Goal: Communication & Community: Answer question/provide support

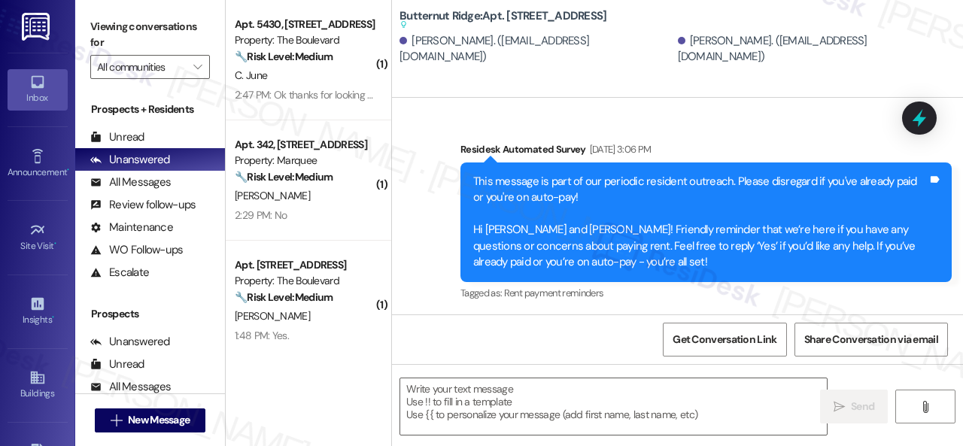
scroll to position [1566, 0]
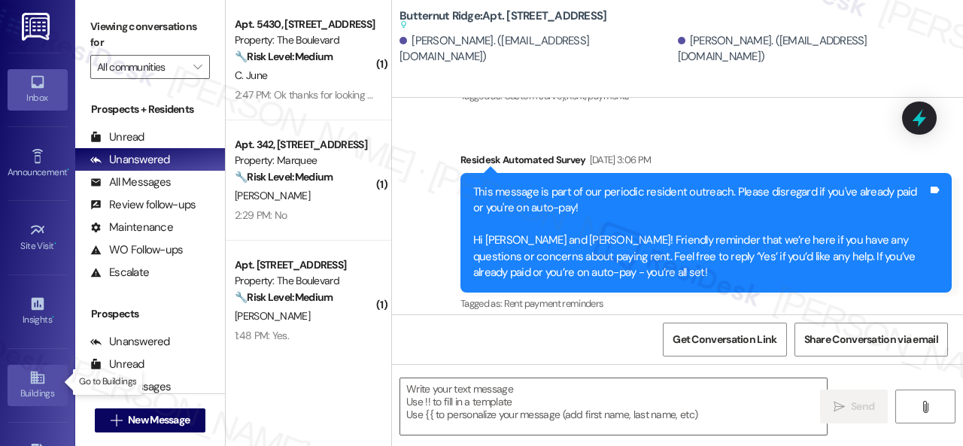
click at [31, 386] on div "Buildings" at bounding box center [37, 393] width 75 height 15
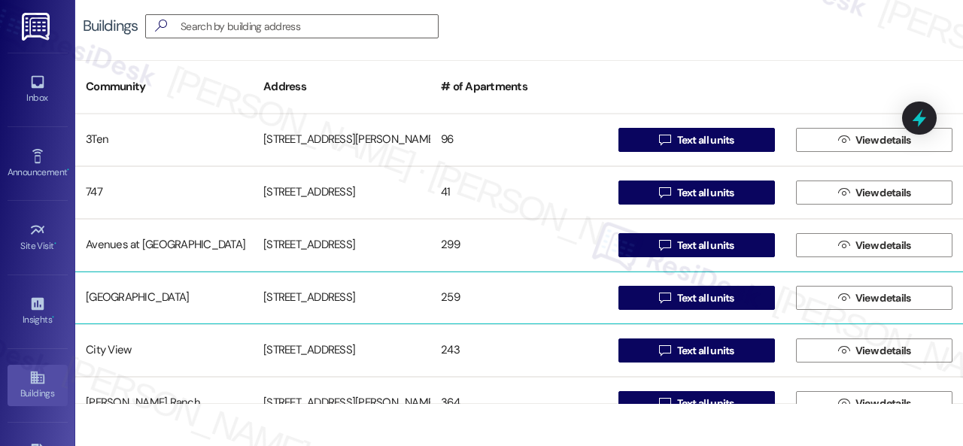
click at [108, 296] on div "Butternut Ridge" at bounding box center [164, 298] width 178 height 30
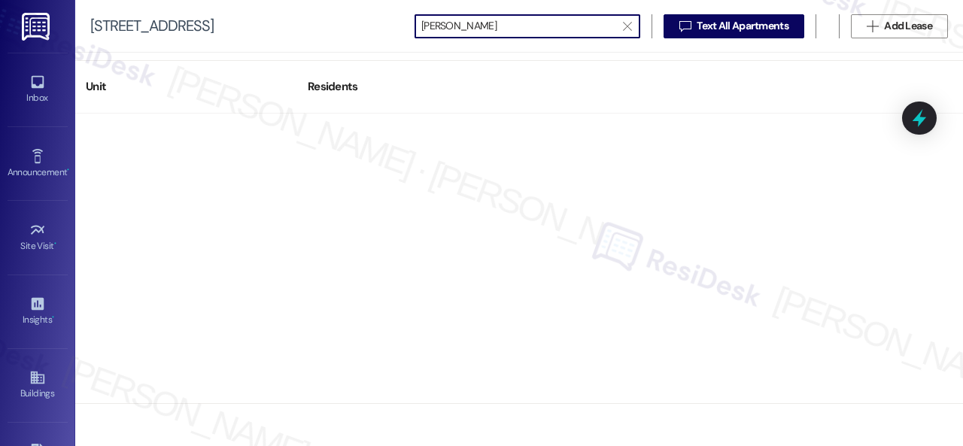
click at [431, 24] on input "Kriten nagle" at bounding box center [518, 26] width 194 height 21
type input "Kristen nagle"
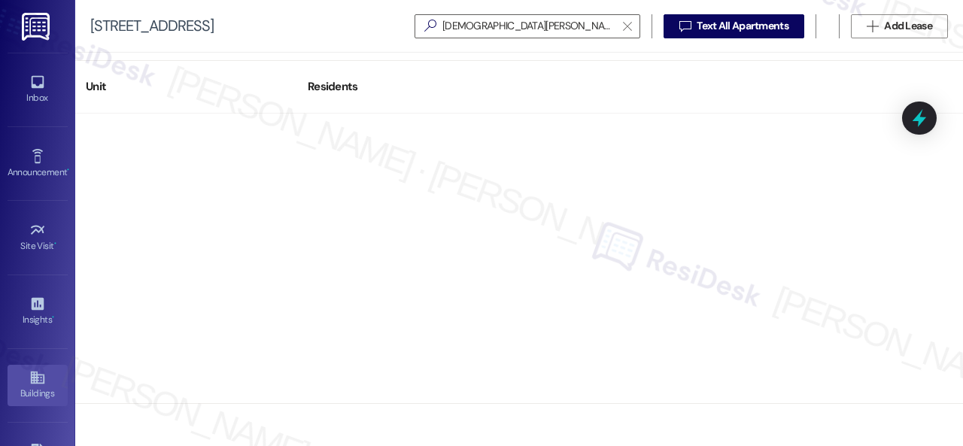
click at [23, 388] on div "Buildings" at bounding box center [37, 393] width 75 height 15
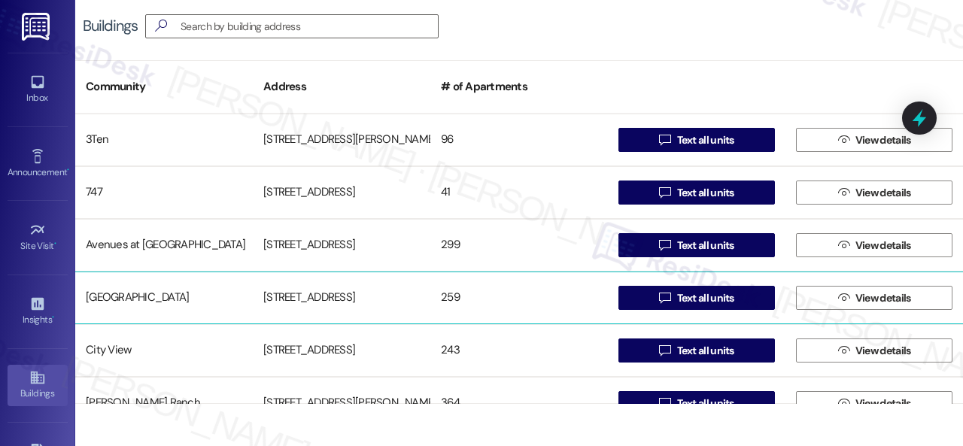
click at [110, 295] on div "Butternut Ridge" at bounding box center [164, 298] width 178 height 30
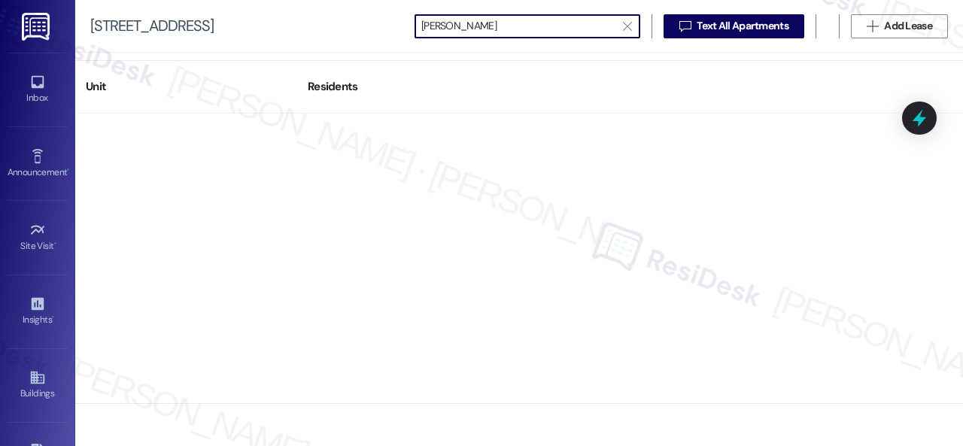
click at [433, 29] on input "Kriten nagle" at bounding box center [518, 26] width 194 height 21
drag, startPoint x: 462, startPoint y: 28, endPoint x: 453, endPoint y: 28, distance: 9.0
click at [453, 28] on input "Kristen nagle" at bounding box center [518, 26] width 194 height 21
type input "Kristen Nagle"
click at [620, 145] on div at bounding box center [519, 259] width 888 height 290
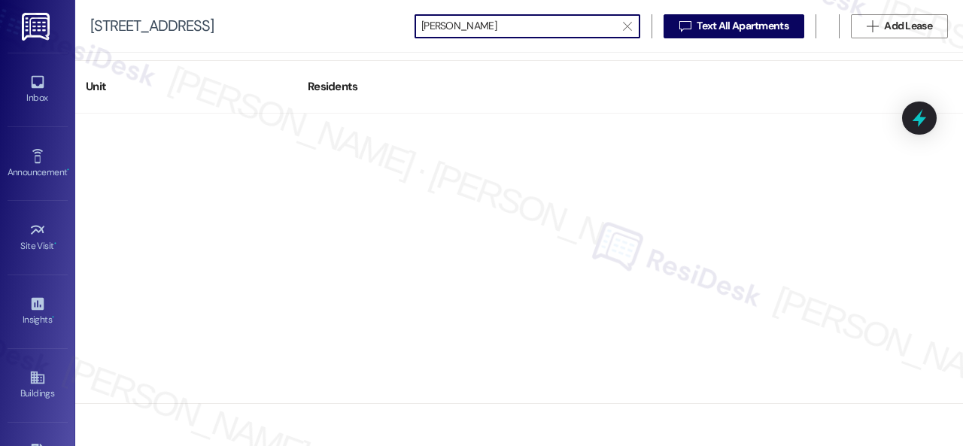
scroll to position [1, 0]
drag, startPoint x: 522, startPoint y: 25, endPoint x: 372, endPoint y: 31, distance: 149.8
click at [372, 31] on div "5800 Great Northern Boulevard  Kristen Nagle   Text All Apartments  Add Lea…" at bounding box center [519, 26] width 888 height 53
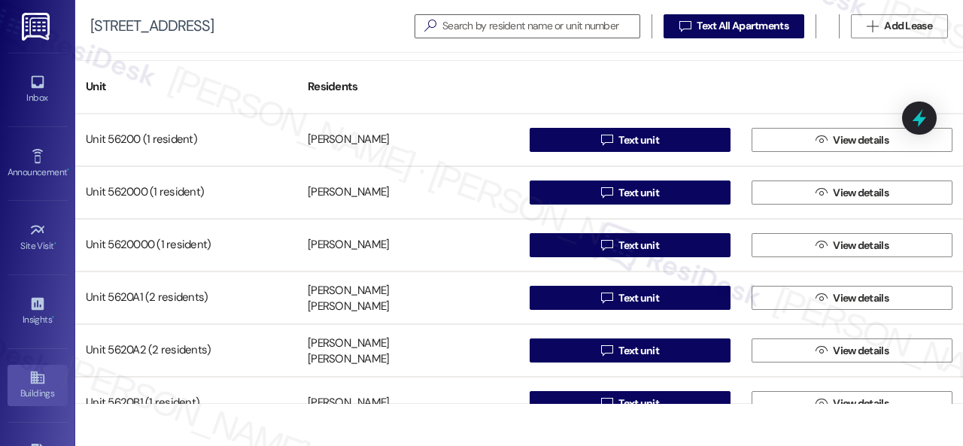
click at [47, 389] on div "Buildings" at bounding box center [37, 393] width 75 height 15
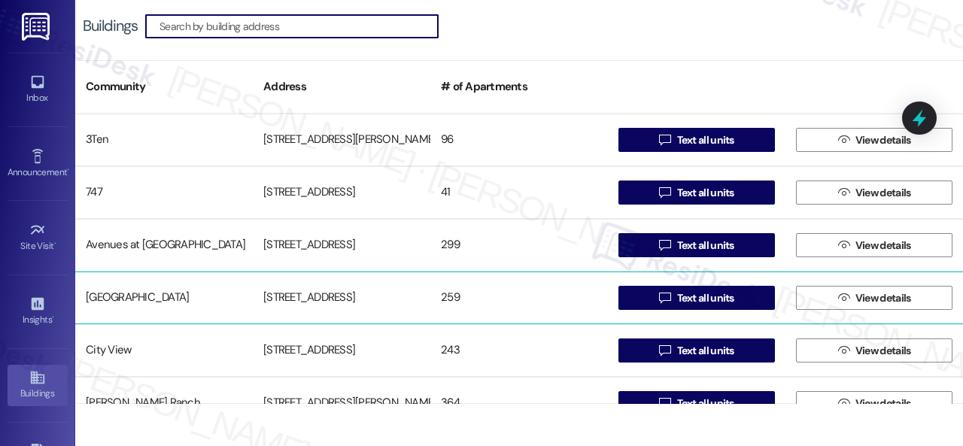
click at [93, 303] on div "Butternut Ridge" at bounding box center [164, 298] width 178 height 30
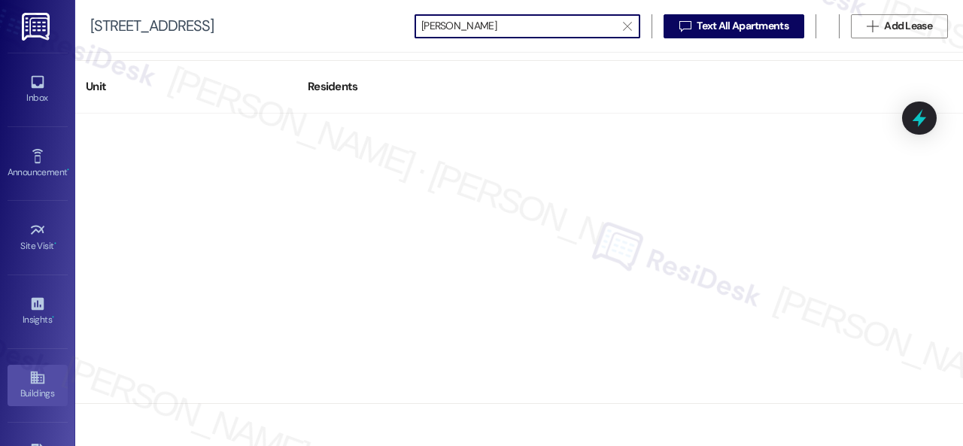
type input "Kristen Nagle"
click at [42, 378] on icon at bounding box center [37, 377] width 17 height 17
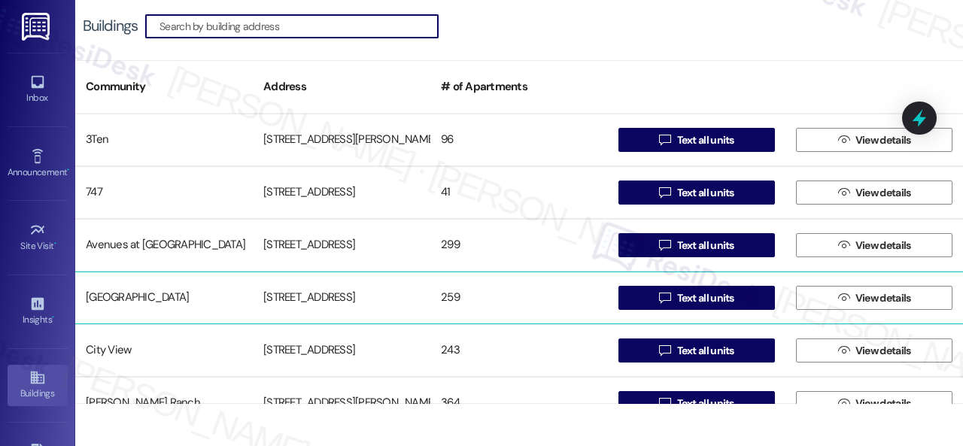
click at [112, 296] on div "Butternut Ridge" at bounding box center [164, 298] width 178 height 30
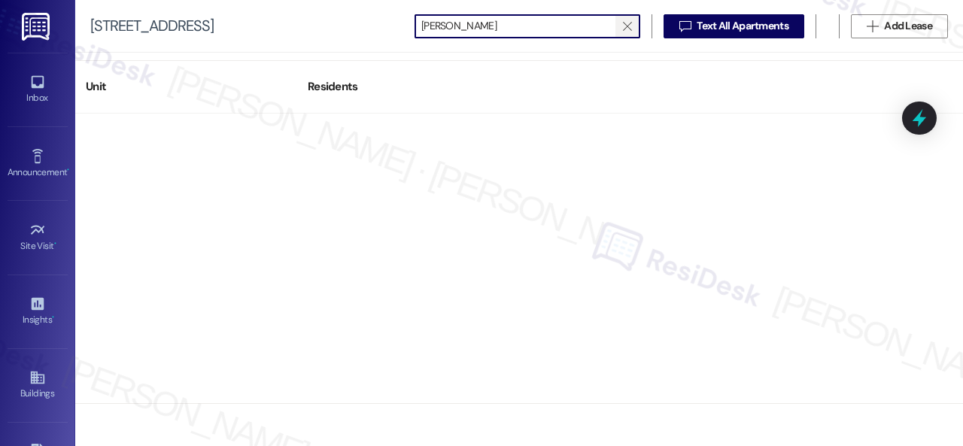
type input "Kristen Nagle"
click at [632, 22] on span "" at bounding box center [627, 26] width 14 height 23
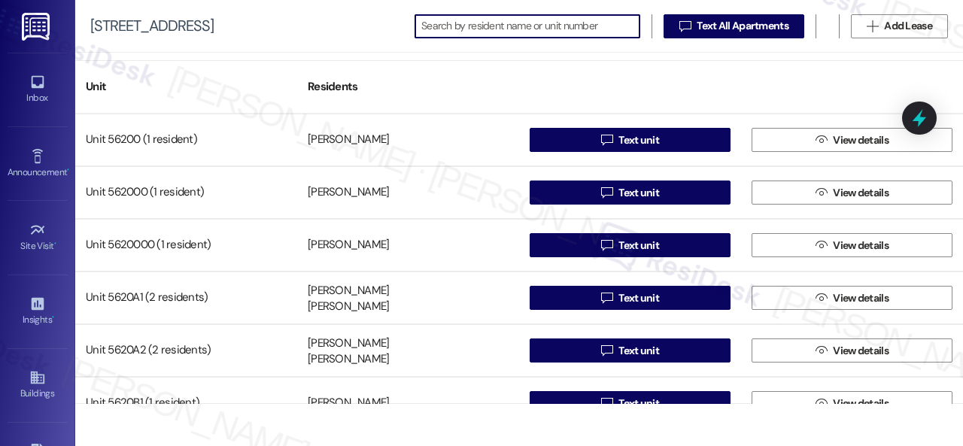
click at [480, 29] on input at bounding box center [530, 26] width 218 height 21
paste input "Kristen Nagle"
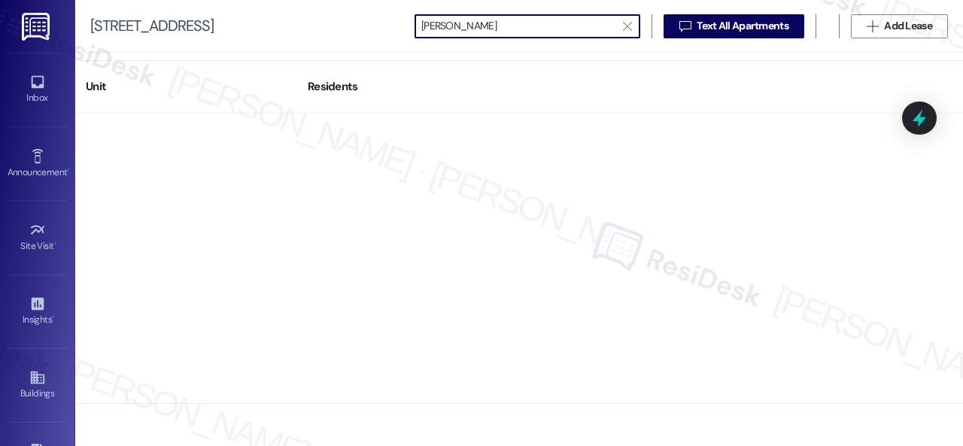
drag, startPoint x: 512, startPoint y: 22, endPoint x: 284, endPoint y: 23, distance: 227.2
click at [284, 23] on div "5800 Great Northern Boulevard  Kristen Nagle   Text All Apartments  Add Lea…" at bounding box center [519, 26] width 888 height 53
paste input "5620A1"
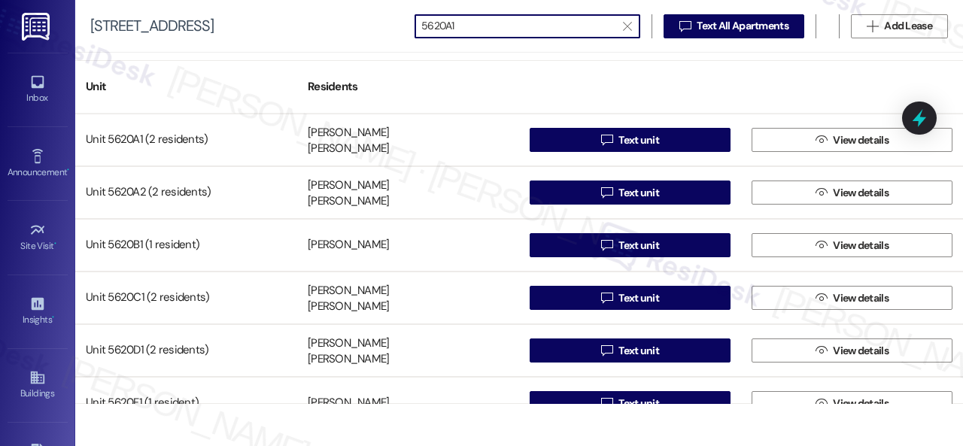
type input "5620A1"
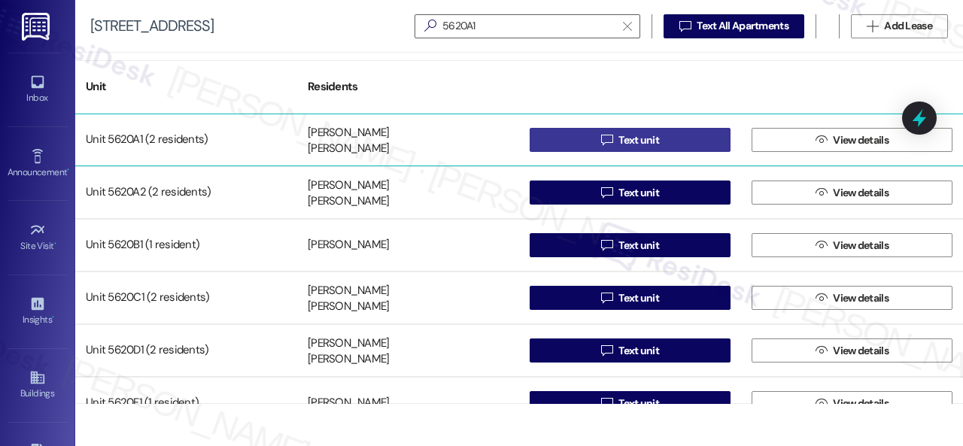
click at [598, 142] on span " Text unit" at bounding box center [630, 140] width 64 height 23
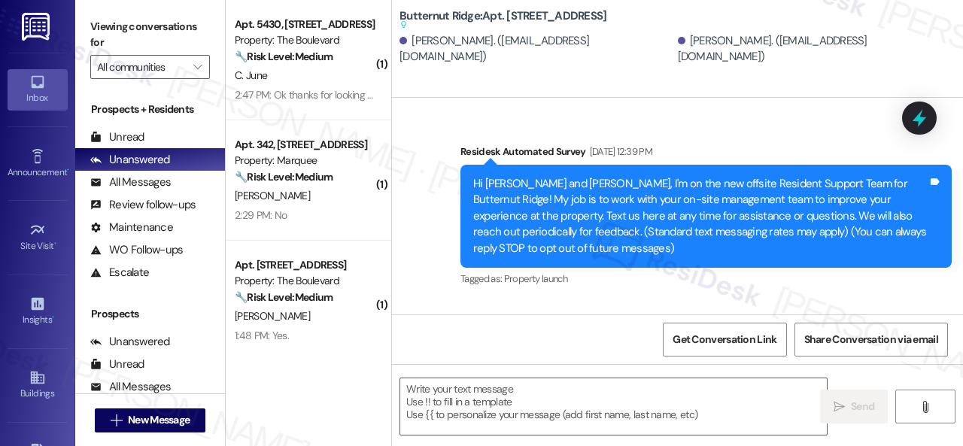
type textarea "Fetching suggested responses. Please feel free to read through the conversation…"
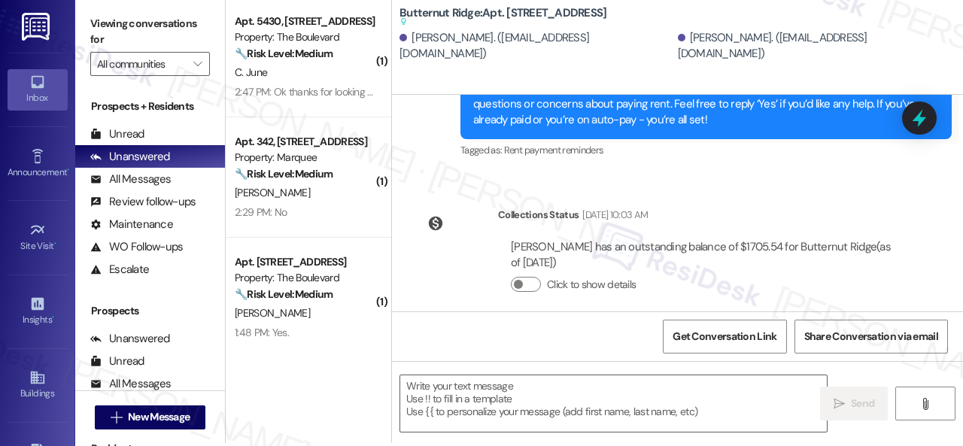
scroll to position [5, 0]
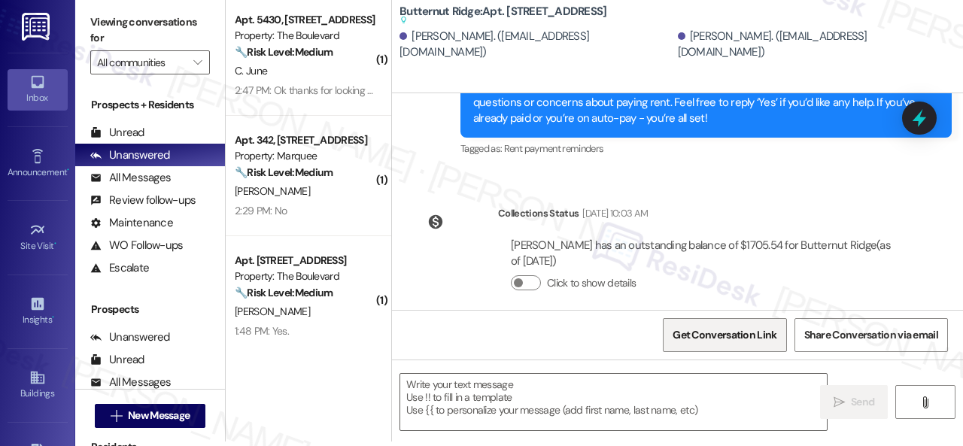
click at [725, 347] on span "Get Conversation Link" at bounding box center [725, 335] width 110 height 32
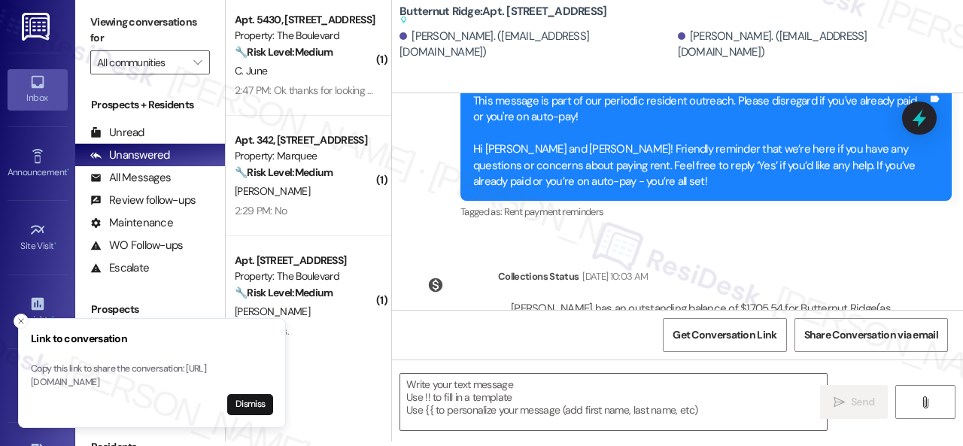
scroll to position [2393, 0]
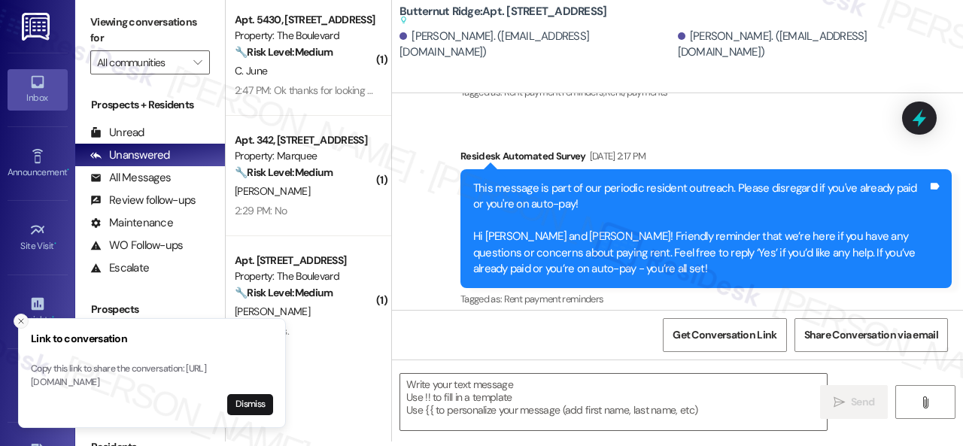
click at [17, 317] on icon "Close toast" at bounding box center [21, 321] width 9 height 9
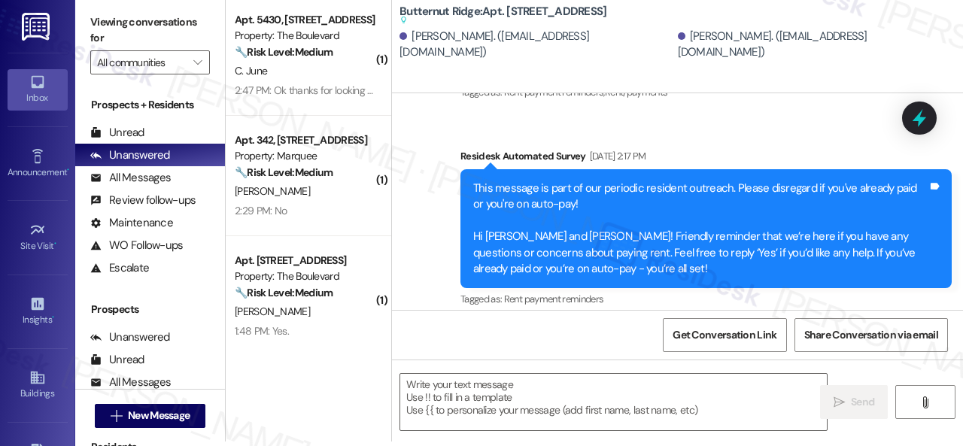
click at [606, 96] on div "Survey, sent via SMS Residesk Automated Survey Apr 29, 2025 at 5:02 PM This mes…" at bounding box center [706, 21] width 514 height 185
click at [199, 65] on icon "" at bounding box center [197, 62] width 8 height 12
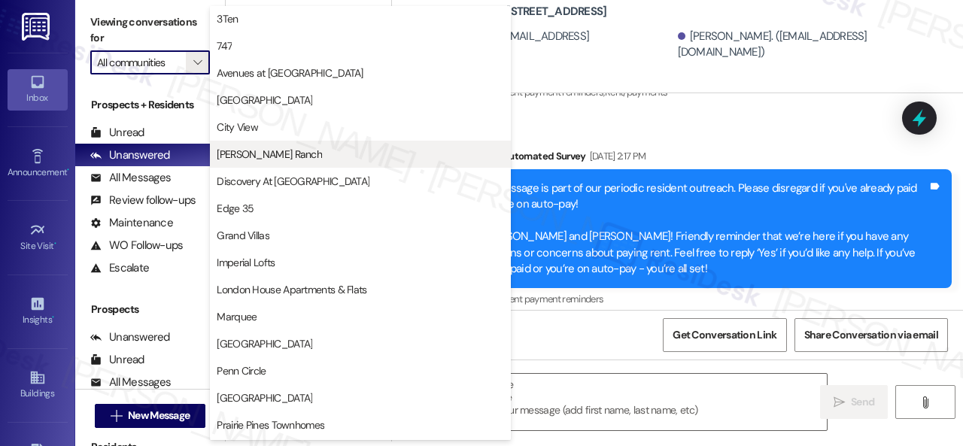
scroll to position [0, 0]
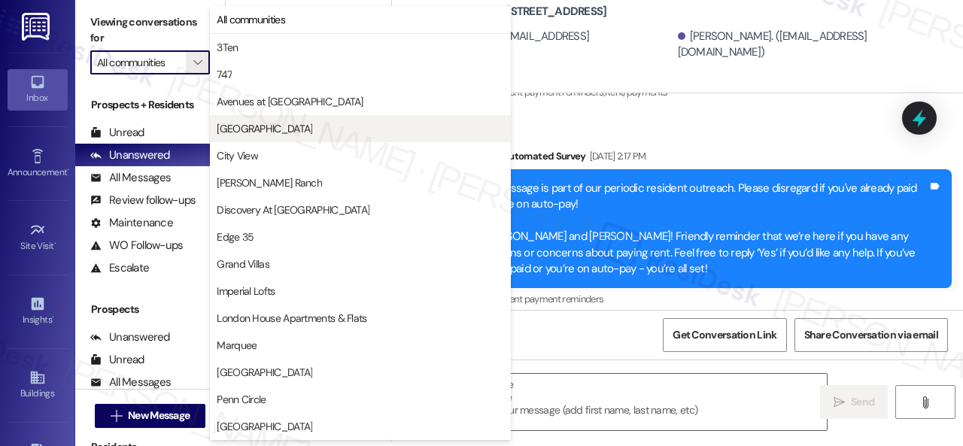
click at [236, 118] on button "Butternut Ridge" at bounding box center [360, 128] width 301 height 27
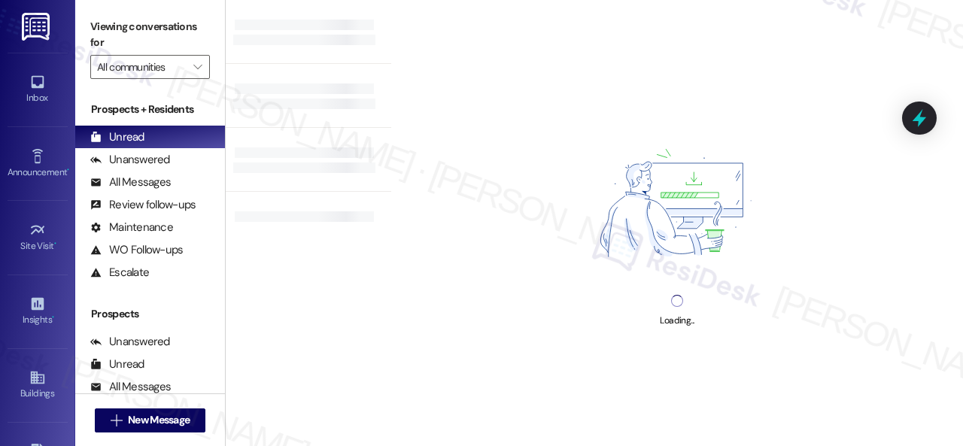
type input "Butternut Ridge"
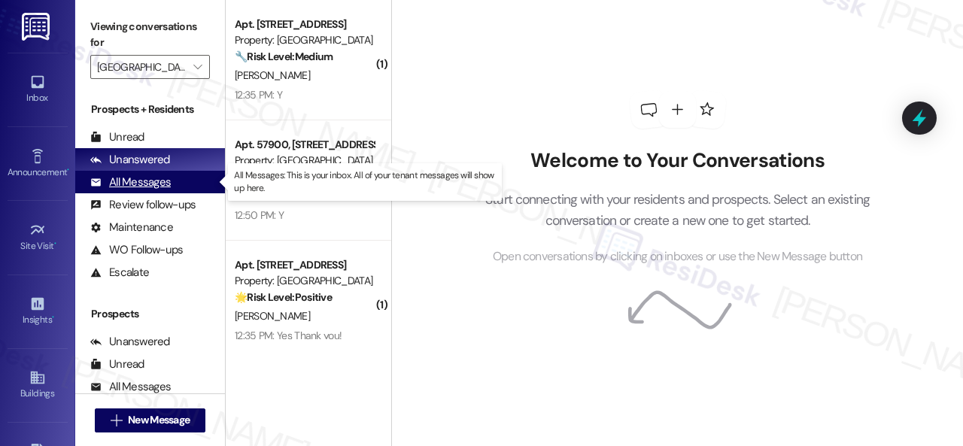
click at [137, 183] on div "All Messages" at bounding box center [130, 183] width 80 height 16
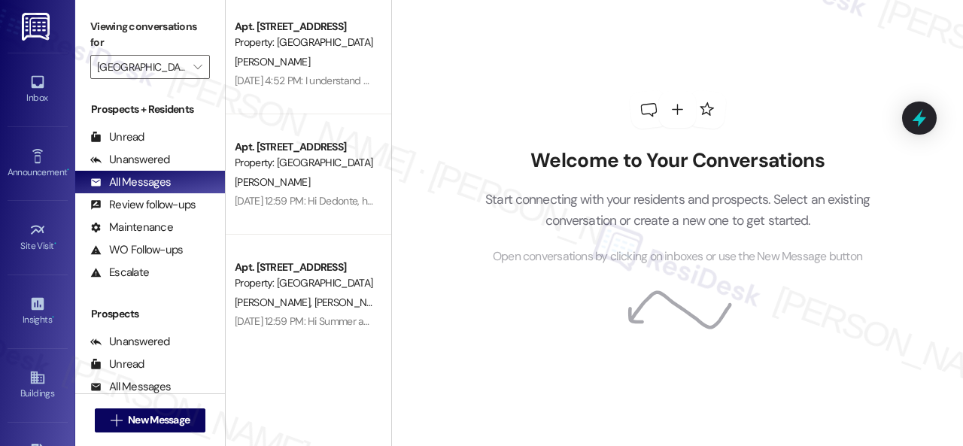
scroll to position [5679, 0]
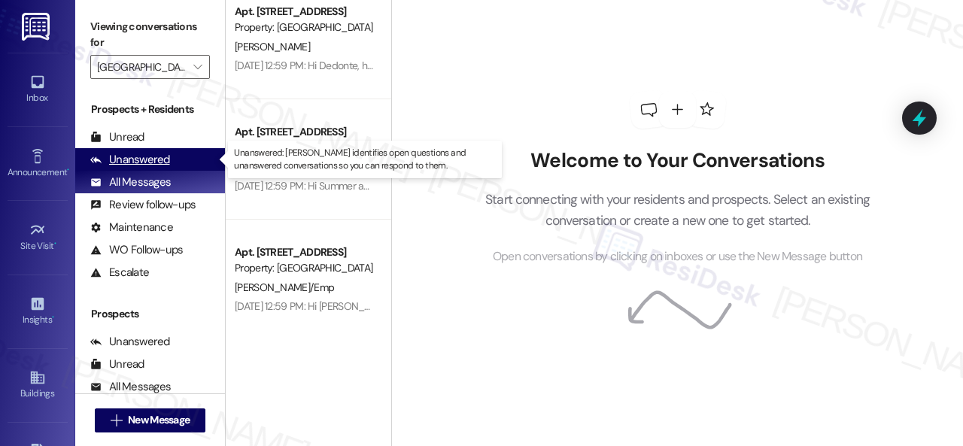
click at [132, 153] on div "Unanswered" at bounding box center [130, 160] width 80 height 16
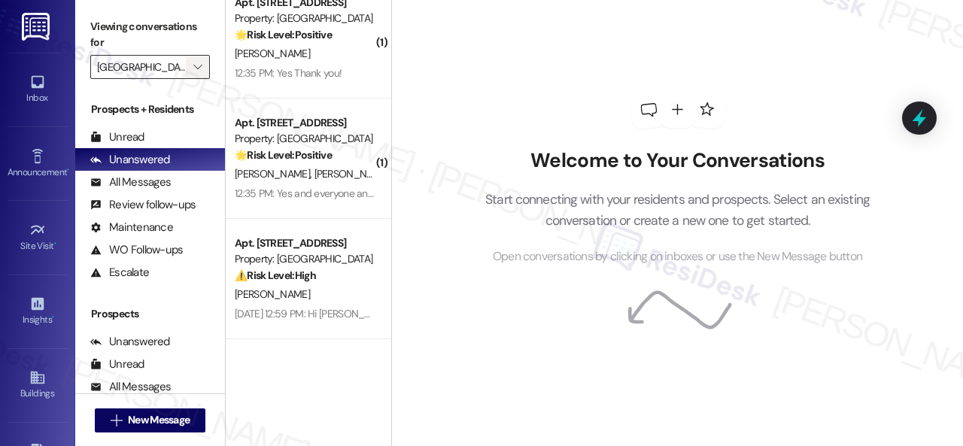
scroll to position [262, 0]
click at [200, 65] on icon "" at bounding box center [197, 67] width 8 height 12
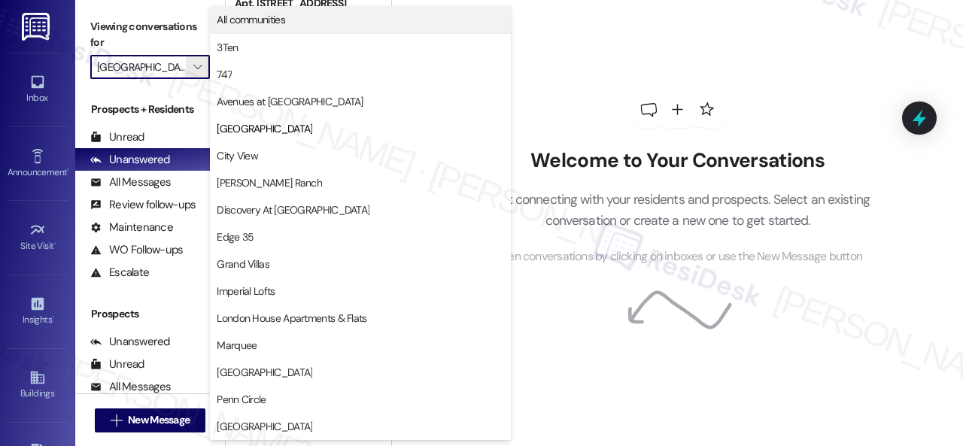
click at [246, 25] on span "All communities" at bounding box center [251, 19] width 68 height 15
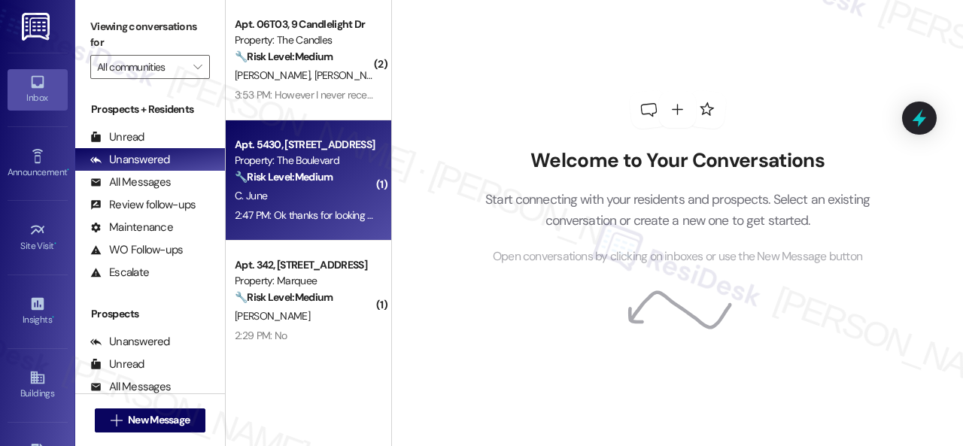
scroll to position [226, 0]
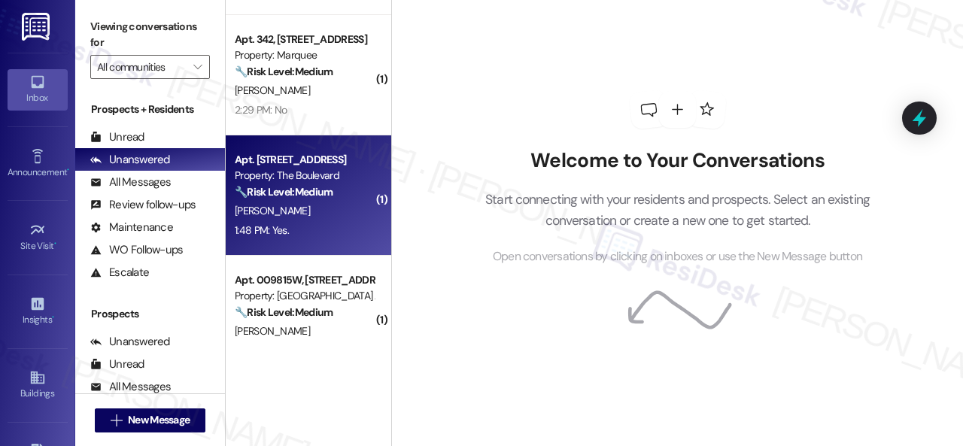
click at [319, 208] on div "A. Harris" at bounding box center [304, 211] width 142 height 19
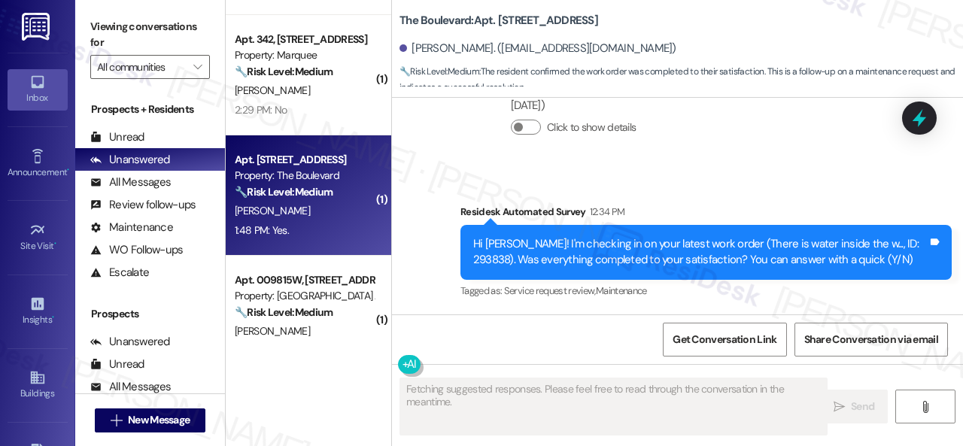
scroll to position [2201, 0]
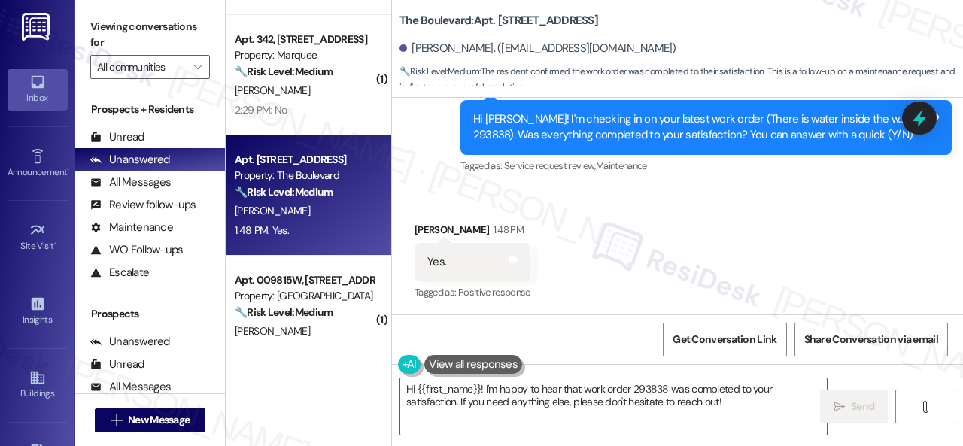
click at [424, 186] on div "Survey, sent via SMS Residesk Automated Survey 12:34 PM Hi Annalynn! I'm checki…" at bounding box center [677, 116] width 571 height 143
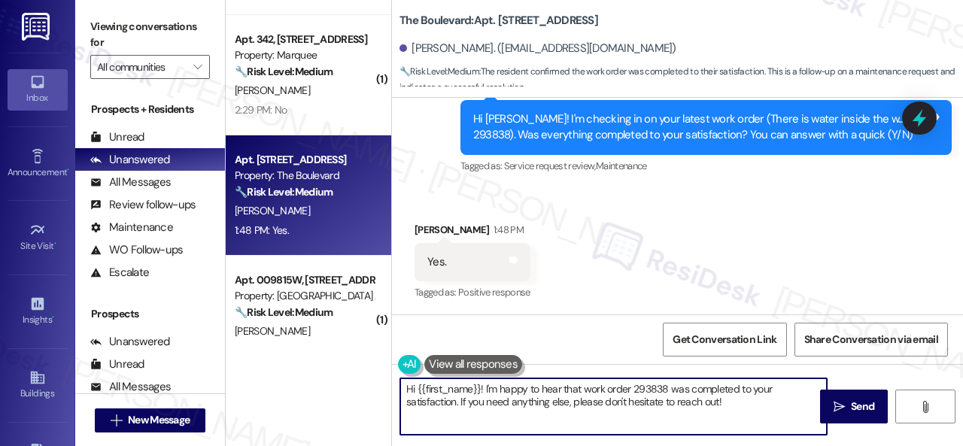
drag, startPoint x: 734, startPoint y: 402, endPoint x: 364, endPoint y: 363, distance: 371.4
click at [298, 365] on div "( 2 ) Apt. 06T03, 9 Candlelight Dr Property: The Candles 🔧 Risk Level: Medium T…" at bounding box center [594, 223] width 737 height 446
paste textarea "Glad to hear that everything is all set! If {{property}} met your expectations,…"
type textarea "Glad to hear that everything is all set! If {{property}} met your expectations,…"
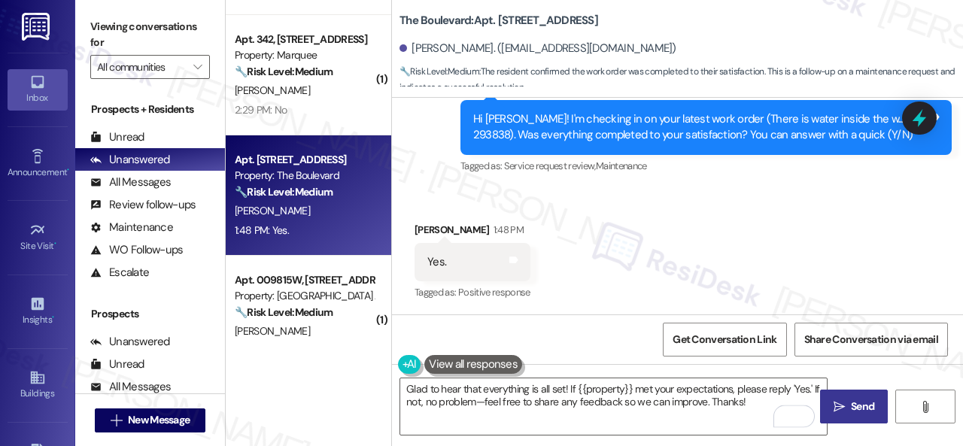
click at [848, 409] on span "Send" at bounding box center [862, 407] width 29 height 16
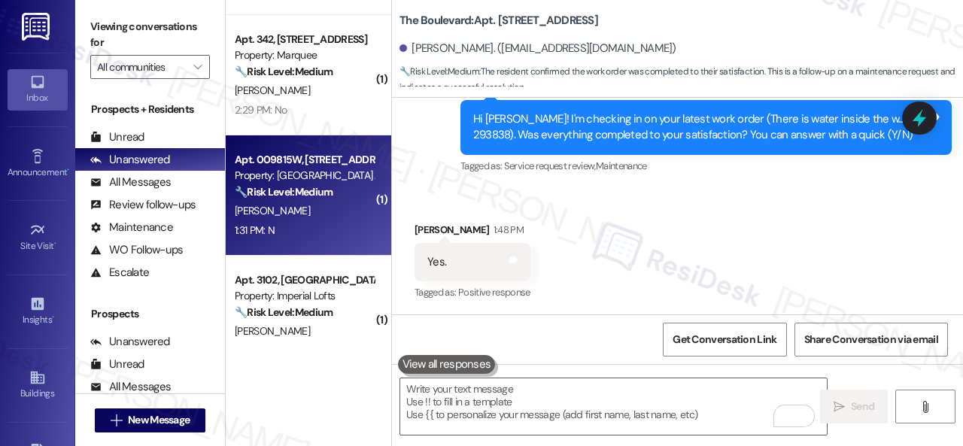
scroll to position [376, 0]
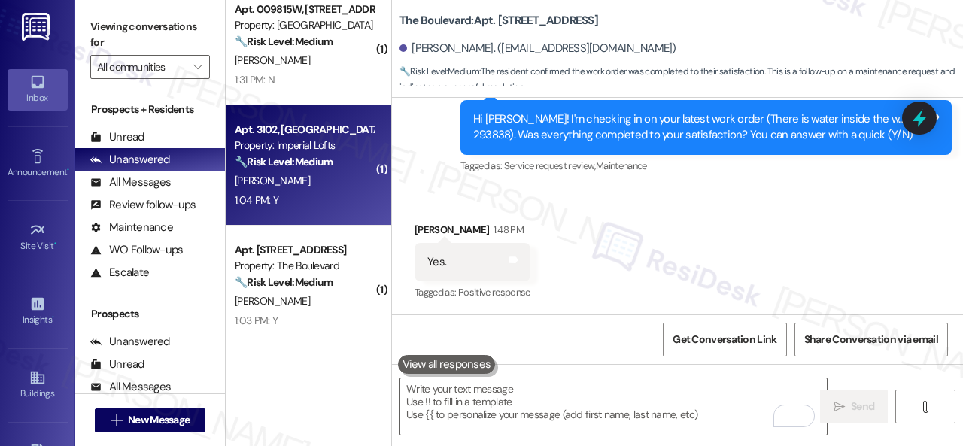
click at [313, 199] on div "1:04 PM: Y 1:04 PM: Y" at bounding box center [304, 200] width 142 height 19
type textarea "Fetching suggested responses. Please feel free to read through the conversation…"
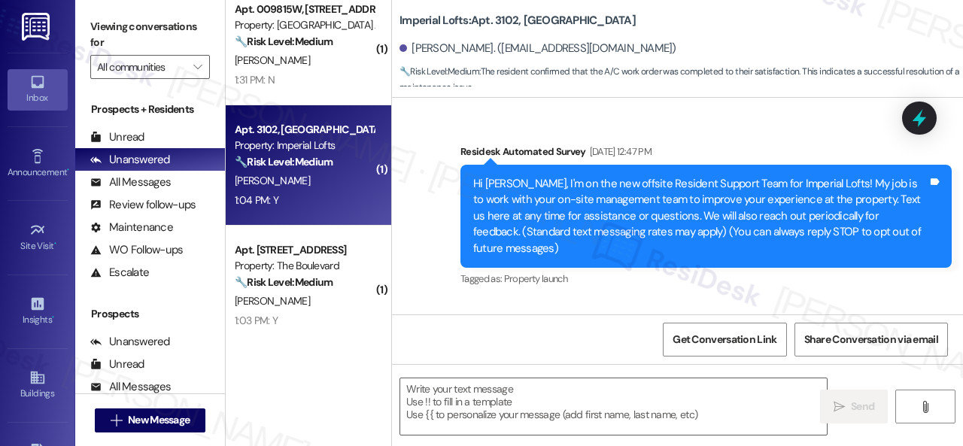
type textarea "Fetching suggested responses. Please feel free to read through the conversation…"
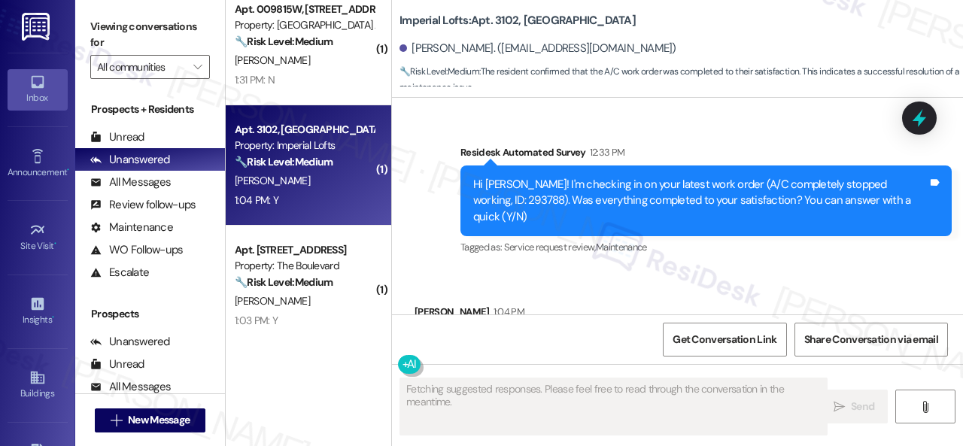
scroll to position [3592, 0]
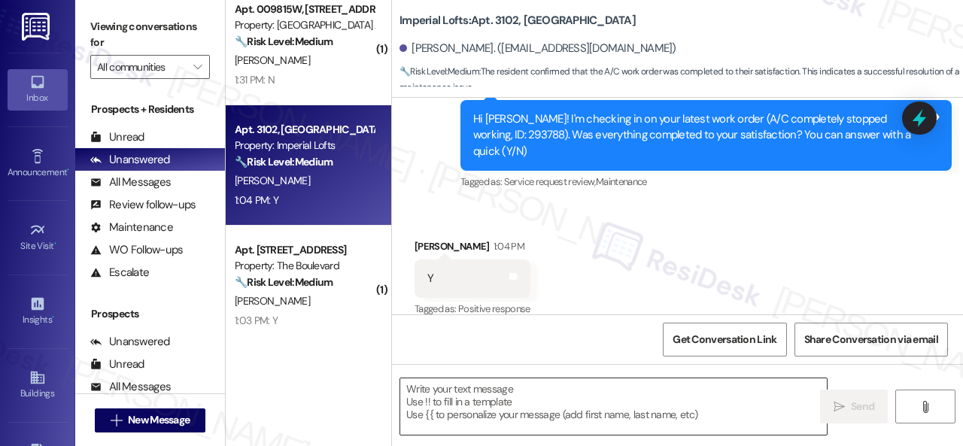
click at [551, 410] on textarea at bounding box center [613, 406] width 427 height 56
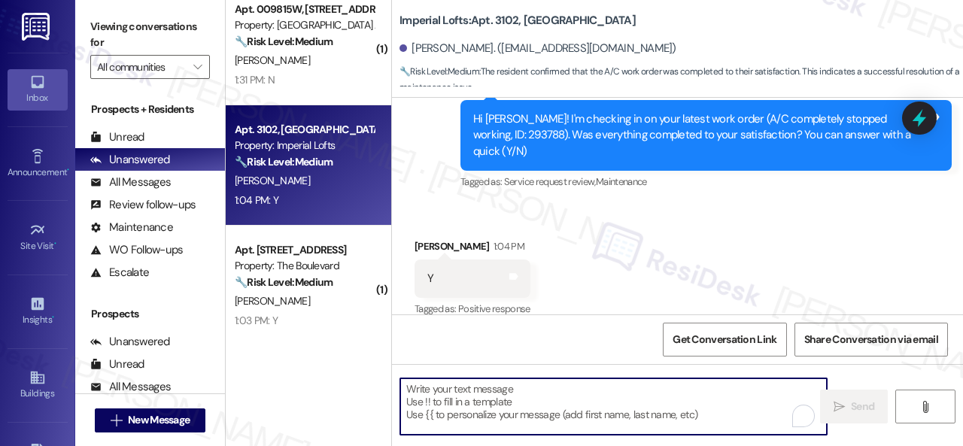
paste textarea "Glad to hear that everything is all set! If {{property}} met your expectations,…"
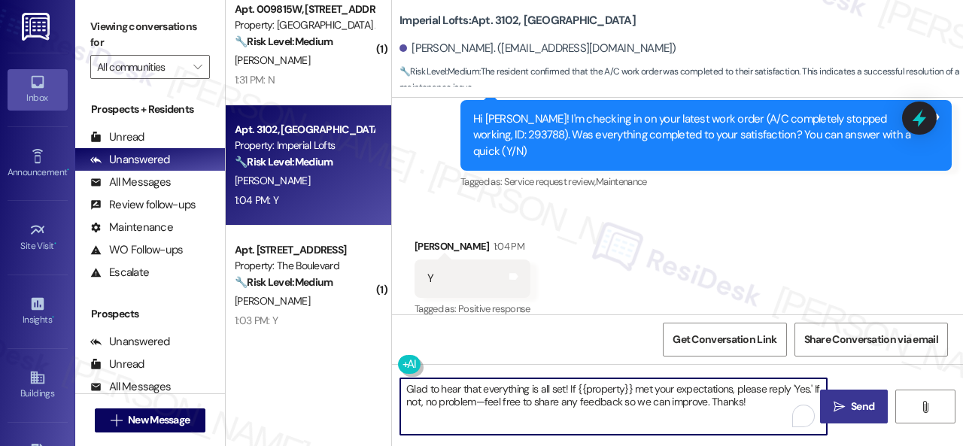
type textarea "Glad to hear that everything is all set! If {{property}} met your expectations,…"
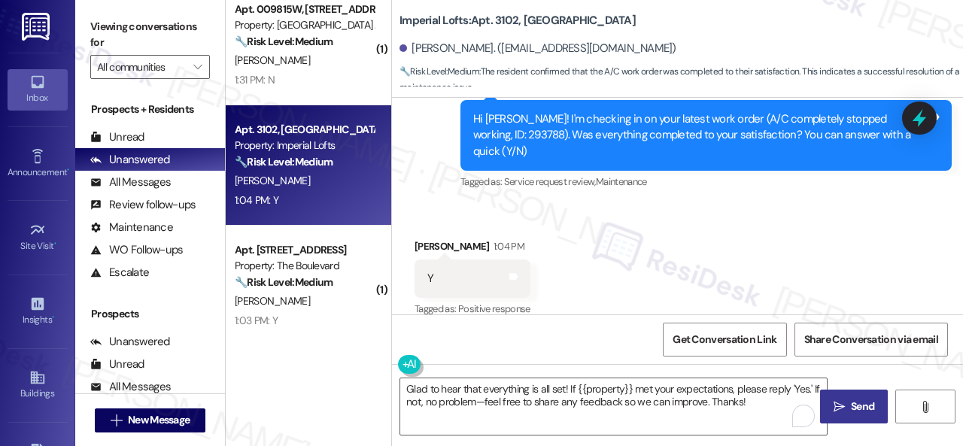
click at [860, 414] on span "Send" at bounding box center [862, 407] width 23 height 16
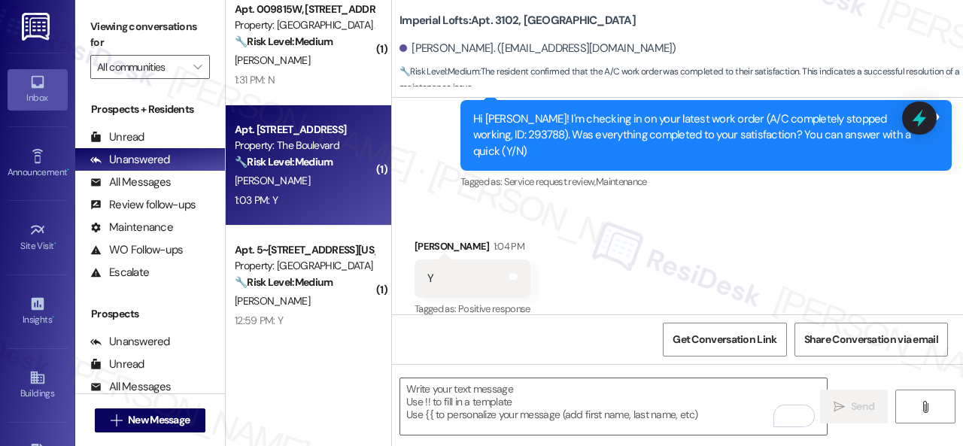
click at [314, 207] on div "1:03 PM: Y 1:03 PM: Y" at bounding box center [304, 200] width 142 height 19
type textarea "Fetching suggested responses. Please feel free to read through the conversation…"
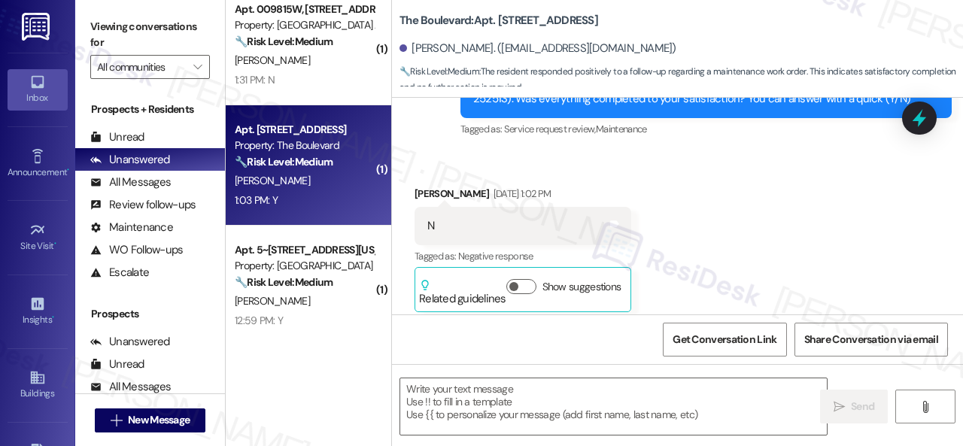
type textarea "Fetching suggested responses. Please feel free to read through the conversation…"
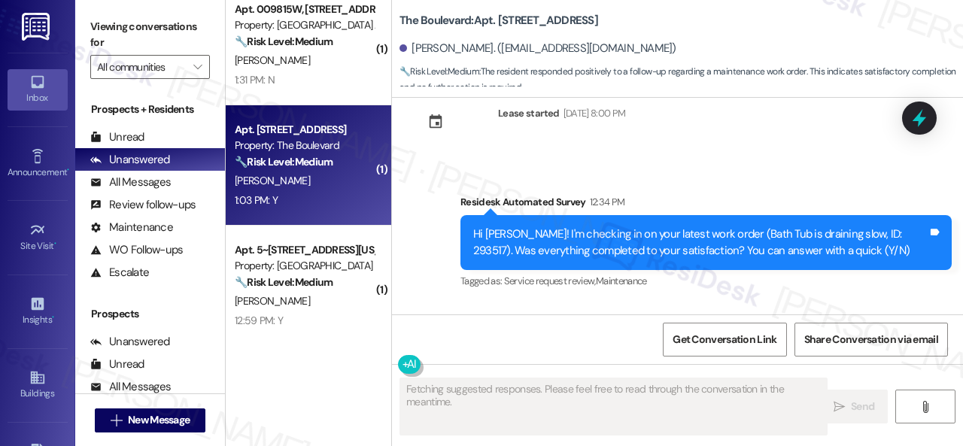
scroll to position [3972, 0]
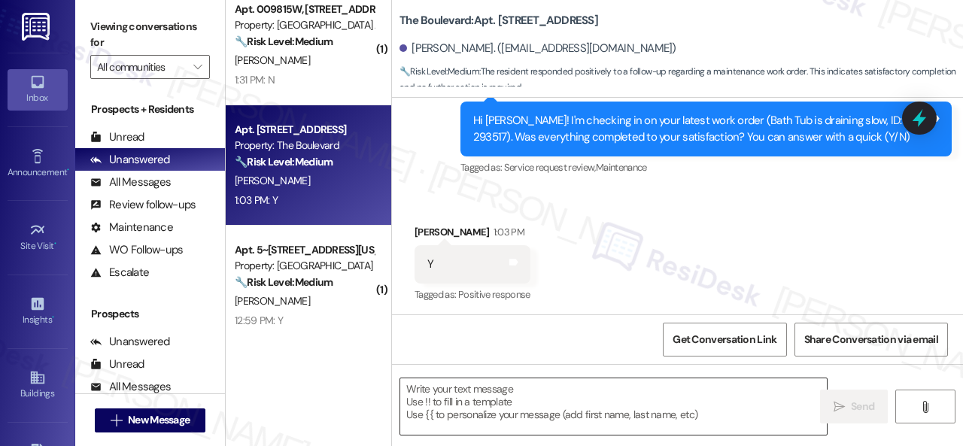
click at [545, 405] on textarea at bounding box center [613, 406] width 427 height 56
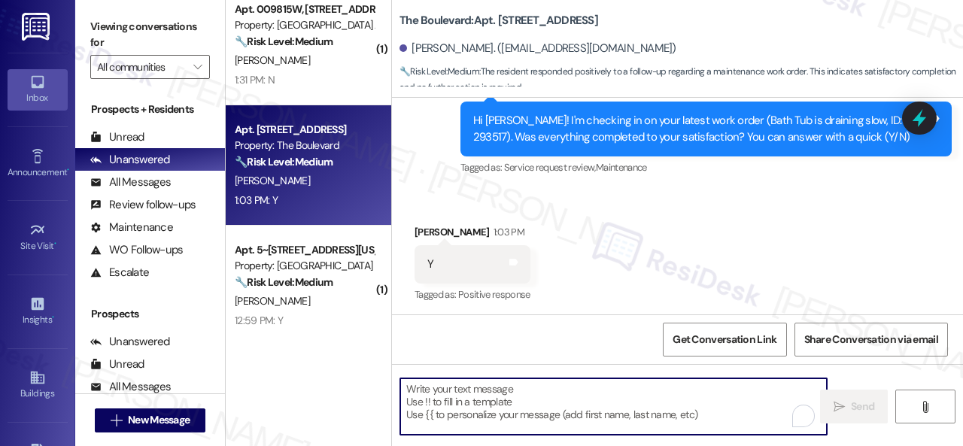
paste textarea "Glad to hear that everything is all set! If {{property}} met your expectations,…"
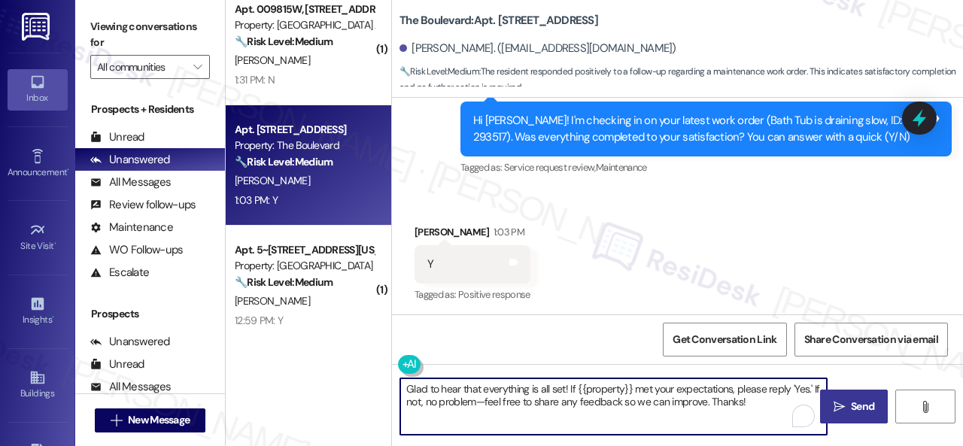
type textarea "Glad to hear that everything is all set! If {{property}} met your expectations,…"
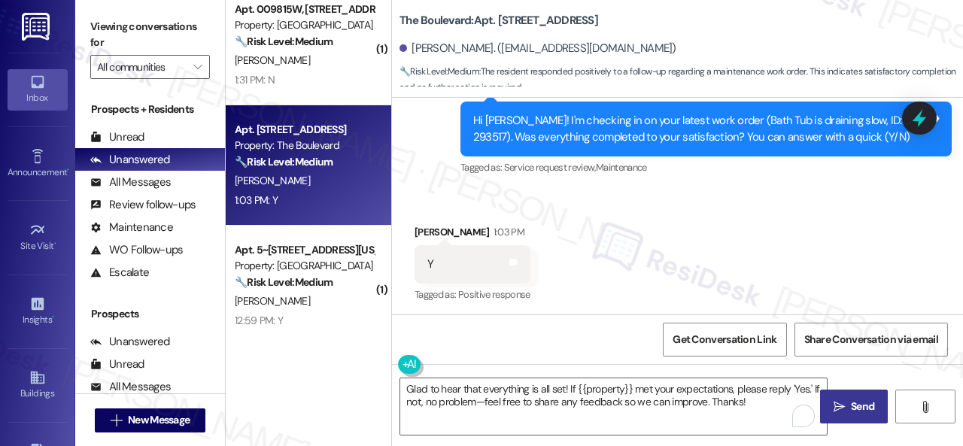
click at [851, 404] on span "Send" at bounding box center [862, 407] width 23 height 16
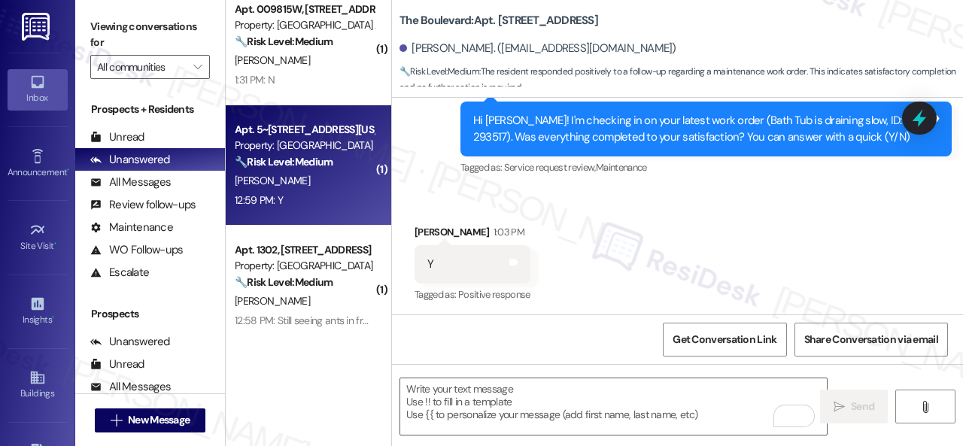
click at [331, 203] on div "12:59 PM: Y 12:59 PM: Y" at bounding box center [304, 200] width 142 height 19
type textarea "Fetching suggested responses. Please feel free to read through the conversation…"
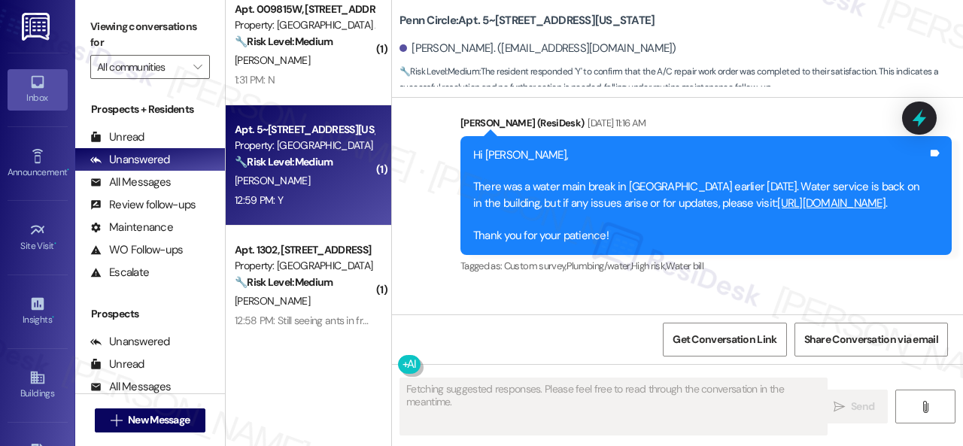
scroll to position [3292, 0]
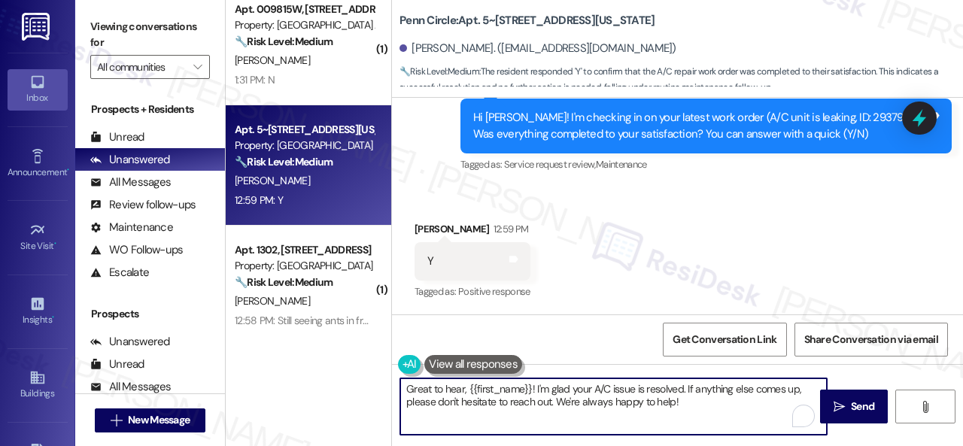
drag, startPoint x: 703, startPoint y: 405, endPoint x: 331, endPoint y: 366, distance: 373.6
click at [331, 366] on div "( 1 ) Apt. 5430, 4800 Skyline Dr Property: The Boulevard 🔧 Risk Level: Medium T…" at bounding box center [594, 223] width 737 height 446
paste textarea "lad to hear that everything is all set! If {{property}} met your expectations, …"
type textarea "Glad to hear that everything is all set! If {{property}} met your expectations,…"
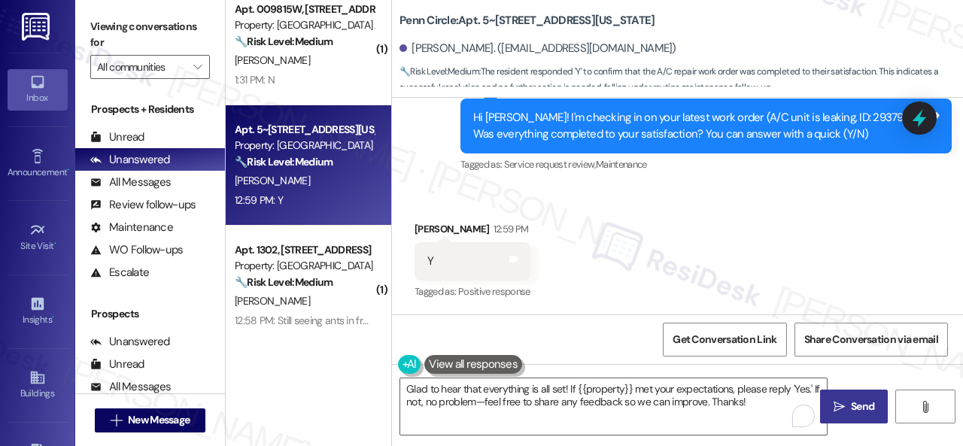
click at [840, 406] on span " Send" at bounding box center [854, 407] width 47 height 16
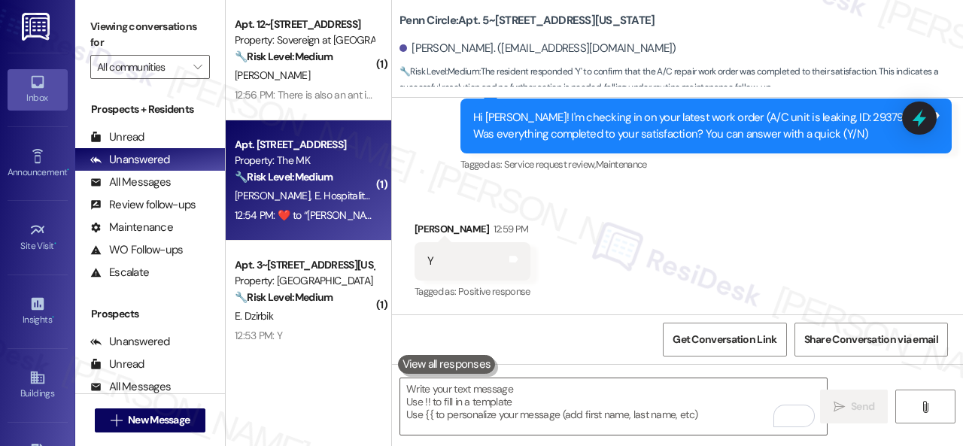
scroll to position [677, 0]
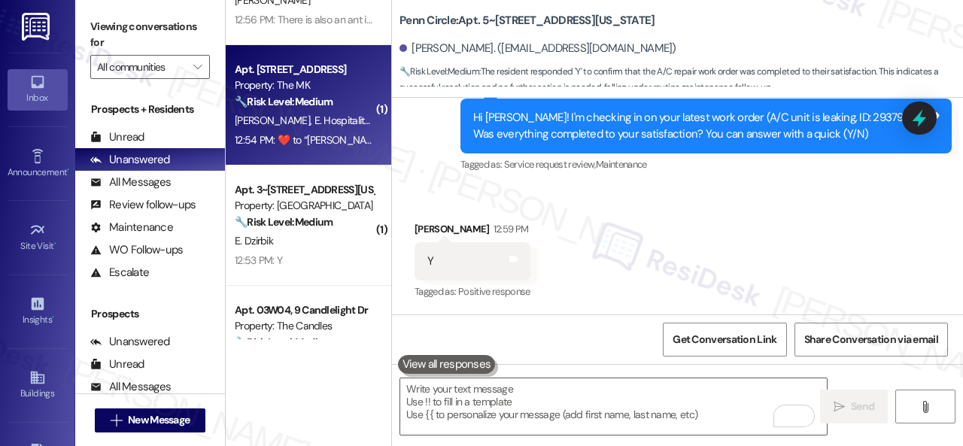
click at [317, 238] on div "E. Dzirbik" at bounding box center [304, 241] width 142 height 19
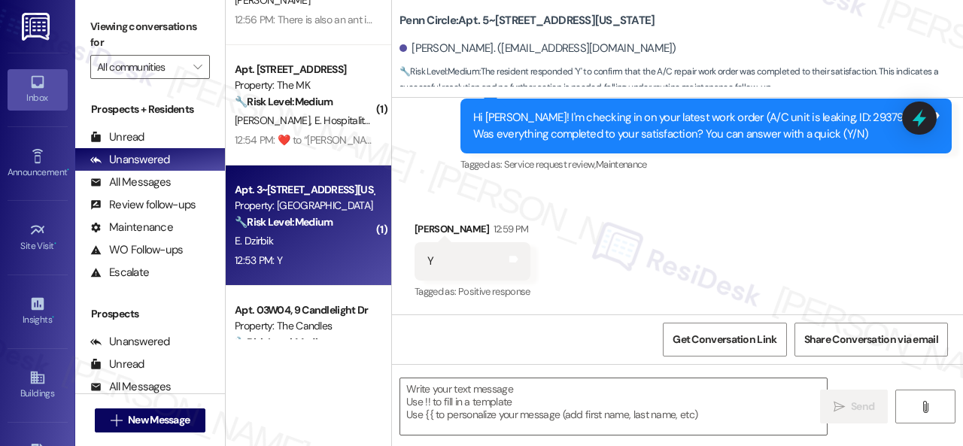
type textarea "Fetching suggested responses. Please feel free to read through the conversation…"
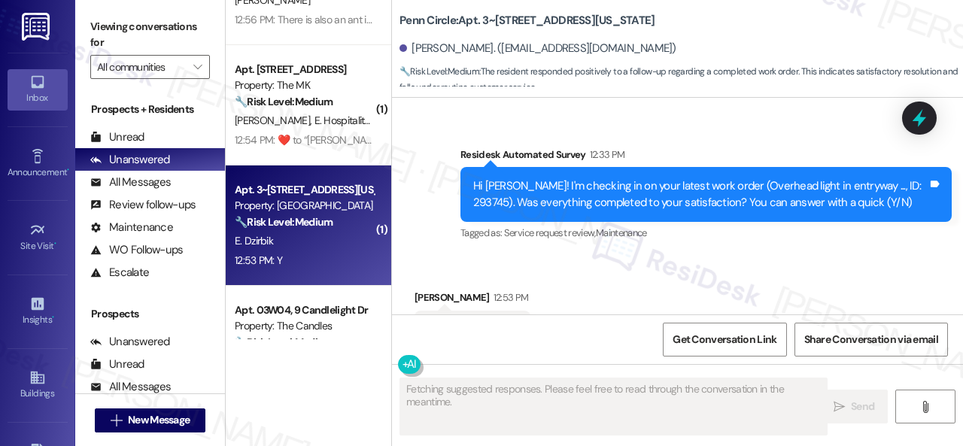
scroll to position [2848, 0]
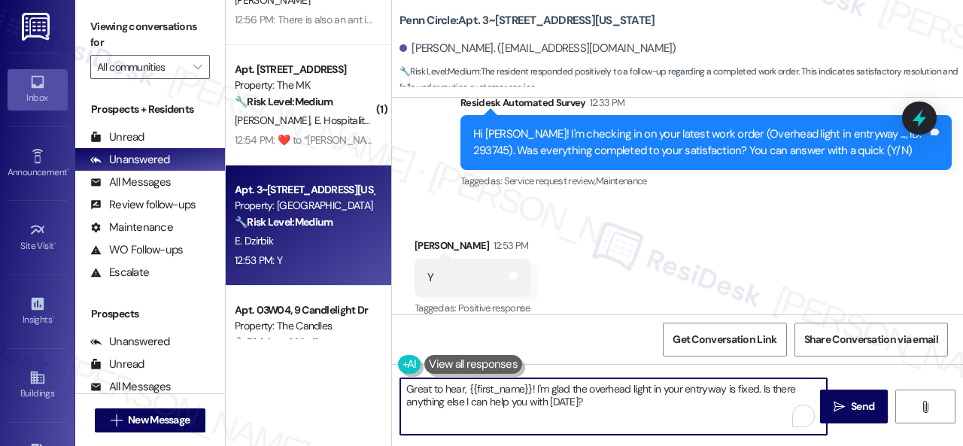
drag, startPoint x: 612, startPoint y: 404, endPoint x: 384, endPoint y: 363, distance: 232.4
click at [384, 363] on div "( 1 ) Apt. 009815W, 12901 Lord Nelson Dr Property: London House Apartments & Fl…" at bounding box center [594, 223] width 737 height 446
paste textarea "lad to hear that everything is all set! If {{property}} met your expectations, …"
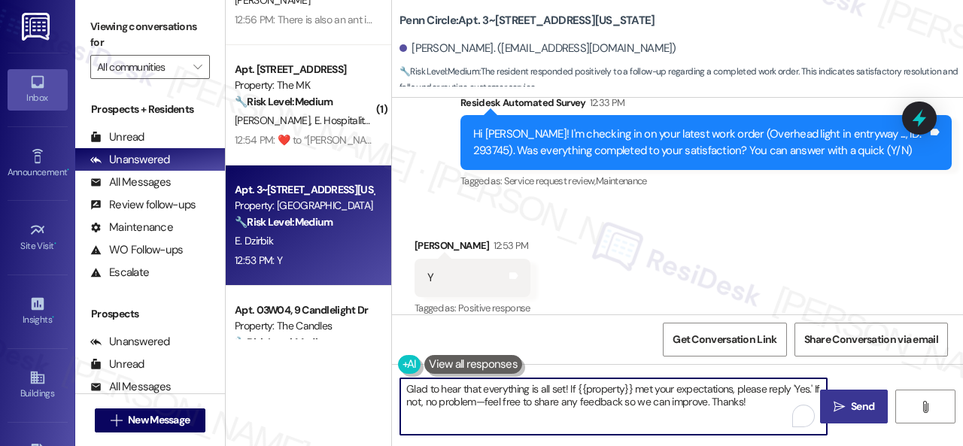
type textarea "Glad to hear that everything is all set! If {{property}} met your expectations,…"
click at [852, 411] on span "Send" at bounding box center [862, 407] width 23 height 16
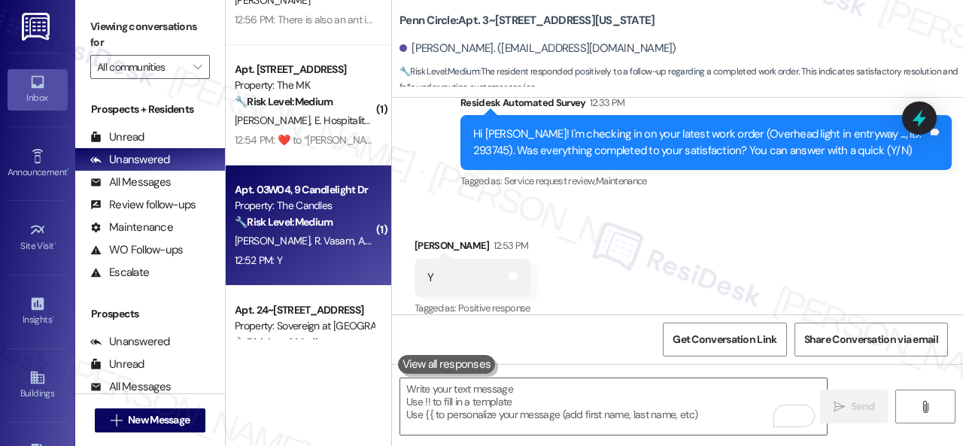
click at [289, 278] on div "Apt. 03W04, 9 Candlelight Dr Property: The Candles 🔧 Risk Level: Medium The res…" at bounding box center [309, 226] width 166 height 120
type textarea "Fetching suggested responses. Please feel free to read through the conversation…"
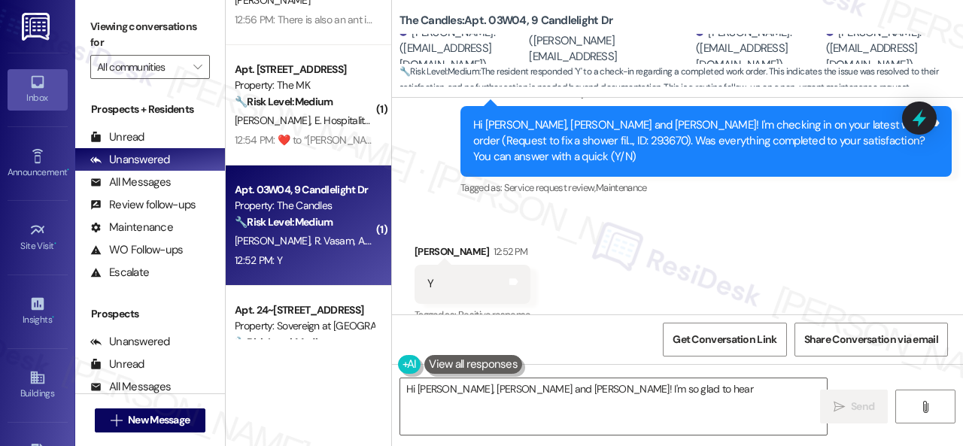
scroll to position [1425, 0]
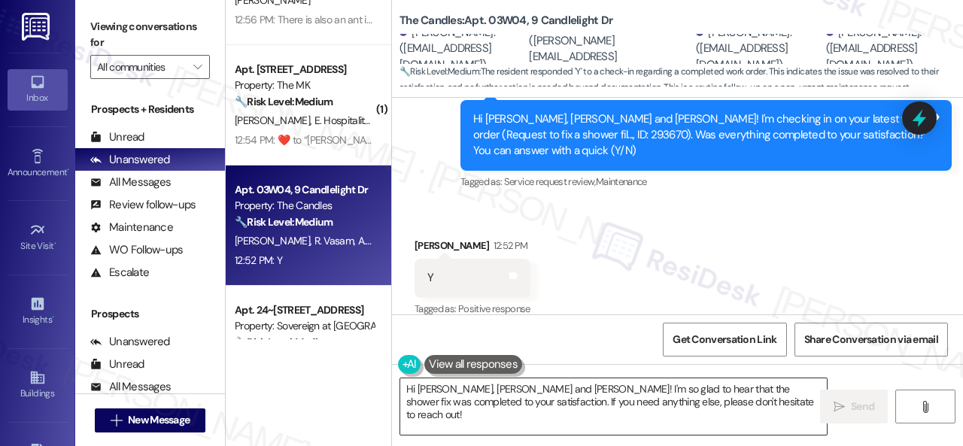
click at [537, 405] on textarea "Hi Ashish, Rohith, Koushik and Yashwanth! I'm so glad to hear that the shower f…" at bounding box center [613, 406] width 427 height 56
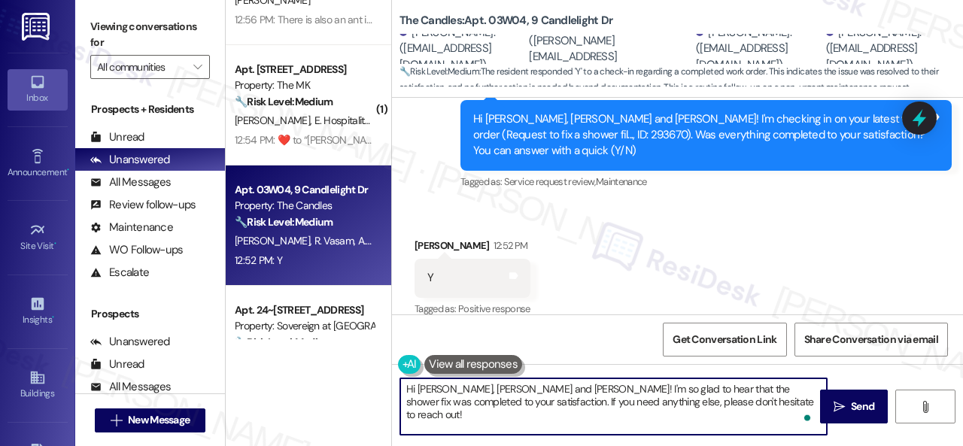
paste textarea "Glad to hear that everything is all set! If {{property}} met your expectations,…"
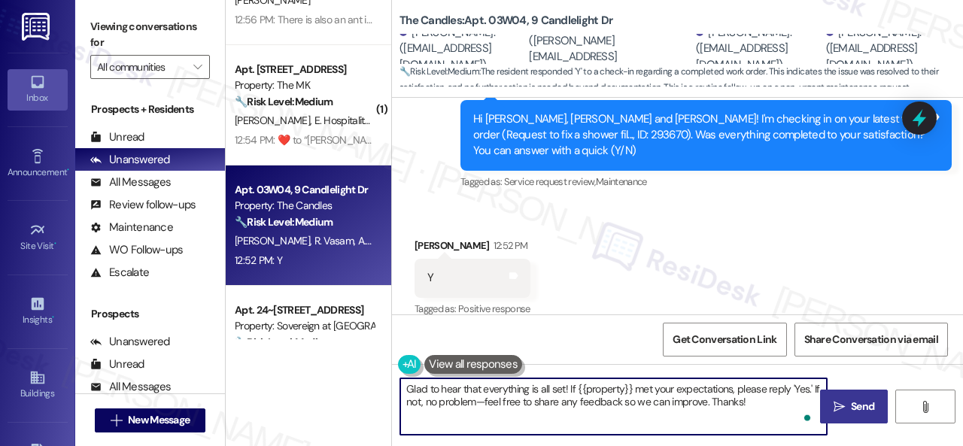
type textarea "Glad to hear that everything is all set! If {{property}} met your expectations,…"
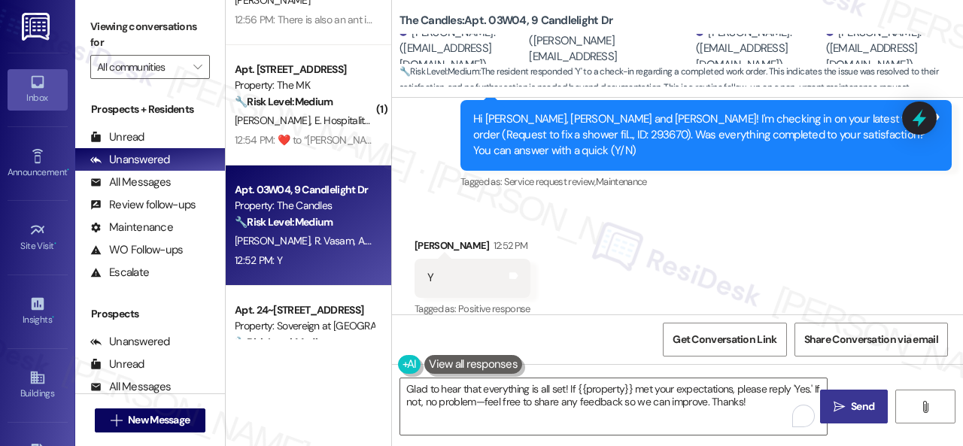
click at [837, 402] on icon "" at bounding box center [839, 407] width 11 height 12
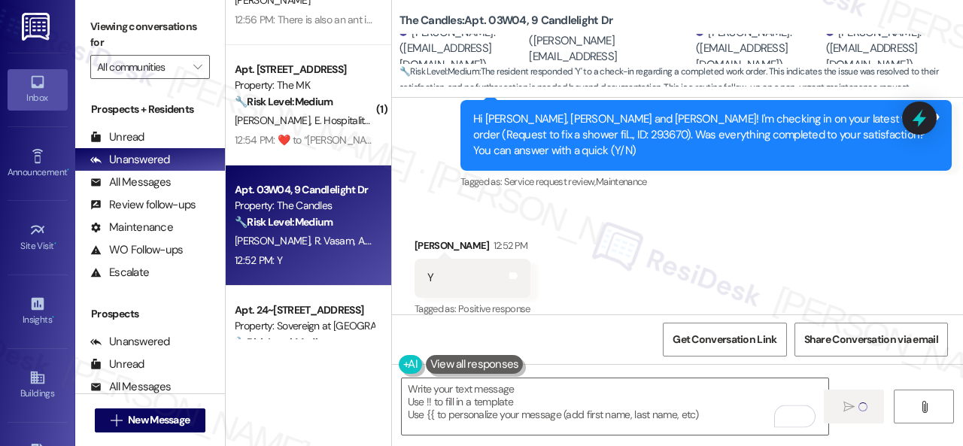
type textarea "Fetching suggested responses. Please feel free to read through the conversation…"
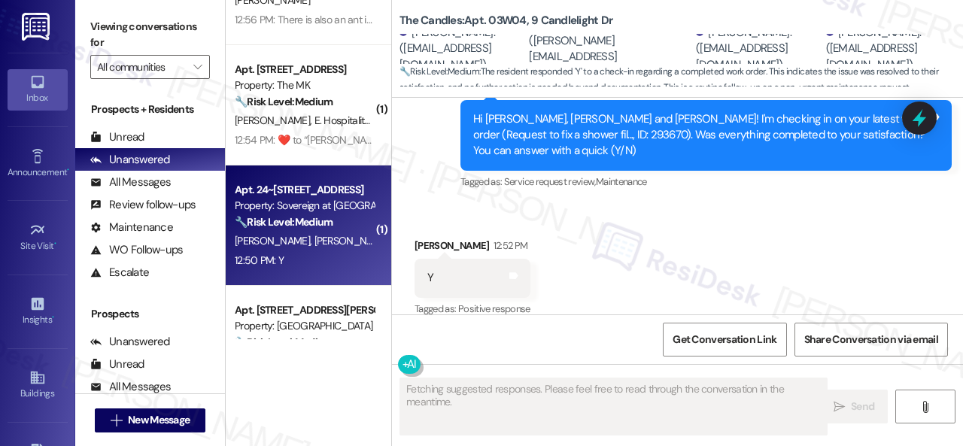
click at [337, 245] on div "J. Butts J. Butts" at bounding box center [304, 241] width 142 height 19
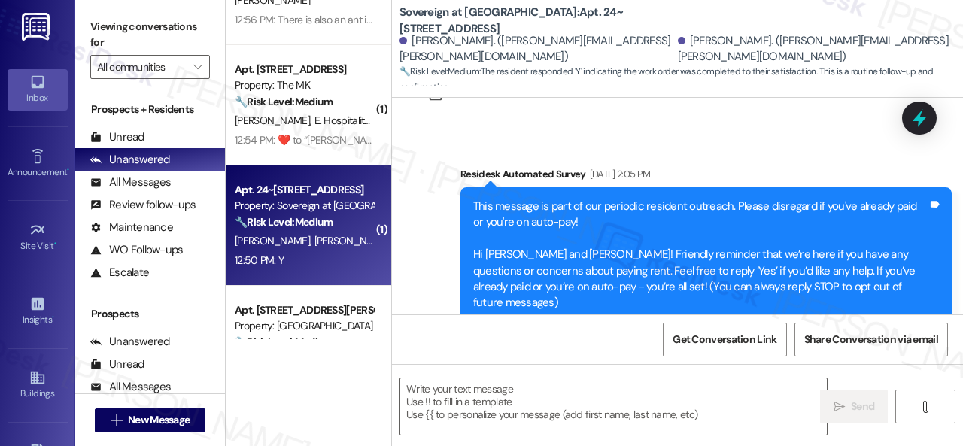
type textarea "Fetching suggested responses. Please feel free to read through the conversation…"
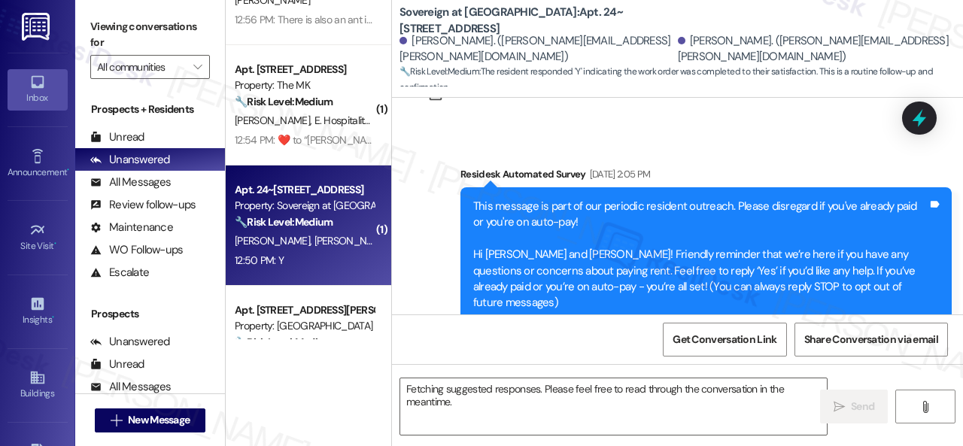
scroll to position [361, 0]
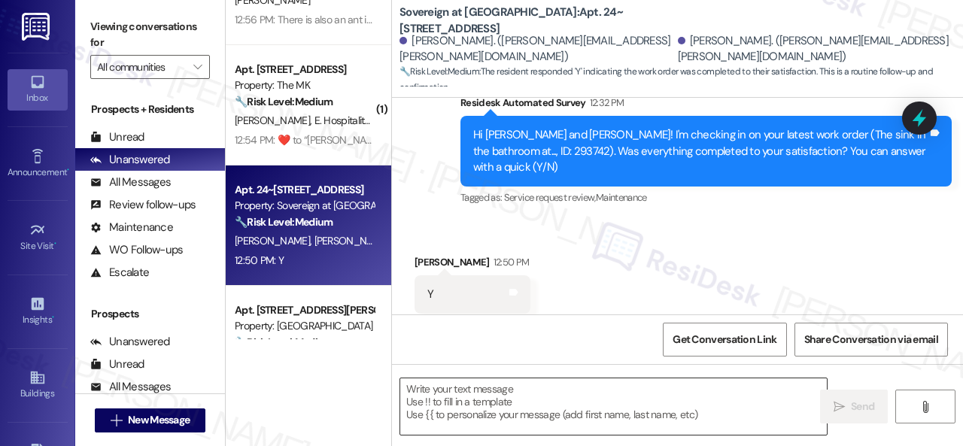
click at [540, 406] on textarea at bounding box center [613, 406] width 427 height 56
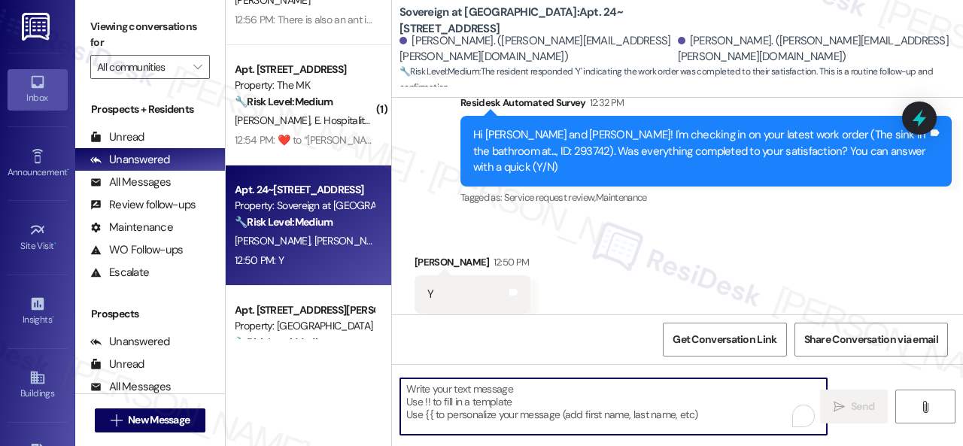
paste textarea "Glad to hear that everything is all set! If {{property}} met your expectations,…"
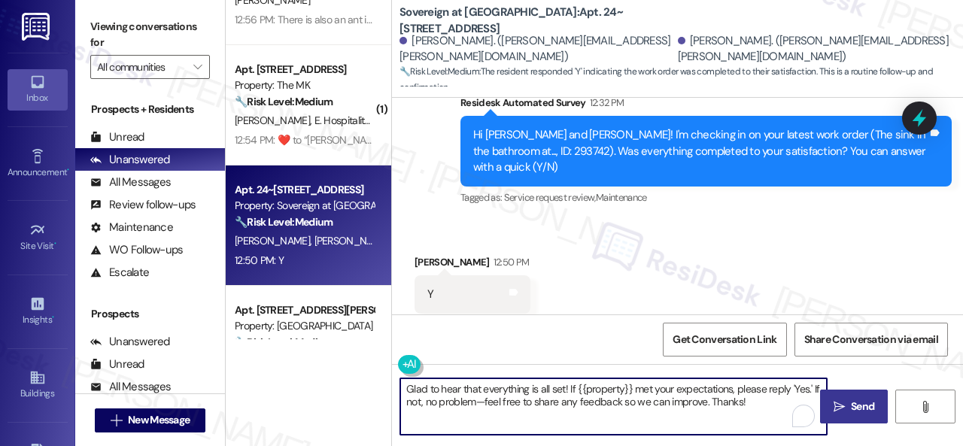
type textarea "Glad to hear that everything is all set! If {{property}} met your expectations,…"
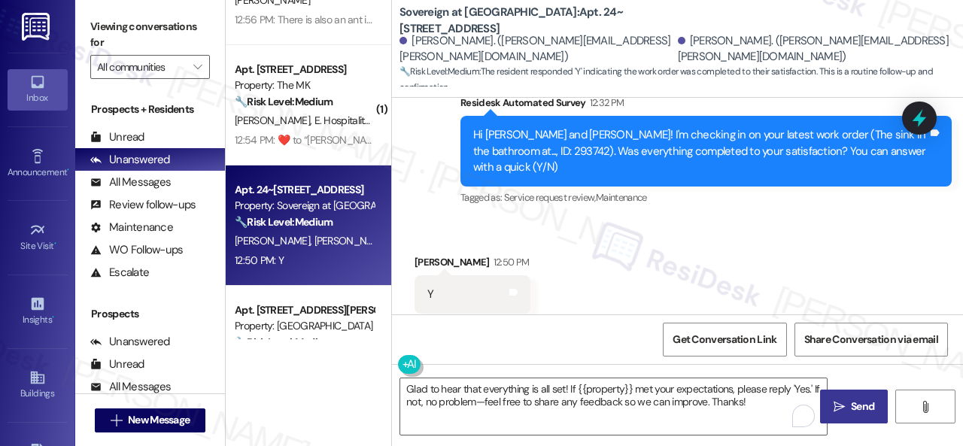
click at [852, 408] on span "Send" at bounding box center [862, 407] width 23 height 16
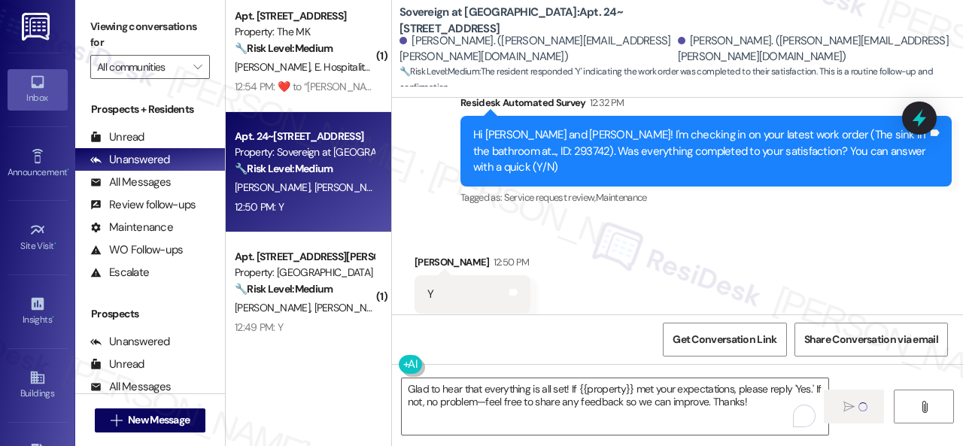
scroll to position [752, 0]
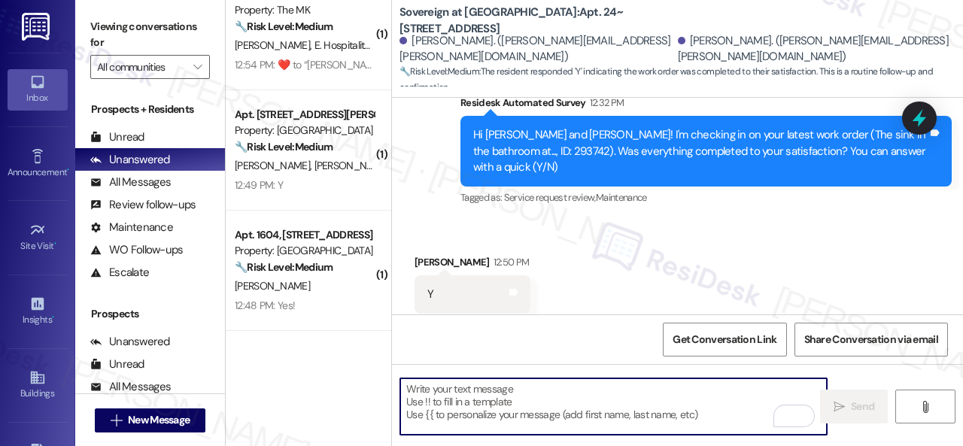
click at [560, 400] on textarea "To enrich screen reader interactions, please activate Accessibility in Grammarl…" at bounding box center [613, 406] width 427 height 56
paste textarea "Glad to hear that everything is all set! If {{property}} met your expectations,…"
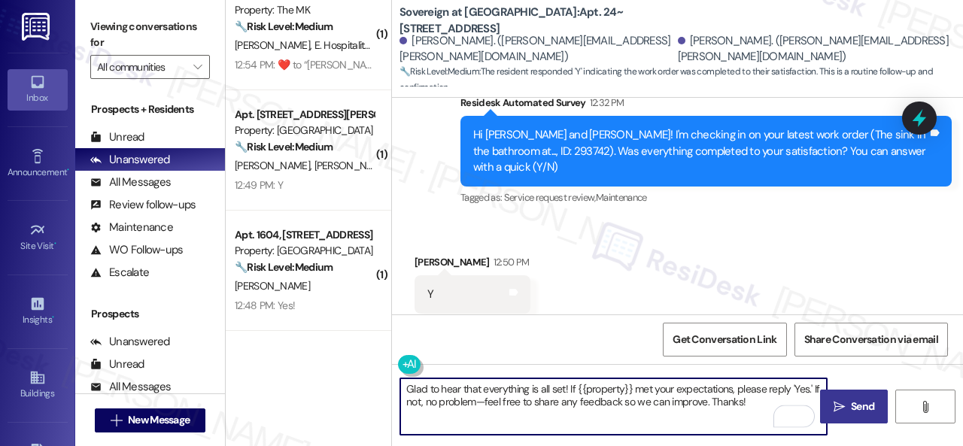
type textarea "Glad to hear that everything is all set! If {{property}} met your expectations,…"
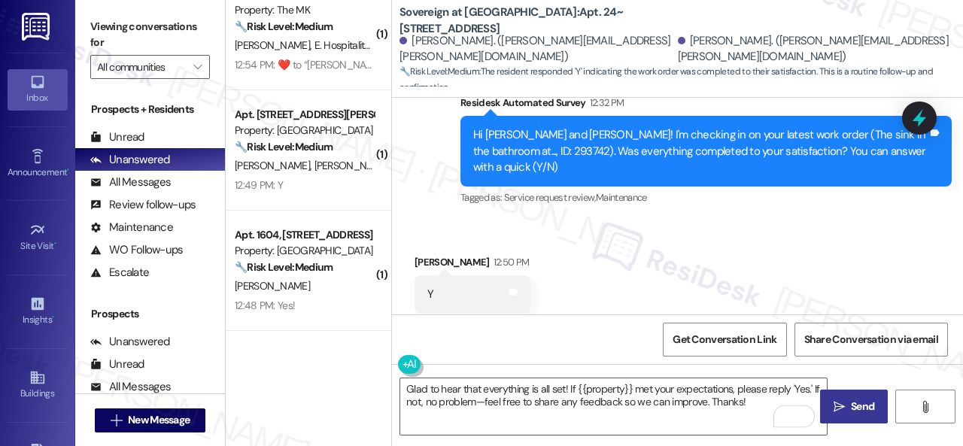
click at [865, 411] on span "Send" at bounding box center [862, 407] width 23 height 16
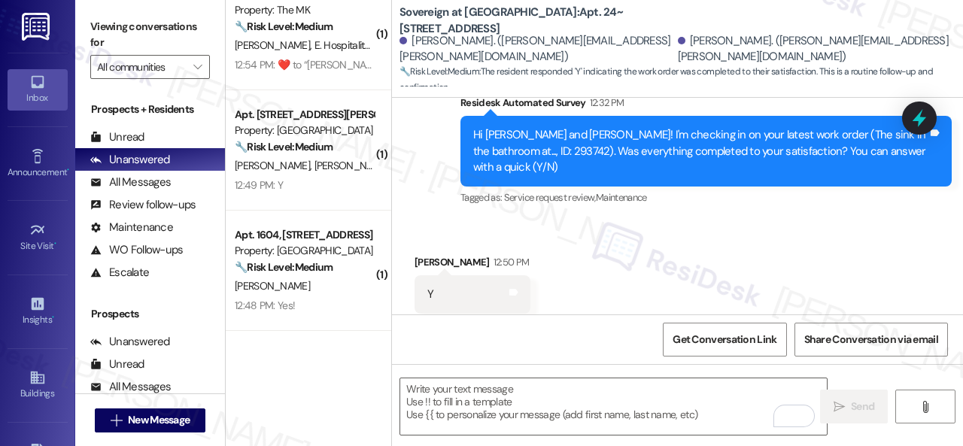
scroll to position [636, 0]
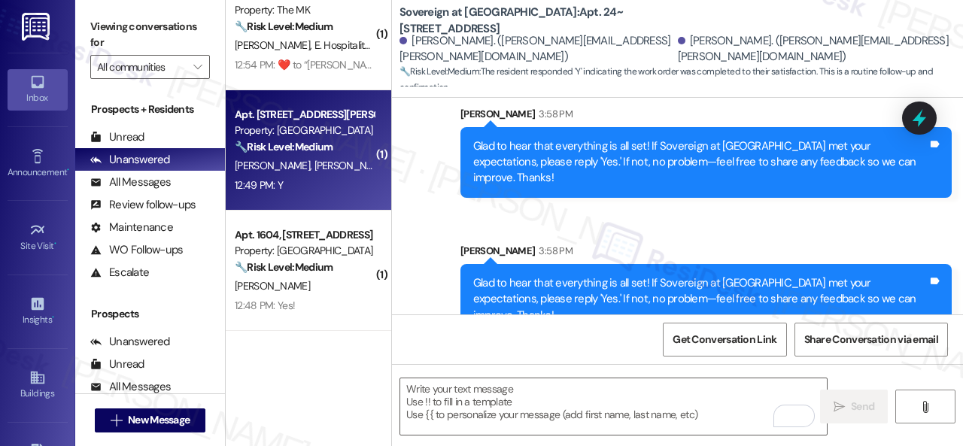
click at [336, 190] on div "12:49 PM: Y 12:49 PM: Y" at bounding box center [304, 185] width 142 height 19
type textarea "Fetching suggested responses. Please feel free to read through the conversation…"
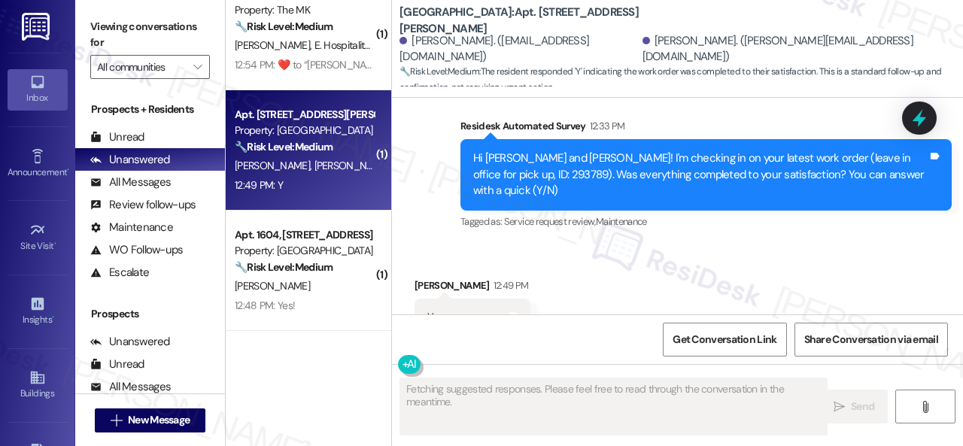
scroll to position [5317, 0]
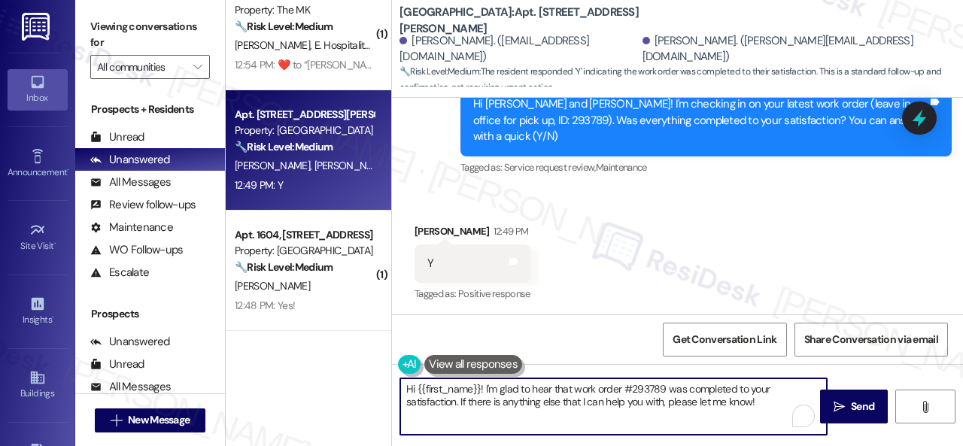
drag, startPoint x: 494, startPoint y: 394, endPoint x: 331, endPoint y: 378, distance: 163.3
click at [331, 378] on div "( 1 ) Apt. 1302, 1805 S Egret Bay Blvd Property: Tuscan Lakes II 🔧 Risk Level: …" at bounding box center [594, 223] width 737 height 446
paste textarea "Glad to hear that everything is all set! If {{property}} met your expectations,…"
type textarea "Glad to hear that everything is all set! If {{property}} met your expectations,…"
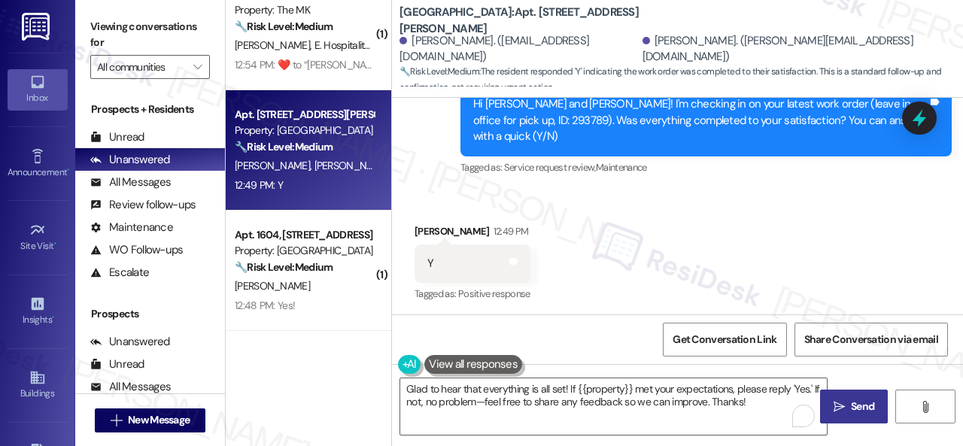
click at [840, 405] on span " Send" at bounding box center [854, 407] width 47 height 16
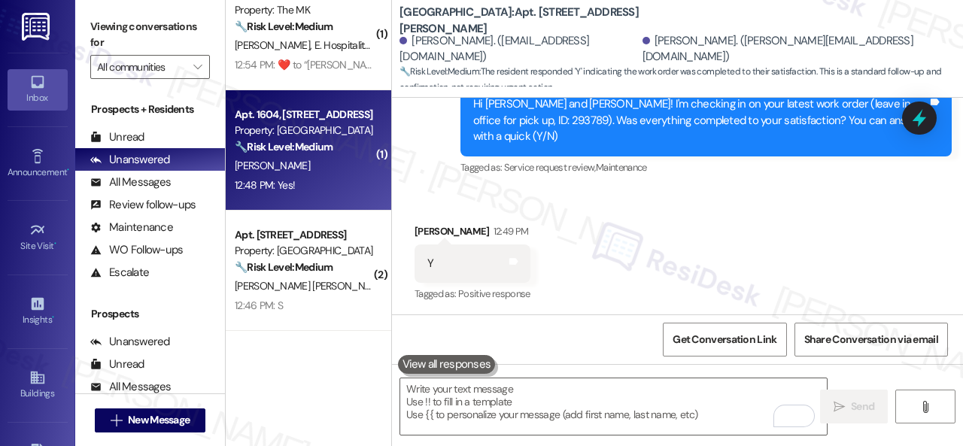
click at [314, 190] on div "12:48 PM: Yes! 12:48 PM: Yes!" at bounding box center [304, 185] width 142 height 19
type textarea "Fetching suggested responses. Please feel free to read through the conversation…"
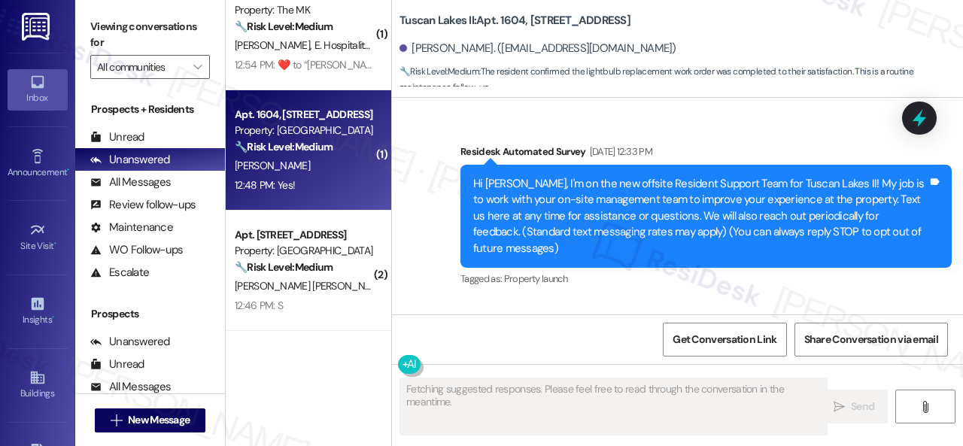
scroll to position [7378, 0]
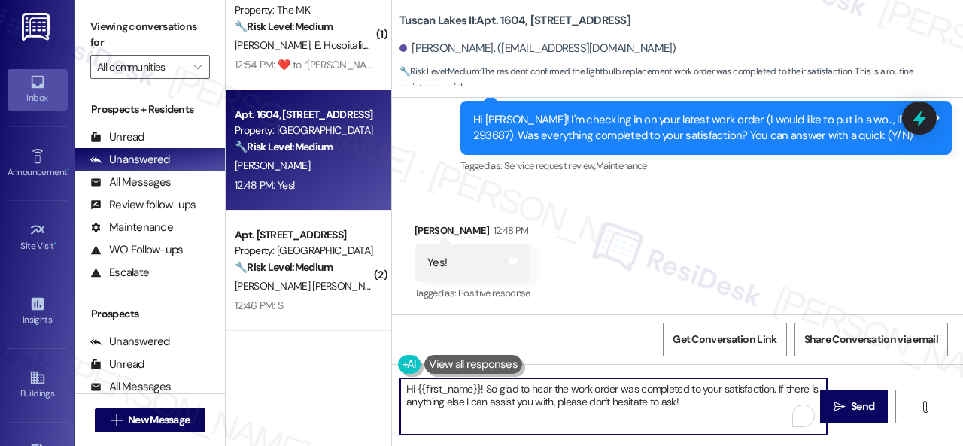
drag, startPoint x: 700, startPoint y: 402, endPoint x: 340, endPoint y: 363, distance: 361.8
click at [327, 360] on div "( 1 ) Apt. 1302, 1805 S Egret Bay Blvd Property: Tuscan Lakes II 🔧 Risk Level: …" at bounding box center [594, 223] width 737 height 446
paste textarea "Glad to hear that everything is all set! If {{property}} met your expectations,…"
type textarea "Glad to hear that everything is all set! If {{property}} met your expectations,…"
click at [855, 401] on span "Send" at bounding box center [862, 407] width 23 height 16
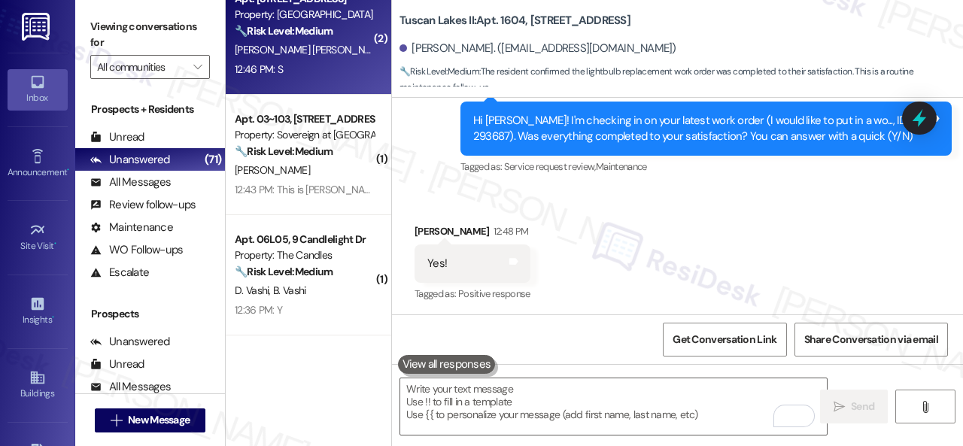
scroll to position [903, 0]
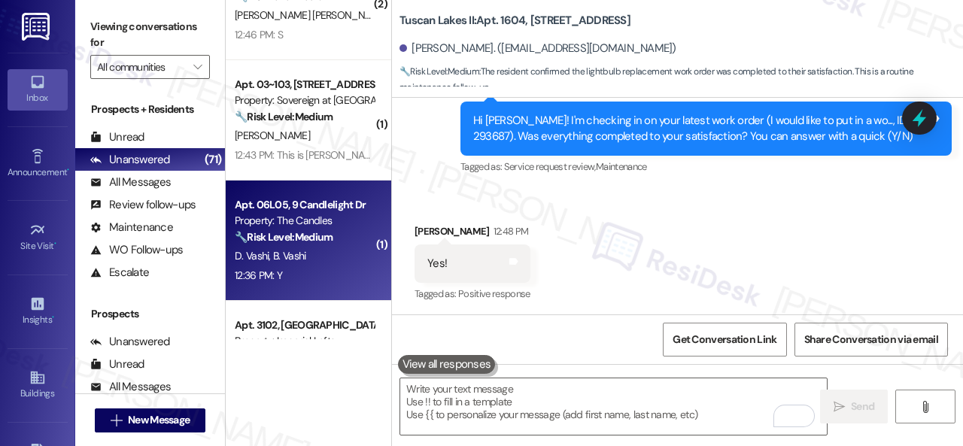
click at [332, 254] on div "D. Vashi B. Vashi" at bounding box center [304, 256] width 142 height 19
type textarea "Fetching suggested responses. Please feel free to read through the conversation…"
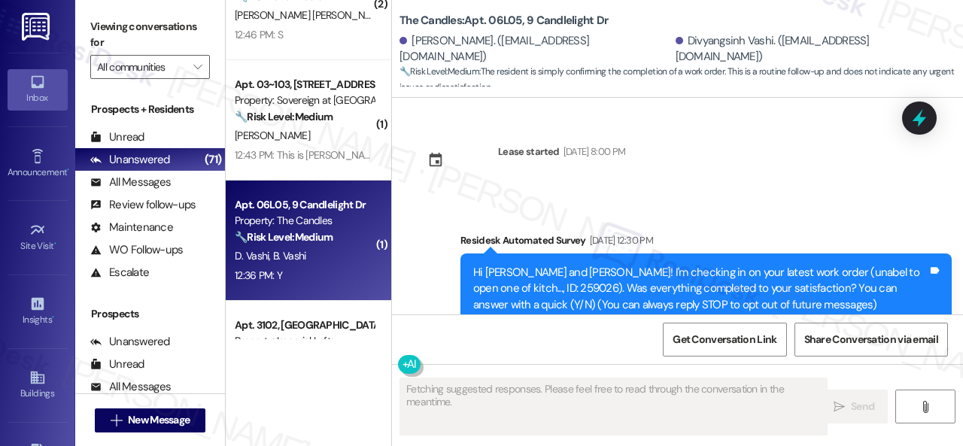
type textarea "Fetching suggested responses. Please feel free to read through the conversation…"
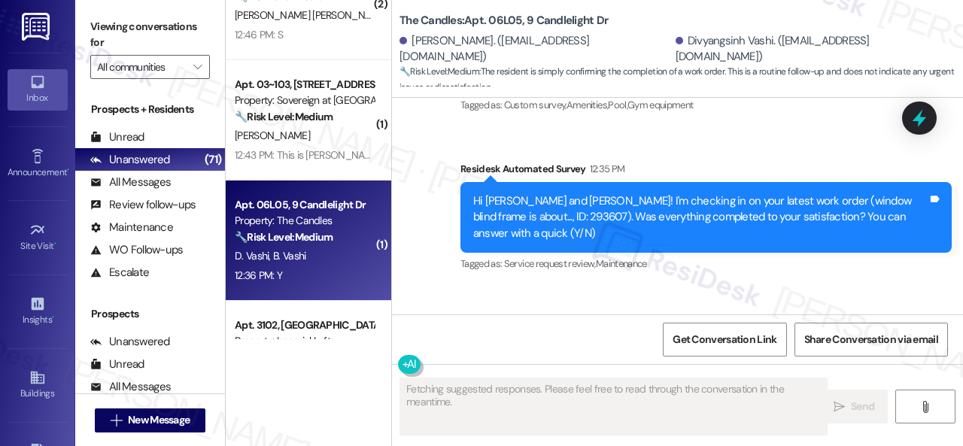
scroll to position [2835, 0]
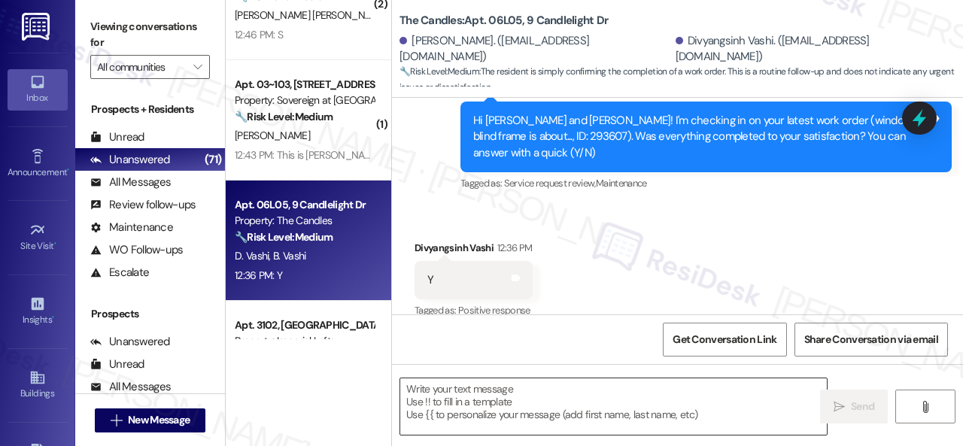
click at [515, 396] on textarea at bounding box center [613, 406] width 427 height 56
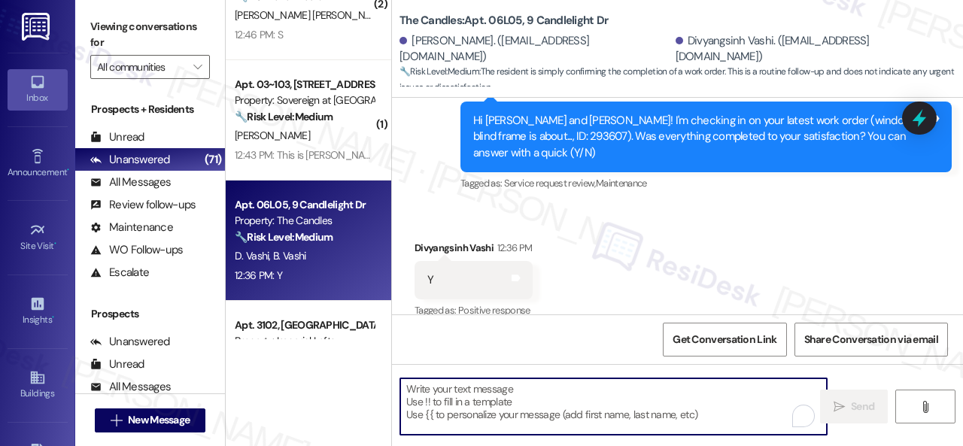
paste textarea "Glad to hear that everything is all set! If {{property}} met your expectations,…"
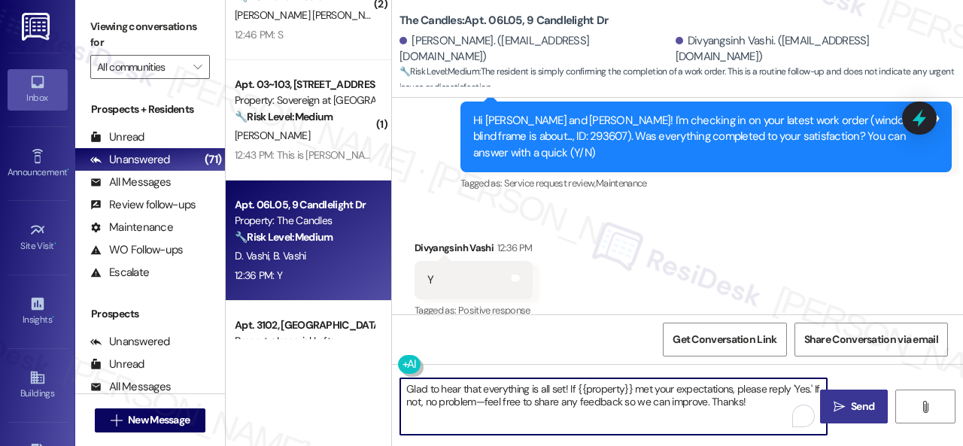
type textarea "Glad to hear that everything is all set! If {{property}} met your expectations,…"
drag, startPoint x: 849, startPoint y: 409, endPoint x: 851, endPoint y: 399, distance: 9.2
click at [851, 409] on span "Send" at bounding box center [862, 407] width 23 height 16
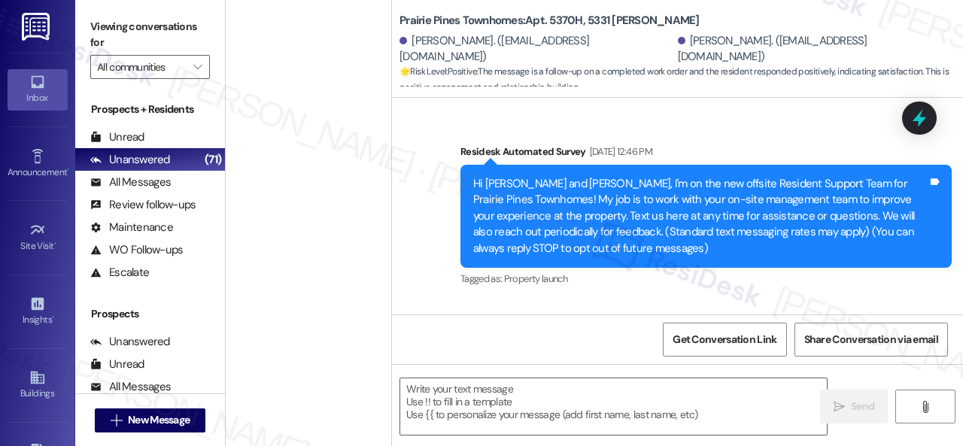
scroll to position [1053, 0]
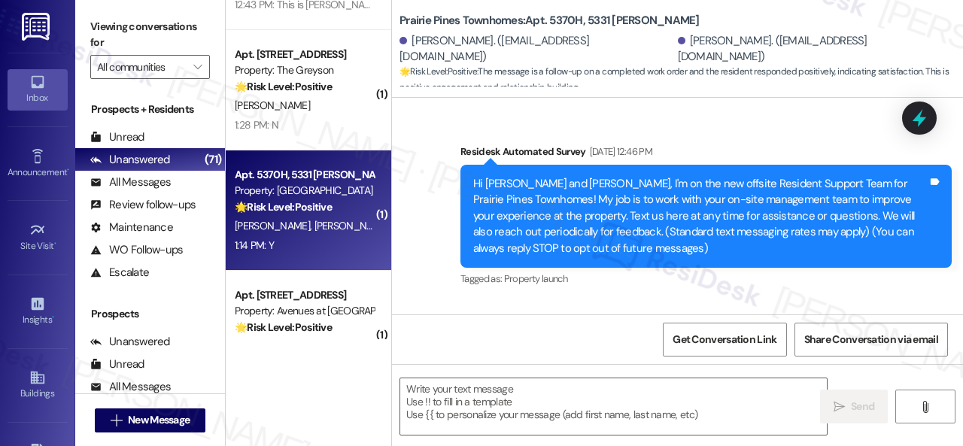
type textarea "Fetching suggested responses. Please feel free to read through the conversation…"
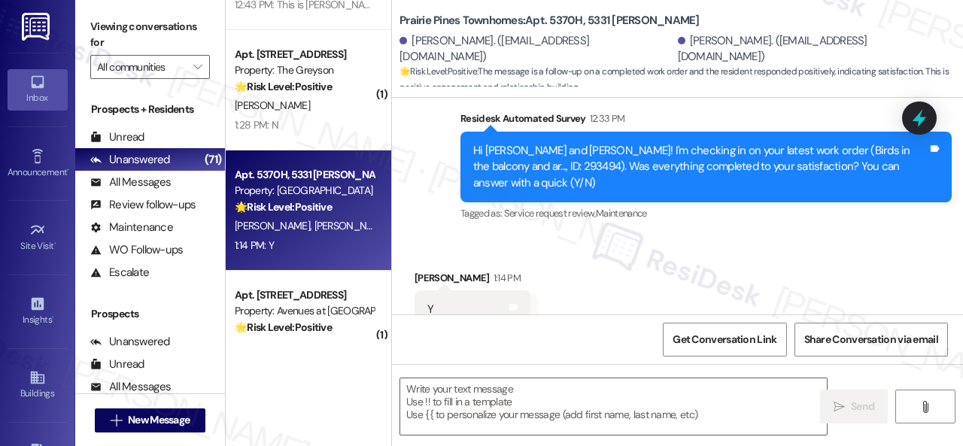
scroll to position [1940, 0]
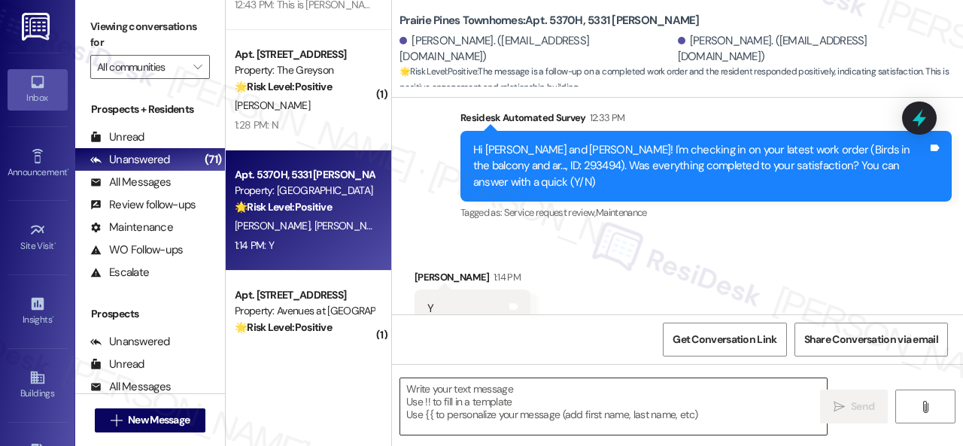
click at [494, 398] on textarea at bounding box center [613, 406] width 427 height 56
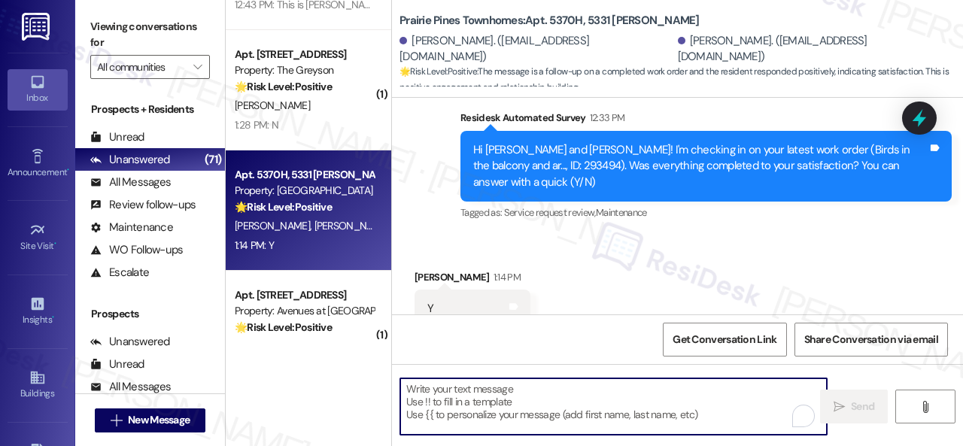
paste textarea "I'm glad you are satisfied with your home. Have you written a review for us bef…"
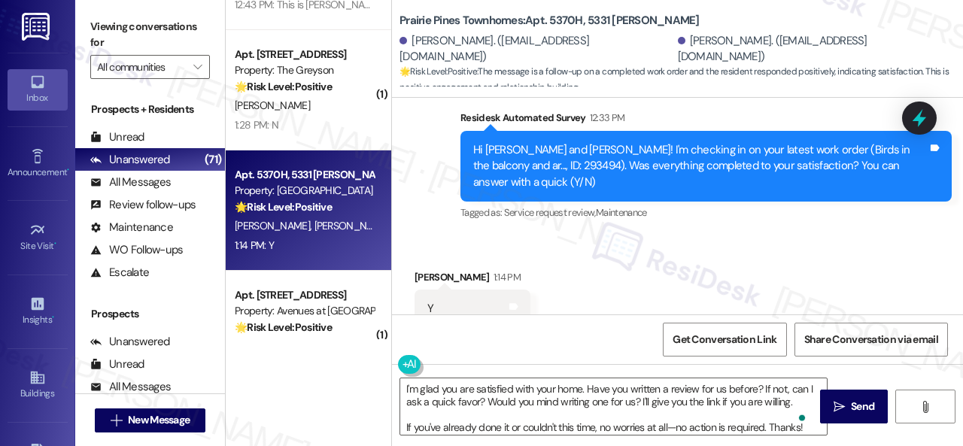
click at [428, 171] on div "Survey, sent via SMS Residesk Automated Survey 12:33 PM Hi Briauna and Justin! …" at bounding box center [677, 155] width 571 height 159
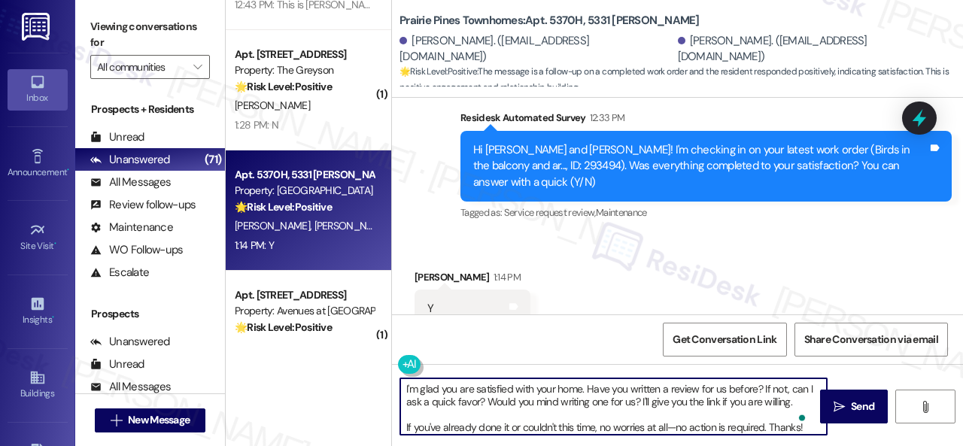
scroll to position [5, 0]
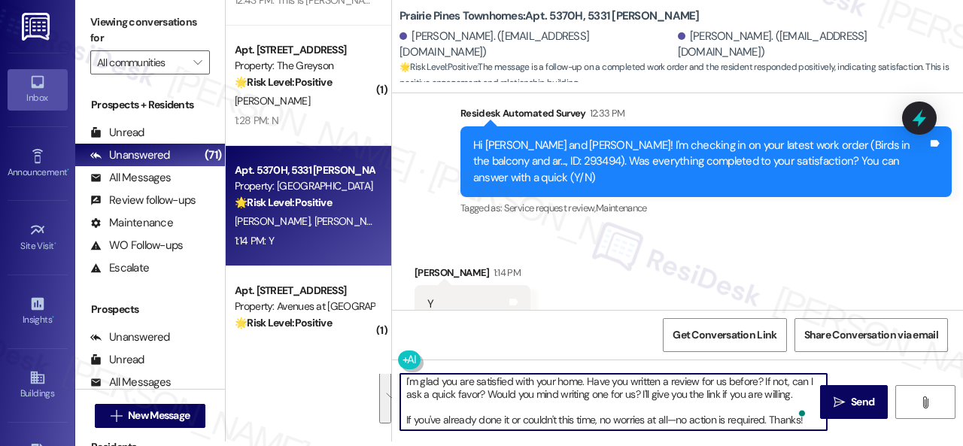
drag, startPoint x: 402, startPoint y: 386, endPoint x: 962, endPoint y: 475, distance: 567.6
click at [962, 445] on html "Inbox Go to Inbox Announcement • Send A Text Announcement Site Visit • Go to Si…" at bounding box center [481, 223] width 963 height 446
paste textarea "Glad to hear that everything is all set! If {{property}} met your expectations,…"
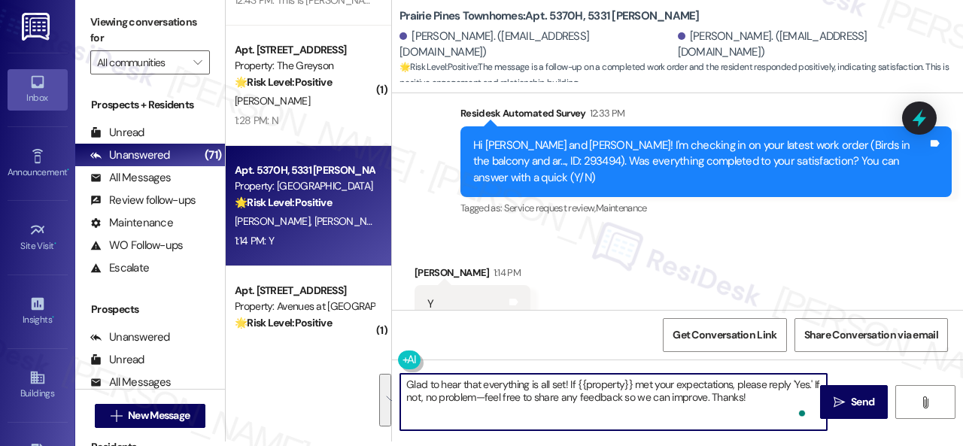
scroll to position [0, 0]
type textarea "Glad to hear that everything is all set! If {{property}} met your expectations,…"
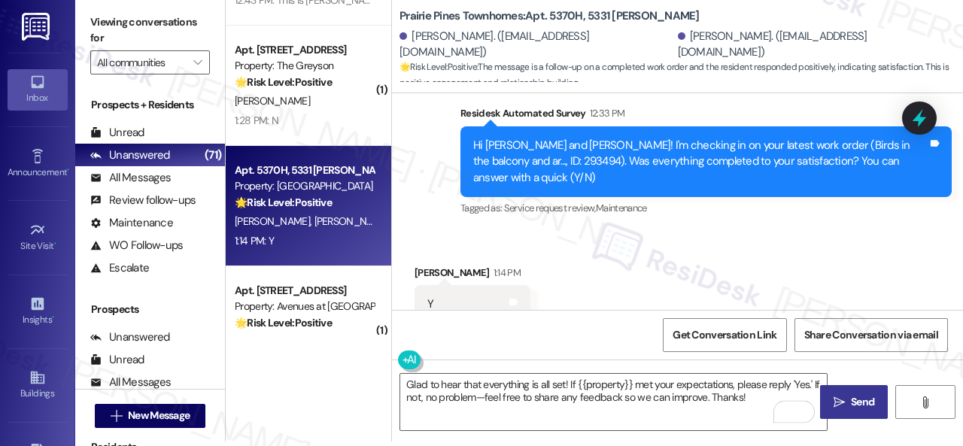
click at [855, 405] on span "Send" at bounding box center [862, 402] width 23 height 16
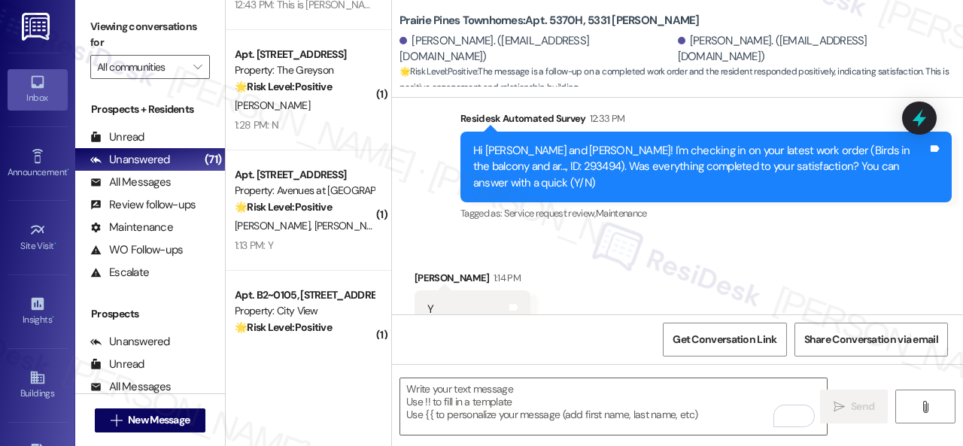
scroll to position [1128, 0]
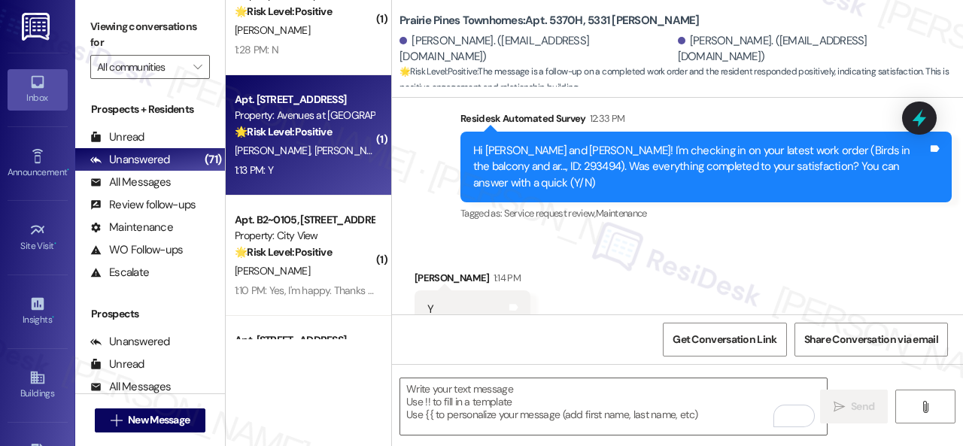
click at [328, 169] on div "1:13 PM: Y 1:13 PM: Y" at bounding box center [304, 170] width 142 height 19
type textarea "Fetching suggested responses. Please feel free to read through the conversation…"
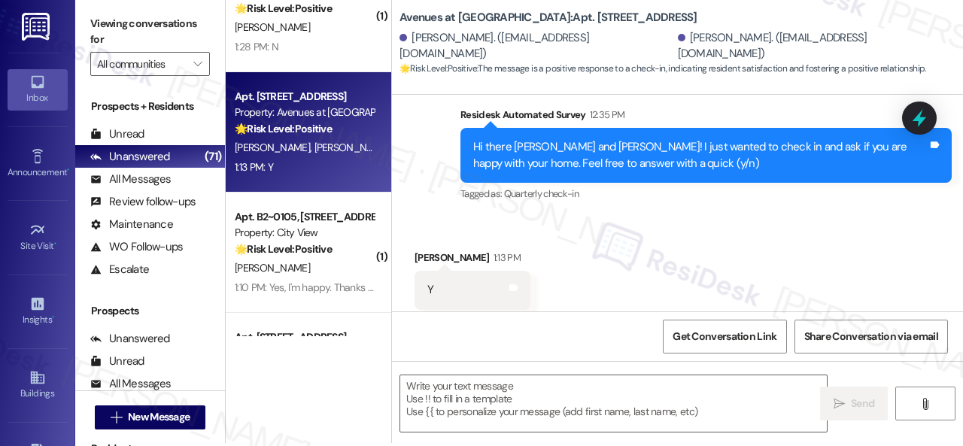
scroll to position [5, 0]
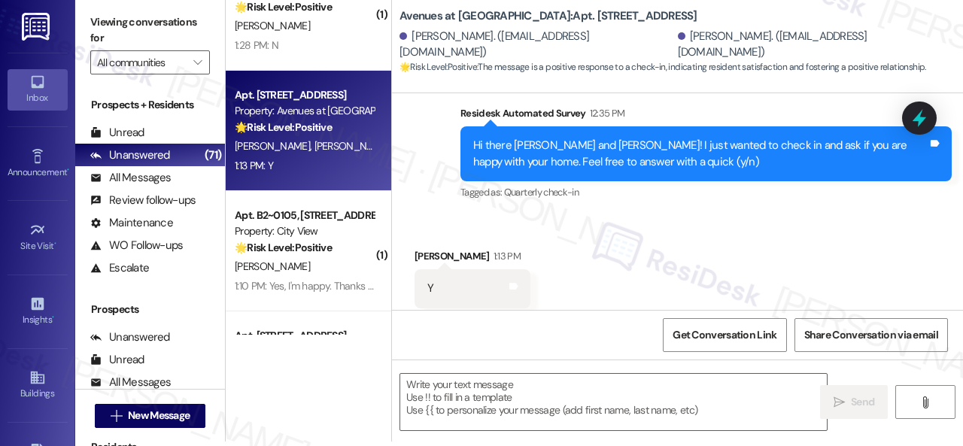
click at [452, 214] on div "Received via SMS Carol Waller 1:13 PM Y Tags and notes Tagged as: Positive resp…" at bounding box center [677, 277] width 571 height 127
click at [523, 385] on textarea at bounding box center [613, 402] width 427 height 56
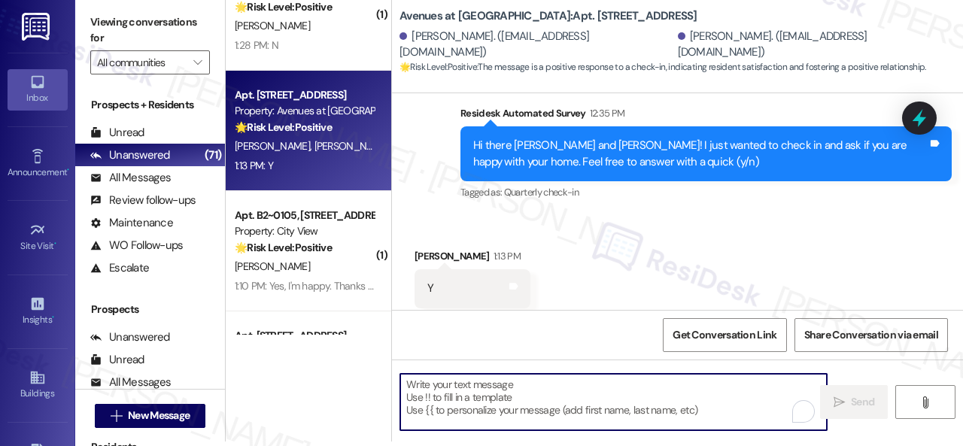
paste textarea "I'm glad you are satisfied with your home. Have you written a review for us bef…"
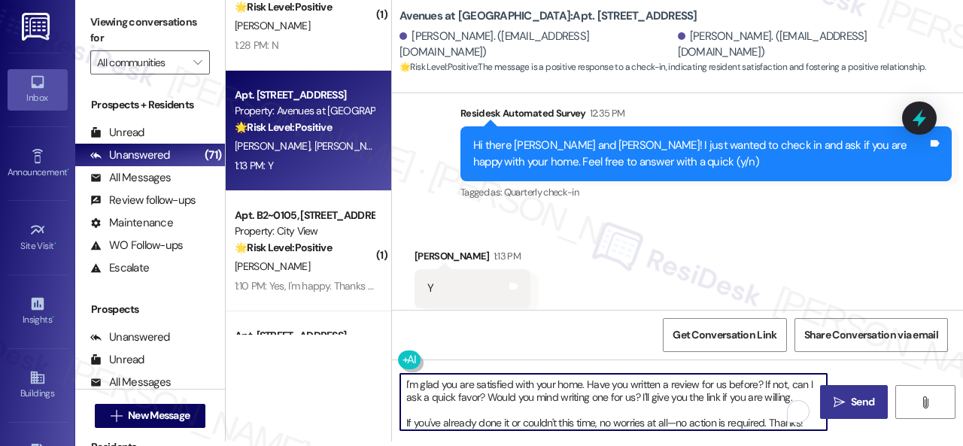
type textarea "I'm glad you are satisfied with your home. Have you written a review for us bef…"
click at [858, 409] on span "Send" at bounding box center [862, 402] width 23 height 16
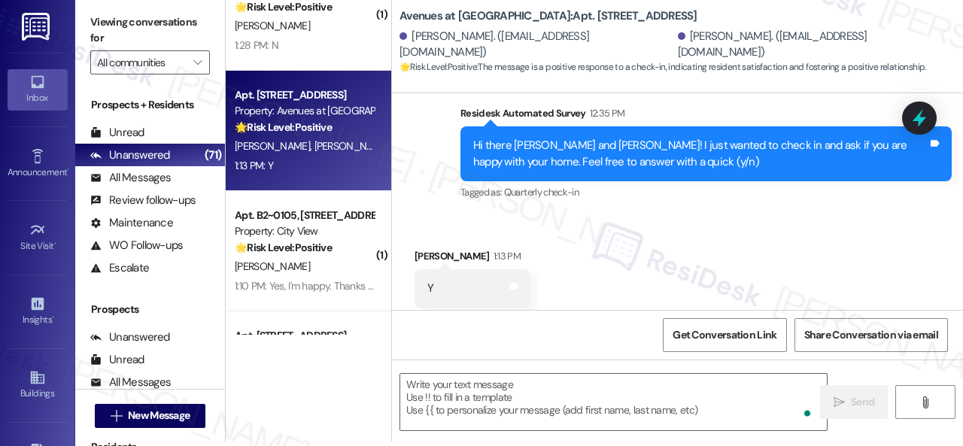
scroll to position [934, 0]
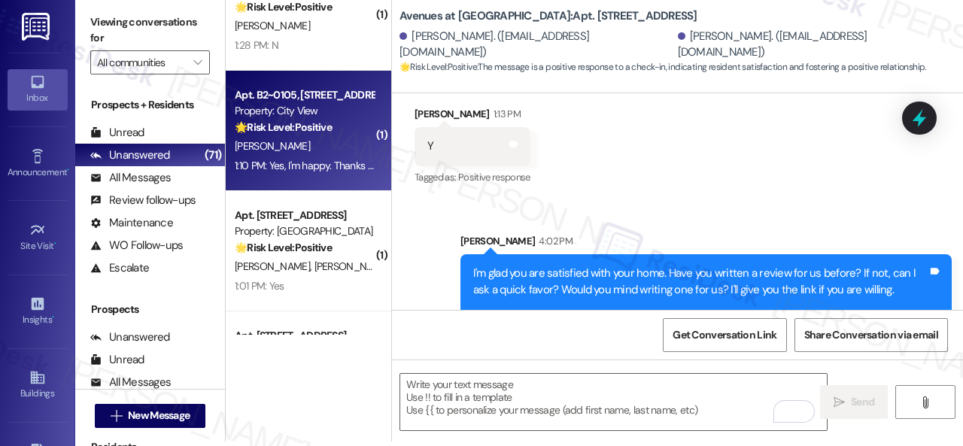
click at [338, 142] on div "D. Pate" at bounding box center [304, 146] width 142 height 19
type textarea "Fetching suggested responses. Please feel free to read through the conversation…"
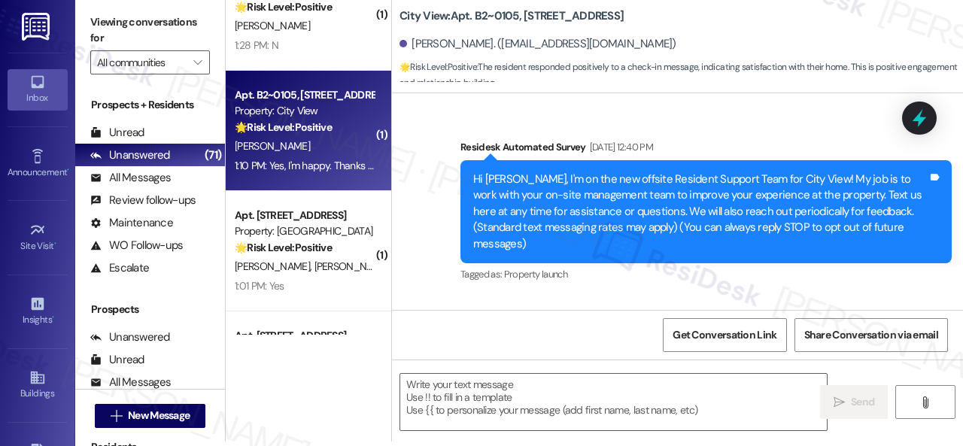
type textarea "Fetching suggested responses. Please feel free to read through the conversation…"
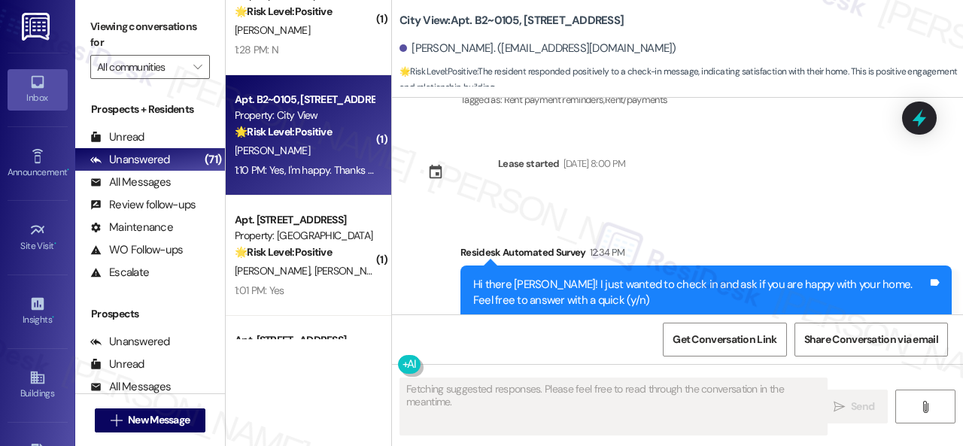
scroll to position [4551, 0]
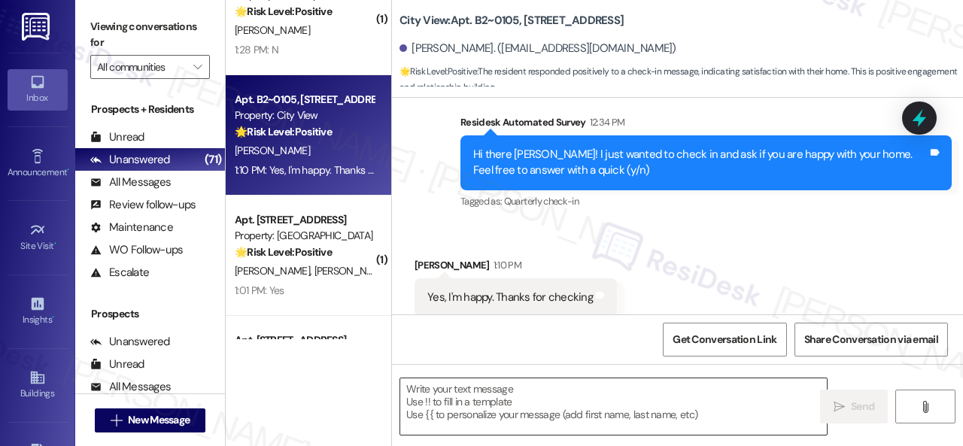
click at [521, 404] on textarea at bounding box center [613, 406] width 427 height 56
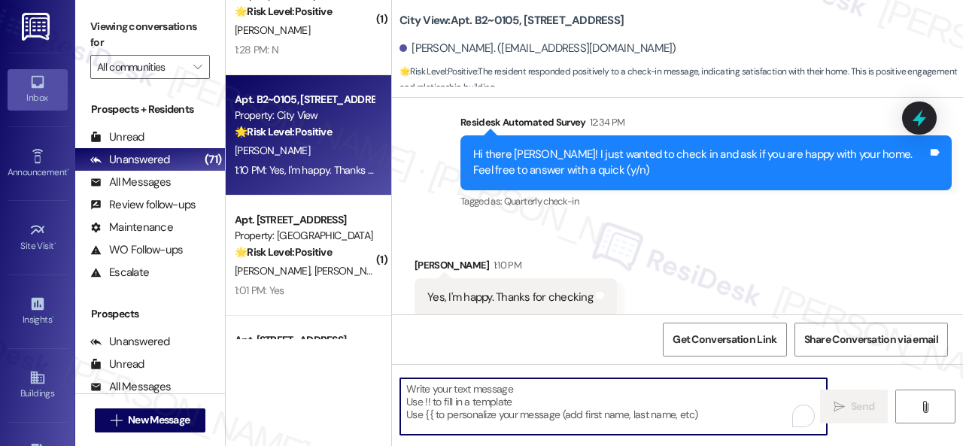
paste textarea "I'm glad you are satisfied with your home. Have you written a review for us bef…"
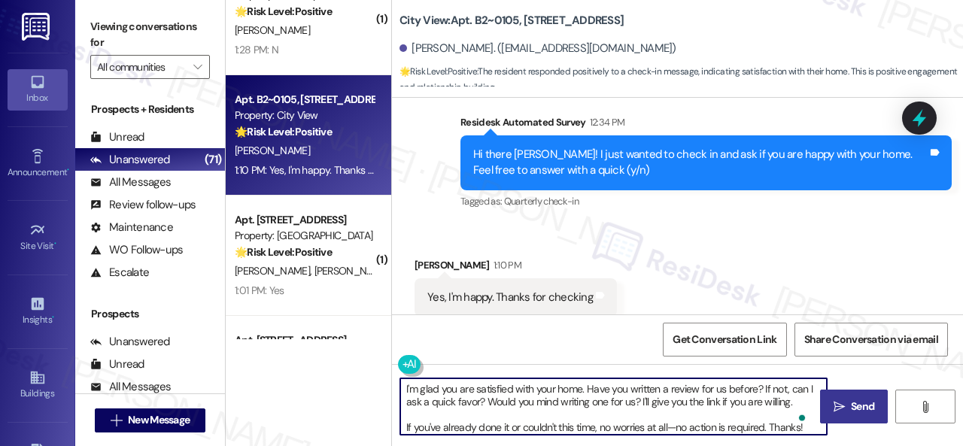
type textarea "I'm glad you are satisfied with your home. Have you written a review for us bef…"
click at [851, 404] on span "Send" at bounding box center [862, 407] width 23 height 16
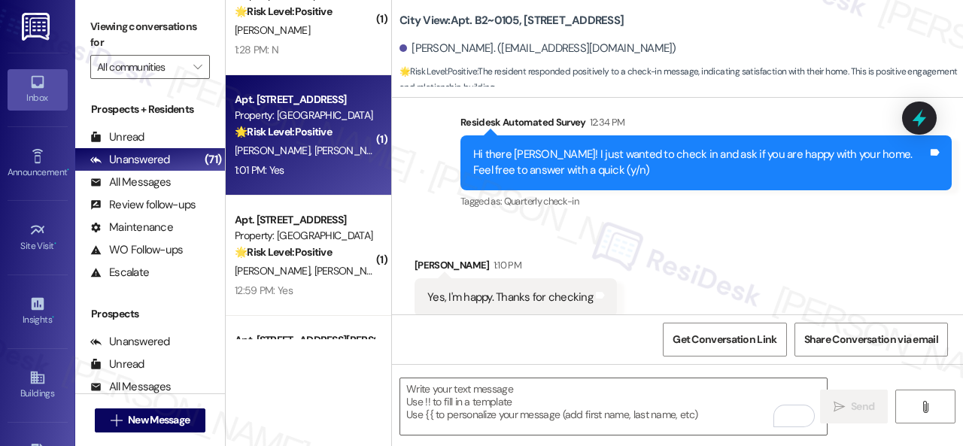
click at [335, 163] on div "1:01 PM: Yes 1:01 PM: Yes" at bounding box center [304, 170] width 142 height 19
type textarea "Fetching suggested responses. Please feel free to read through the conversation…"
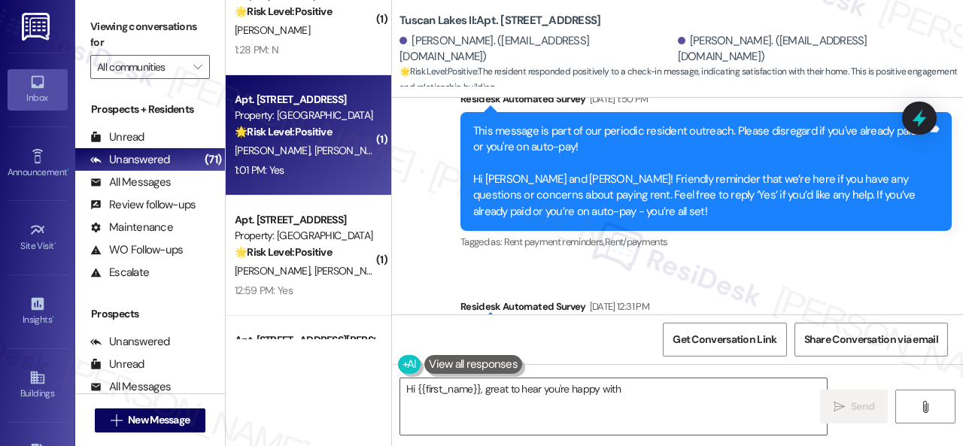
scroll to position [4700, 0]
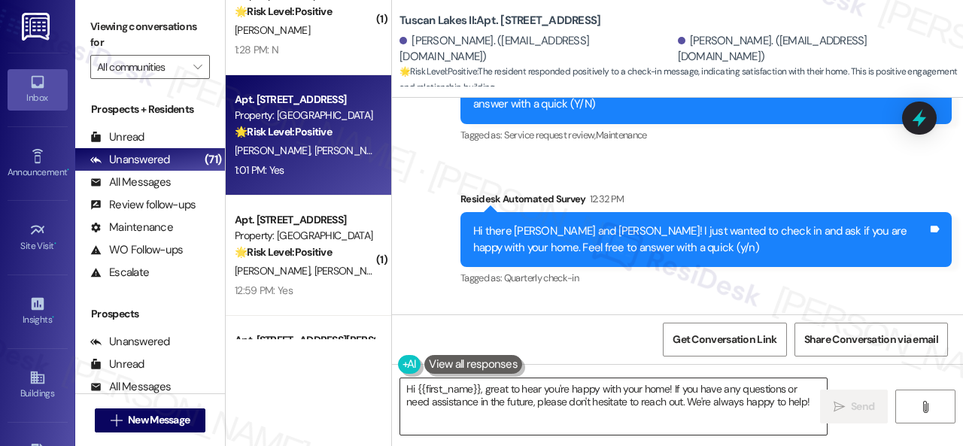
click at [608, 400] on textarea "Hi {{first_name}}, great to hear you're happy with your home! If you have any q…" at bounding box center [613, 406] width 427 height 56
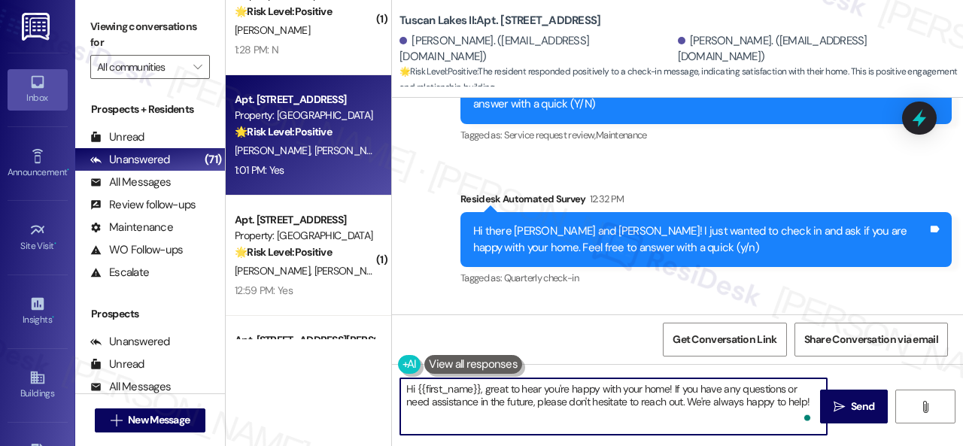
paste textarea "I'm glad you are satisfied with your home. Have you written a review for us bef…"
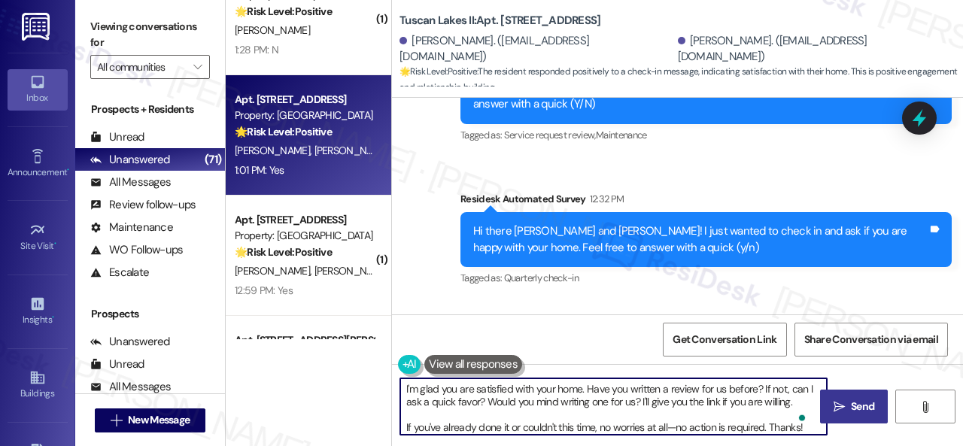
type textarea "I'm glad you are satisfied with your home. Have you written a review for us bef…"
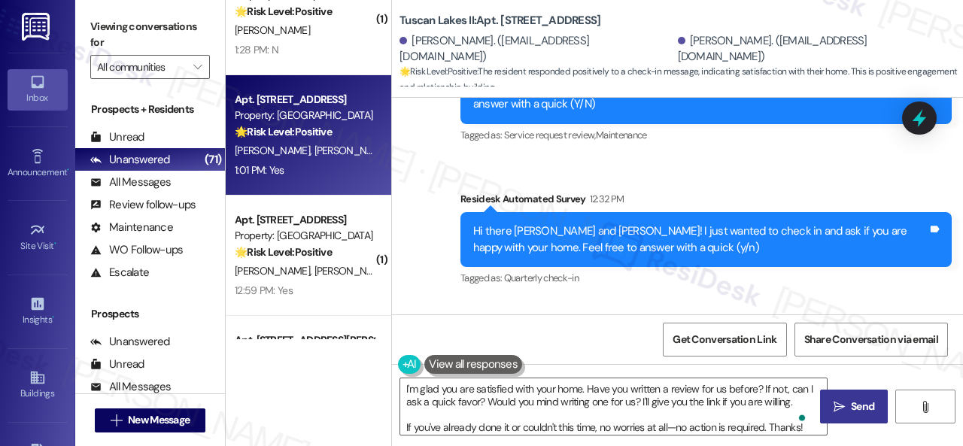
click at [854, 406] on span "Send" at bounding box center [862, 407] width 23 height 16
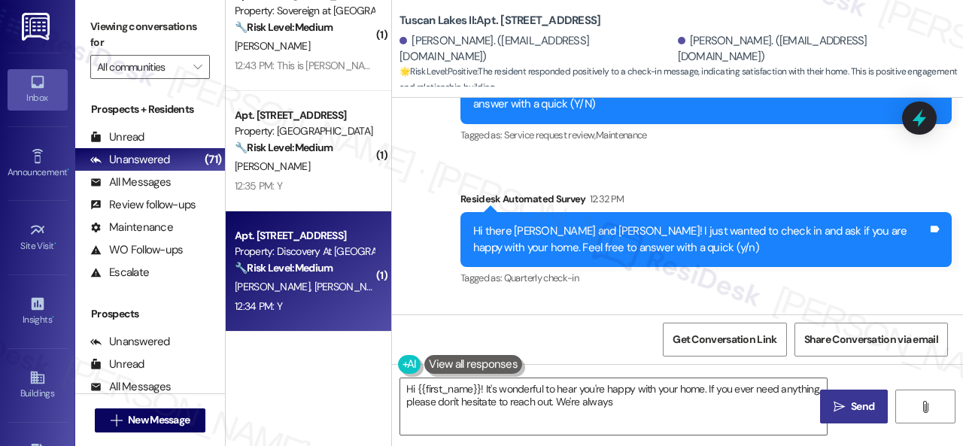
scroll to position [978, 0]
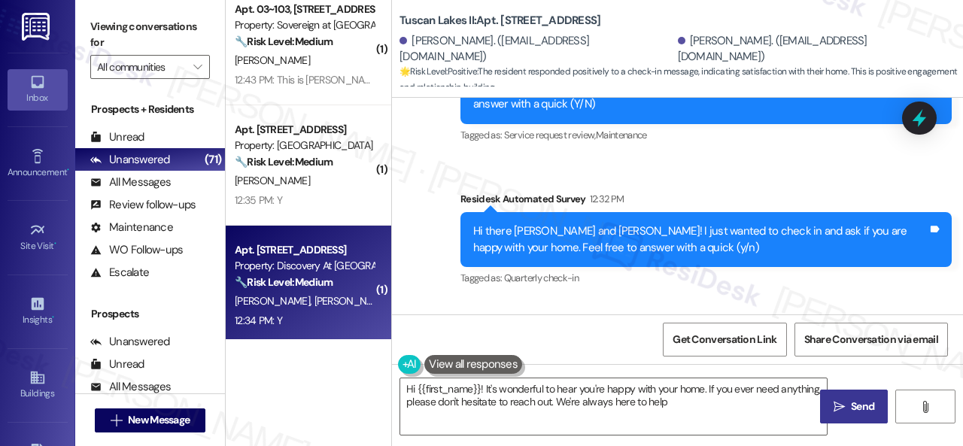
type textarea "Hi {{first_name}}! It's wonderful to hear you're happy with your home. If you e…"
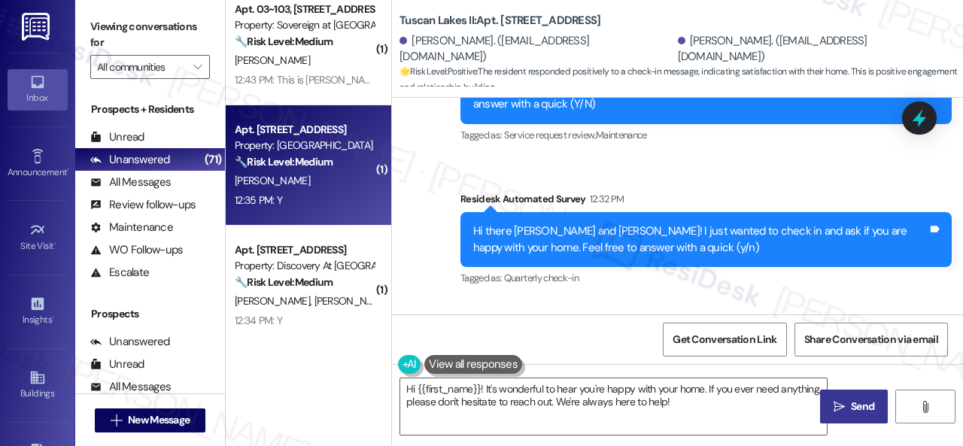
click at [322, 199] on div "12:35 PM: Y 12:35 PM: Y" at bounding box center [304, 200] width 142 height 19
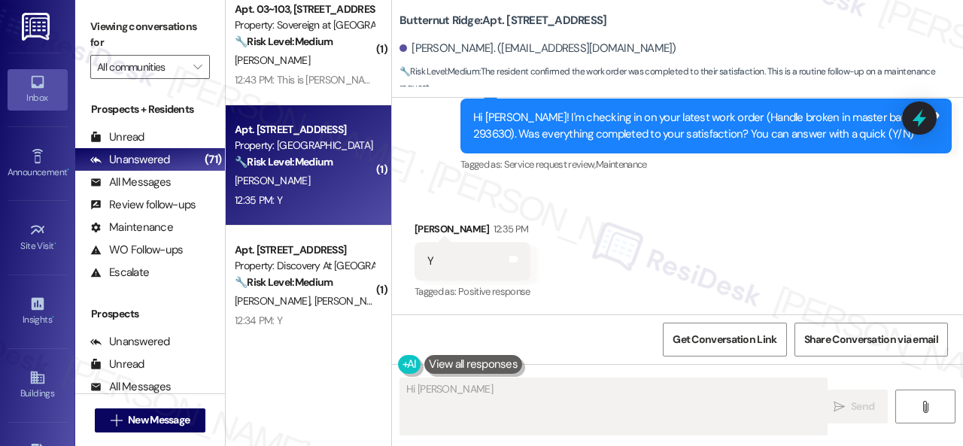
scroll to position [3064, 0]
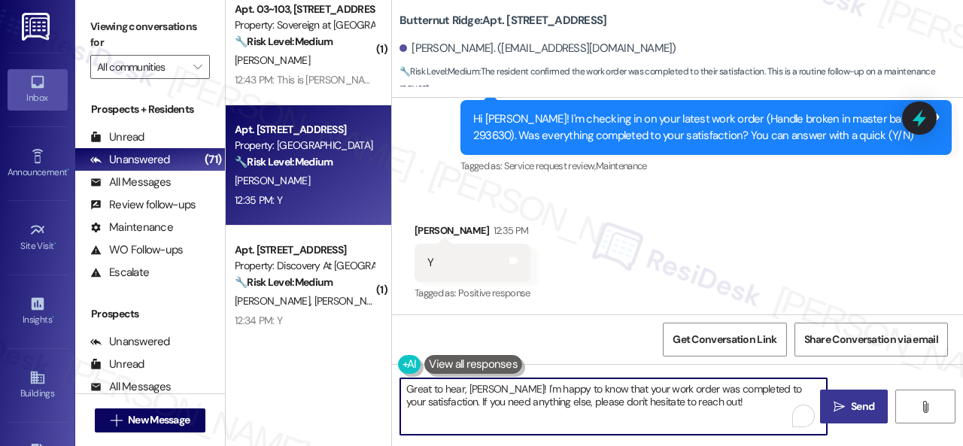
drag, startPoint x: 507, startPoint y: 388, endPoint x: 345, endPoint y: 361, distance: 164.7
click at [345, 361] on div "( 1 ) Apt. 104, 5858 North College Avenue Property: The MK 🔧 Risk Level: Medium…" at bounding box center [594, 223] width 737 height 446
paste textarea "I'm glad you are satisfied with your home. Have you written a review for us bef…"
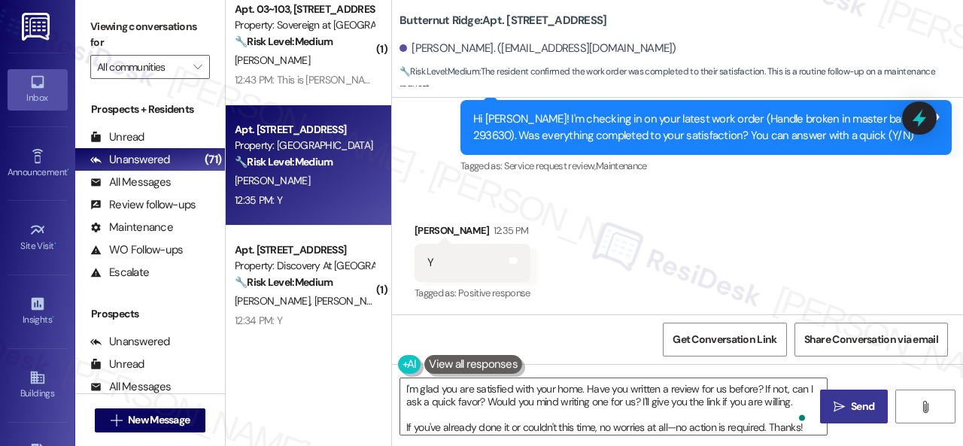
click at [430, 193] on div "Received via SMS James Weist 12:35 PM Y Tags and notes Tagged as: Positive resp…" at bounding box center [677, 252] width 571 height 127
click at [551, 409] on textarea "I'm glad you are satisfied with your home. Have you written a review for us bef…" at bounding box center [613, 406] width 427 height 56
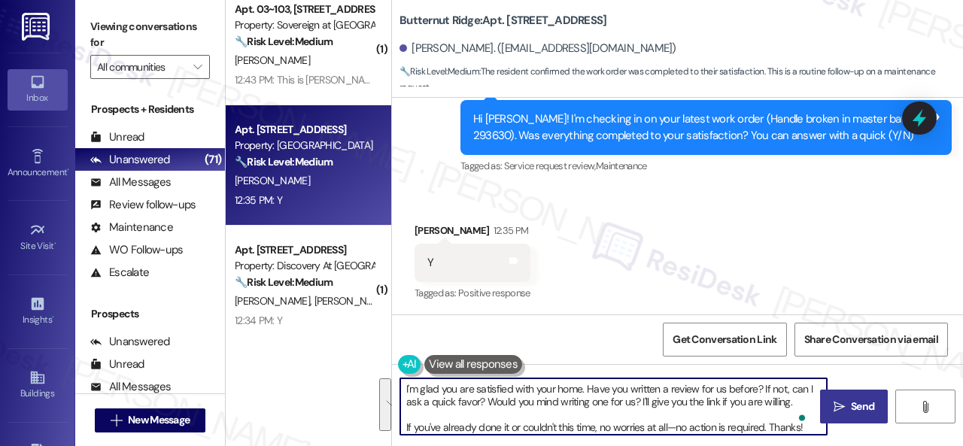
paste textarea "Glad to hear that everything is all set! If {{property}} met your expectations,…"
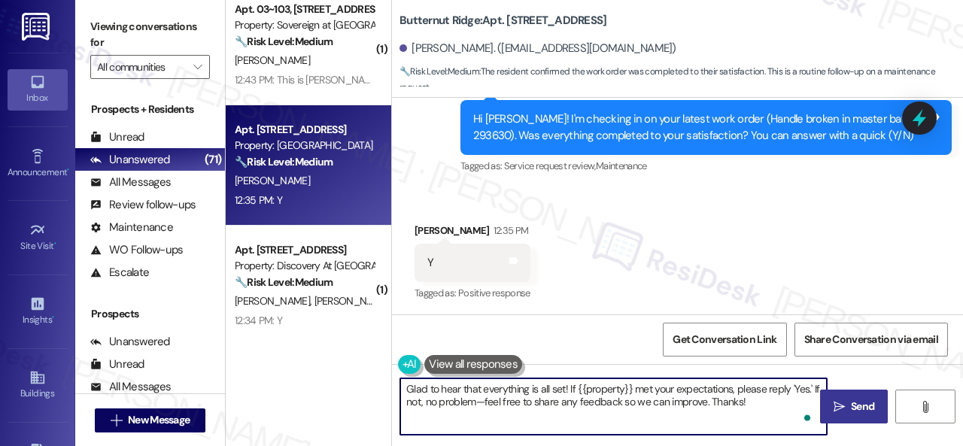
type textarea "Glad to hear that everything is all set! If {{property}} met your expectations,…"
click at [837, 411] on icon "" at bounding box center [839, 407] width 11 height 12
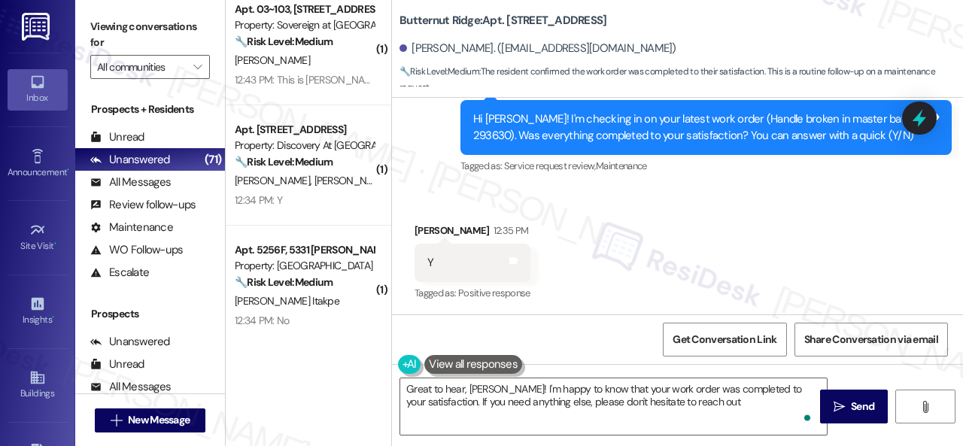
type textarea "Great to hear, James! I'm happy to know that your work order was completed to y…"
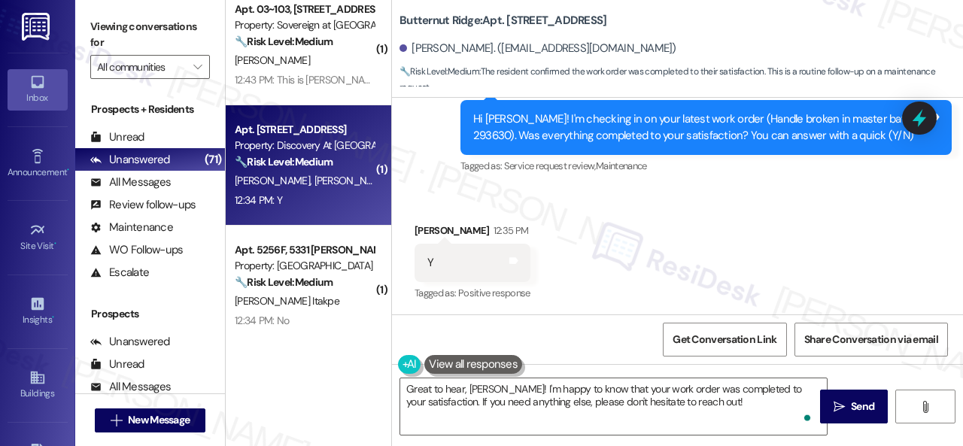
click at [338, 179] on div "P. Elizondo C. Birge" at bounding box center [304, 181] width 142 height 19
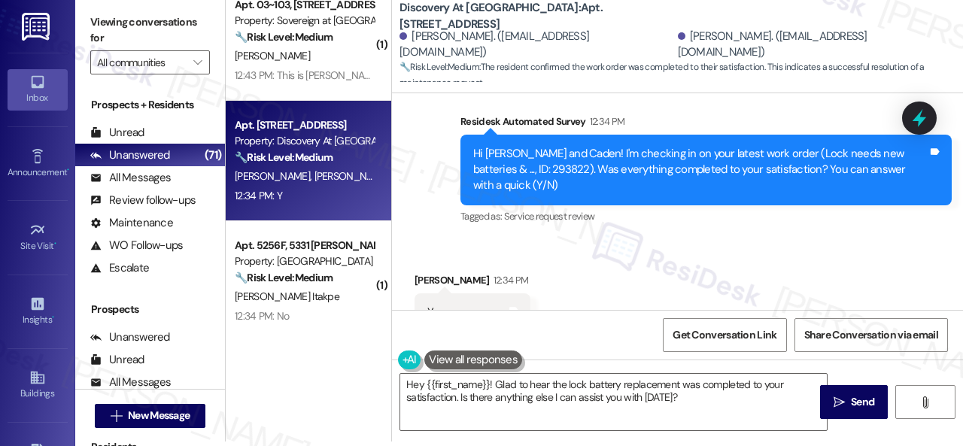
scroll to position [3534, 0]
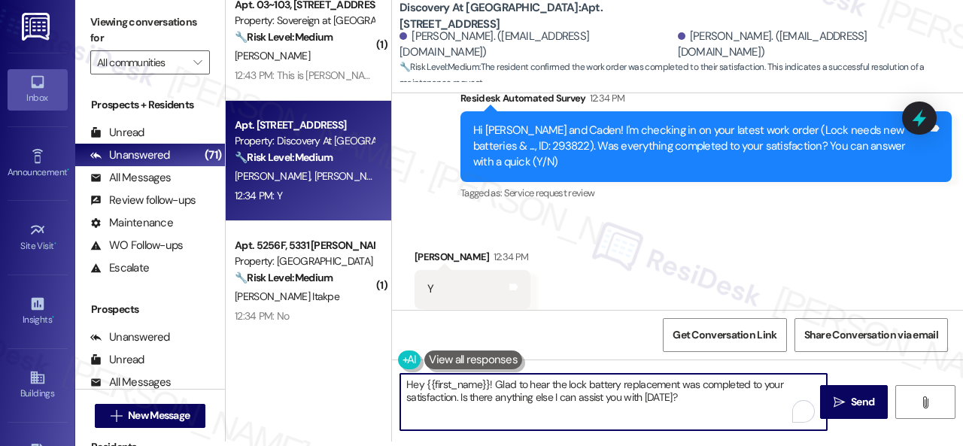
drag, startPoint x: 694, startPoint y: 399, endPoint x: 354, endPoint y: 353, distance: 343.2
click at [354, 353] on div "( 1 ) Apt. 104, 5858 North College Avenue Property: The MK 🔧 Risk Level: Medium…" at bounding box center [594, 218] width 737 height 446
paste textarea "Glad to hear that everything is all set! If {{property}} met your expectations,…"
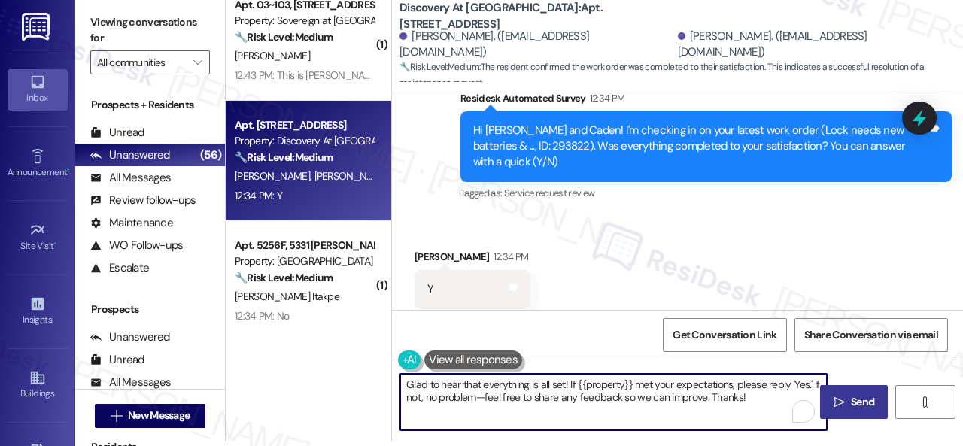
type textarea "Glad to hear that everything is all set! If {{property}} met your expectations,…"
click at [842, 405] on span " Send" at bounding box center [854, 402] width 47 height 16
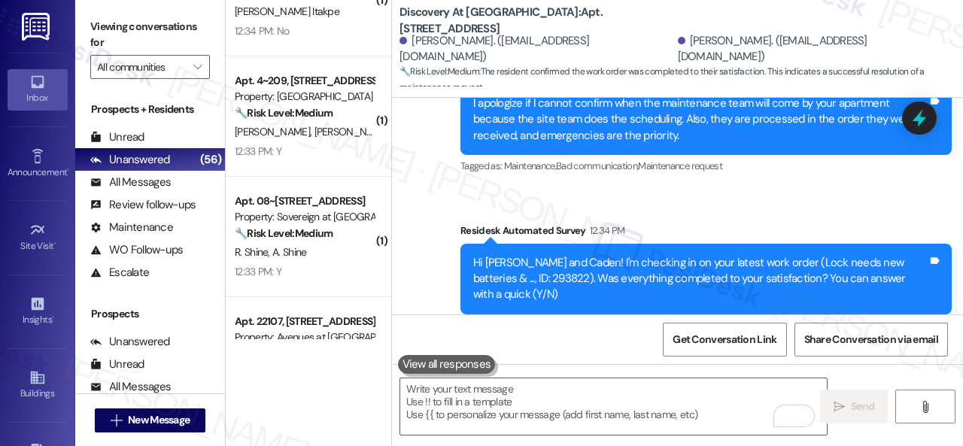
scroll to position [1204, 0]
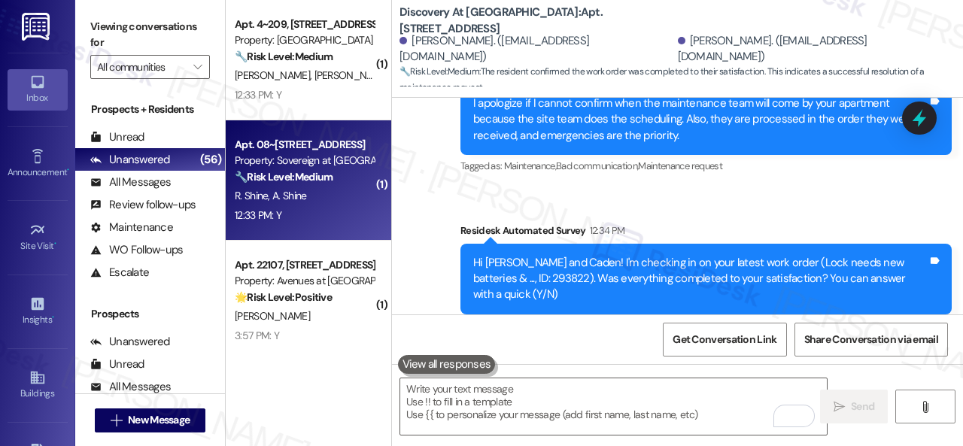
click at [330, 204] on div "R. Shine A. Shine" at bounding box center [304, 196] width 142 height 19
type textarea "Fetching suggested responses. Please feel free to read through the conversation…"
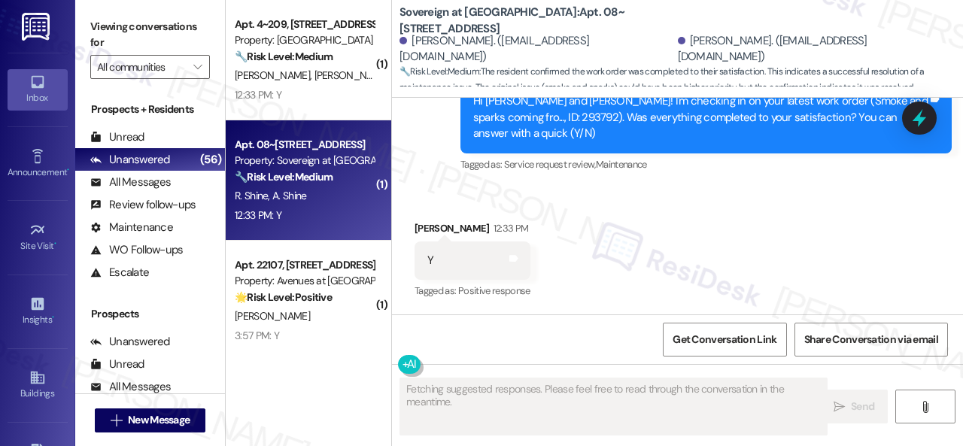
scroll to position [330, 0]
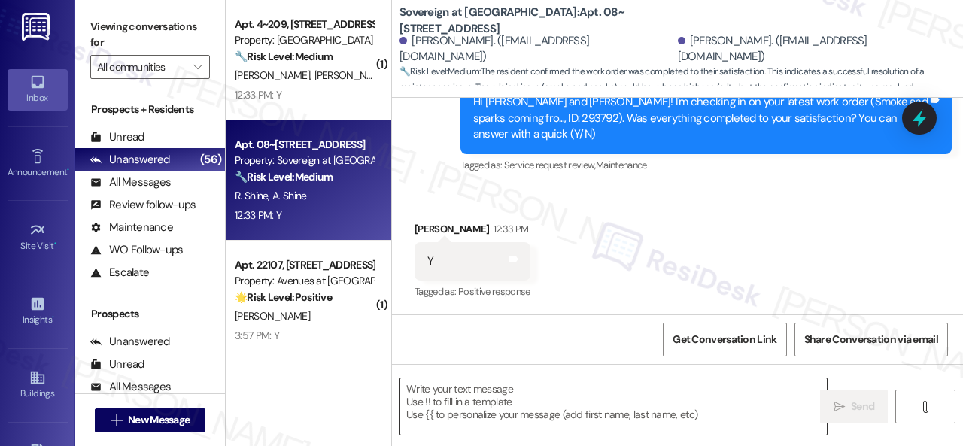
click at [525, 415] on textarea at bounding box center [613, 406] width 427 height 56
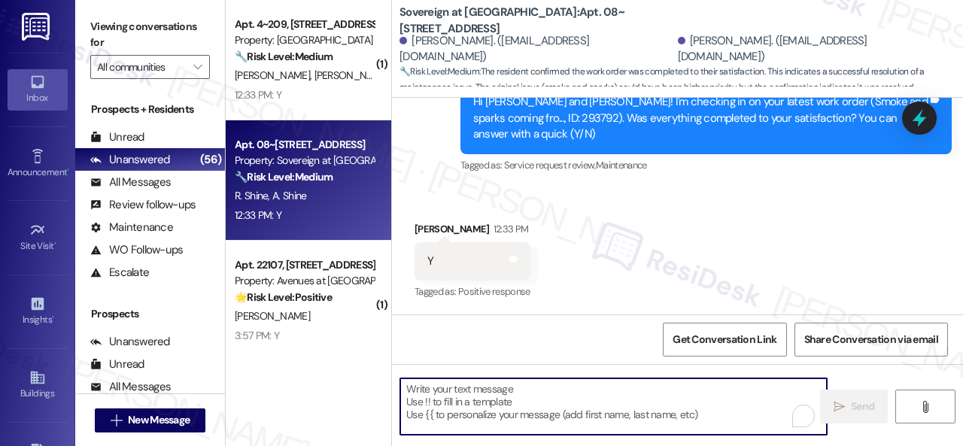
paste textarea "Glad to hear that everything is all set! If {{property}} met your expectations,…"
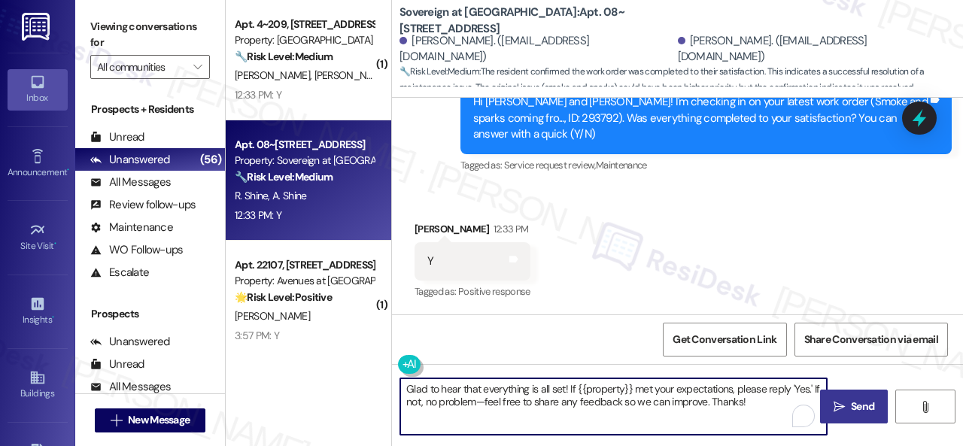
type textarea "Glad to hear that everything is all set! If {{property}} met your expectations,…"
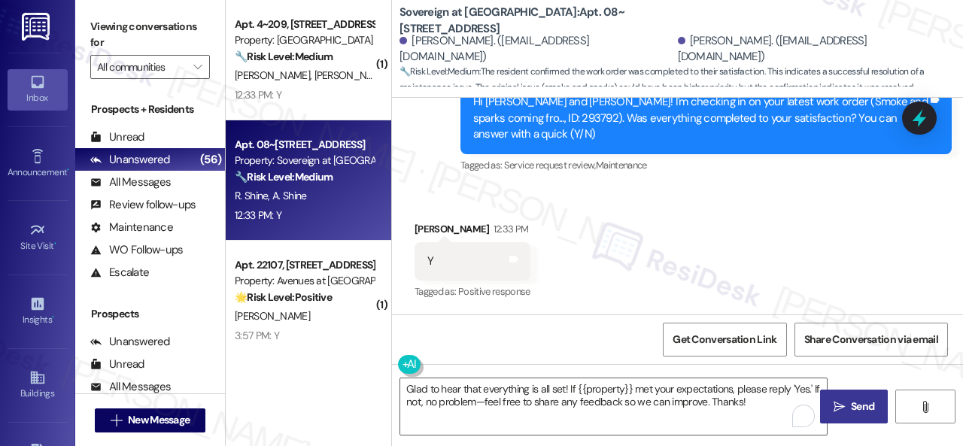
click at [856, 412] on span "Send" at bounding box center [862, 407] width 23 height 16
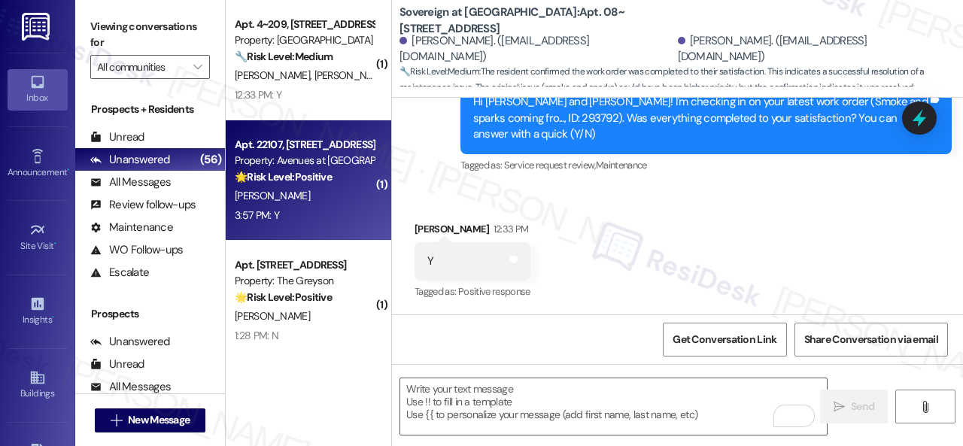
click at [343, 196] on div "R. Cantu" at bounding box center [304, 196] width 142 height 19
type textarea "Fetching suggested responses. Please feel free to read through the conversation…"
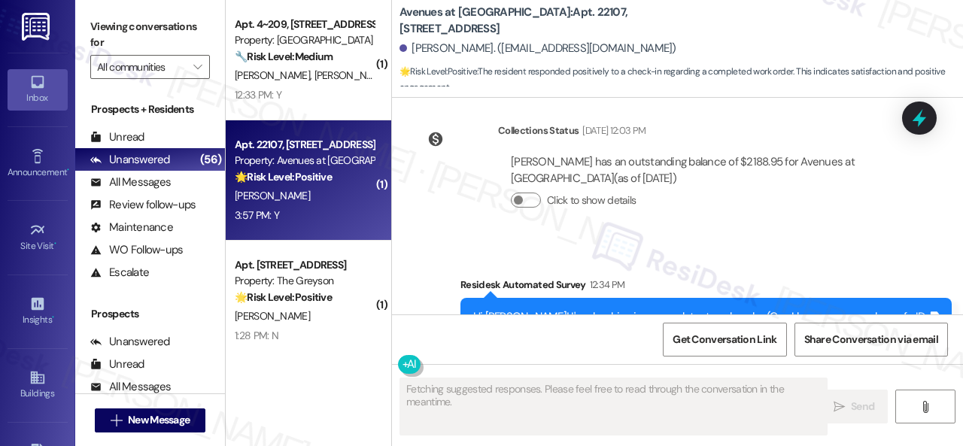
scroll to position [3760, 0]
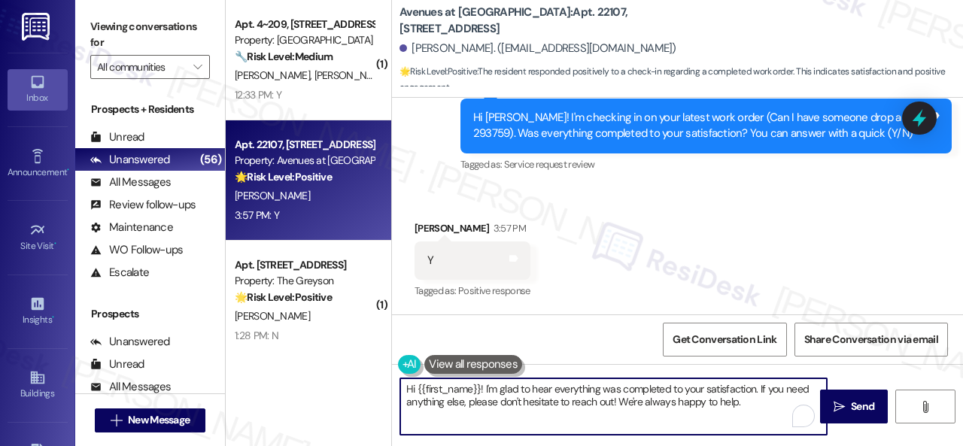
drag, startPoint x: 739, startPoint y: 402, endPoint x: 384, endPoint y: 378, distance: 355.2
click at [371, 375] on div "( 1 ) Apt. 03~103, [STREET_ADDRESS] Property: Sovereign at [GEOGRAPHIC_DATA] 🔧 …" at bounding box center [594, 223] width 737 height 446
paste textarea "Glad to hear that everything is all set! If {{property}} met your expectations,…"
type textarea "Glad to hear that everything is all set! If {{property}} met your expectations,…"
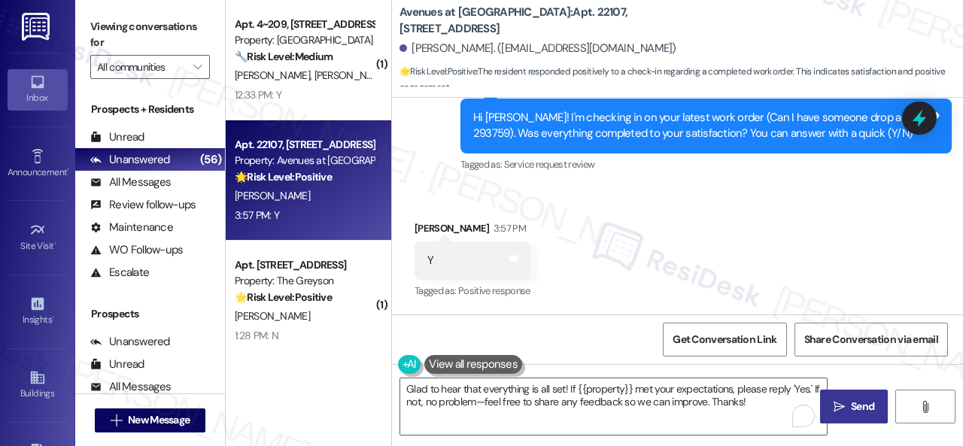
click at [838, 407] on icon "" at bounding box center [839, 407] width 11 height 12
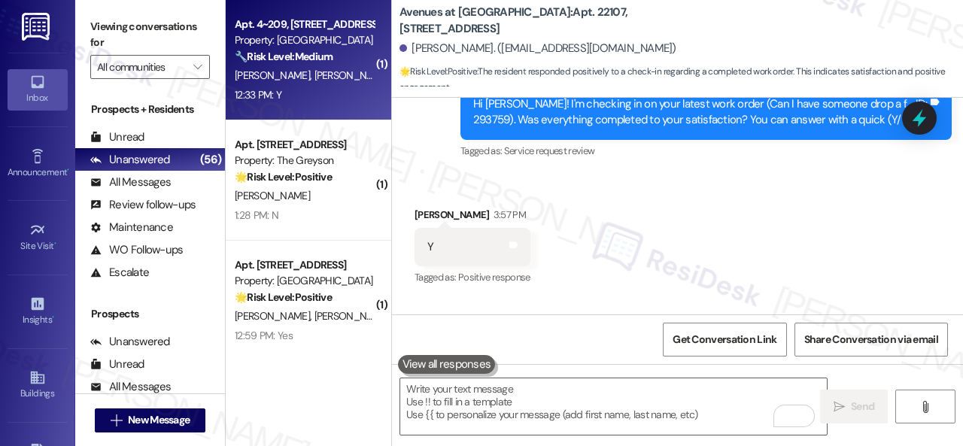
click at [345, 94] on div "12:33 PM: Y 12:33 PM: Y" at bounding box center [304, 95] width 142 height 19
type textarea "Fetching suggested responses. Please feel free to read through the conversation…"
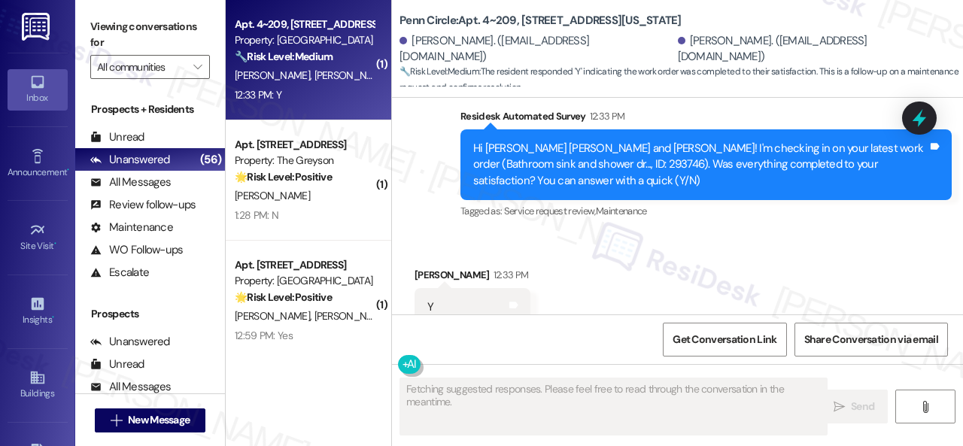
scroll to position [2961, 0]
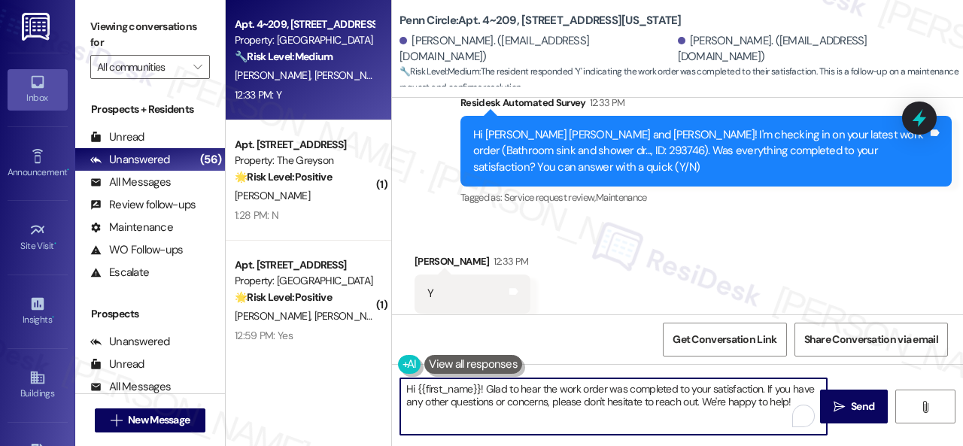
drag, startPoint x: 798, startPoint y: 401, endPoint x: 392, endPoint y: 384, distance: 406.6
click at [392, 384] on div "Hi {{first_name}}! Glad to hear the work order was completed to your satisfacti…" at bounding box center [606, 407] width 428 height 58
paste textarea "Glad to hear that everything is all set! If {{property}} met your expectations,…"
type textarea "Glad to hear that everything is all set! If {{property}} met your expectations,…"
click at [840, 398] on button " Send" at bounding box center [854, 407] width 68 height 34
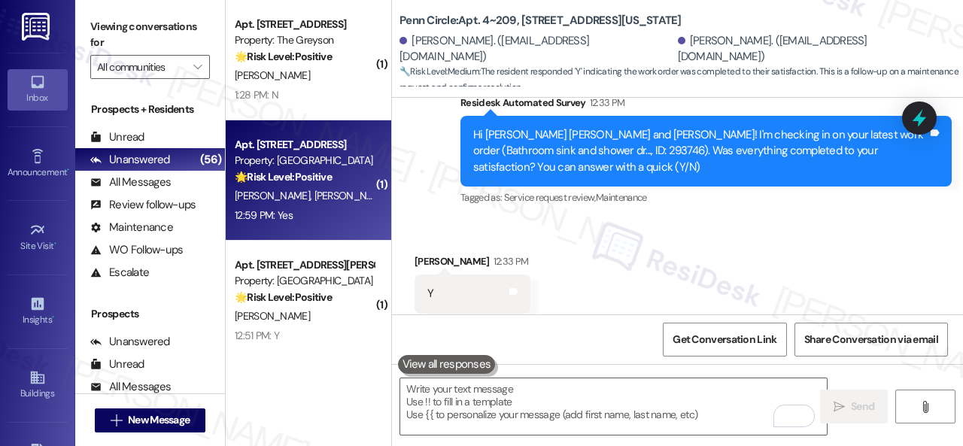
click at [331, 214] on div "12:59 PM: Yes 12:59 PM: Yes" at bounding box center [304, 215] width 142 height 19
type textarea "Fetching suggested responses. Please feel free to read through the conversation…"
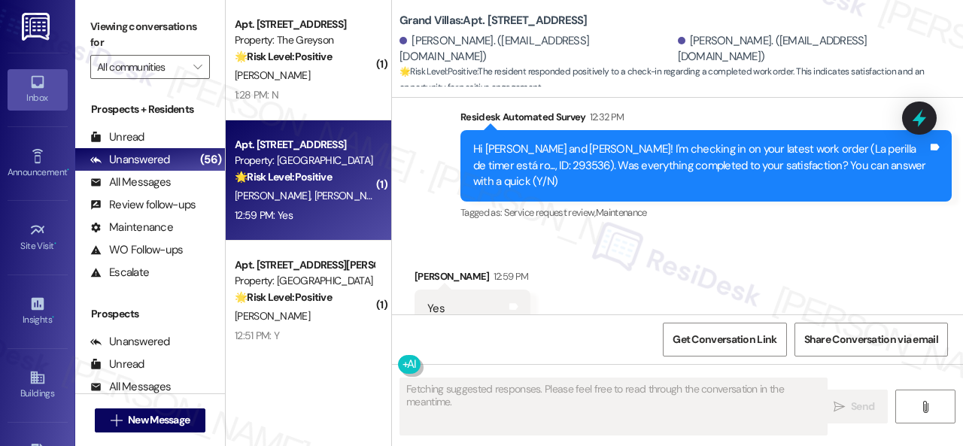
scroll to position [1317, 0]
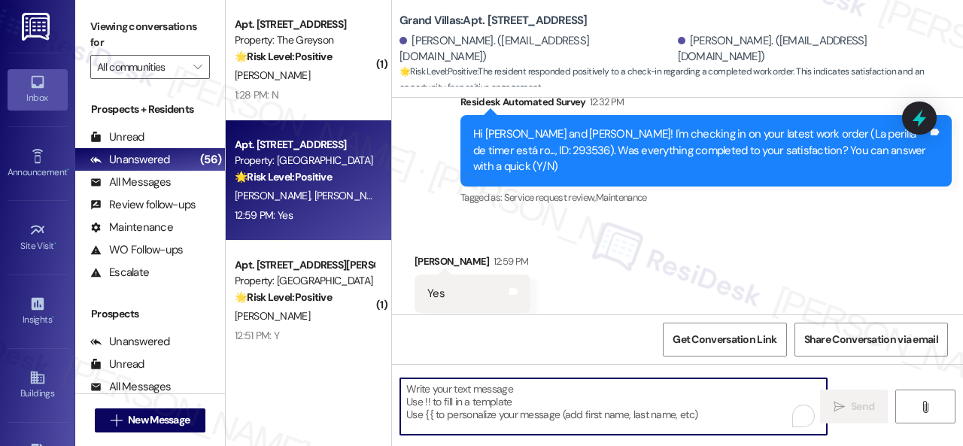
click at [577, 391] on textarea "To enrich screen reader interactions, please activate Accessibility in Grammarl…" at bounding box center [613, 406] width 427 height 56
paste textarea "Glad to hear that everything is all set! If {{property}} met your expectations,…"
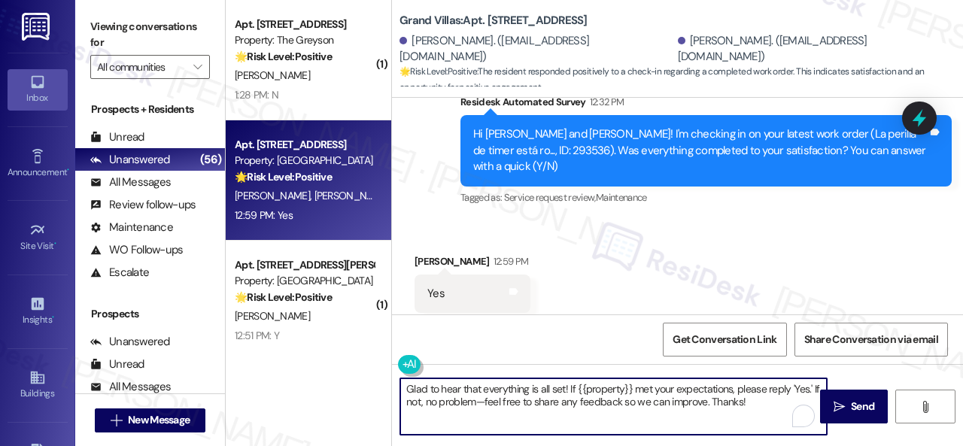
type textarea "Glad to hear that everything is all set! If {{property}} met your expectations,…"
click at [862, 412] on span "Send" at bounding box center [862, 407] width 23 height 16
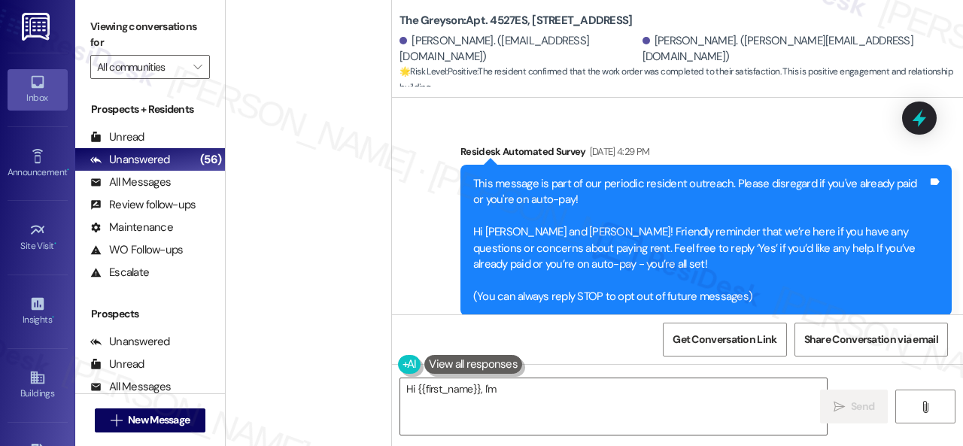
scroll to position [15288, 0]
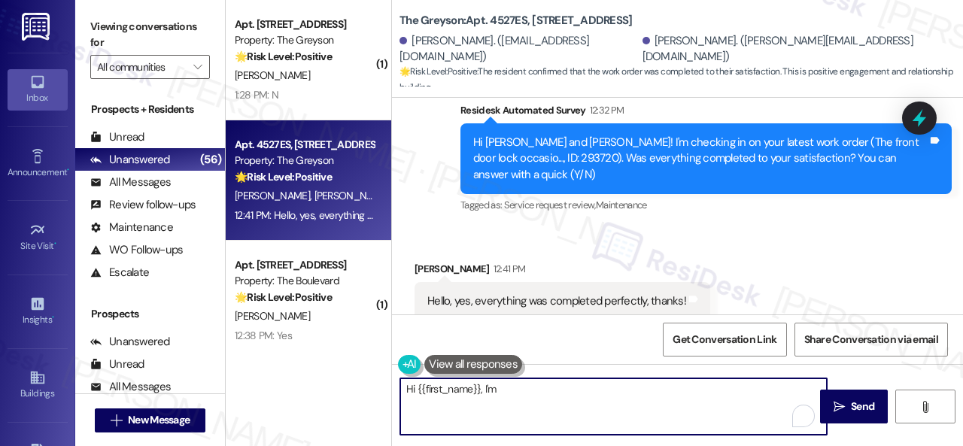
drag, startPoint x: 763, startPoint y: 405, endPoint x: 372, endPoint y: 354, distance: 393.7
click at [334, 354] on div "( 1 ) Apt. 03~103, [STREET_ADDRESS] Property: Sovereign at [GEOGRAPHIC_DATA] 🔧 …" at bounding box center [594, 223] width 737 height 446
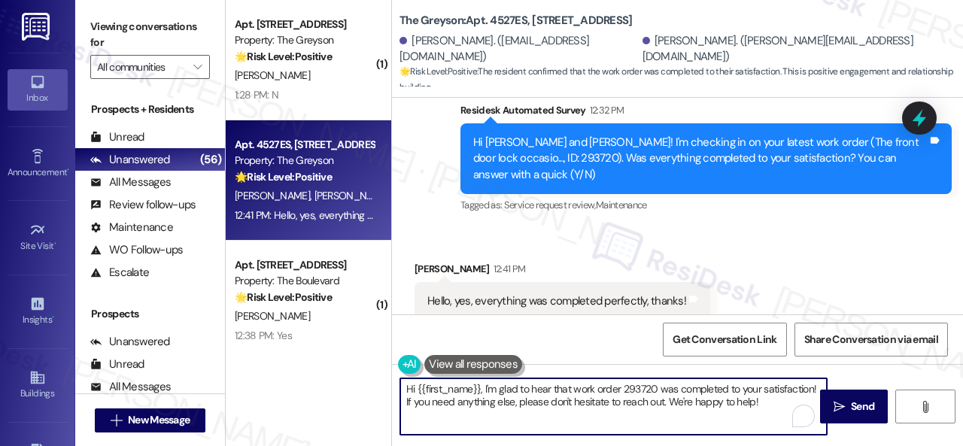
paste textarea "Glad to hear that everything is all set! If {{property}} met your expectations,…"
type textarea "Glad to hear that everything is all set! If {{property}} met your expectations,…"
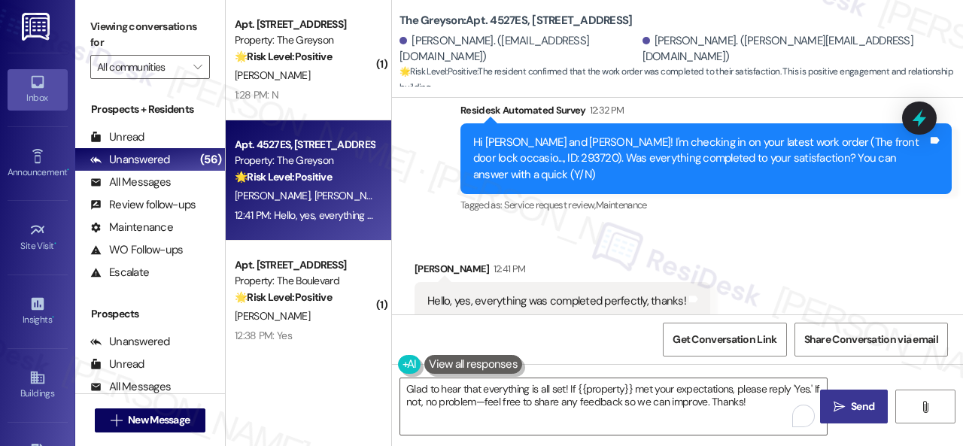
click at [842, 409] on span " Send" at bounding box center [854, 407] width 47 height 16
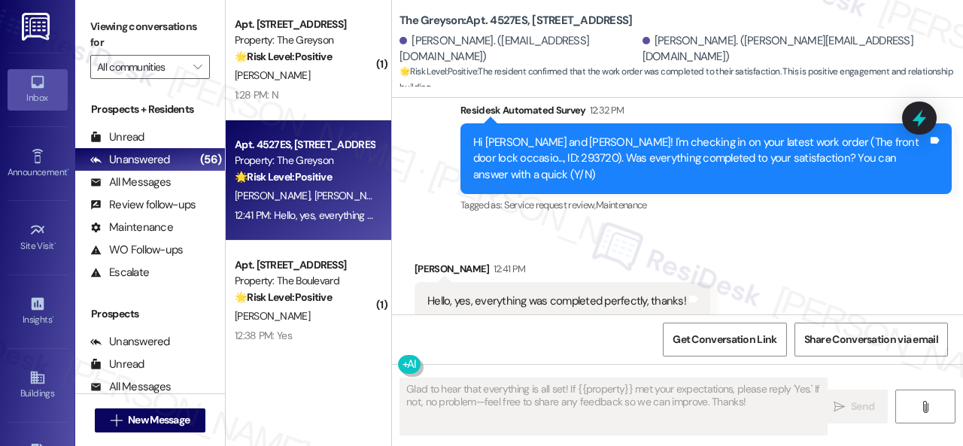
scroll to position [15287, 0]
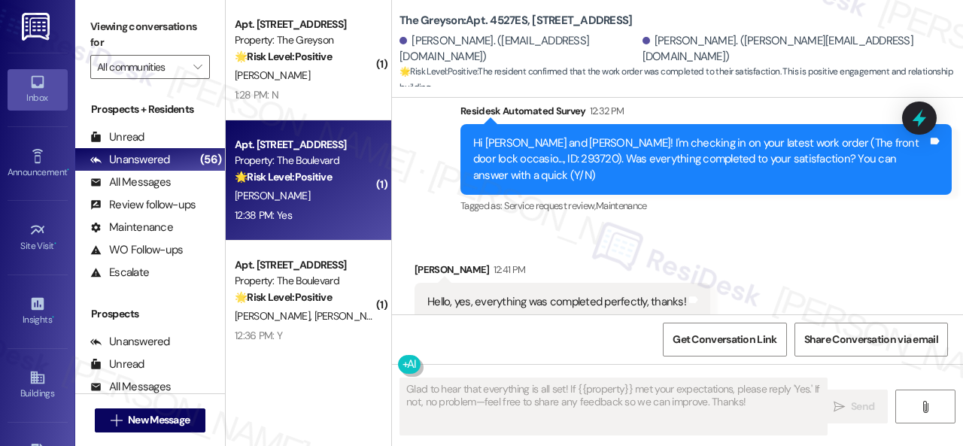
click at [347, 211] on div "12:38 PM: Yes 12:38 PM: Yes" at bounding box center [304, 215] width 142 height 19
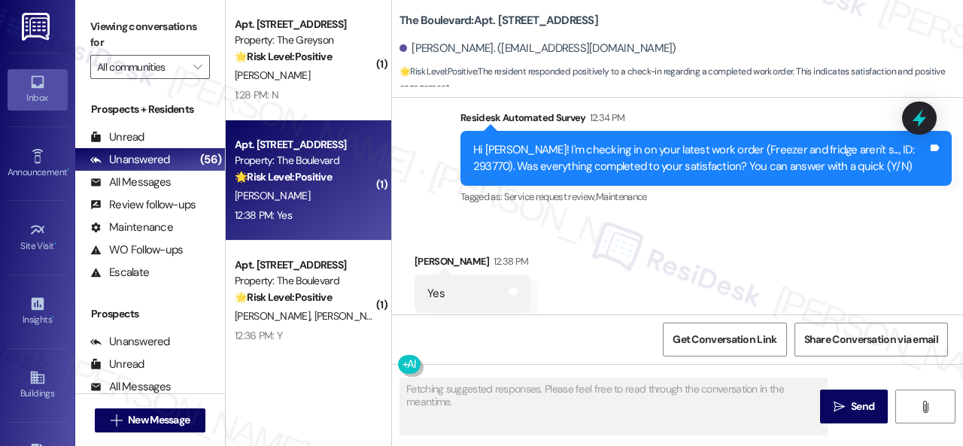
scroll to position [4022, 0]
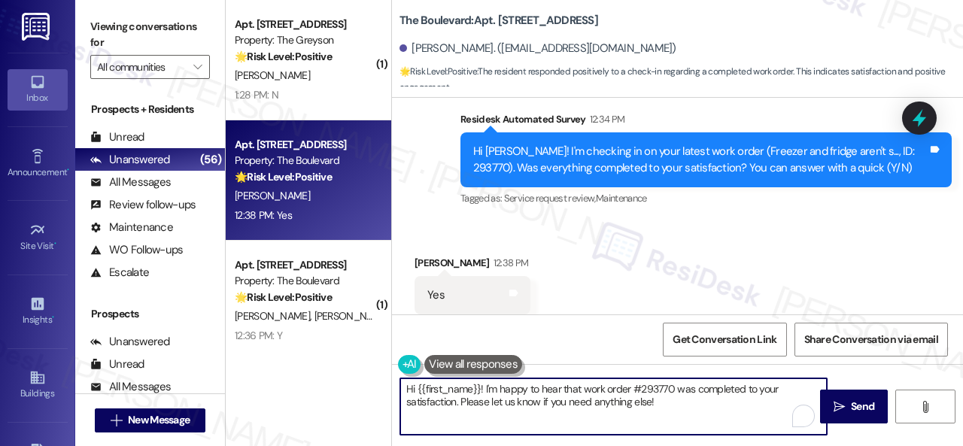
drag, startPoint x: 667, startPoint y: 400, endPoint x: 331, endPoint y: 382, distance: 336.8
click at [331, 382] on div "( 1 ) Apt. 03~103, [STREET_ADDRESS] Property: Sovereign at [GEOGRAPHIC_DATA] 🔧 …" at bounding box center [594, 223] width 737 height 446
paste textarea "Glad to hear that everything is all set! If {{property}} met your expectations,…"
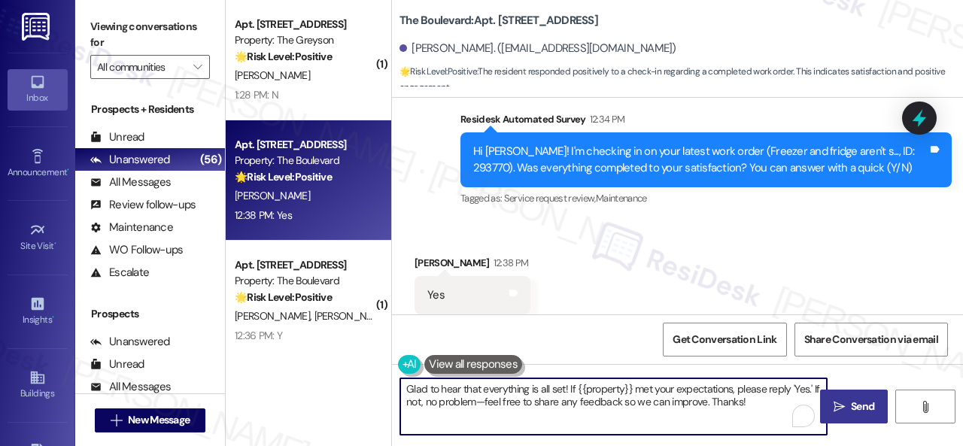
type textarea "Glad to hear that everything is all set! If {{property}} met your expectations,…"
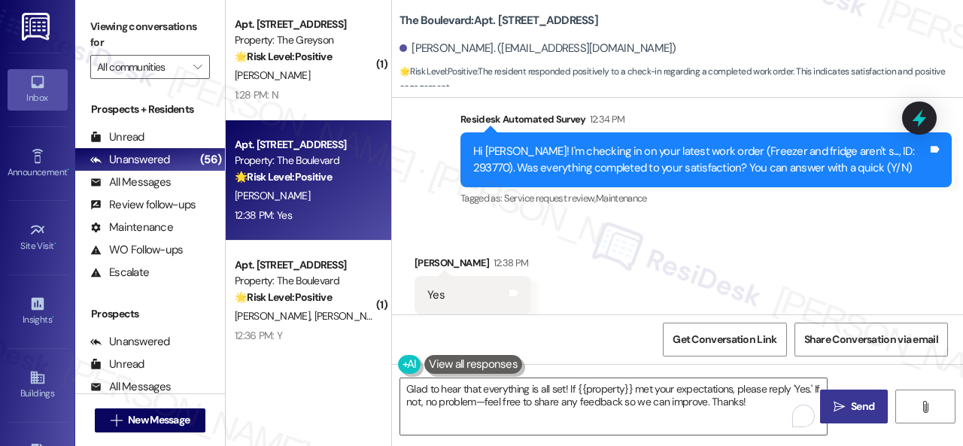
click at [848, 411] on span "Send" at bounding box center [862, 407] width 29 height 16
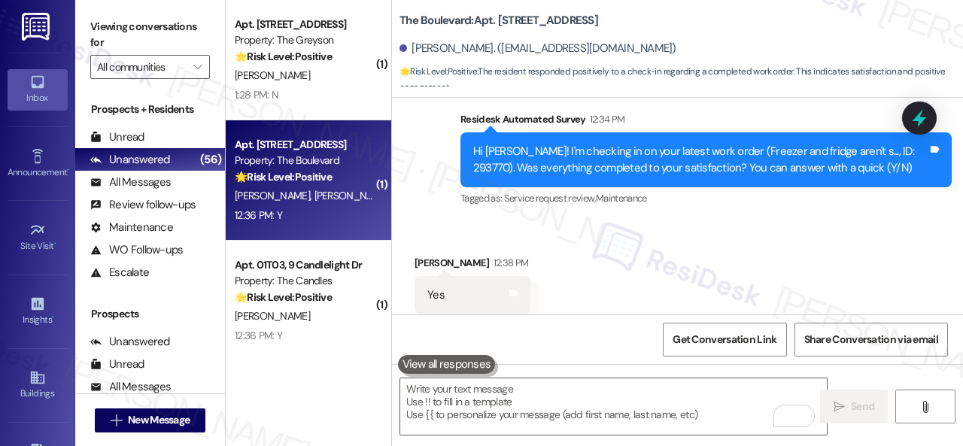
click at [330, 221] on div "12:36 PM: Y 12:36 PM: Y" at bounding box center [304, 215] width 142 height 19
type textarea "Fetching suggested responses. Please feel free to read through the conversation…"
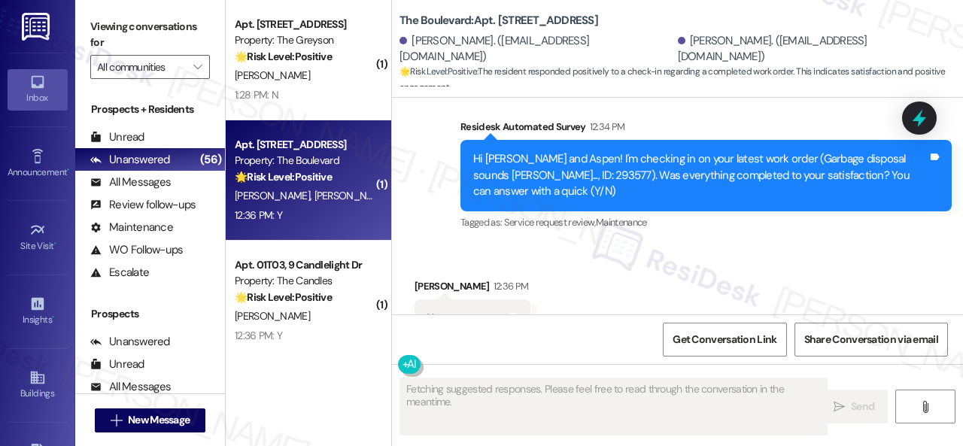
scroll to position [1748, 0]
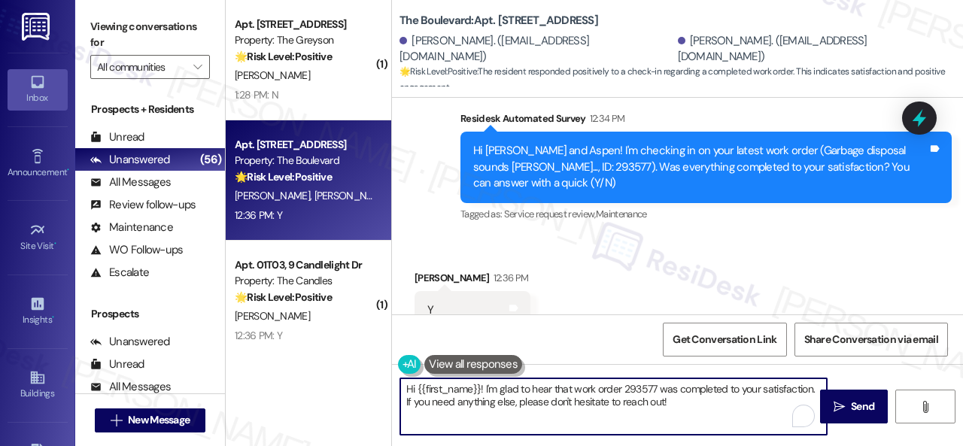
drag, startPoint x: 706, startPoint y: 407, endPoint x: 399, endPoint y: 379, distance: 308.2
click at [383, 379] on div "( 1 ) Apt. 03~103, [STREET_ADDRESS] Property: Sovereign at [GEOGRAPHIC_DATA] 🔧 …" at bounding box center [594, 223] width 737 height 446
paste textarea "Glad to hear that everything is all set! If {{property}} met your expectations,…"
type textarea "Glad to hear that everything is all set! If {{property}} met your expectations,…"
click at [860, 406] on span "Send" at bounding box center [862, 407] width 23 height 16
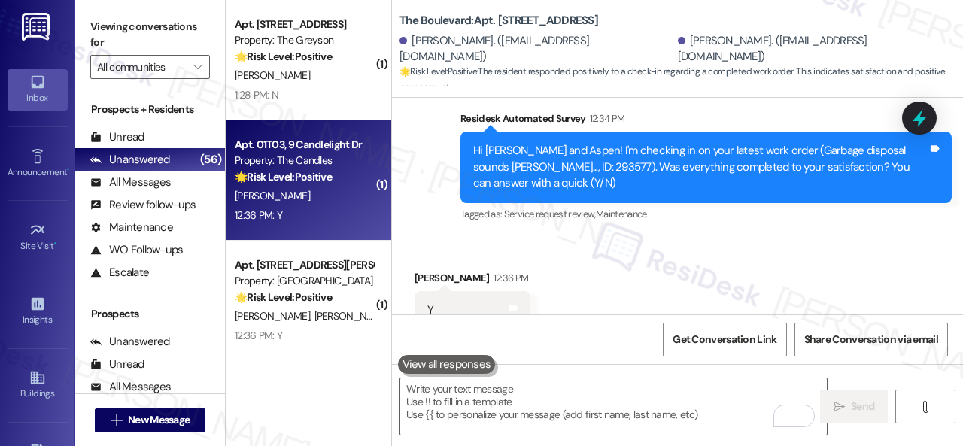
click at [342, 215] on div "12:36 PM: Y 12:36 PM: Y" at bounding box center [304, 215] width 142 height 19
type textarea "Fetching suggested responses. Please feel free to read through the conversation…"
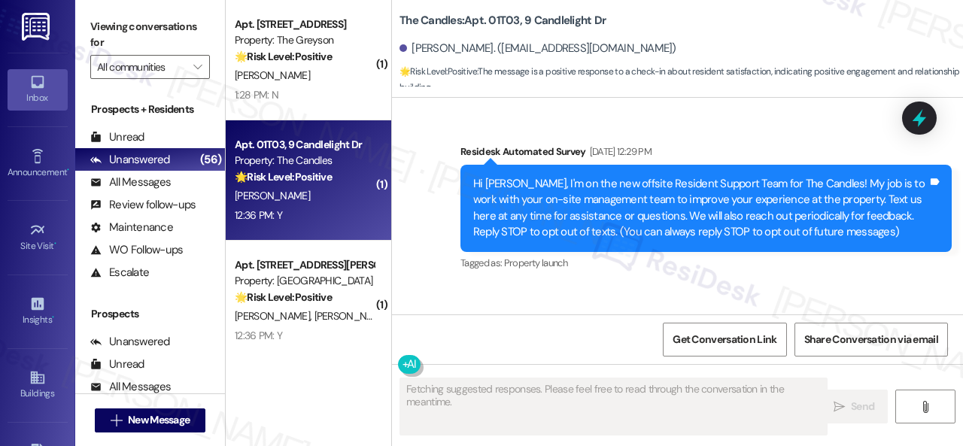
scroll to position [14317, 0]
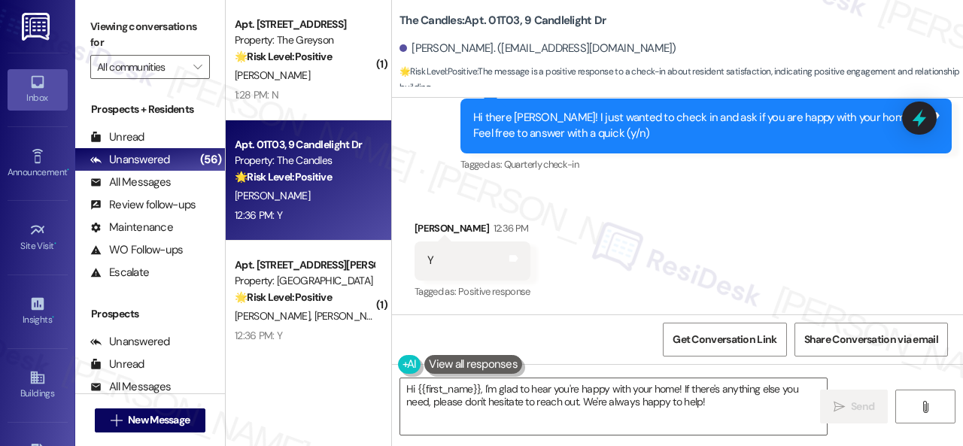
drag, startPoint x: 434, startPoint y: 199, endPoint x: 448, endPoint y: 217, distance: 23.2
click at [434, 199] on div "Received via SMS [PERSON_NAME] 12:36 PM Y Tags and notes Tagged as: Positive re…" at bounding box center [677, 250] width 571 height 127
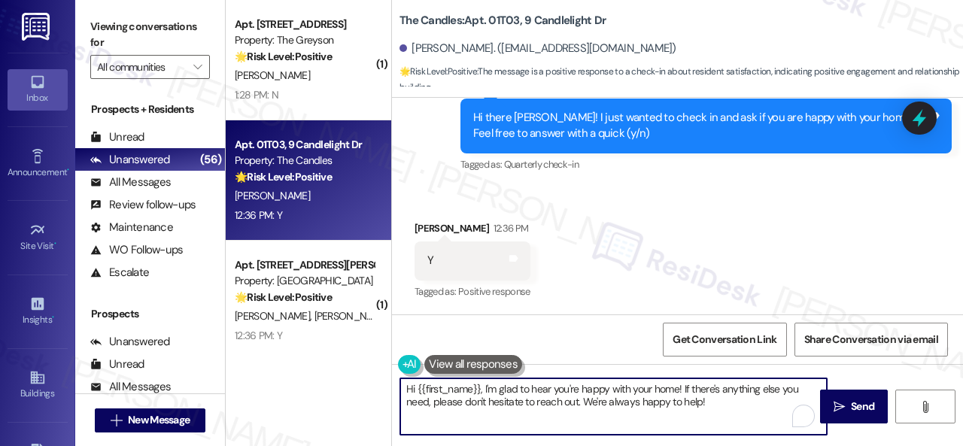
drag, startPoint x: 729, startPoint y: 406, endPoint x: 323, endPoint y: 348, distance: 410.5
click at [323, 348] on div "( 1 ) Apt. 03~103, [STREET_ADDRESS] Property: Sovereign at [GEOGRAPHIC_DATA] 🔧 …" at bounding box center [594, 223] width 737 height 446
paste textarea "I'm glad you are satisfied with your home. Have you written a review for us bef…"
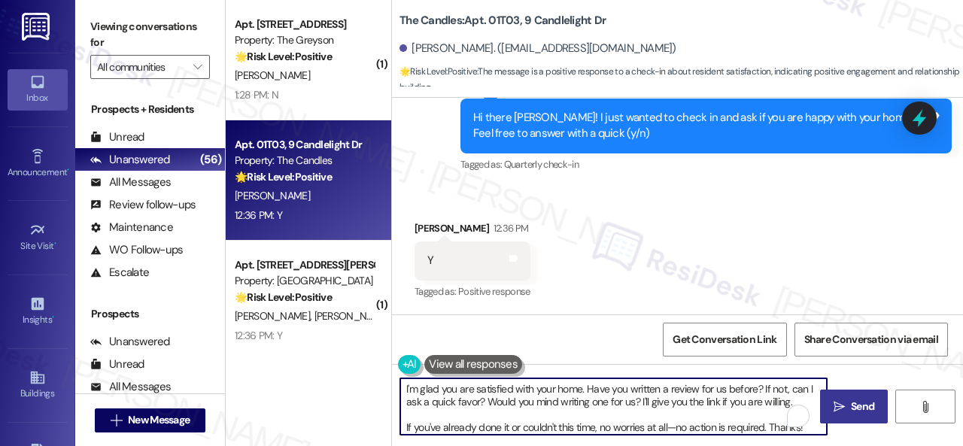
type textarea "I'm glad you are satisfied with your home. Have you written a review for us bef…"
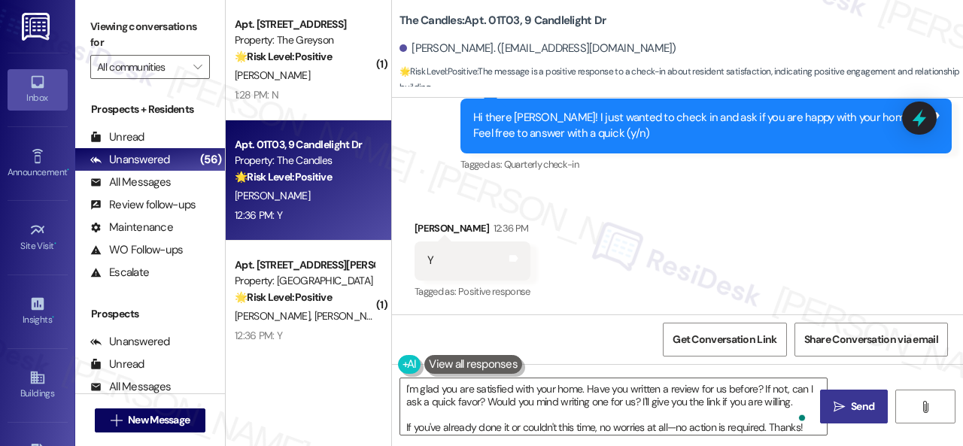
click at [853, 404] on span "Send" at bounding box center [862, 407] width 23 height 16
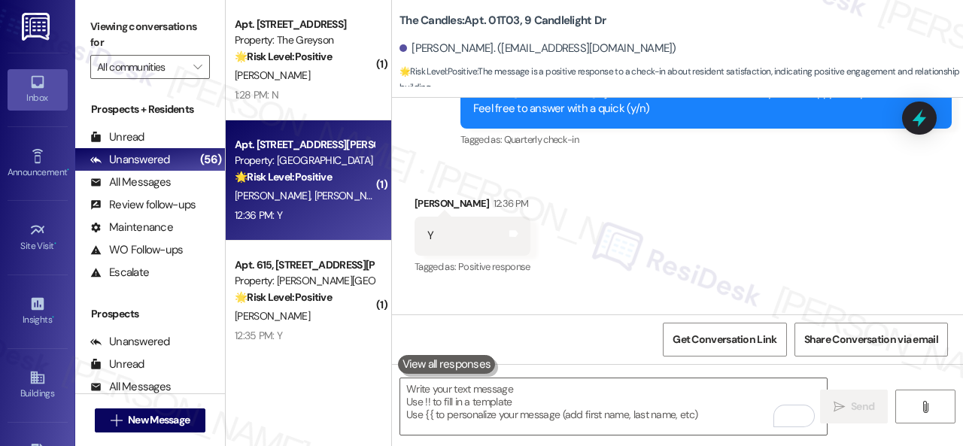
click at [345, 217] on div "12:36 PM: Y 12:36 PM: Y" at bounding box center [304, 215] width 142 height 19
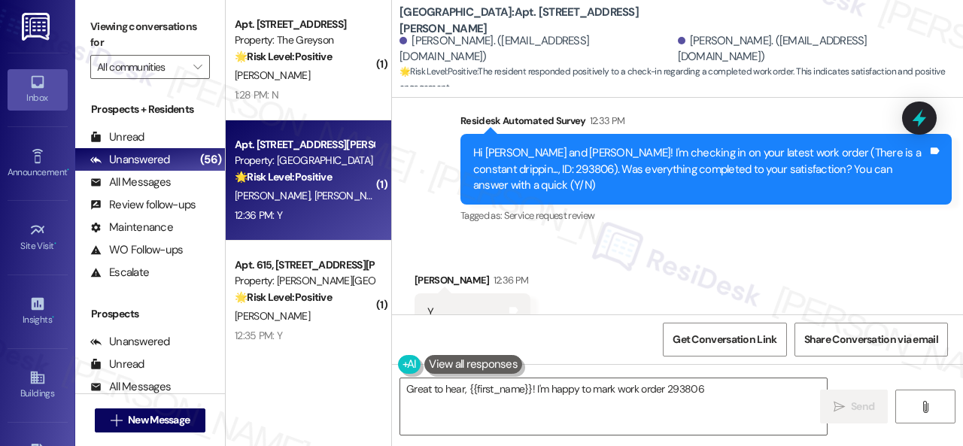
scroll to position [2314, 0]
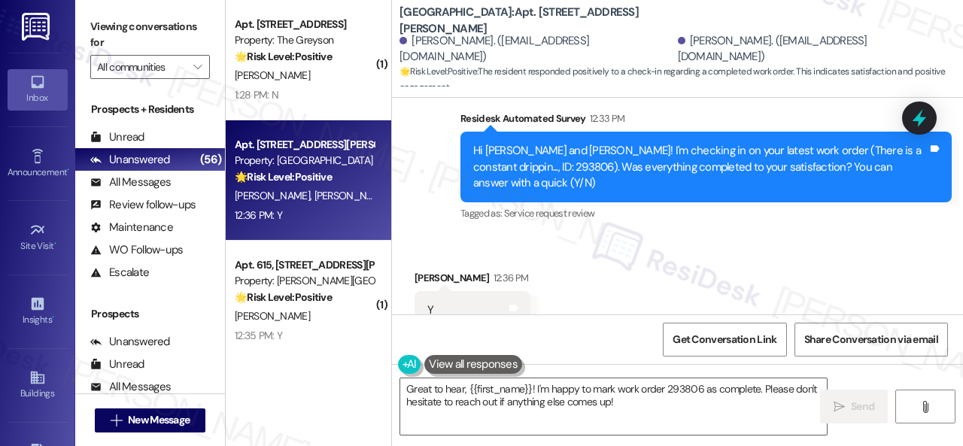
click at [430, 150] on div "Survey, sent via SMS Residesk Automated Survey [DATE] 1:52 PM This message is p…" at bounding box center [677, 52] width 571 height 366
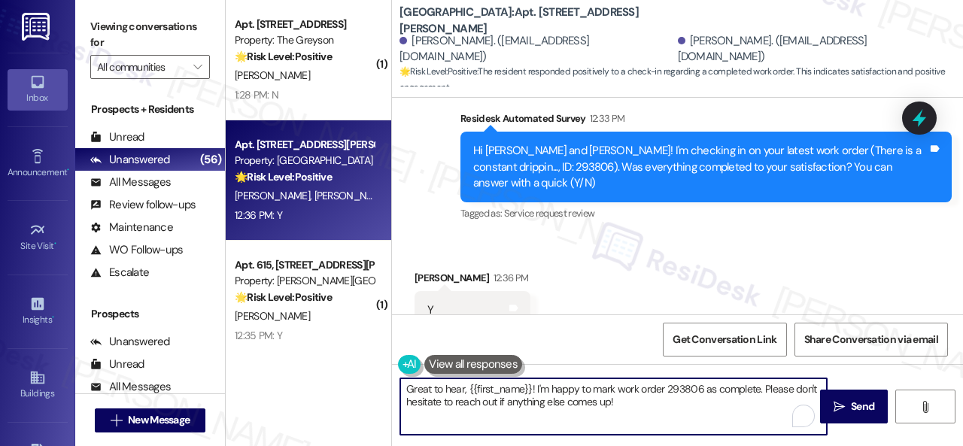
drag, startPoint x: 627, startPoint y: 406, endPoint x: 348, endPoint y: 375, distance: 280.8
click at [348, 375] on div "( 1 ) Apt. 03~103, [STREET_ADDRESS] Property: Sovereign at [GEOGRAPHIC_DATA] 🔧 …" at bounding box center [594, 223] width 737 height 446
paste textarea "lad to hear that everything is all set! If {{property}} met your expectations, …"
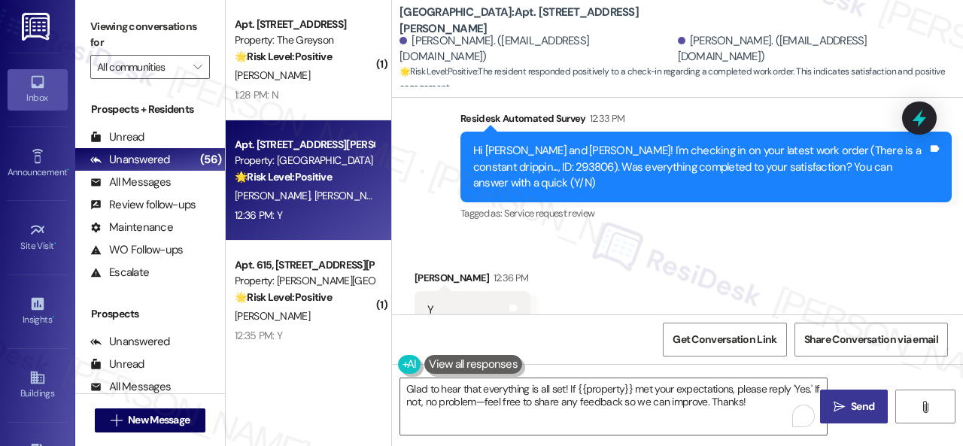
click at [861, 409] on span "Send" at bounding box center [862, 407] width 23 height 16
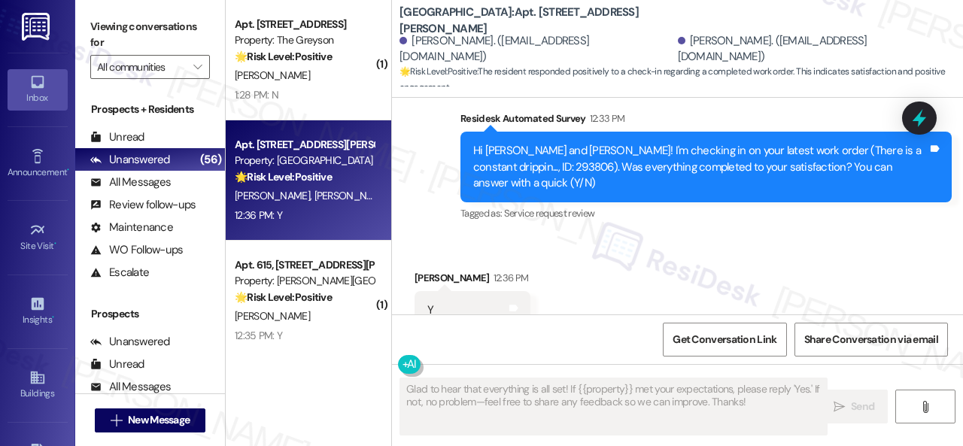
type textarea "Fetching suggested responses. Please feel free to read through the conversation…"
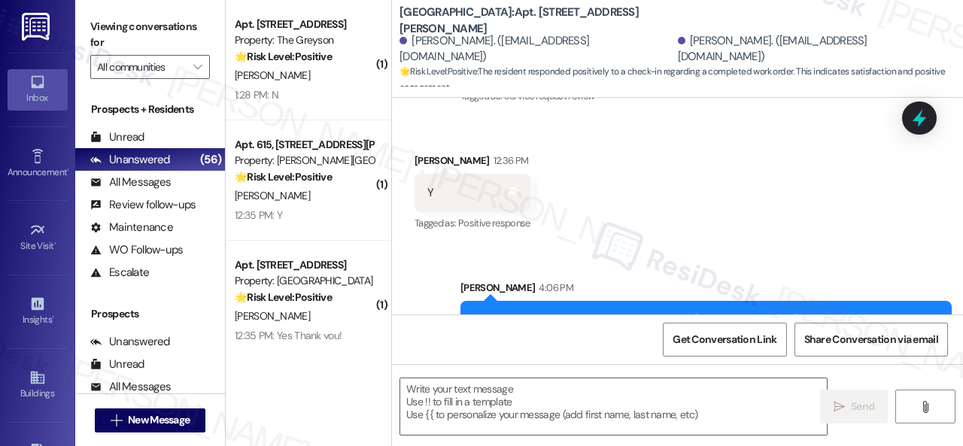
scroll to position [2436, 0]
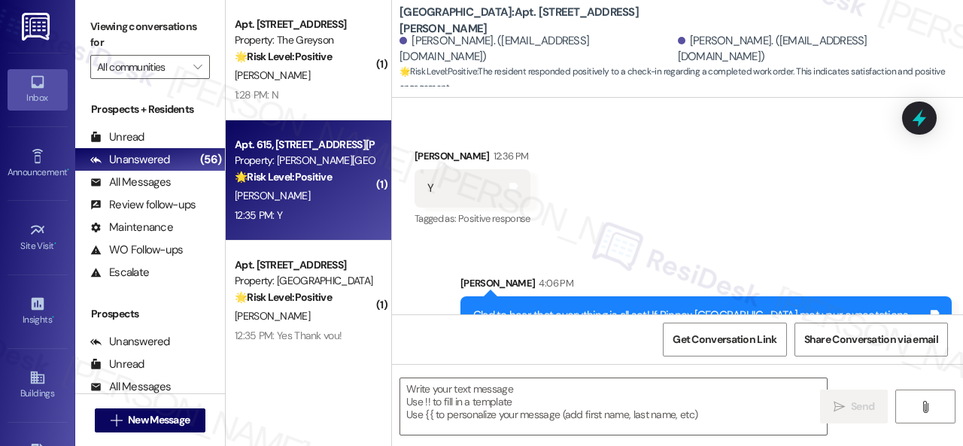
click at [338, 213] on div "12:35 PM: Y 12:35 PM: Y" at bounding box center [304, 215] width 142 height 19
type textarea "Fetching suggested responses. Please feel free to read through the conversation…"
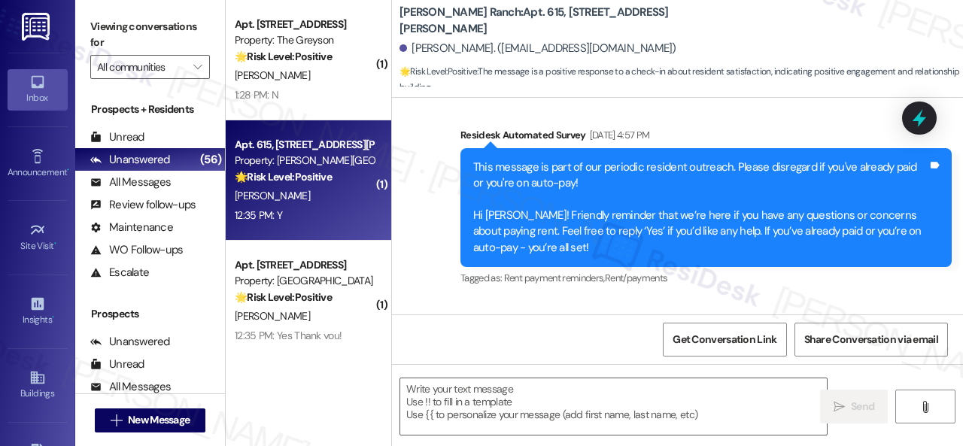
type textarea "Fetching suggested responses. Please feel free to read through the conversation…"
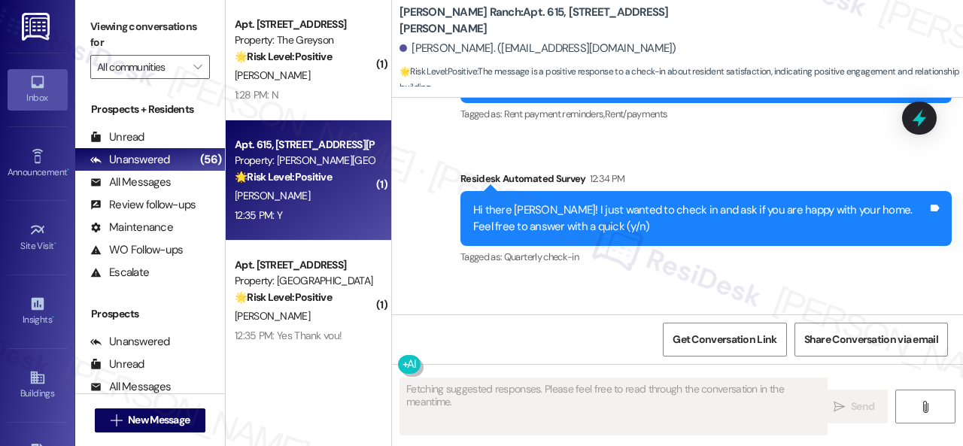
scroll to position [2617, 0]
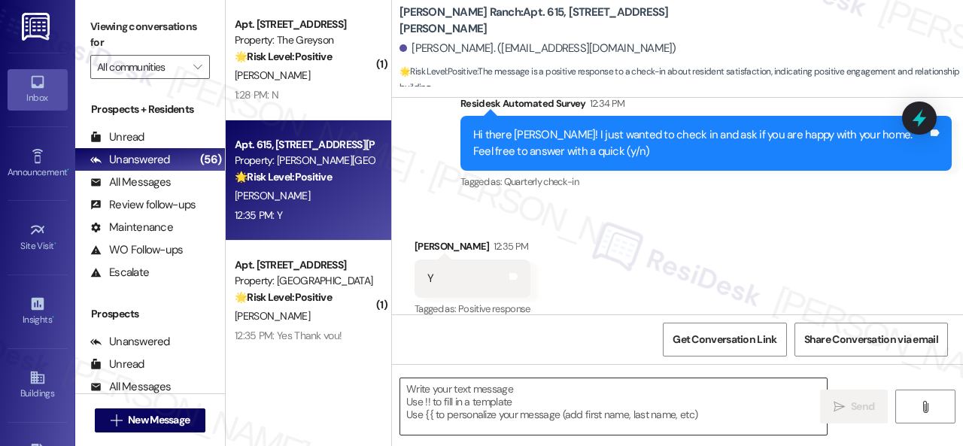
click at [518, 405] on textarea at bounding box center [613, 406] width 427 height 56
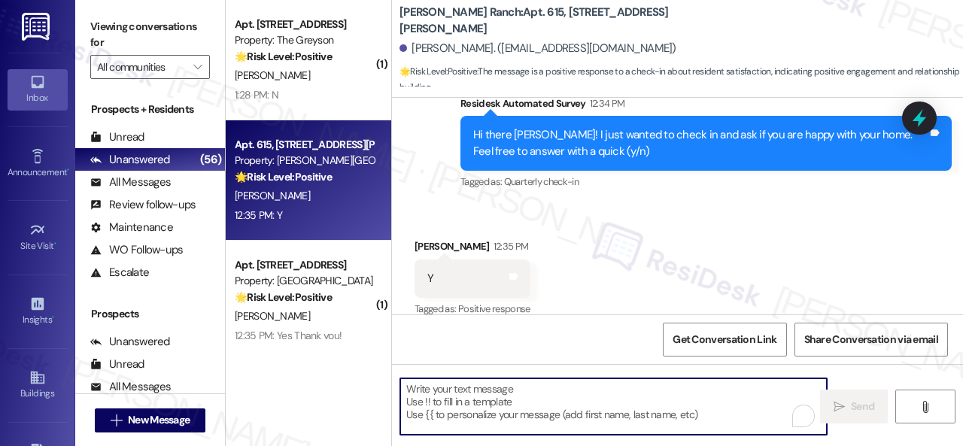
paste textarea "I'm glad you are satisfied with your home. Have you written a review for us bef…"
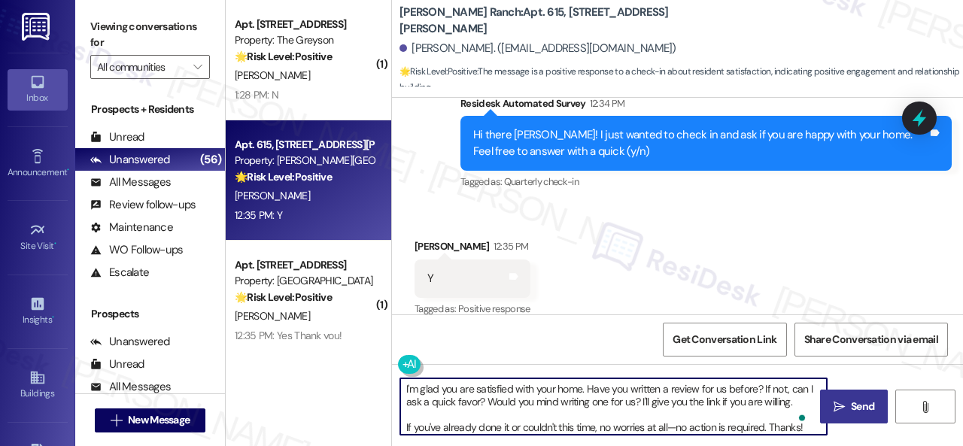
type textarea "I'm glad you are satisfied with your home. Have you written a review for us bef…"
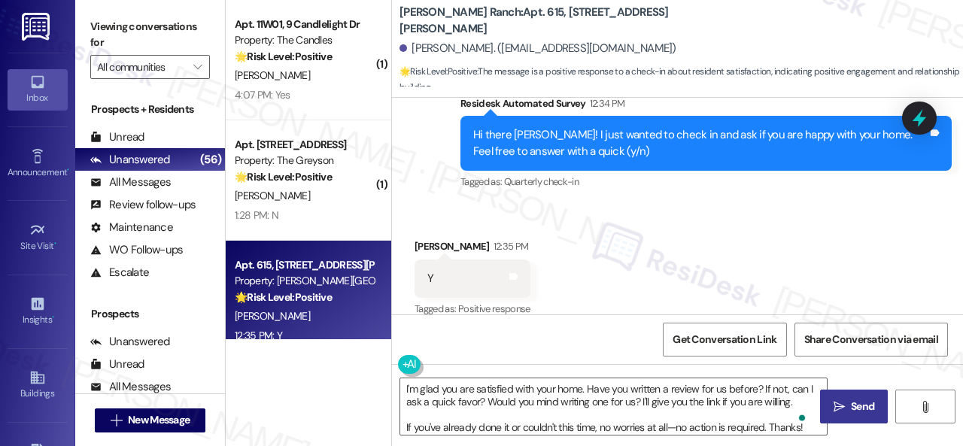
click at [849, 418] on button " Send" at bounding box center [854, 407] width 68 height 34
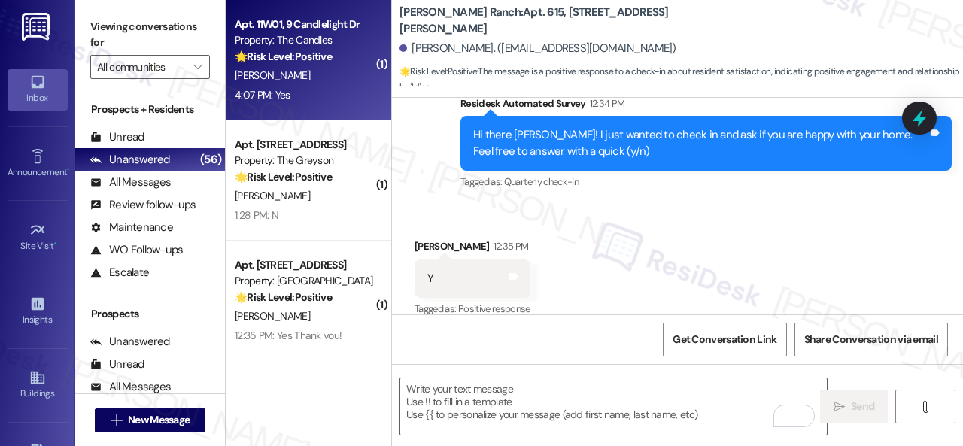
click at [314, 90] on div "4:07 PM: Yes 4:07 PM: Yes" at bounding box center [304, 95] width 142 height 19
type textarea "Fetching suggested responses. Please feel free to read through the conversation…"
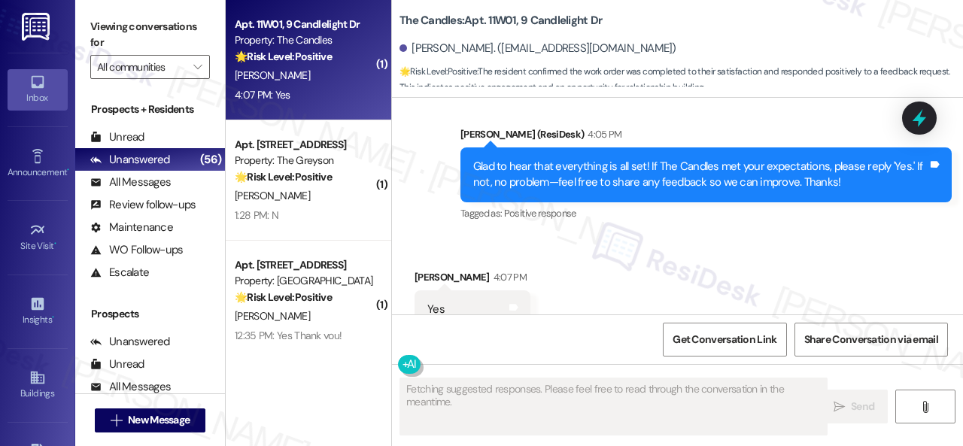
scroll to position [3061, 0]
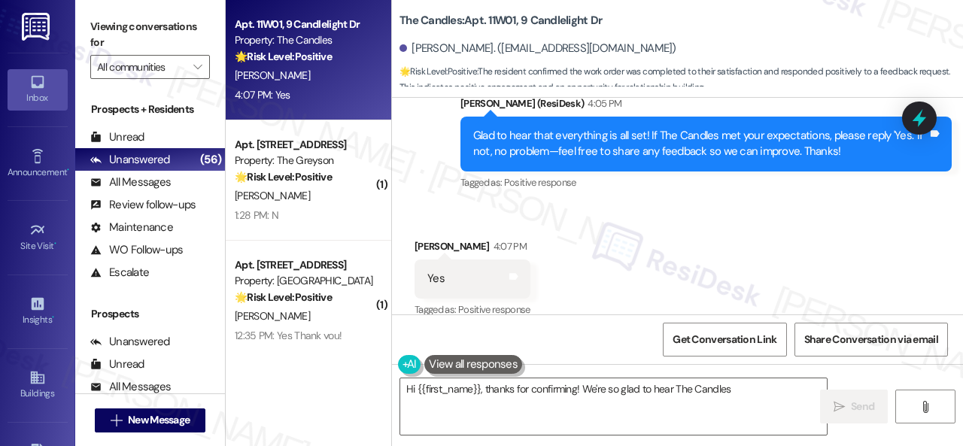
click at [585, 239] on div "Received via SMS [PERSON_NAME] 4:07 PM Yes Tags and notes Tagged as: Positive r…" at bounding box center [677, 268] width 571 height 127
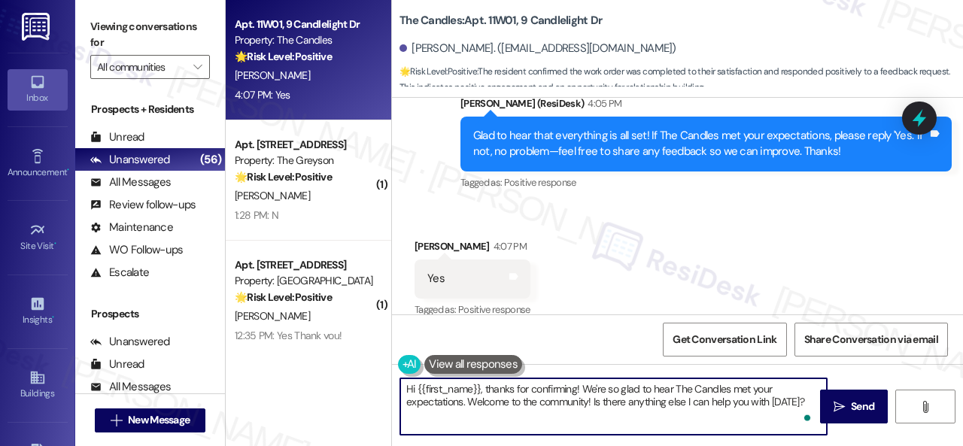
drag, startPoint x: 811, startPoint y: 399, endPoint x: 378, endPoint y: 383, distance: 432.9
click at [378, 383] on div "( 1 ) Apt. 03~103, [STREET_ADDRESS] Property: Sovereign at [GEOGRAPHIC_DATA] 🔧 …" at bounding box center [594, 223] width 737 height 446
paste textarea "I'm glad you are satisfied with your home. Have you written a review for us bef…"
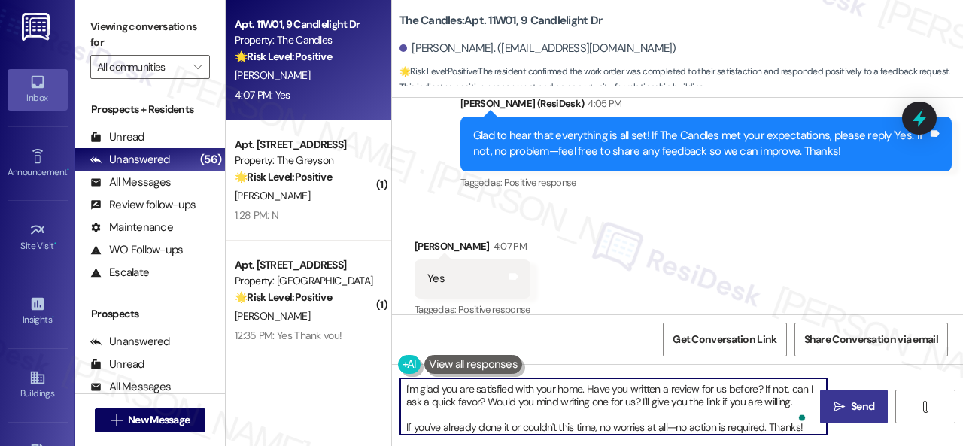
type textarea "I'm glad you are satisfied with your home. Have you written a review for us bef…"
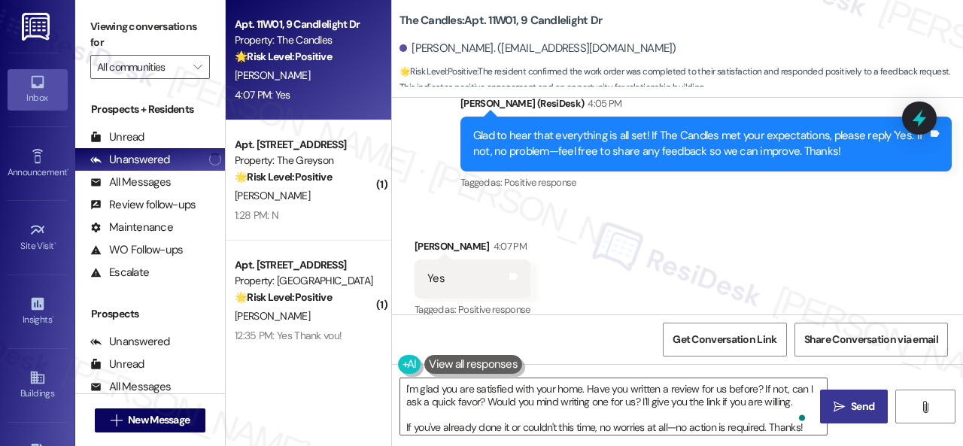
click at [851, 409] on span "Send" at bounding box center [862, 407] width 23 height 16
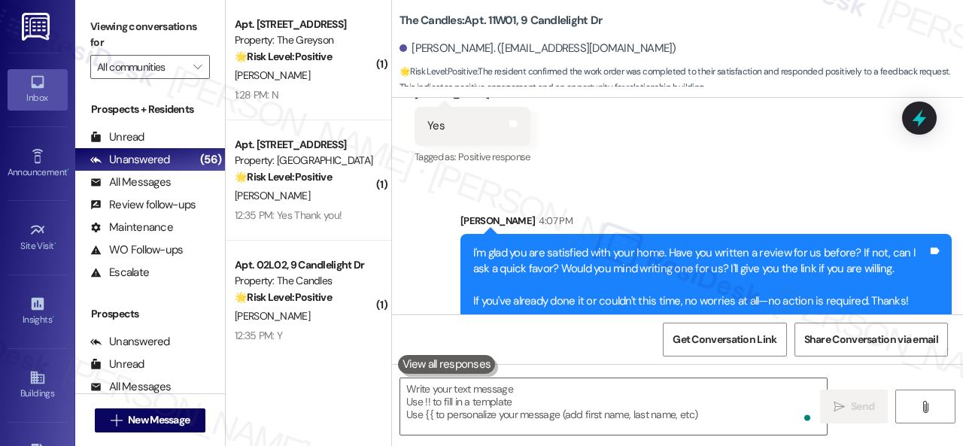
scroll to position [3215, 0]
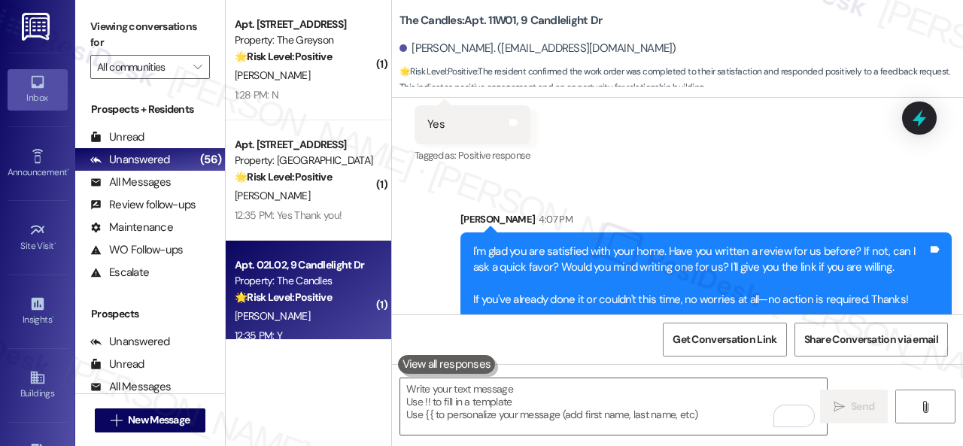
click at [320, 334] on div "12:35 PM: Y 12:35 PM: Y" at bounding box center [304, 336] width 142 height 19
type textarea "Fetching suggested responses. Please feel free to read through the conversation…"
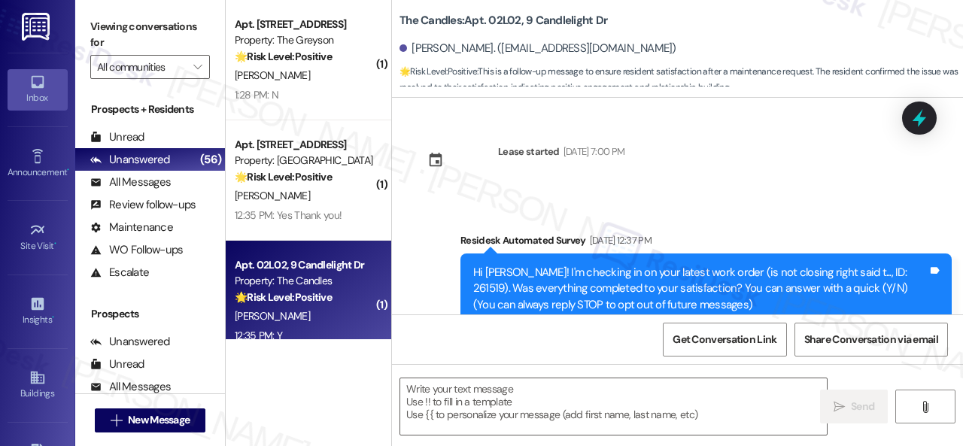
type textarea "Fetching suggested responses. Please feel free to read through the conversation…"
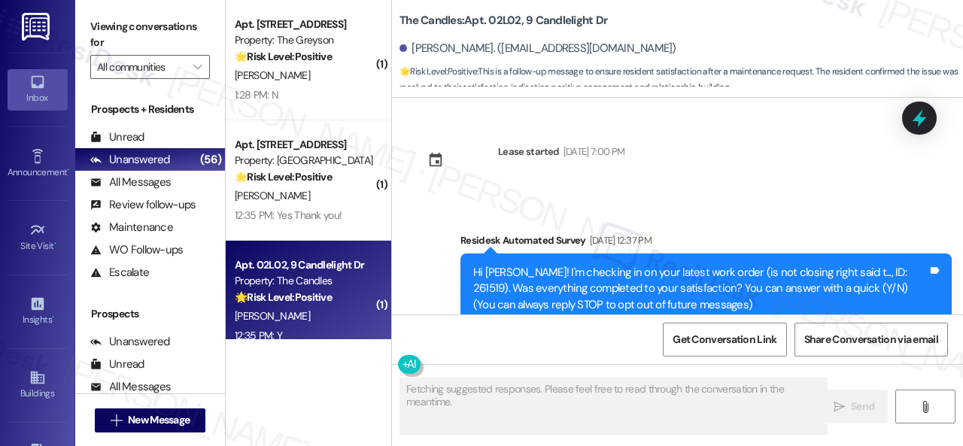
scroll to position [8385, 0]
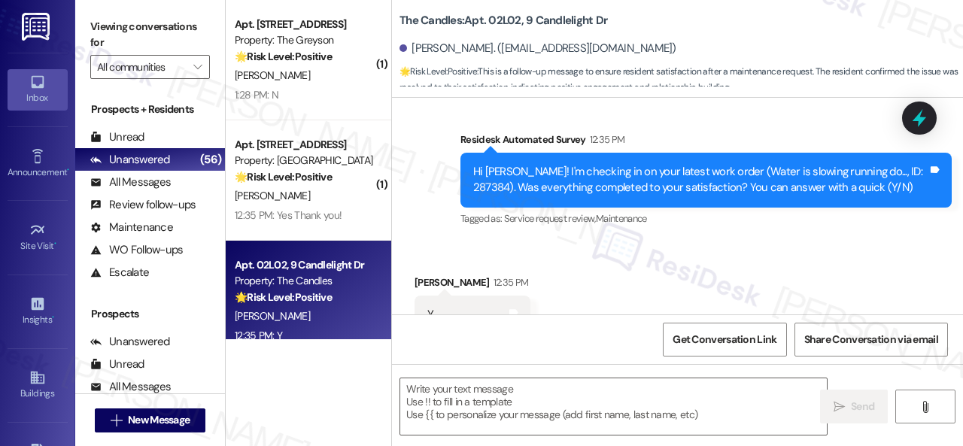
click at [424, 184] on div "Survey, sent via SMS Residesk Automated Survey 12:35 PM Hi [PERSON_NAME]! I'm c…" at bounding box center [677, 169] width 571 height 143
click at [486, 391] on textarea at bounding box center [613, 406] width 427 height 56
paste textarea "Glad to hear that everything is all set! If {{property}} met your expectations,…"
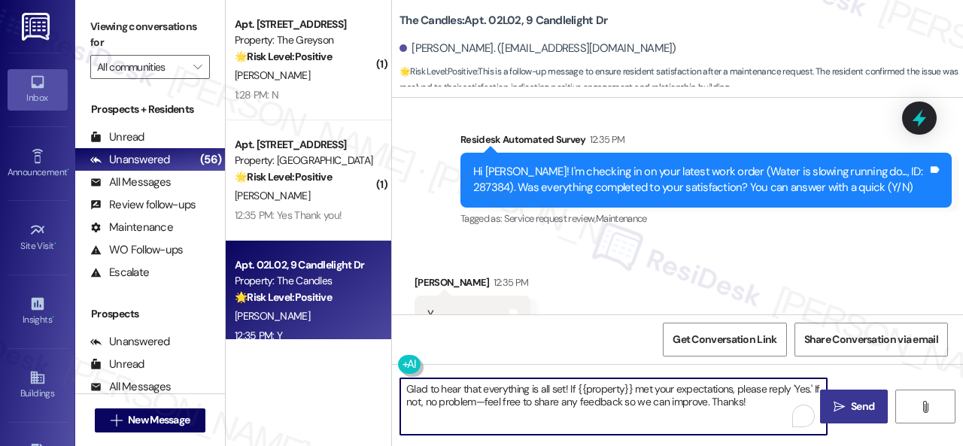
type textarea "Glad to hear that everything is all set! If {{property}} met your expectations,…"
click at [858, 399] on span "Send" at bounding box center [862, 407] width 23 height 16
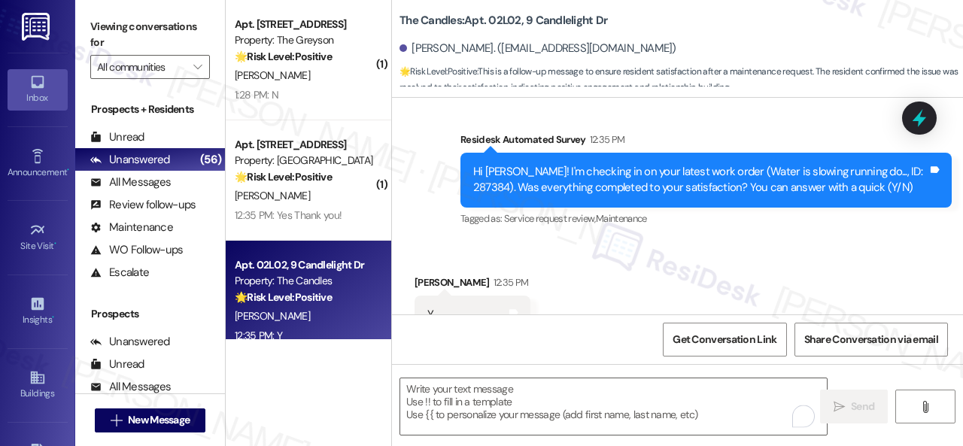
scroll to position [8384, 0]
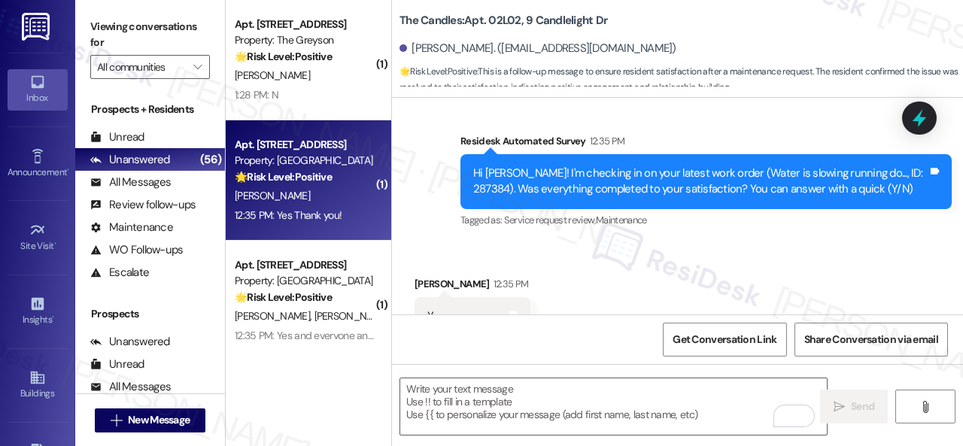
click at [339, 191] on div "C. Lyons" at bounding box center [304, 196] width 142 height 19
type textarea "Fetching suggested responses. Please feel free to read through the conversation…"
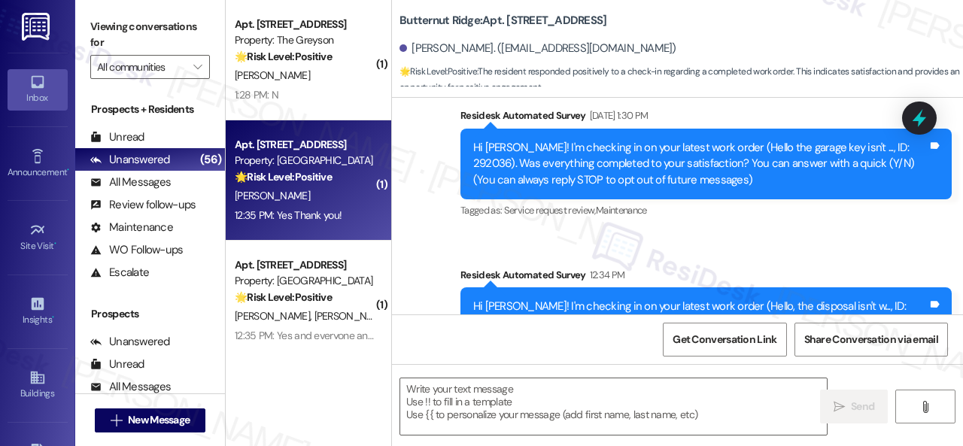
type textarea "Fetching suggested responses. Please feel free to read through the conversation…"
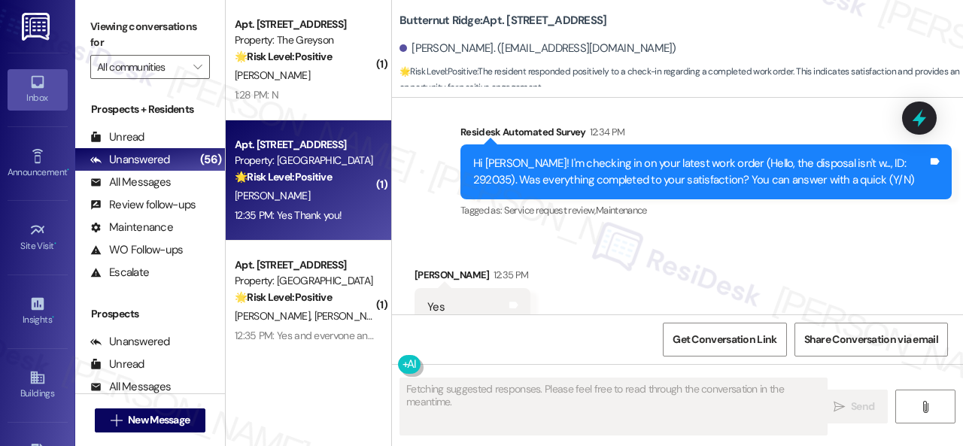
scroll to position [329, 0]
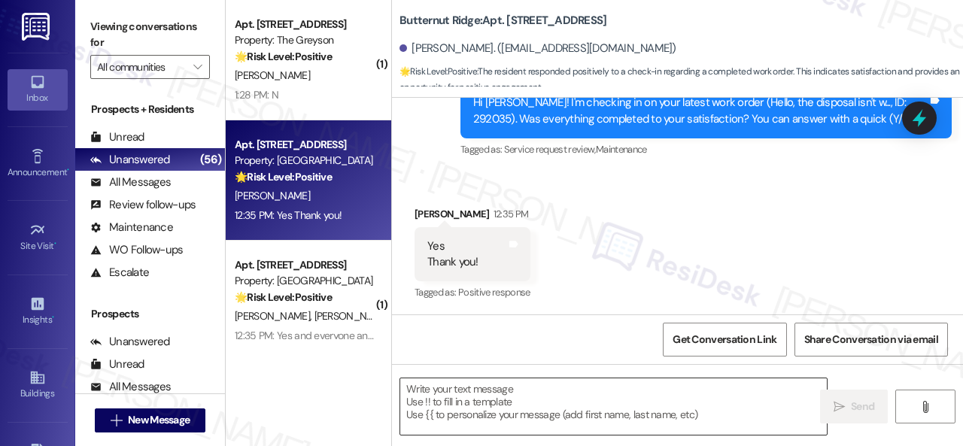
click at [509, 409] on textarea at bounding box center [613, 406] width 427 height 56
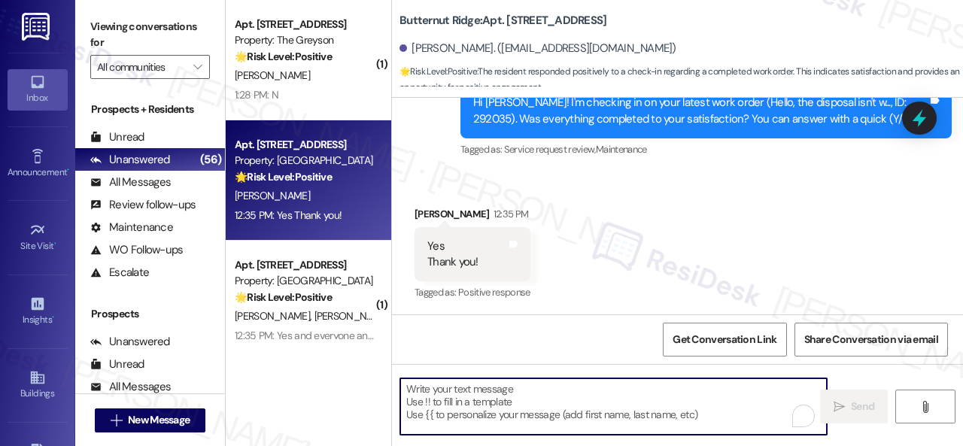
paste textarea "Glad to hear that everything is all set! If {{property}} met your expectations,…"
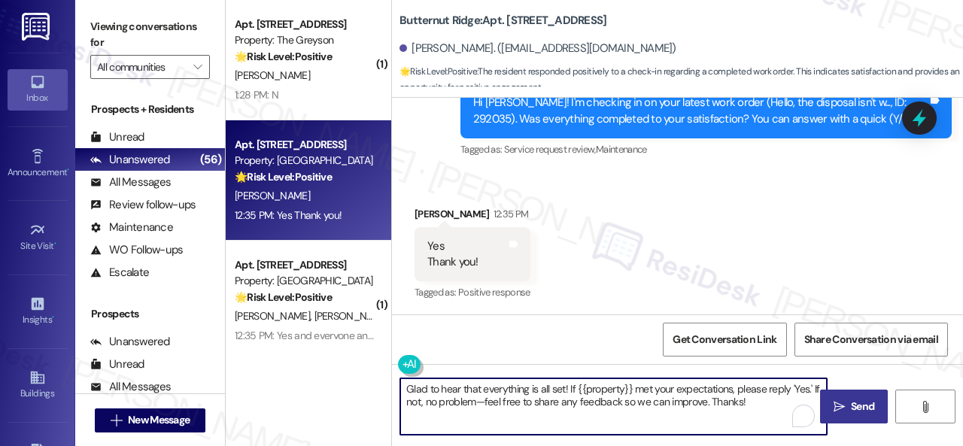
type textarea "Glad to hear that everything is all set! If {{property}} met your expectations,…"
click at [838, 409] on icon "" at bounding box center [839, 407] width 11 height 12
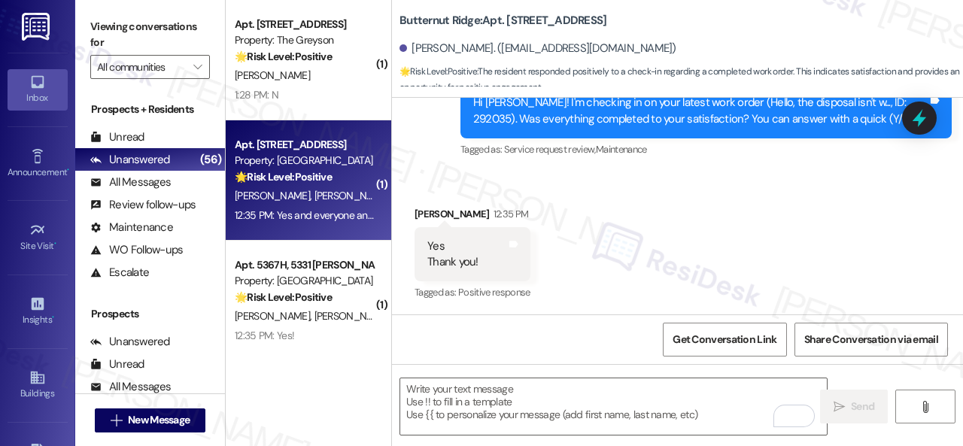
click at [351, 197] on div "S. Kelly J. Kelly-Nguyen" at bounding box center [304, 196] width 142 height 19
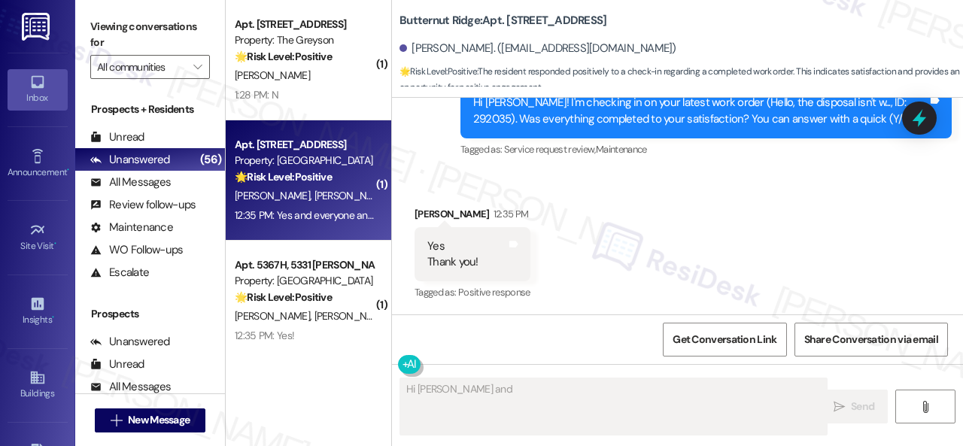
scroll to position [170, 0]
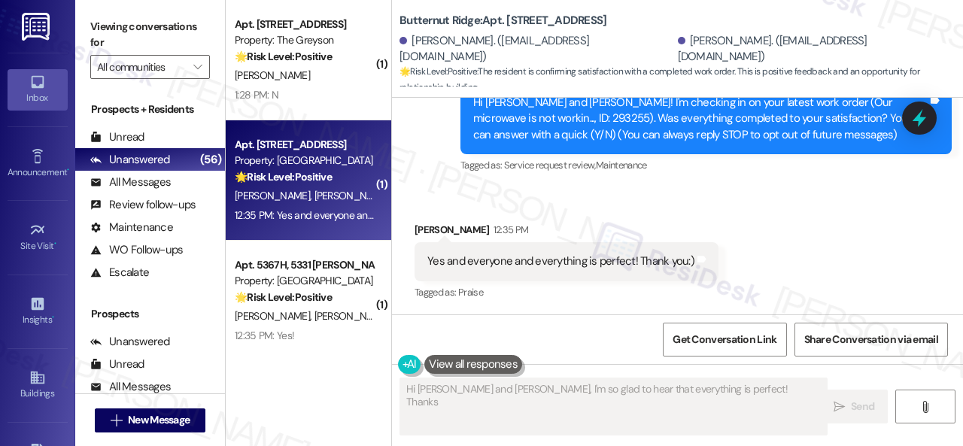
type textarea "Hi Jaidyn and Suzanne, I'm so glad to hear that everything is perfect! Thanks"
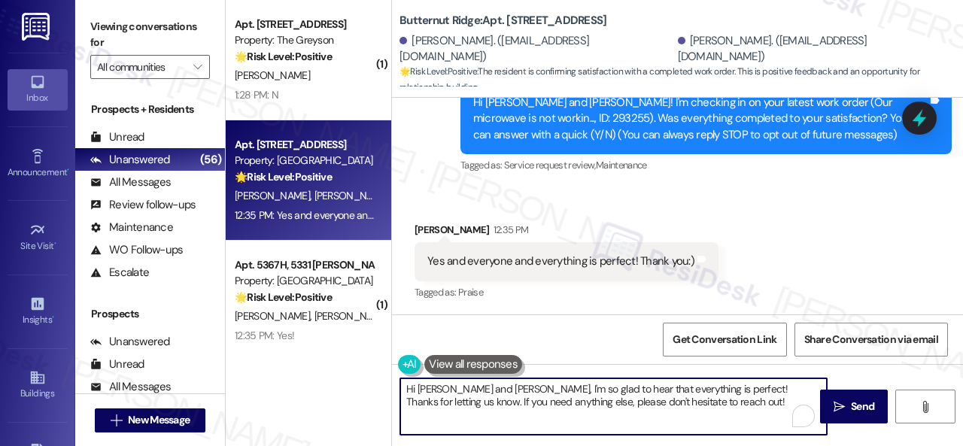
drag, startPoint x: 702, startPoint y: 402, endPoint x: 335, endPoint y: 366, distance: 368.8
click at [334, 366] on div "( 1 ) Apt. 03~103, 13310 Melrose Lane Property: Sovereign at Overland Park 🔧 Ri…" at bounding box center [594, 223] width 737 height 446
paste textarea "Glad to hear that everything is all set! If {{property}} met your expectations,…"
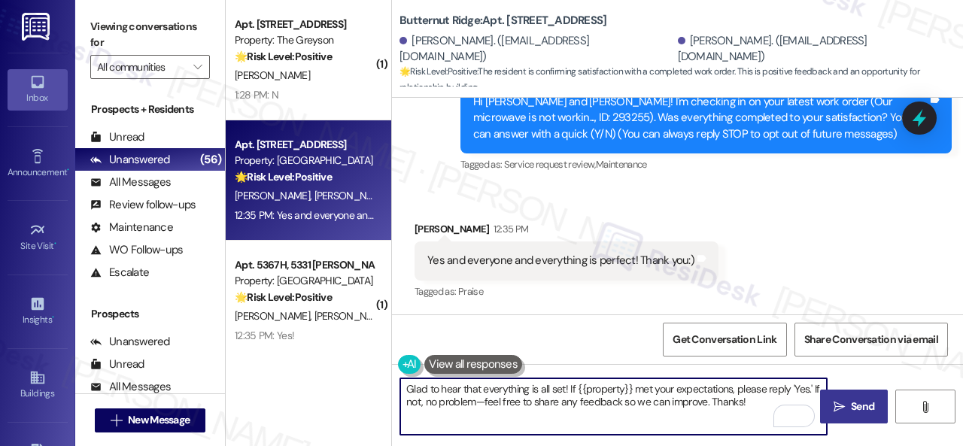
type textarea "Glad to hear that everything is all set! If {{property}} met your expectations,…"
click at [835, 411] on icon "" at bounding box center [839, 407] width 11 height 12
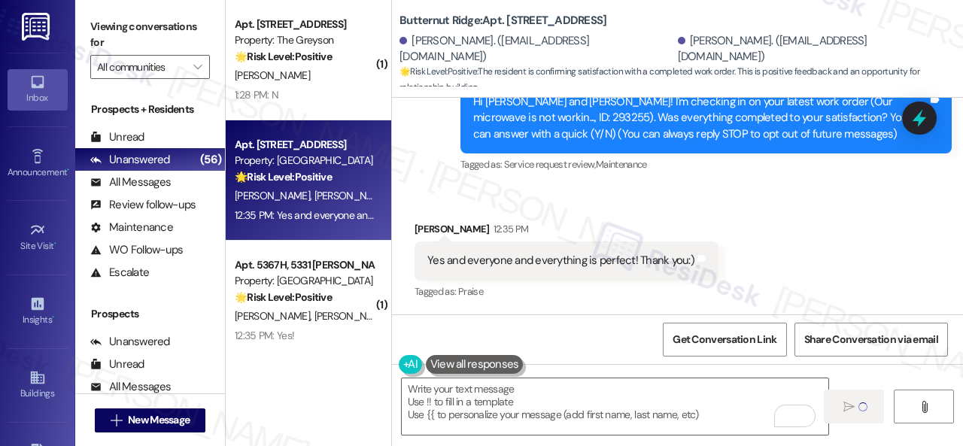
type textarea "Fetching suggested responses. Please feel free to read through the conversation…"
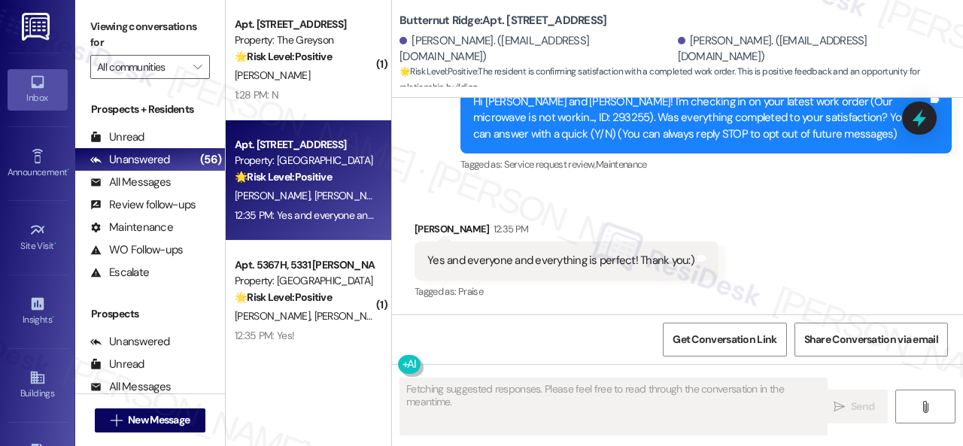
scroll to position [170, 0]
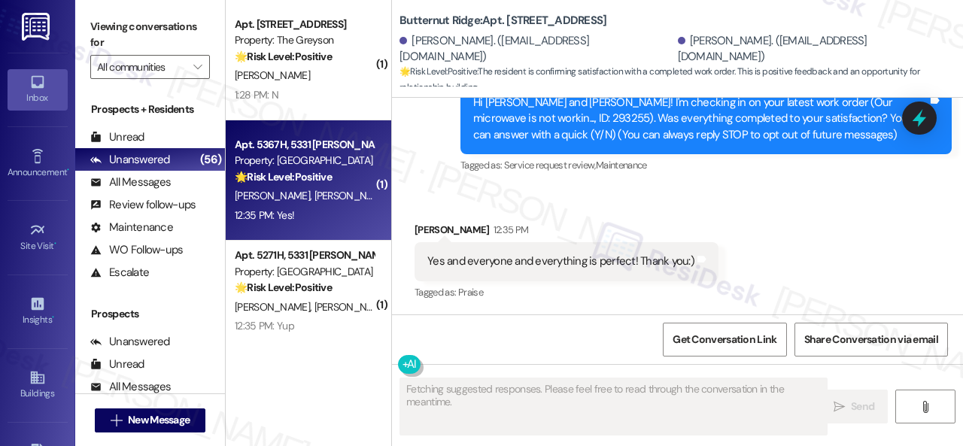
click at [368, 216] on div "12:35 PM: Yes! 12:35 PM: Yes!" at bounding box center [304, 215] width 142 height 19
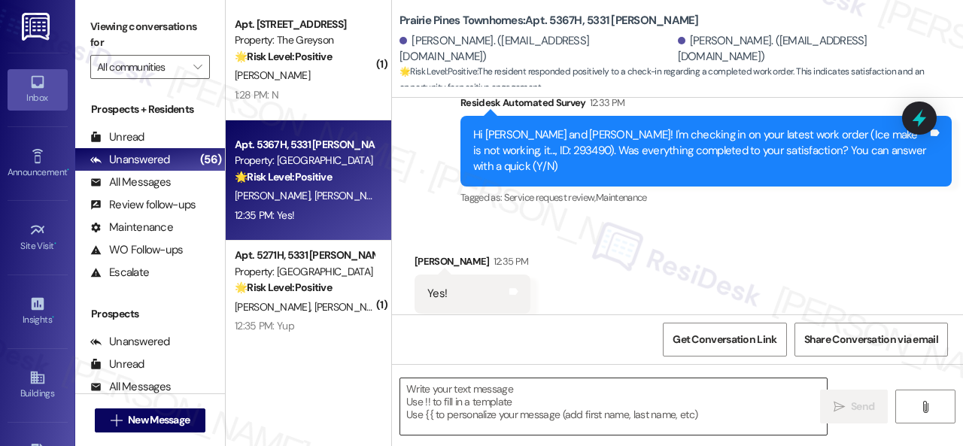
scroll to position [5, 0]
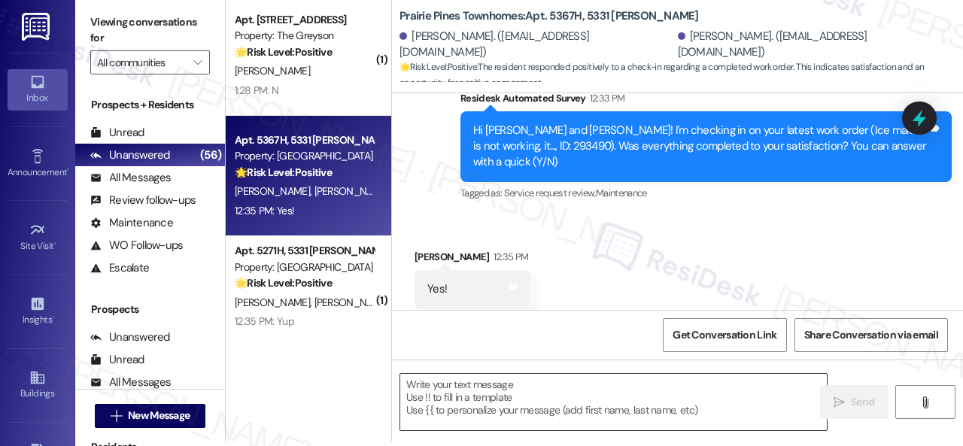
click at [529, 393] on textarea at bounding box center [613, 402] width 427 height 56
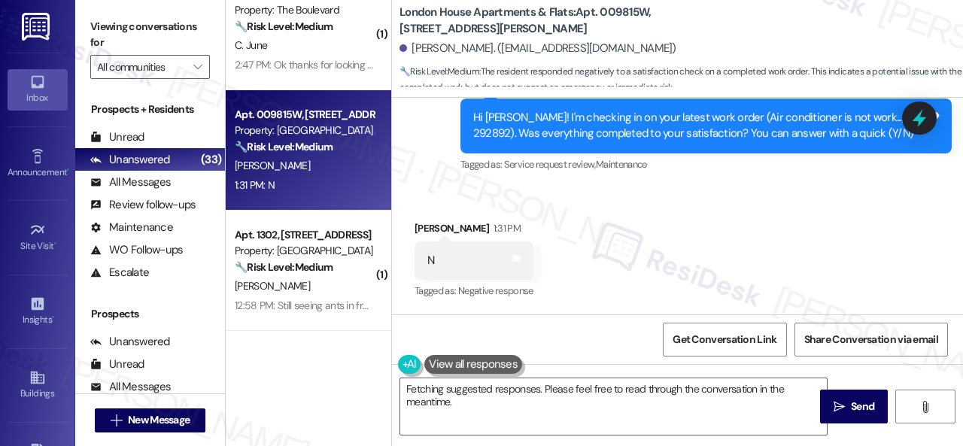
scroll to position [5, 0]
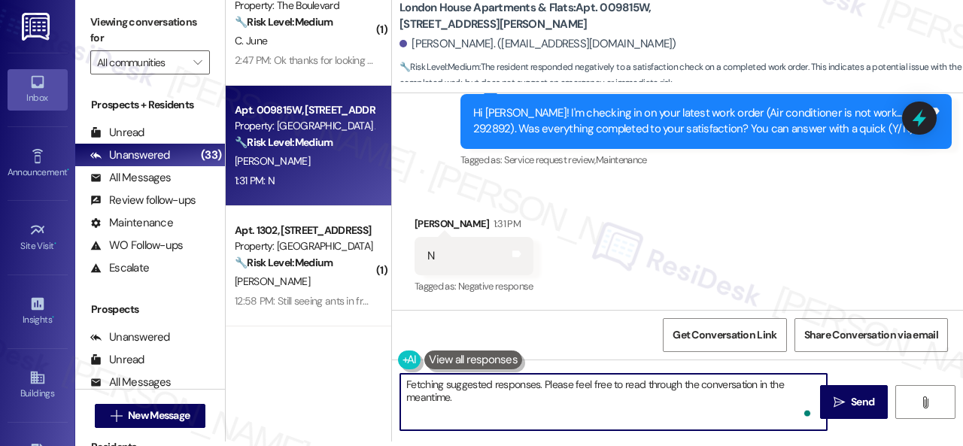
drag, startPoint x: 525, startPoint y: 407, endPoint x: 316, endPoint y: 348, distance: 217.2
click at [316, 348] on div "( 2 ) Apt. 06T03, 9 Candlelight Dr Property: The Candles 🔧 Risk Level: Medium T…" at bounding box center [594, 218] width 737 height 446
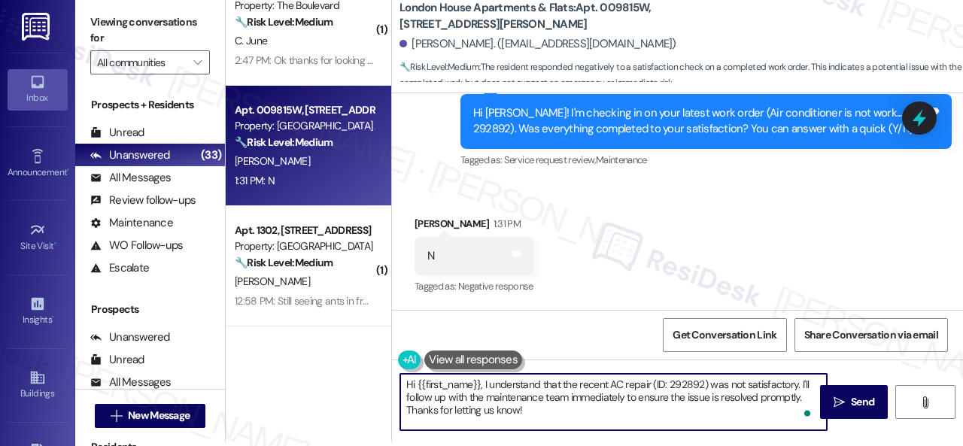
paste textarea "I'm sorry that the work order wasn't completed to your satisfaction. Can you pl…"
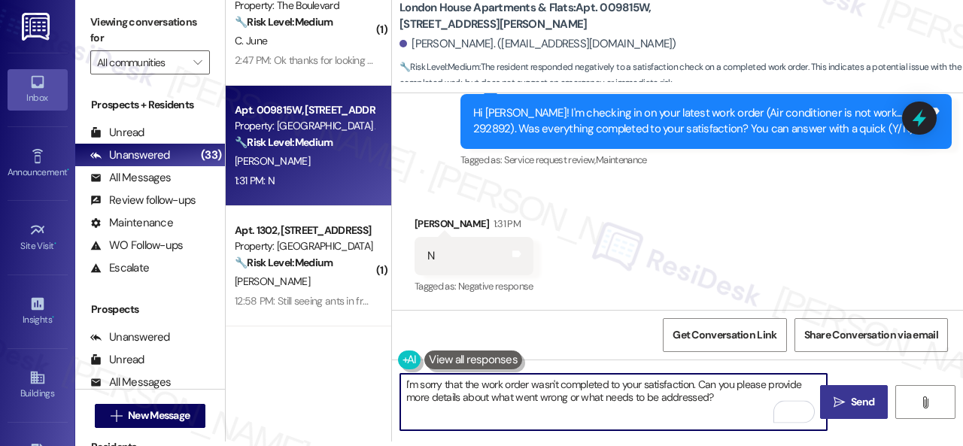
type textarea "I'm sorry that the work order wasn't completed to your satisfaction. Can you pl…"
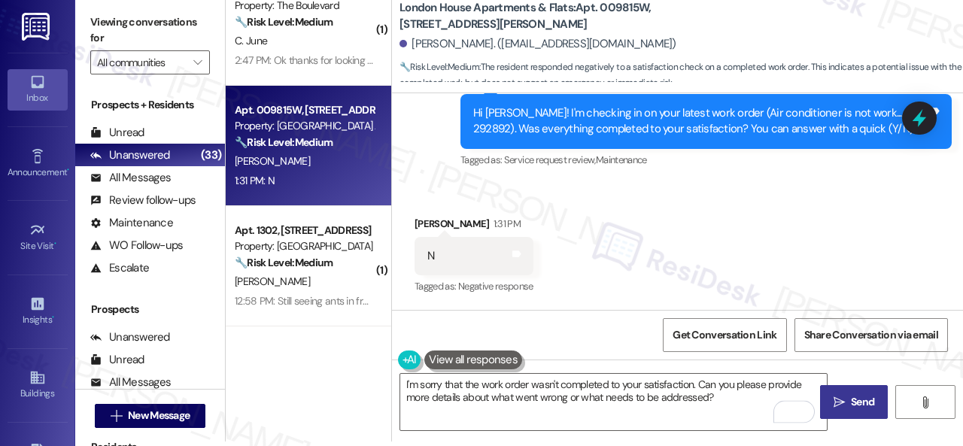
click at [853, 412] on button " Send" at bounding box center [854, 402] width 68 height 34
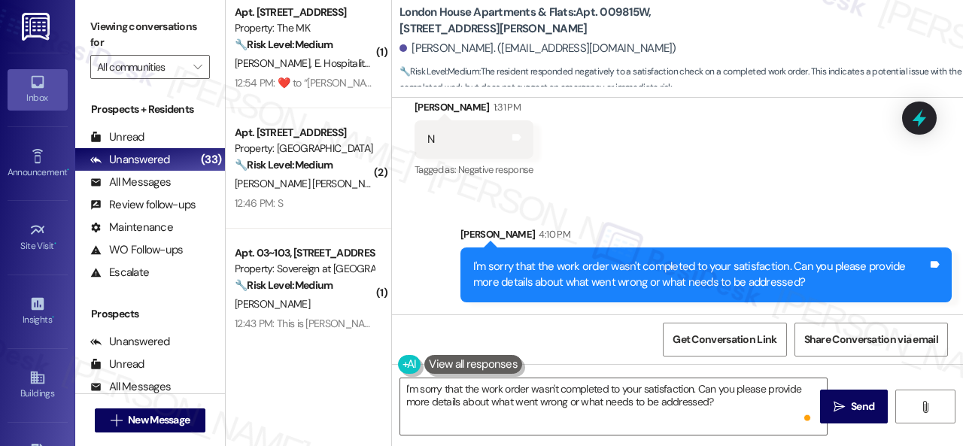
scroll to position [527, 0]
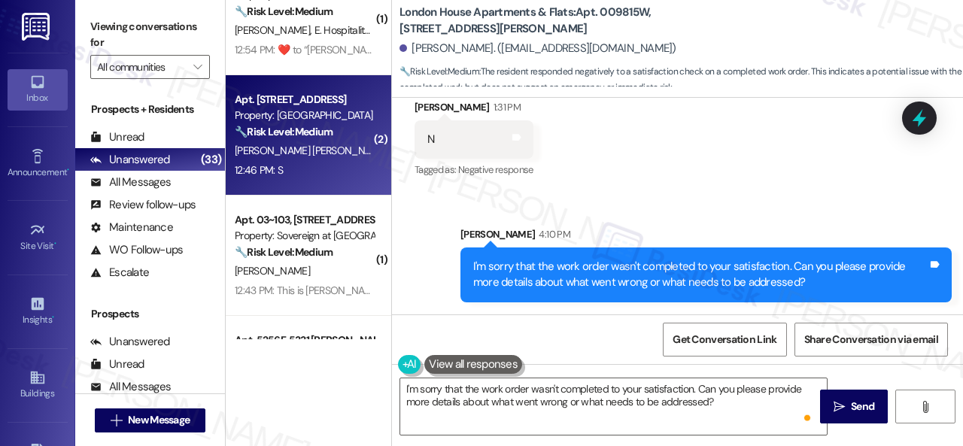
click at [314, 165] on div "12:46 PM: S 12:46 PM: S" at bounding box center [304, 170] width 142 height 19
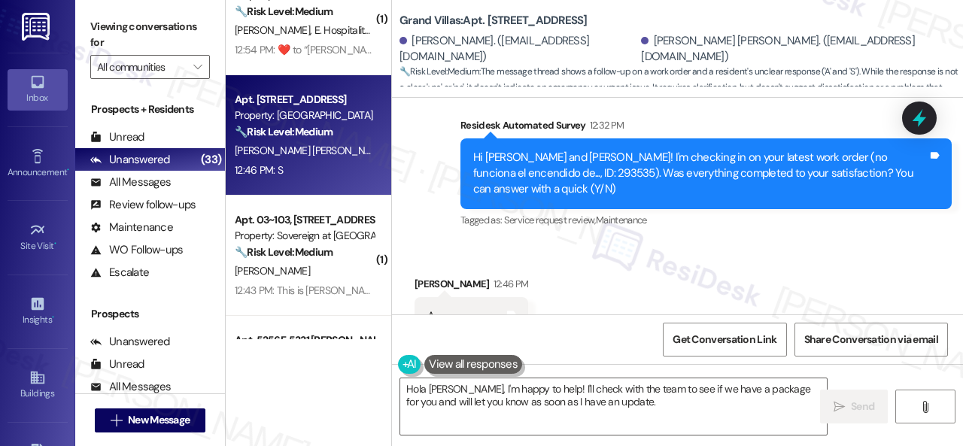
scroll to position [10023, 0]
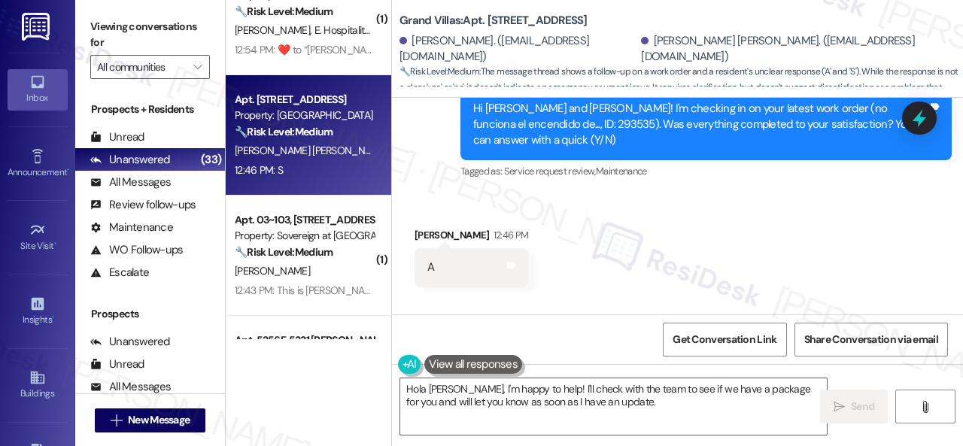
click at [475, 244] on div "Received via SMS Juan Acosta Salas 12:46 PM A Tags and notes Received via SMS 1…" at bounding box center [677, 287] width 571 height 189
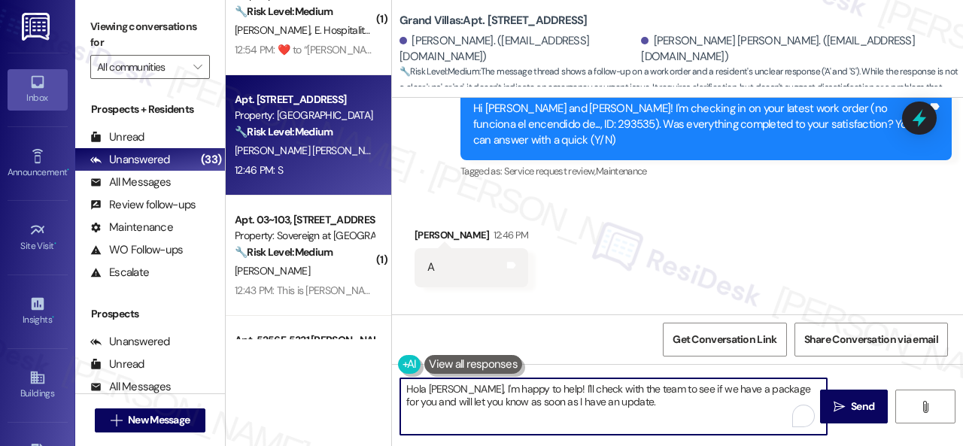
drag, startPoint x: 671, startPoint y: 406, endPoint x: 325, endPoint y: 384, distance: 346.8
click at [319, 379] on div "( 1 ) Apt. 1302, 1805 S Egret Bay Blvd Property: Tuscan Lakes II 🔧 Risk Level: …" at bounding box center [594, 223] width 737 height 446
paste textarea "Thanks for your feedback. We appreciate it. Enjoy your day!"
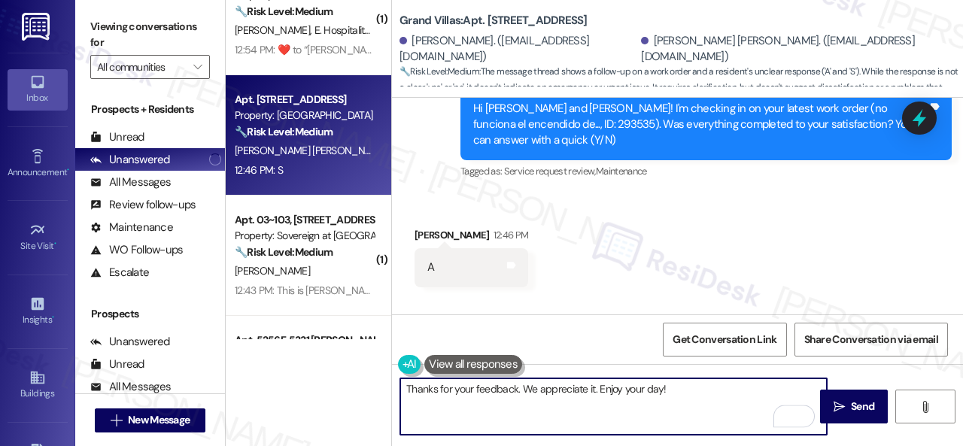
drag, startPoint x: 519, startPoint y: 390, endPoint x: 596, endPoint y: 387, distance: 76.8
click at [596, 387] on textarea "Thanks for your feedback. We appreciate it. Enjoy your day!" at bounding box center [613, 406] width 427 height 56
type textarea "Thanks for your feedback. Enjoy your day!"
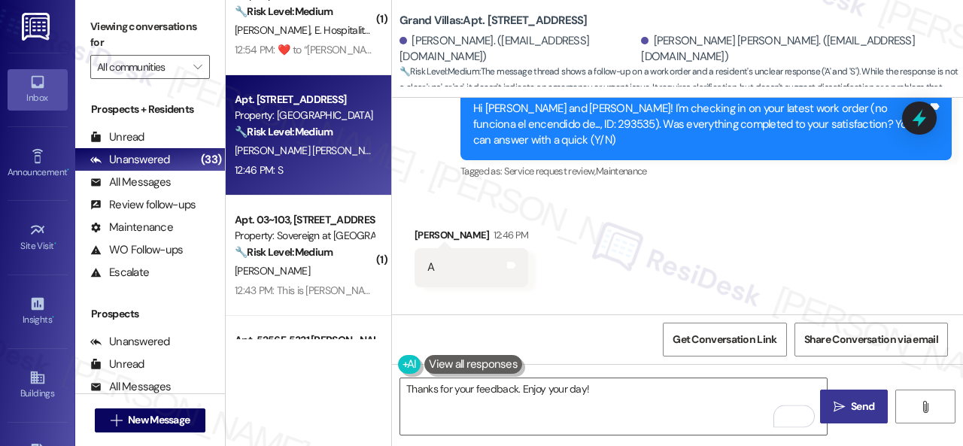
click at [856, 395] on button " Send" at bounding box center [854, 407] width 68 height 34
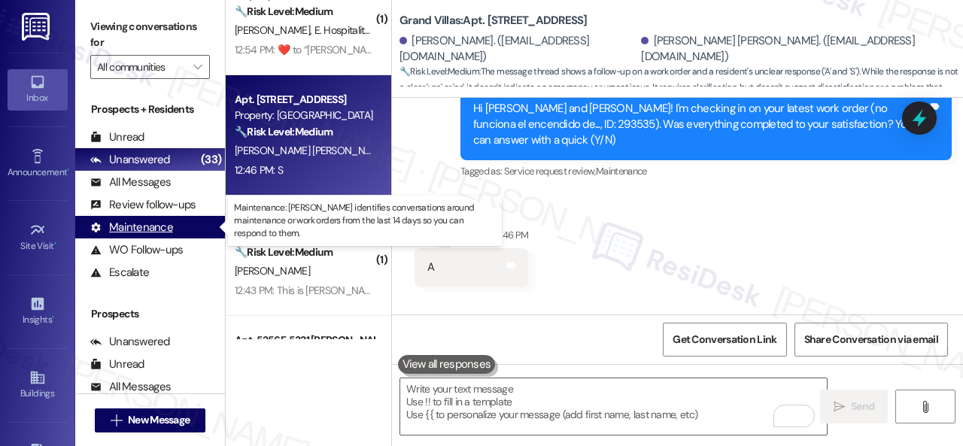
scroll to position [10022, 0]
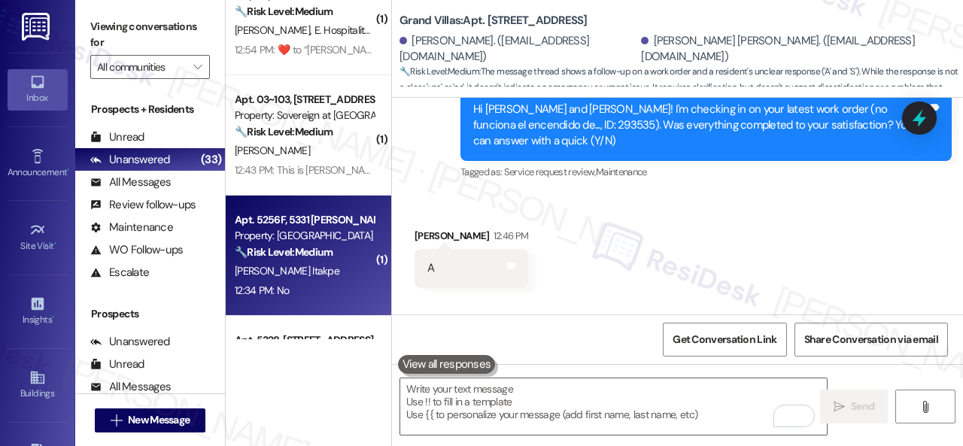
click at [308, 294] on div "12:34 PM: No 12:34 PM: No" at bounding box center [304, 290] width 142 height 19
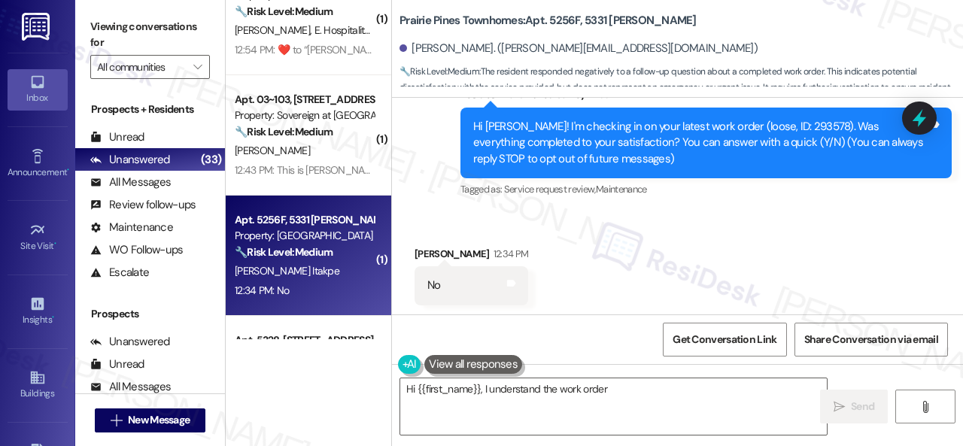
scroll to position [147, 0]
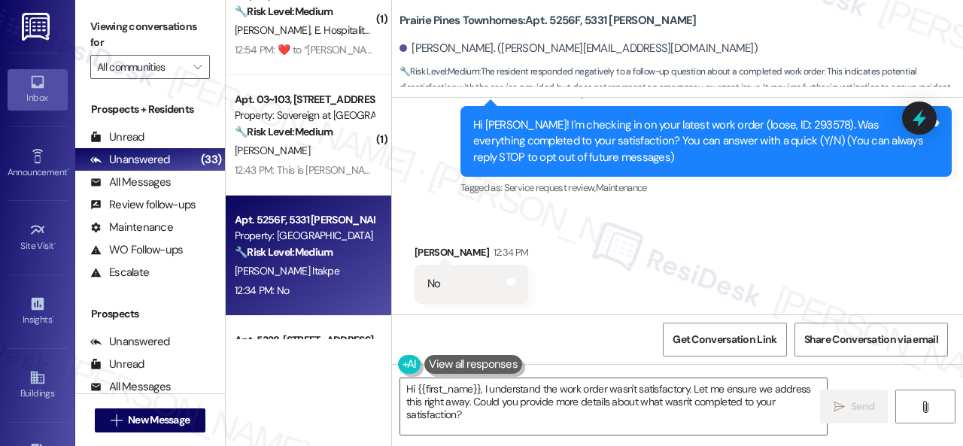
click at [428, 174] on div "Survey, sent via SMS Residesk Automated Survey 12:33 PM Hi Josephine! I'm check…" at bounding box center [677, 130] width 571 height 159
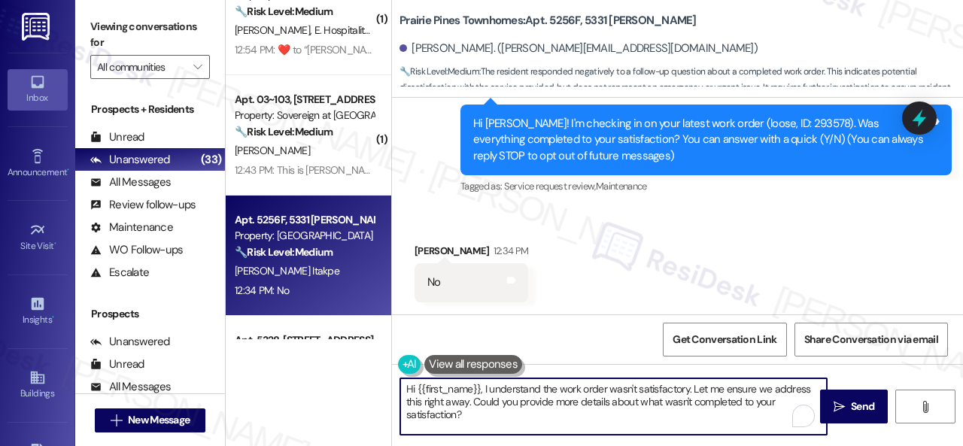
drag, startPoint x: 457, startPoint y: 404, endPoint x: 357, endPoint y: 369, distance: 105.2
click at [358, 369] on div "( 1 ) Apt. 1302, 1805 S Egret Bay Blvd Property: Tuscan Lakes II 🔧 Risk Level: …" at bounding box center [594, 223] width 737 height 446
paste textarea "I'm sorry that the work order wasn't completed to your satisfaction. Can you pl…"
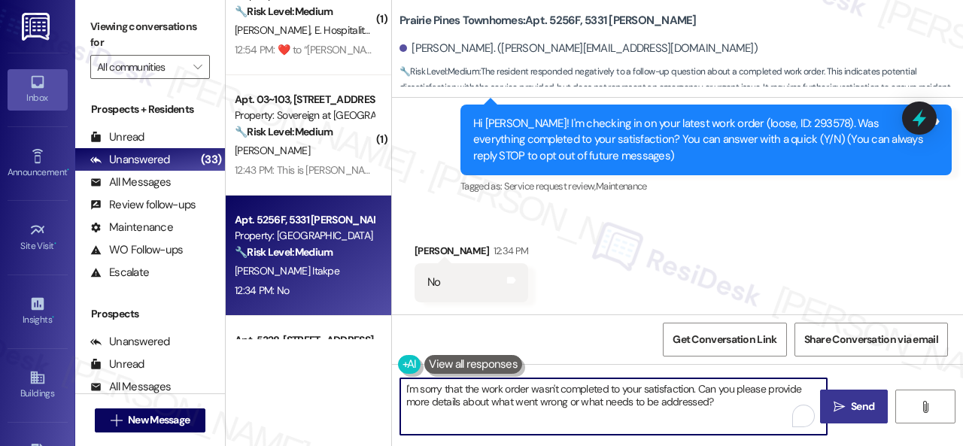
type textarea "I'm sorry that the work order wasn't completed to your satisfaction. Can you pl…"
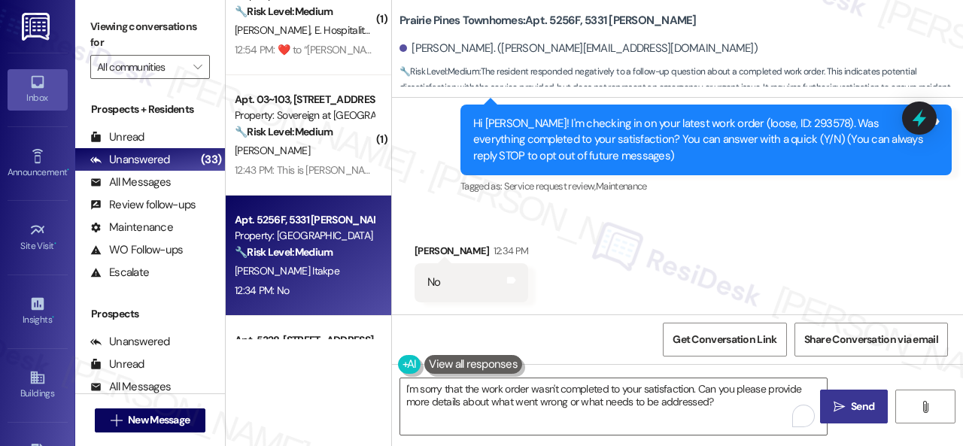
click at [859, 408] on span "Send" at bounding box center [862, 407] width 23 height 16
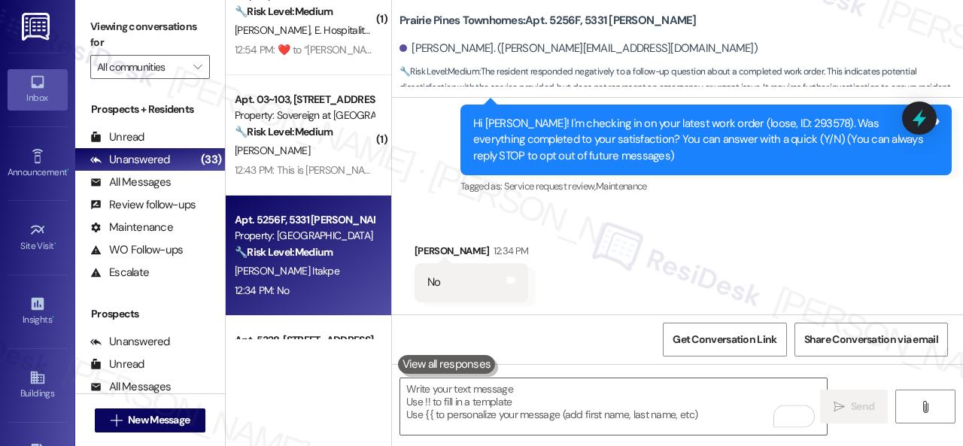
scroll to position [677, 0]
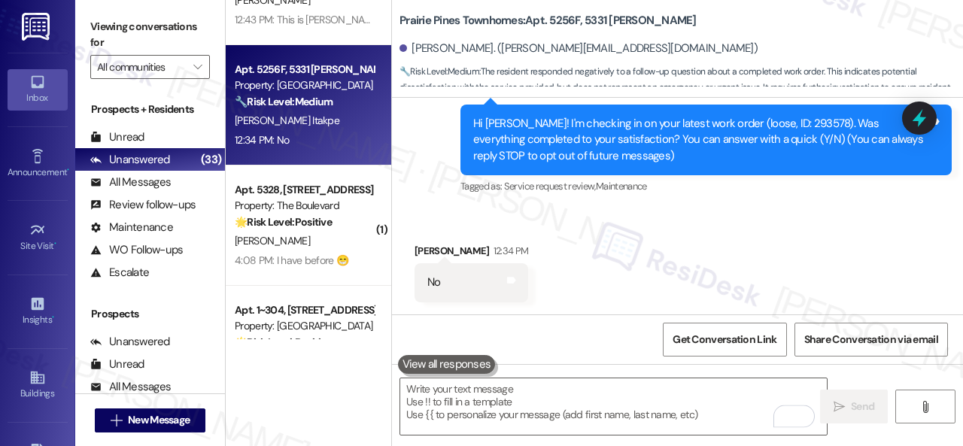
type textarea "Fetching suggested responses. Please feel free to read through the conversation…"
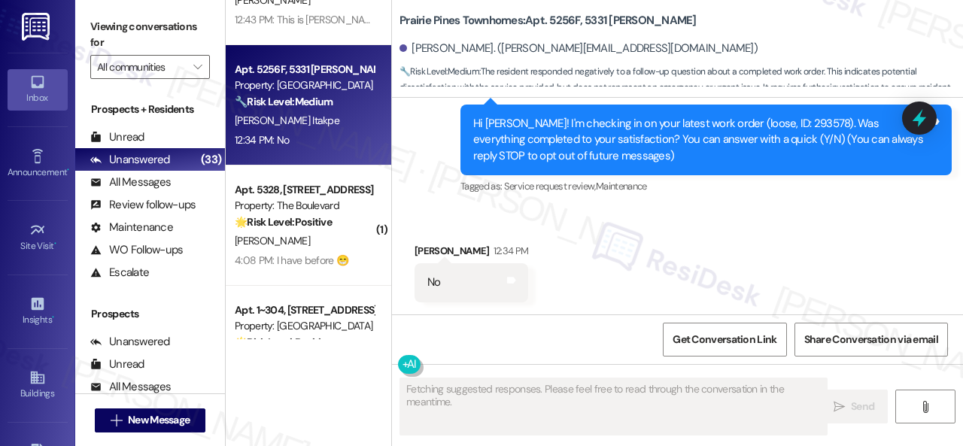
scroll to position [147, 0]
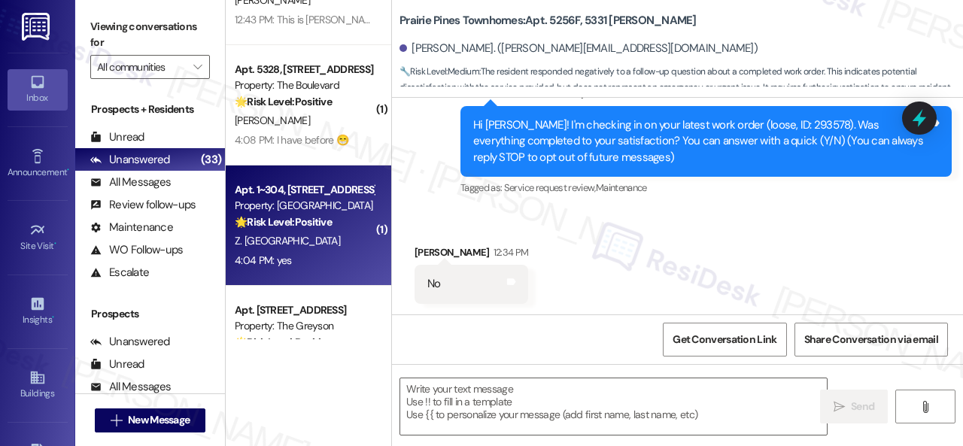
click at [307, 241] on div "Z. Qiao" at bounding box center [304, 241] width 142 height 19
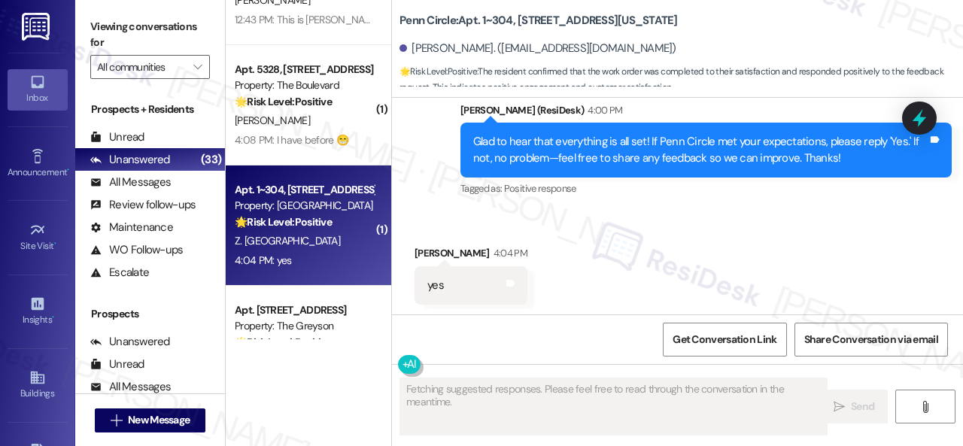
scroll to position [2729, 0]
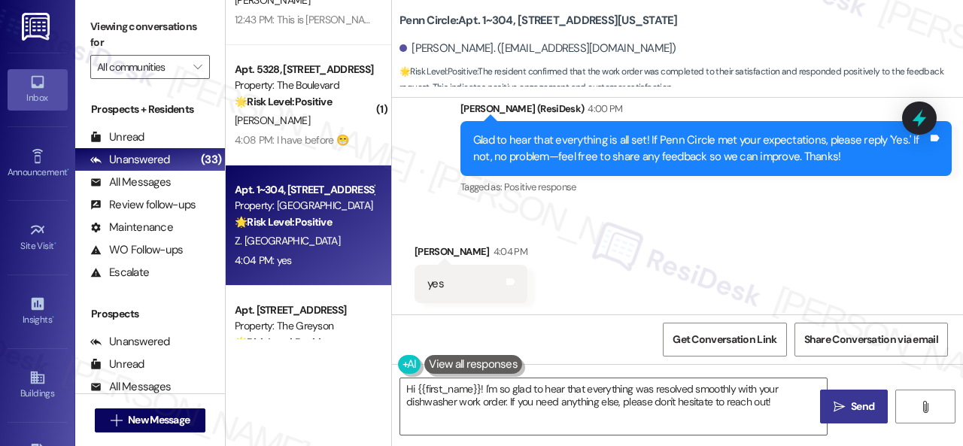
drag, startPoint x: 461, startPoint y: 216, endPoint x: 495, endPoint y: 293, distance: 84.6
click at [461, 216] on div "Received via SMS Zhili Qiao 4:04 PM yes Tags and notes" at bounding box center [677, 262] width 571 height 105
click at [594, 404] on textarea "Hi {{first_name}}! I'm so glad to hear that everything was resolved smoothly wi…" at bounding box center [613, 406] width 427 height 56
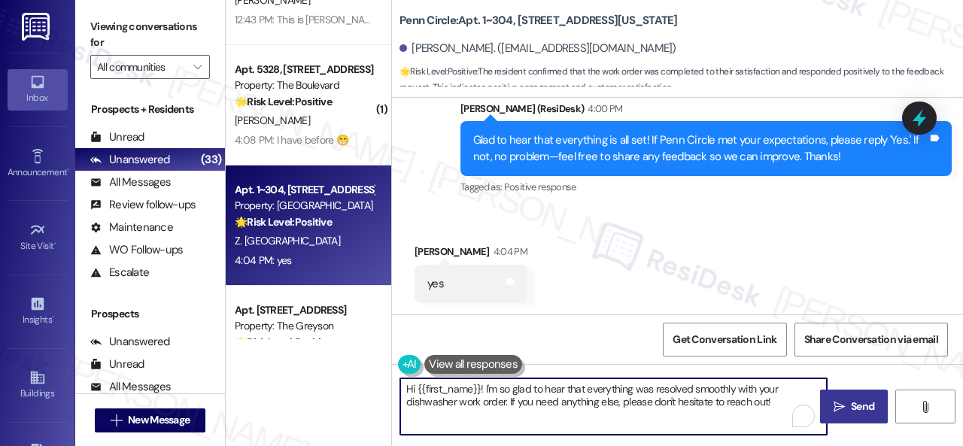
paste textarea "I'm glad you are satisfied with your home. Have you written a review for us bef…"
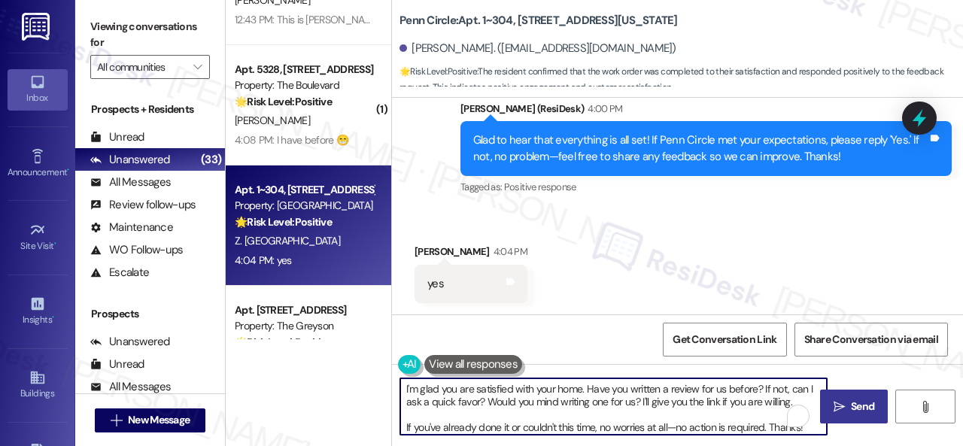
type textarea "I'm glad you are satisfied with your home. Have you written a review for us bef…"
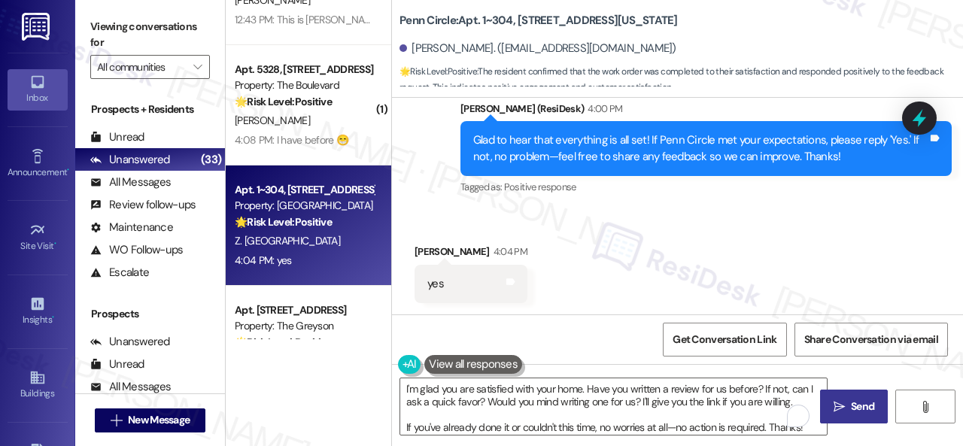
click at [882, 415] on div "I'm glad you are satisfied with your home. Have you written a review for us bef…" at bounding box center [677, 420] width 571 height 113
click at [281, 131] on div "4:08 PM: I have before 😁 4:08 PM: I have before 😁" at bounding box center [304, 140] width 142 height 19
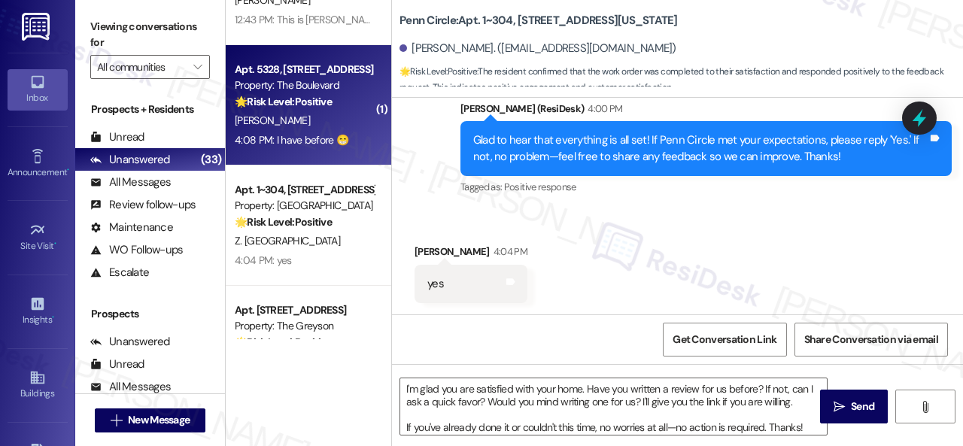
type textarea "Fetching suggested responses. Please feel free to read through the conversation…"
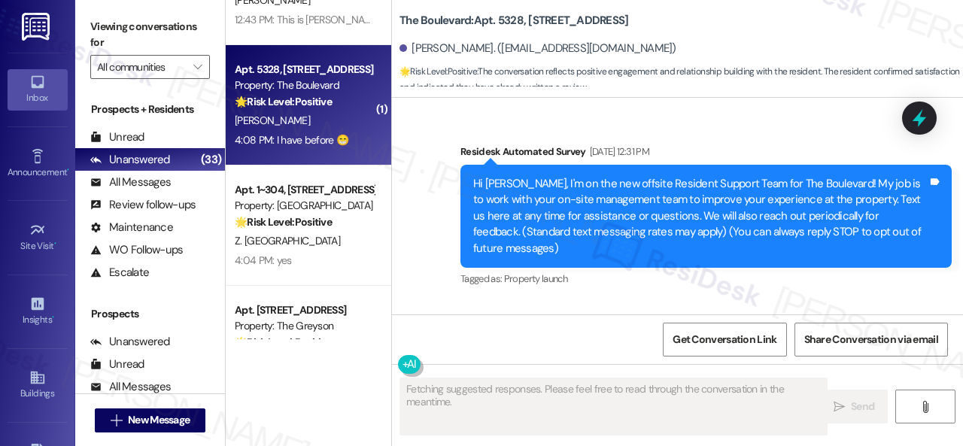
type textarea "Fetching suggested responses. Please feel free to read through the conversation…"
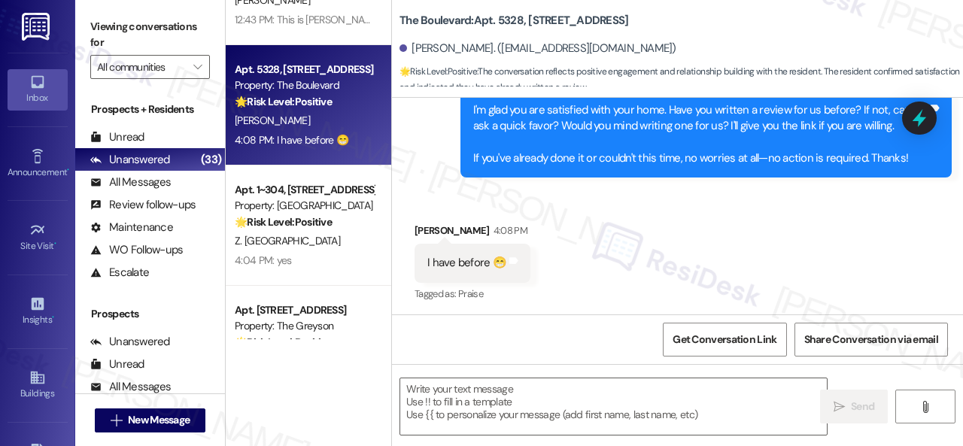
scroll to position [3163, 0]
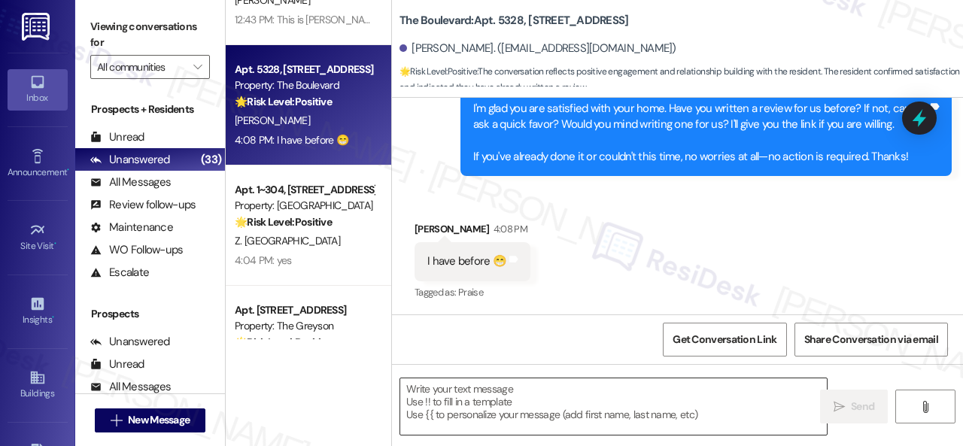
click at [521, 388] on textarea at bounding box center [613, 406] width 427 height 56
paste textarea "I see. Thank you so much! Enjoy your day!"
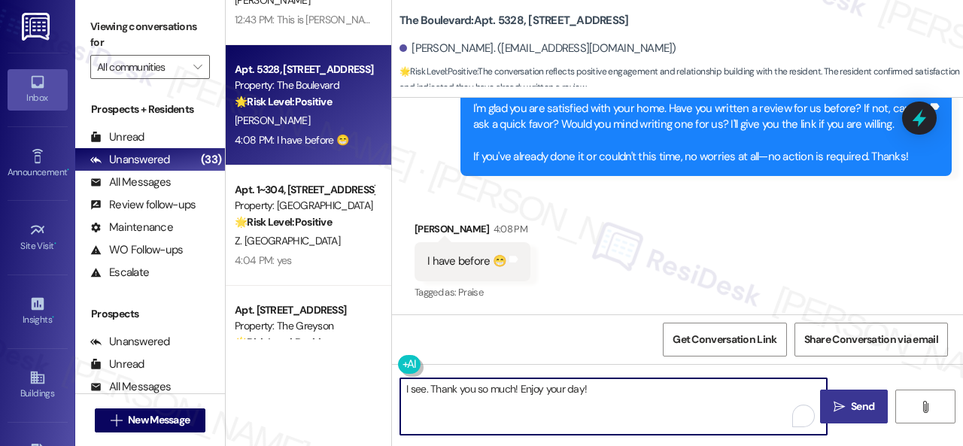
type textarea "I see. Thank you so much! Enjoy your day!"
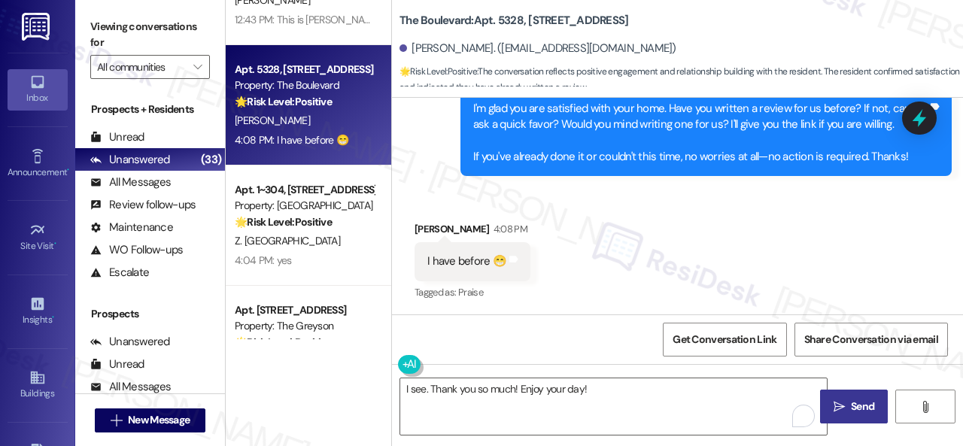
click at [835, 402] on icon "" at bounding box center [839, 407] width 11 height 12
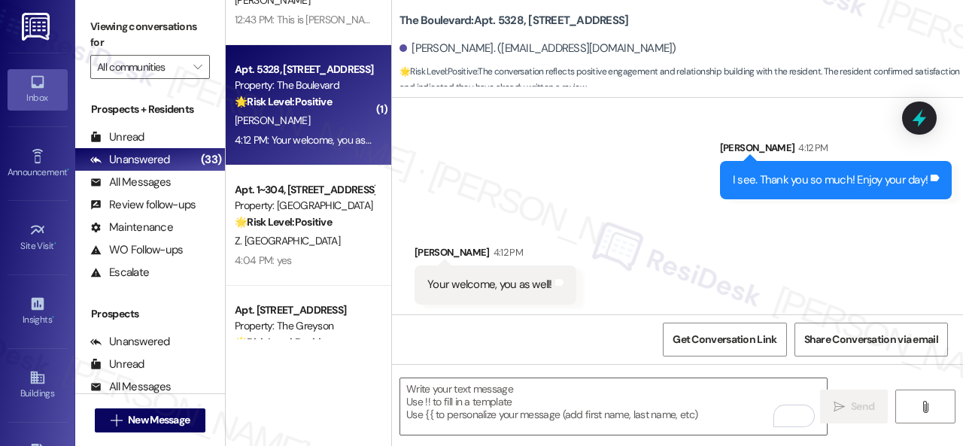
scroll to position [3372, 0]
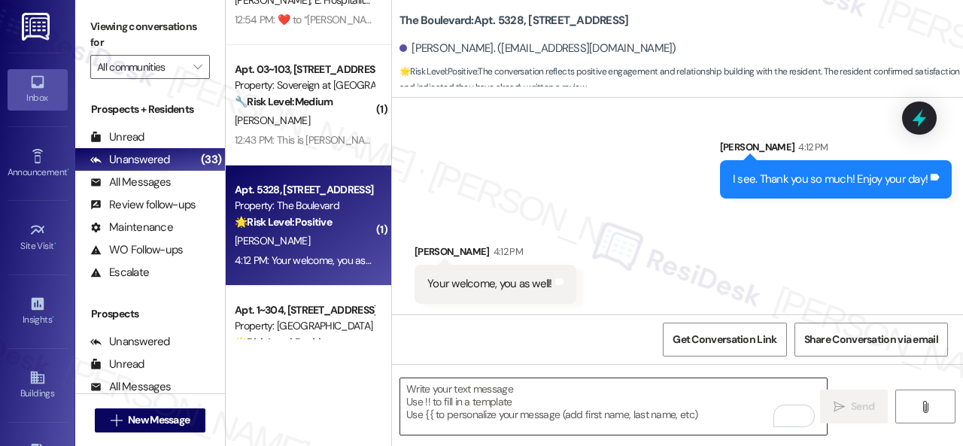
click at [496, 402] on textarea "To enrich screen reader interactions, please activate Accessibility in Grammarl…" at bounding box center [613, 406] width 427 height 56
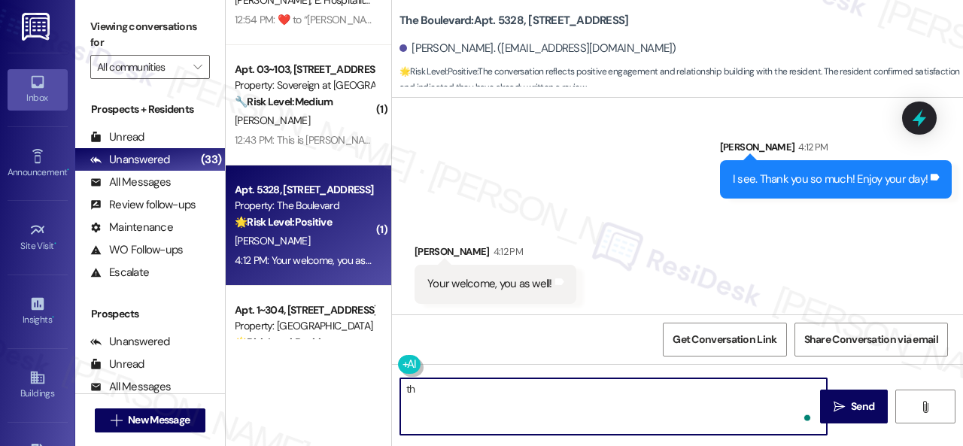
type textarea "t"
type textarea "Thanks!"
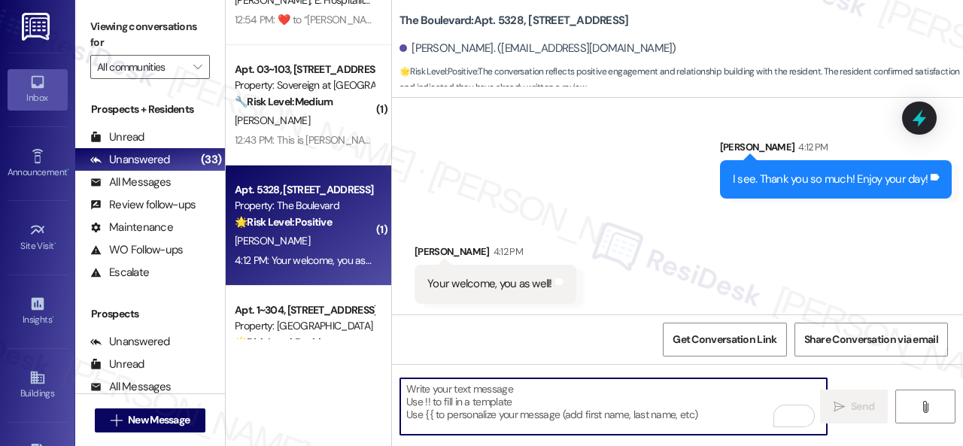
scroll to position [3371, 0]
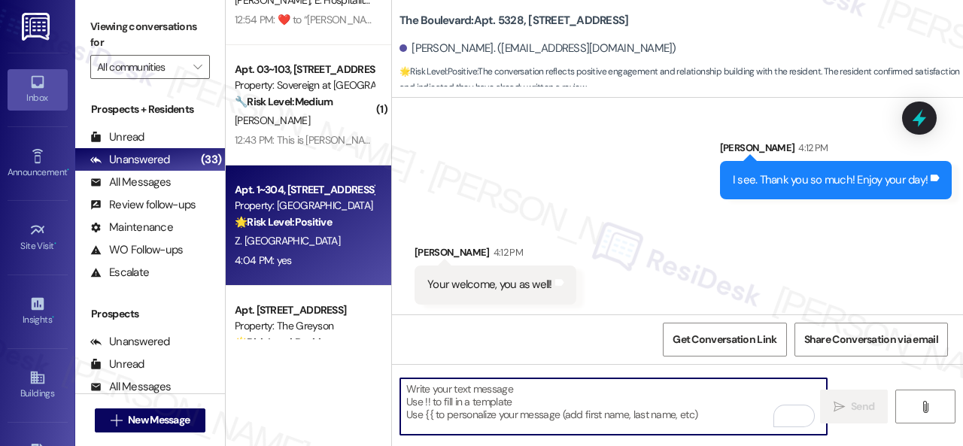
click at [317, 242] on div "Z. Qiao" at bounding box center [304, 241] width 142 height 19
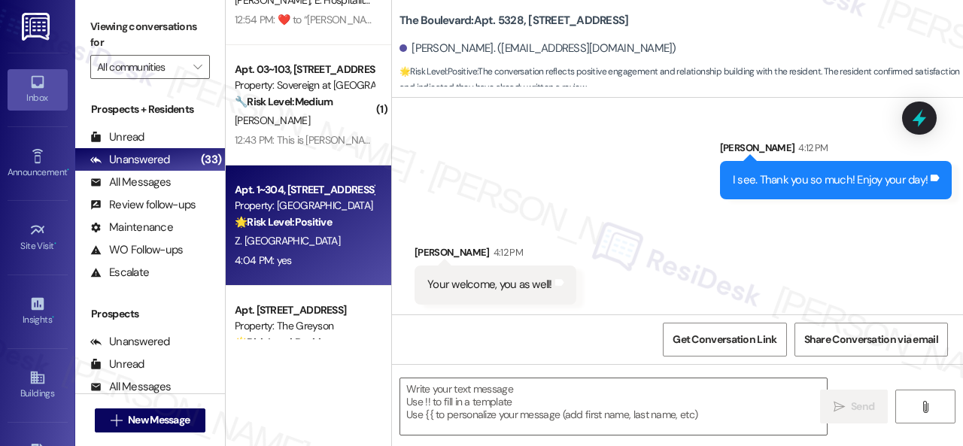
type textarea "Fetching suggested responses. Please feel free to read through the conversation…"
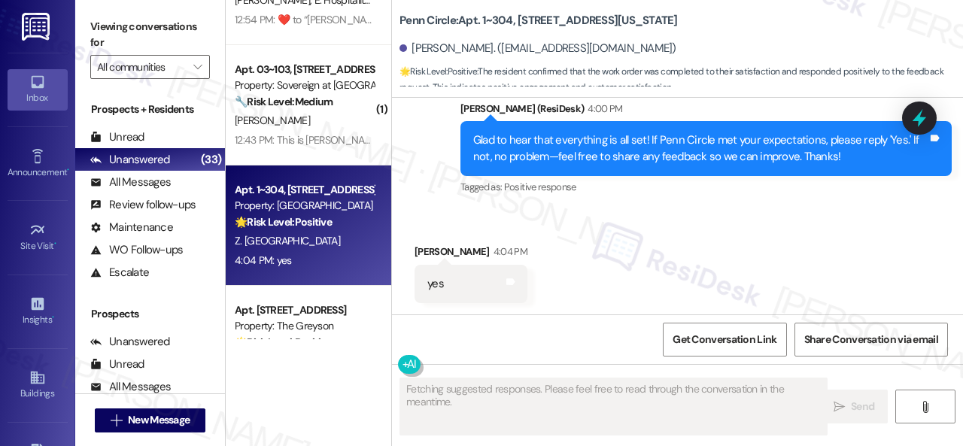
scroll to position [2730, 0]
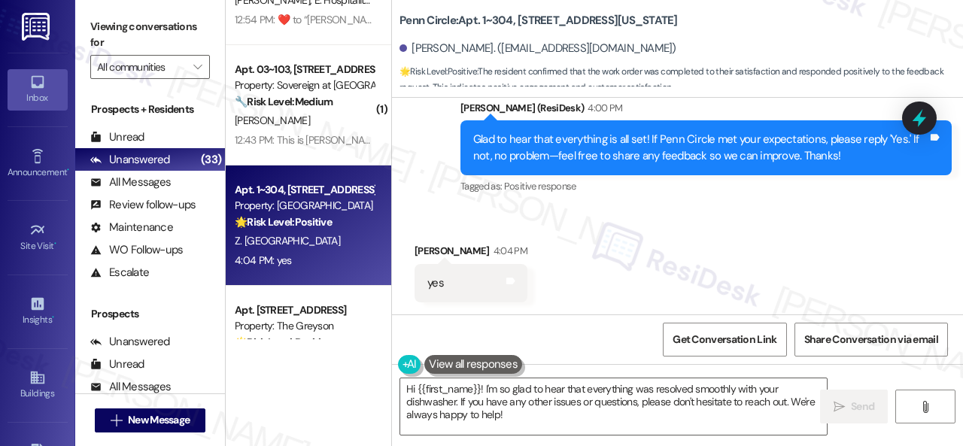
click at [458, 208] on div "Sent via SMS Sarah (ResiDesk) 4:00 PM Glad to hear that everything is all set! …" at bounding box center [706, 149] width 514 height 120
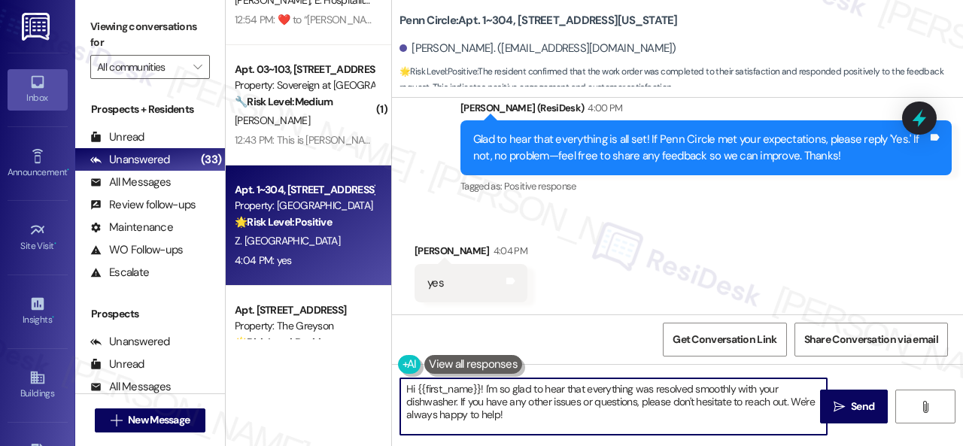
drag, startPoint x: 516, startPoint y: 412, endPoint x: 339, endPoint y: 365, distance: 183.6
click at [339, 365] on div "( 1 ) Apt. 1302, 1805 S Egret Bay Blvd Property: Tuscan Lakes II 🔧 Risk Level: …" at bounding box center [594, 223] width 737 height 446
paste textarea "I'm glad you are satisfied with your home. Have you written a review for us bef…"
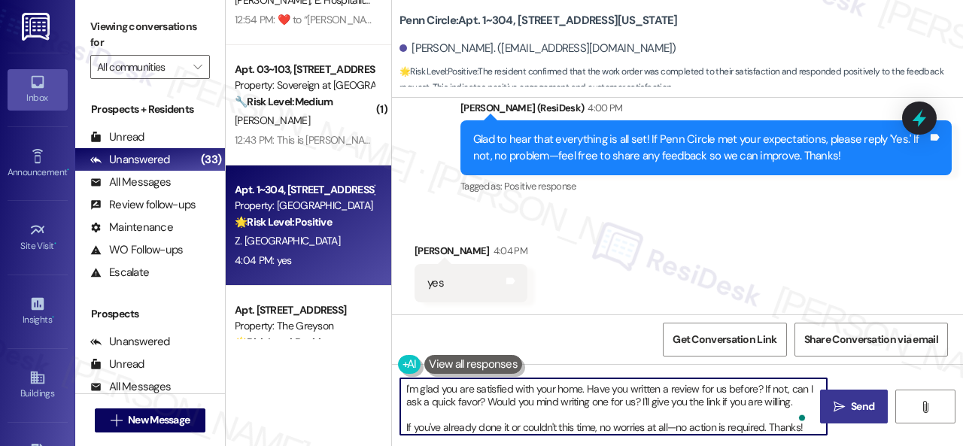
type textarea "I'm glad you are satisfied with your home. Have you written a review for us bef…"
click at [858, 413] on span "Send" at bounding box center [862, 407] width 23 height 16
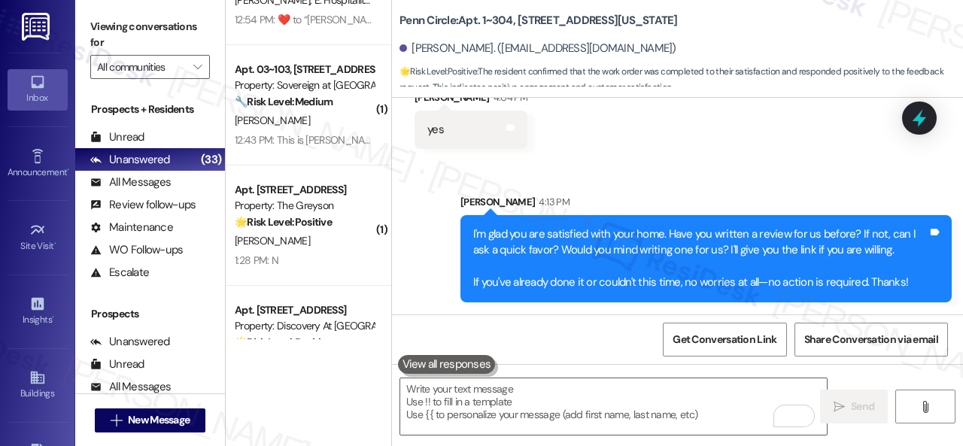
scroll to position [5, 0]
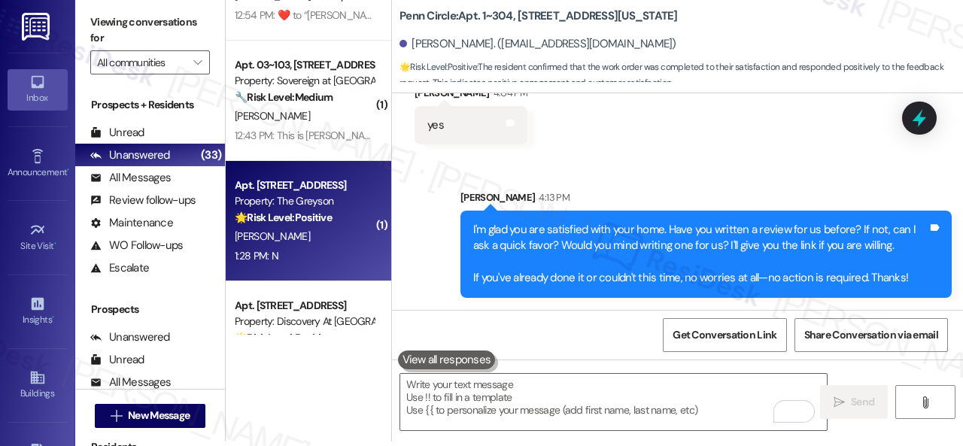
click at [310, 254] on div "1:28 PM: N 1:28 PM: N" at bounding box center [304, 256] width 142 height 19
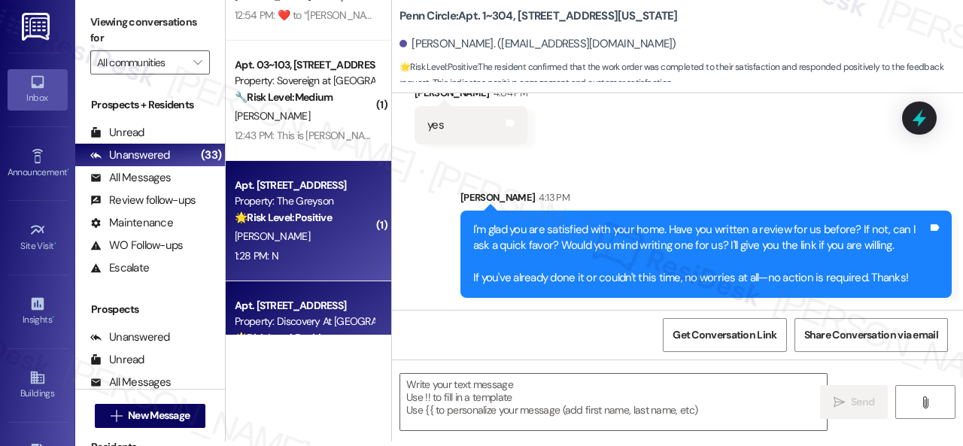
type textarea "Fetching suggested responses. Please feel free to read through the conversation…"
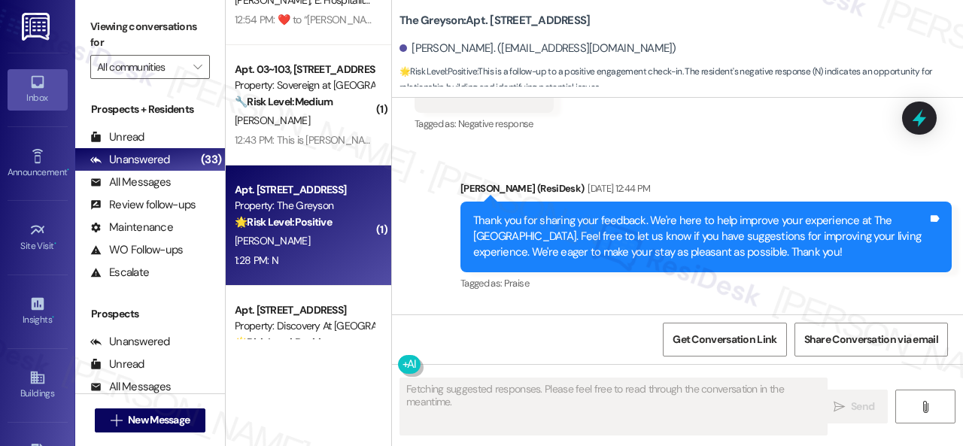
scroll to position [5578, 0]
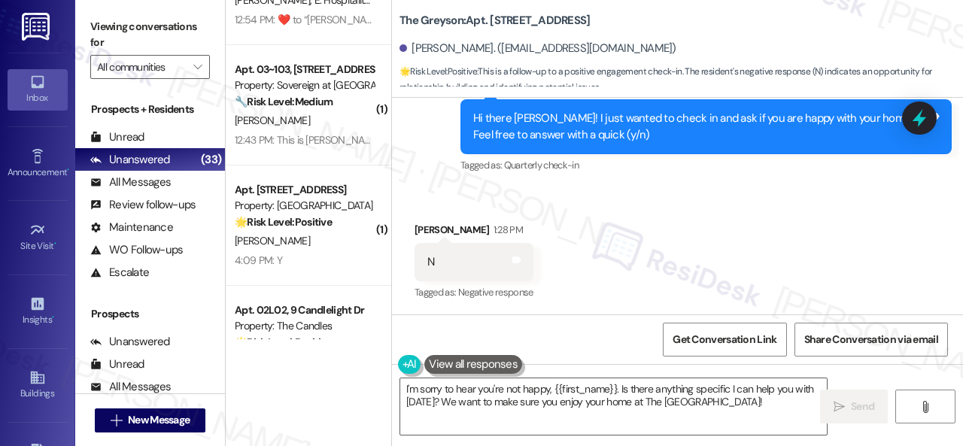
click at [424, 189] on div "Received via SMS Rosalind Mercado 1:28 PM N Tags and notes Tagged as: Negative …" at bounding box center [677, 251] width 571 height 127
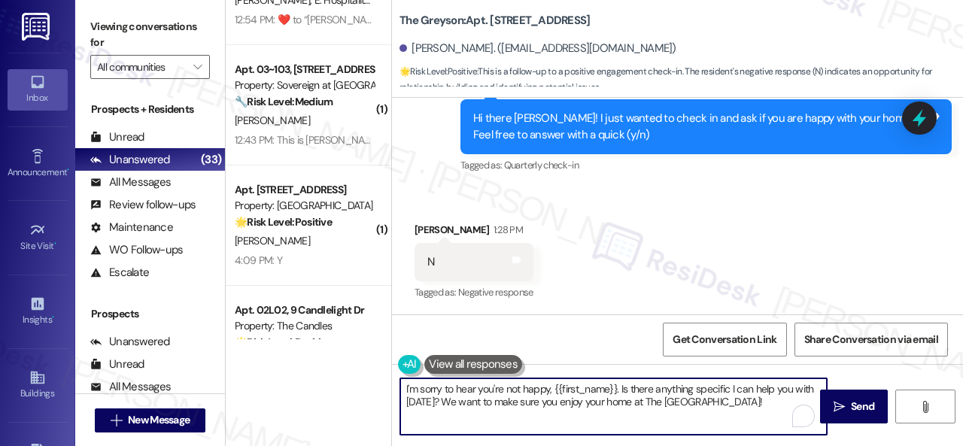
drag, startPoint x: 731, startPoint y: 401, endPoint x: 301, endPoint y: 384, distance: 430.7
click at [301, 384] on div "( 1 ) Apt. 1302, 1805 S Egret Bay Blvd Property: Tuscan Lakes II 🔧 Risk Level: …" at bounding box center [594, 223] width 737 height 446
paste textarea "Thank you for sharing your feedback. We're here to help improve your experience…"
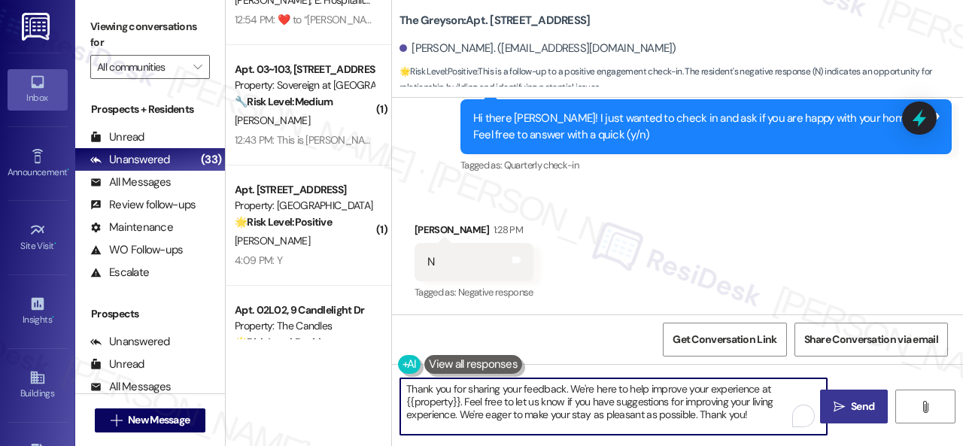
type textarea "Thank you for sharing your feedback. We're here to help improve your experience…"
click at [842, 406] on span " Send" at bounding box center [854, 407] width 47 height 16
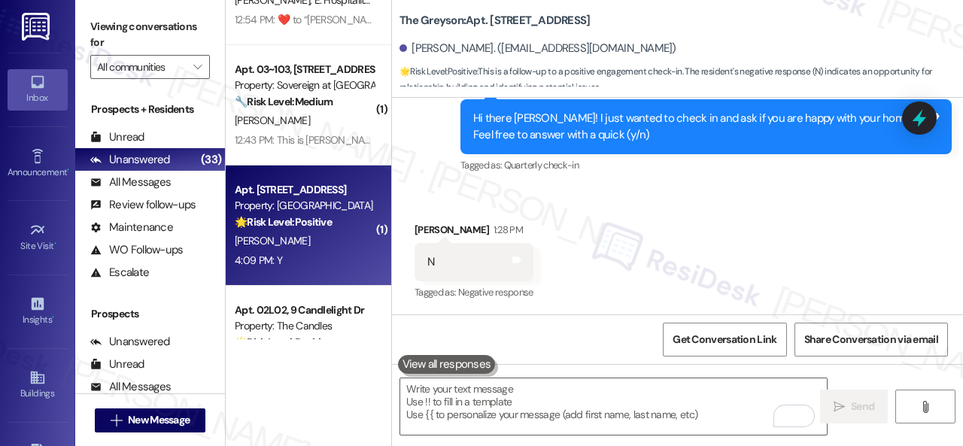
click at [317, 254] on div "4:09 PM: Y 4:09 PM: Y" at bounding box center [304, 260] width 142 height 19
type textarea "Fetching suggested responses. Please feel free to read through the conversation…"
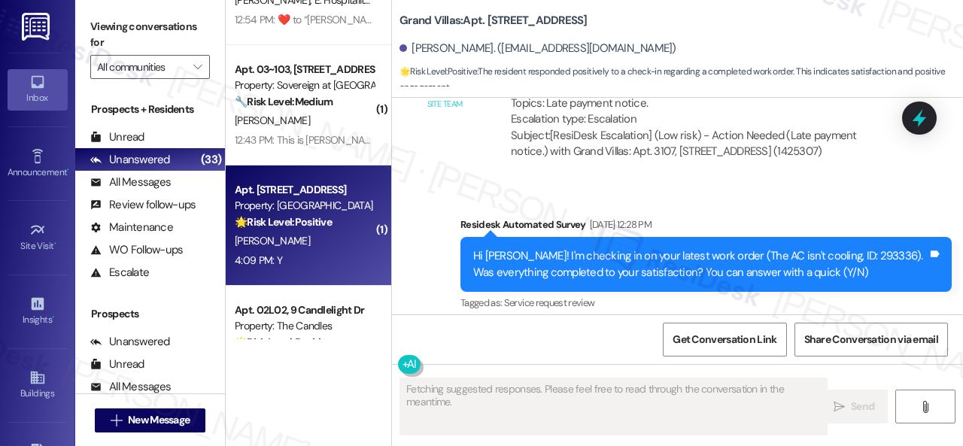
scroll to position [1846, 0]
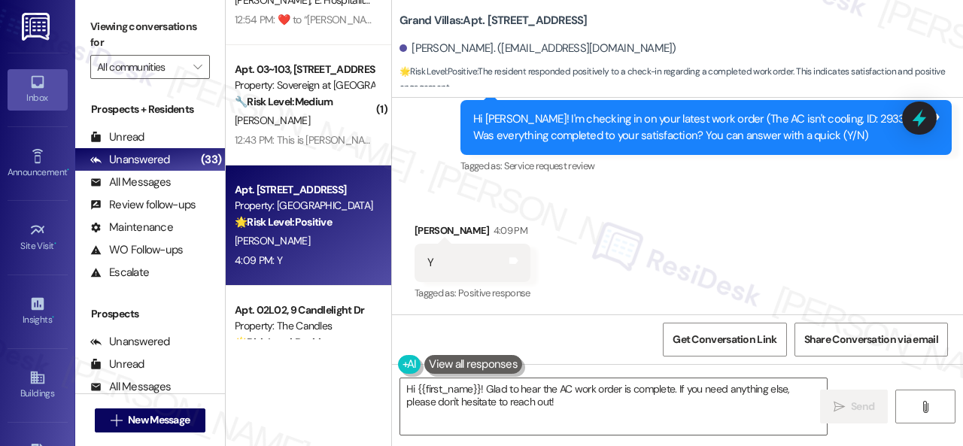
click at [581, 202] on div "Received via SMS Rosa Sims 4:09 PM Y Tags and notes Tagged as: Positive respons…" at bounding box center [677, 252] width 571 height 127
click at [435, 173] on div "Survey, sent via SMS Residesk Automated Survey Aug 15, 2025 at 12:28 PM Hi Rosa…" at bounding box center [677, 117] width 571 height 143
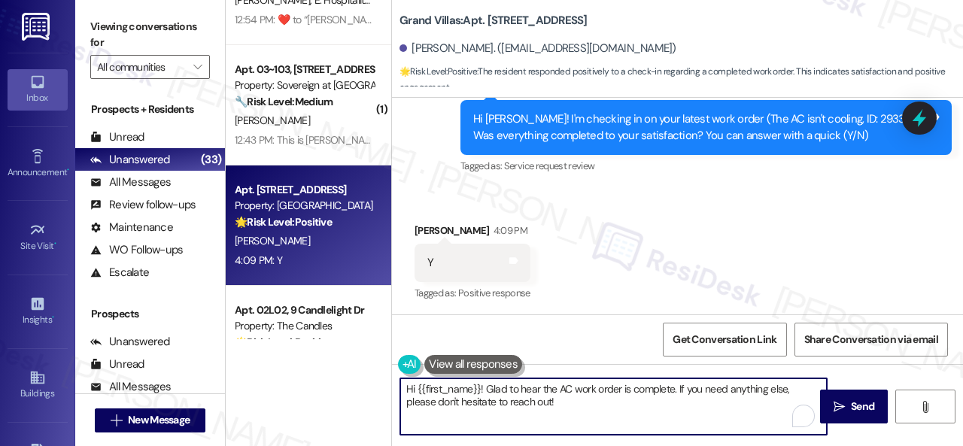
drag, startPoint x: 504, startPoint y: 384, endPoint x: 339, endPoint y: 386, distance: 164.8
click at [339, 386] on div "( 1 ) Apt. 1302, 1805 S Egret Bay Blvd Property: Tuscan Lakes II 🔧 Risk Level: …" at bounding box center [594, 223] width 737 height 446
paste textarea "Glad to hear that everything is all set! If {{property}} met your expectations,…"
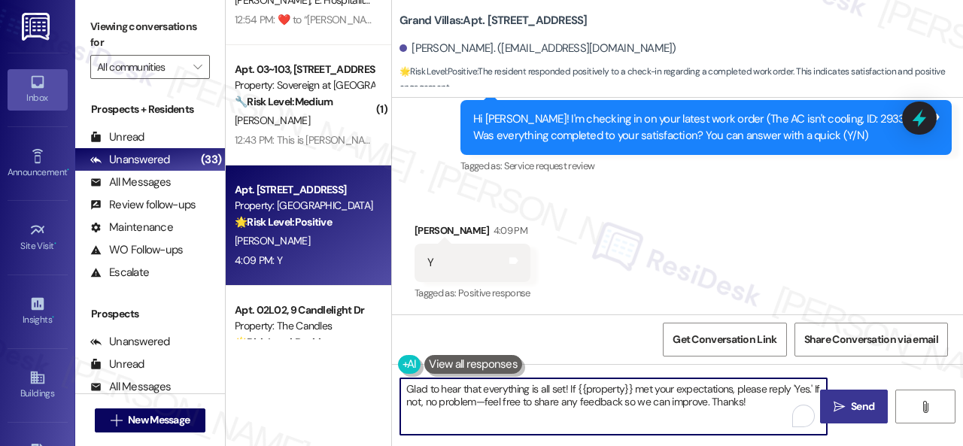
type textarea "Glad to hear that everything is all set! If {{property}} met your expectations,…"
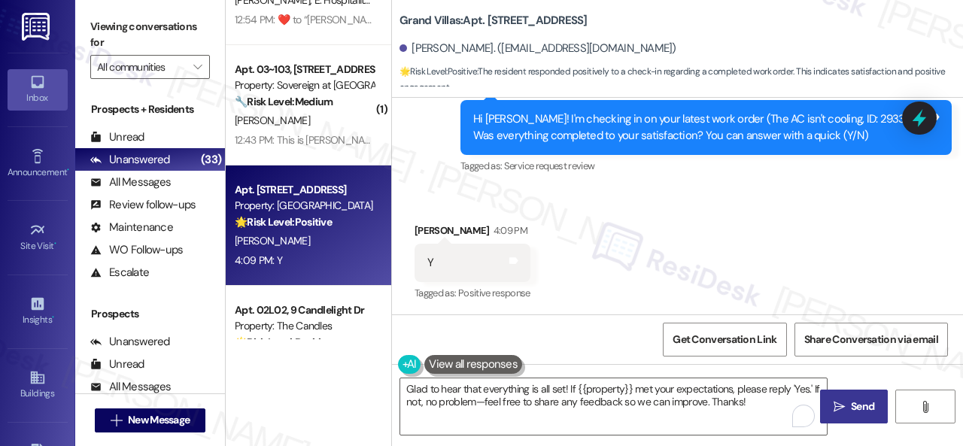
click at [858, 403] on span "Send" at bounding box center [862, 407] width 23 height 16
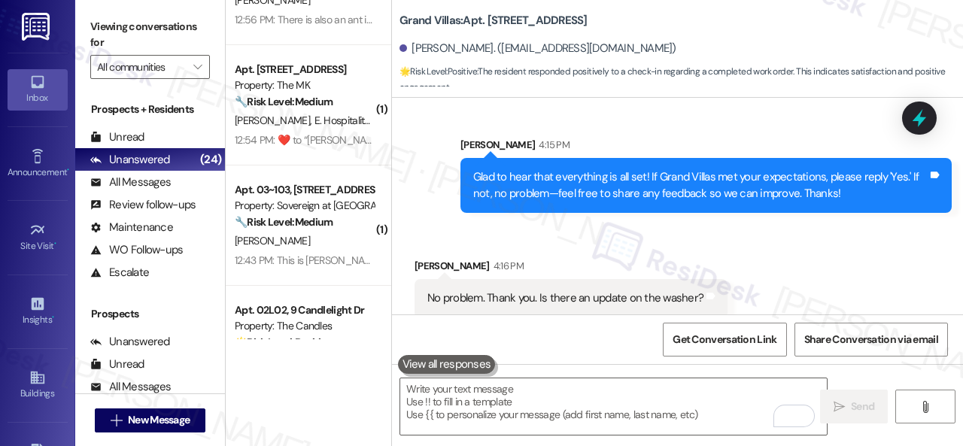
scroll to position [2073, 0]
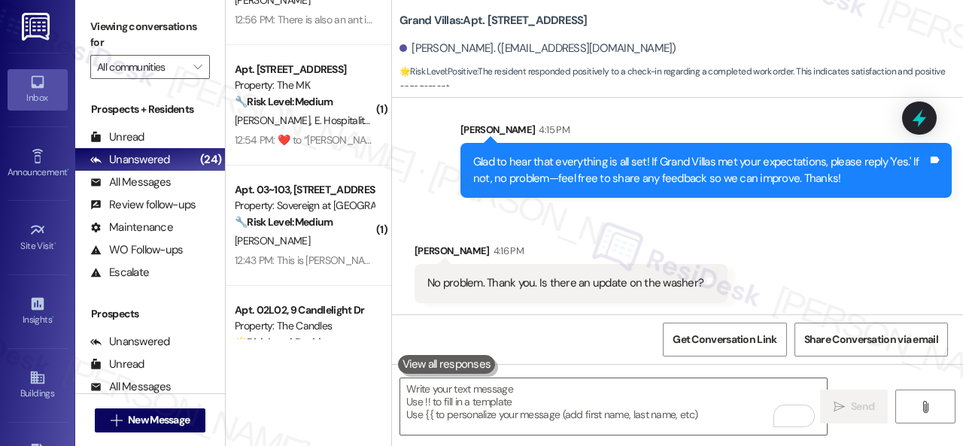
drag, startPoint x: 586, startPoint y: 333, endPoint x: 594, endPoint y: 336, distance: 8.8
click at [586, 333] on div "Get Conversation Link Share Conversation via email" at bounding box center [677, 339] width 571 height 50
click at [604, 394] on textarea "To enrich screen reader interactions, please activate Accessibility in Grammarl…" at bounding box center [613, 406] width 427 height 56
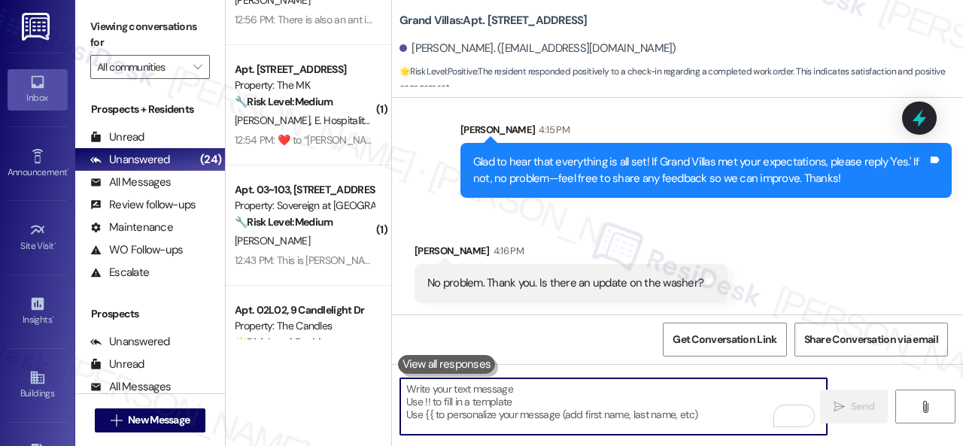
paste textarea "Do you have a maintenance request for the issue? If so, is the work order still…"
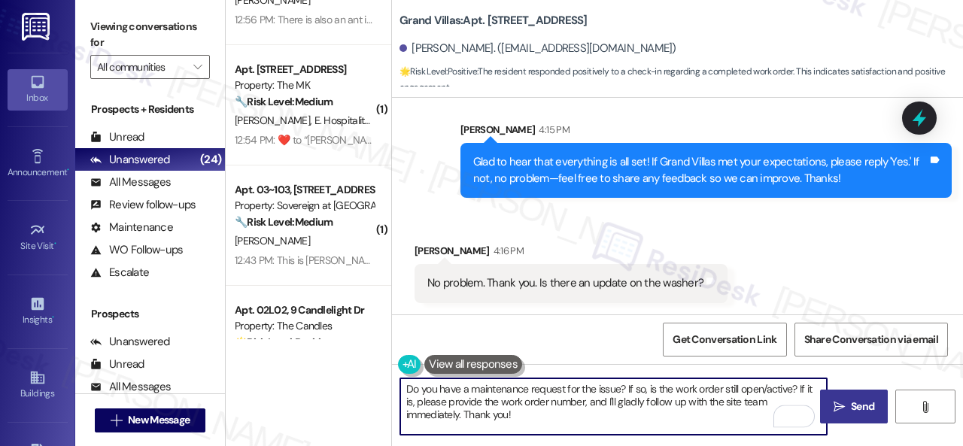
click at [605, 386] on textarea "Do you have a maintenance request for the issue? If so, is the work order still…" at bounding box center [613, 406] width 427 height 56
click at [645, 417] on textarea "Do you have a maintenance request for the washer? If so, is the work order stil…" at bounding box center [613, 406] width 427 height 56
type textarea "Do you have a maintenance request for the washer? If so, is the work order stil…"
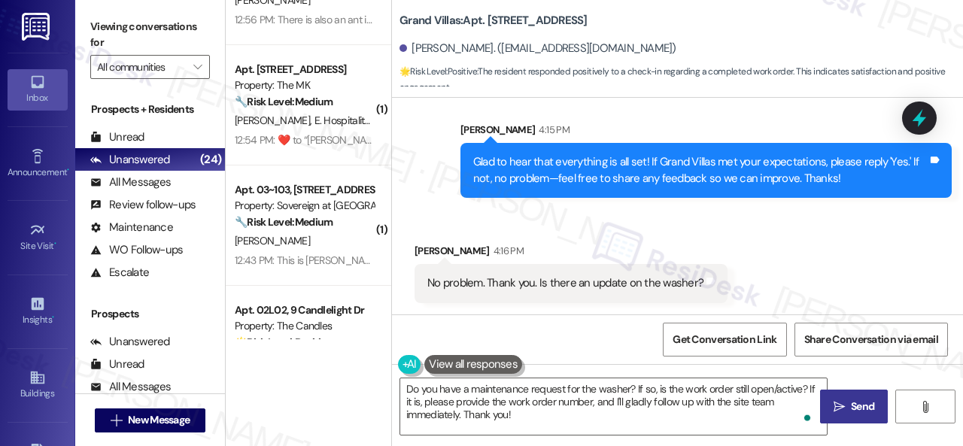
click at [858, 413] on span "Send" at bounding box center [862, 407] width 23 height 16
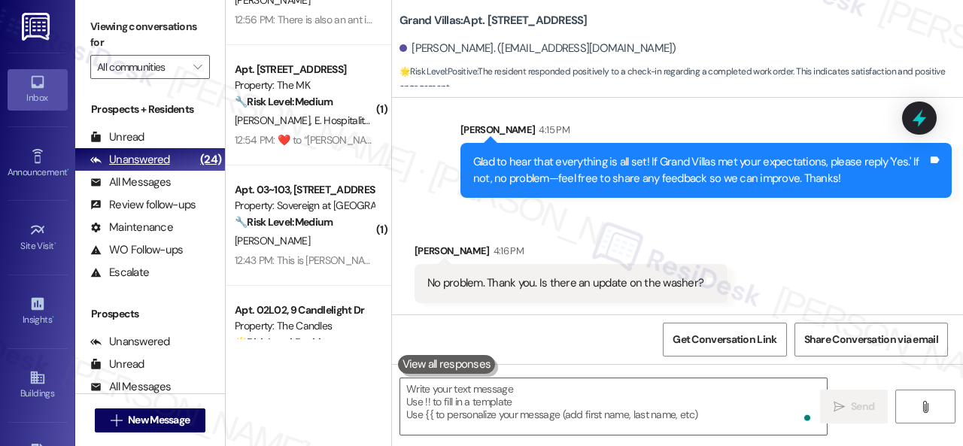
scroll to position [2072, 0]
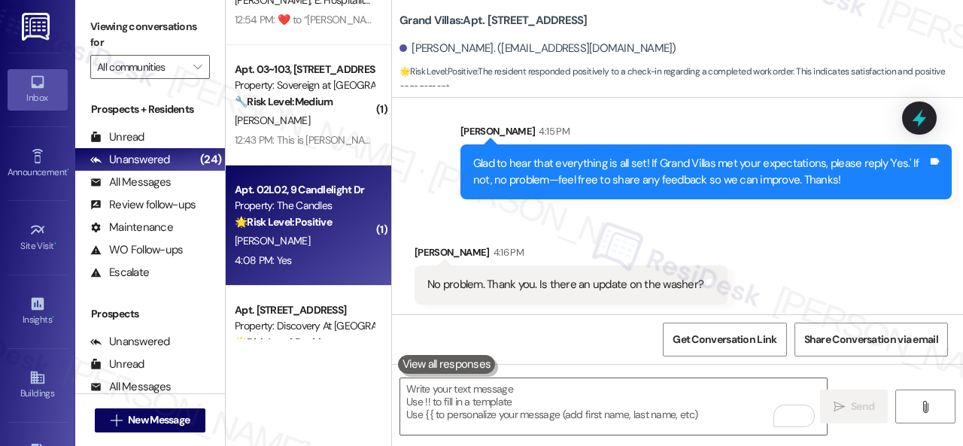
click at [315, 257] on div "4:08 PM: Yes 4:08 PM: Yes" at bounding box center [304, 260] width 142 height 19
type textarea "Fetching suggested responses. Please feel free to read through the conversation…"
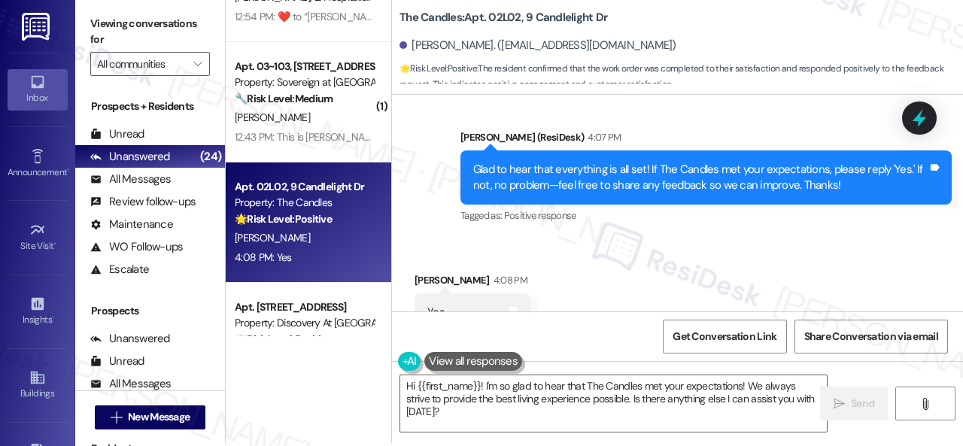
scroll to position [5, 0]
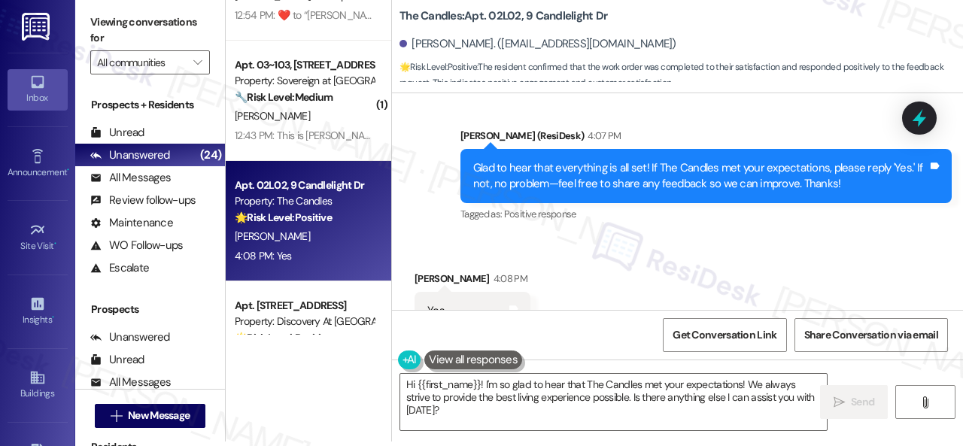
click at [416, 153] on div "Sent via SMS Sarah (ResiDesk) 4:07 PM Glad to hear that everything is all set! …" at bounding box center [677, 165] width 571 height 143
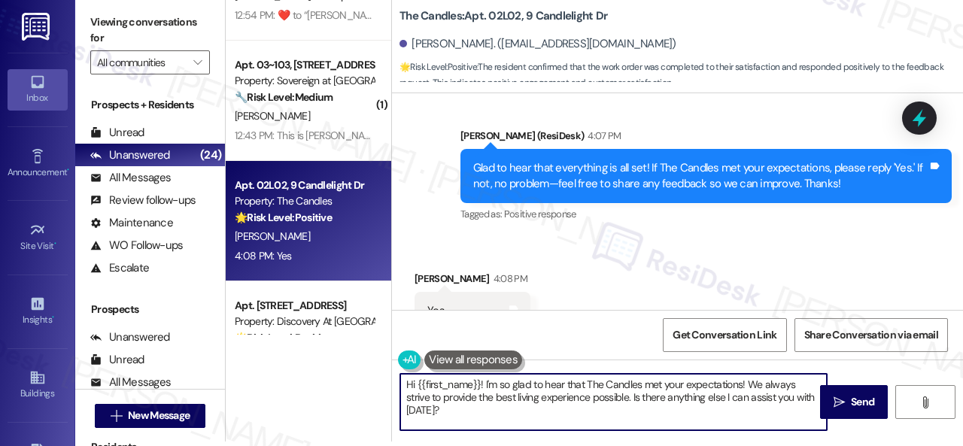
drag, startPoint x: 471, startPoint y: 412, endPoint x: 372, endPoint y: 360, distance: 111.4
click at [372, 362] on div "( 1 ) Apt. 1302, 1805 S Egret Bay Blvd Property: Tuscan Lakes II 🔧 Risk Level: …" at bounding box center [594, 218] width 737 height 446
paste textarea "I'm glad you are satisfied with your home. Have you written a review for us bef…"
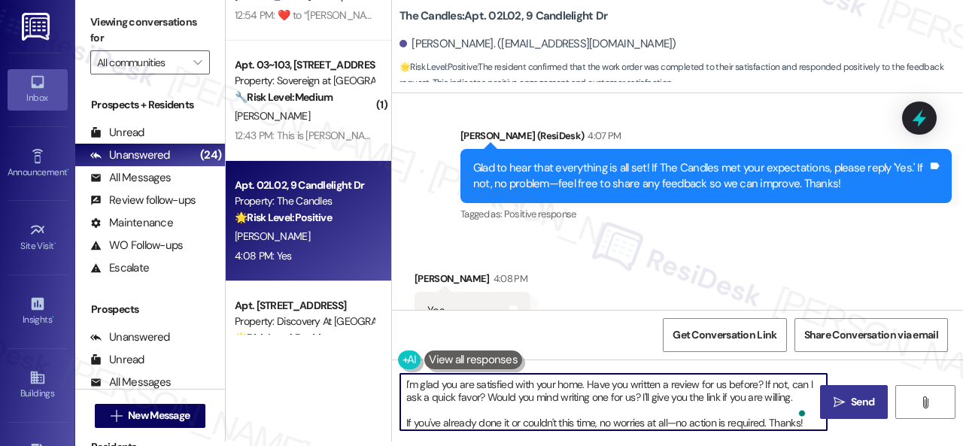
type textarea "I'm glad you are satisfied with your home. Have you written a review for us bef…"
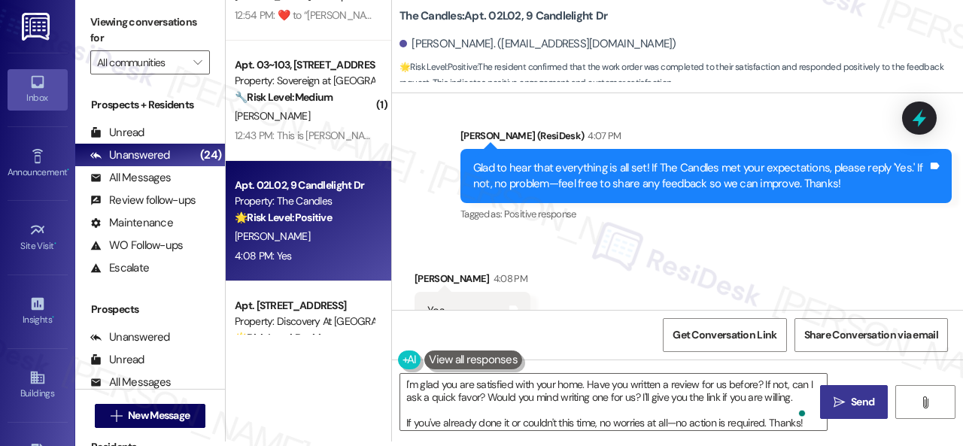
click at [854, 412] on button " Send" at bounding box center [854, 402] width 68 height 34
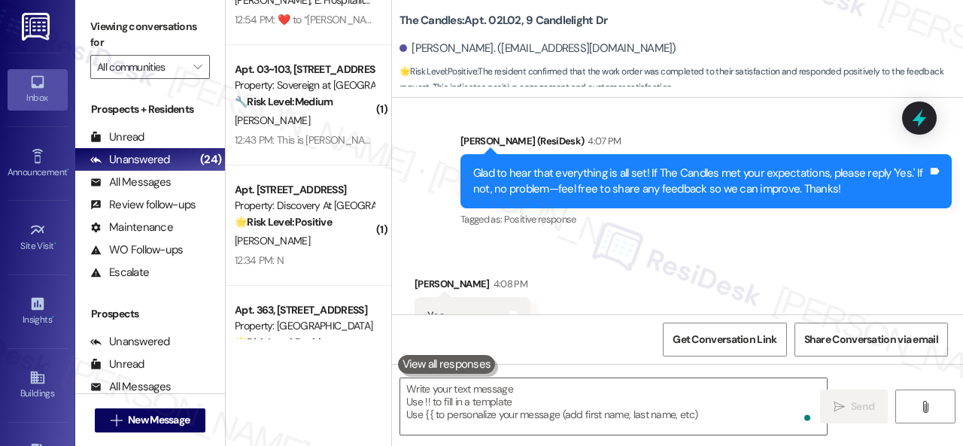
scroll to position [752, 0]
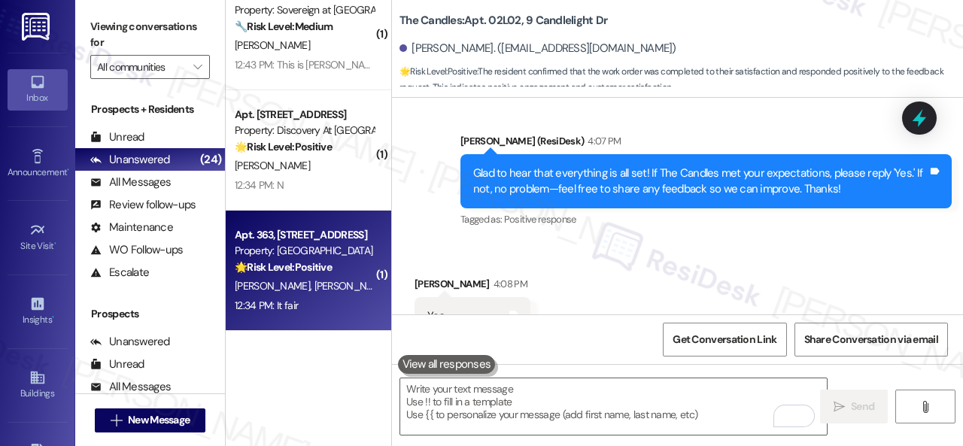
click at [325, 300] on div "12:34 PM: It fair 12:34 PM: It fair" at bounding box center [304, 305] width 142 height 19
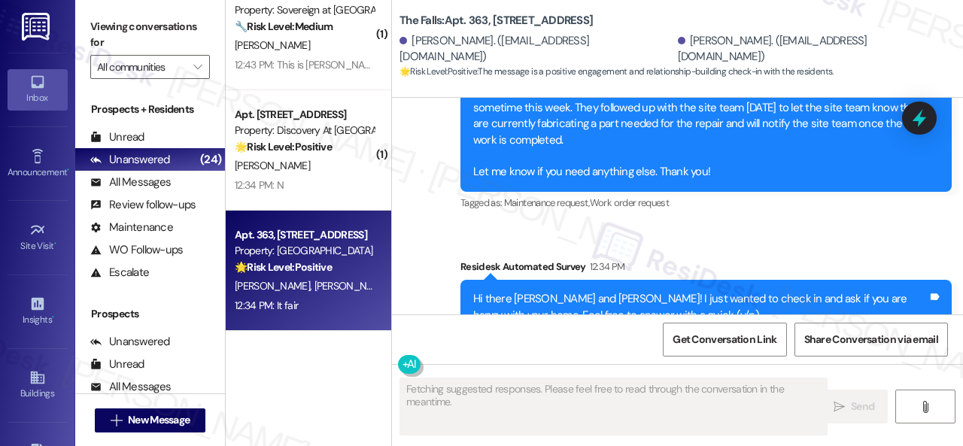
scroll to position [17798, 0]
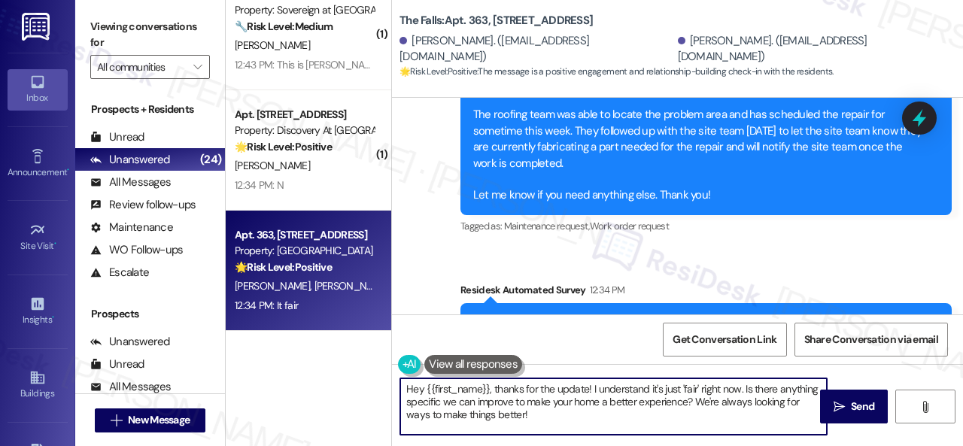
drag, startPoint x: 360, startPoint y: 372, endPoint x: 347, endPoint y: 368, distance: 14.3
click at [342, 368] on div "( 1 ) Apt. 12~101, 13310 Melrose Lane Property: Sovereign at Overland Park 🔧 Ri…" at bounding box center [594, 223] width 737 height 446
paste textarea "Thanks for your feedback. We appreciate it. Enjoy your day"
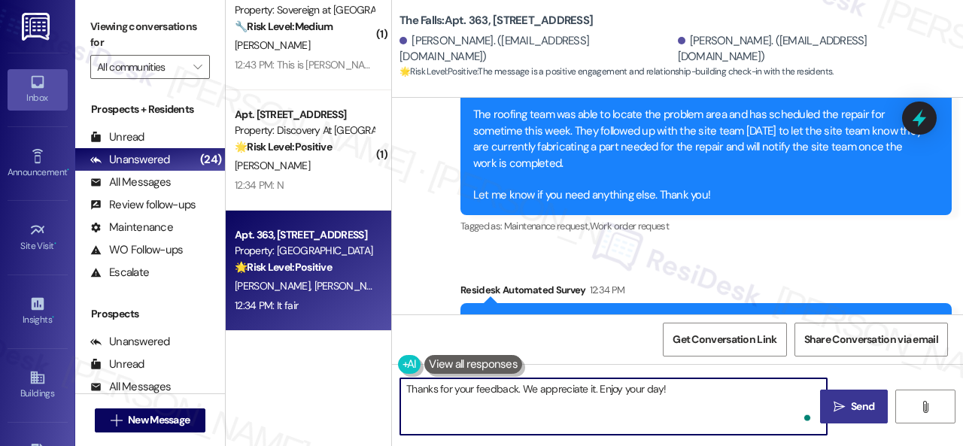
type textarea "Thanks for your feedback. We appreciate it. Enjoy your day!"
click at [873, 414] on button " Send" at bounding box center [854, 407] width 68 height 34
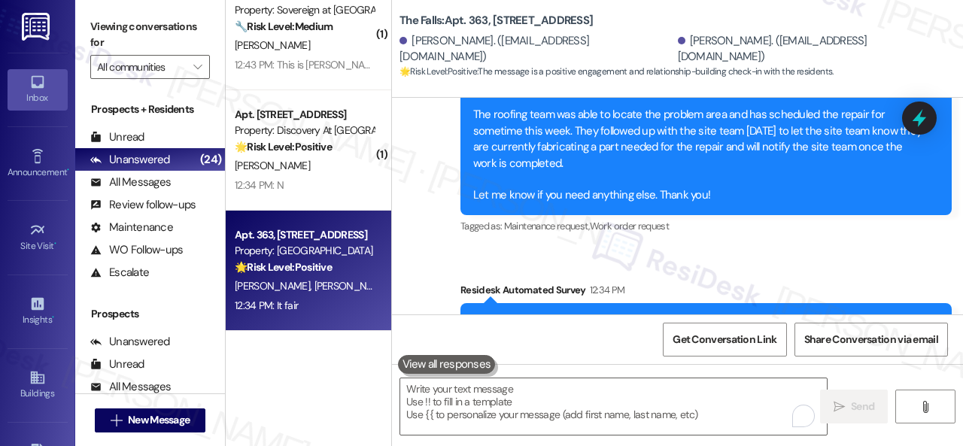
scroll to position [17873, 0]
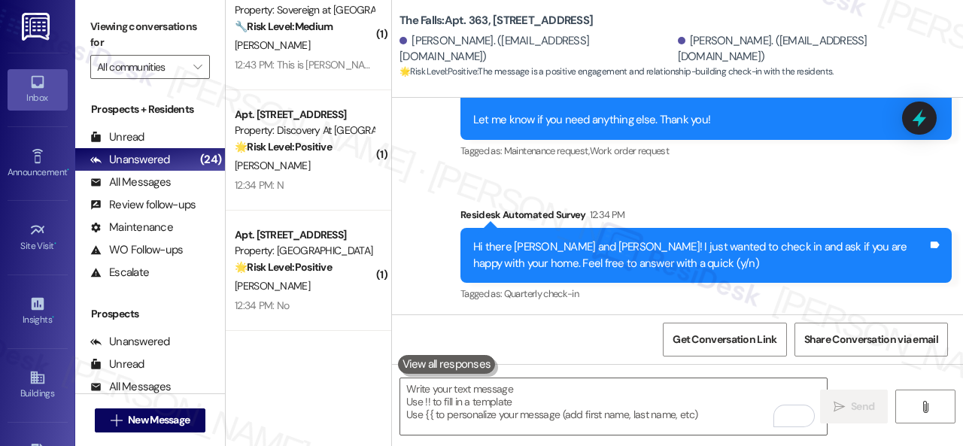
scroll to position [17979, 0]
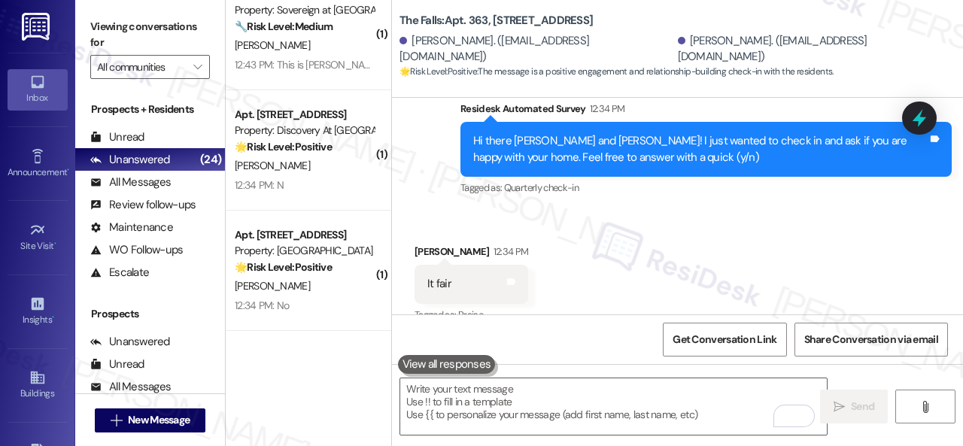
click at [310, 172] on div "E. Hernandez" at bounding box center [304, 165] width 142 height 19
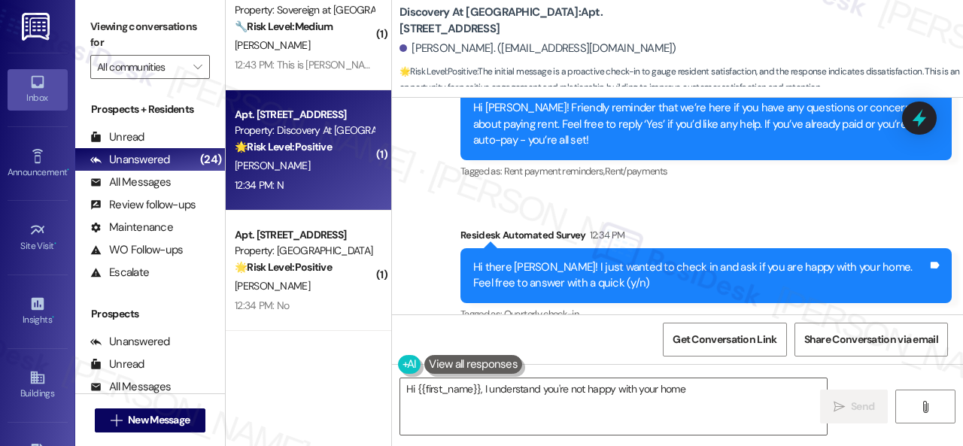
scroll to position [2620, 0]
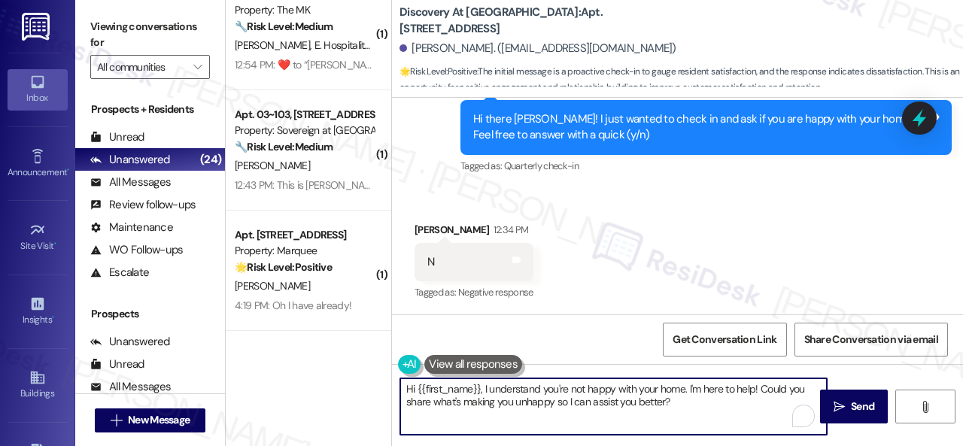
drag, startPoint x: 692, startPoint y: 401, endPoint x: 354, endPoint y: 384, distance: 338.9
click at [354, 384] on div "( 1 ) Apt. 1302, 1805 S Egret Bay Blvd Property: Tuscan Lakes II 🔧 Risk Level: …" at bounding box center [594, 223] width 737 height 446
paste textarea "Thank you for sharing your feedback. We're here to help improve your experience…"
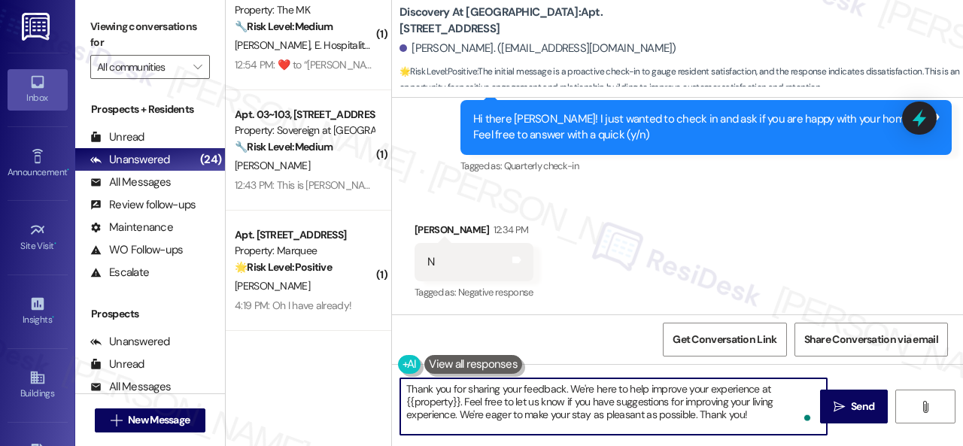
scroll to position [5, 0]
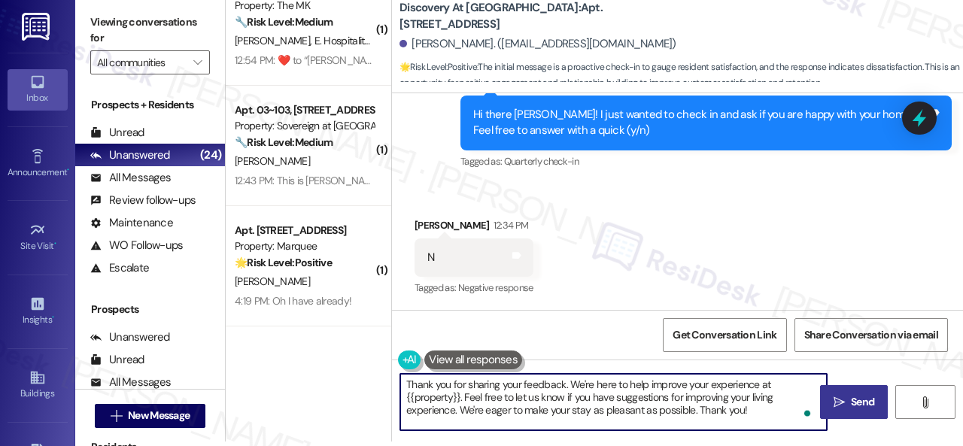
click at [841, 408] on span " Send" at bounding box center [854, 402] width 47 height 16
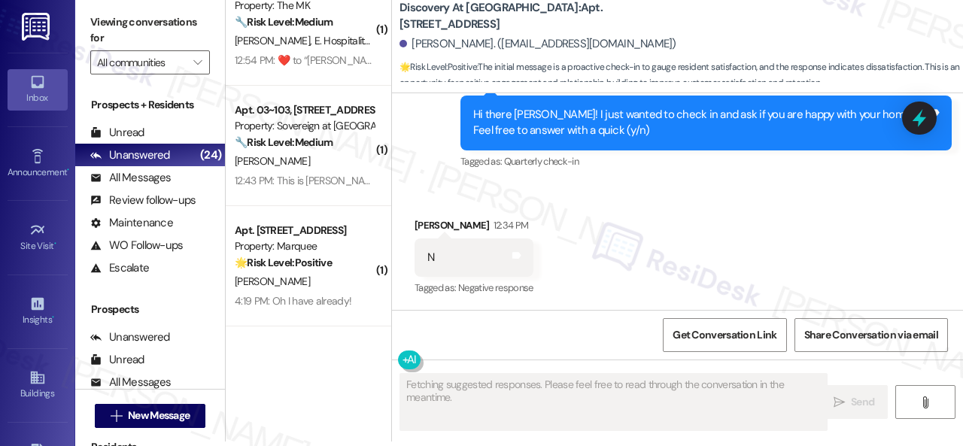
scroll to position [0, 0]
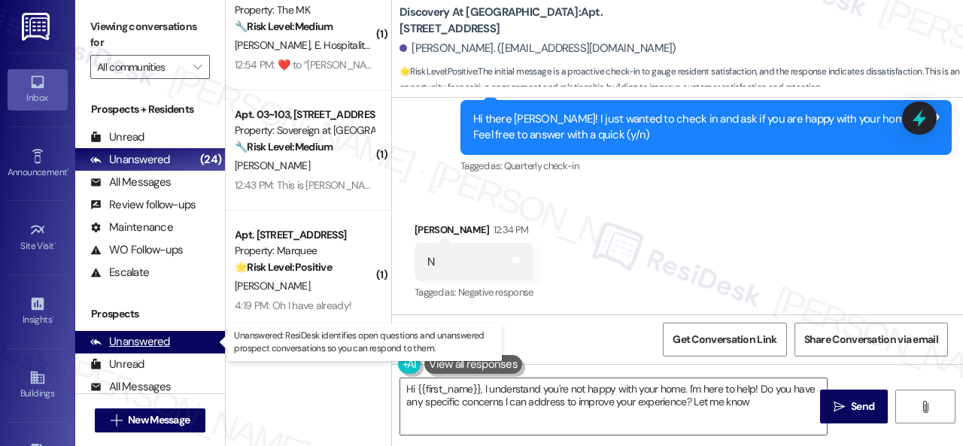
type textarea "Hi {{first_name}}, I understand you're not happy with your home. I'm here to he…"
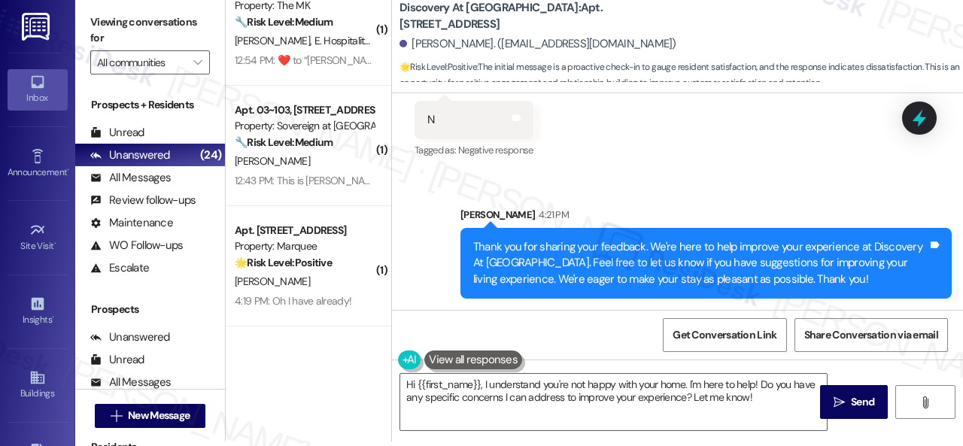
scroll to position [2683, 0]
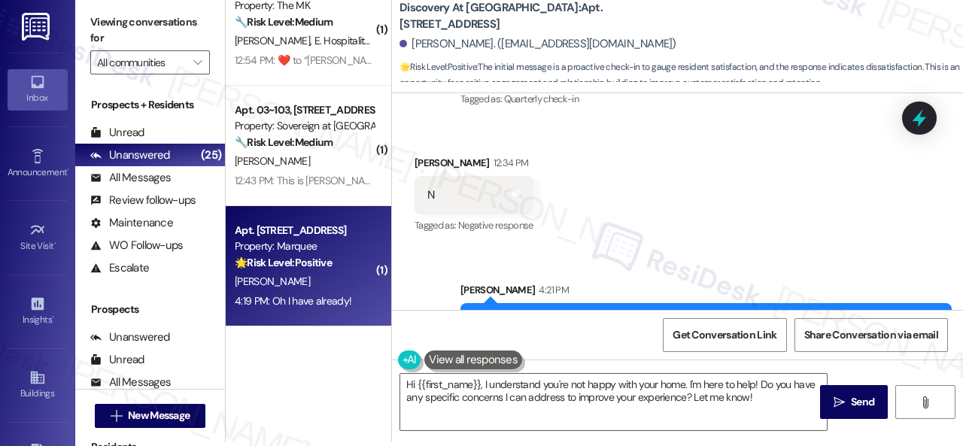
click at [334, 277] on div "H. Badve" at bounding box center [304, 281] width 142 height 19
type textarea "Fetching suggested responses. Please feel free to read through the conversation…"
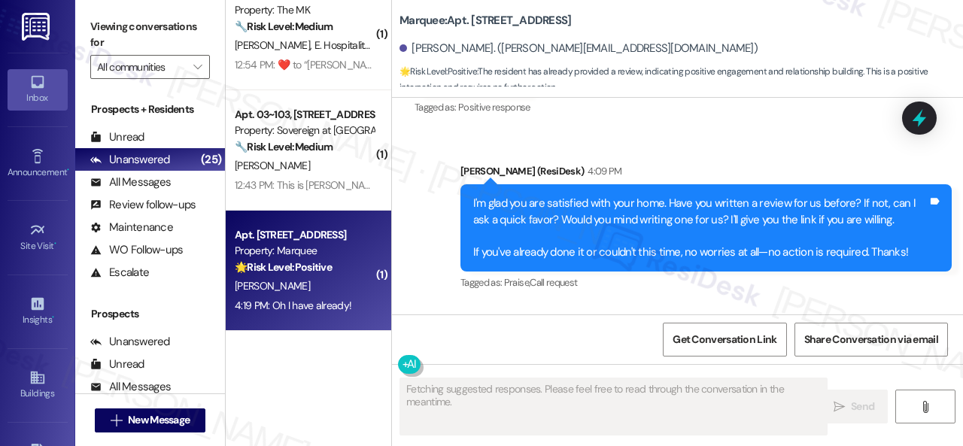
scroll to position [1241, 0]
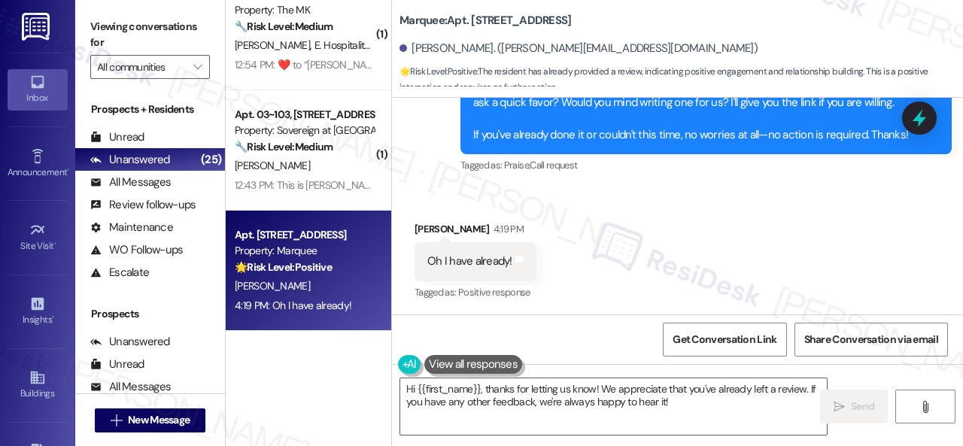
click at [439, 193] on div "Received via SMS Hrishikesh Badve 4:19 PM Oh I have already! Tags and notes Tag…" at bounding box center [677, 250] width 571 height 127
click at [582, 409] on textarea "Hi {{first_name}}, thanks for letting us know! We appreciate that you've alread…" at bounding box center [613, 406] width 427 height 56
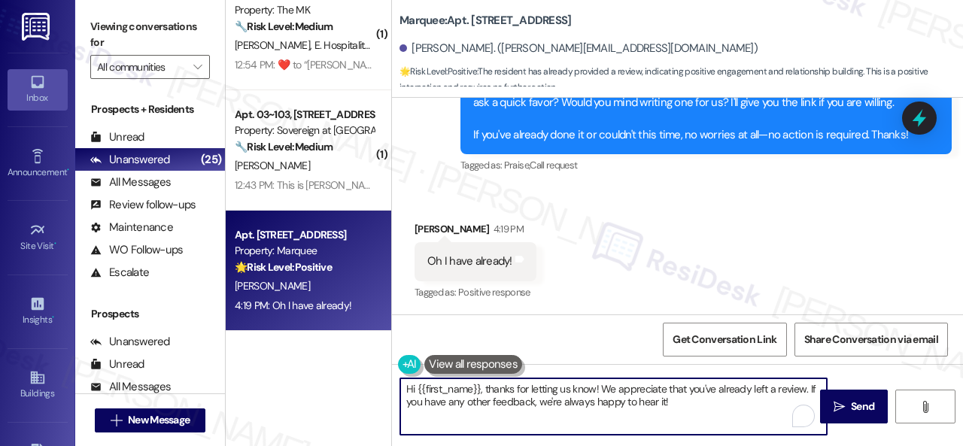
paste textarea "I see. Thank you so much! Enjoy your day"
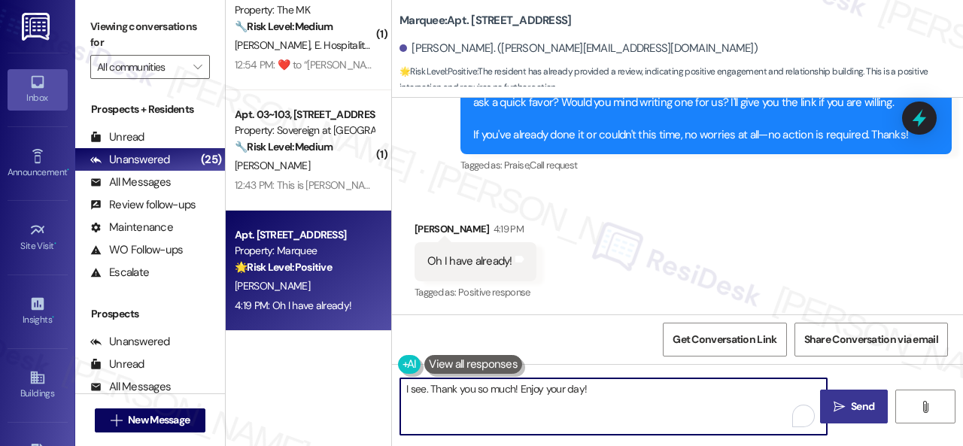
type textarea "I see. Thank you so much! Enjoy your day!"
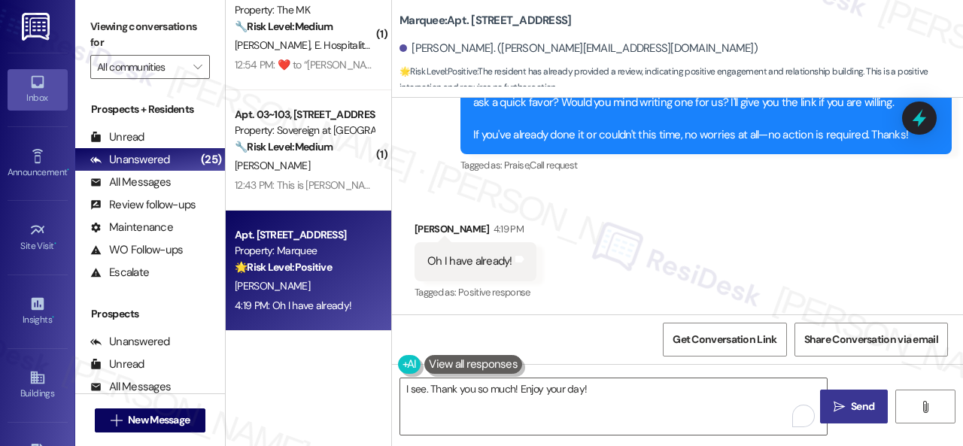
click at [857, 399] on span "Send" at bounding box center [862, 407] width 23 height 16
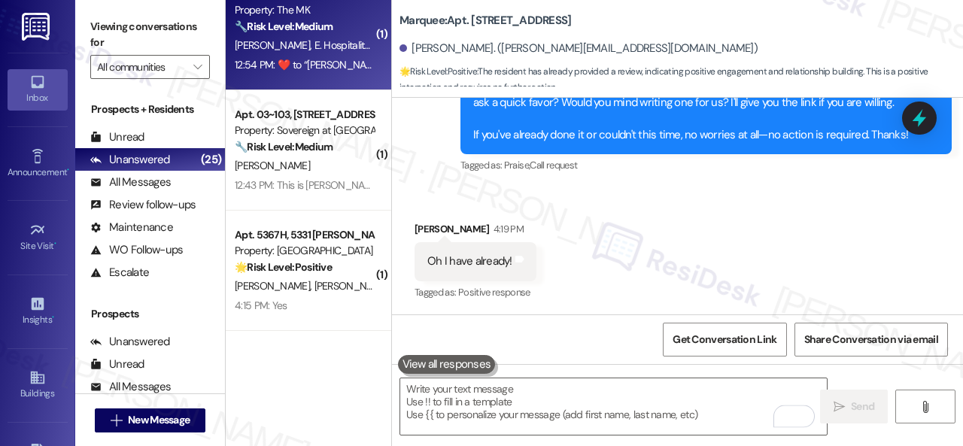
click at [342, 52] on div "D. Boyd E. Hospitality Llc" at bounding box center [304, 45] width 142 height 19
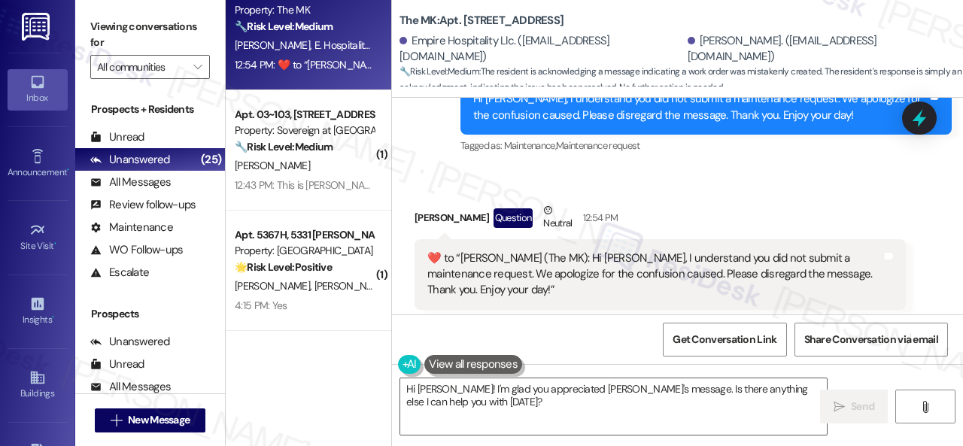
scroll to position [3503, 0]
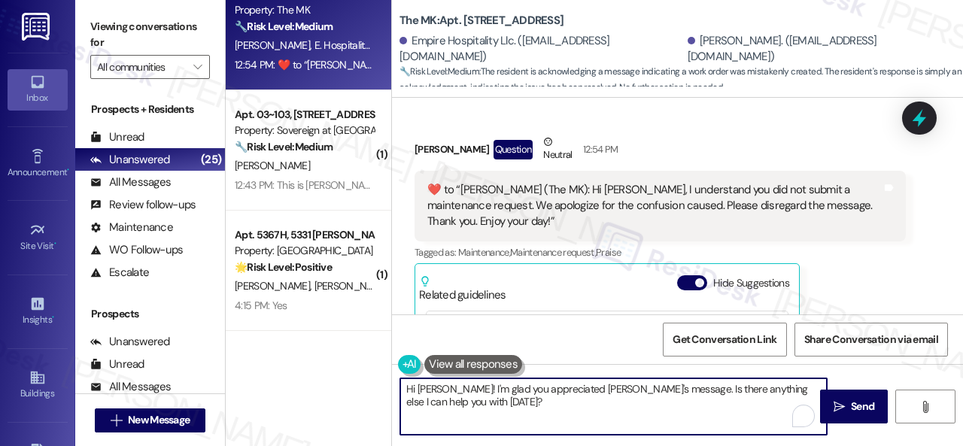
drag, startPoint x: 548, startPoint y: 412, endPoint x: 376, endPoint y: 393, distance: 172.5
click at [376, 393] on div "( 1 ) Apt. 1302, 1805 S Egret Bay Blvd Property: Tuscan Lakes II 🔧 Risk Level: …" at bounding box center [594, 223] width 737 height 446
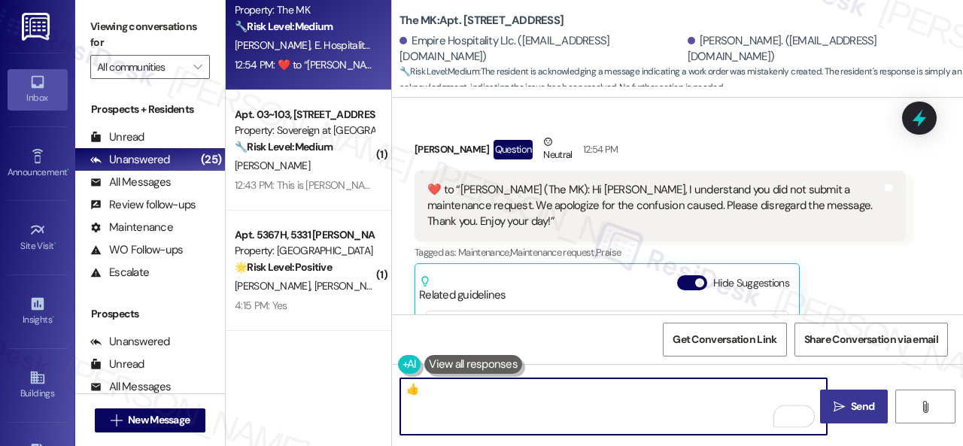
type textarea "👍"
click at [848, 407] on span "Send" at bounding box center [862, 407] width 29 height 16
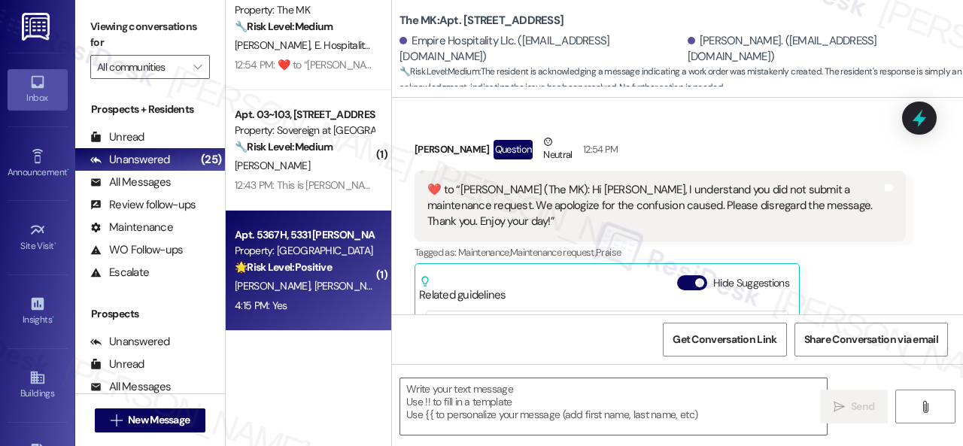
scroll to position [3653, 0]
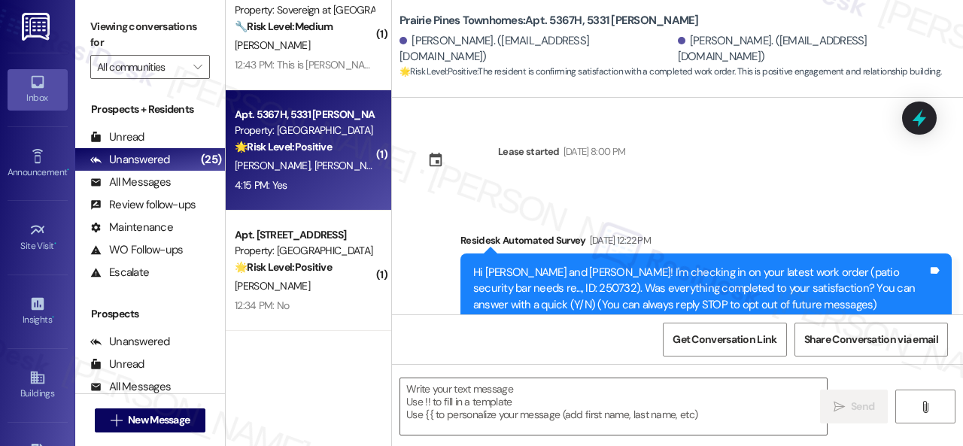
type textarea "Fetching suggested responses. Please feel free to read through the conversation…"
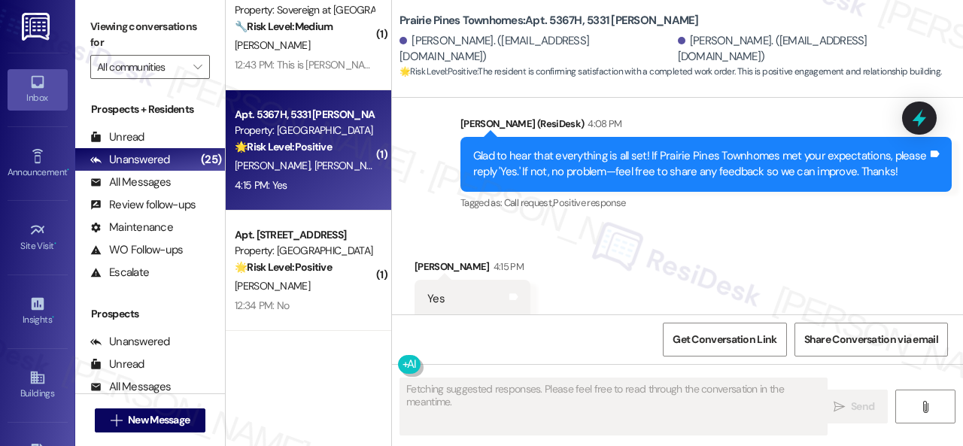
scroll to position [4340, 0]
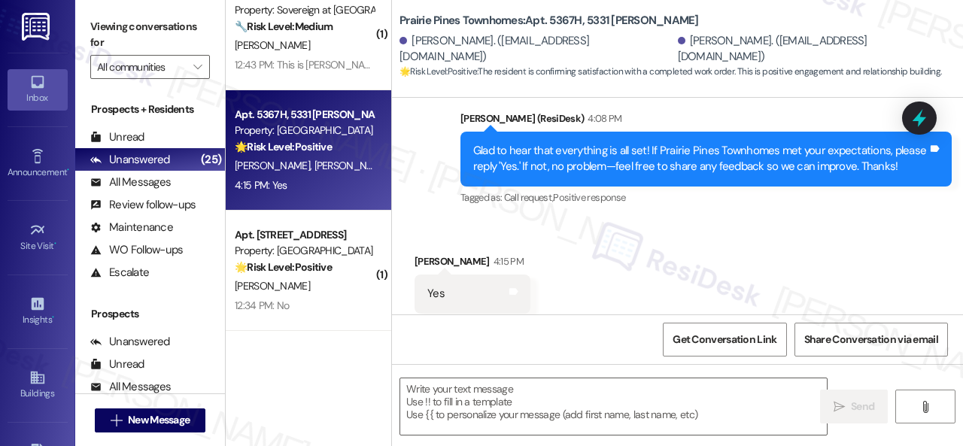
click at [426, 175] on div "Sent via SMS Sarah (ResiDesk) 4:08 PM Glad to hear that everything is all set! …" at bounding box center [677, 148] width 571 height 143
click at [512, 382] on textarea at bounding box center [613, 406] width 427 height 56
paste textarea "I'm glad you are satisfied with your home. Have you written a review for us bef…"
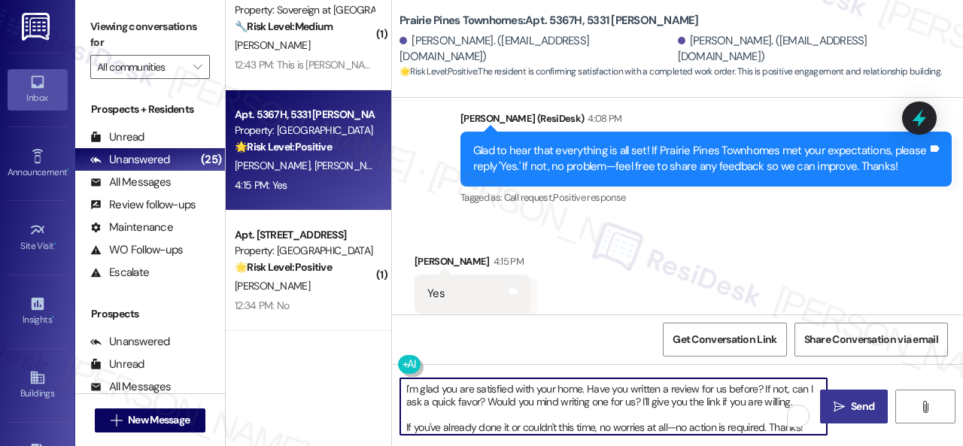
type textarea "I'm glad you are satisfied with your home. Have you written a review for us bef…"
drag, startPoint x: 854, startPoint y: 412, endPoint x: 843, endPoint y: 389, distance: 25.2
click at [854, 412] on span "Send" at bounding box center [862, 407] width 23 height 16
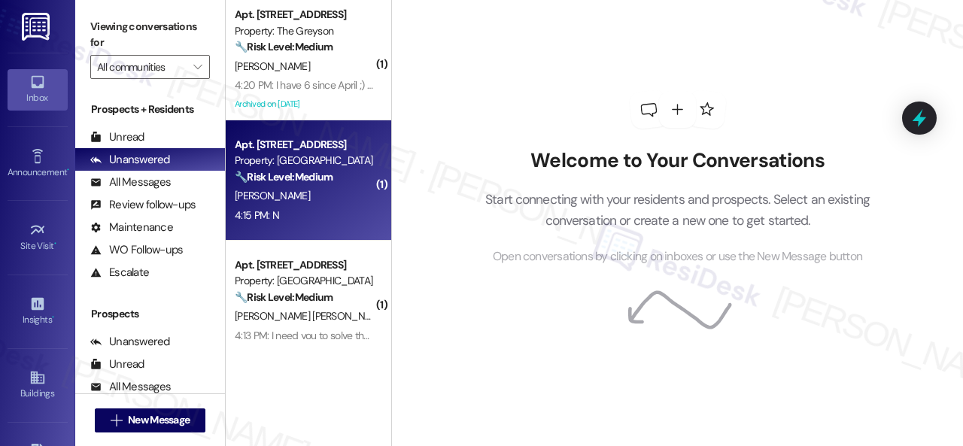
click at [334, 193] on div "[PERSON_NAME]" at bounding box center [304, 196] width 142 height 19
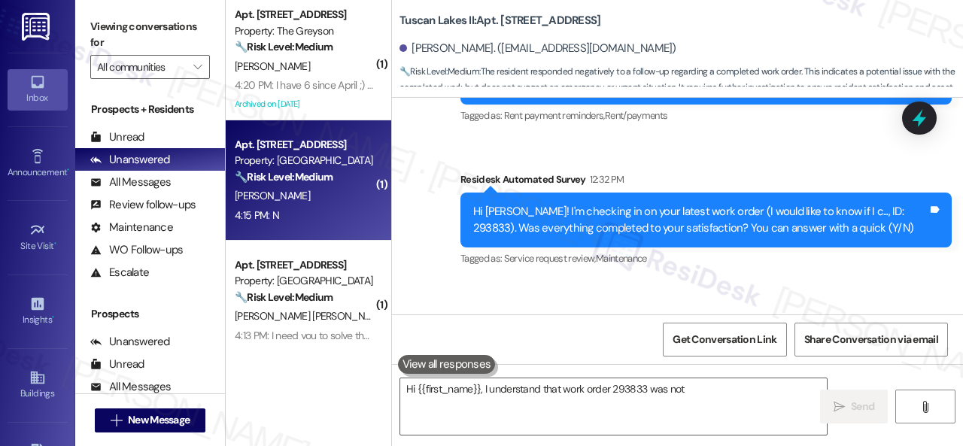
scroll to position [984, 0]
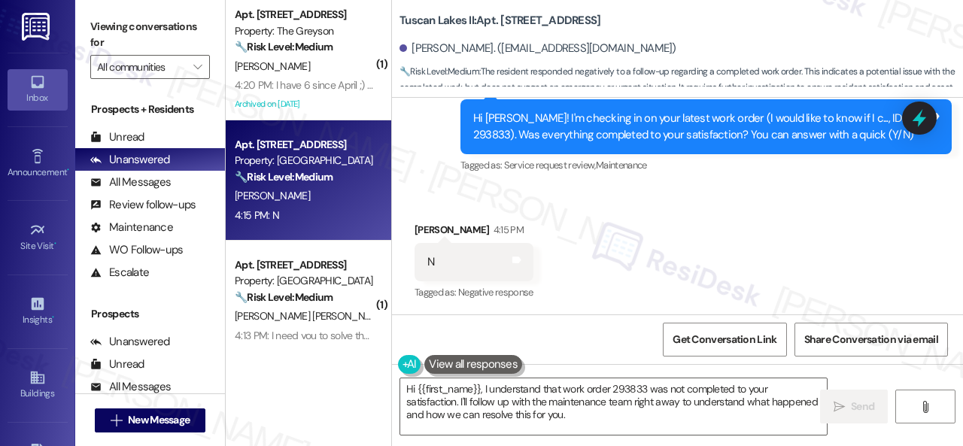
drag, startPoint x: 427, startPoint y: 181, endPoint x: 496, endPoint y: 333, distance: 166.7
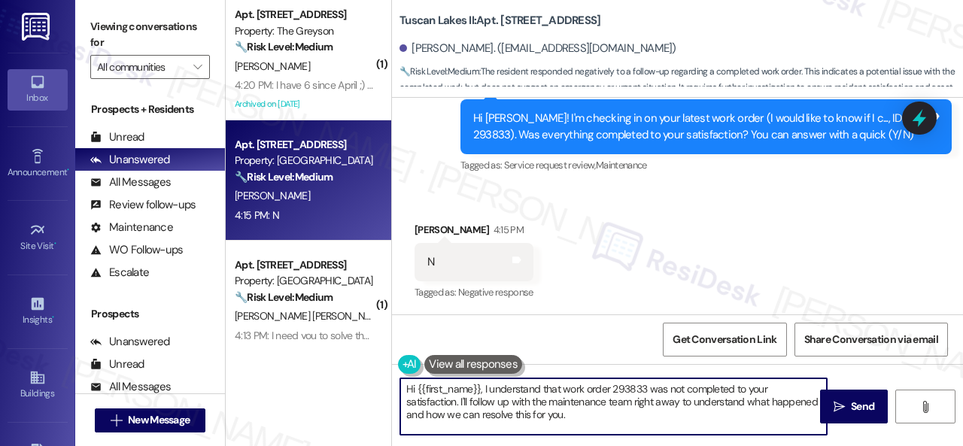
drag, startPoint x: 582, startPoint y: 415, endPoint x: 382, endPoint y: 366, distance: 206.2
click at [382, 366] on div "( 1 ) Apt. [STREET_ADDRESS] Property: The Greyson 🔧 Risk Level: Medium The resi…" at bounding box center [594, 223] width 737 height 446
paste textarea "I'm sorry that the work order wasn't completed to your satisfaction. Can you pl…"
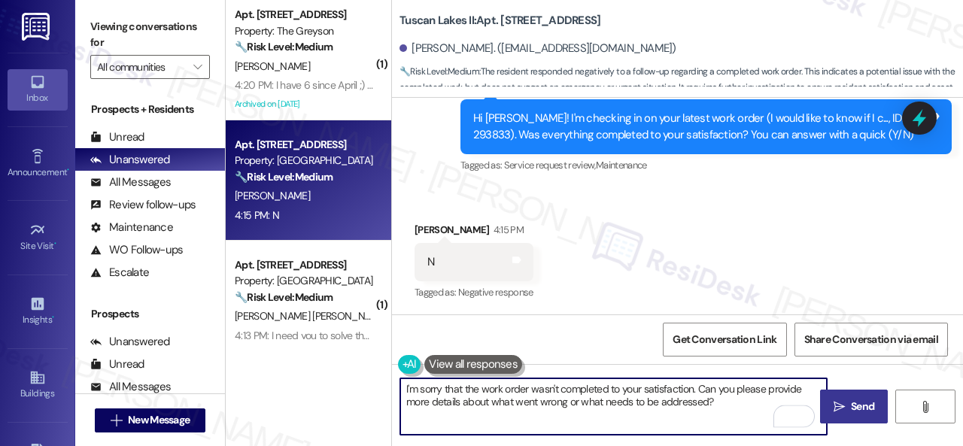
type textarea "I'm sorry that the work order wasn't completed to your satisfaction. Can you pl…"
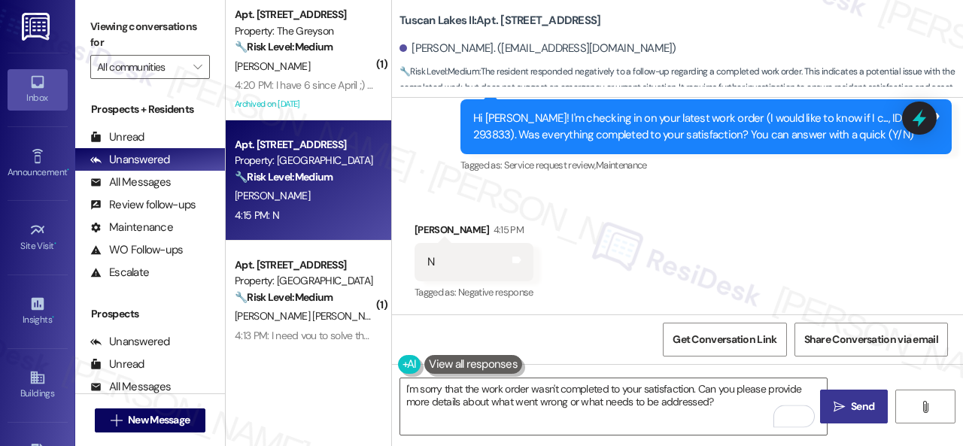
click at [857, 406] on span "Send" at bounding box center [862, 407] width 23 height 16
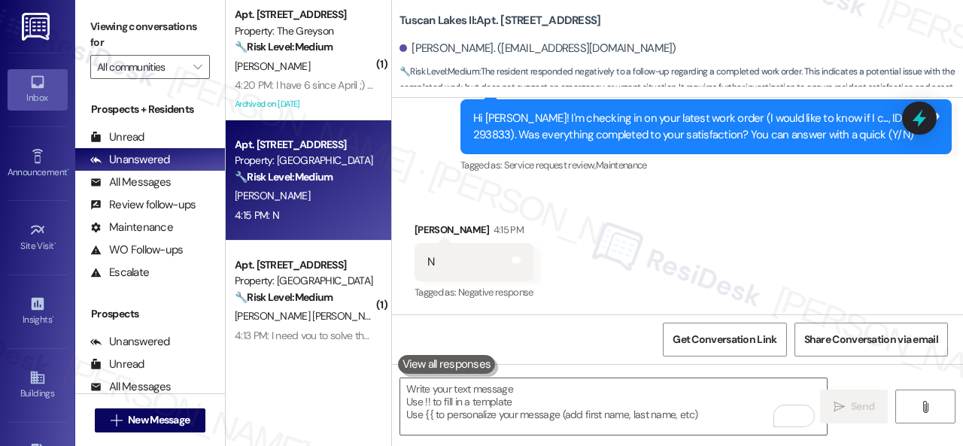
type textarea "Fetching suggested responses. Please feel free to read through the conversation…"
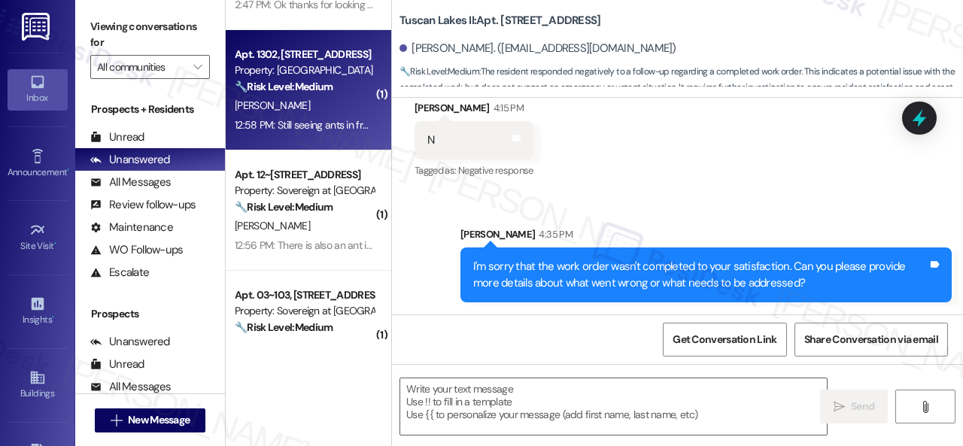
scroll to position [677, 0]
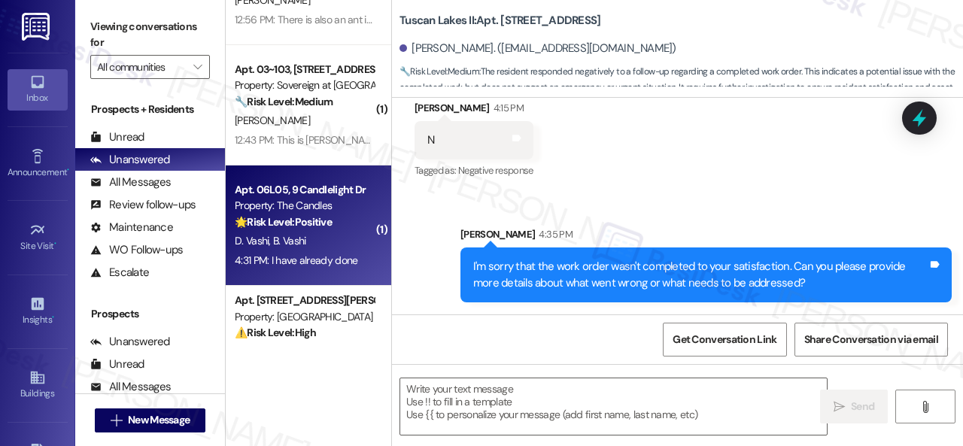
click at [340, 241] on div "D. Vashi B. Vashi" at bounding box center [304, 241] width 142 height 19
type textarea "Fetching suggested responses. Please feel free to read through the conversation…"
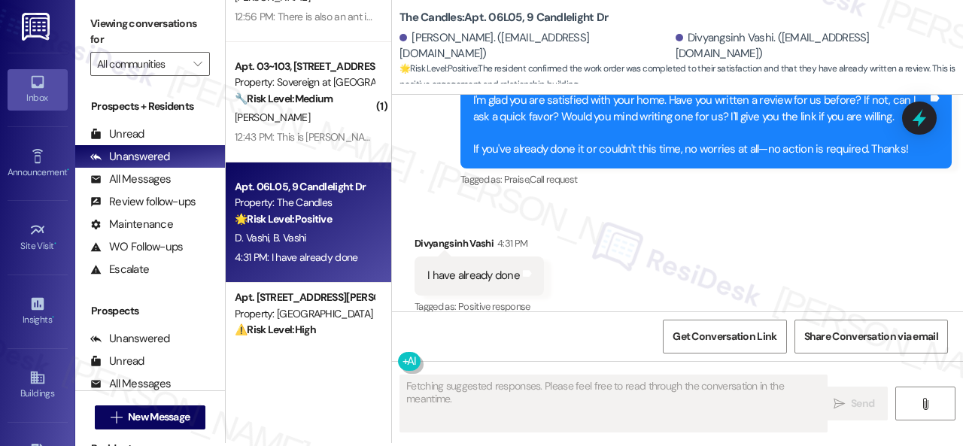
scroll to position [5, 0]
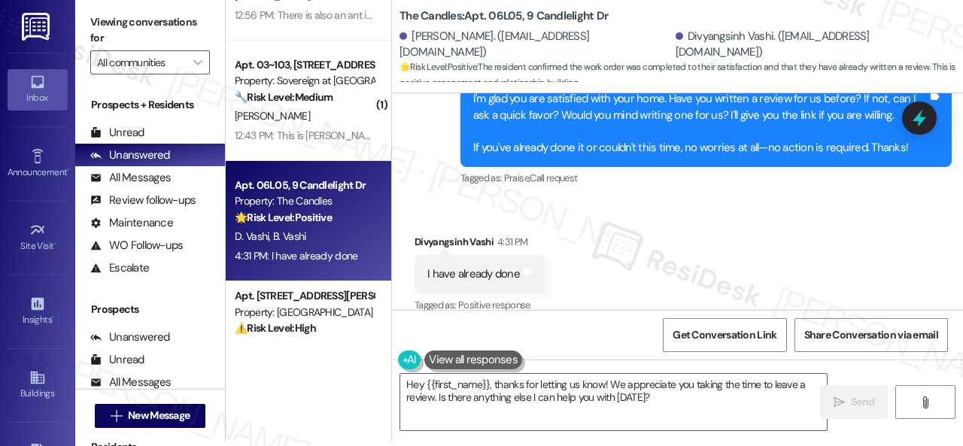
click at [424, 200] on div "Received via SMS Divyangsinh Vashi 4:31 PM I have already done Tags and notes T…" at bounding box center [677, 263] width 571 height 127
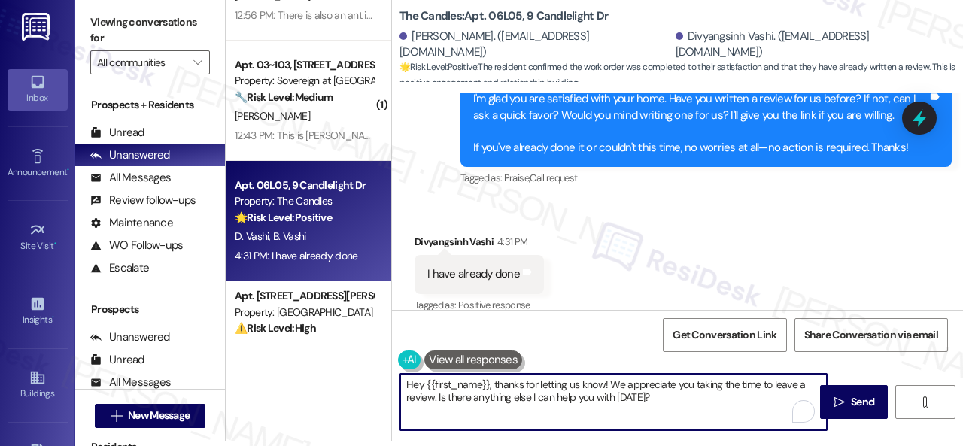
drag, startPoint x: 503, startPoint y: 385, endPoint x: 323, endPoint y: 338, distance: 185.2
click at [323, 338] on div "( 1 ) Apt. 5430, 4800 Skyline Dr Property: The Boulevard 🔧 Risk Level: Medium T…" at bounding box center [594, 218] width 737 height 446
paste textarea "I see. Thank you so much! Enjoy your day!"
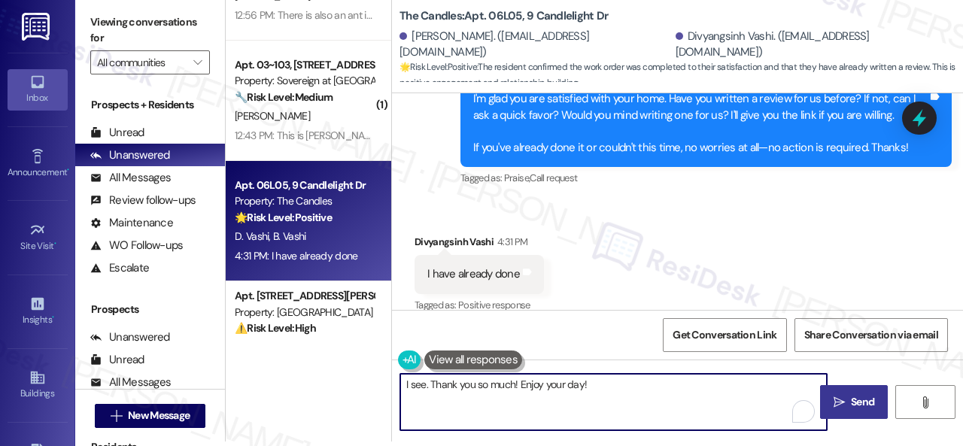
type textarea "I see. Thank you so much! Enjoy your day!"
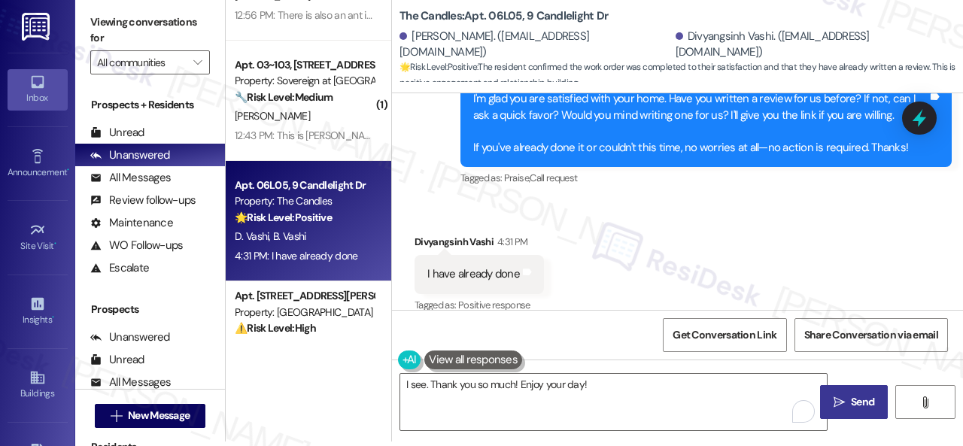
click at [846, 412] on button " Send" at bounding box center [854, 402] width 68 height 34
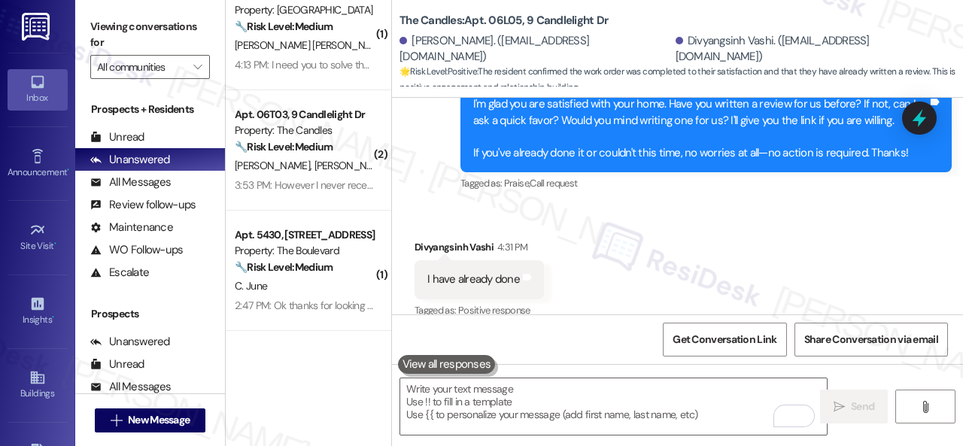
scroll to position [0, 0]
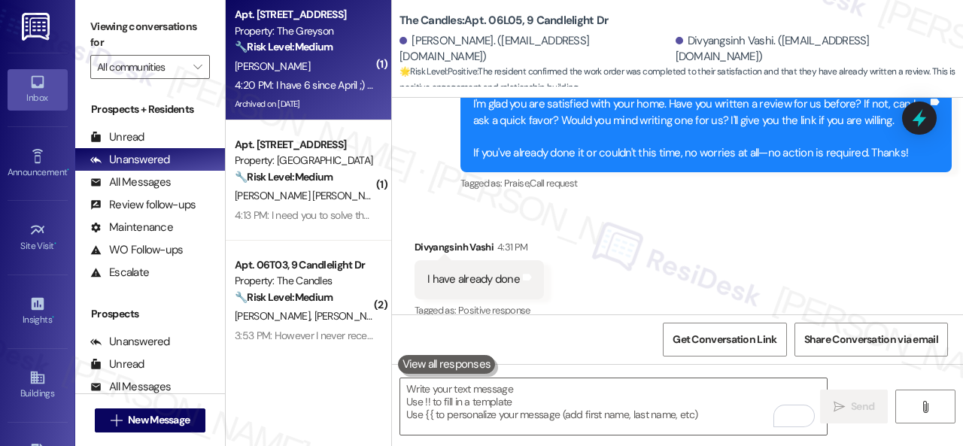
click at [317, 71] on div "[PERSON_NAME]" at bounding box center [304, 66] width 142 height 19
type textarea "Fetching suggested responses. Please feel free to read through the conversation…"
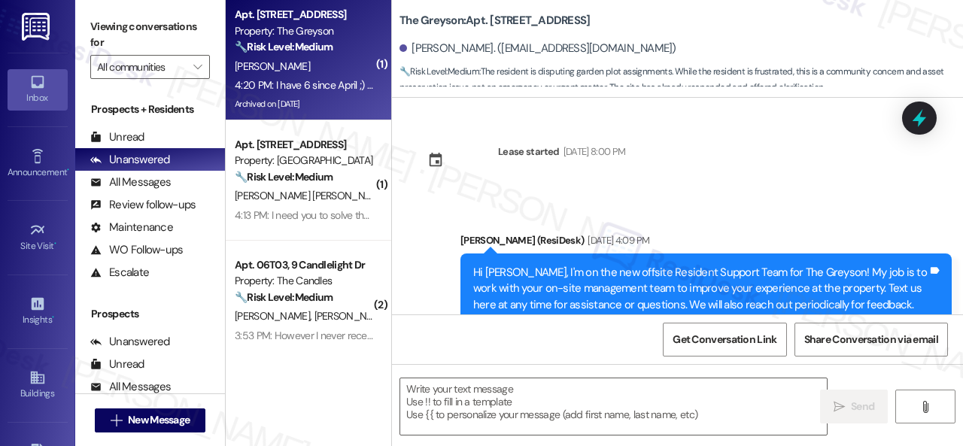
type textarea "Fetching suggested responses. Please feel free to read through the conversation…"
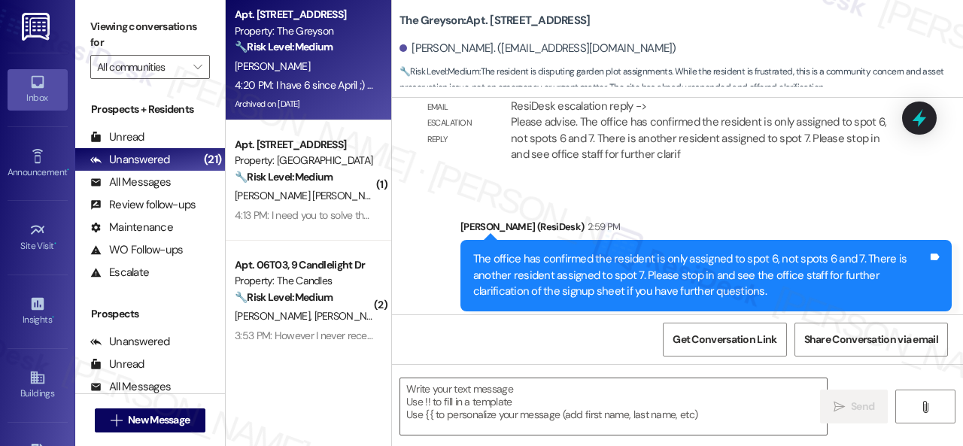
scroll to position [54090, 0]
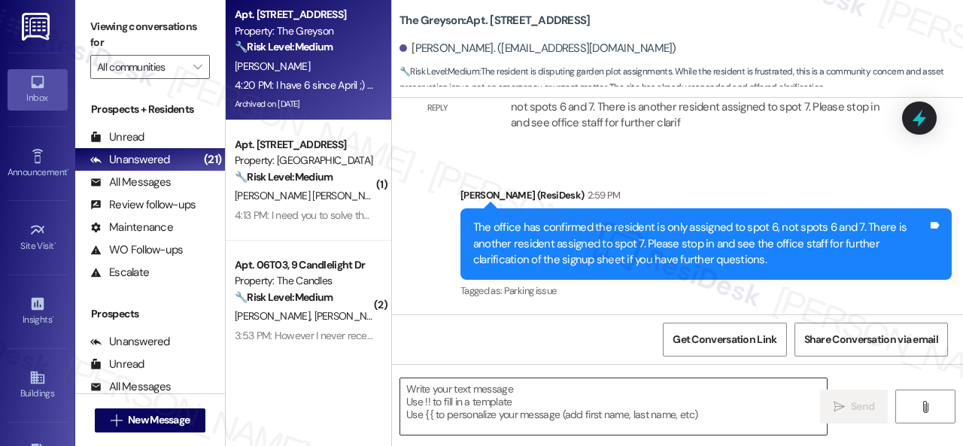
click at [516, 405] on textarea at bounding box center [613, 406] width 427 height 56
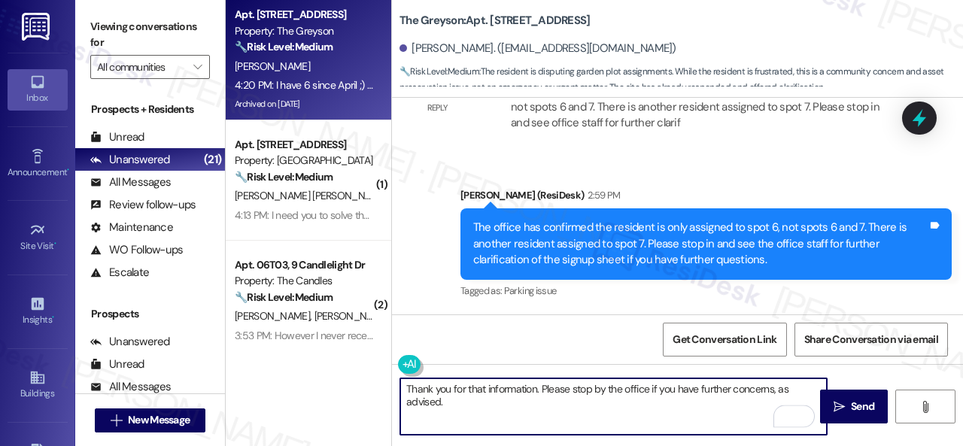
click at [475, 404] on textarea "Thank you for that information. Please stop by the office if you have further c…" at bounding box center [613, 406] width 427 height 56
type textarea "Thank you for that information. Please stop by the office if you have further c…"
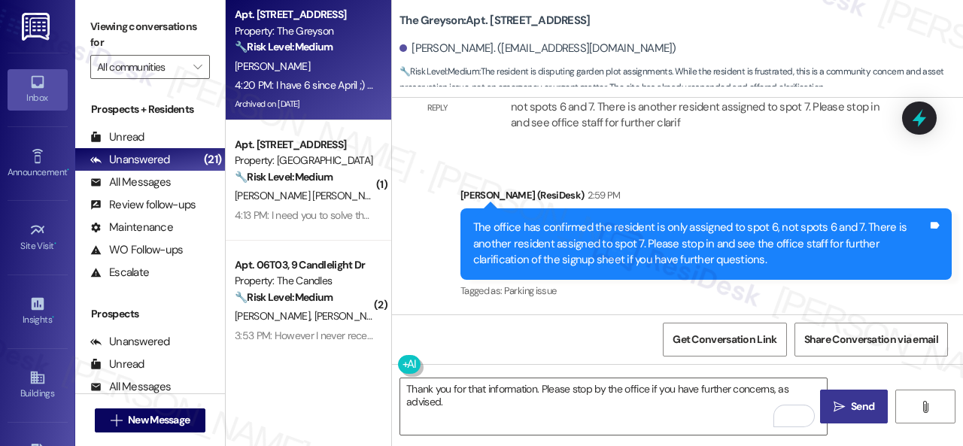
click at [834, 406] on icon "" at bounding box center [839, 407] width 11 height 12
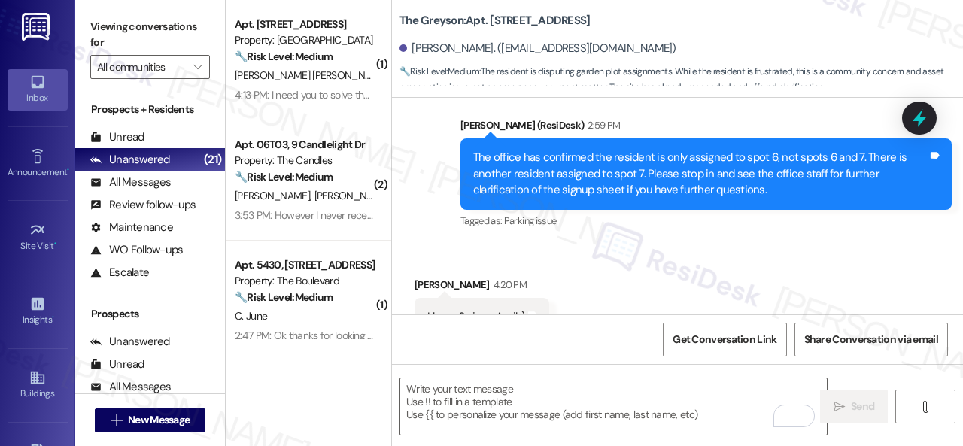
scroll to position [54211, 0]
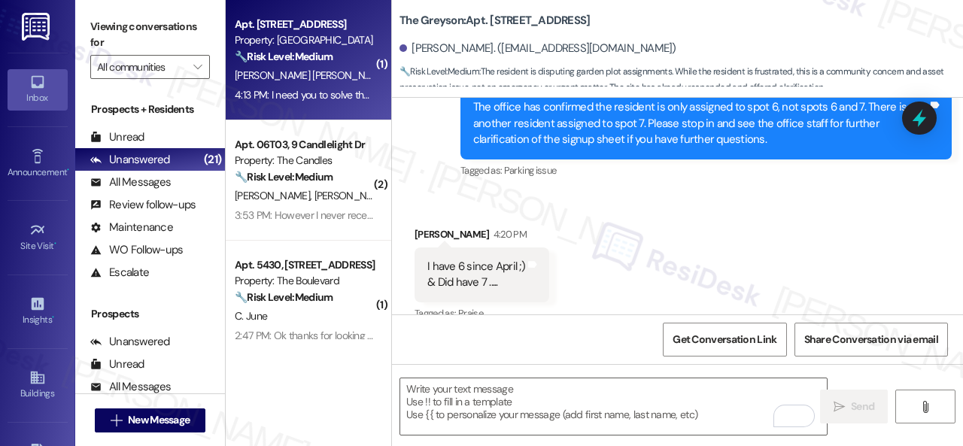
click at [346, 53] on div "🔧 Risk Level: Medium The resident is reporting an unresolved issue with air con…" at bounding box center [304, 57] width 139 height 16
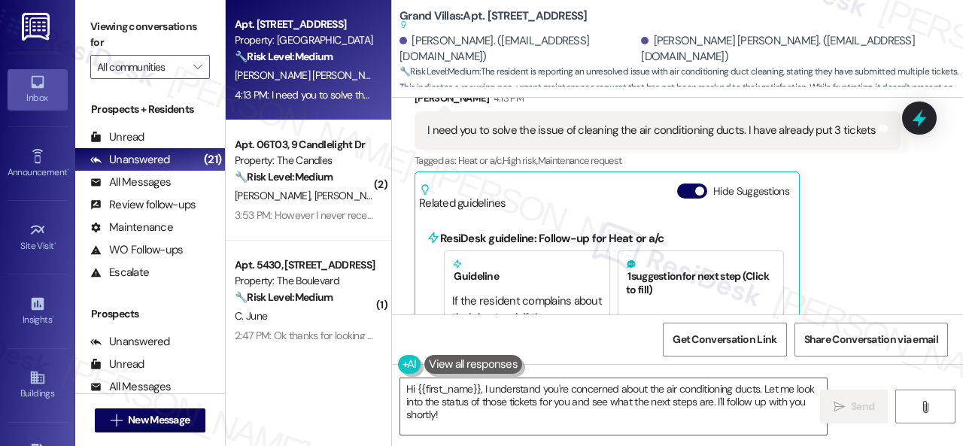
scroll to position [10499, 0]
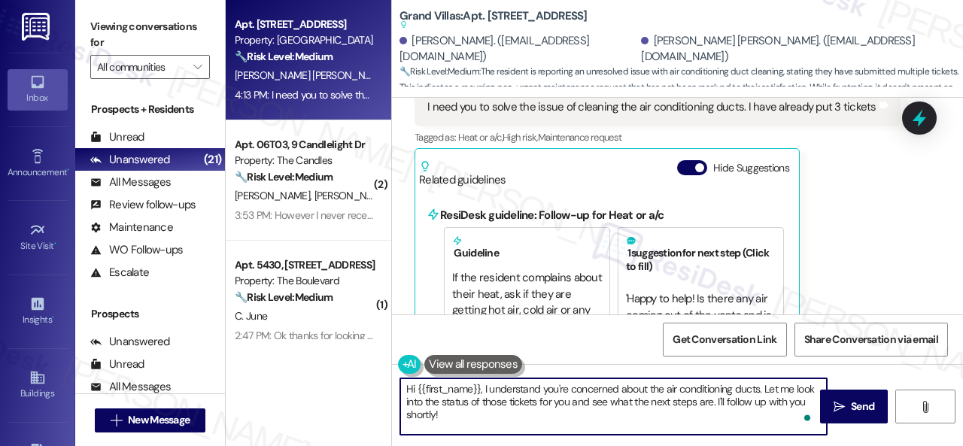
drag, startPoint x: 570, startPoint y: 402, endPoint x: 570, endPoint y: 420, distance: 17.3
click at [570, 420] on textarea "Hi {{first_name}}, I understand you're concerned about the air conditioning duc…" at bounding box center [613, 406] width 427 height 56
click at [618, 409] on textarea "Hi {{first_name}}, I understand you're concerned about the air conditioning duc…" at bounding box center [613, 406] width 427 height 56
paste textarea "Do you have maintenance requests for the issues? If so, are the work orders sti…"
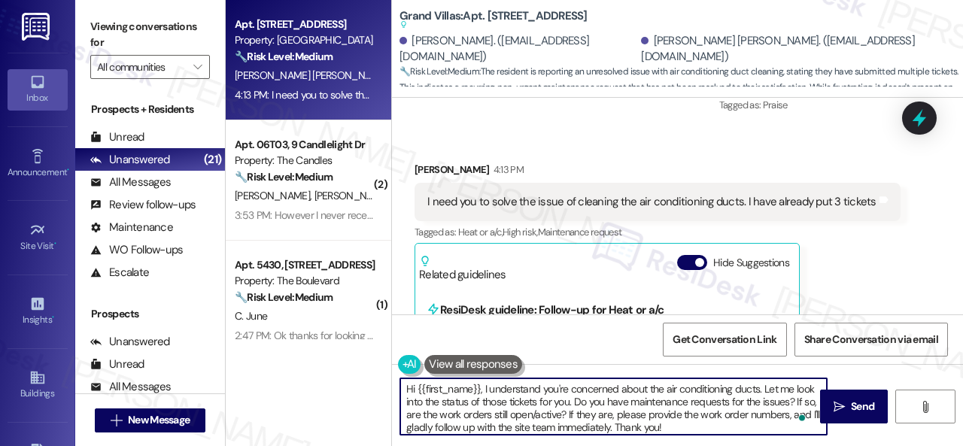
scroll to position [10424, 0]
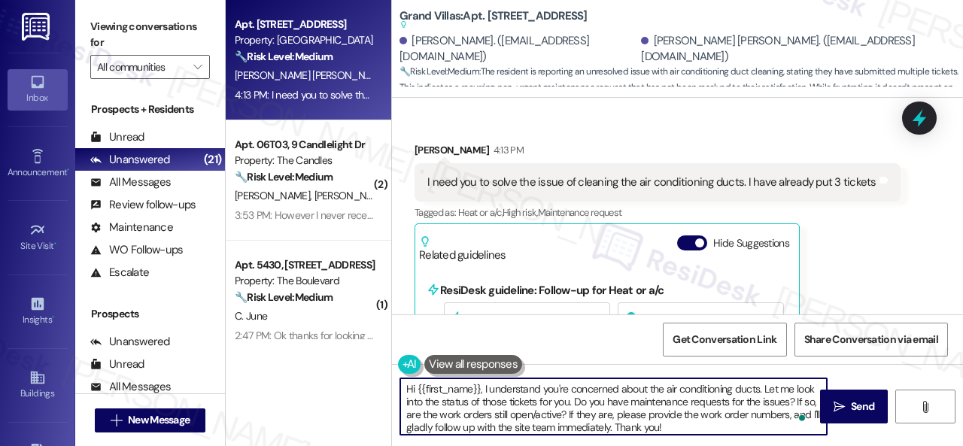
click at [434, 415] on textarea "Hi {{first_name}}, I understand you're concerned about the air conditioning duc…" at bounding box center [613, 406] width 427 height 56
drag, startPoint x: 483, startPoint y: 390, endPoint x: 375, endPoint y: 389, distance: 108.3
click at [375, 389] on div "Apt. 3406, 1550 Katy Gap Rd Property: Grand Villas 🔧 Risk Level: Medium The res…" at bounding box center [594, 223] width 737 height 446
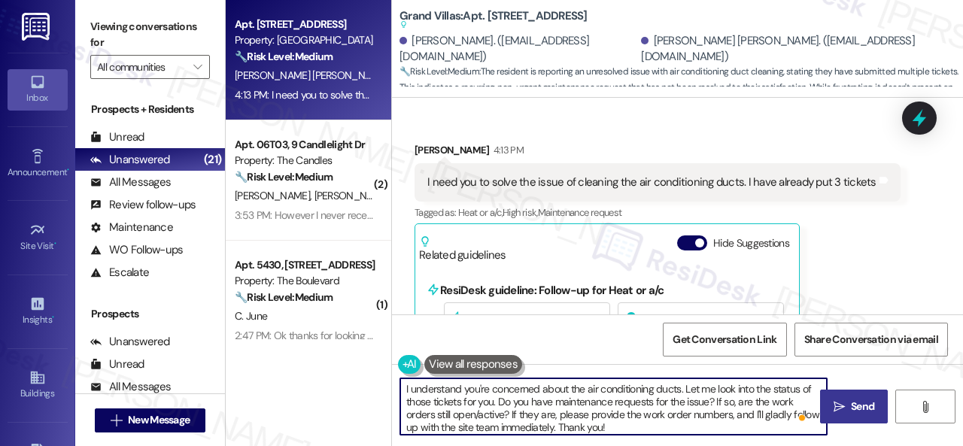
type textarea "I understand you're concerned about the air conditioning ducts. Let me look int…"
click at [841, 412] on span " Send" at bounding box center [854, 407] width 47 height 16
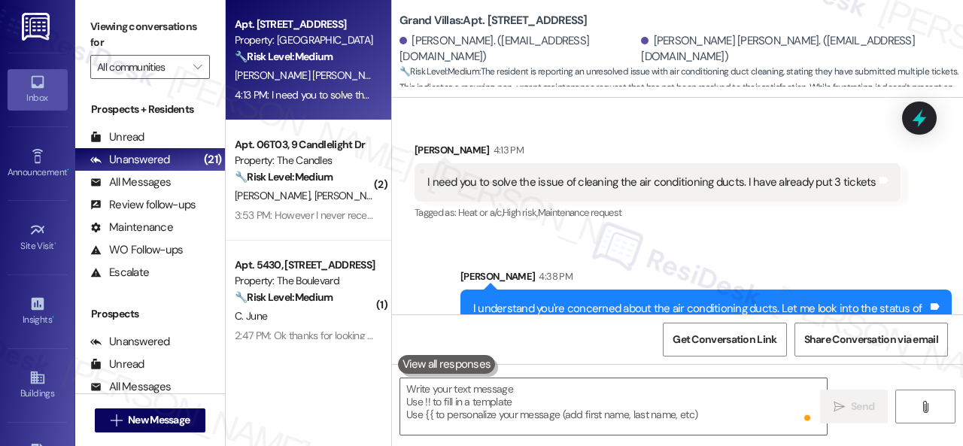
scroll to position [10423, 0]
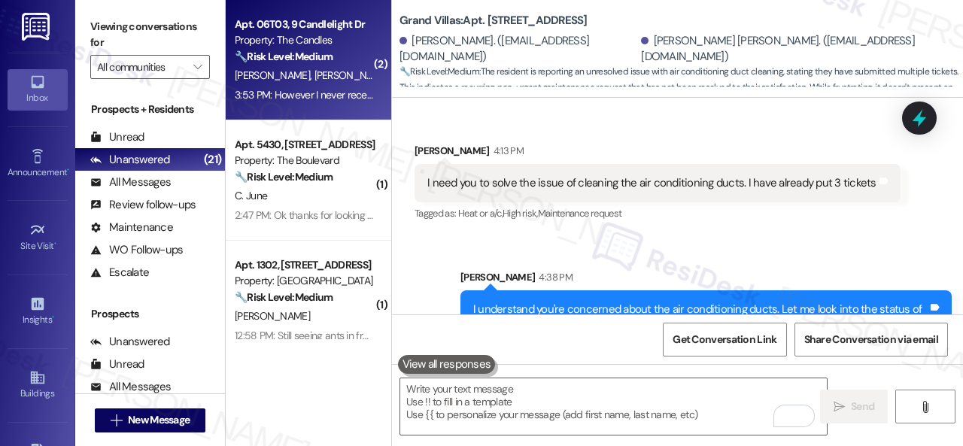
click at [358, 79] on div "C. Davis L. Williams" at bounding box center [304, 75] width 142 height 19
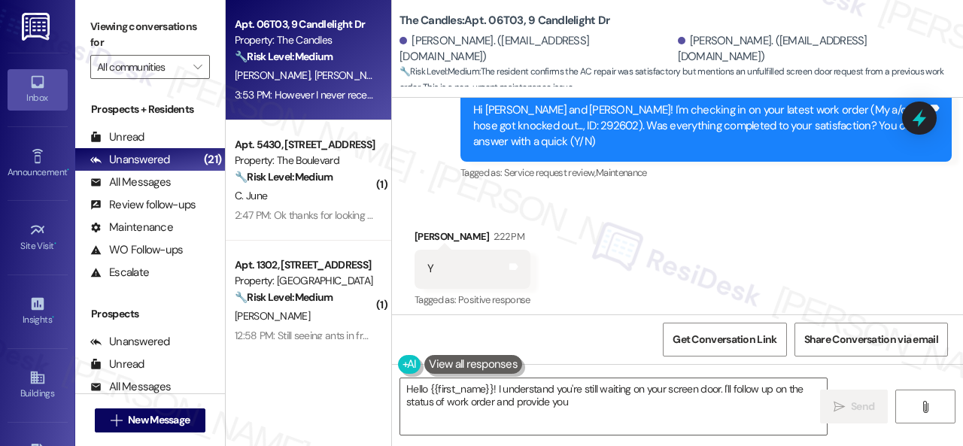
scroll to position [987, 0]
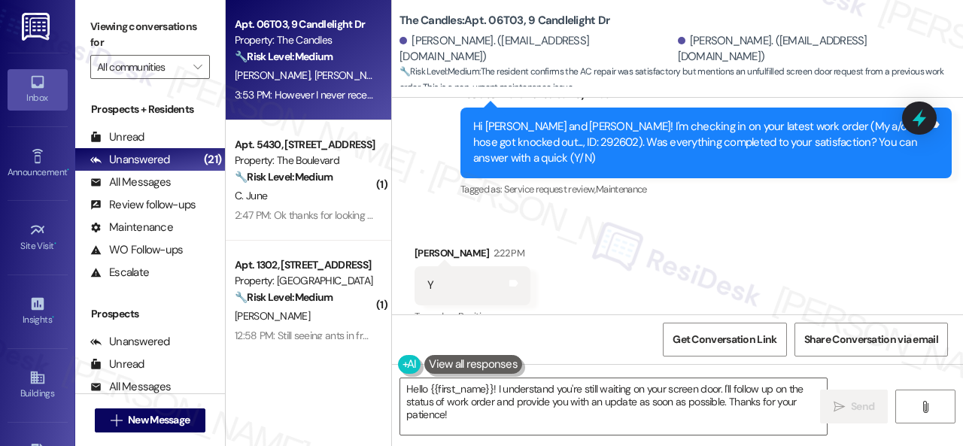
drag, startPoint x: 746, startPoint y: 251, endPoint x: 710, endPoint y: 289, distance: 51.6
click at [749, 251] on div "Received via SMS Charlotte Davis 2:22 PM Y Tags and notes Tagged as: Positive r…" at bounding box center [677, 338] width 571 height 254
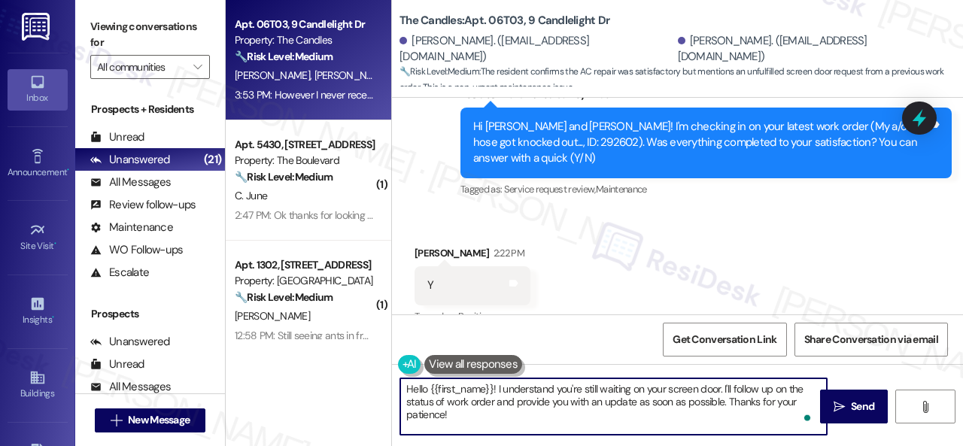
drag, startPoint x: 725, startPoint y: 387, endPoint x: 737, endPoint y: 427, distance: 40.7
click at [737, 427] on textarea "Hello {{first_name}}! I understand you're still waiting on your screen door. I'…" at bounding box center [613, 406] width 427 height 56
paste textarea "s the work order still open/active? If it is, please provide the work order num…"
drag, startPoint x: 495, startPoint y: 387, endPoint x: 346, endPoint y: 380, distance: 149.1
click at [346, 381] on div "Apt. 06T03, 9 Candlelight Dr Property: The Candles 🔧 Risk Level: Medium The res…" at bounding box center [594, 223] width 737 height 446
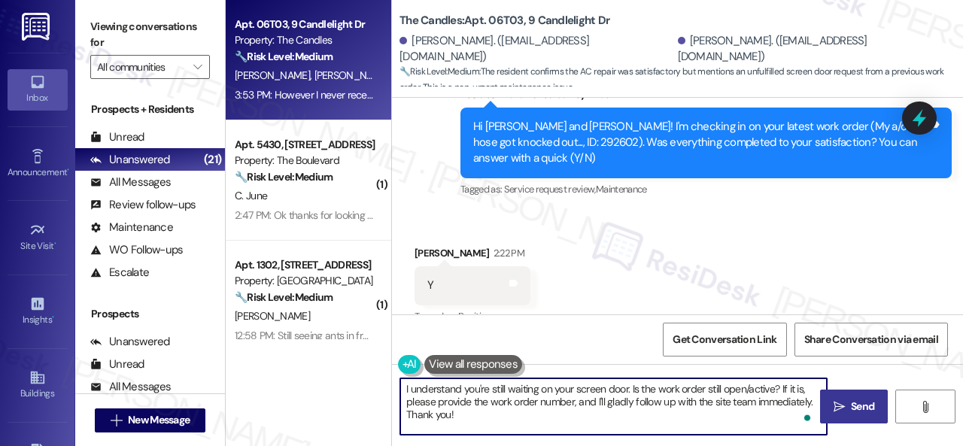
type textarea "I understand you're still waiting on your screen door. Is the work order still …"
click at [848, 421] on button " Send" at bounding box center [854, 407] width 68 height 34
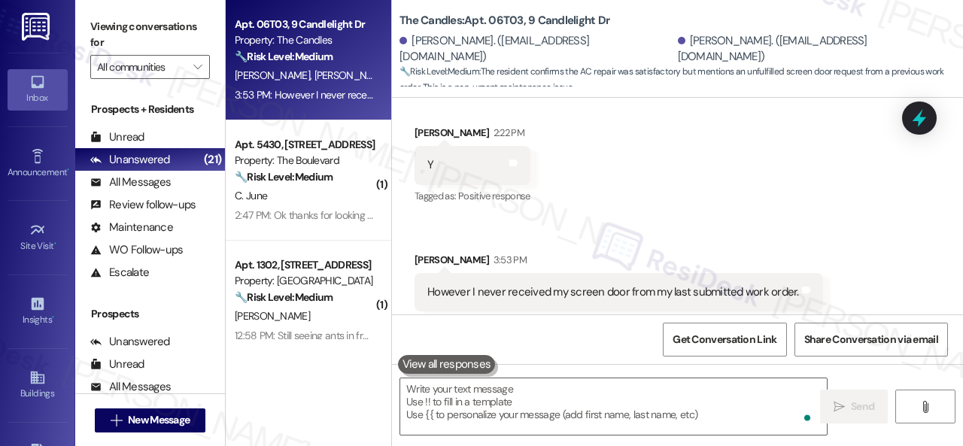
scroll to position [1138, 0]
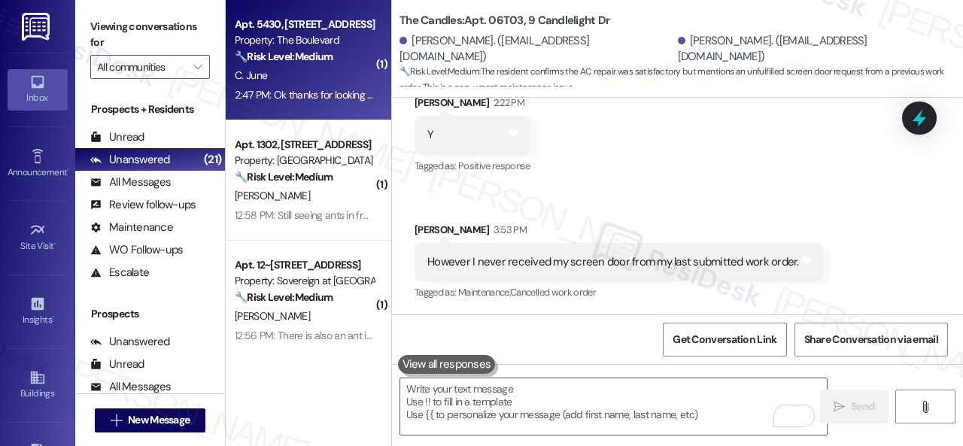
click at [308, 83] on div "C. June" at bounding box center [304, 75] width 142 height 19
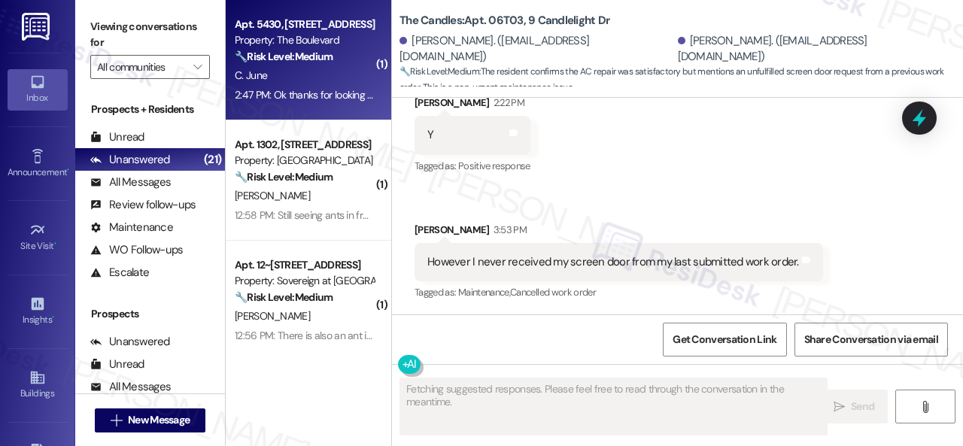
type textarea "Fetching suggested responses. Please feel free to read through the conversation…"
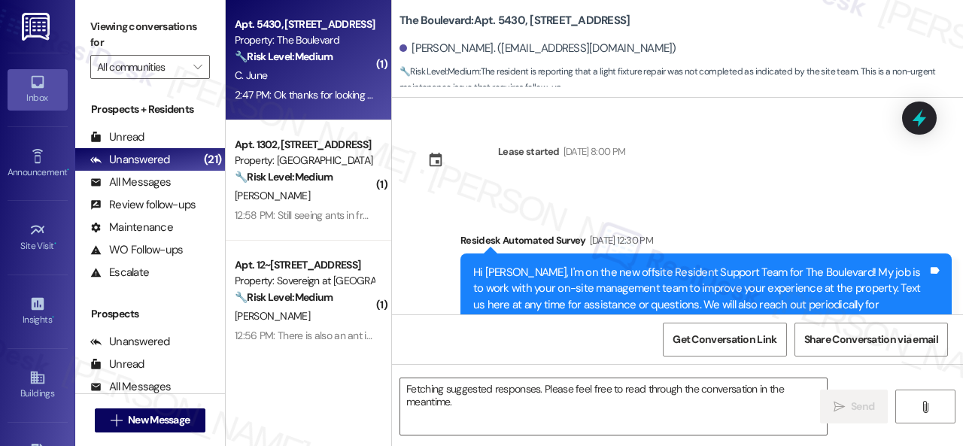
scroll to position [11814, 0]
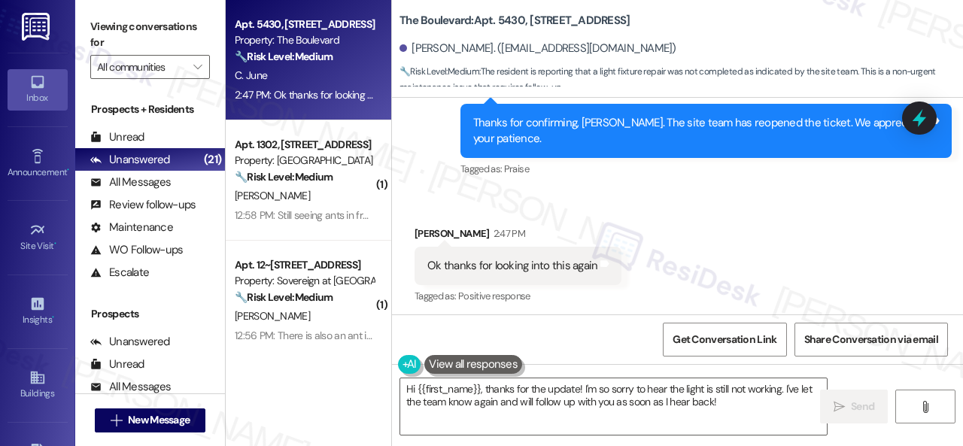
drag, startPoint x: 735, startPoint y: 405, endPoint x: 144, endPoint y: 301, distance: 599.6
click at [328, 345] on div "Apt. 5430, 4800 Skyline Dr Property: The Boulevard 🔧 Risk Level: Medium The res…" at bounding box center [594, 223] width 737 height 446
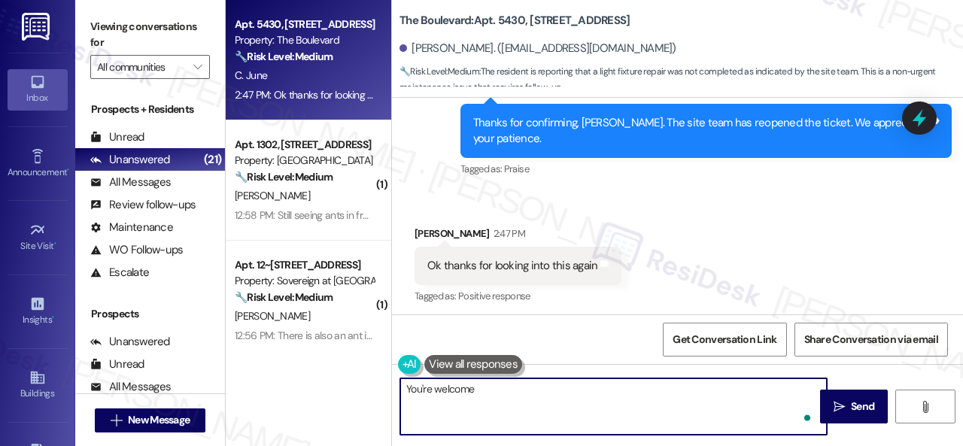
type textarea "You're welcome!"
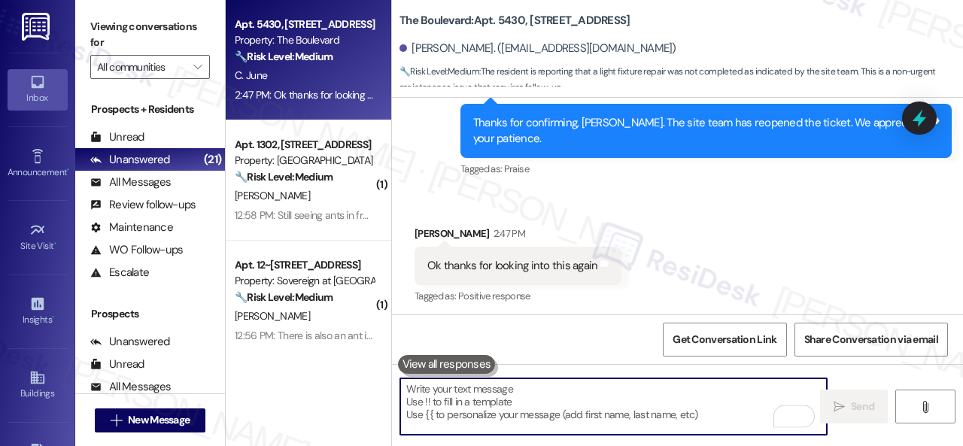
scroll to position [11813, 0]
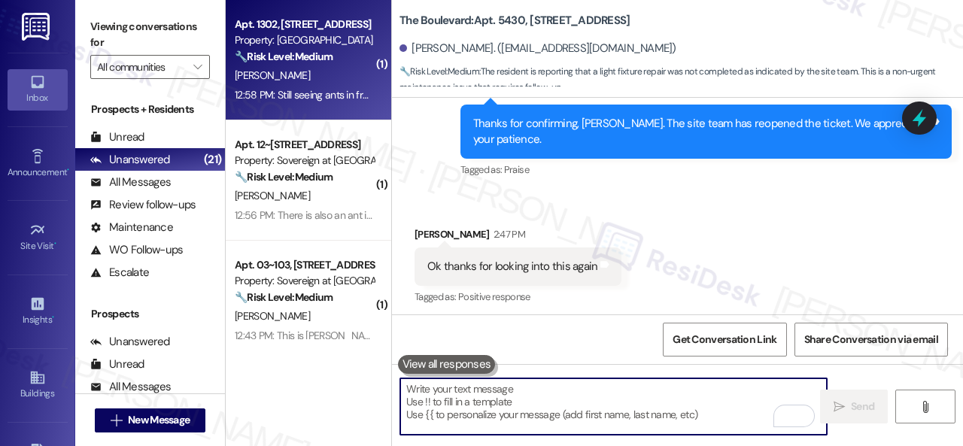
click at [303, 86] on div "12:58 PM: Still seeing ants in front of garage door and across into the front p…" at bounding box center [304, 95] width 142 height 19
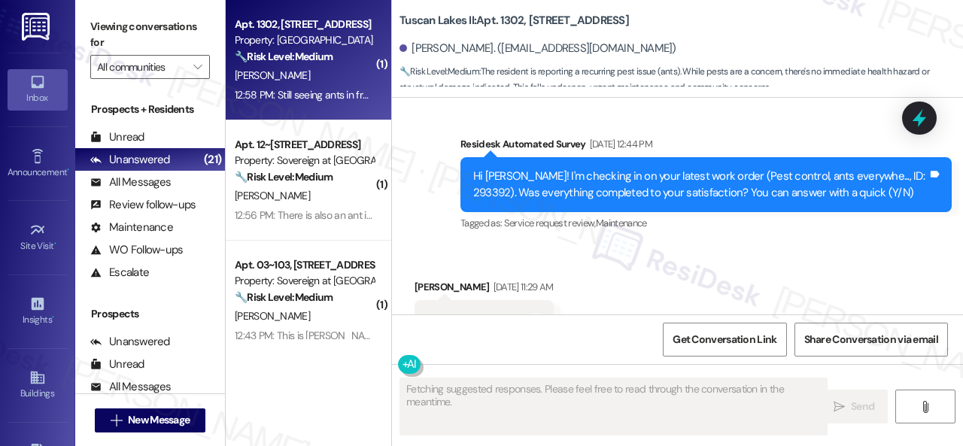
scroll to position [3185, 0]
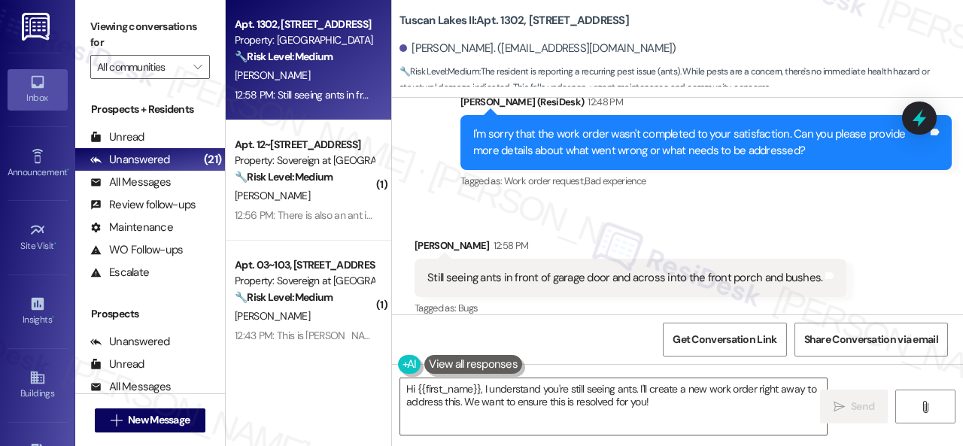
click at [447, 204] on div "Received via SMS Melinda Murray 12:58 PM Still seeing ants in front of garage d…" at bounding box center [677, 267] width 571 height 127
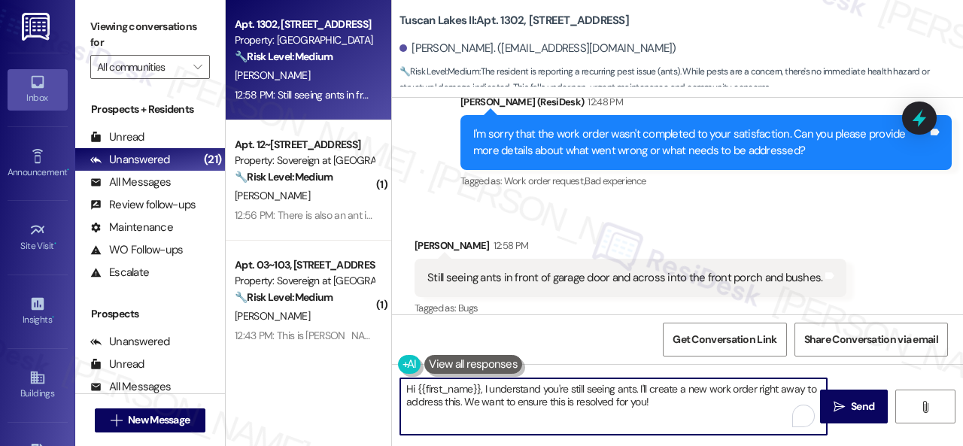
drag, startPoint x: 675, startPoint y: 409, endPoint x: 319, endPoint y: 380, distance: 357.0
click at [319, 380] on div "Apt. 1302, 1805 S Egret Bay Blvd Property: Tuscan Lakes II 🔧 Risk Level: Medium…" at bounding box center [594, 223] width 737 height 446
paste textarea "I'm sorry to hear the issue hasn't been resolved yet. We apologize for the dela…"
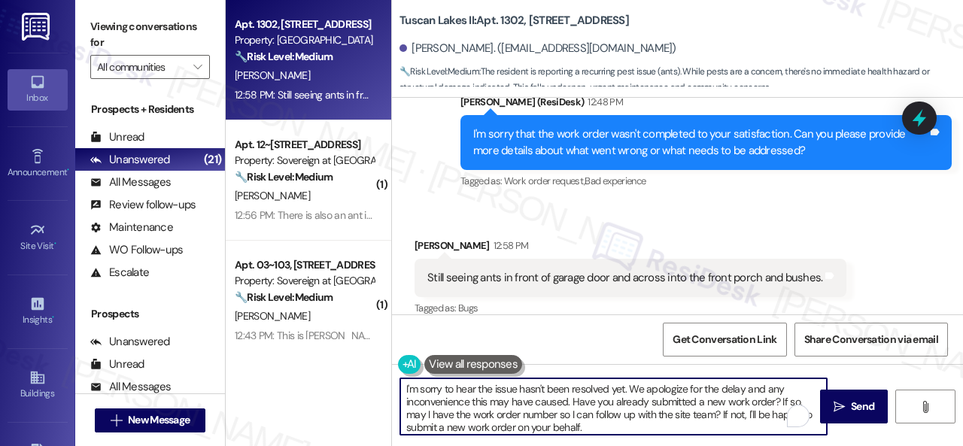
scroll to position [0, 0]
click at [494, 387] on textarea "I'm sorry to hear the issue hasn't been resolved yet. We apologize for the dela…" at bounding box center [613, 406] width 427 height 56
click at [504, 388] on textarea "I'm sorry to hear the ant issue hasn't been resolved yet. We apologize for the …" at bounding box center [613, 406] width 427 height 56
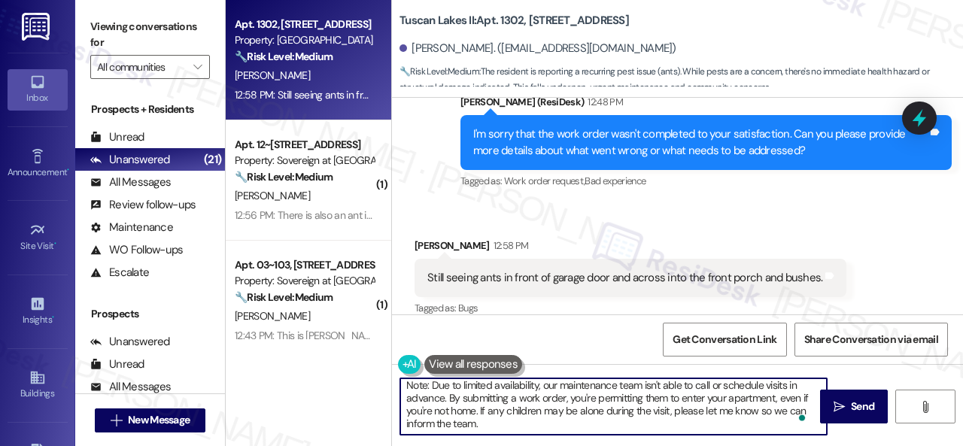
scroll to position [5, 0]
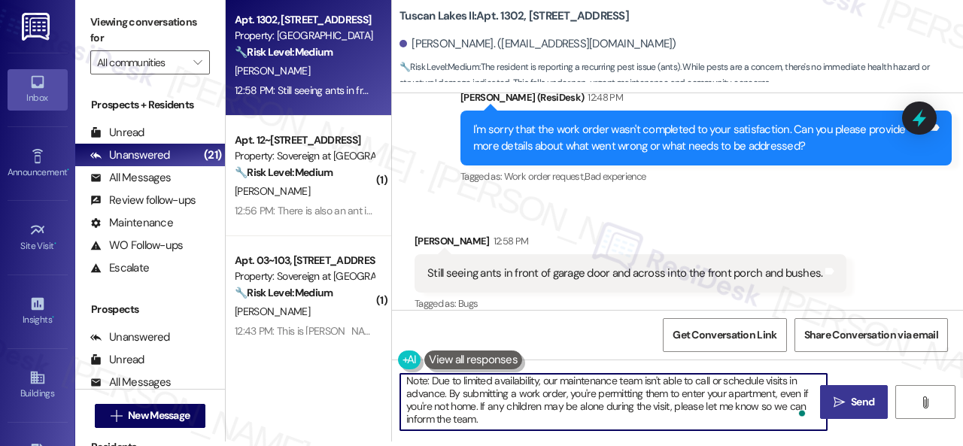
type textarea "I'm sorry to hear the pest issue hasn't been resolved yet. We apologize for the…"
click at [855, 402] on span "Send" at bounding box center [862, 402] width 23 height 16
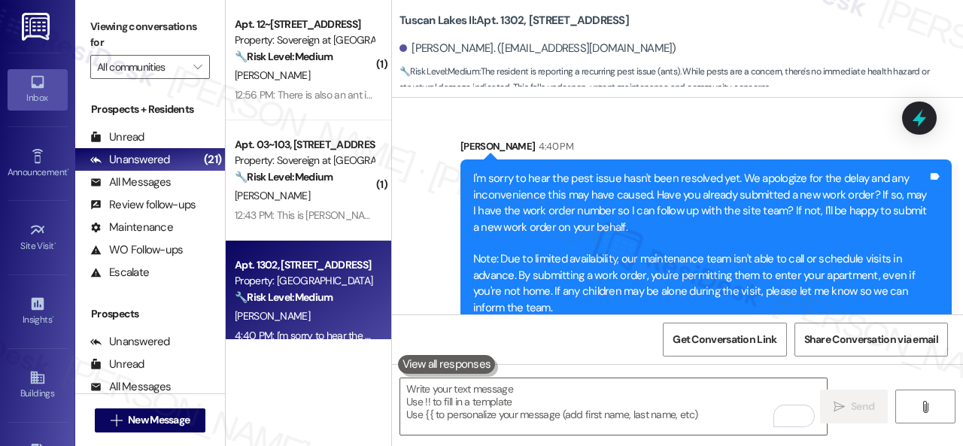
scroll to position [3420, 0]
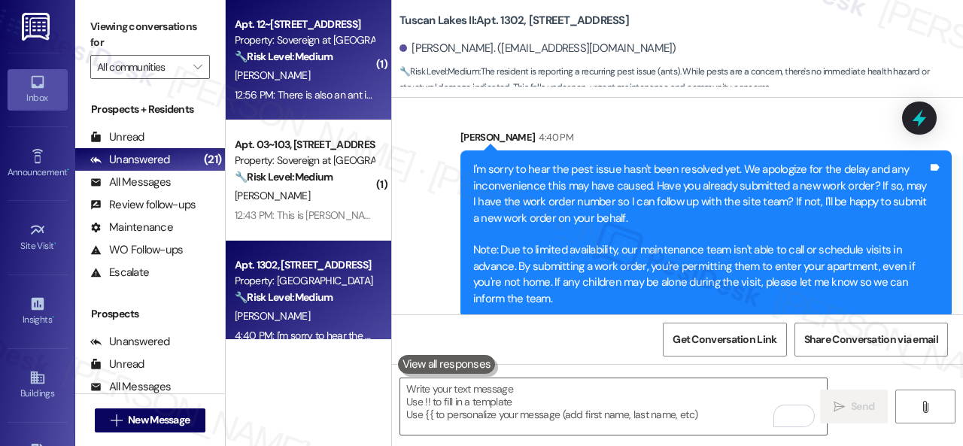
click at [330, 78] on div "J. Knight" at bounding box center [304, 75] width 142 height 19
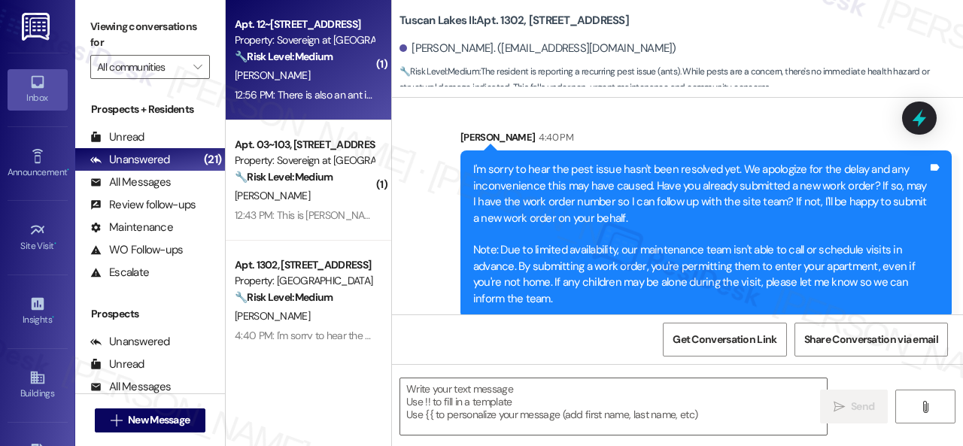
type textarea "Fetching suggested responses. Please feel free to read through the conversation…"
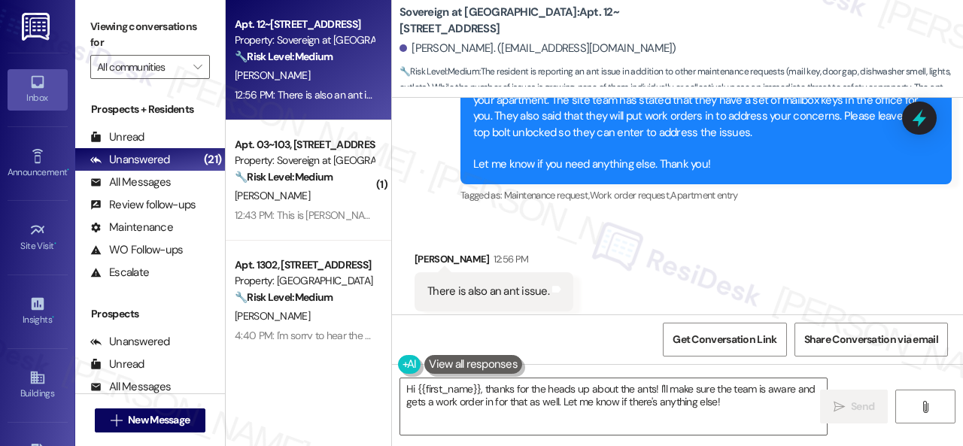
scroll to position [1952, 0]
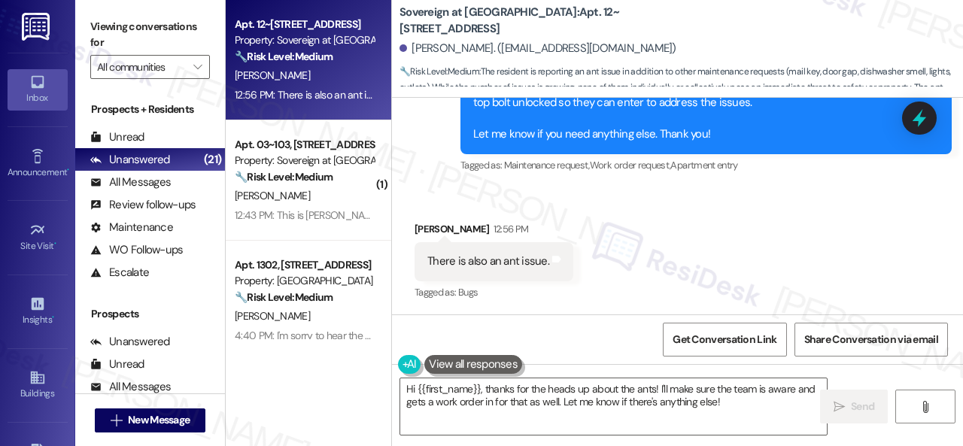
click at [692, 222] on div "Received via SMS Jena Knight 12:56 PM There is also an ant issue. Tags and note…" at bounding box center [677, 250] width 571 height 127
click at [694, 238] on div "Received via SMS Jena Knight 12:56 PM There is also an ant issue. Tags and note…" at bounding box center [677, 250] width 571 height 127
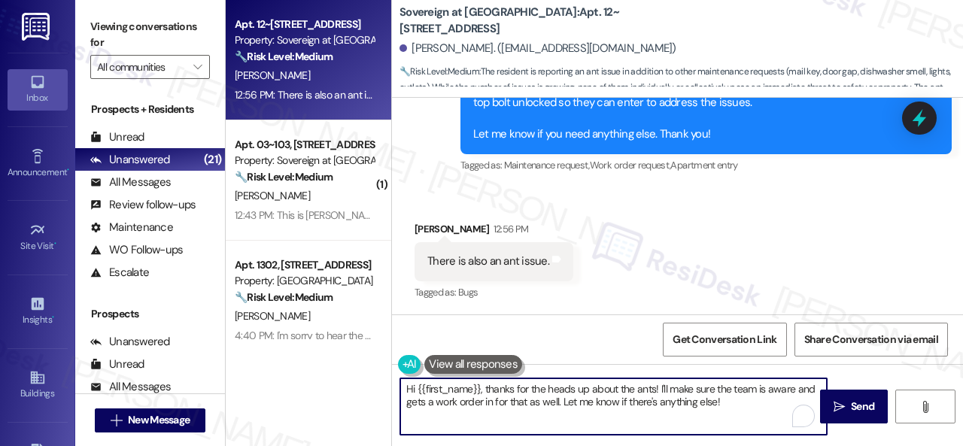
drag, startPoint x: 740, startPoint y: 399, endPoint x: 397, endPoint y: 382, distance: 343.5
click at [263, 380] on div "Apt. 12~101, 13310 Melrose Lane Property: Sovereign at Overland Park 🔧 Risk Lev…" at bounding box center [594, 223] width 737 height 446
paste textarea "I'm sorry to hear about the pests in your apartment. We apologize for the incon…"
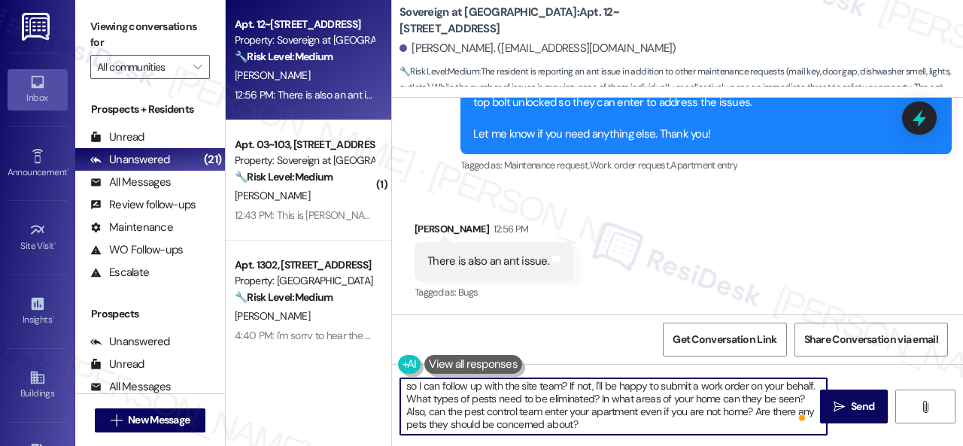
scroll to position [29, 0]
drag, startPoint x: 460, startPoint y: 399, endPoint x: 653, endPoint y: 397, distance: 193.4
click at [653, 397] on textarea "I'm sorry to hear about the pests in your apartment. We apologize for the incon…" at bounding box center [613, 406] width 427 height 56
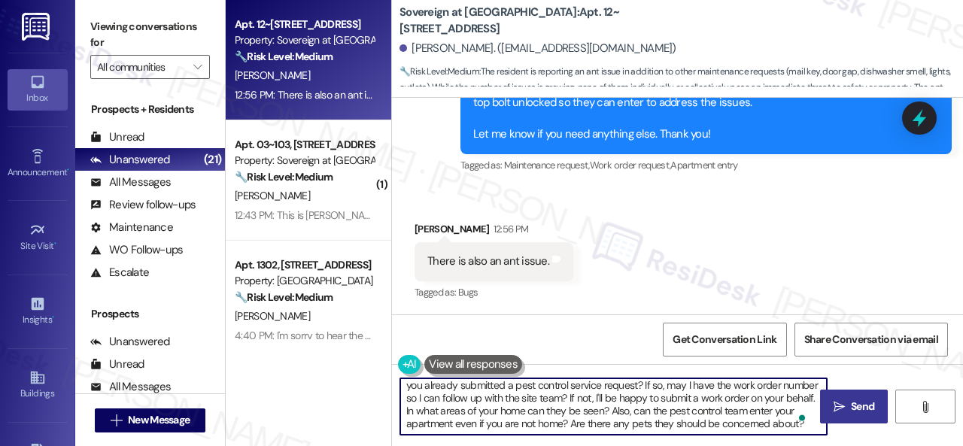
type textarea "I'm sorry to hear about the pests in your apartment. We apologize for the incon…"
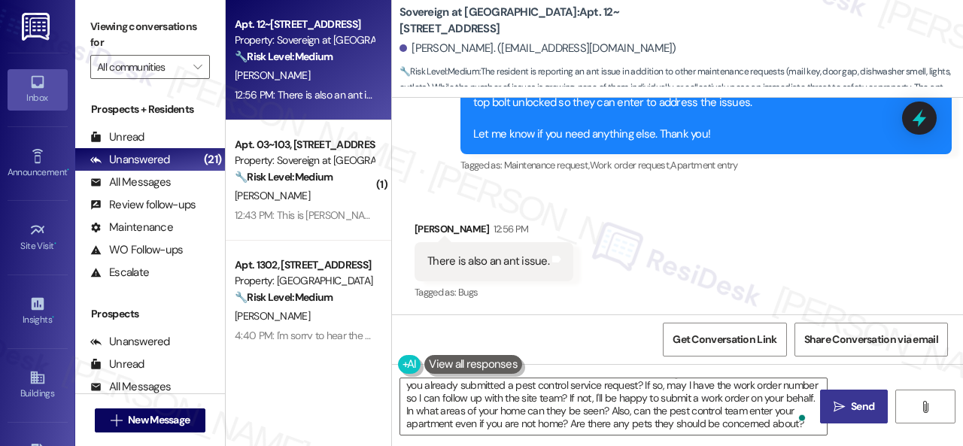
click at [851, 407] on span "Send" at bounding box center [862, 407] width 23 height 16
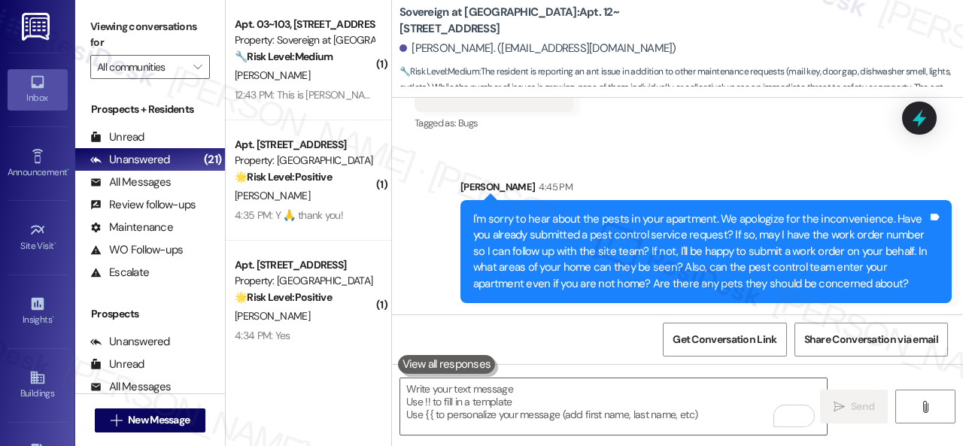
scroll to position [5, 0]
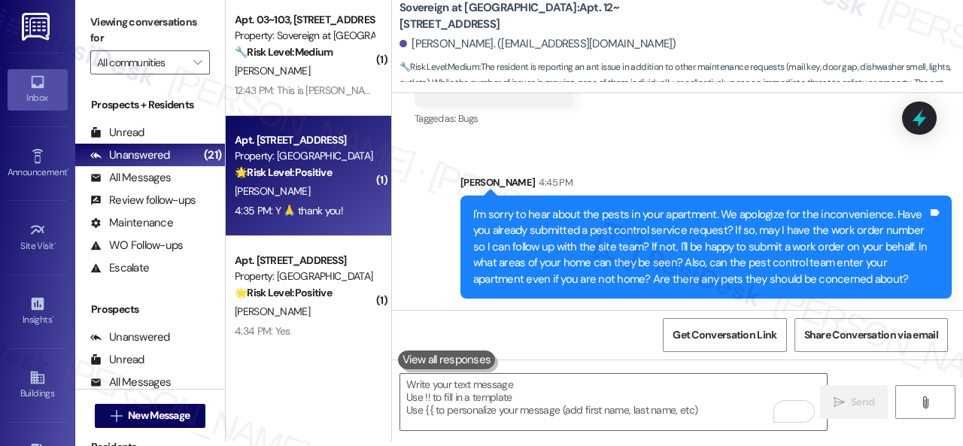
click at [346, 198] on div "C. Bronson" at bounding box center [304, 191] width 142 height 19
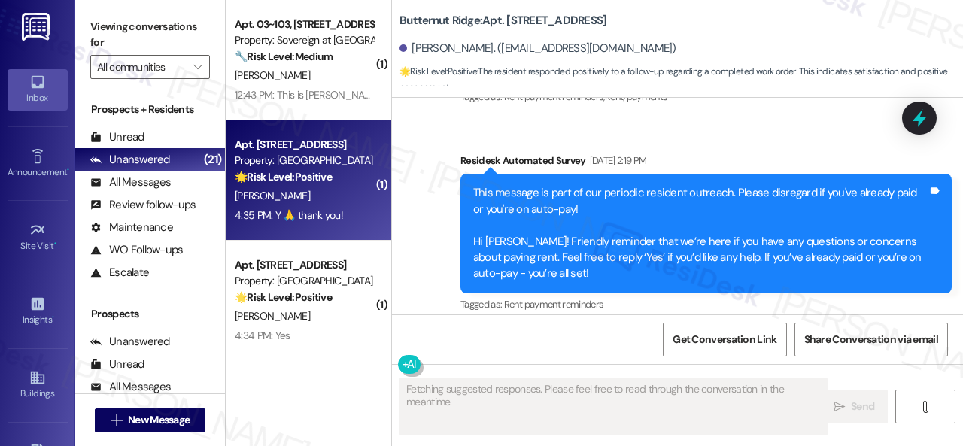
scroll to position [0, 0]
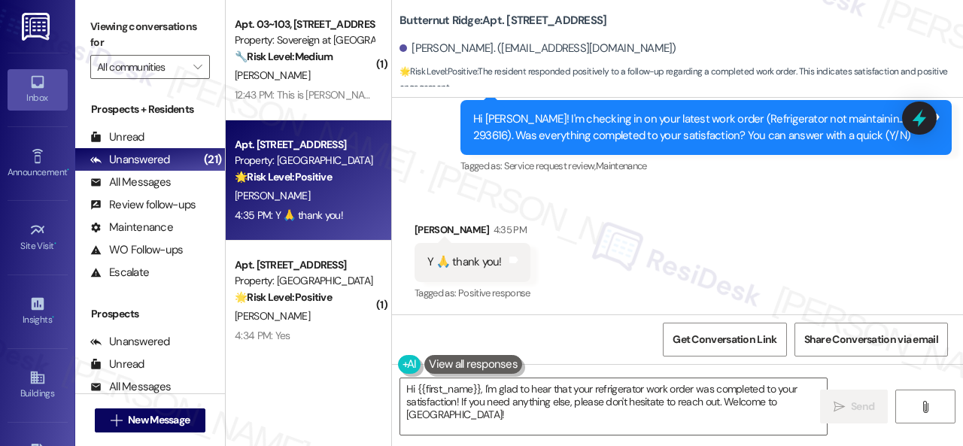
click at [436, 150] on div "Survey, sent via SMS Residesk Automated Survey 12:34 PM Hi Christine! I'm check…" at bounding box center [677, 116] width 571 height 143
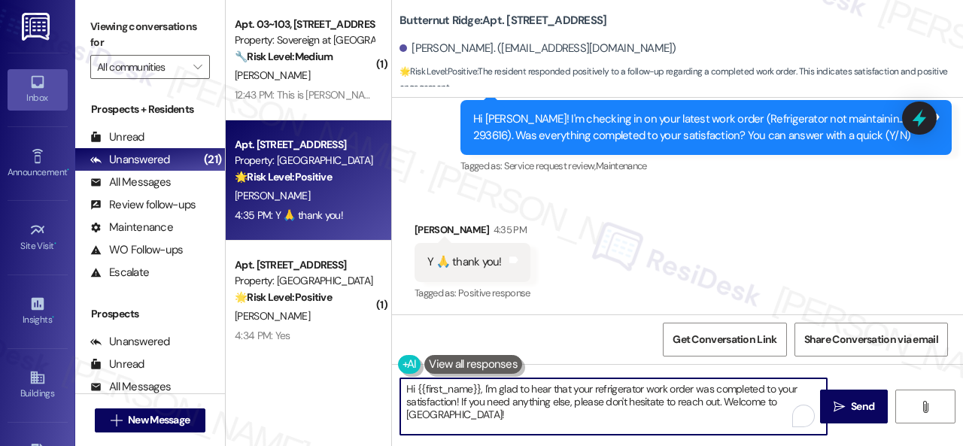
click at [374, 383] on div "( 1 ) Apt. 03~103, 13310 Melrose Lane Property: Sovereign at Overland Park 🔧 Ri…" at bounding box center [594, 223] width 737 height 446
paste textarea "Glad to hear that everything is all set! If {{property}} met your expectations,…"
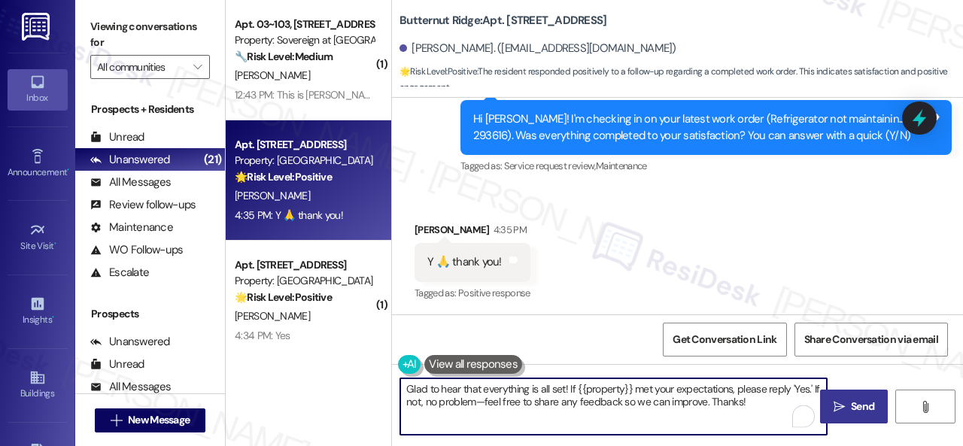
type textarea "Glad to hear that everything is all set! If {{property}} met your expectations,…"
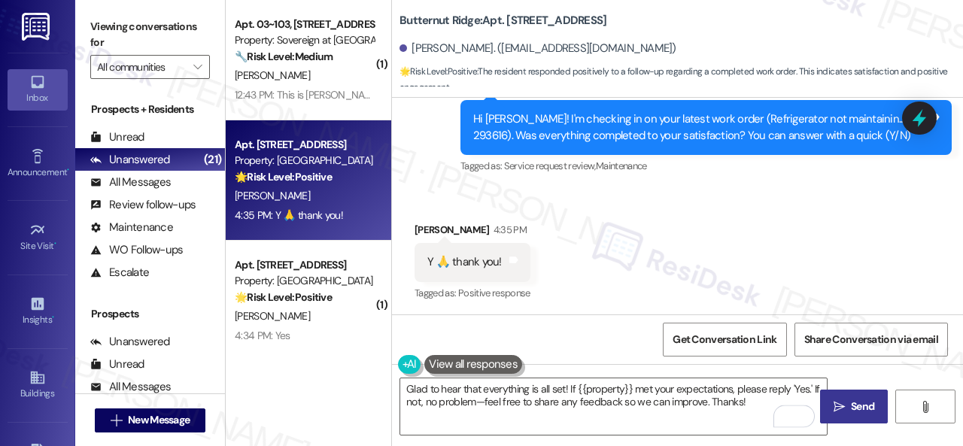
click at [862, 401] on span "Send" at bounding box center [862, 407] width 23 height 16
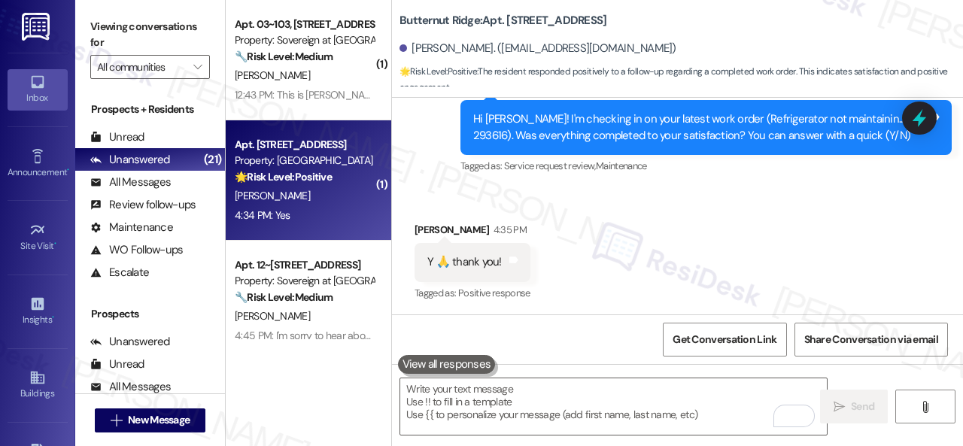
click at [337, 226] on div "Apt. 5690G1, 5800 Great Northern Boulevard Property: Butternut Ridge 🌟 Risk Lev…" at bounding box center [309, 180] width 166 height 120
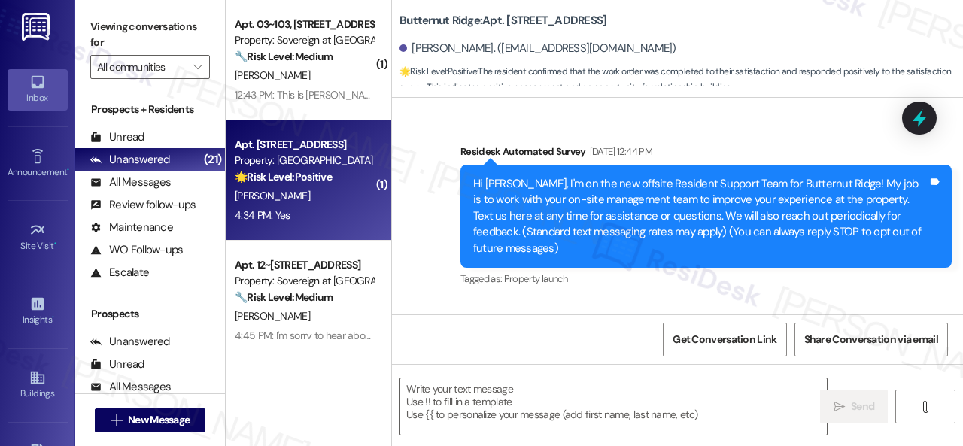
type textarea "Fetching suggested responses. Please feel free to read through the conversation…"
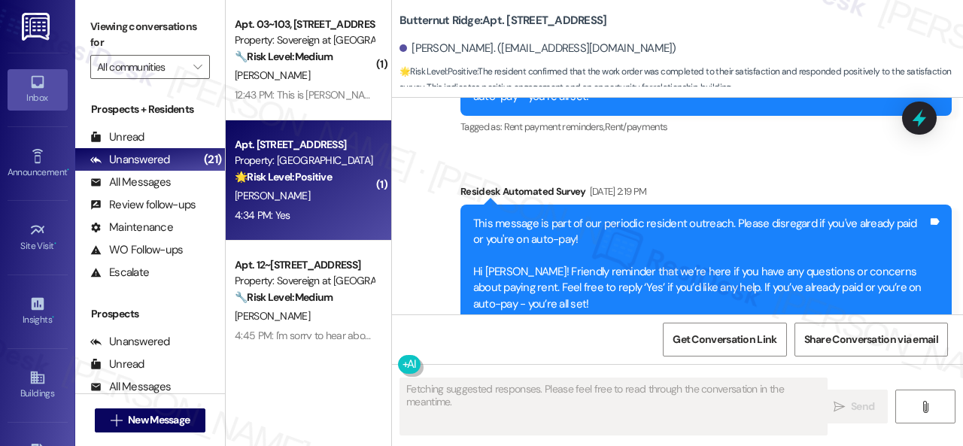
scroll to position [3333, 0]
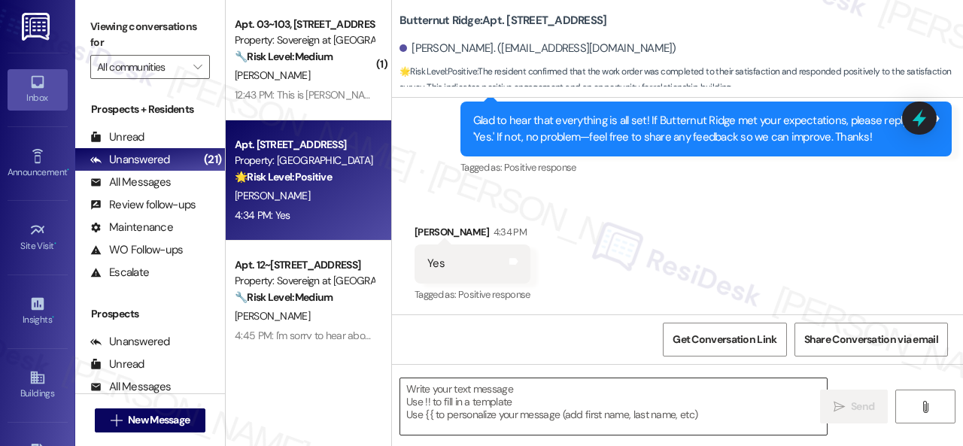
click at [454, 402] on textarea at bounding box center [613, 406] width 427 height 56
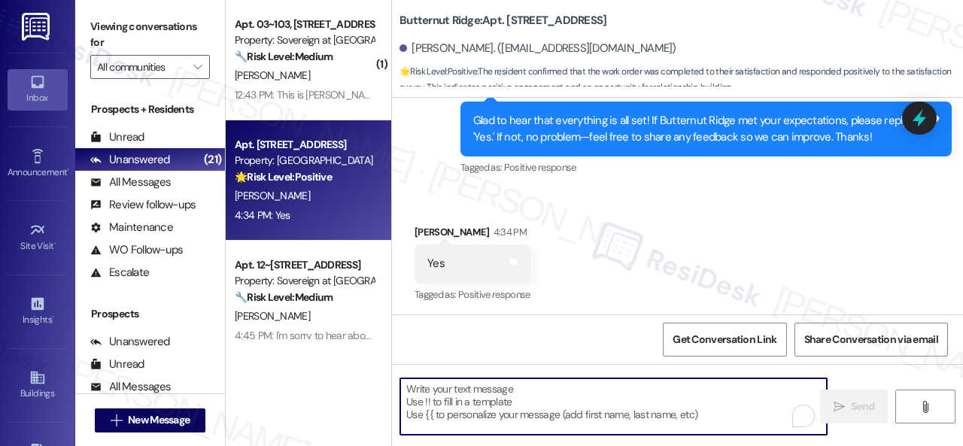
paste textarea "I'm glad you are satisfied with your home. Have you written a review for us bef…"
type textarea "I'm glad you are satisfied with your home. Have you written a review for us bef…"
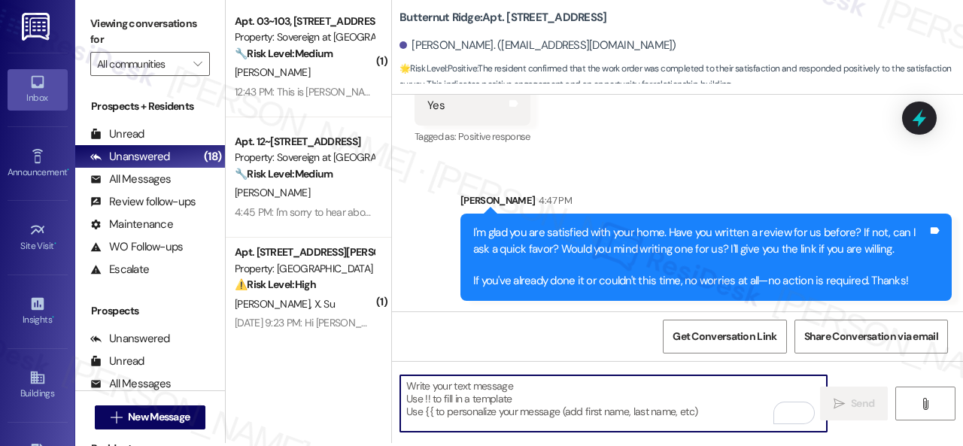
scroll to position [5, 0]
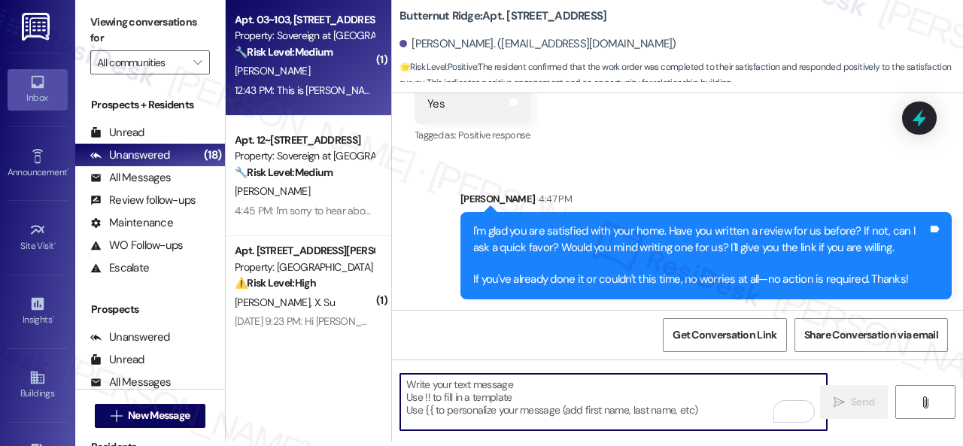
click at [345, 76] on div "[PERSON_NAME]" at bounding box center [304, 71] width 142 height 19
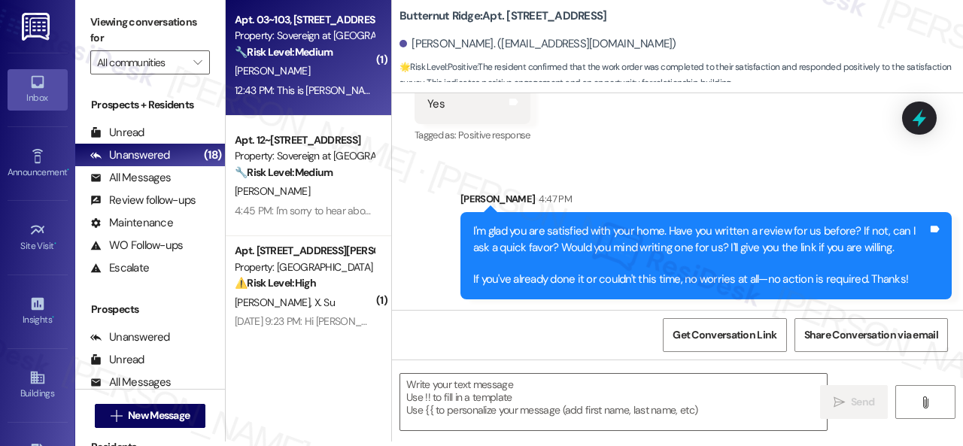
type textarea "Fetching suggested responses. Please feel free to read through the conversation…"
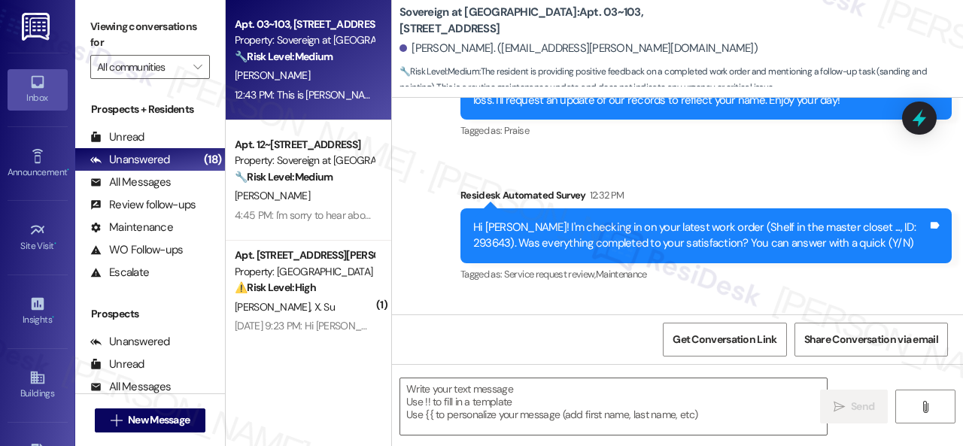
scroll to position [907, 0]
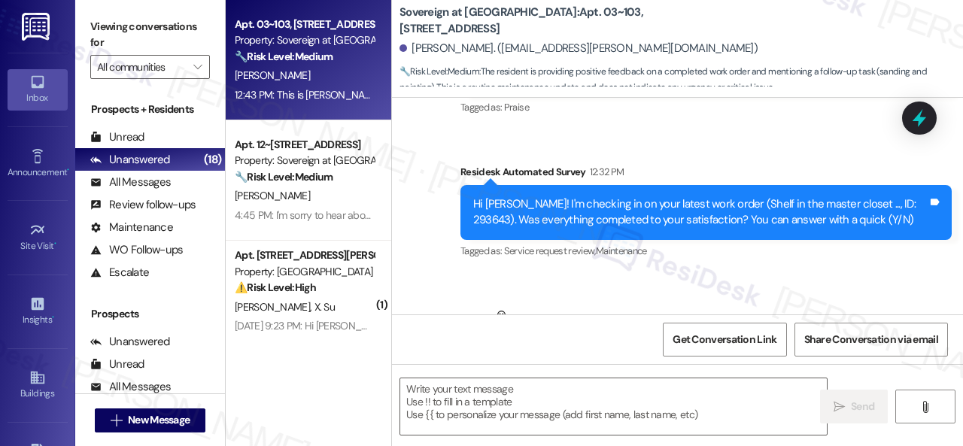
click at [673, 147] on div "Sent via SMS [PERSON_NAME] (ResiDesk) [DATE] 3:29 PM Hi [PERSON_NAME], thank yo…" at bounding box center [677, 130] width 571 height 286
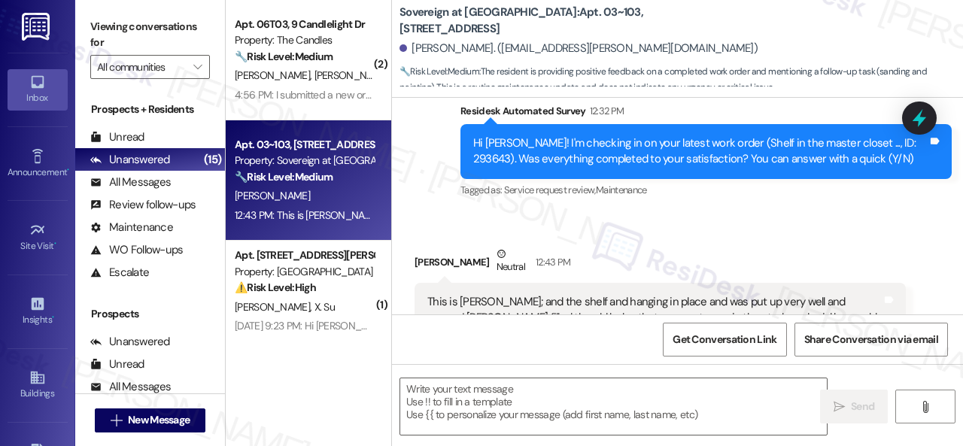
scroll to position [982, 0]
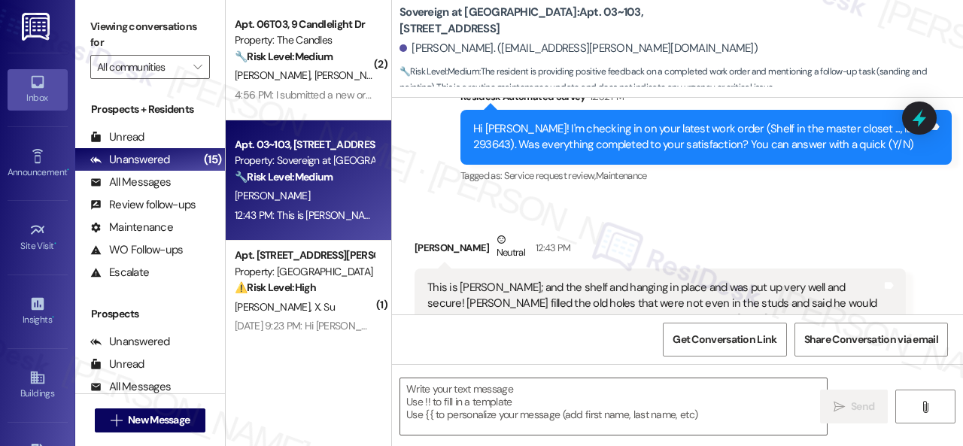
click at [647, 238] on div "[PERSON_NAME] Neutral 12:43 PM" at bounding box center [660, 250] width 491 height 37
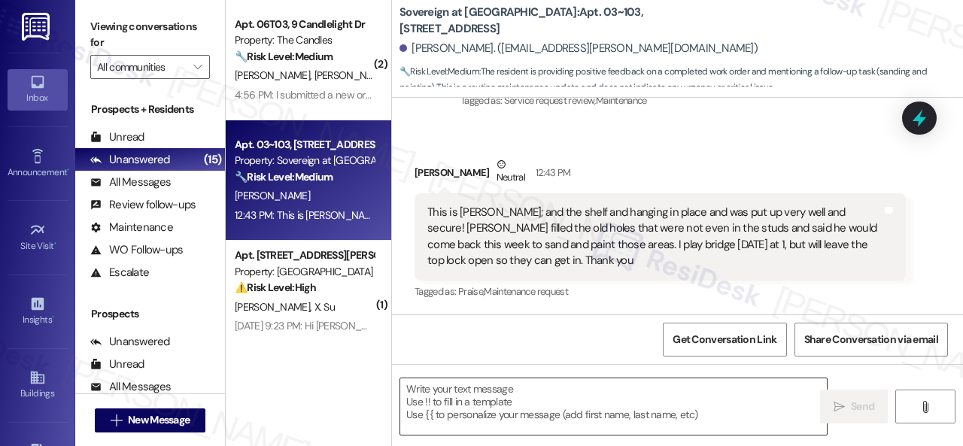
click at [503, 395] on textarea at bounding box center [613, 406] width 427 height 56
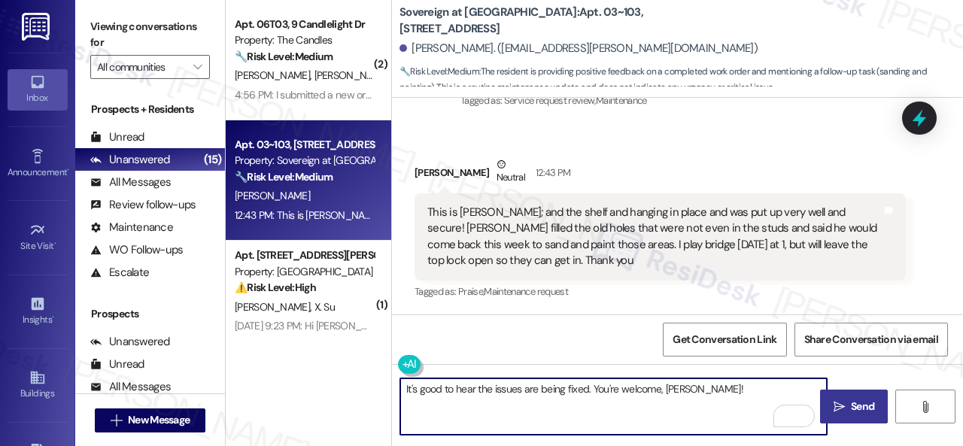
type textarea "It's good to hear the issues are being fixed. You're welcome, [PERSON_NAME]!"
click at [859, 407] on span "Send" at bounding box center [862, 407] width 23 height 16
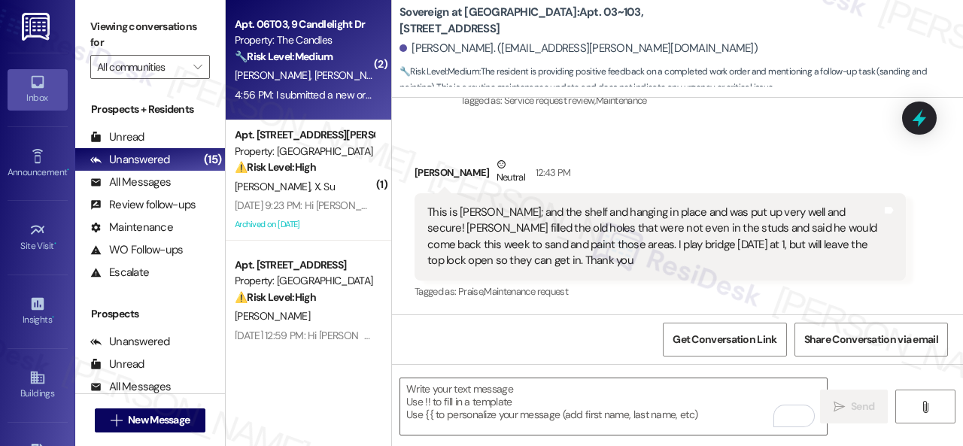
click at [325, 50] on strong "🔧 Risk Level: Medium" at bounding box center [284, 57] width 98 height 14
type textarea "Fetching suggested responses. Please feel free to read through the conversation…"
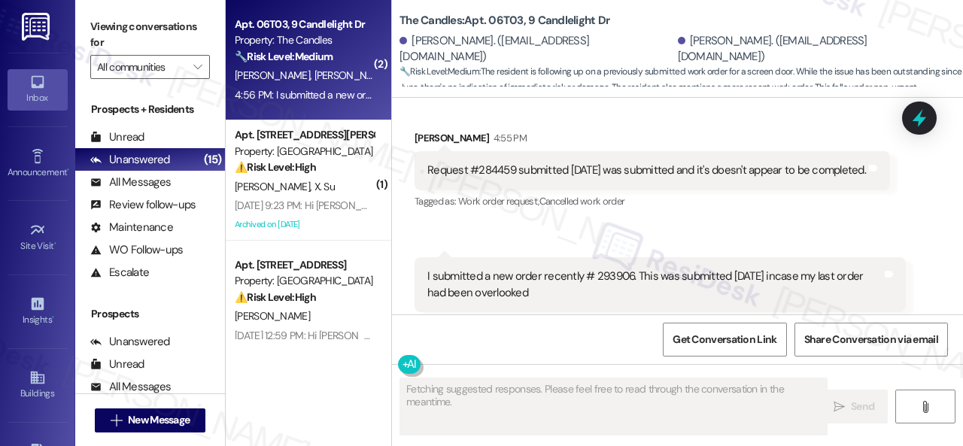
scroll to position [1605, 0]
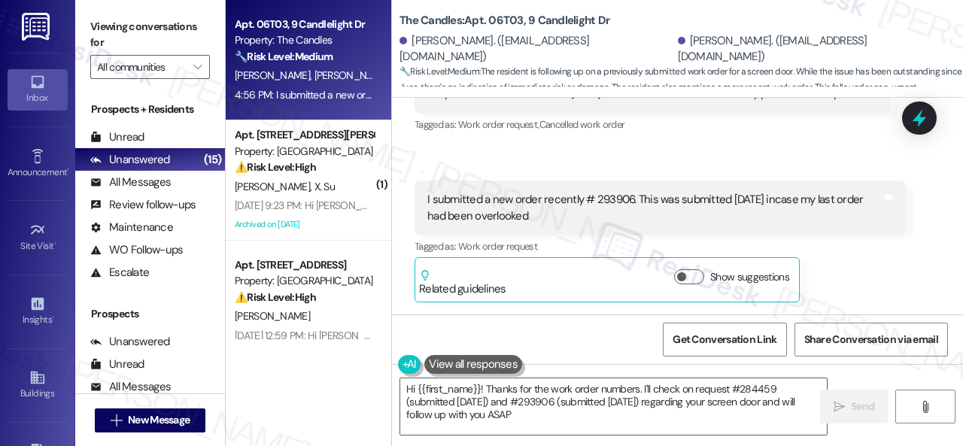
type textarea "Hi {{first_name}}! Thanks for the work order numbers. I'll check on request #28…"
click at [606, 196] on div "I submitted a new order recently # 293906. This was submitted [DATE] incase my …" at bounding box center [654, 208] width 454 height 32
copy div "293906"
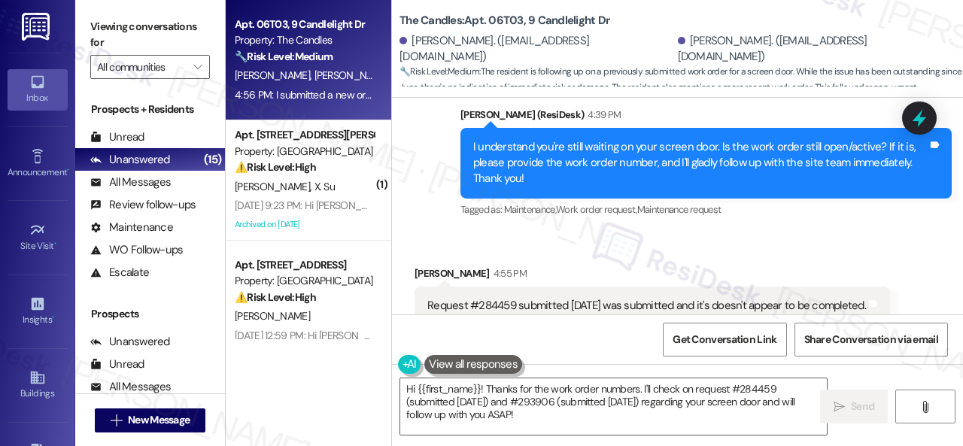
scroll to position [1455, 0]
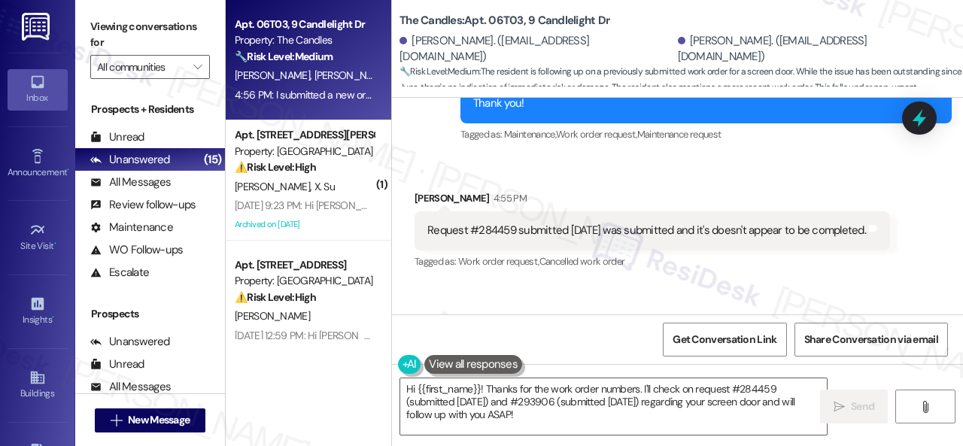
click at [486, 229] on div "Request #284459 submitted [DATE] was submitted and it's doesn't appear to be co…" at bounding box center [646, 231] width 439 height 16
copy div "284459"
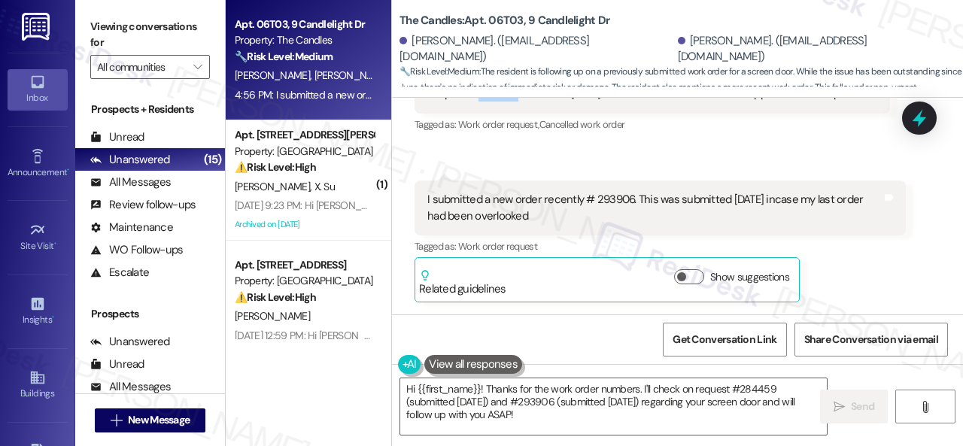
scroll to position [1605, 0]
drag, startPoint x: 593, startPoint y: 199, endPoint x: 627, endPoint y: 208, distance: 35.8
click at [627, 208] on div "I submitted a new order recently # 293906. This was submitted 8-15-2025 incase …" at bounding box center [654, 208] width 454 height 32
copy div "293906"
click at [867, 293] on div "Charlotte Davis Neutral 4:56 PM I submitted a new order recently # 293906. This…" at bounding box center [660, 242] width 491 height 122
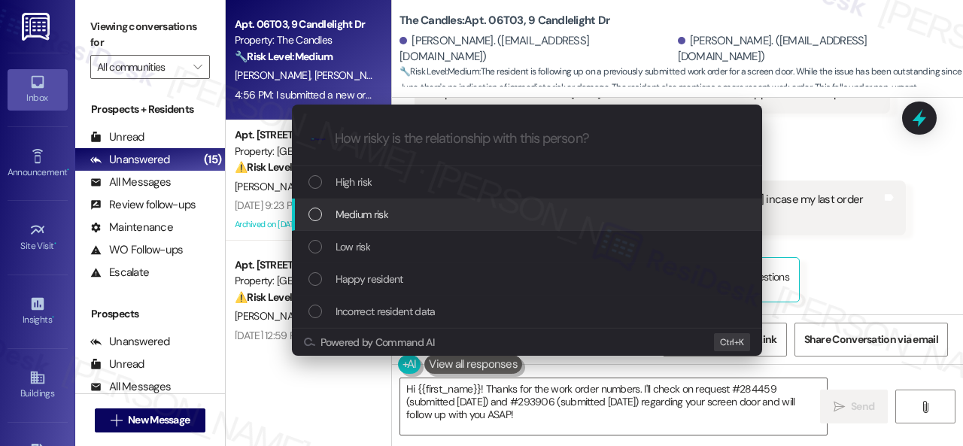
click at [357, 208] on span "Medium risk" at bounding box center [362, 214] width 53 height 17
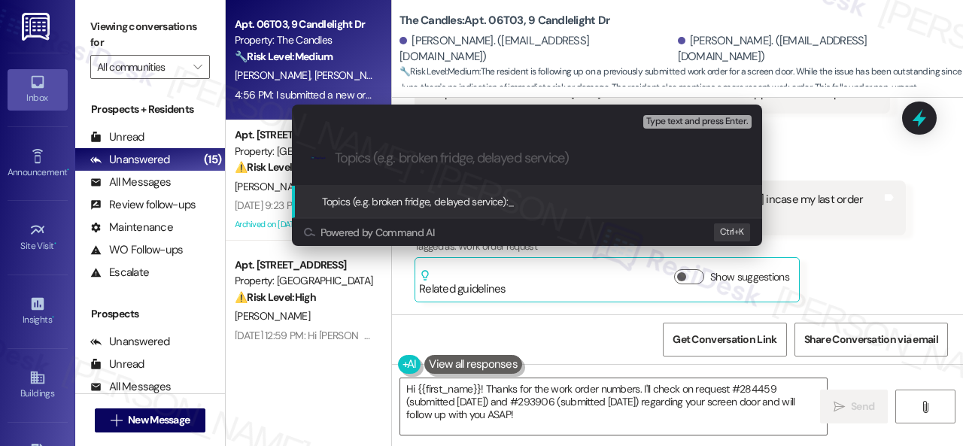
paste input "Follow-up on work orders 284459 & 293906"
type input "Follow-up on work orders 284459 & 293906"
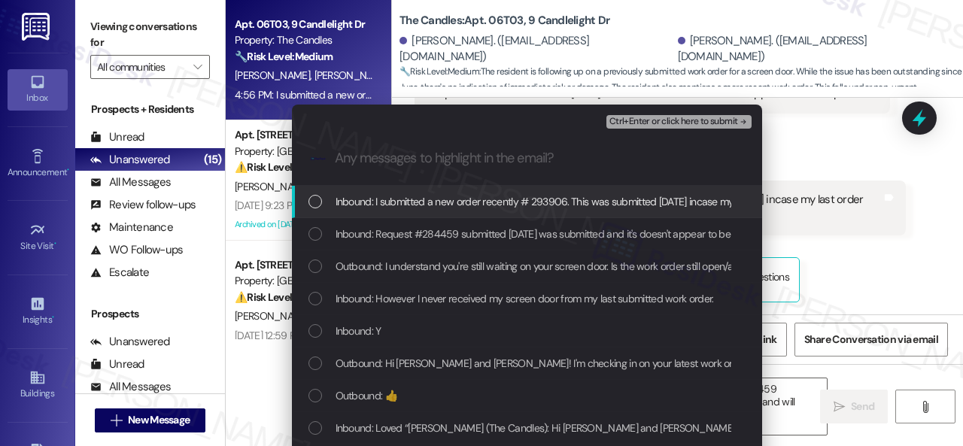
click at [409, 205] on span "Inbound: I submitted a new order recently # 293906. This was submitted 8-15-202…" at bounding box center [604, 201] width 537 height 17
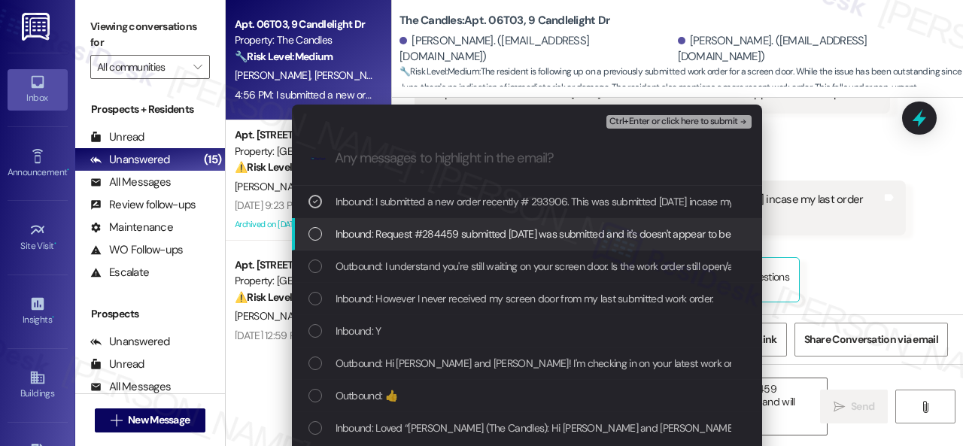
click at [411, 232] on span "Inbound: Request #284459 submitted 6-13-2025 was submitted and it's doesn't app…" at bounding box center [560, 234] width 448 height 17
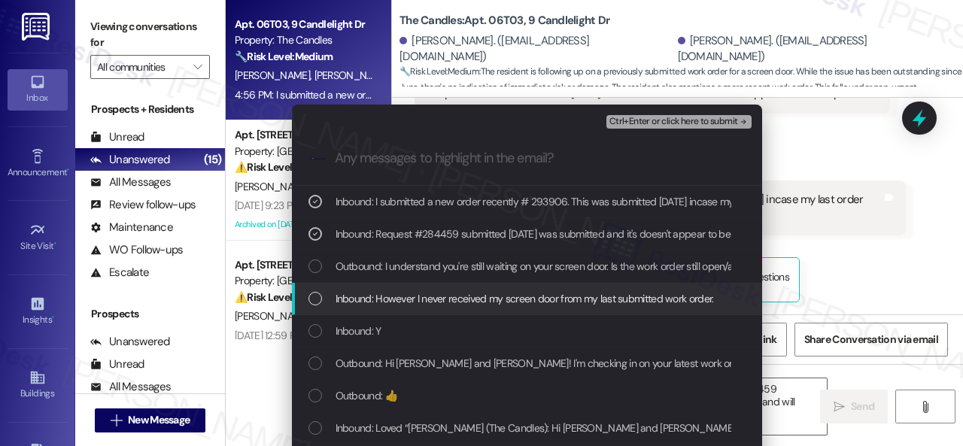
click at [430, 291] on span "Inbound: However I never received my screen door from my last submitted work or…" at bounding box center [525, 298] width 378 height 17
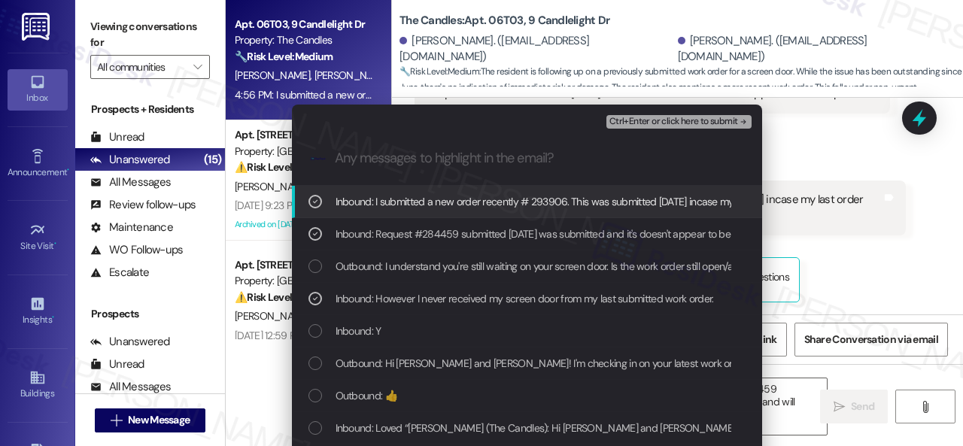
click at [620, 120] on span "Ctrl+Enter or click here to submit" at bounding box center [673, 122] width 129 height 11
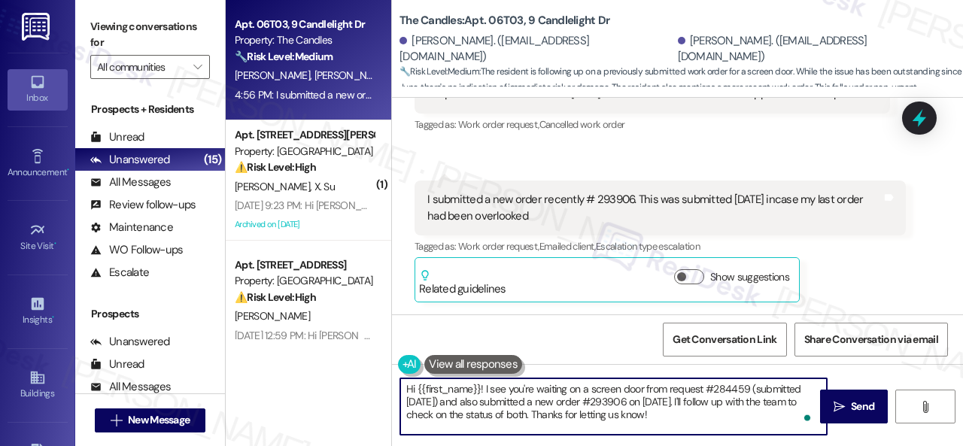
drag, startPoint x: 548, startPoint y: 383, endPoint x: 346, endPoint y: 362, distance: 202.7
click at [346, 362] on div "Apt. 06T03, 9 Candlelight Dr Property: The Candles 🔧 Risk Level: Medium The res…" at bounding box center [594, 223] width 737 height 446
paste textarea "Thank you. I've made a follow-up with the site team regarding your work order. …"
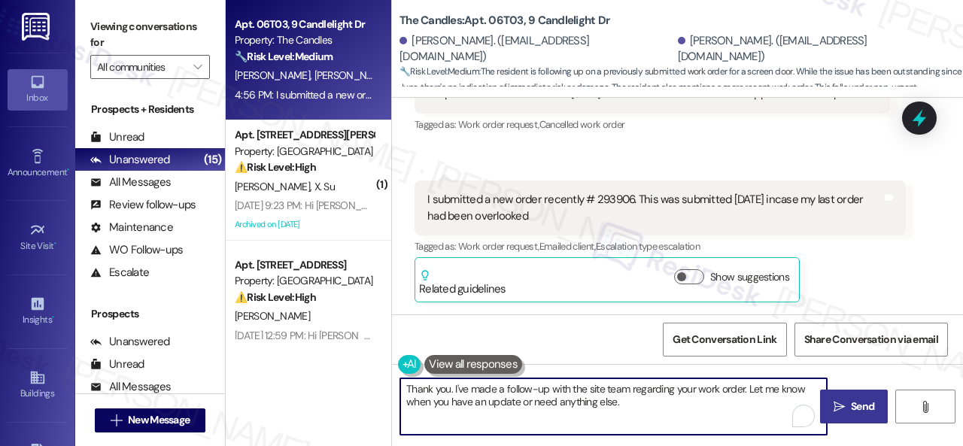
type textarea "Thank you. I've made a follow-up with the site team regarding your work order. …"
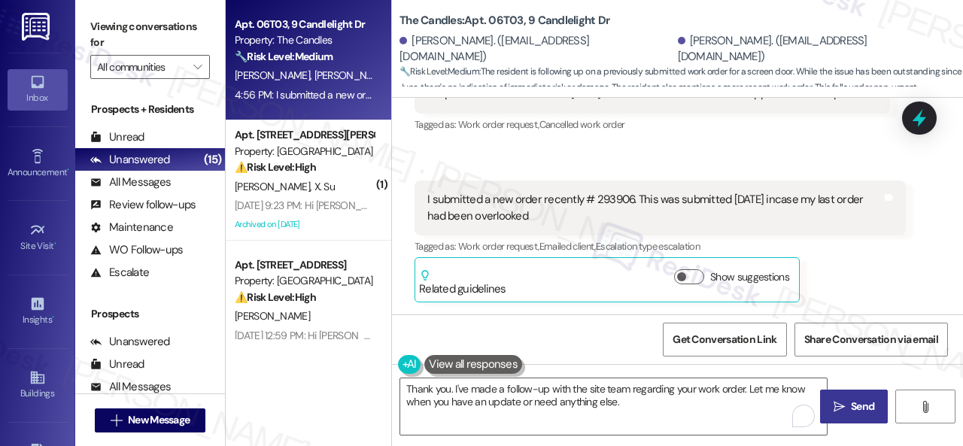
click at [851, 411] on span "Send" at bounding box center [862, 407] width 23 height 16
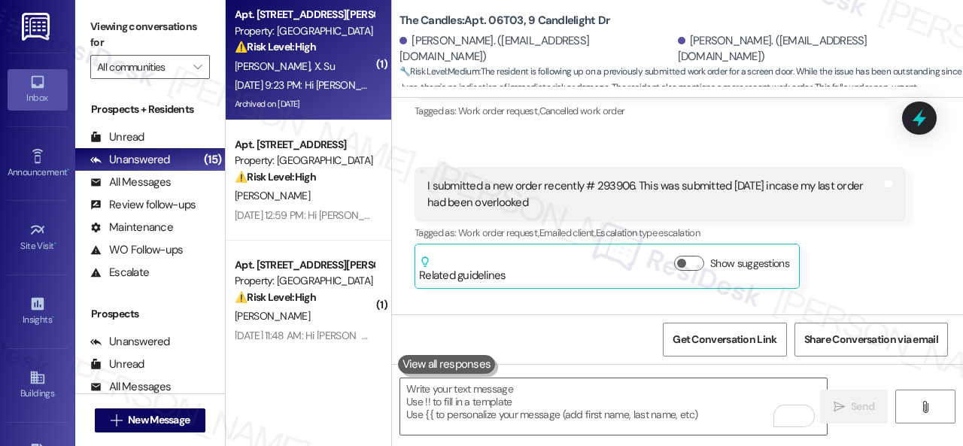
click at [320, 75] on div "S. Odonnell X. Su" at bounding box center [304, 66] width 142 height 19
type textarea "Fetching suggested responses. Please feel free to read through the conversation…"
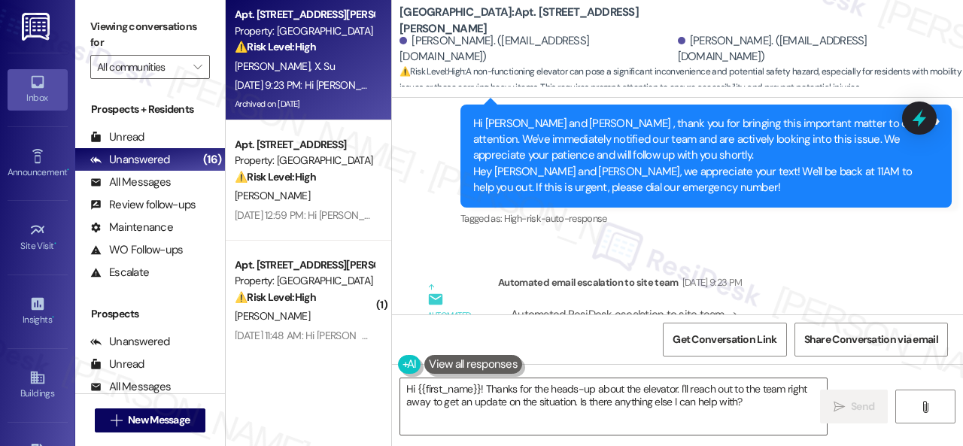
scroll to position [13310, 0]
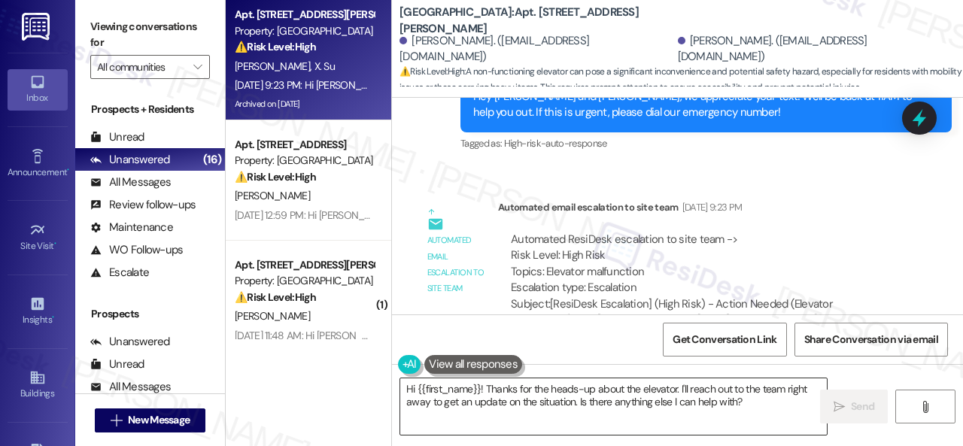
click at [573, 399] on textarea "Hi {{first_name}}! Thanks for the heads-up about the elevator. I'll reach out t…" at bounding box center [613, 406] width 427 height 56
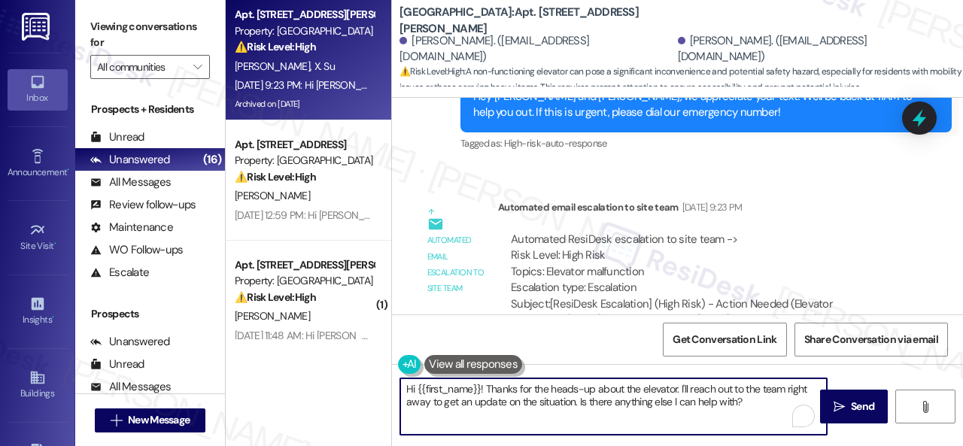
click at [579, 415] on textarea "Hi {{first_name}}! Thanks for the heads-up about the elevator. I'll reach out t…" at bounding box center [613, 406] width 427 height 56
drag, startPoint x: 576, startPoint y: 405, endPoint x: 744, endPoint y: 405, distance: 167.8
click at [744, 405] on textarea "Hi {{first_name}}! Thanks for the heads-up about the elevator. I'll reach out t…" at bounding box center [613, 406] width 427 height 56
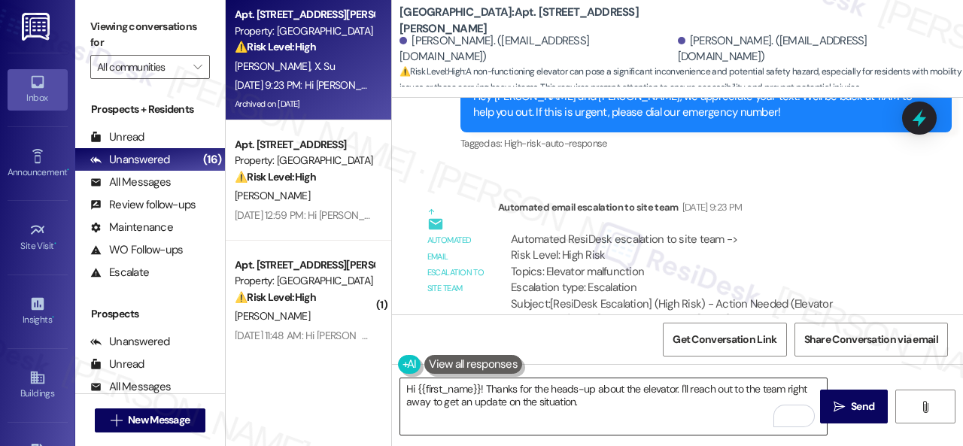
click at [656, 402] on textarea "Hi {{first_name}}! Thanks for the heads-up about the elevator. I'll reach out t…" at bounding box center [613, 406] width 427 height 56
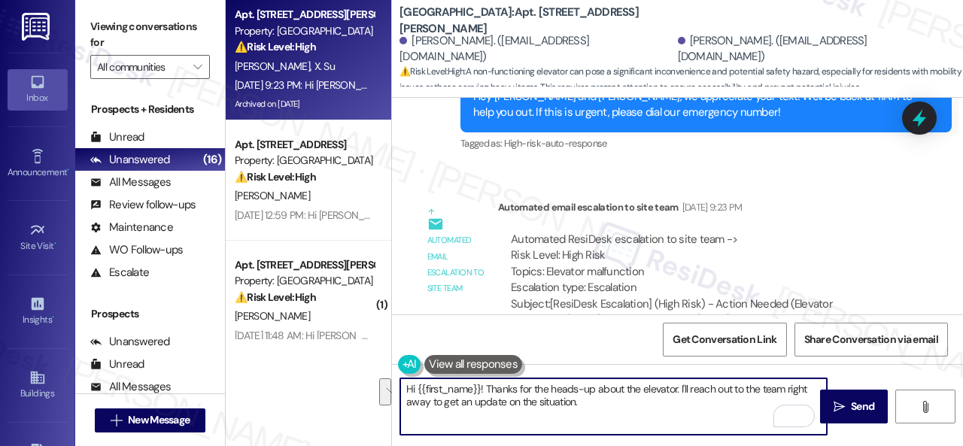
drag, startPoint x: 679, startPoint y: 385, endPoint x: 685, endPoint y: 410, distance: 25.5
click at [685, 410] on textarea "Hi {{first_name}}! Thanks for the heads-up about the elevator. I'll reach out t…" at bounding box center [613, 406] width 427 height 56
paste textarea "The site team has been informed about your inquiry or concern."
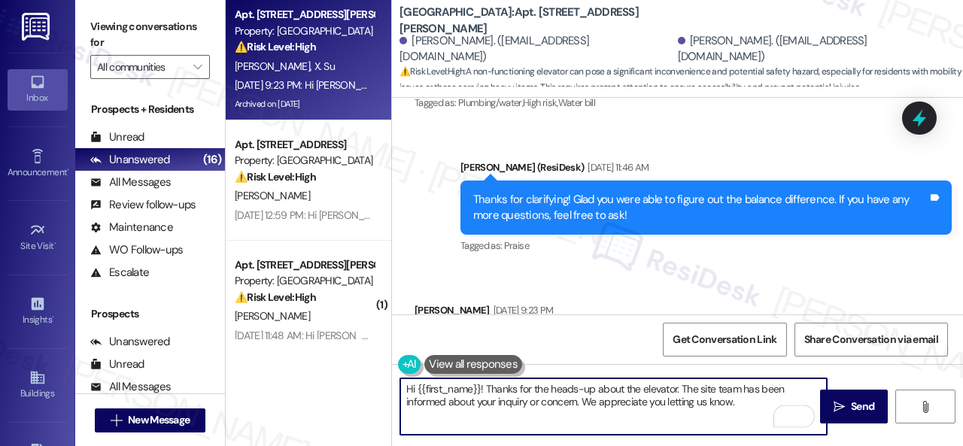
scroll to position [12859, 0]
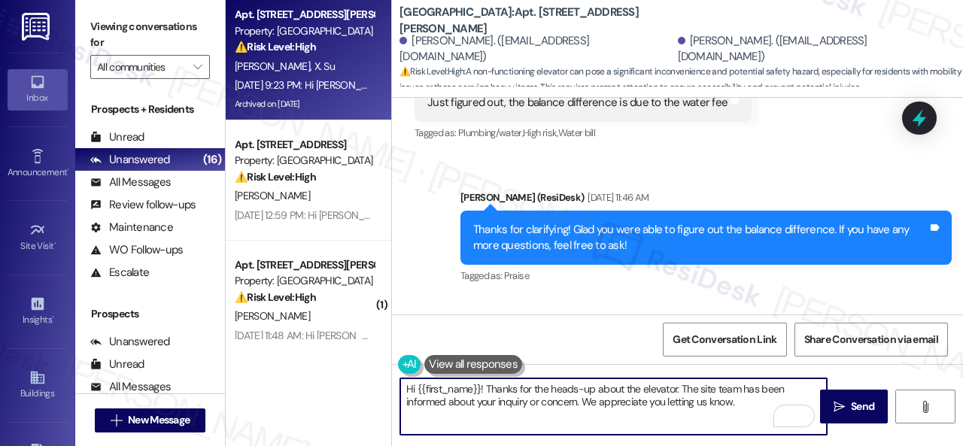
drag, startPoint x: 419, startPoint y: 390, endPoint x: 478, endPoint y: 390, distance: 59.4
click at [478, 390] on textarea "Hi {{first_name}}! Thanks for the heads-up about the elevator. The site team ha…" at bounding box center [613, 406] width 427 height 56
click at [694, 403] on textarea "Hi Sean! Thanks for the heads-up about the elevator. The site team has been inf…" at bounding box center [613, 406] width 427 height 56
type textarea "Hi Sean! Thanks for the heads-up about the elevator. The site team has been inf…"
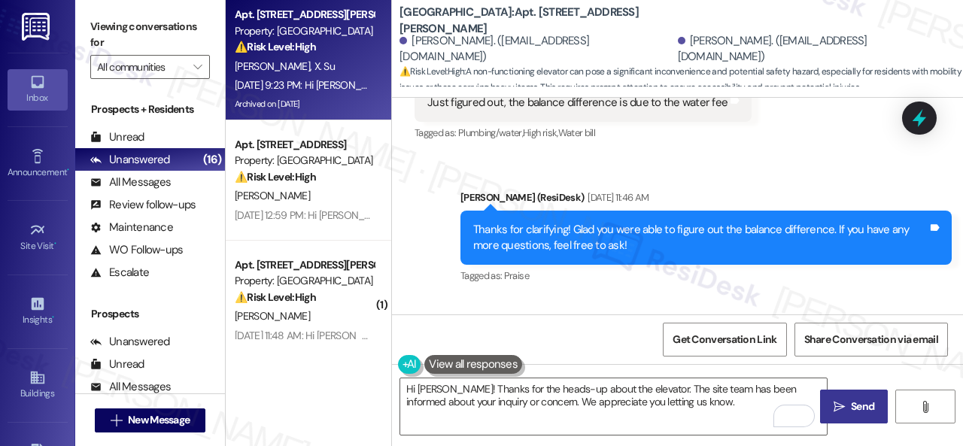
click at [858, 405] on span "Send" at bounding box center [862, 407] width 23 height 16
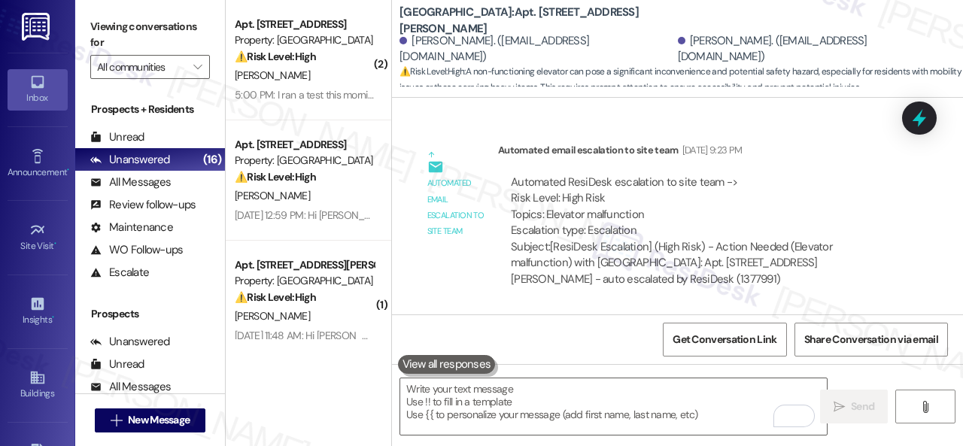
scroll to position [13430, 0]
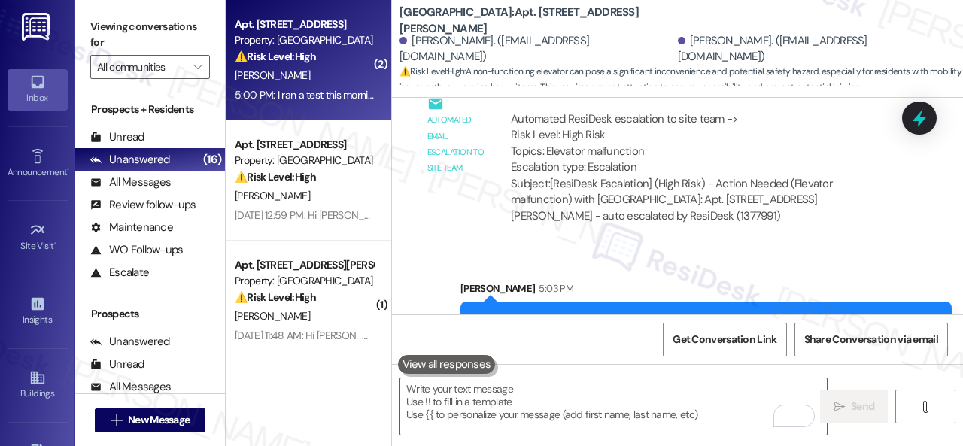
click at [290, 84] on div "T. Willett" at bounding box center [304, 75] width 142 height 19
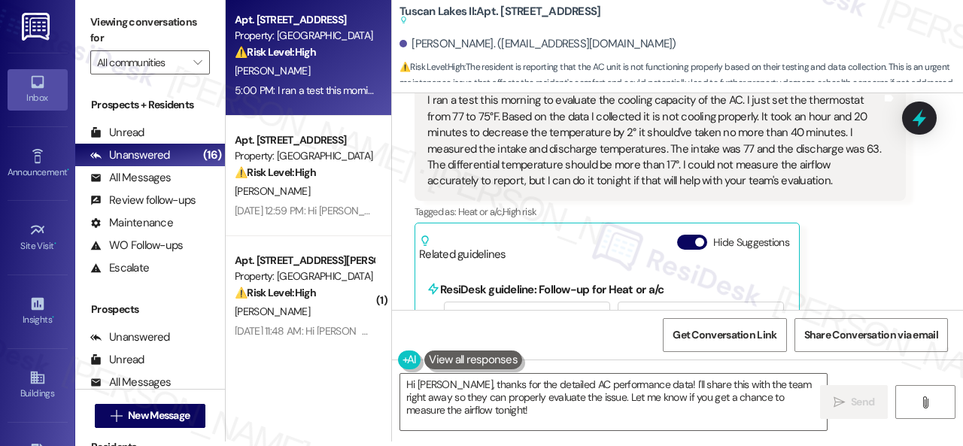
scroll to position [1905, 0]
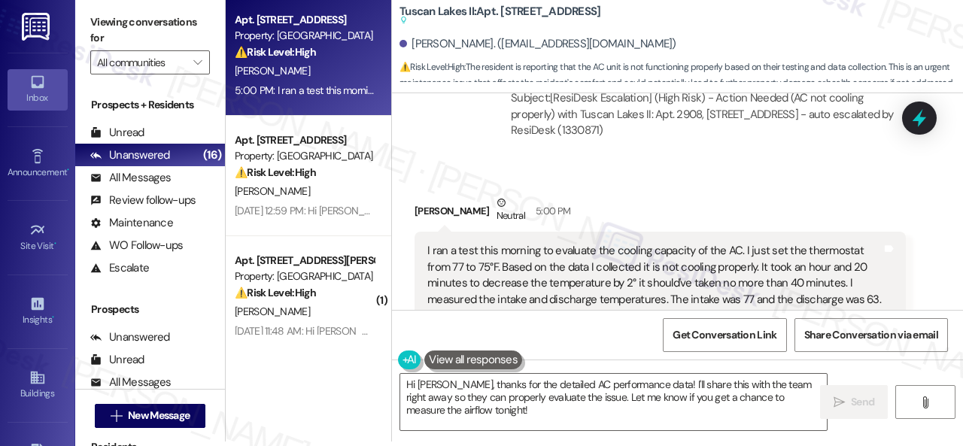
click at [444, 183] on div "Received via SMS Thomas Willett Neutral 5:00 PM I ran a test this morning to ev…" at bounding box center [677, 384] width 571 height 446
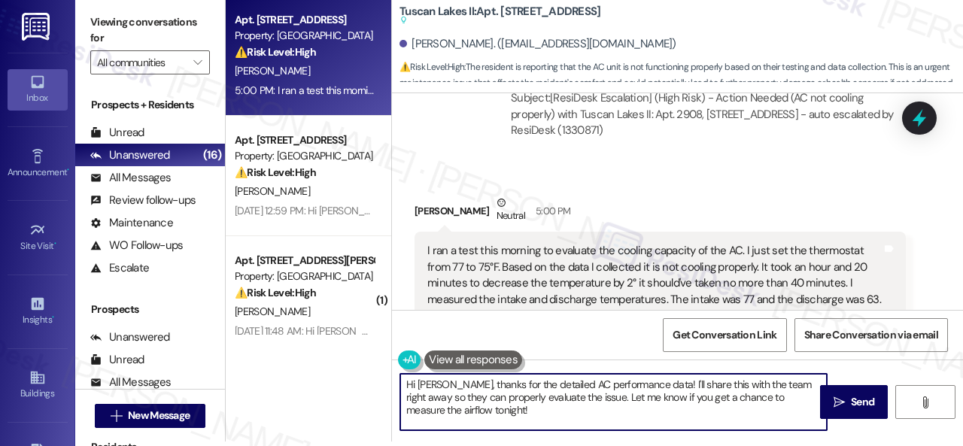
drag, startPoint x: 385, startPoint y: 386, endPoint x: 367, endPoint y: 380, distance: 19.0
click at [367, 380] on div "Apt. 2908, 1805 S Egret Bay Blvd Property: Tuscan Lakes II ⚠️ Risk Level: High …" at bounding box center [594, 218] width 737 height 446
paste textarea "I'm sorry to hear the issue hasn't been resolved yet. We apologize for the dela…"
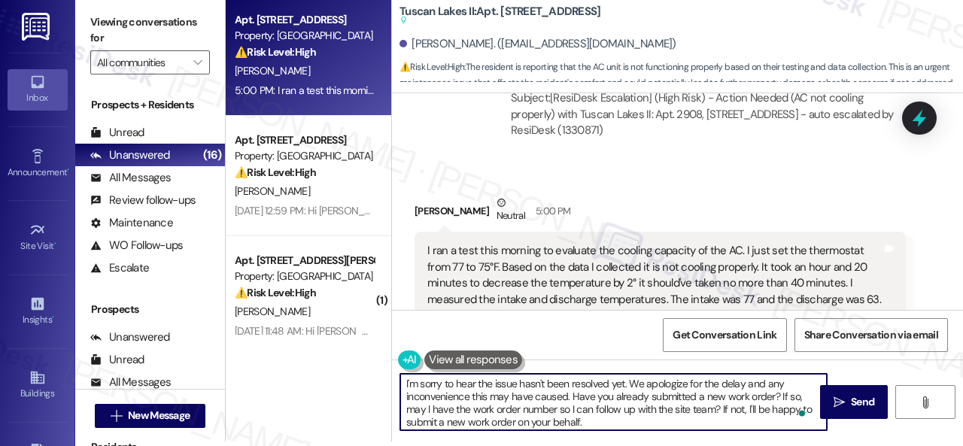
scroll to position [0, 0]
click at [494, 387] on textarea "I'm sorry to hear the issue hasn't been resolved yet. We apologize for the dela…" at bounding box center [613, 402] width 427 height 56
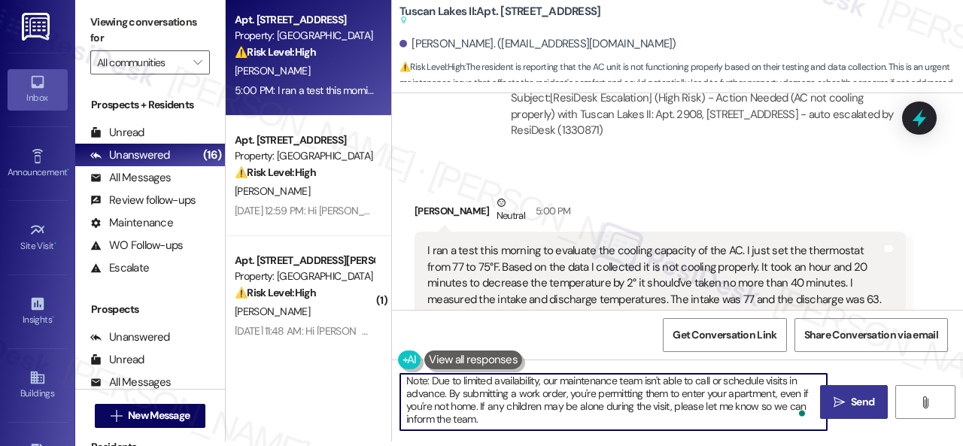
type textarea "I'm sorry to hear the AC issue hasn't been resolved yet. We apologize for the d…"
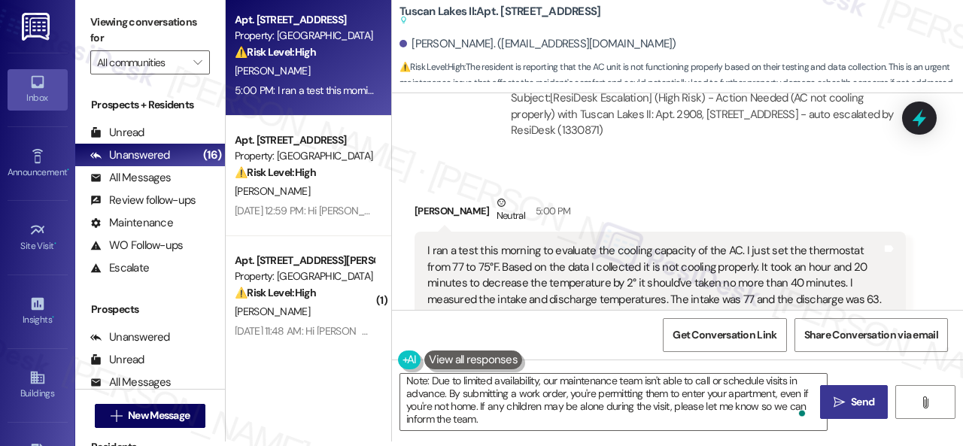
click at [848, 402] on span "Send" at bounding box center [862, 402] width 29 height 16
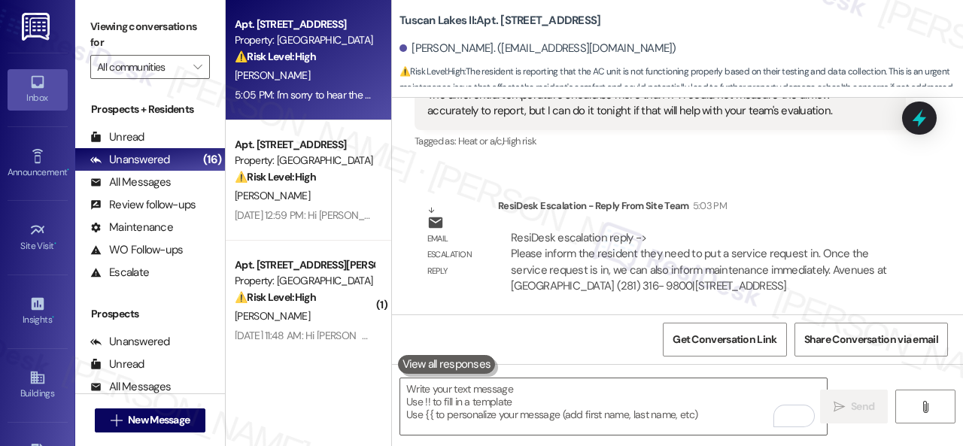
drag, startPoint x: 349, startPoint y: 202, endPoint x: 426, endPoint y: 198, distance: 76.9
click at [349, 201] on div "K. Nagle" at bounding box center [304, 196] width 142 height 19
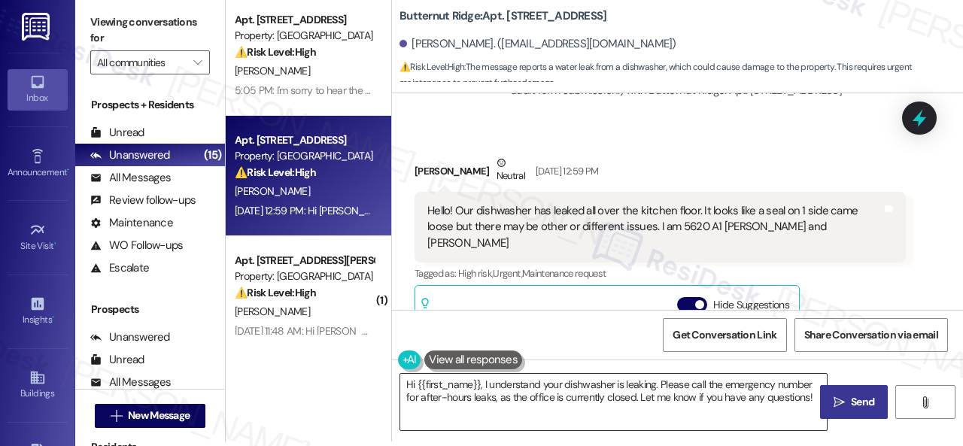
drag, startPoint x: 636, startPoint y: 381, endPoint x: 609, endPoint y: 388, distance: 27.4
click at [636, 381] on textarea "Hi {{first_name}}, I understand your dishwasher is leaking. Please call the eme…" at bounding box center [613, 402] width 427 height 56
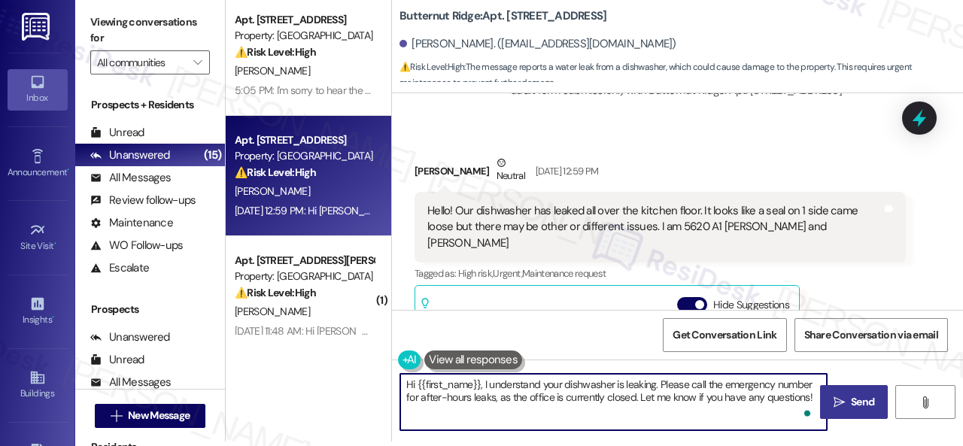
click at [481, 383] on textarea "Hi {{first_name}}, I understand your dishwasher is leaking. Please call the eme…" at bounding box center [613, 402] width 427 height 56
paste textarea "I apologize for the late reply. I was away for the weekend."
drag, startPoint x: 502, startPoint y: 396, endPoint x: 669, endPoint y: 406, distance: 167.3
click at [669, 406] on textarea "Hi {{first_name}}, I apologize for the late reply. I was away for the weekend. …" at bounding box center [613, 402] width 427 height 56
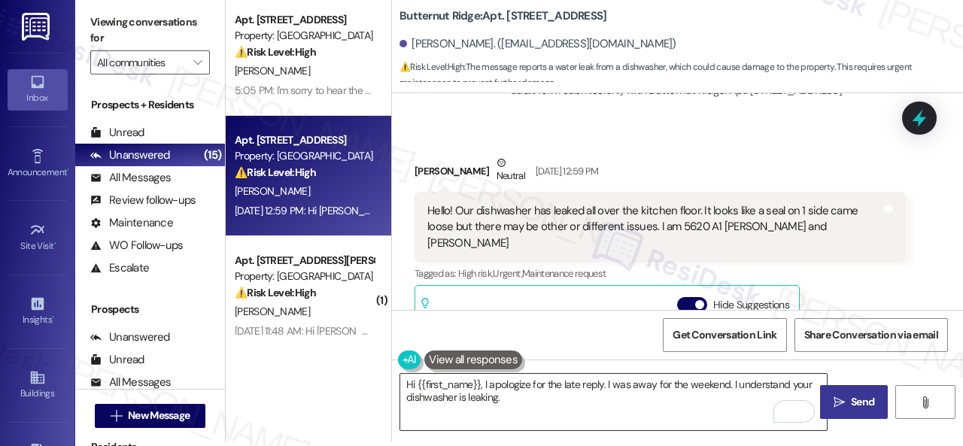
click at [647, 397] on textarea "Hi {{first_name}}, I apologize for the late reply. I was away for the weekend. …" at bounding box center [613, 402] width 427 height 56
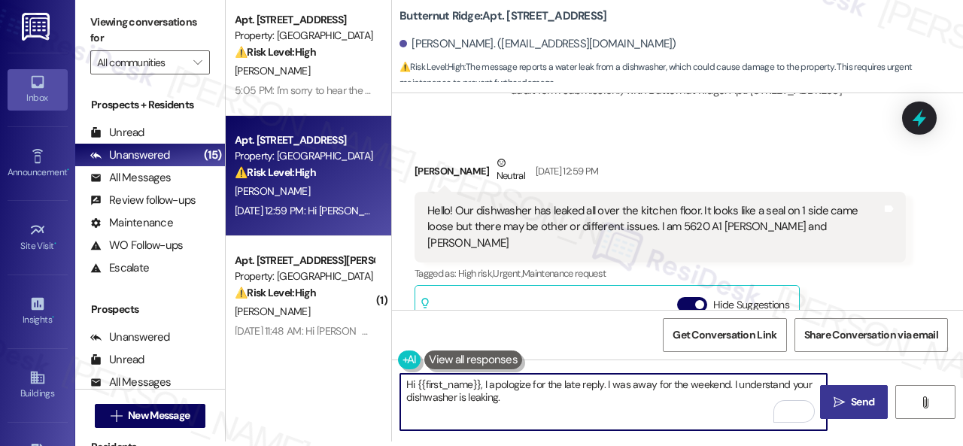
paste textarea "Is there already a work order for the issue? If so, may I have the work order n…"
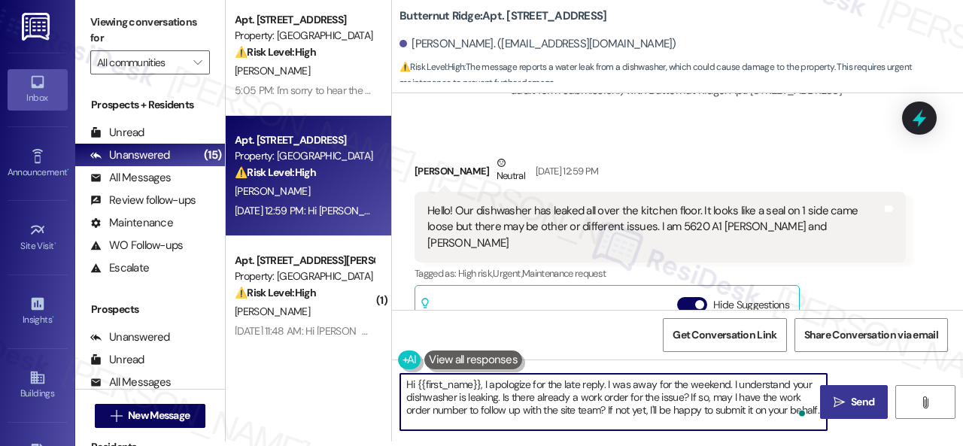
type textarea "Hi {{first_name}}, I apologize for the late reply. I was away for the weekend. …"
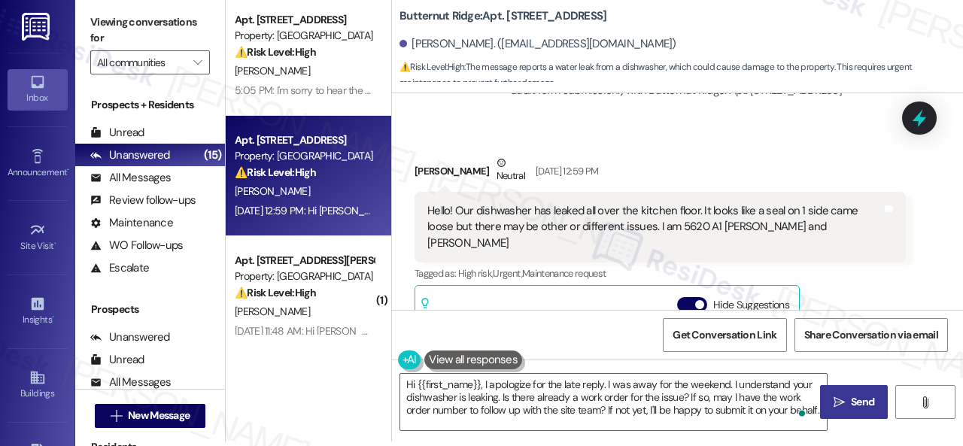
click at [842, 409] on span " Send" at bounding box center [854, 402] width 47 height 16
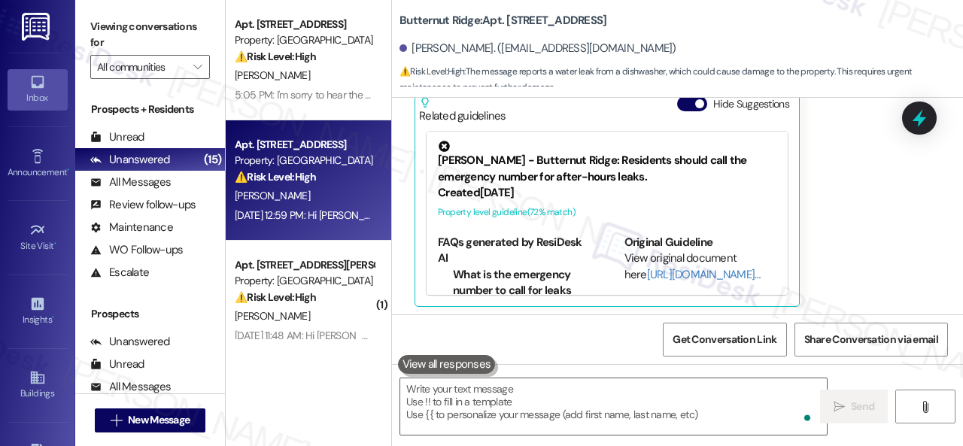
scroll to position [1851, 0]
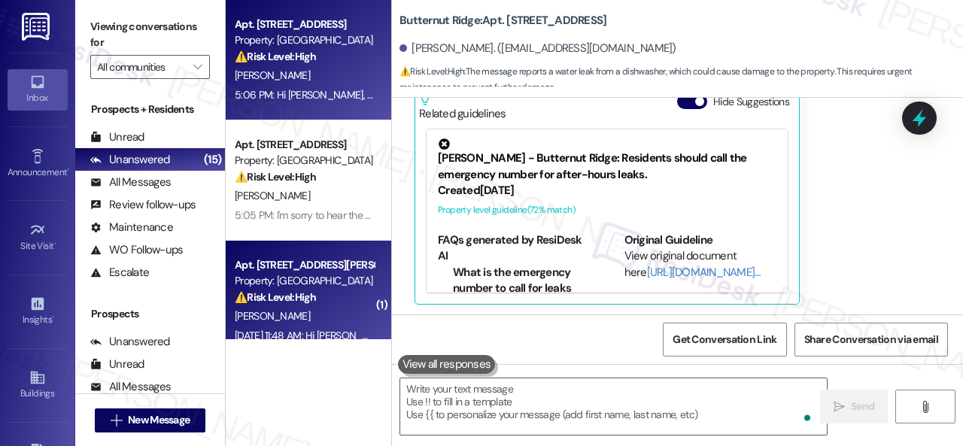
click at [337, 306] on div "Apt. 421, 931 Fletcher Avenue Property: Pinnex North Square ⚠️ Risk Level: High…" at bounding box center [304, 281] width 142 height 51
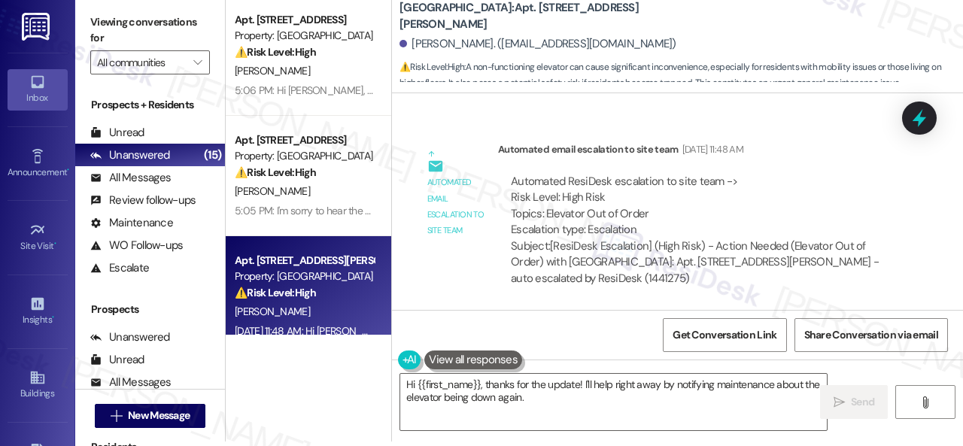
click at [812, 223] on div "Automated ResiDesk escalation to site team -> Risk Level: High Risk Topics: Ele…" at bounding box center [702, 206] width 382 height 65
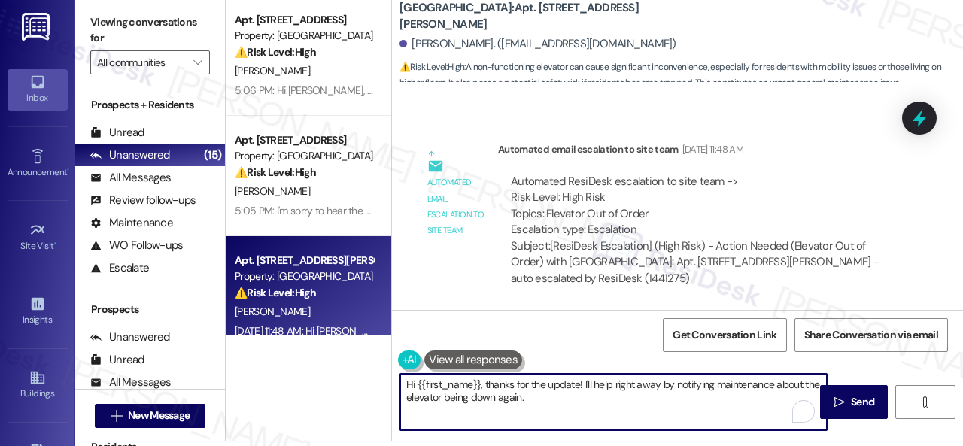
drag, startPoint x: 501, startPoint y: 389, endPoint x: 484, endPoint y: 387, distance: 17.4
click at [484, 387] on textarea "Hi {{first_name}}, thanks for the update! I'll help right away by notifying mai…" at bounding box center [613, 402] width 427 height 56
paste textarea "I apologize for the late reply. I was away for the weekend. Please don’t hesita…"
drag, startPoint x: 509, startPoint y: 396, endPoint x: 556, endPoint y: 396, distance: 47.4
click at [556, 396] on textarea "Hi {{first_name}}, I apologize for the late reply. I was away for the weekend. …" at bounding box center [613, 402] width 427 height 56
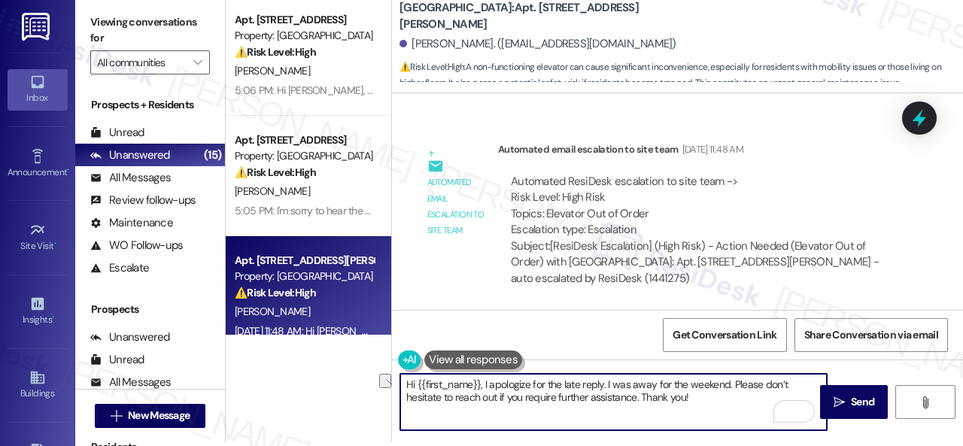
click at [556, 396] on textarea "Hi {{first_name}}, I apologize for the late reply. I was away for the weekend. …" at bounding box center [613, 402] width 427 height 56
drag, startPoint x: 556, startPoint y: 396, endPoint x: 507, endPoint y: 402, distance: 49.3
click at [507, 402] on textarea "Hi {{first_name}}, I apologize for the late reply. I was away for the weekend. …" at bounding box center [613, 402] width 427 height 56
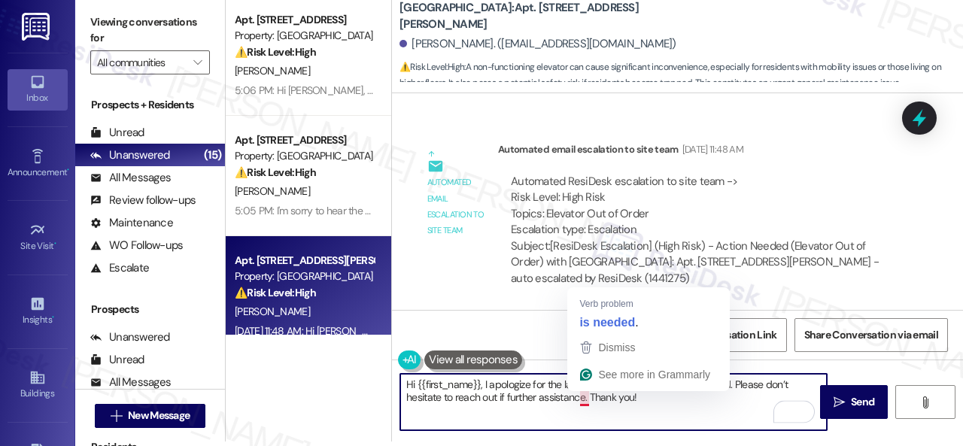
click at [583, 395] on textarea "Hi {{first_name}}, I apologize for the late reply. I was away for the weekend. …" at bounding box center [613, 402] width 427 height 56
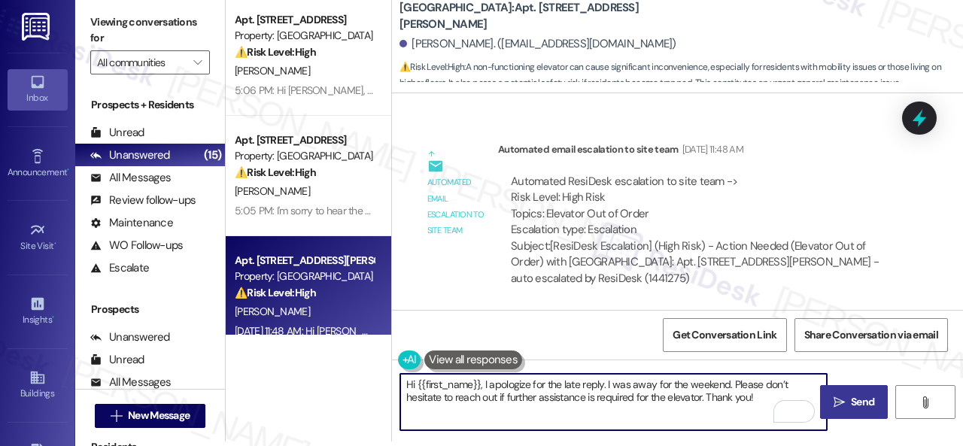
type textarea "Hi {{first_name}}, I apologize for the late reply. I was away for the weekend. …"
click at [842, 402] on span " Send" at bounding box center [854, 402] width 47 height 16
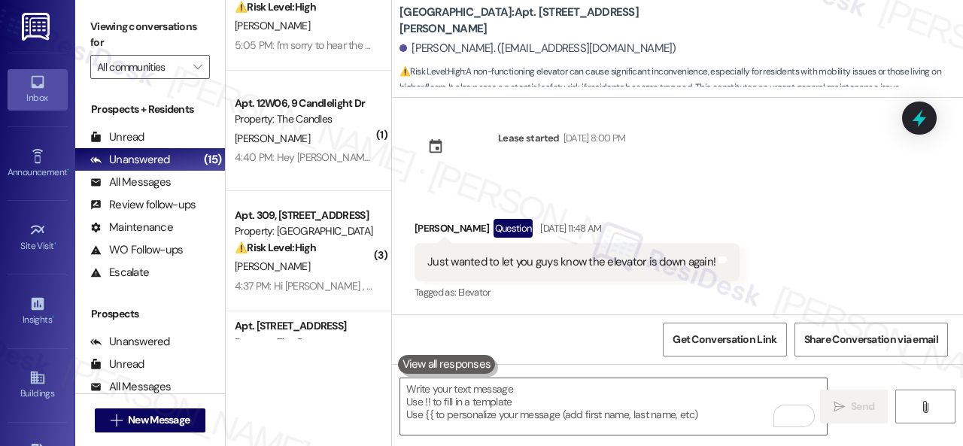
scroll to position [226, 0]
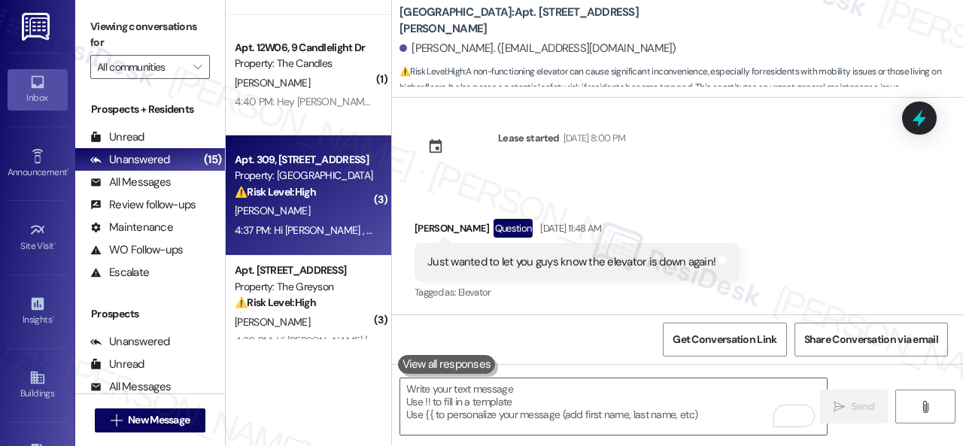
click at [336, 214] on div "[PERSON_NAME]" at bounding box center [304, 211] width 142 height 19
type textarea "Fetching suggested responses. Please feel free to read through the conversation…"
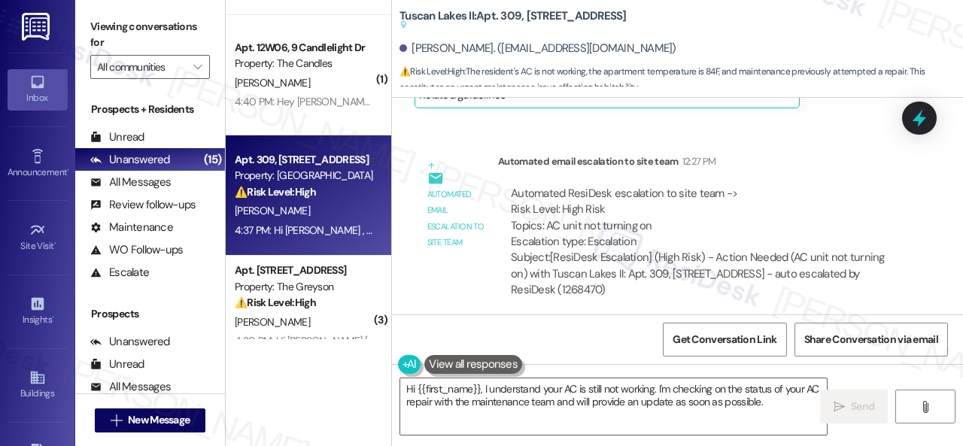
scroll to position [6762, 0]
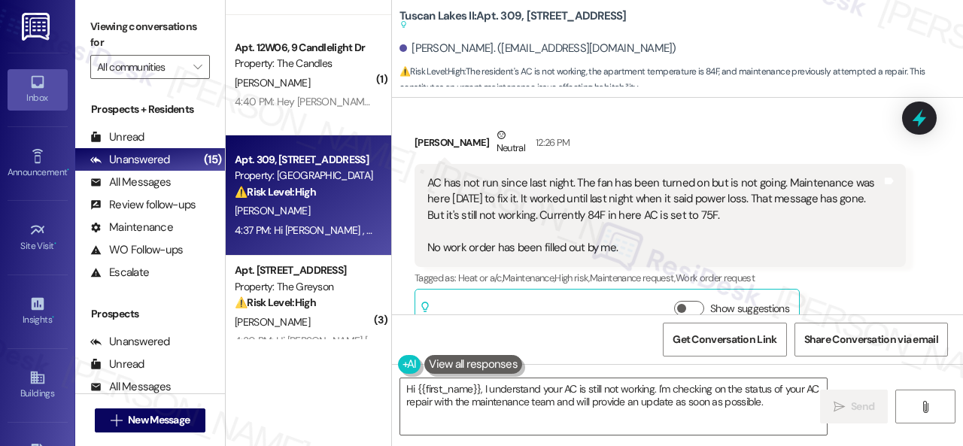
drag, startPoint x: 427, startPoint y: 181, endPoint x: 743, endPoint y: 216, distance: 317.1
click at [743, 216] on div "AC has not run since last night. The fan has been turned on but is not going. M…" at bounding box center [654, 215] width 454 height 80
copy div "AC has not run since last night. The fan has been turned on but is not going. M…"
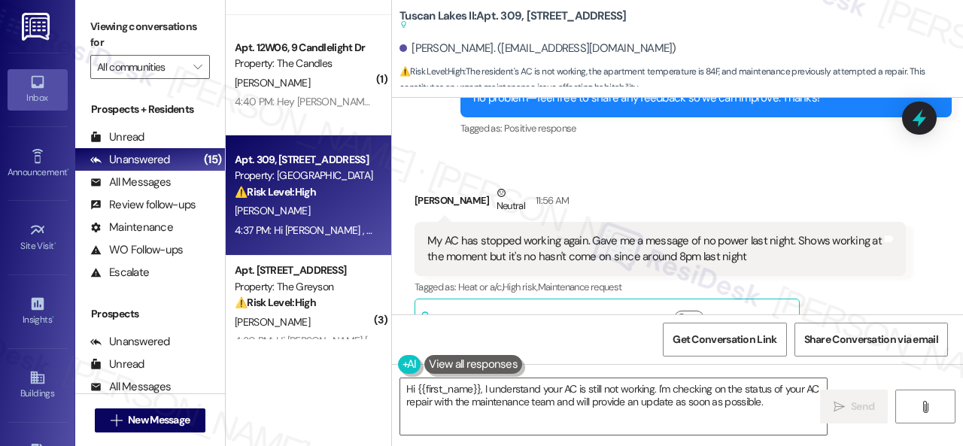
scroll to position [5709, 0]
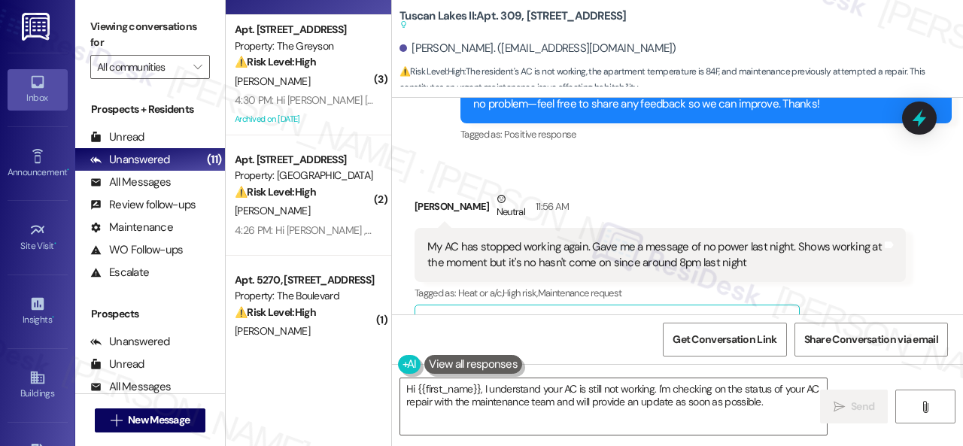
click at [682, 173] on div "Received via SMS Simon Eakin Neutral 11:56 AM My AC has stopped working again. …" at bounding box center [677, 259] width 571 height 204
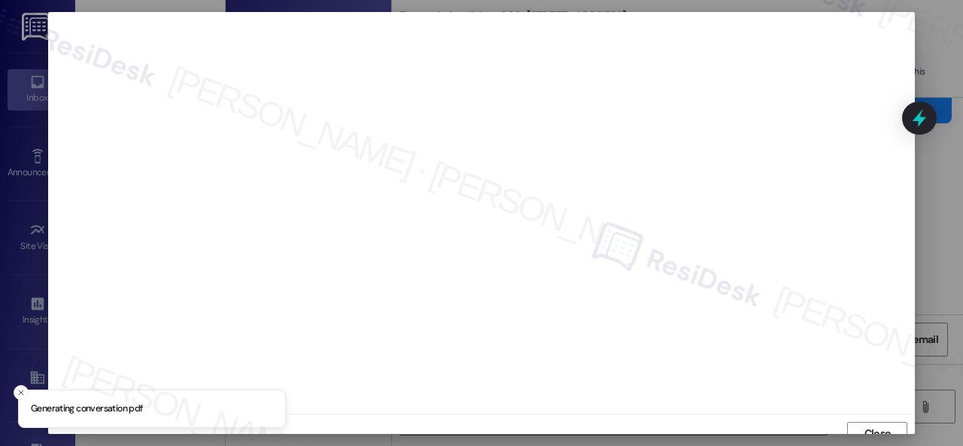
scroll to position [11, 0]
click at [880, 424] on span "Close" at bounding box center [877, 423] width 26 height 16
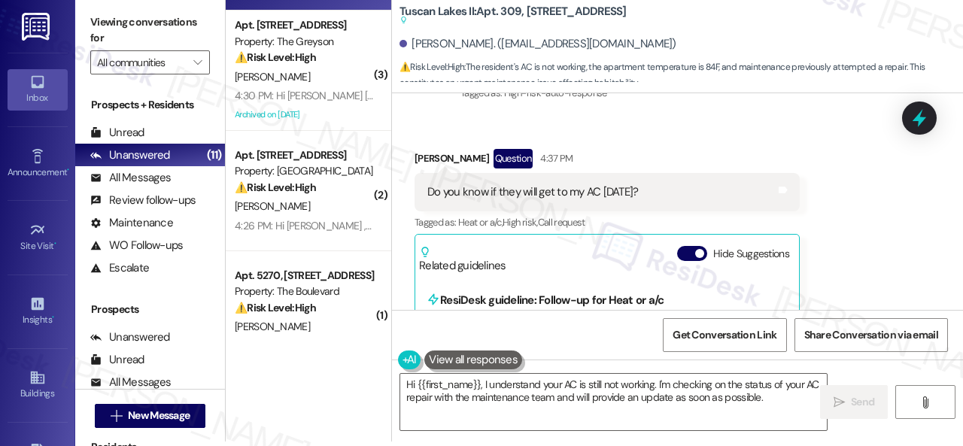
scroll to position [7815, 0]
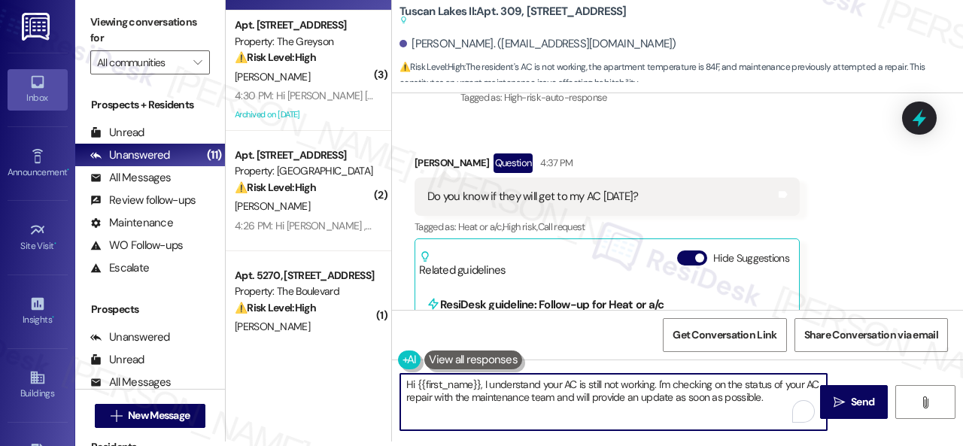
drag, startPoint x: 405, startPoint y: 384, endPoint x: 884, endPoint y: 458, distance: 484.9
click at [884, 445] on html "Inbox Go to Inbox Announcement • Send A Text Announcement Site Visit • Go to Si…" at bounding box center [481, 223] width 963 height 446
paste textarea "I apologize if I cannot confirm when the maintenance team will come by your apa…"
type textarea "I apologize if I cannot confirm when the maintenance team will come by your apa…"
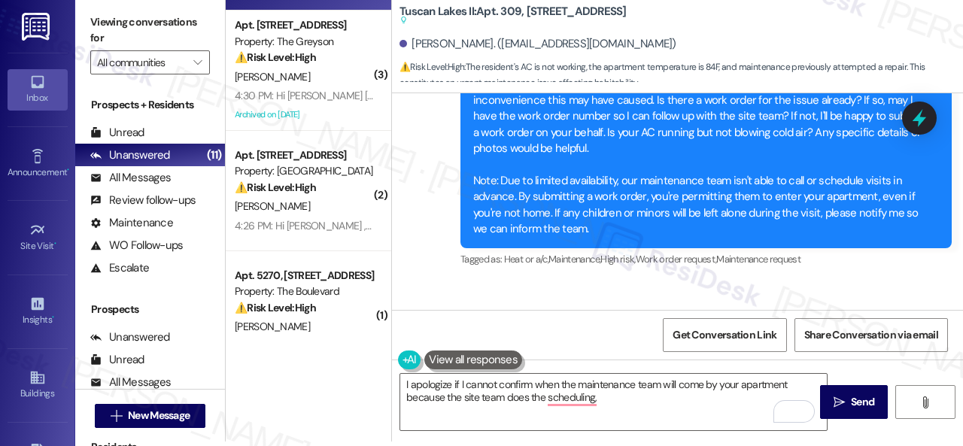
scroll to position [6536, 0]
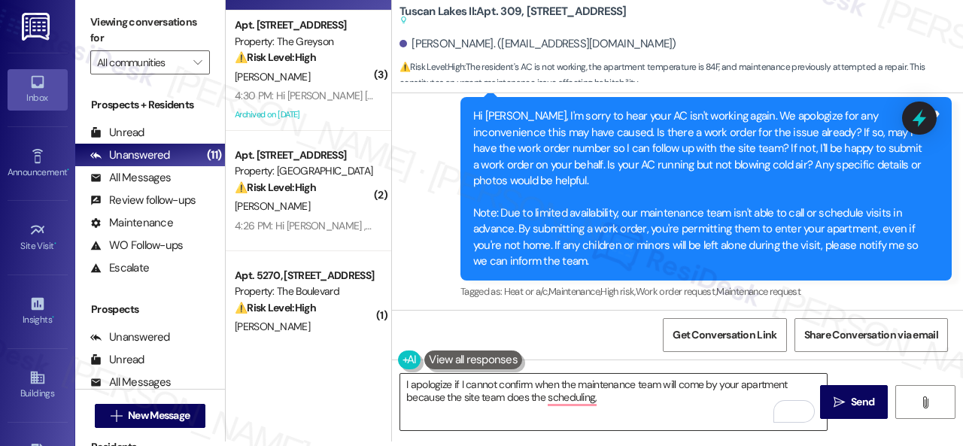
click at [629, 402] on textarea "I apologize if I cannot confirm when the maintenance team will come by your apa…" at bounding box center [613, 402] width 427 height 56
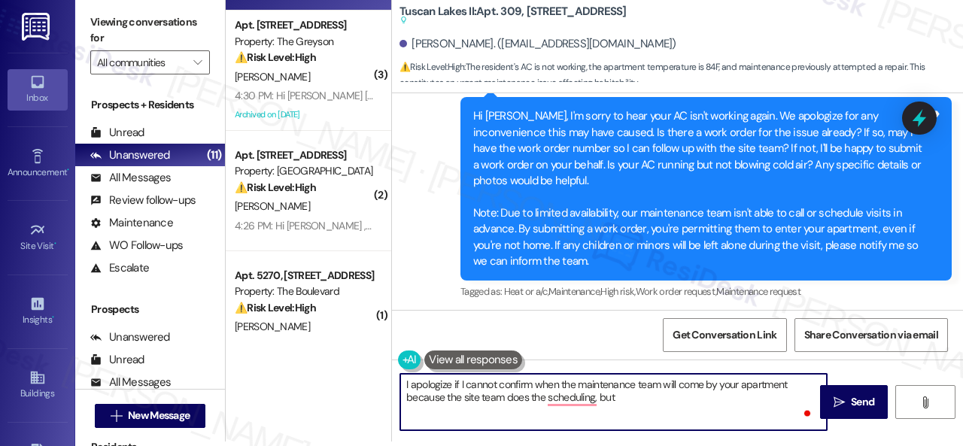
paste textarea "I've submitted a work order on your behalf and notified the site team. Please l…"
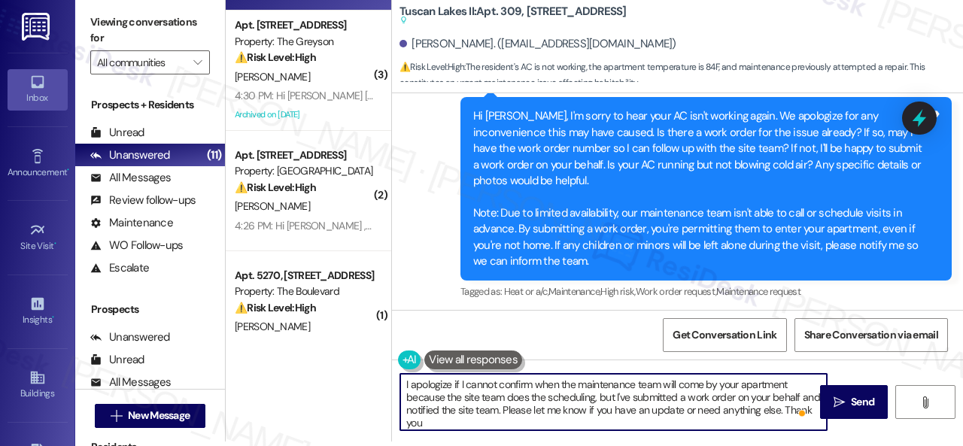
type textarea "I apologize if I cannot confirm when the maintenance team will come by your apa…"
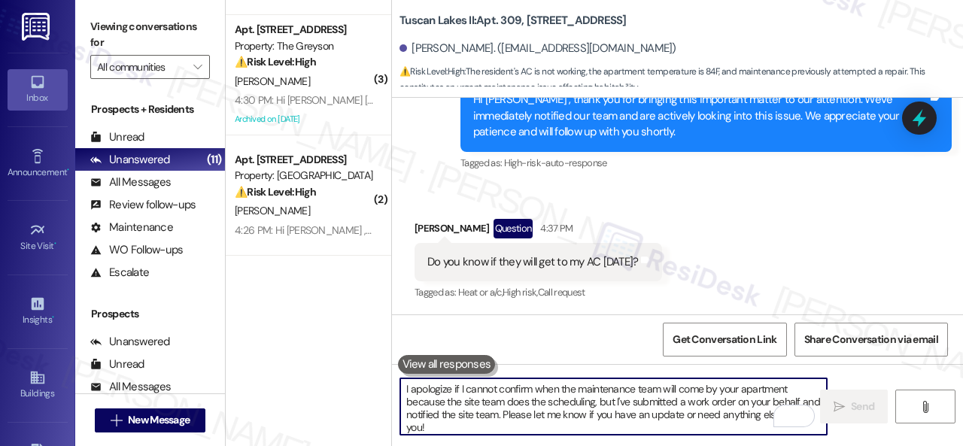
scroll to position [0, 0]
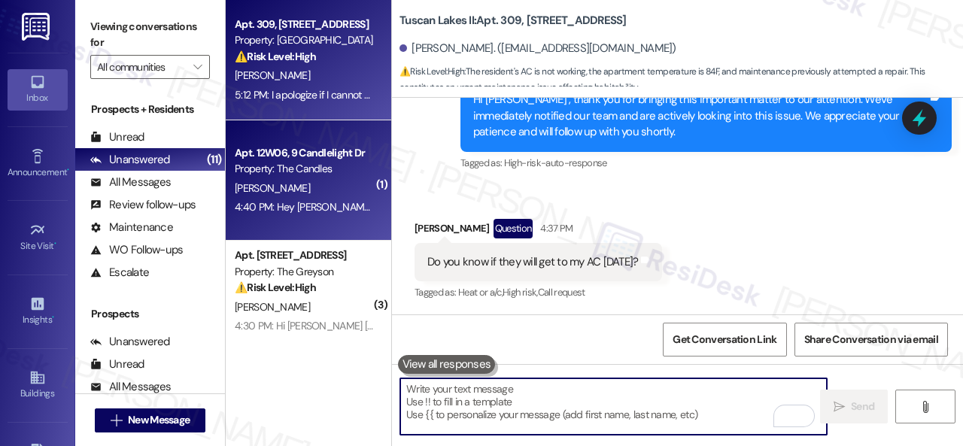
click at [317, 195] on div "[PERSON_NAME]" at bounding box center [304, 188] width 142 height 19
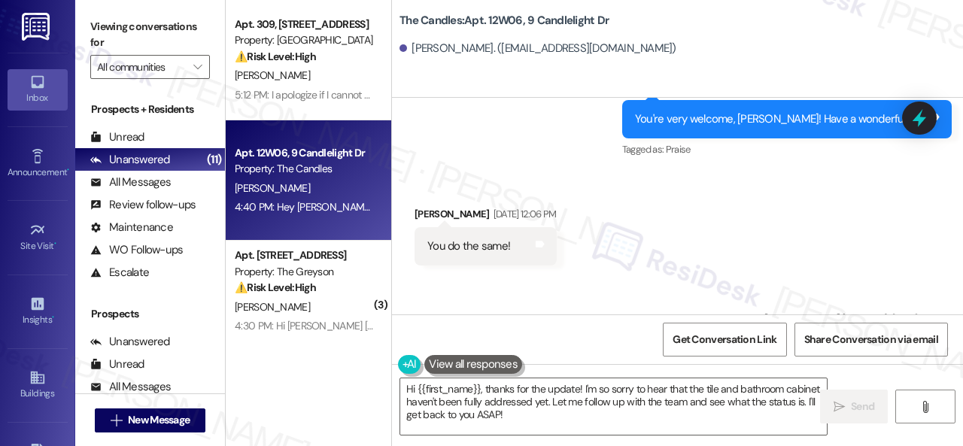
scroll to position [3859, 0]
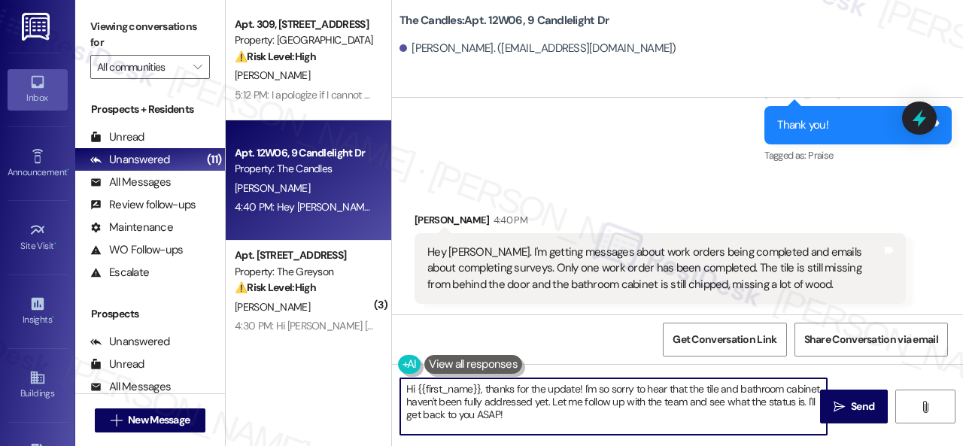
drag, startPoint x: 586, startPoint y: 399, endPoint x: 584, endPoint y: 419, distance: 19.7
click at [594, 422] on textarea "Hi {{first_name}}, thanks for the update! I'm so sorry to hear that the tile an…" at bounding box center [613, 406] width 427 height 56
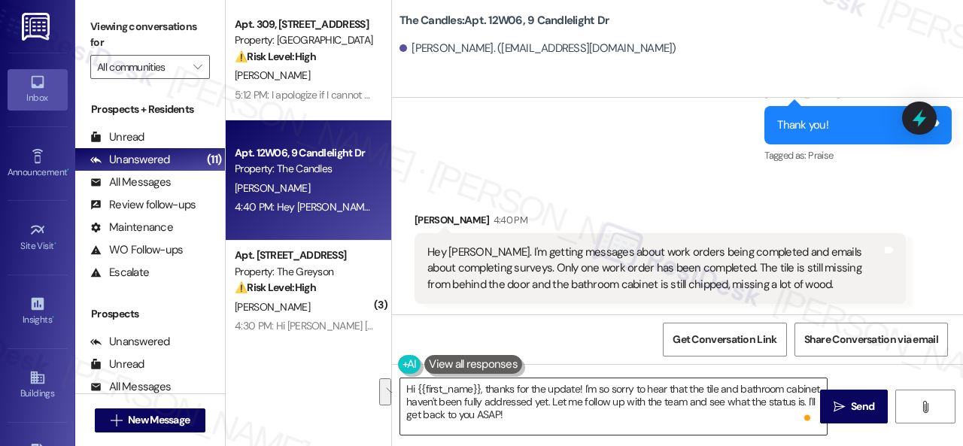
click at [644, 427] on textarea "Hi {{first_name}}, thanks for the update! I'm so sorry to hear that the tile an…" at bounding box center [613, 406] width 427 height 56
click at [442, 148] on div "Sent via SMS [PERSON_NAME] (ResiDesk) [DATE] 12:41 PM Thank you! Tags and notes…" at bounding box center [677, 114] width 571 height 127
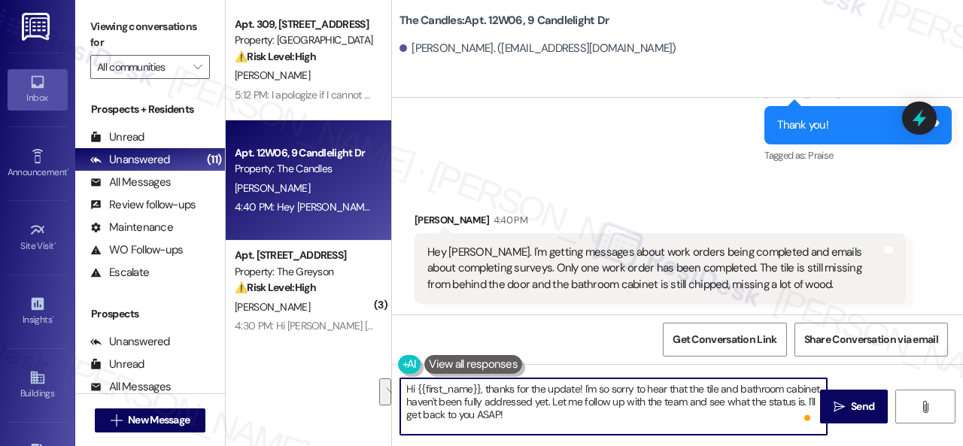
drag, startPoint x: 585, startPoint y: 401, endPoint x: 606, endPoint y: 416, distance: 25.9
click at [606, 416] on textarea "Hi {{first_name}}, thanks for the update! I'm so sorry to hear that the tile an…" at bounding box center [613, 406] width 427 height 56
paste textarea "We apologize for the delay and any inconvenience this may have caused. Have you…"
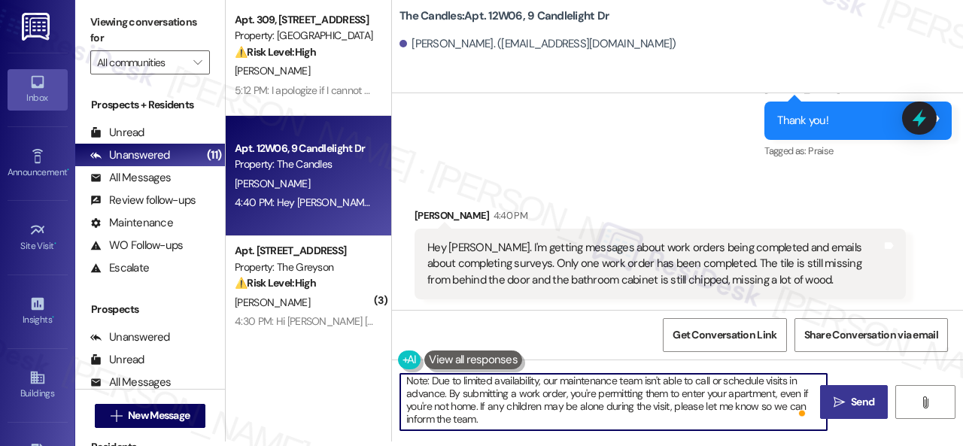
type textarea "Hi {{first_name}}, thanks for the update! I'm so sorry to hear that the tile an…"
click at [851, 410] on span "Send" at bounding box center [862, 402] width 23 height 16
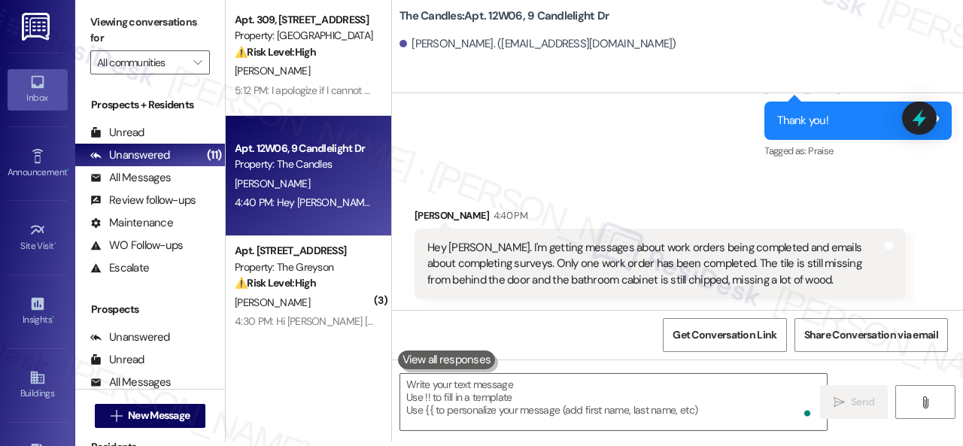
scroll to position [0, 0]
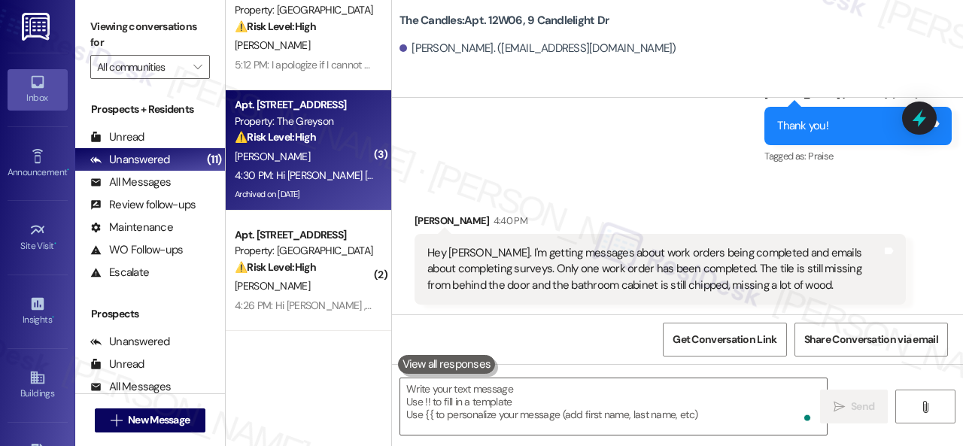
click at [336, 158] on div "[PERSON_NAME]" at bounding box center [304, 156] width 142 height 19
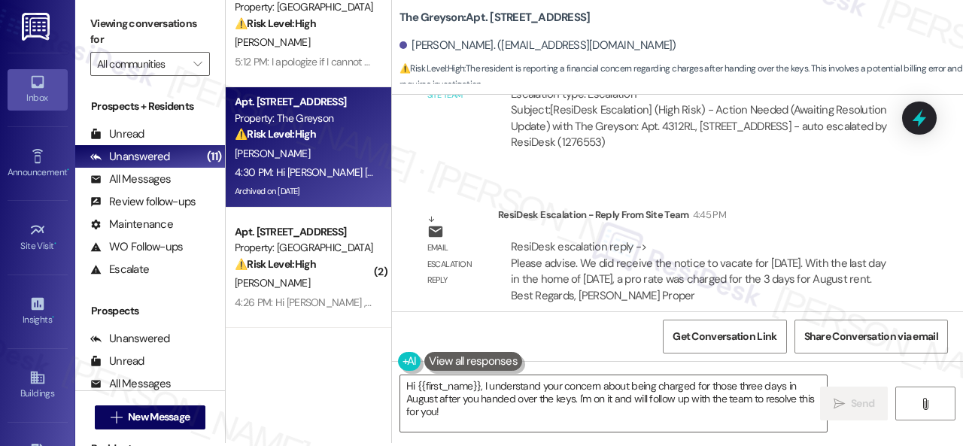
scroll to position [5, 0]
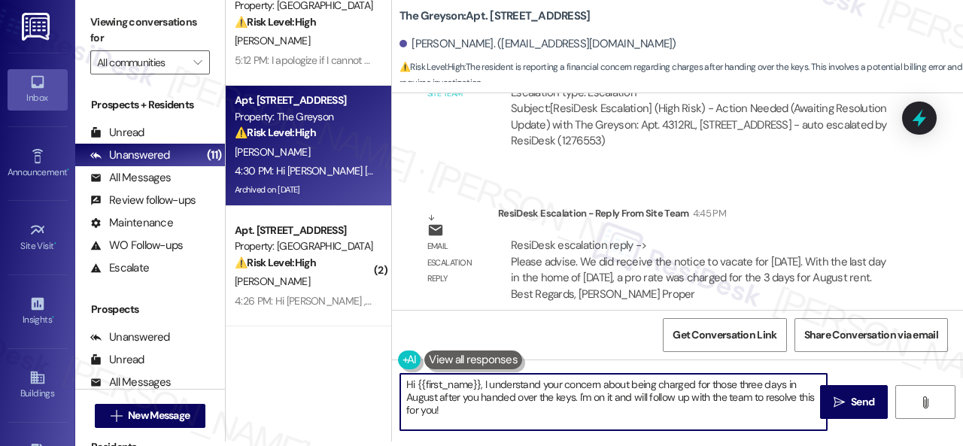
drag, startPoint x: 576, startPoint y: 395, endPoint x: 585, endPoint y: 415, distance: 21.9
click at [585, 415] on textarea "Hi {{first_name}}, I understand your concern about being charged for those thre…" at bounding box center [613, 402] width 427 height 56
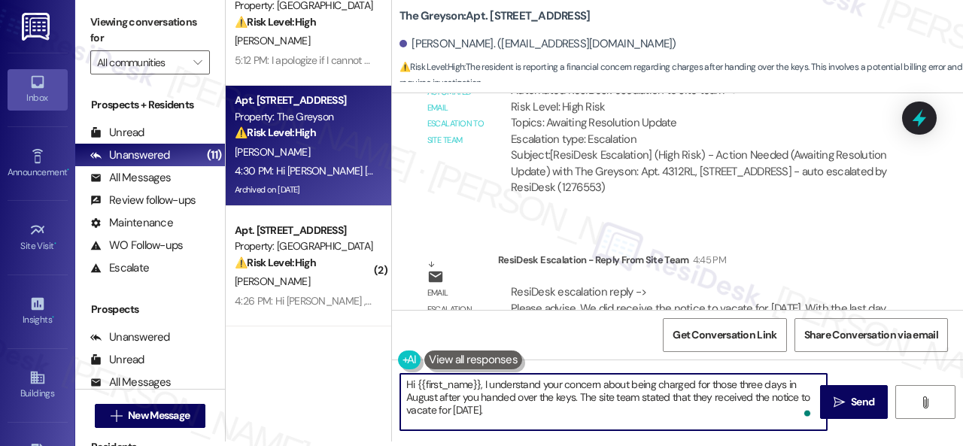
scroll to position [13438, 0]
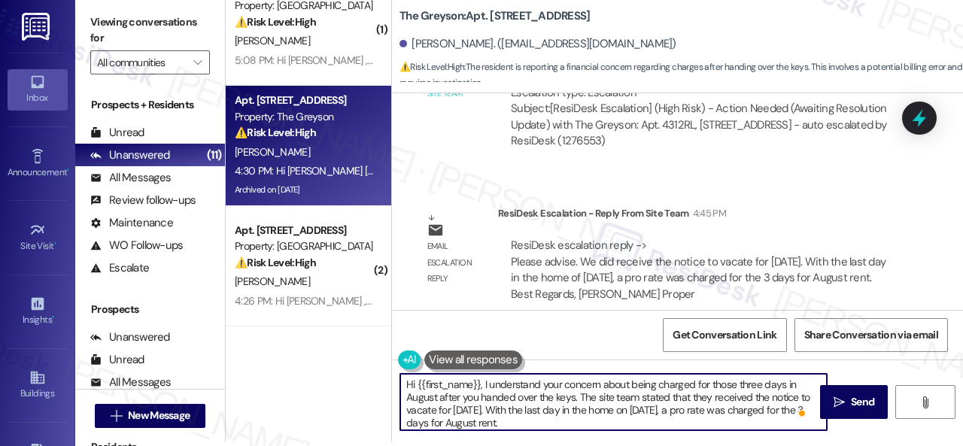
click at [695, 422] on textarea "Hi {{first_name}}, I understand your concern about being charged for those thre…" at bounding box center [613, 402] width 427 height 56
type textarea "Hi {{first_name}}, I understand your concern about being charged for those thre…"
click at [851, 411] on button " Send" at bounding box center [854, 402] width 68 height 34
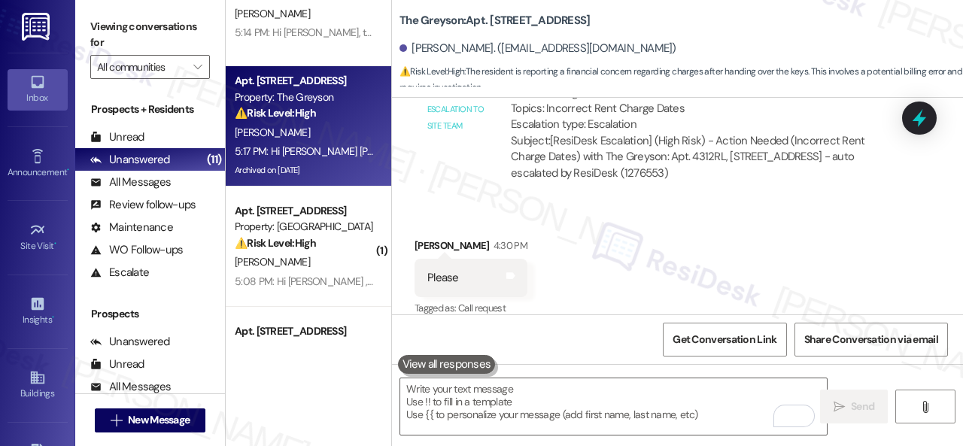
scroll to position [75, 0]
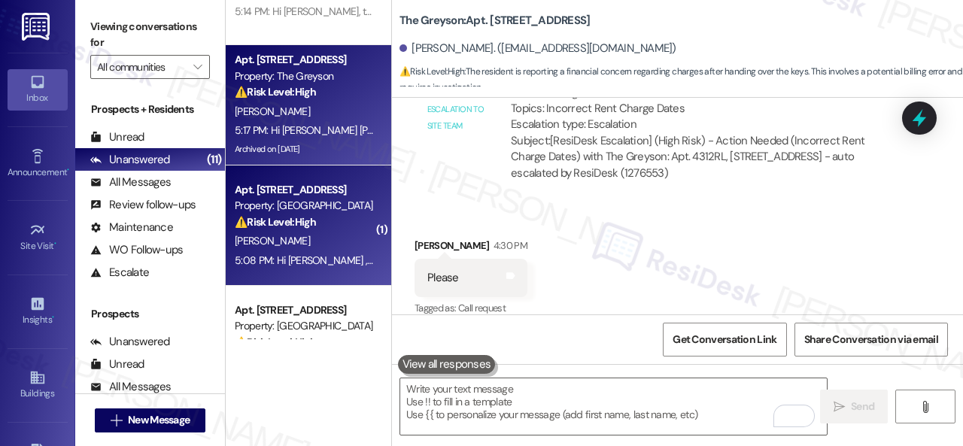
click at [339, 242] on div "T. Willett" at bounding box center [304, 241] width 142 height 19
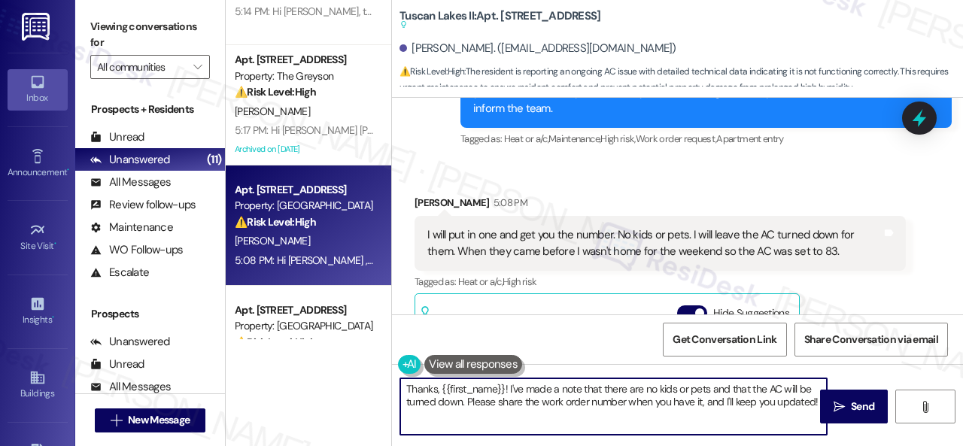
scroll to position [5, 0]
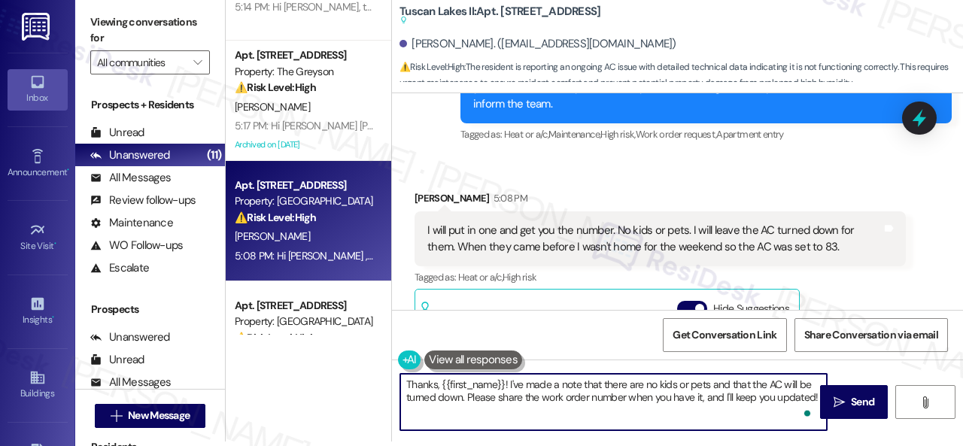
drag, startPoint x: 402, startPoint y: 392, endPoint x: 909, endPoint y: 475, distance: 513.9
click at [909, 445] on html "Inbox Go to Inbox Announcement • Send A Text Announcement Site Visit • Go to Si…" at bounding box center [481, 223] width 963 height 446
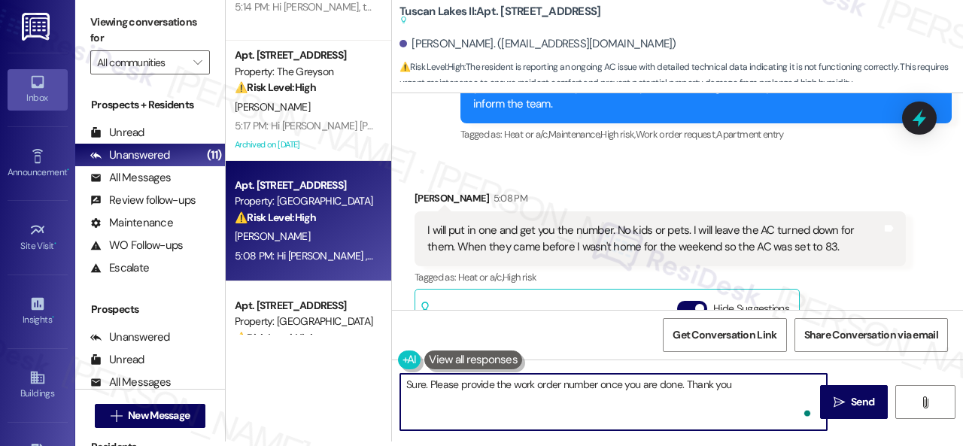
type textarea "Sure. Please provide the work order number once you are done. Thank you."
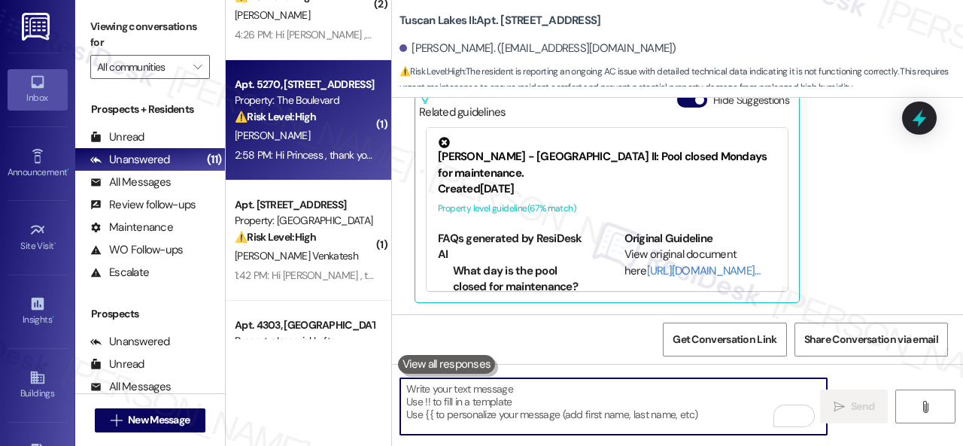
scroll to position [226, 0]
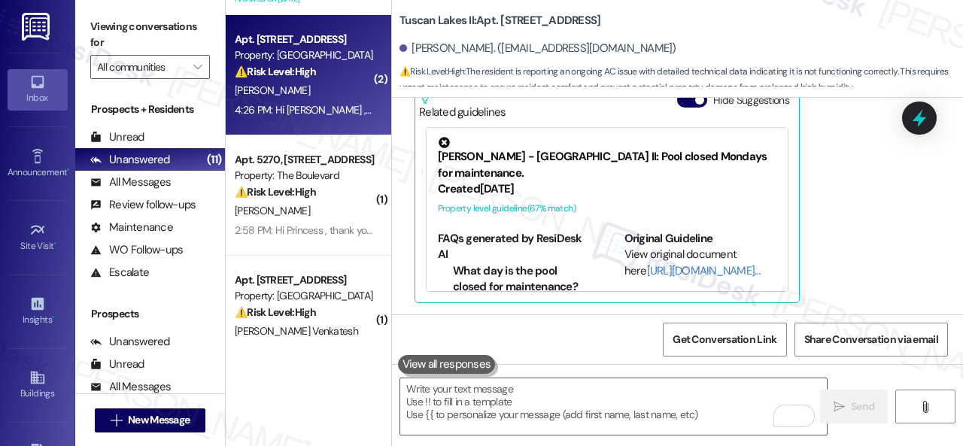
click at [333, 61] on div "Property: [GEOGRAPHIC_DATA]" at bounding box center [304, 55] width 139 height 16
type textarea "Fetching suggested responses. Please feel free to read through the conversation…"
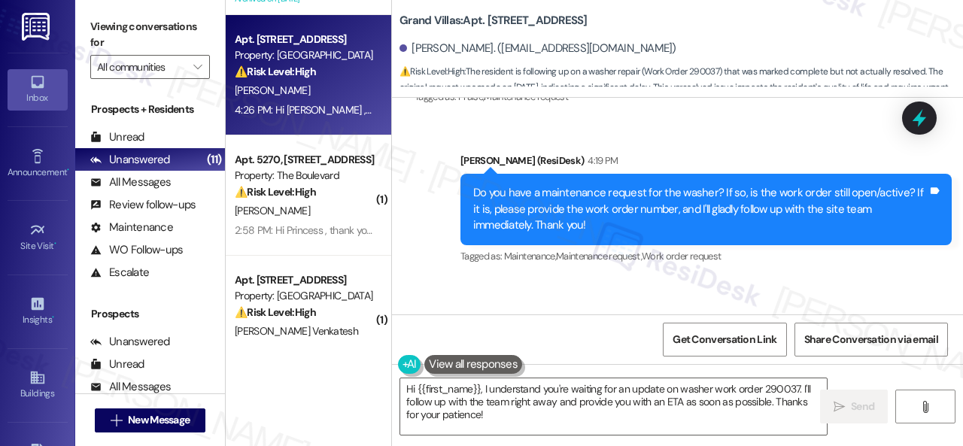
scroll to position [2407, 0]
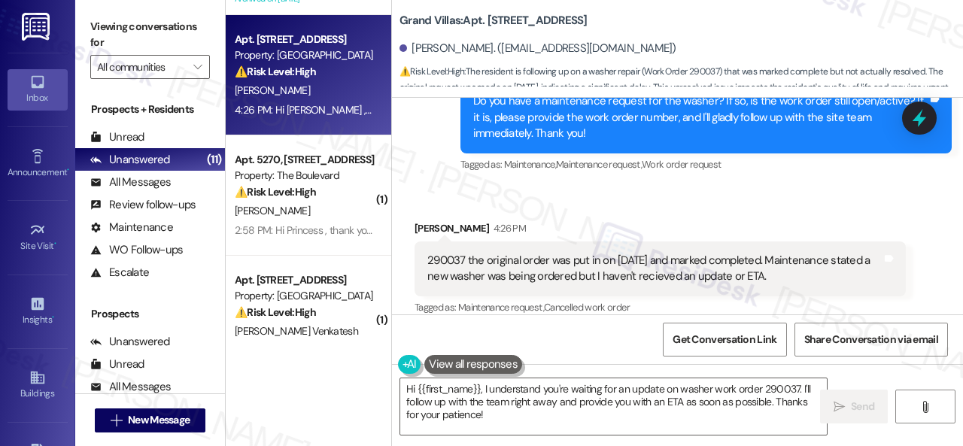
drag, startPoint x: 781, startPoint y: 279, endPoint x: 429, endPoint y: 257, distance: 352.8
click at [429, 257] on div "290037 the original order was put in on July 22nd and marked completed. Mainten…" at bounding box center [654, 269] width 454 height 32
copy div "290037 the original order was put in on July 22nd and marked completed. Mainten…"
click at [664, 202] on div "Received via SMS Rosa Sims 4:26 PM 290037 the original order was put in on July…" at bounding box center [677, 370] width 571 height 366
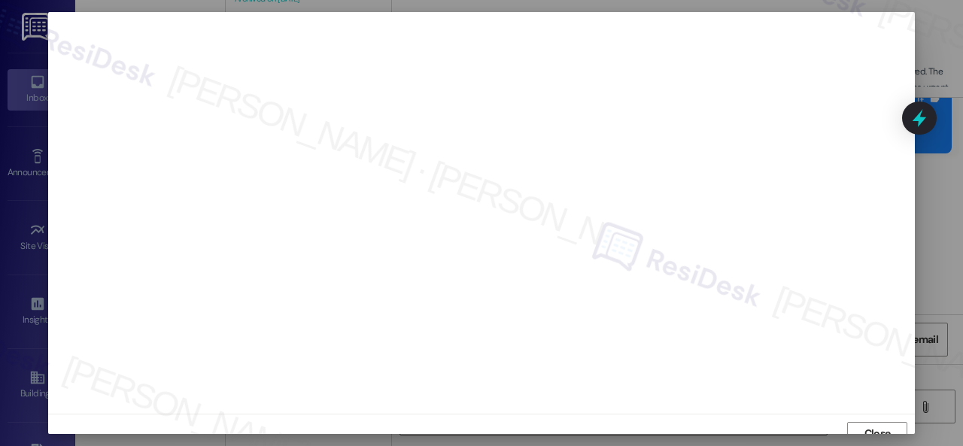
scroll to position [11, 0]
click at [888, 421] on span "Close" at bounding box center [877, 423] width 26 height 16
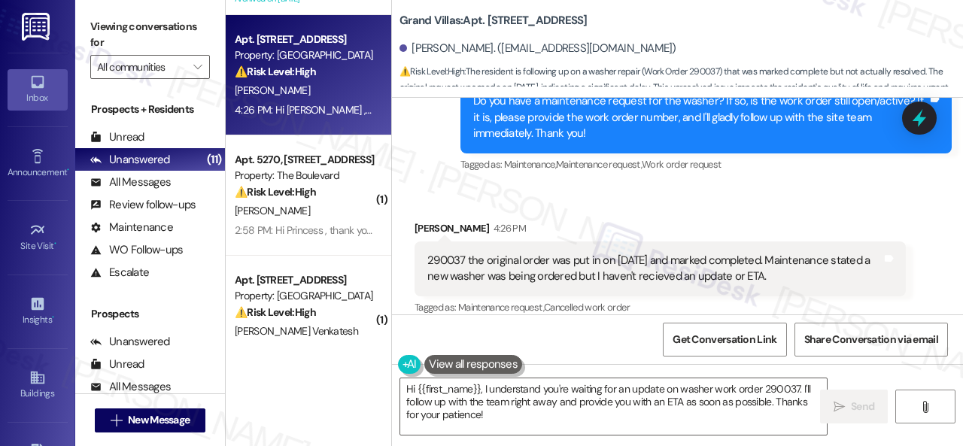
click at [577, 205] on div "Received via SMS Rosa Sims 4:26 PM 290037 the original order was put in on July…" at bounding box center [677, 370] width 571 height 366
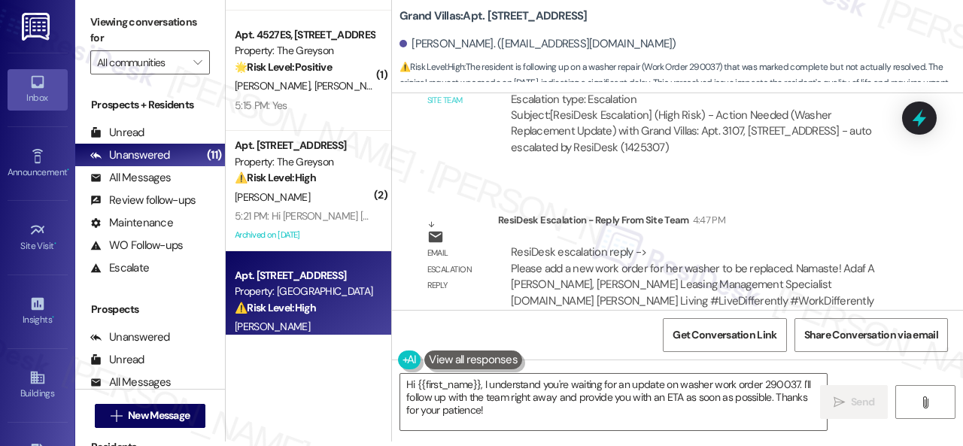
scroll to position [3160, 0]
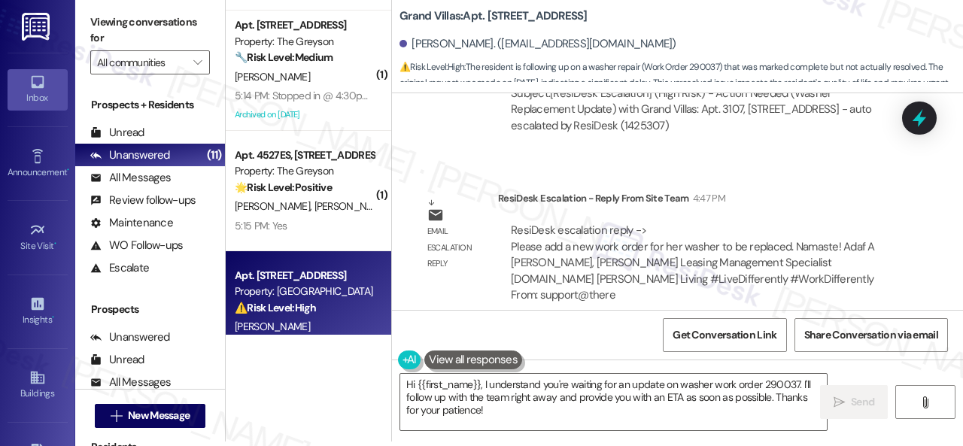
click at [740, 171] on div "Lease started Jul 09, 2025 at 8:00 PM Announcement, sent via SMS Sarah (ResiDes…" at bounding box center [677, 201] width 571 height 217
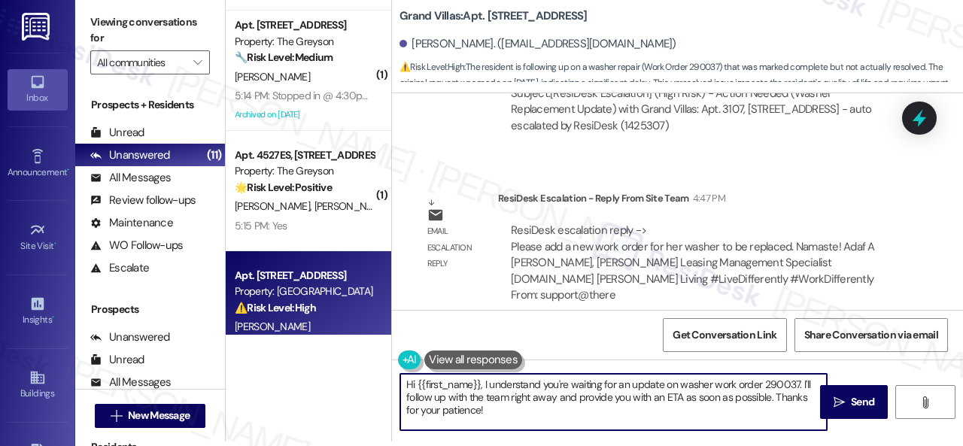
drag, startPoint x: 365, startPoint y: 363, endPoint x: 357, endPoint y: 368, distance: 8.8
click at [363, 363] on div "( 3 ) Apt. 4312RL, 4460 Mountain Laurel Road Property: The Greyson ⚠️ Risk Leve…" at bounding box center [594, 218] width 737 height 446
paste textarea "I've submitted a work order on your behalf and notified the site team. Please n…"
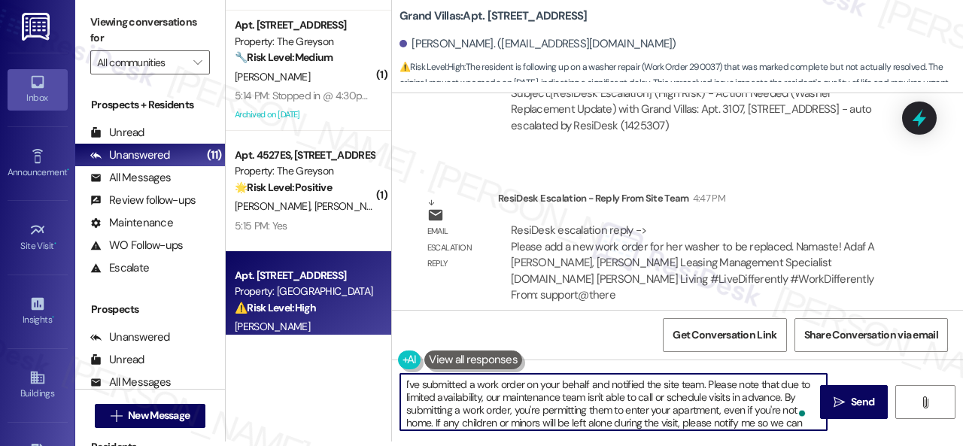
scroll to position [0, 0]
click at [478, 385] on textarea "I've submitted a work order on your behalf and notified the site team. Please n…" at bounding box center [613, 402] width 427 height 56
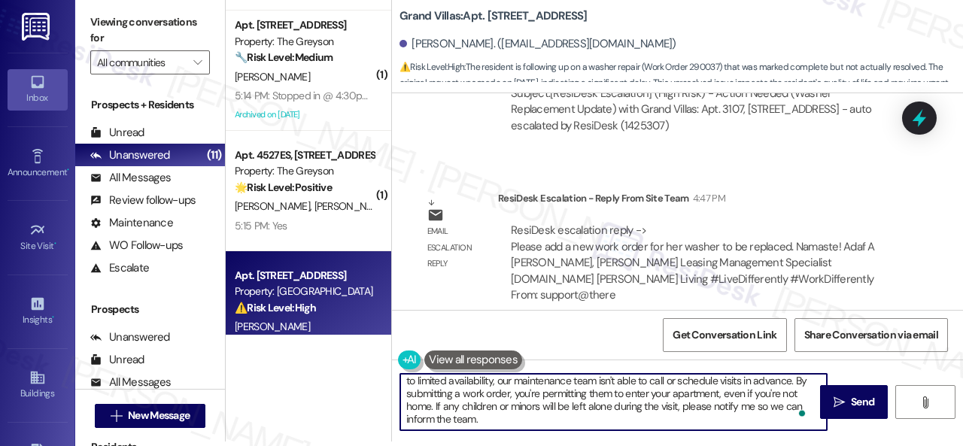
scroll to position [17, 0]
type textarea "I've submitted a new work order on your behalf and notified the site team. Plea…"
click at [837, 409] on span " Send" at bounding box center [854, 402] width 47 height 16
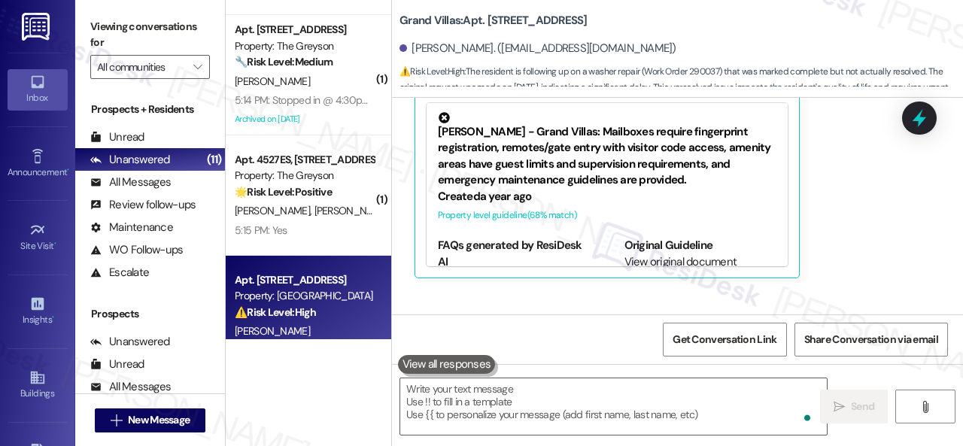
scroll to position [2645, 0]
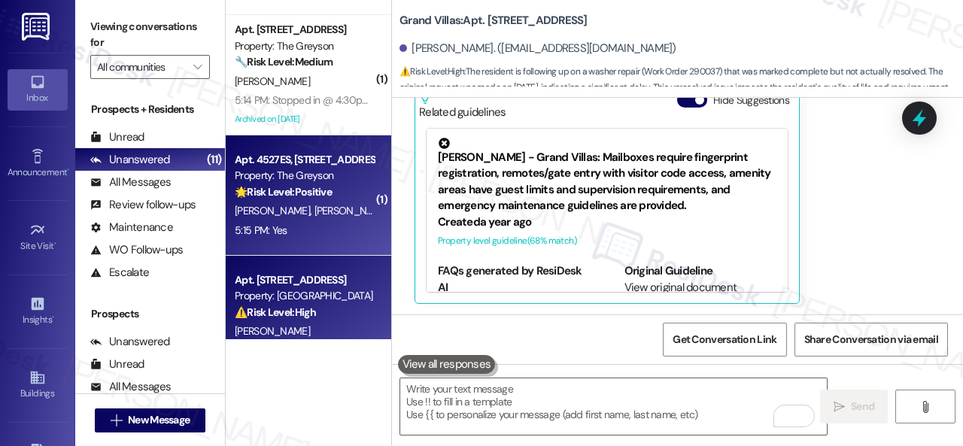
click at [342, 229] on div "5:15 PM: Yes 5:15 PM: Yes" at bounding box center [304, 230] width 142 height 19
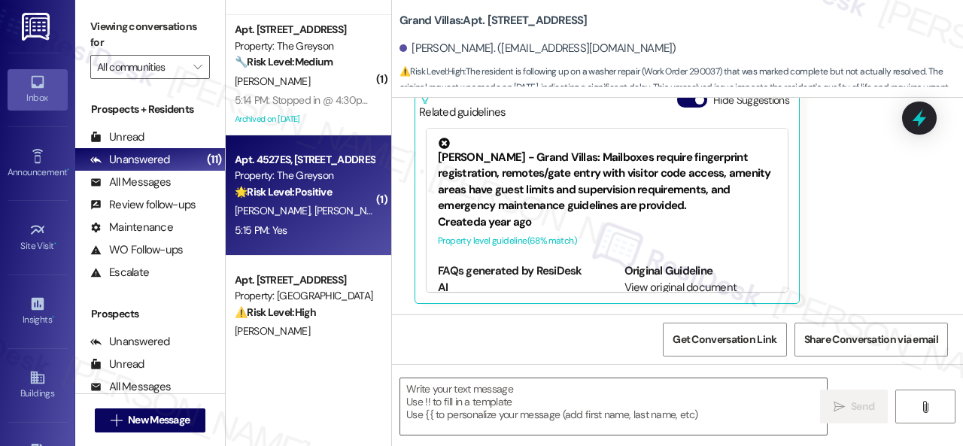
type textarea "Fetching suggested responses. Please feel free to read through the conversation…"
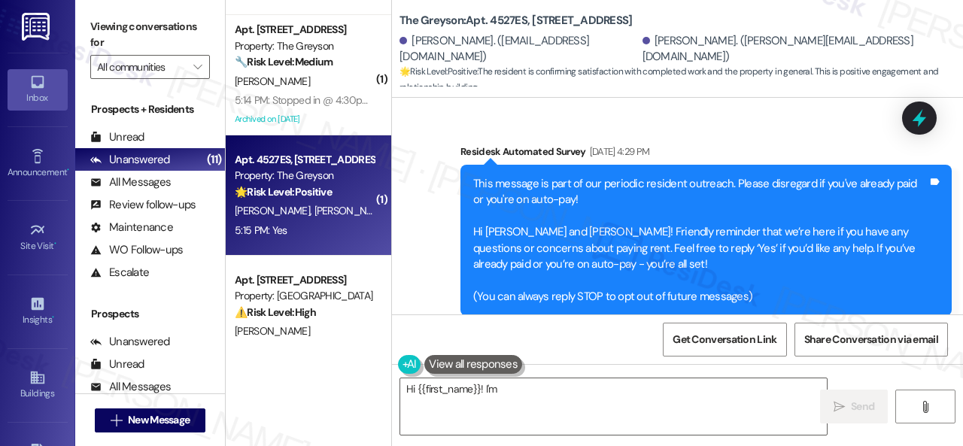
scroll to position [15558, 0]
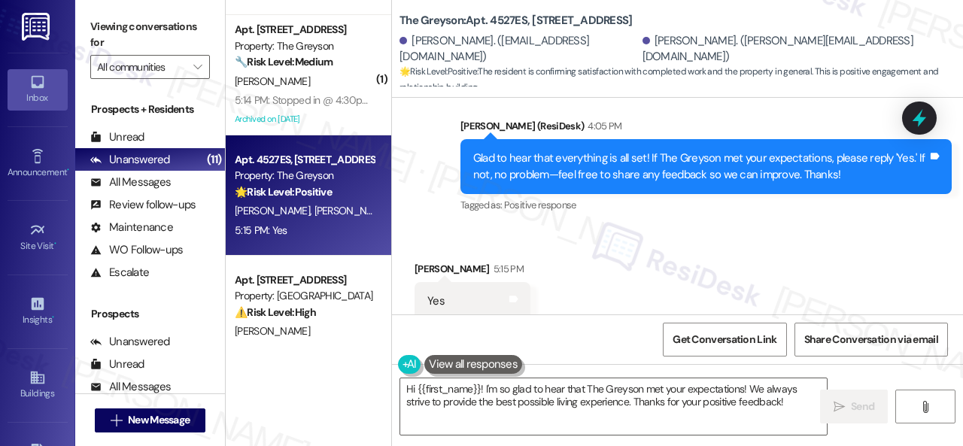
click at [469, 183] on div "Sent via SMS Sarah (ResiDesk) 4:05 PM Glad to hear that everything is all set! …" at bounding box center [706, 167] width 514 height 120
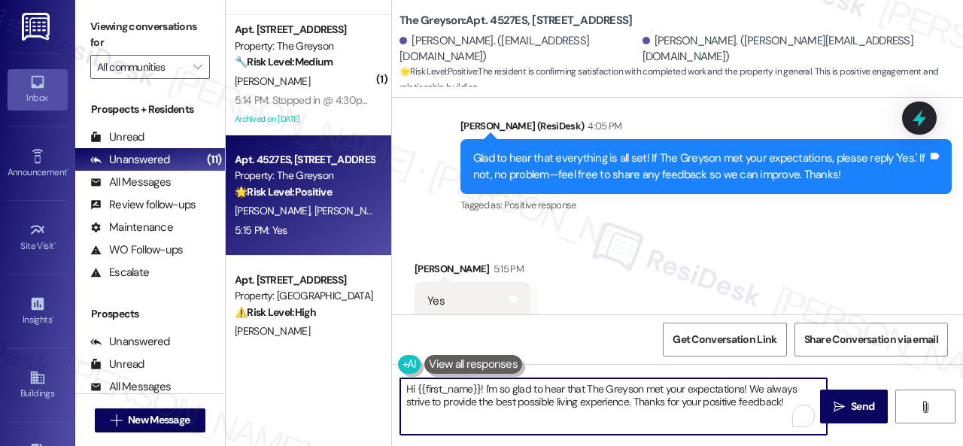
drag, startPoint x: 813, startPoint y: 402, endPoint x: 360, endPoint y: 366, distance: 454.3
click at [360, 366] on div "( 3 ) Apt. 4312RL, 4460 Mountain Laurel Road Property: The Greyson ⚠️ Risk Leve…" at bounding box center [594, 223] width 737 height 446
paste textarea "I'm glad you are satisfied with your home. Have you written a review for us bef…"
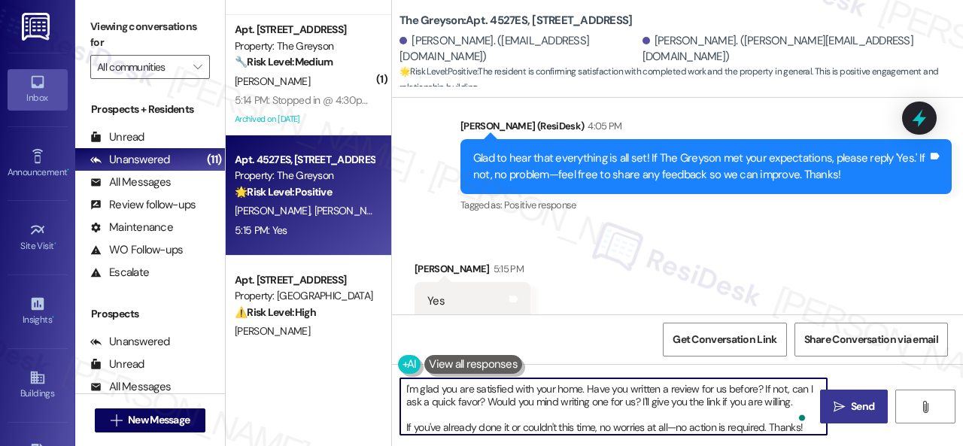
type textarea "I'm glad you are satisfied with your home. Have you written a review for us bef…"
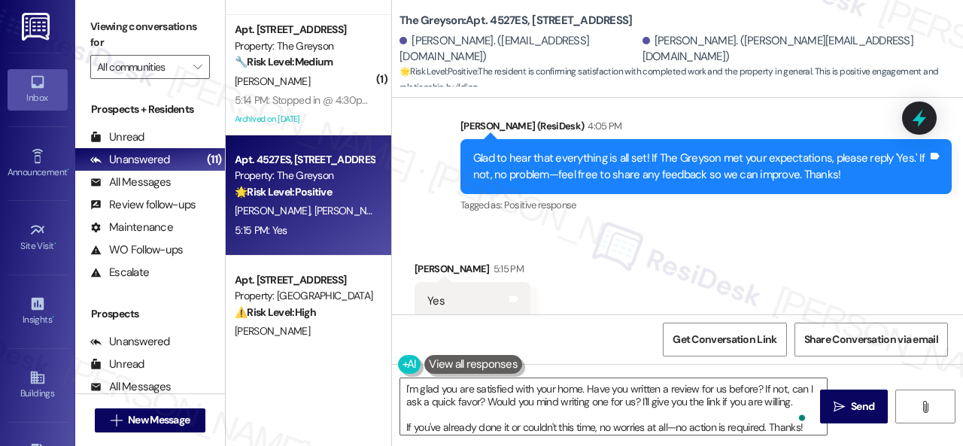
drag, startPoint x: 861, startPoint y: 402, endPoint x: 857, endPoint y: 377, distance: 25.2
click at [861, 402] on span "Send" at bounding box center [862, 407] width 23 height 16
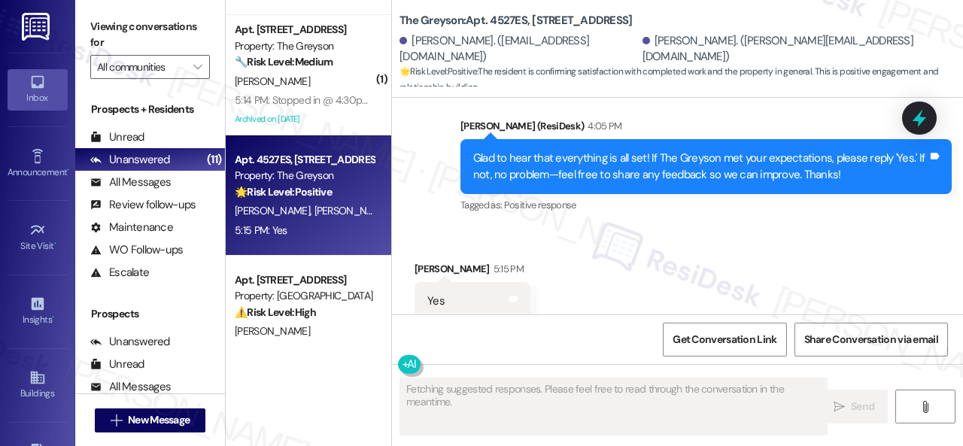
scroll to position [15557, 0]
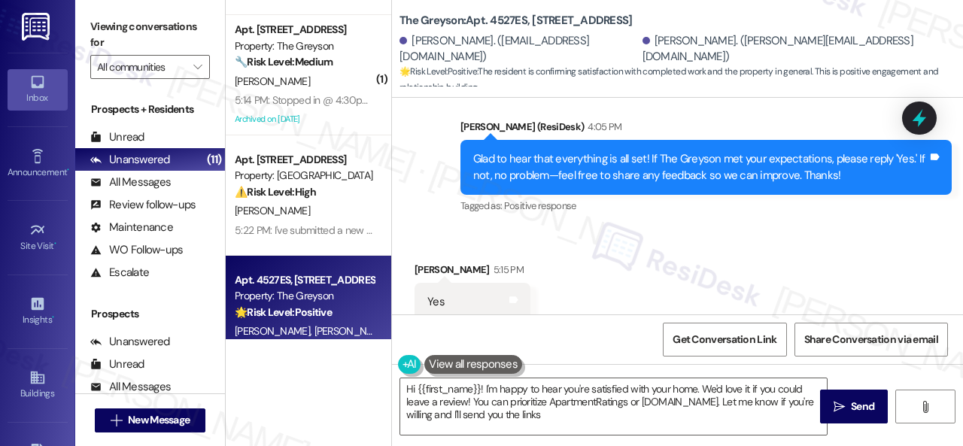
type textarea "Hi {{first_name}}! I'm happy to hear you're satisfied with your home. We'd love…"
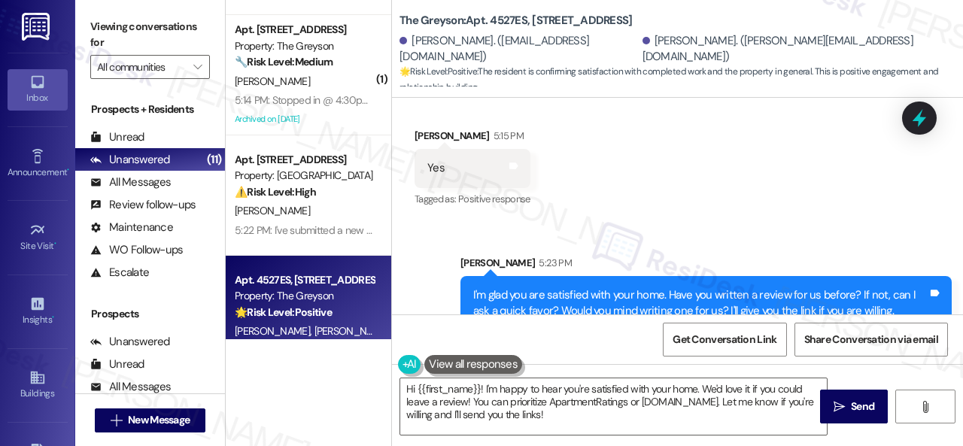
scroll to position [15711, 0]
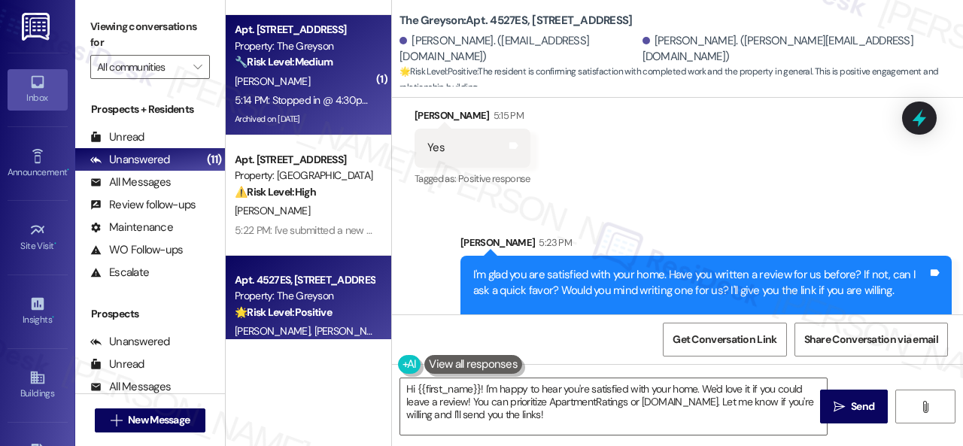
click at [308, 88] on div "[PERSON_NAME]" at bounding box center [304, 81] width 142 height 19
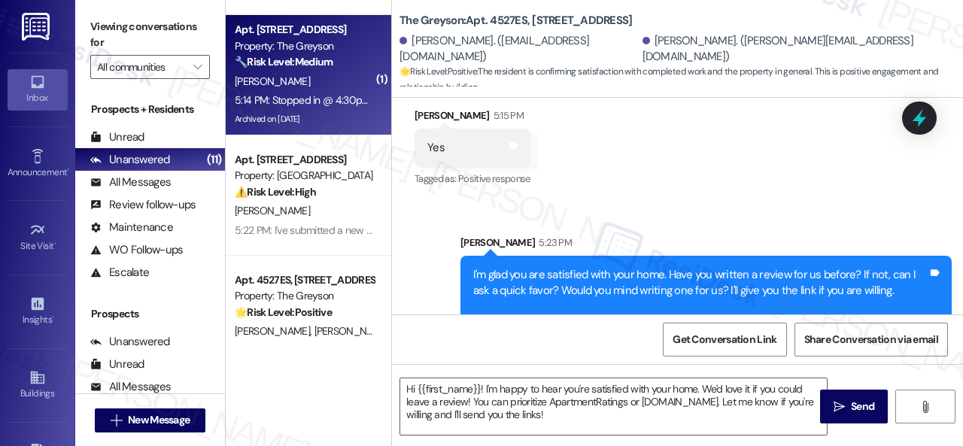
type textarea "Fetching suggested responses. Please feel free to read through the conversation…"
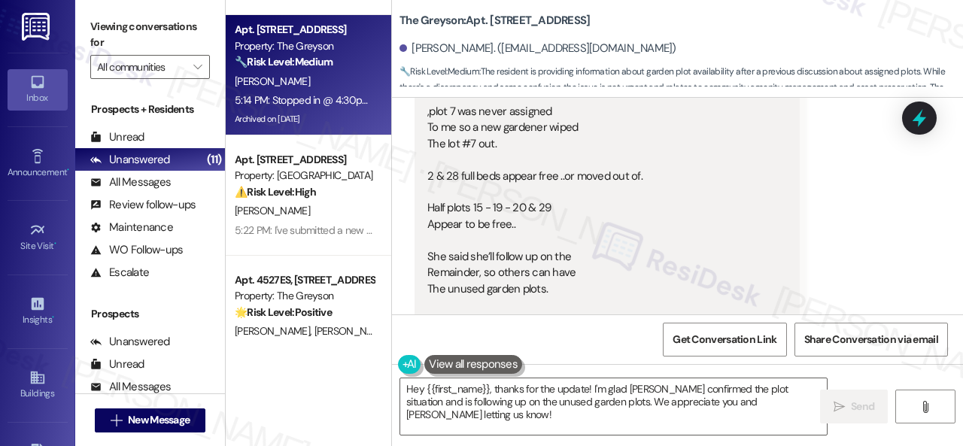
scroll to position [54722, 0]
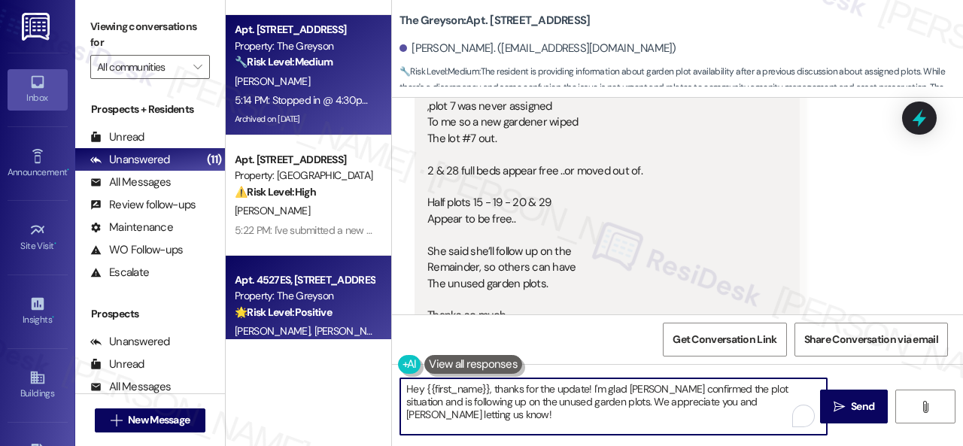
drag, startPoint x: 802, startPoint y: 409, endPoint x: 320, endPoint y: 321, distance: 490.1
click at [321, 323] on div "( 3 ) Apt. 4312RL, 4460 Mountain Laurel Road Property: The Greyson ⚠️ Risk Leve…" at bounding box center [594, 223] width 737 height 446
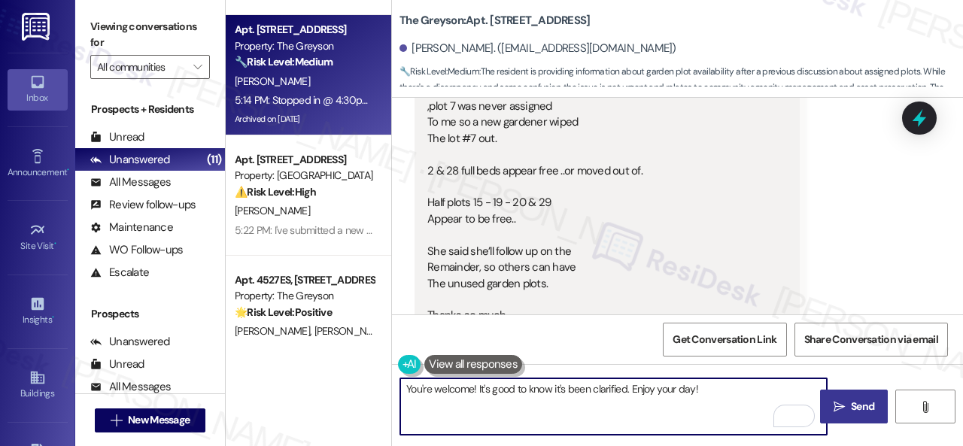
type textarea "You're welcome! It's good to know it's been clarified. Enjoy your day!"
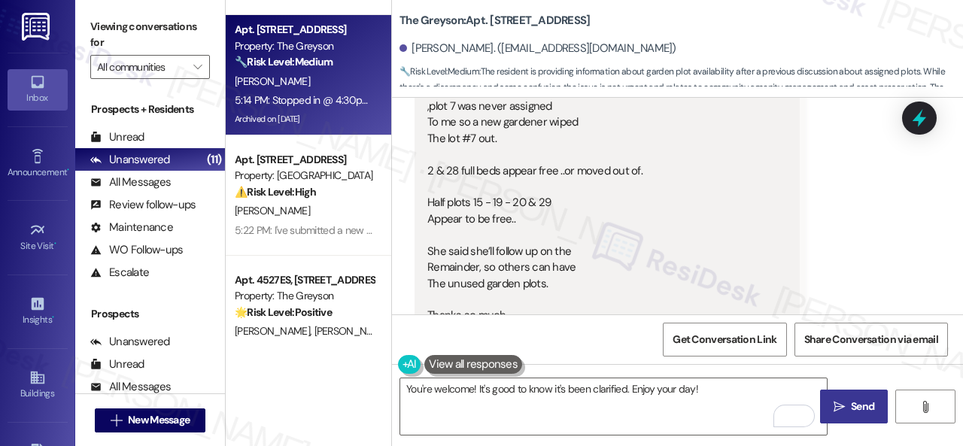
click at [849, 395] on button " Send" at bounding box center [854, 407] width 68 height 34
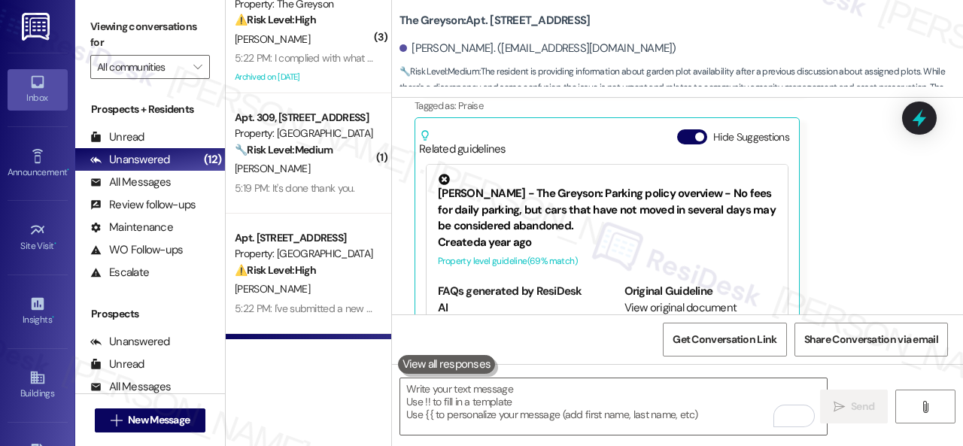
scroll to position [0, 0]
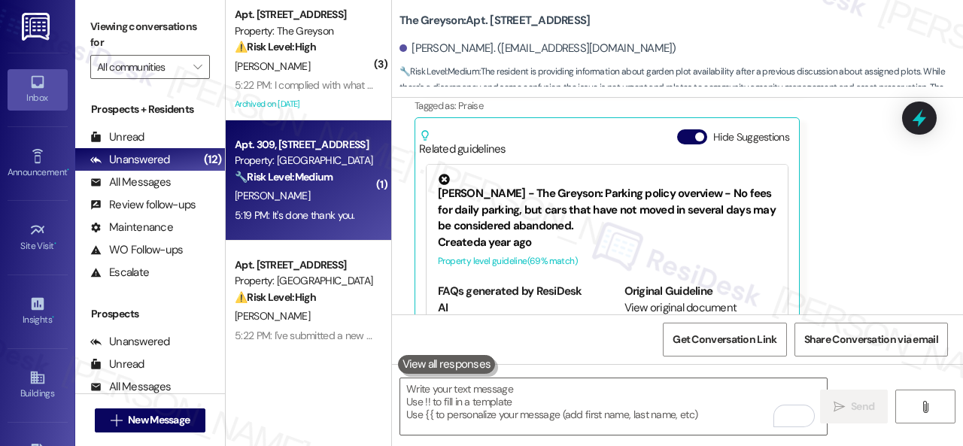
click at [316, 184] on strong "🔧 Risk Level: Medium" at bounding box center [284, 177] width 98 height 14
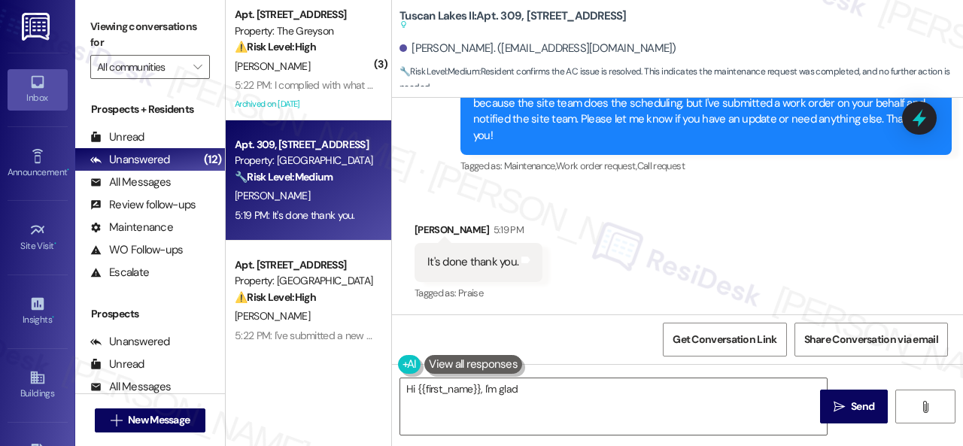
scroll to position [8464, 0]
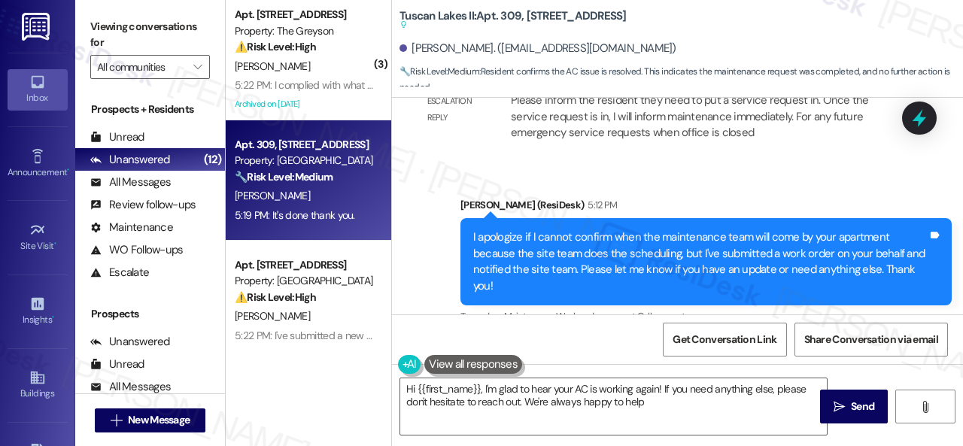
type textarea "Hi {{first_name}}, I'm glad to hear your AC is working again! If you need anyth…"
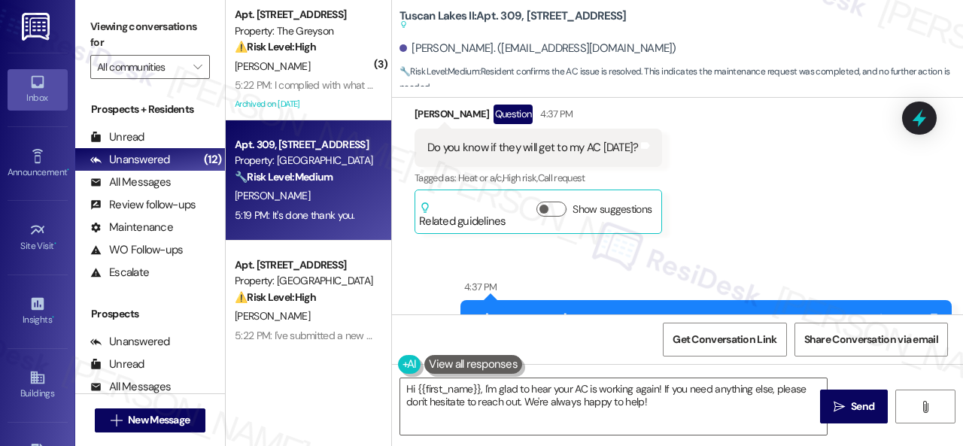
scroll to position [7863, 0]
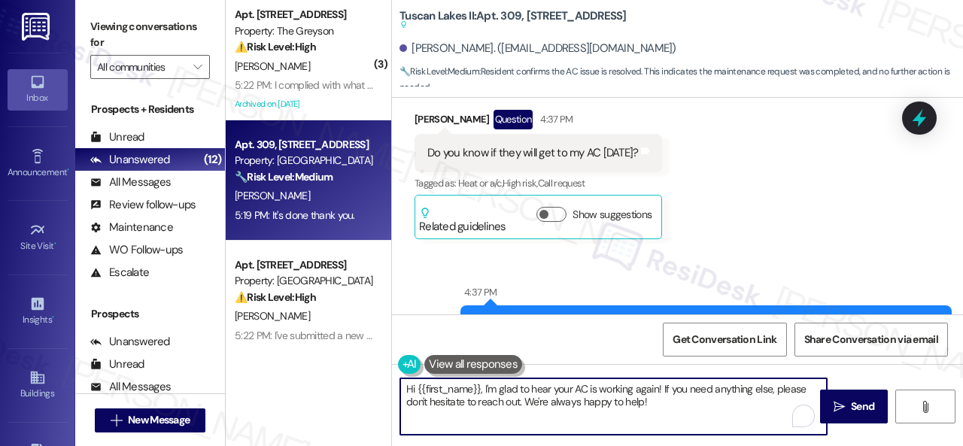
drag, startPoint x: 482, startPoint y: 390, endPoint x: 328, endPoint y: 386, distance: 154.3
click at [330, 389] on div "( 3 ) Apt. [STREET_ADDRESS] Property: The Greyson ⚠️ Risk Level: High The resid…" at bounding box center [594, 223] width 737 height 446
type textarea "I'm glad to hear your AC is working again! If you need anything else, please do…"
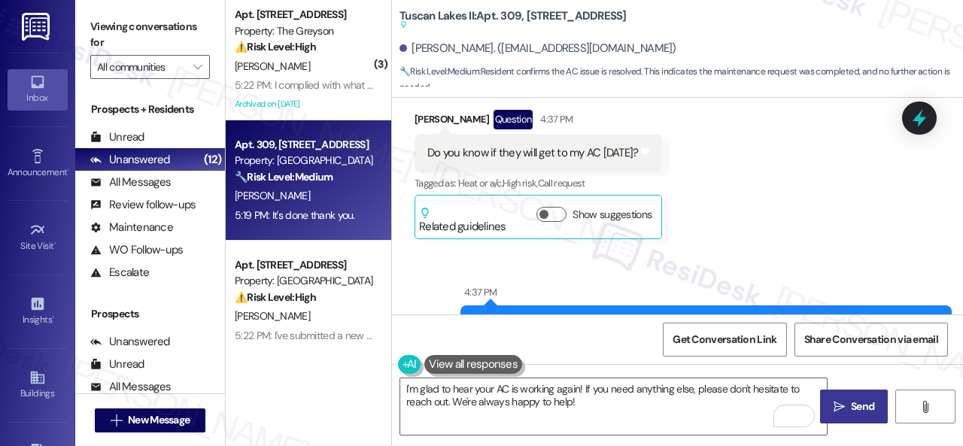
click at [848, 410] on span "Send" at bounding box center [862, 407] width 29 height 16
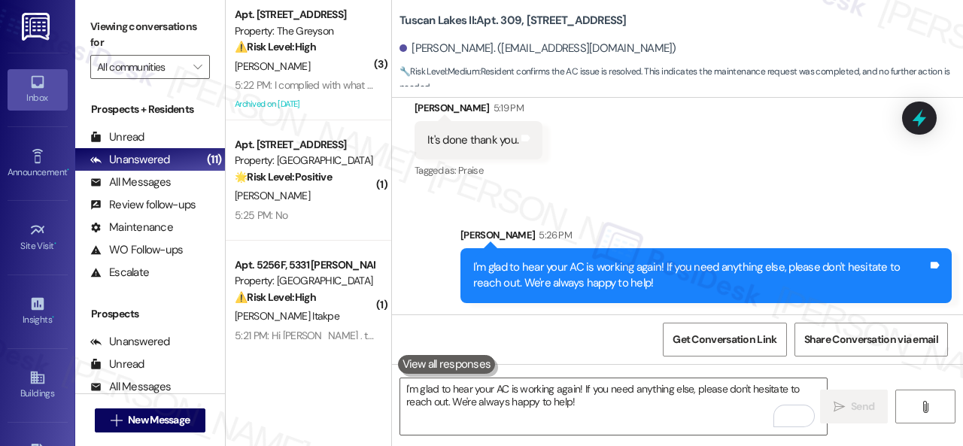
scroll to position [8692, 0]
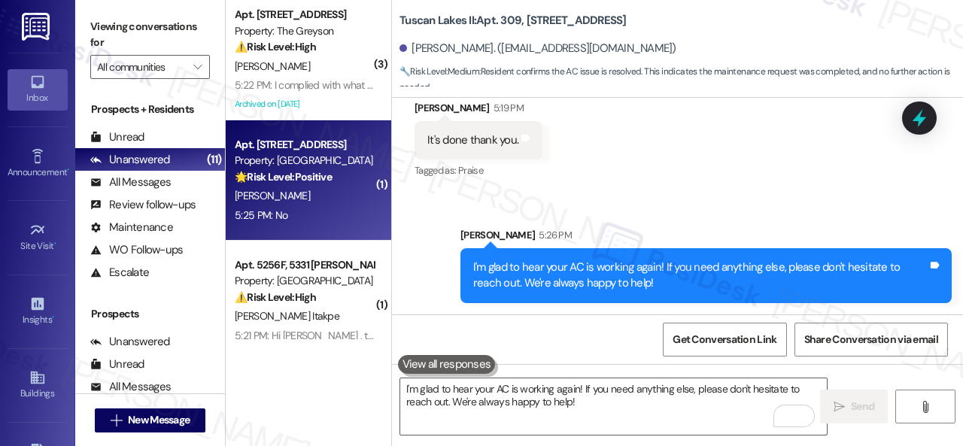
click at [339, 185] on div "🌟 Risk Level: Positive The conversation reflects positive engagement and custom…" at bounding box center [304, 177] width 139 height 16
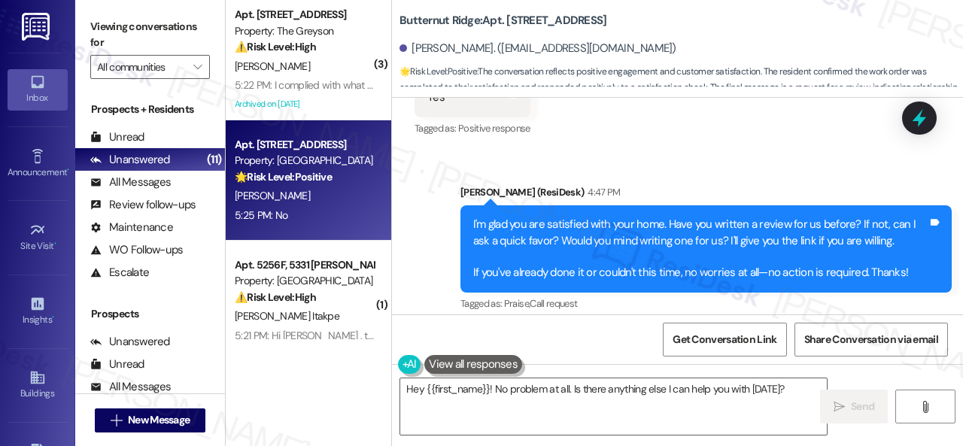
scroll to position [3485, 0]
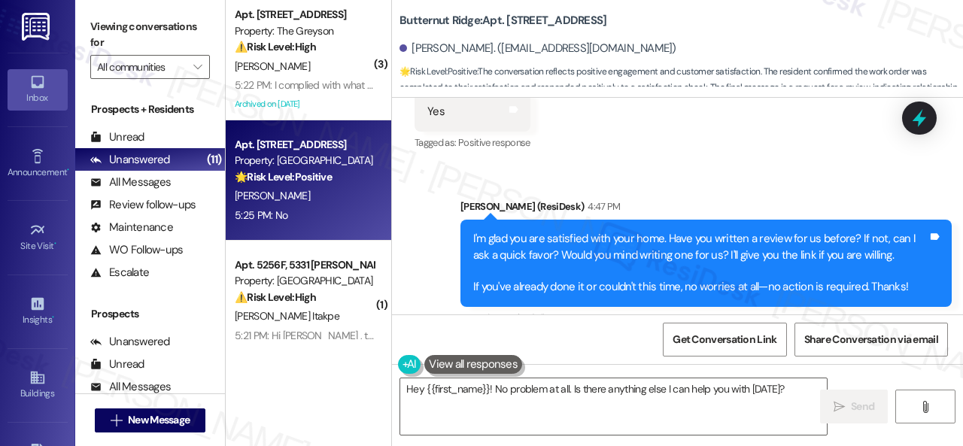
click at [436, 282] on div "Sent via SMS [PERSON_NAME] (ResiDesk) 4:47 PM I'm glad you are satisfied with y…" at bounding box center [677, 252] width 571 height 175
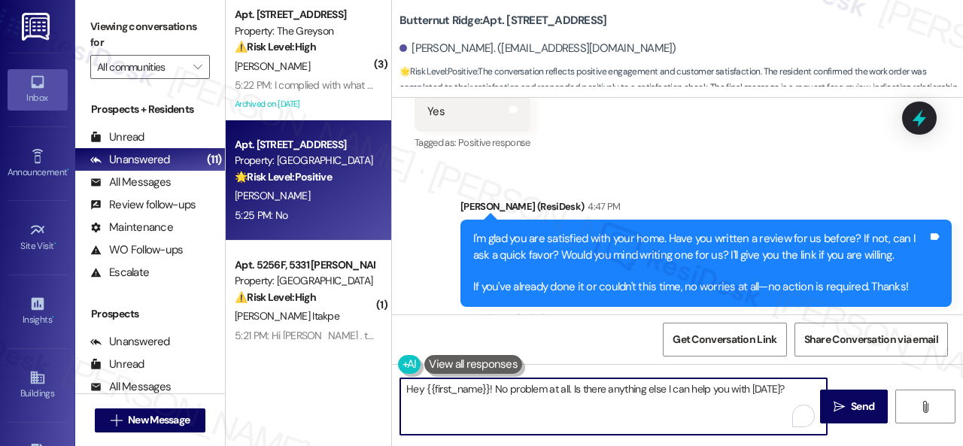
drag, startPoint x: 787, startPoint y: 390, endPoint x: 275, endPoint y: 378, distance: 512.5
click at [275, 378] on div "( 3 ) Apt. [STREET_ADDRESS] Property: The Greyson ⚠️ Risk Level: High The resid…" at bounding box center [594, 223] width 737 height 446
paste textarea "No worries. Thank you."
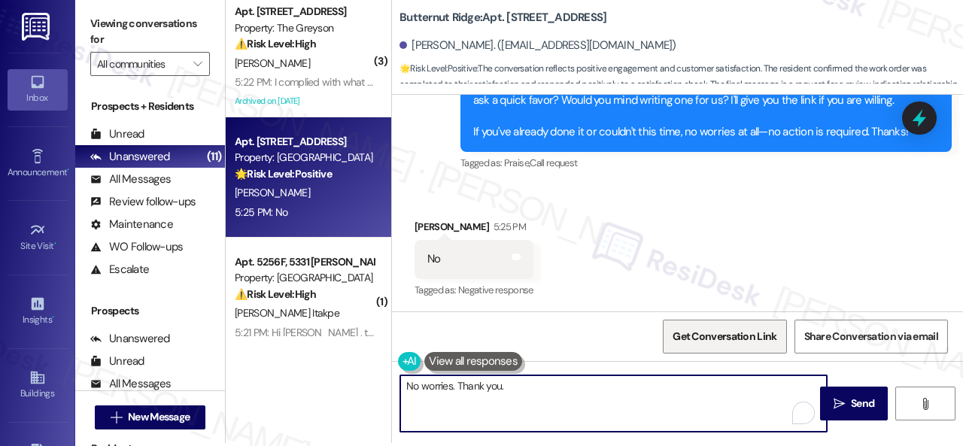
scroll to position [5, 0]
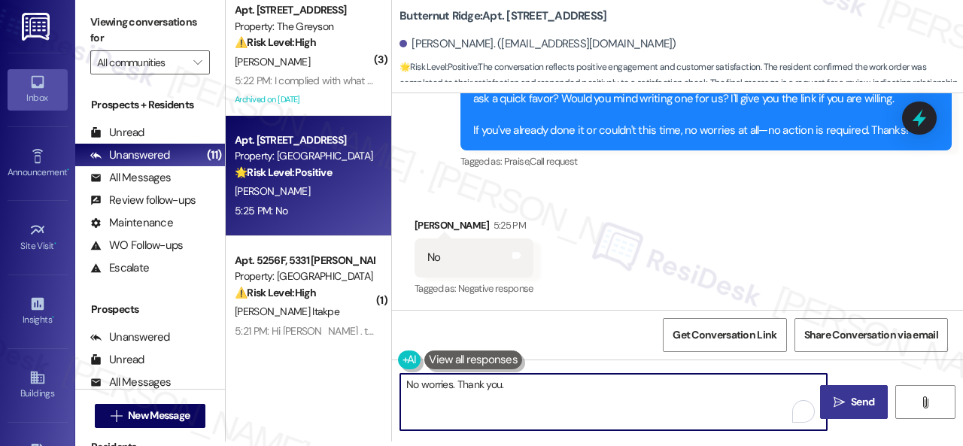
type textarea "No worries. Thank you."
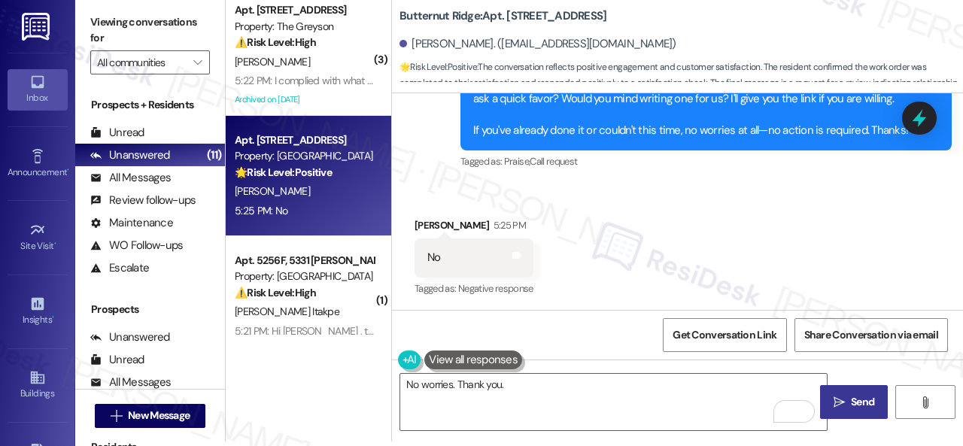
click at [852, 407] on span "Send" at bounding box center [862, 402] width 23 height 16
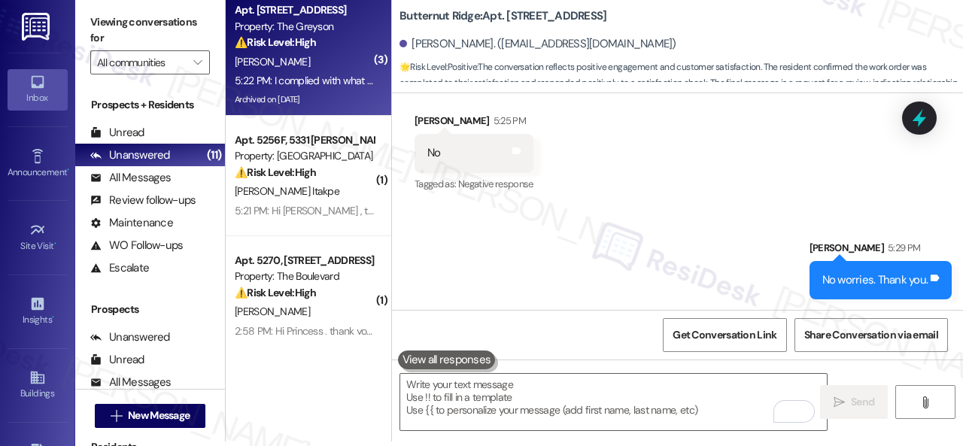
click at [346, 58] on div "[PERSON_NAME]" at bounding box center [304, 62] width 142 height 19
type textarea "Fetching suggested responses. Please feel free to read through the conversation…"
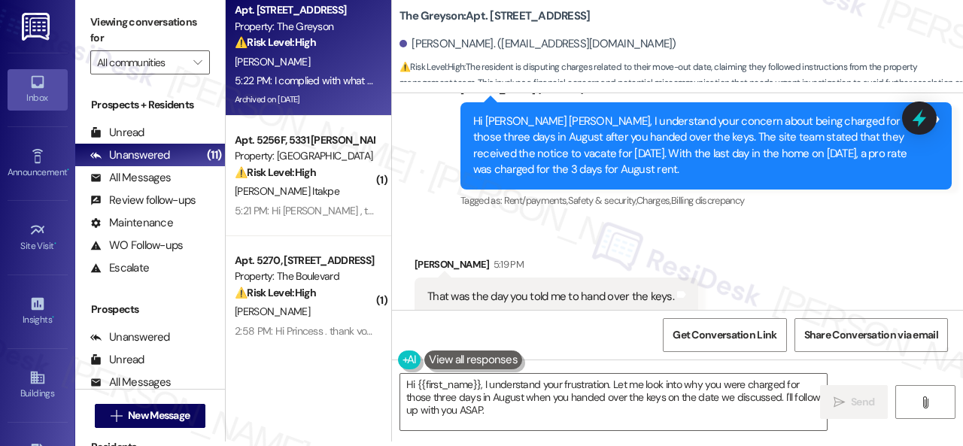
scroll to position [13739, 0]
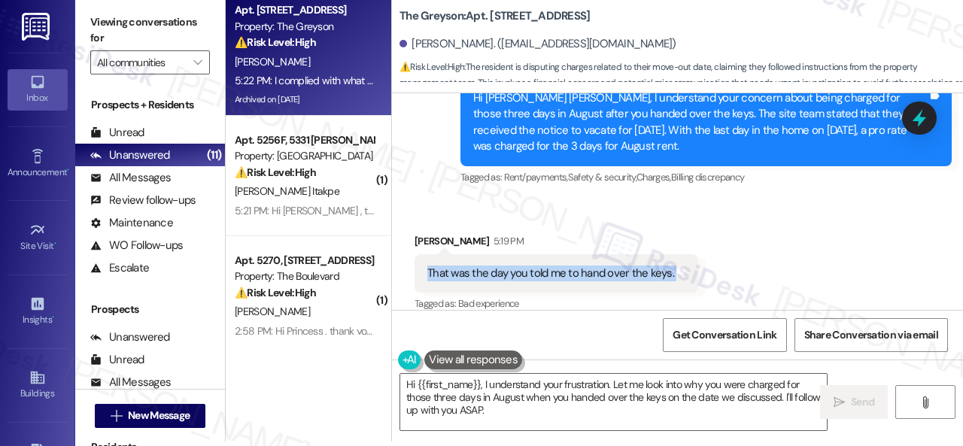
drag, startPoint x: 428, startPoint y: 252, endPoint x: 641, endPoint y: 251, distance: 212.9
click at [664, 266] on div "That was the day you told me to hand over the keys." at bounding box center [550, 274] width 247 height 16
copy div "That was the day you told me to hand over the key"
click at [719, 199] on div "Received via SMS [PERSON_NAME] 5:19 PM That was the day you told me to hand ove…" at bounding box center [677, 262] width 571 height 127
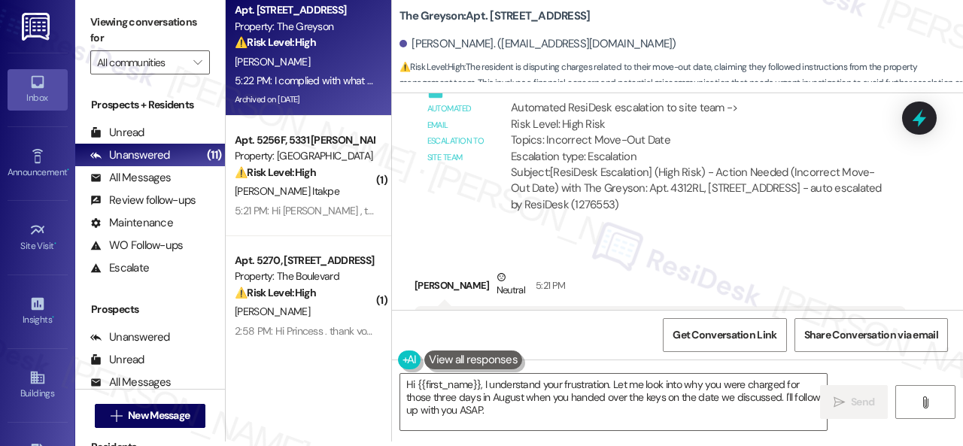
scroll to position [14341, 0]
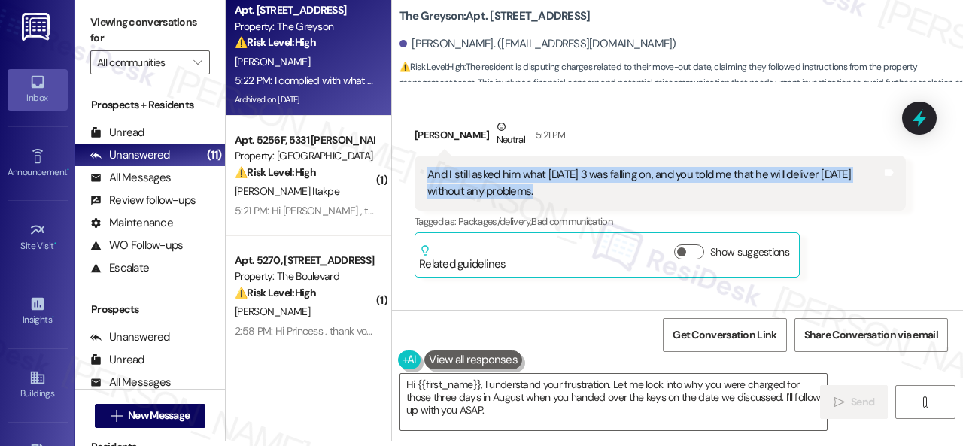
drag, startPoint x: 426, startPoint y: 160, endPoint x: 533, endPoint y: 175, distance: 107.8
click at [533, 175] on div "And I still asked him what [DATE] 3 was falling on, and you told me that he wil…" at bounding box center [654, 183] width 457 height 32
copy div "And I still asked him what [DATE] 3 was falling on, and you told me that he wil…"
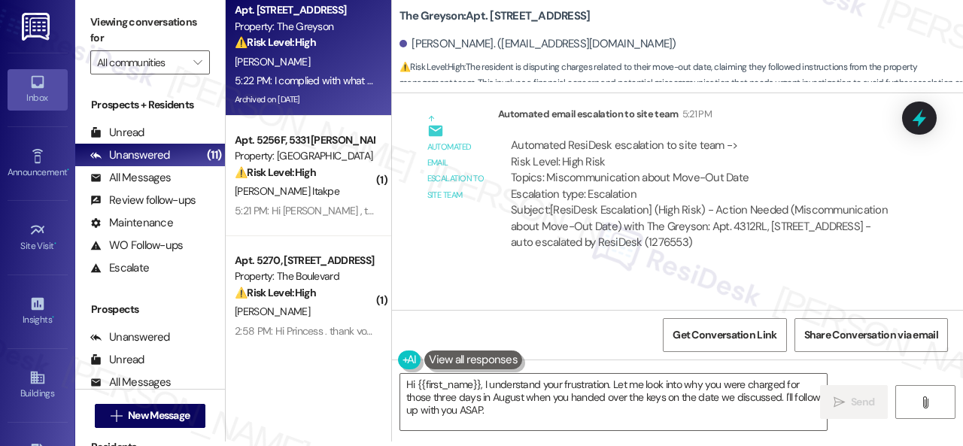
scroll to position [14792, 0]
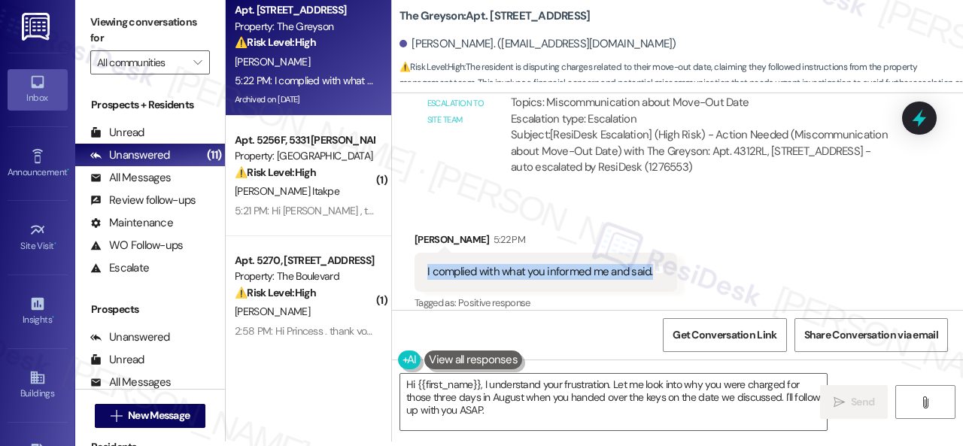
drag, startPoint x: 426, startPoint y: 260, endPoint x: 650, endPoint y: 261, distance: 224.2
click at [650, 264] on div "I complied with what you informed me and said." at bounding box center [540, 272] width 229 height 16
copy div "I complied with what you informed me and said."
drag, startPoint x: 294, startPoint y: 347, endPoint x: 287, endPoint y: 340, distance: 10.1
click at [293, 347] on div "Apt. [STREET_ADDRESS] Property: The Greyson ⚠️ Risk Level: High The resident is…" at bounding box center [594, 218] width 737 height 446
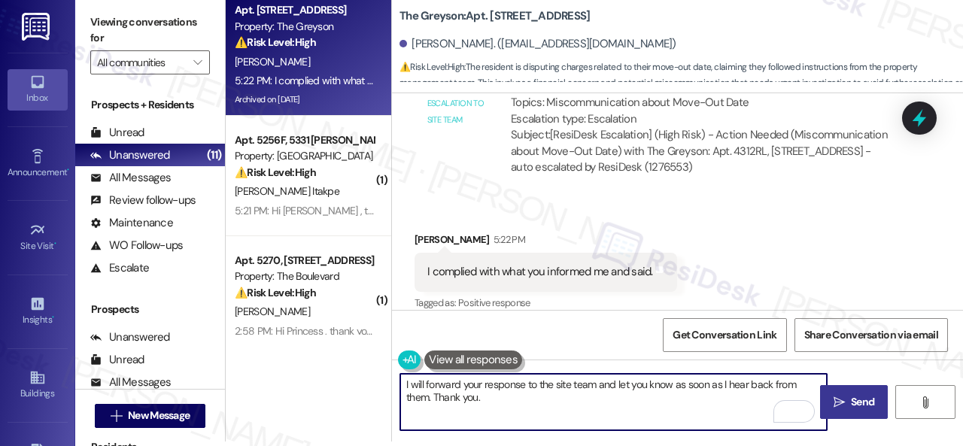
type textarea "I will forward your response to the site team and let you know as soon as I hea…"
click at [844, 412] on button " Send" at bounding box center [854, 402] width 68 height 34
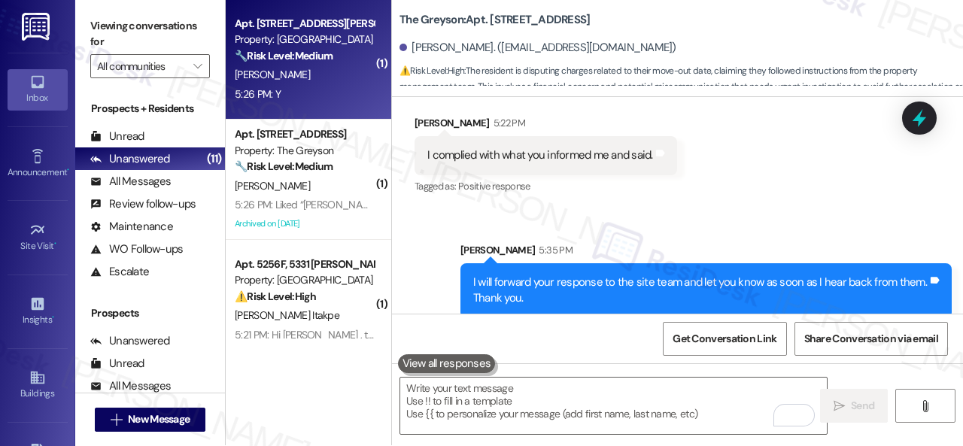
scroll to position [0, 0]
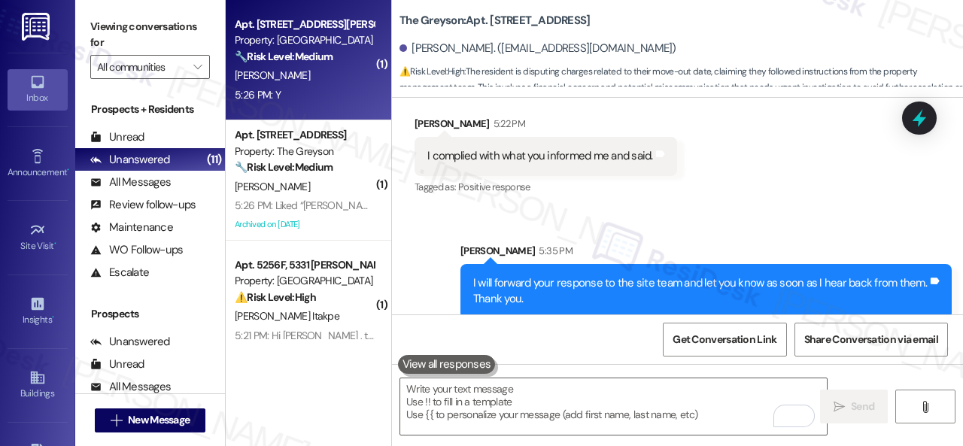
click at [314, 89] on div "5:26 PM: Y 5:26 PM: Y" at bounding box center [304, 95] width 142 height 19
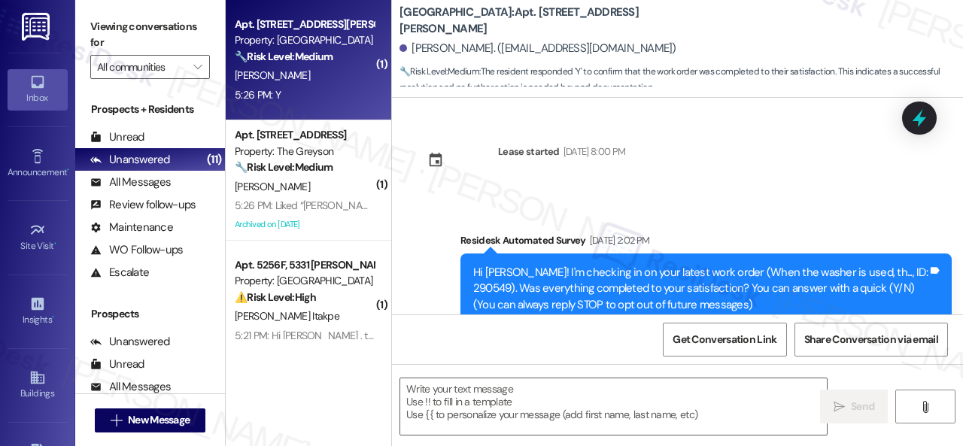
type textarea "Fetching suggested responses. Please feel free to read through the conversation…"
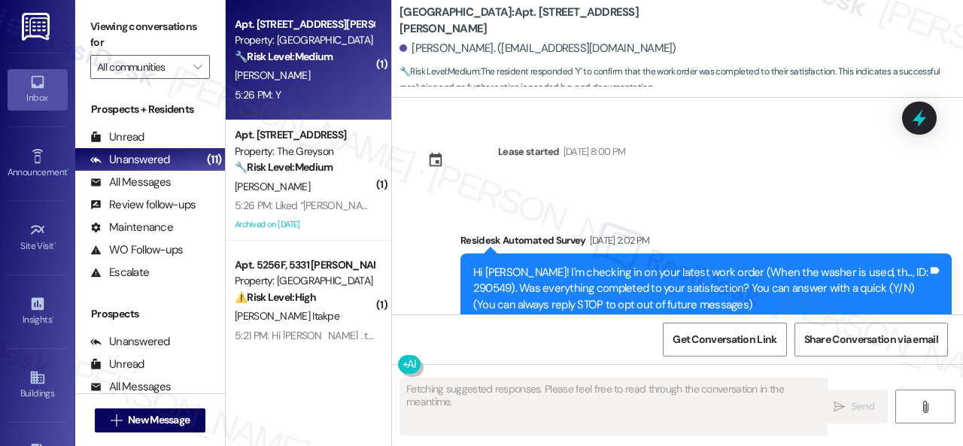
scroll to position [467, 0]
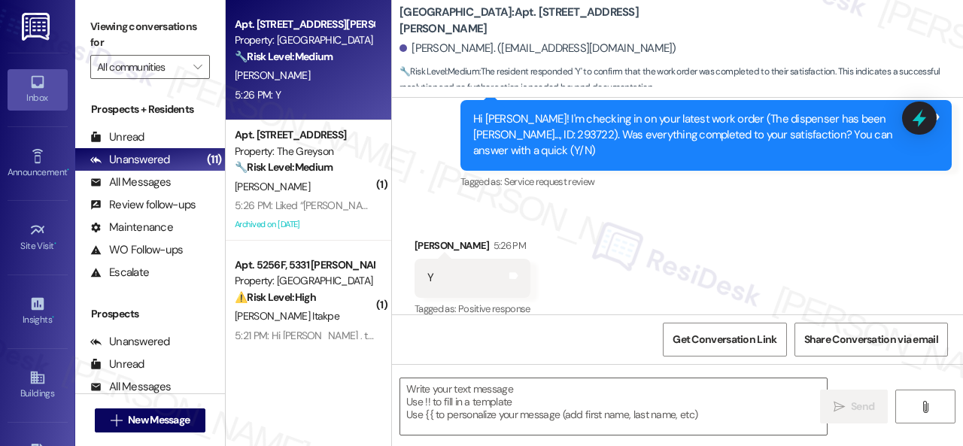
click at [444, 204] on div "Received via SMS Hayden Storts 5:26 PM Y Tags and notes Tagged as: Positive res…" at bounding box center [677, 267] width 571 height 127
click at [525, 398] on textarea at bounding box center [613, 406] width 427 height 56
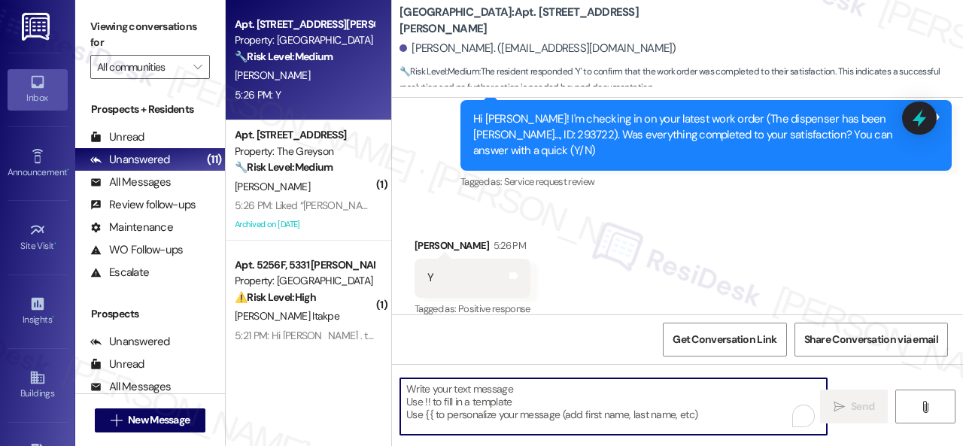
paste textarea "Glad to hear that everything is all set! If {{property}} met your expectations,…"
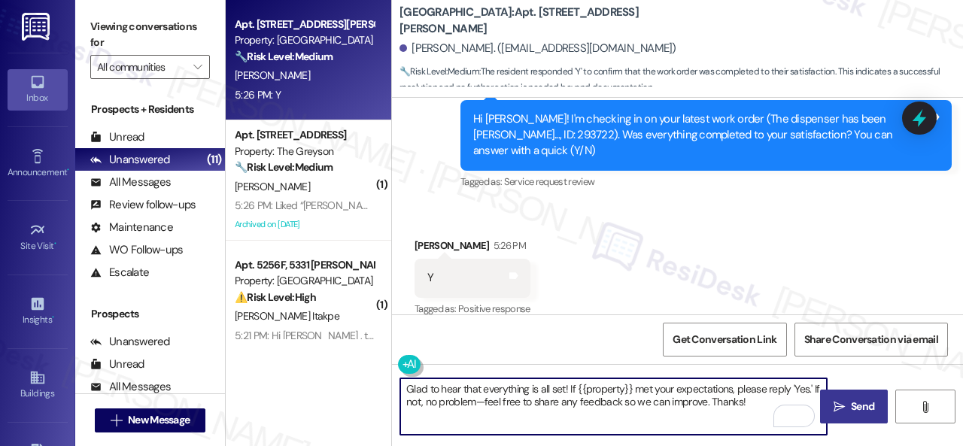
type textarea "Glad to hear that everything is all set! If {{property}} met your expectations,…"
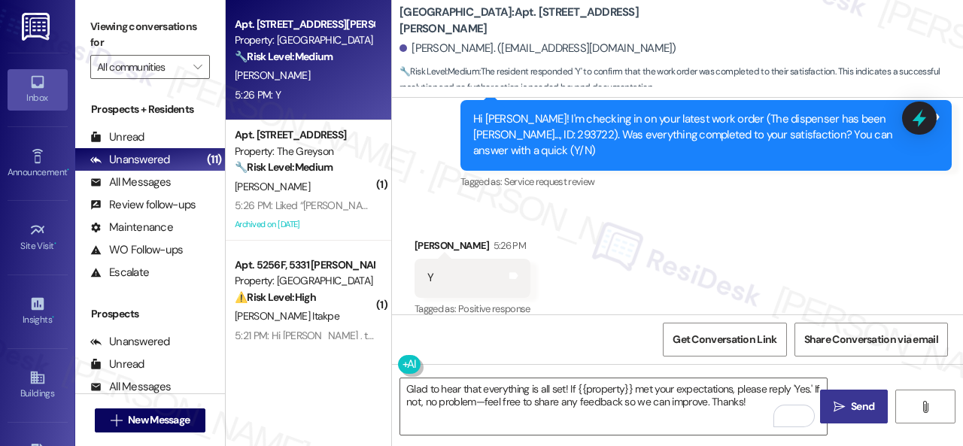
click at [856, 409] on span "Send" at bounding box center [862, 407] width 23 height 16
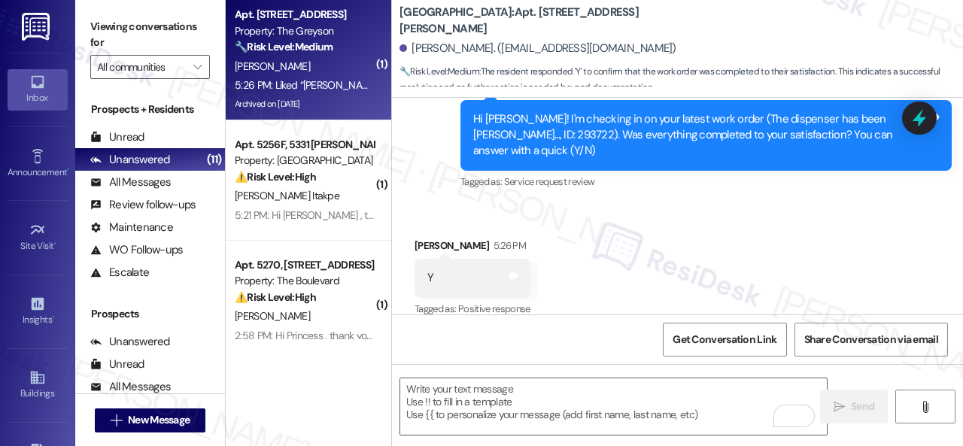
click at [332, 71] on div "B. Mccoy" at bounding box center [304, 66] width 142 height 19
type textarea "Fetching suggested responses. Please feel free to read through the conversation…"
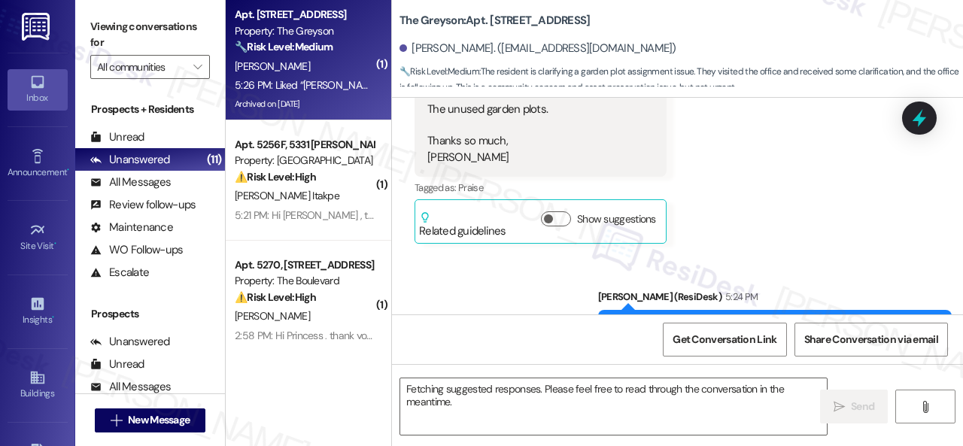
scroll to position [54961, 0]
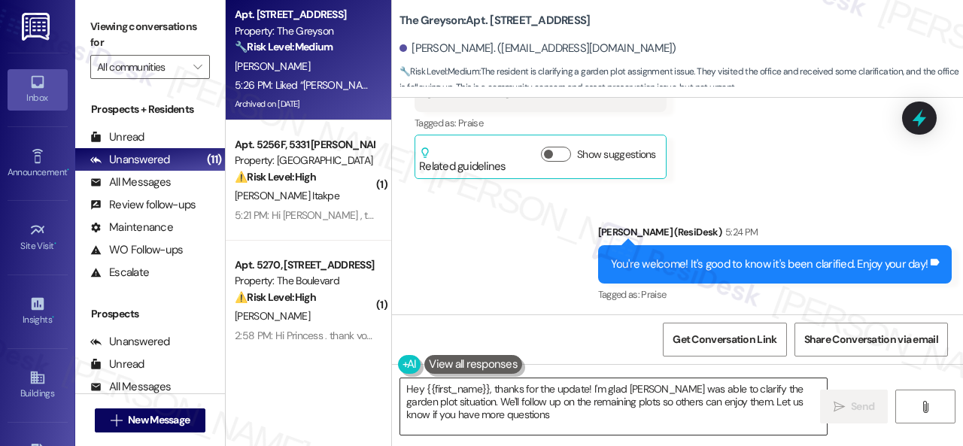
type textarea "Hey {{first_name}}, thanks for the update! I'm glad Liz was able to clarify the…"
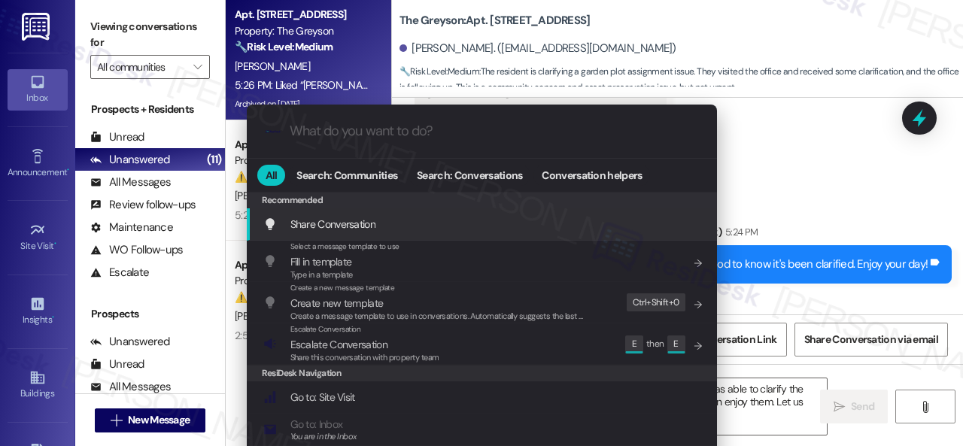
type input "a"
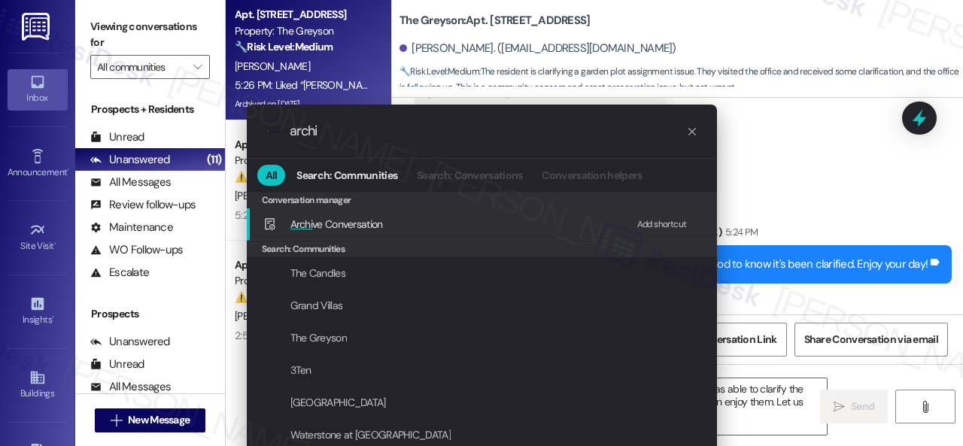
type input "archi"
click at [638, 223] on div "Add shortcut" at bounding box center [662, 225] width 50 height 16
click at [333, 229] on span "Archi ve Conversation" at bounding box center [336, 224] width 93 height 14
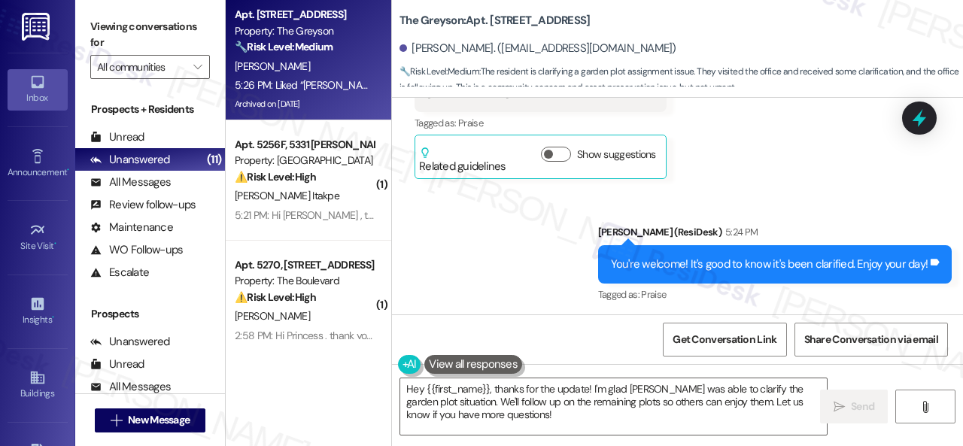
drag, startPoint x: 527, startPoint y: 170, endPoint x: 511, endPoint y: 160, distance: 18.6
click at [528, 190] on div "Sent via SMS Sarah (ResiDesk) 5:24 PM You're welcome! It's good to know it's be…" at bounding box center [677, 253] width 571 height 127
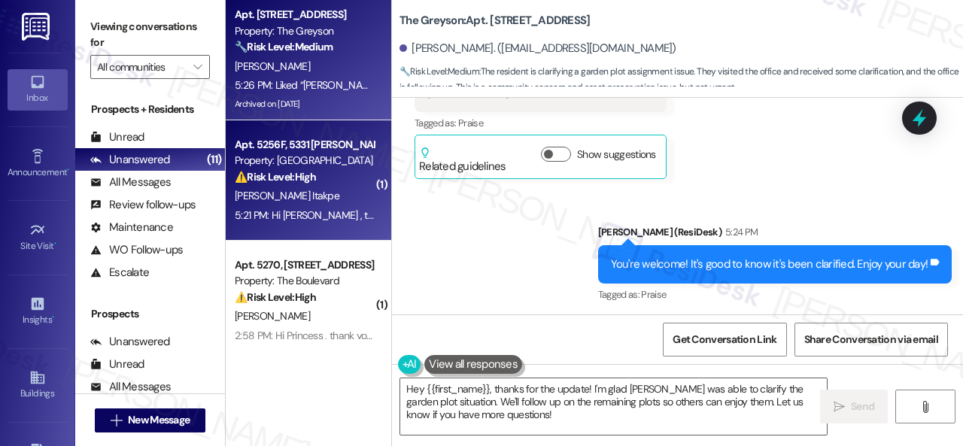
click at [326, 183] on div "⚠️ Risk Level: High The resident reports a slanted kitchen countertop causing w…" at bounding box center [304, 177] width 139 height 16
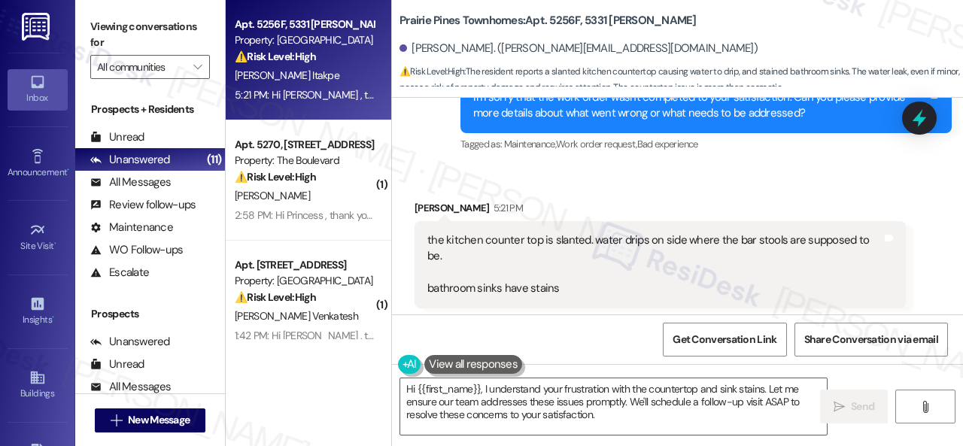
scroll to position [451, 0]
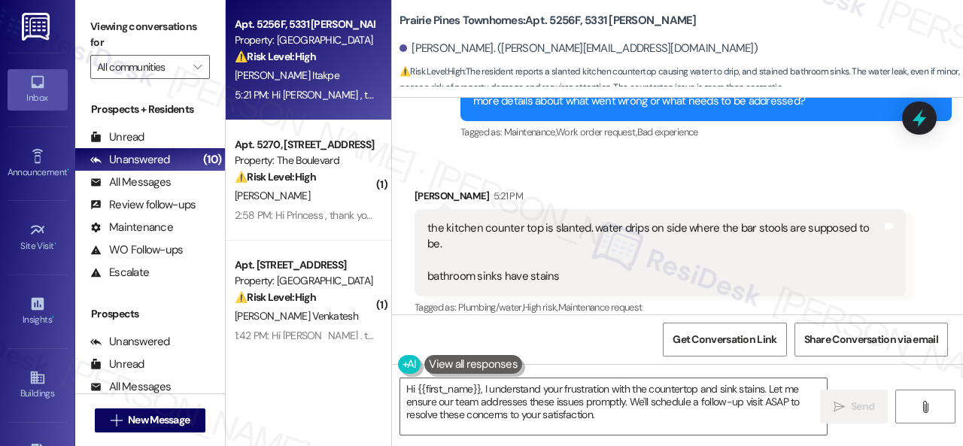
drag, startPoint x: 460, startPoint y: 158, endPoint x: 509, endPoint y: 166, distance: 48.9
click at [460, 158] on div "Received via SMS Josephine Itakpe 5:21 PM the kitchen counter top is slanted. w…" at bounding box center [677, 241] width 571 height 175
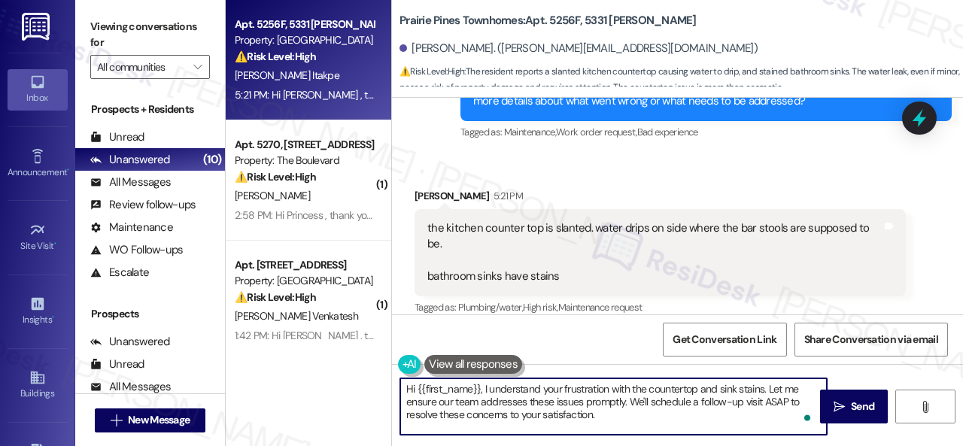
drag, startPoint x: 635, startPoint y: 419, endPoint x: 387, endPoint y: 354, distance: 256.0
click at [387, 354] on div "Apt. 5256F, 5331 Findley Property: Prairie Pines Townhomes ⚠️ Risk Level: High …" at bounding box center [594, 223] width 737 height 446
paste textarea "I'm sorry to hear the issues haven't been resolved yet. We apologize for the de…"
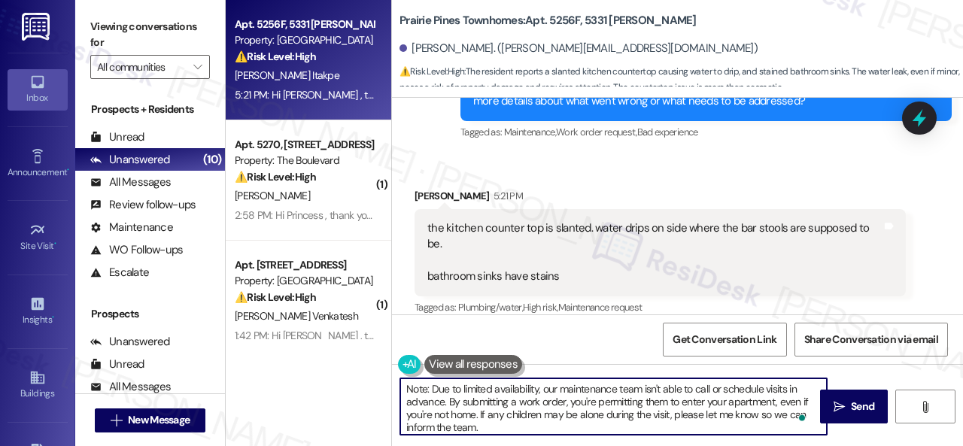
scroll to position [0, 0]
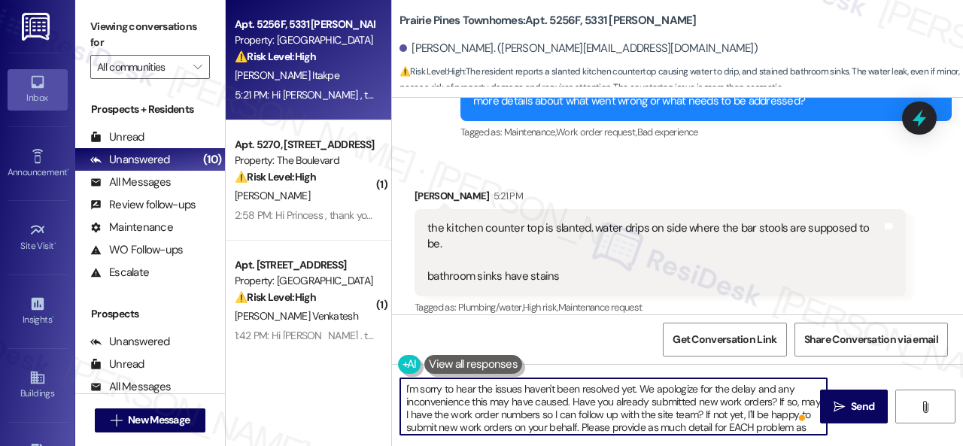
click at [633, 399] on textarea "I'm sorry to hear the issues haven't been resolved yet. We apologize for the de…" at bounding box center [613, 406] width 427 height 56
click at [494, 391] on textarea "I'm sorry to hear the issues haven't been resolved yet. We apologize for the de…" at bounding box center [613, 406] width 427 height 56
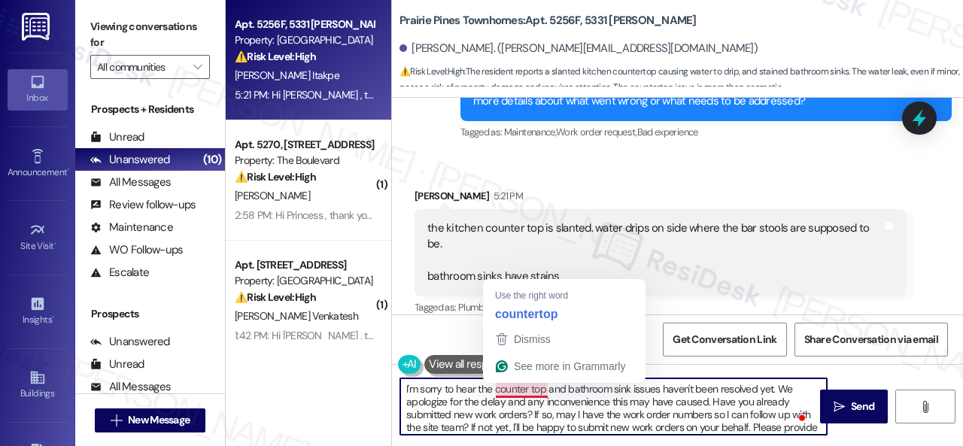
click at [540, 388] on textarea "I'm sorry to hear the counter top and bathroom sink issues haven't been resolve…" at bounding box center [613, 406] width 427 height 56
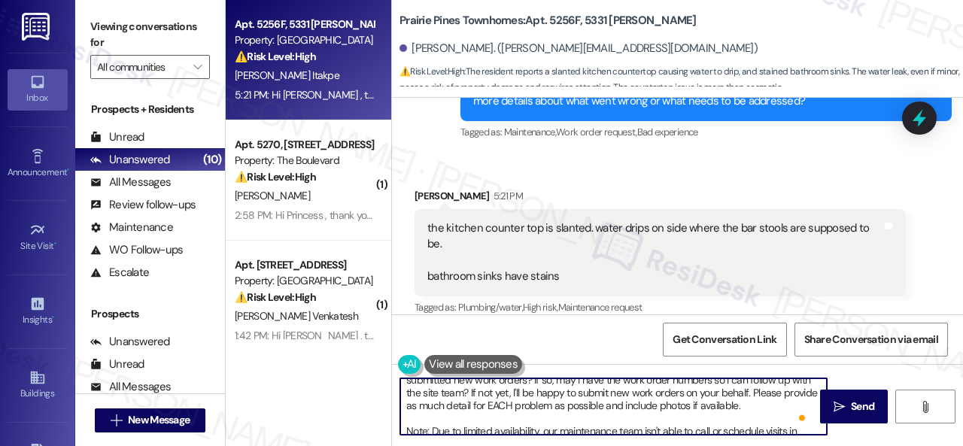
drag, startPoint x: 752, startPoint y: 391, endPoint x: 772, endPoint y: 404, distance: 23.4
click at [772, 404] on textarea "I'm sorry to hear the countertop and bathroom sink issues haven't been resolved…" at bounding box center [613, 406] width 427 height 56
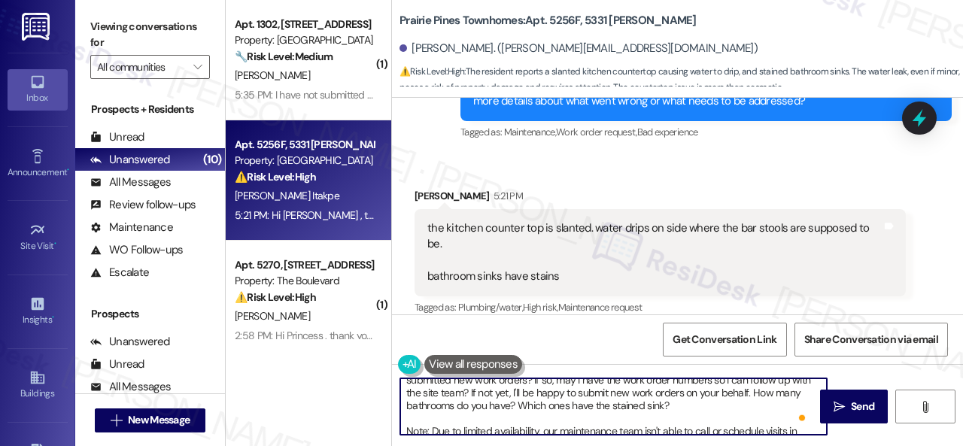
click at [688, 410] on textarea "I'm sorry to hear the countertop and bathroom sink issues haven't been resolved…" at bounding box center [613, 406] width 427 height 56
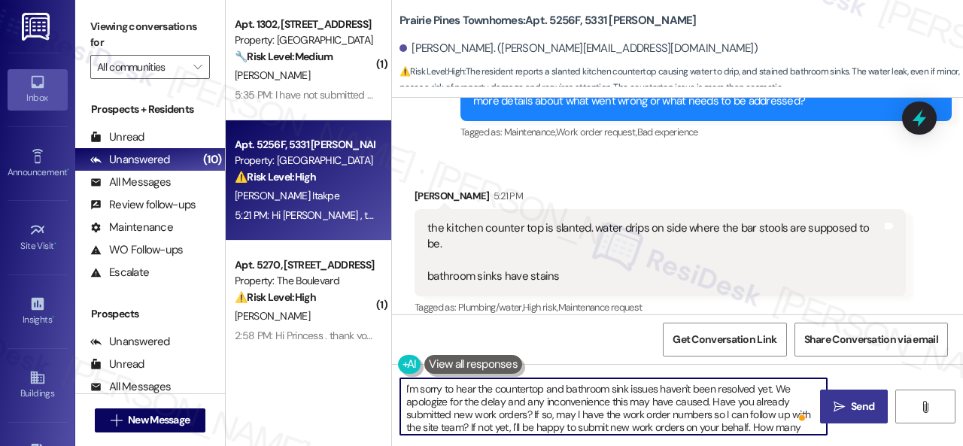
type textarea "I'm sorry to hear the countertop and bathroom sink issues haven't been resolved…"
click at [866, 402] on span "Send" at bounding box center [862, 407] width 23 height 16
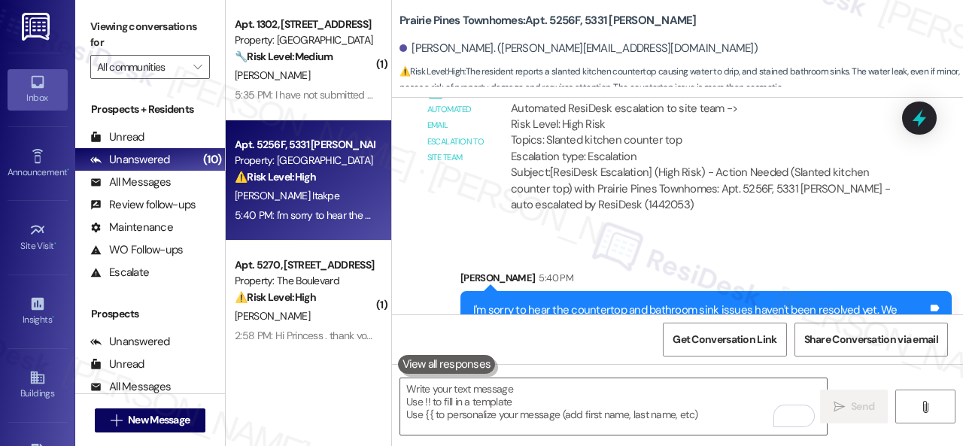
scroll to position [978, 0]
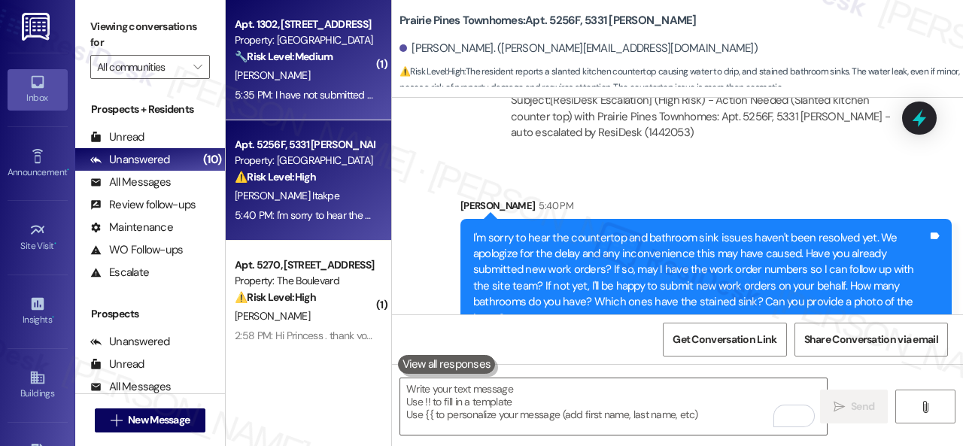
click at [327, 79] on div "M. Murray" at bounding box center [304, 75] width 142 height 19
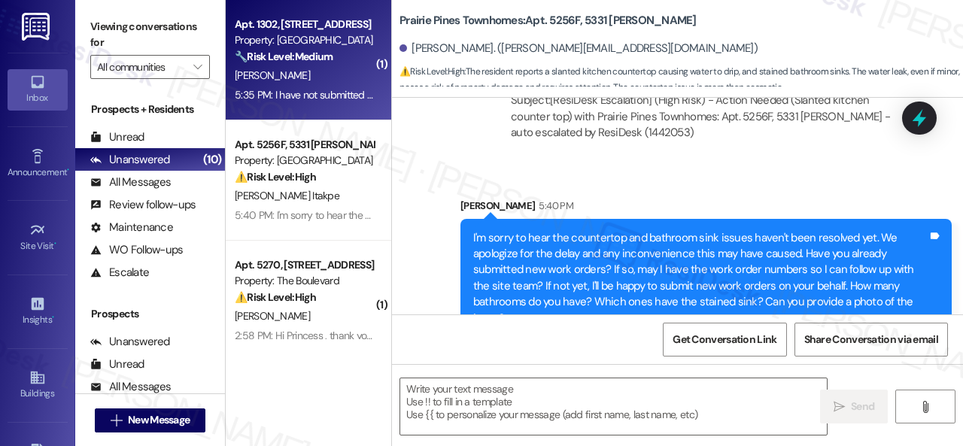
type textarea "Fetching suggested responses. Please feel free to read through the conversation…"
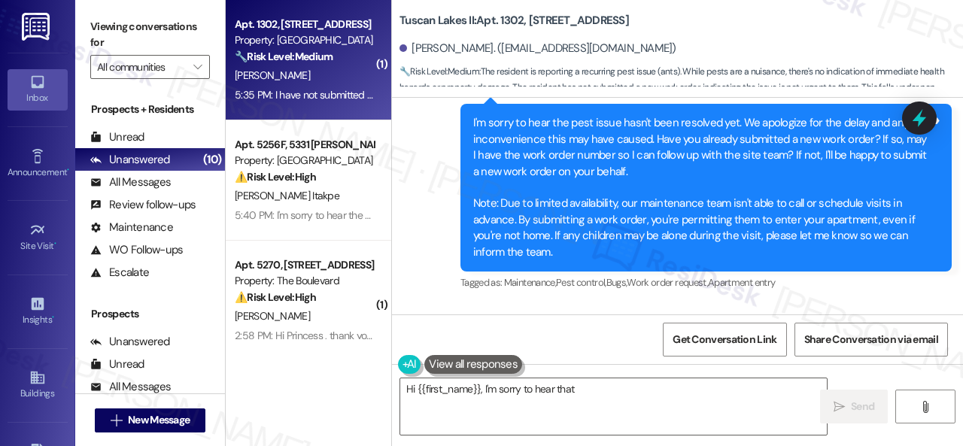
scroll to position [3568, 0]
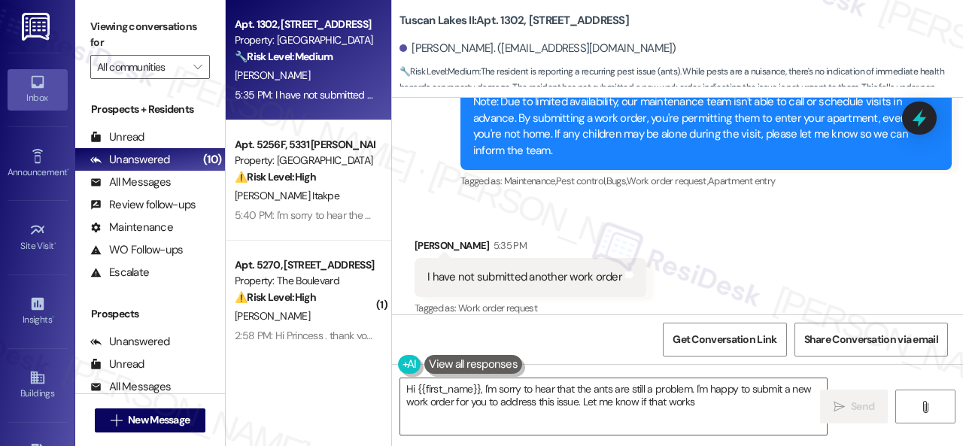
type textarea "Hi {{first_name}}, I'm sorry to hear that the ants are still a problem. I'm hap…"
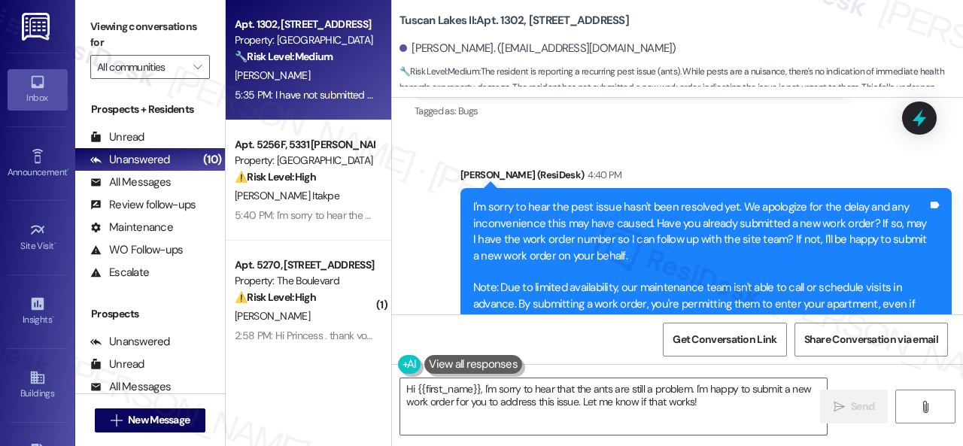
scroll to position [3268, 0]
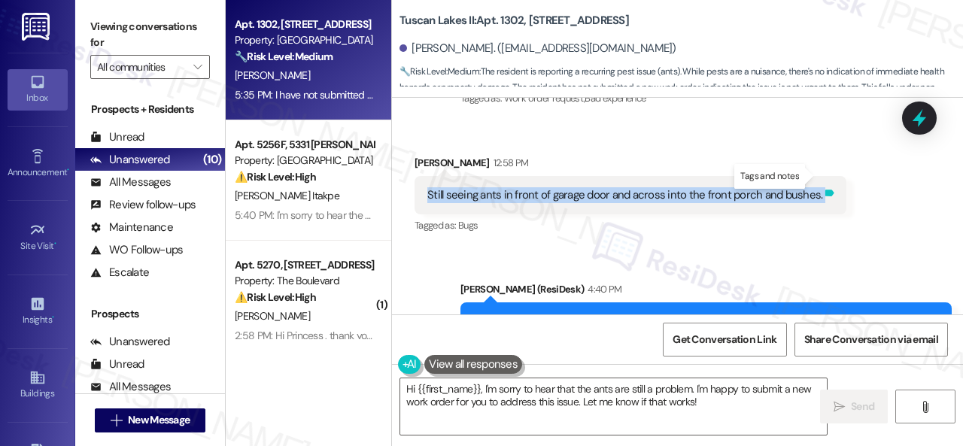
drag, startPoint x: 427, startPoint y: 178, endPoint x: 813, endPoint y: 181, distance: 385.2
click at [813, 181] on div "Still seeing ants in front of garage door and across into the front porch and b…" at bounding box center [631, 195] width 432 height 38
copy div "Still seeing ants in front of garage door and across into the front porch and b…"
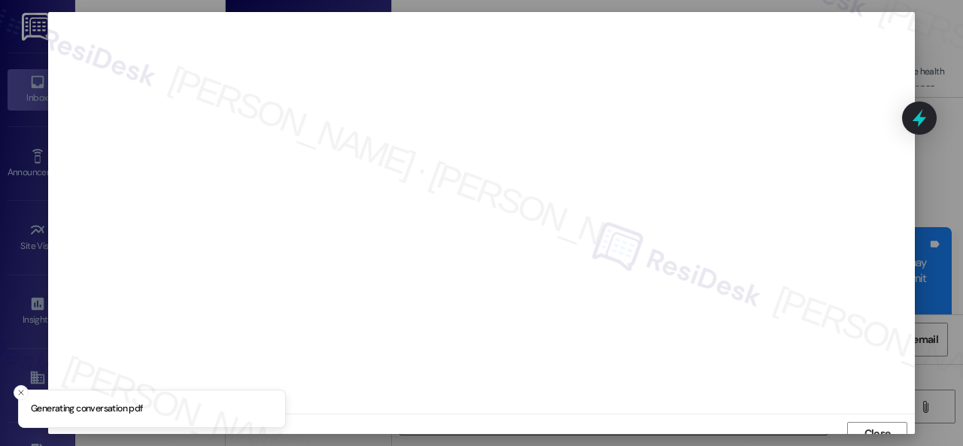
scroll to position [11, 0]
click at [864, 426] on span "Close" at bounding box center [877, 423] width 26 height 16
click at [877, 421] on span "Close" at bounding box center [877, 423] width 26 height 16
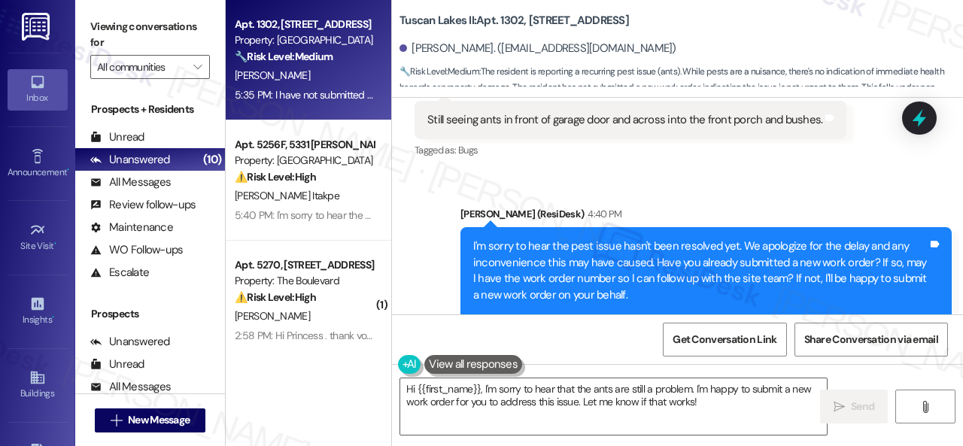
click at [617, 172] on div "Sent via SMS Sarah (ResiDesk) 4:40 PM I'm sorry to hear the pest issue hasn't b…" at bounding box center [677, 300] width 571 height 256
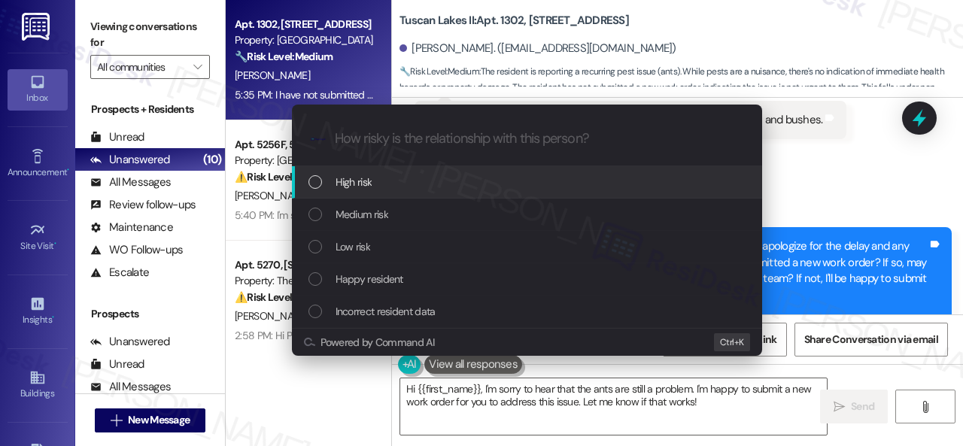
click at [348, 186] on span "High risk" at bounding box center [354, 182] width 37 height 17
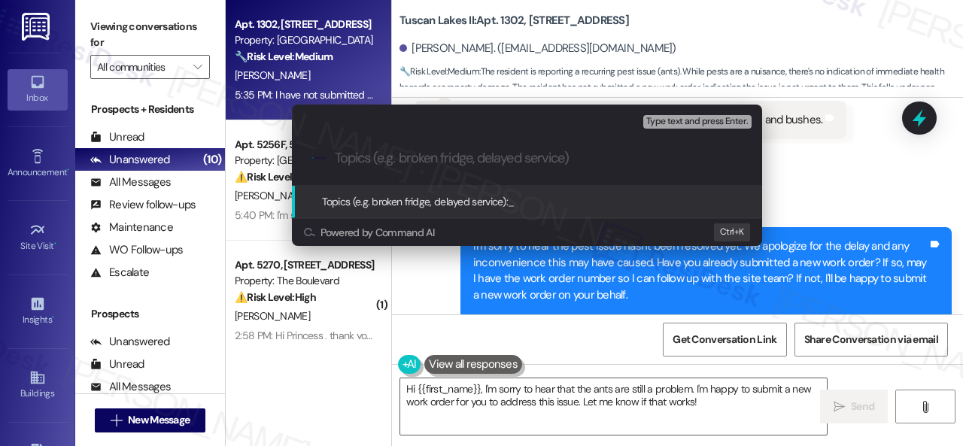
paste input "Work Order filed by ResiDesk 294229"
type input "Work Order filed by ResiDesk 294229"
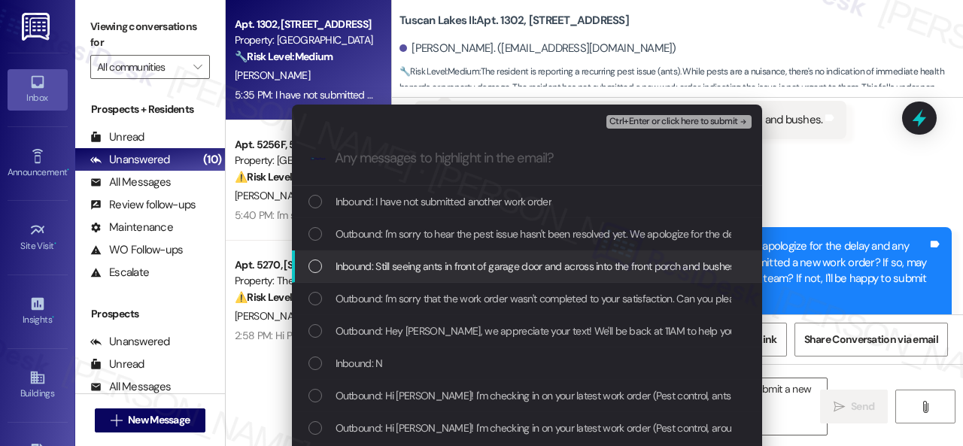
click at [434, 266] on span "Inbound: Still seeing ants in front of garage door and across into the front po…" at bounding box center [536, 266] width 401 height 17
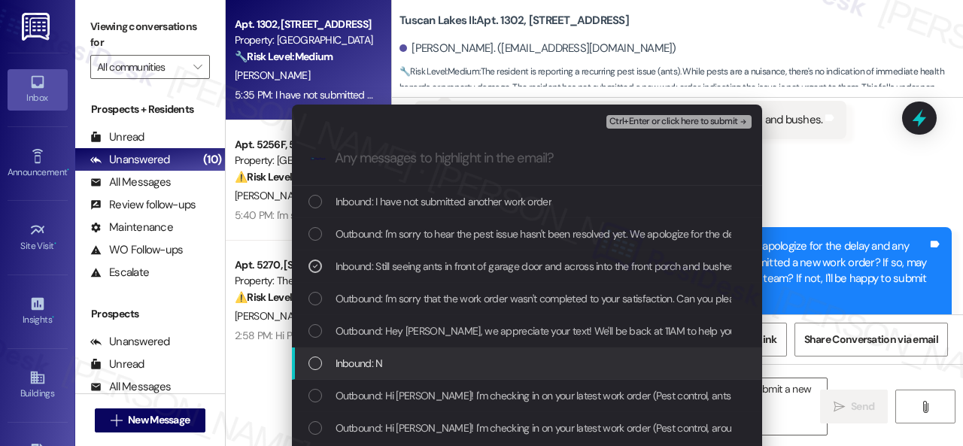
click at [372, 361] on span "Inbound: N" at bounding box center [359, 363] width 47 height 17
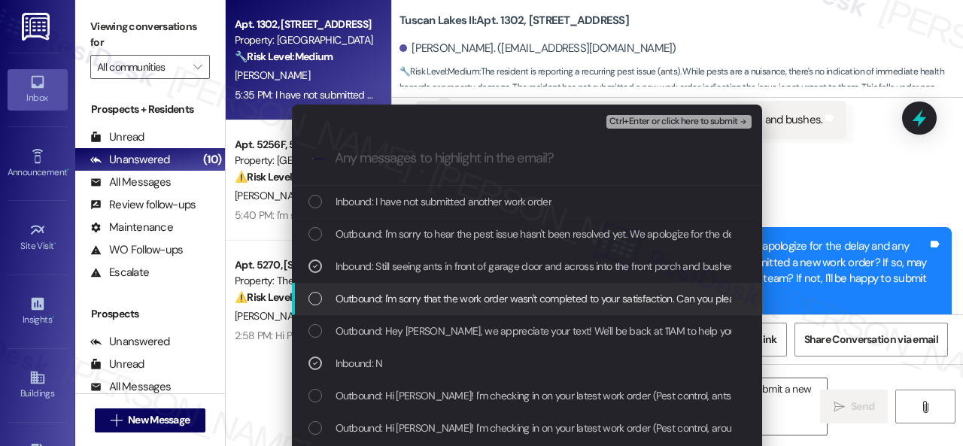
click at [649, 119] on span "Ctrl+Enter or click here to submit" at bounding box center [673, 122] width 129 height 11
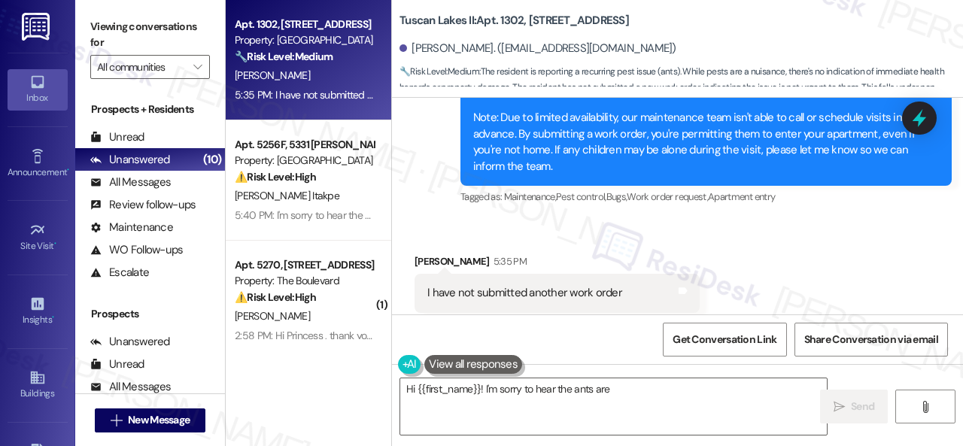
scroll to position [3568, 0]
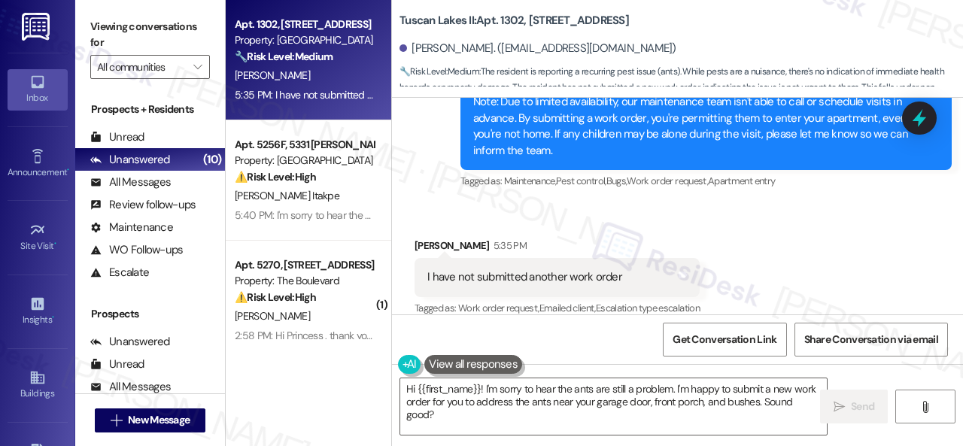
click at [682, 238] on div "Melinda Murray 5:35 PM" at bounding box center [557, 248] width 285 height 21
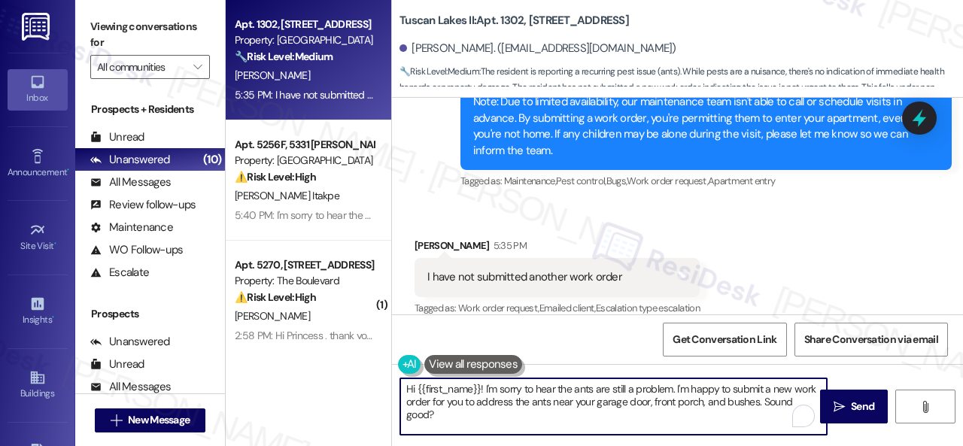
drag, startPoint x: 376, startPoint y: 379, endPoint x: 354, endPoint y: 365, distance: 26.7
click at [354, 365] on div "Apt. 1302, 1805 S Egret Bay Blvd Property: Tuscan Lakes II 🔧 Risk Level: Medium…" at bounding box center [594, 223] width 737 height 446
paste textarea "I've submitted a work order on your behalf and notified the site team. Please l…"
click at [475, 381] on textarea "I've submitted a work order on your behalf and notified the site team. Please l…" at bounding box center [613, 406] width 427 height 56
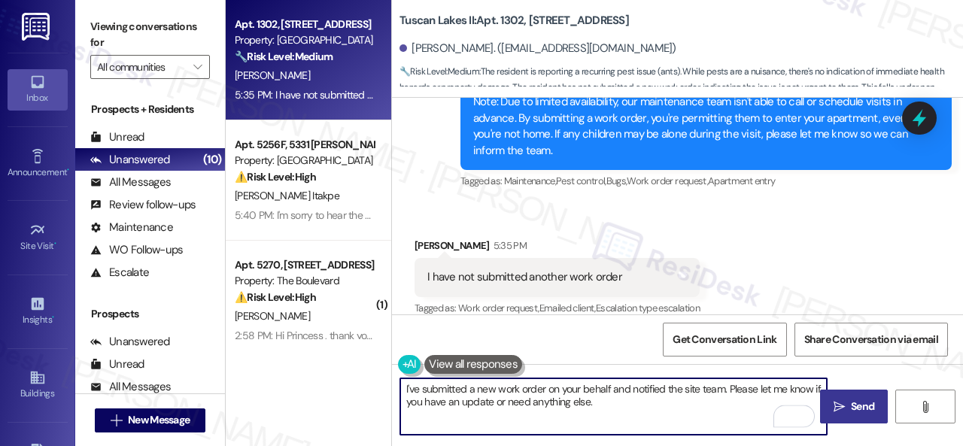
type textarea "I've submitted a new work order on your behalf and notified the site team. Plea…"
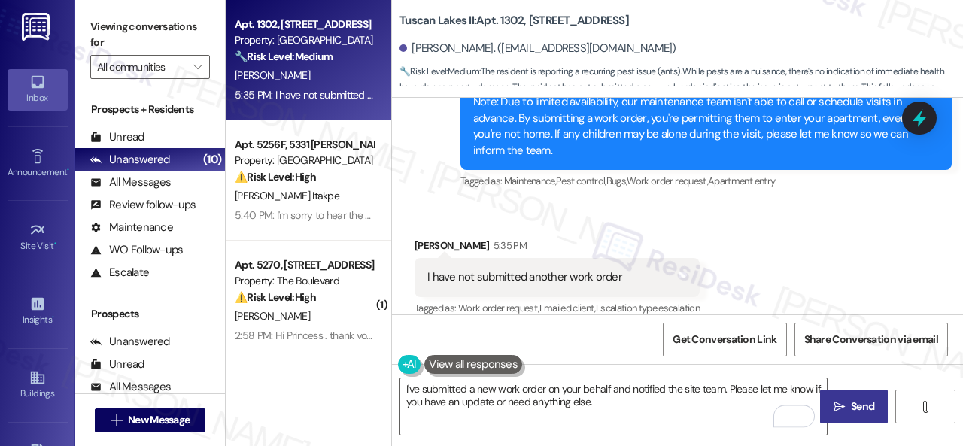
click at [848, 405] on span "Send" at bounding box center [862, 407] width 29 height 16
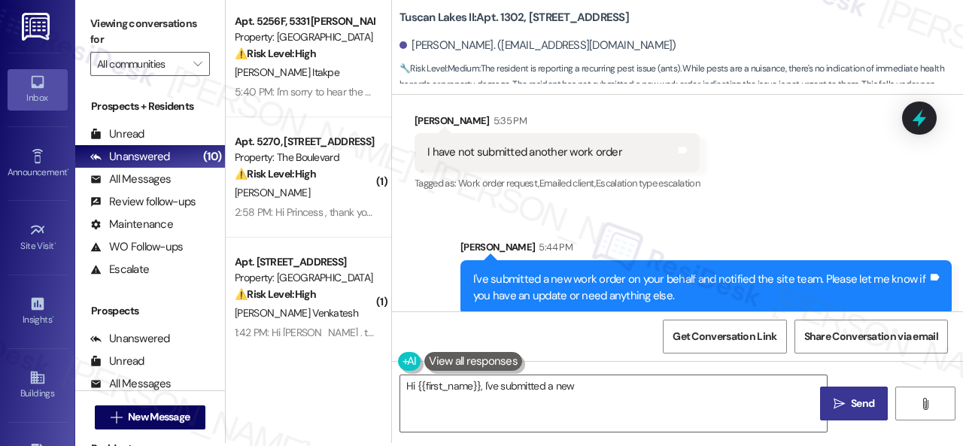
scroll to position [5, 0]
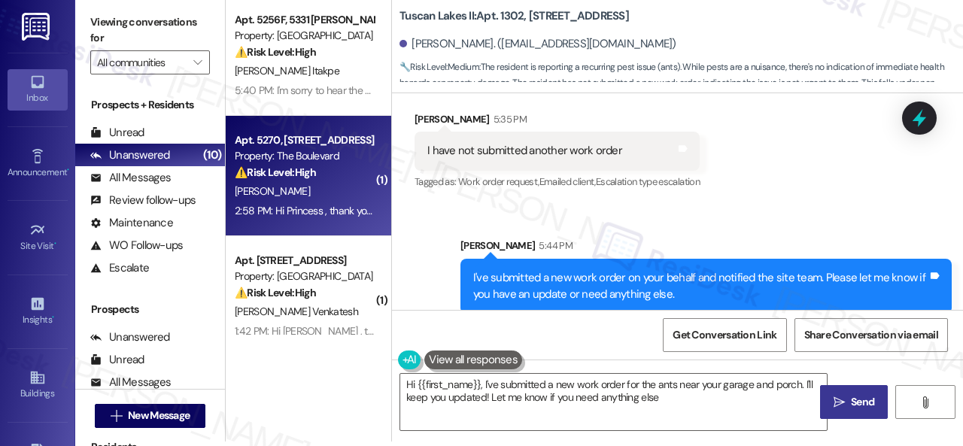
type textarea "Hi {{first_name}}, I've submitted a new work order for the ants near your garag…"
click at [316, 184] on div "P. Becker-Ricketts" at bounding box center [304, 191] width 142 height 19
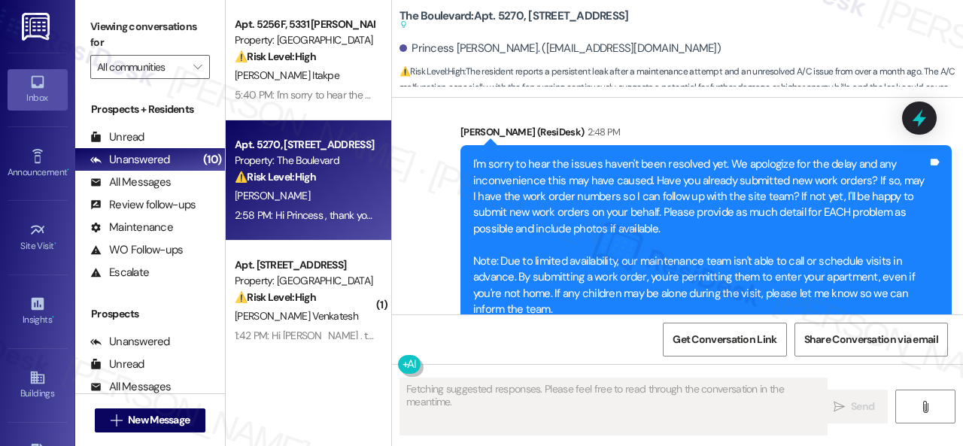
scroll to position [7171, 0]
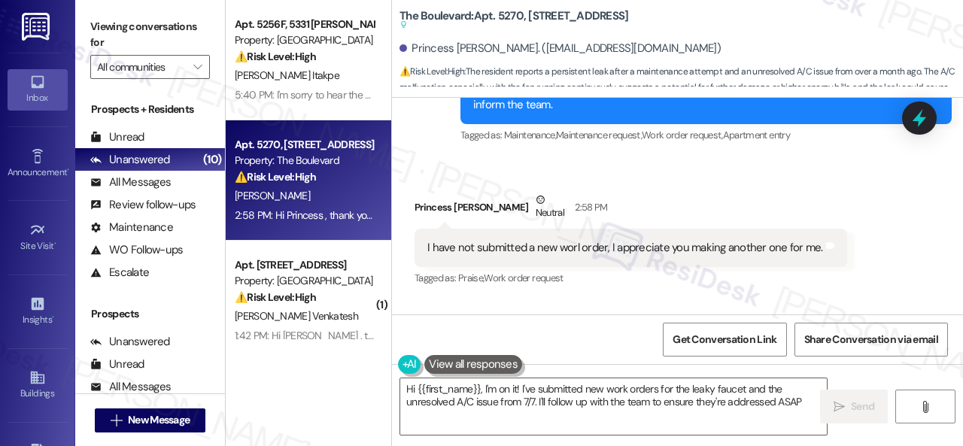
type textarea "Hi {{first_name}}, I'm on it! I've submitted new work orders for the leaky fauc…"
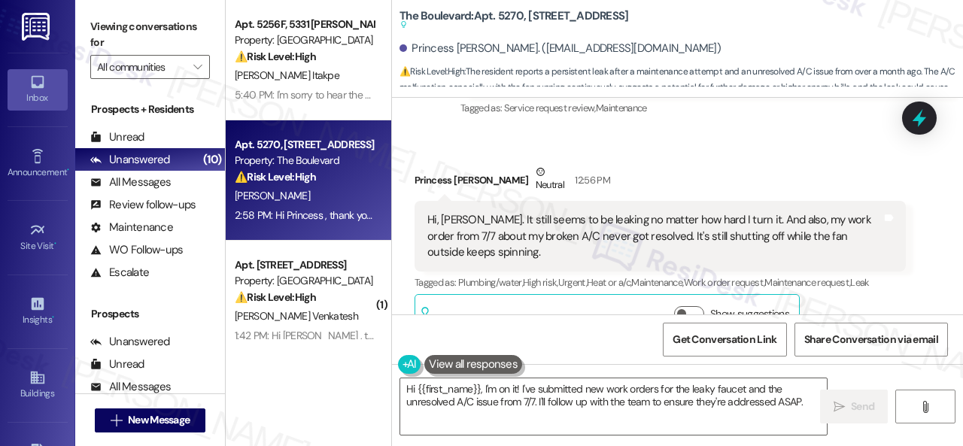
scroll to position [6118, 0]
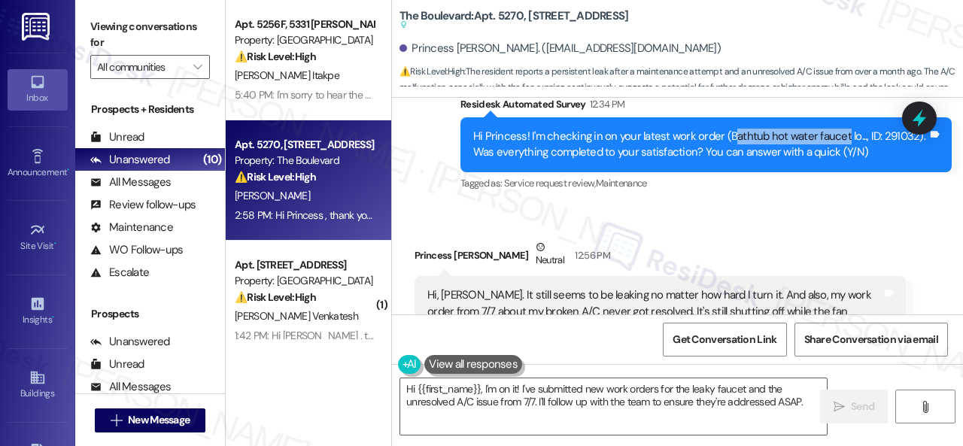
drag, startPoint x: 728, startPoint y: 150, endPoint x: 837, endPoint y: 150, distance: 108.3
click at [837, 150] on div "Hi Princess! I'm checking in on your latest work order (Bathtub hot water fauce…" at bounding box center [700, 145] width 454 height 32
copy div "athtub hot water faucet"
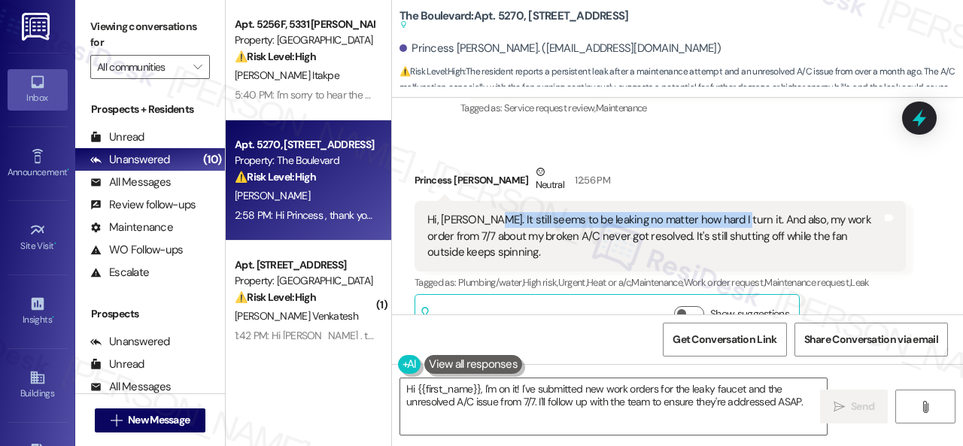
drag, startPoint x: 480, startPoint y: 236, endPoint x: 721, endPoint y: 238, distance: 240.8
click at [721, 238] on div "Hi, Sarah. It still seems to be leaking no matter how hard I turn it. And also,…" at bounding box center [654, 236] width 454 height 48
copy div "still seems to be leaking no matter how hard I turn it."
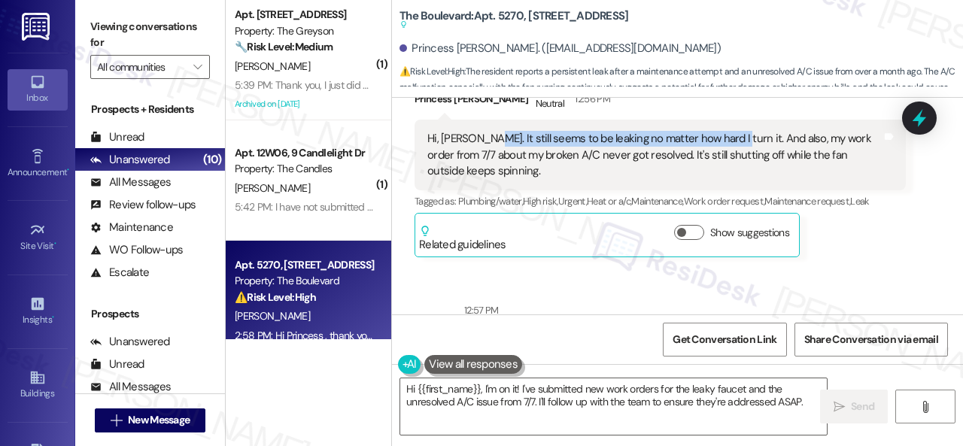
scroll to position [6254, 0]
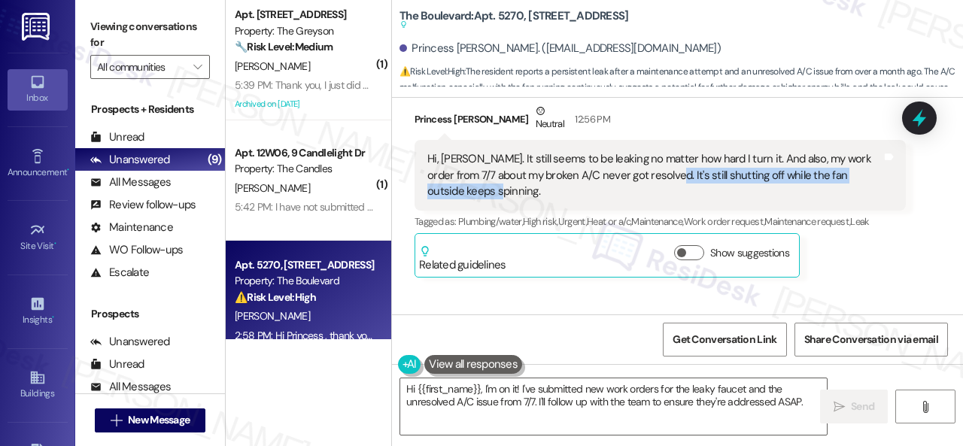
drag, startPoint x: 652, startPoint y: 190, endPoint x: 672, endPoint y: 208, distance: 26.1
click at [672, 199] on div "Hi, Sarah. It still seems to be leaking no matter how hard I turn it. And also,…" at bounding box center [654, 175] width 454 height 48
copy div "still shutting off while the fan outside keeps spinning."
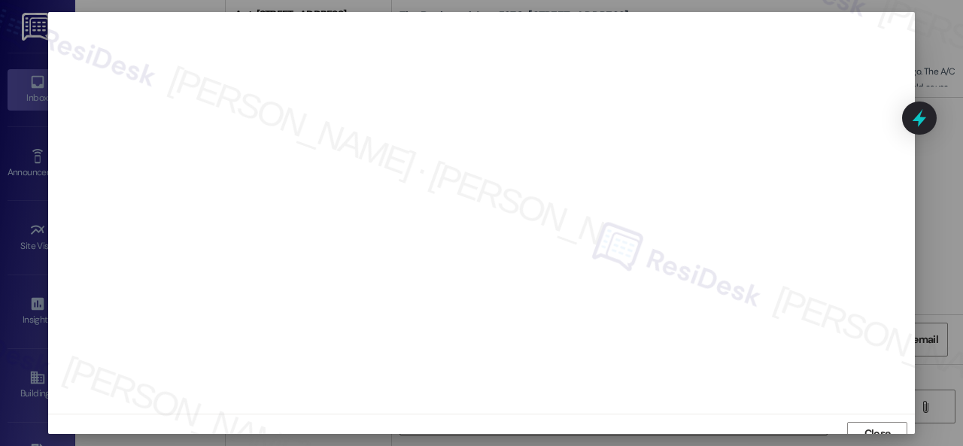
scroll to position [11, 0]
click at [870, 430] on span "Close" at bounding box center [877, 434] width 26 height 16
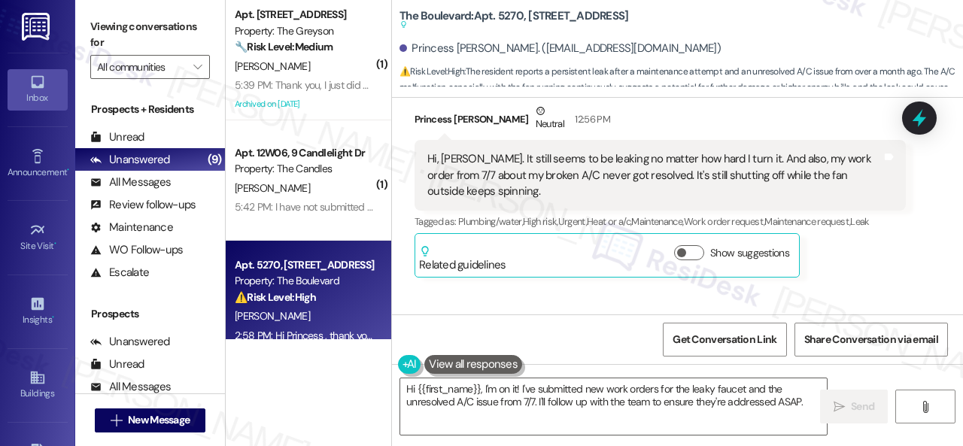
click at [671, 138] on div "Princess Becker-Ricketts Neutral 12:56 PM" at bounding box center [660, 121] width 491 height 37
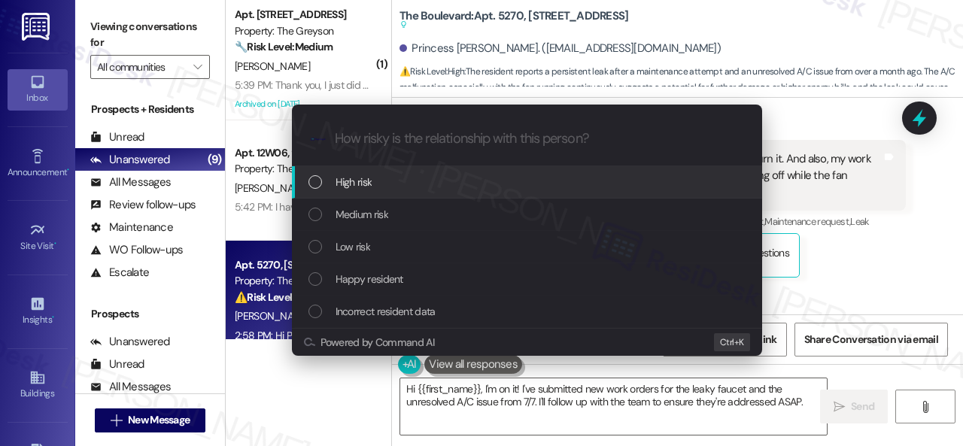
click at [341, 181] on span "High risk" at bounding box center [354, 182] width 37 height 17
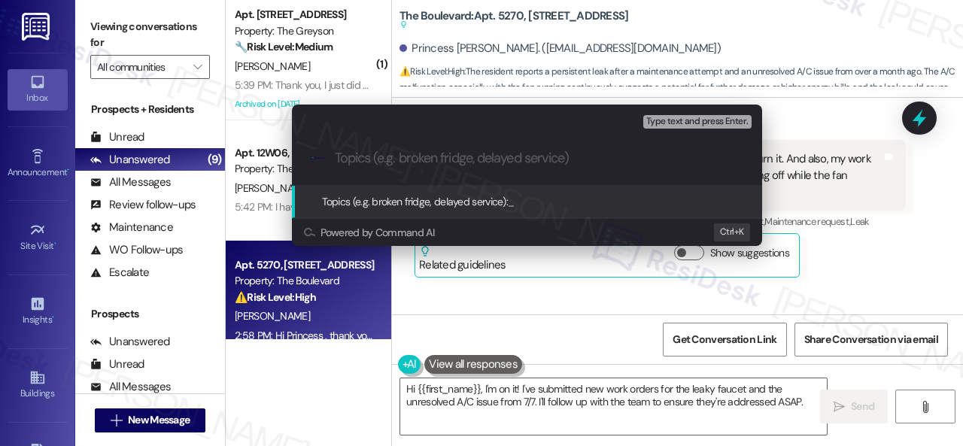
click at [880, 274] on div "Escalate Conversation High risk Topics (e.g. broken fridge, delayed service) An…" at bounding box center [481, 223] width 963 height 446
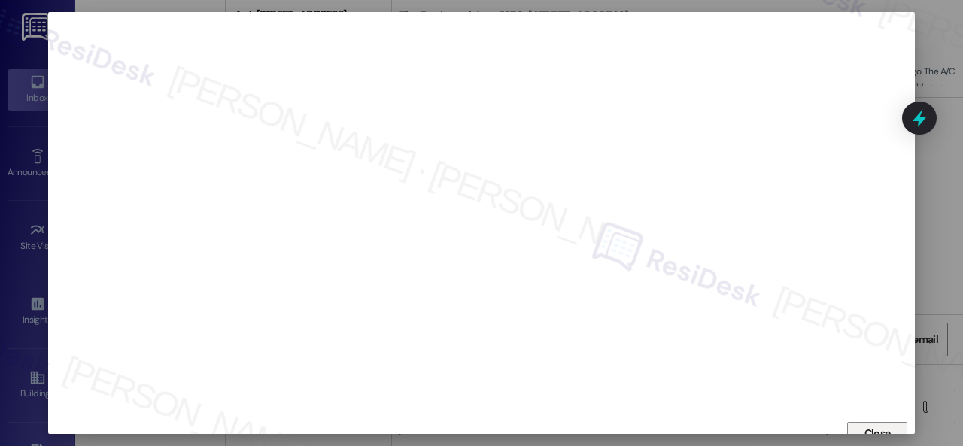
click at [870, 427] on span "Close" at bounding box center [877, 434] width 26 height 16
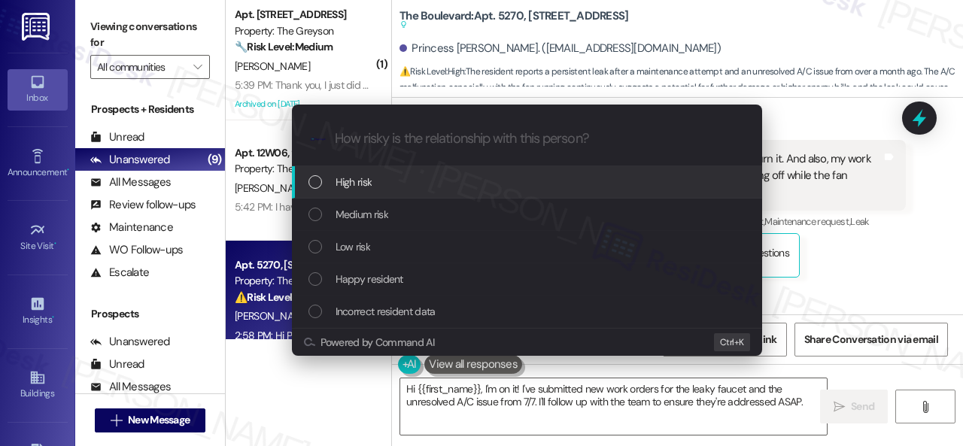
click at [353, 192] on div "High risk" at bounding box center [527, 182] width 470 height 32
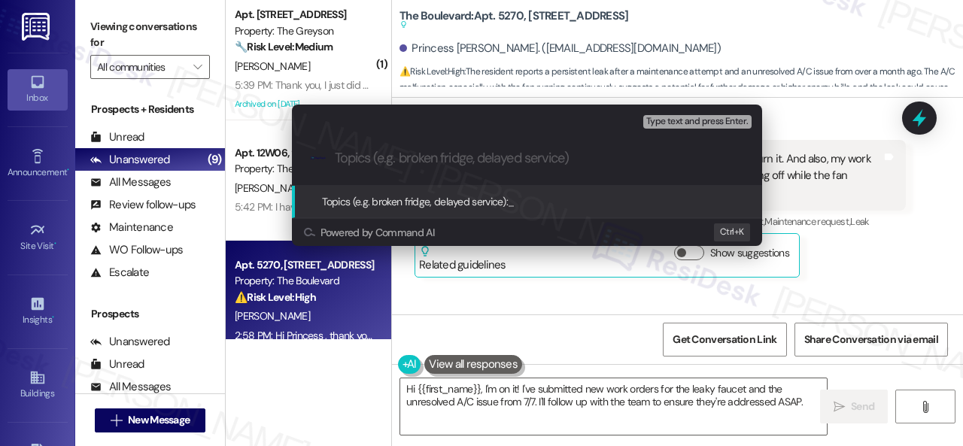
paste input "Work Orders filed by ResiDesk 294231 & 294232"
type input "Work Orders filed by ResiDesk 294231 & 294232"
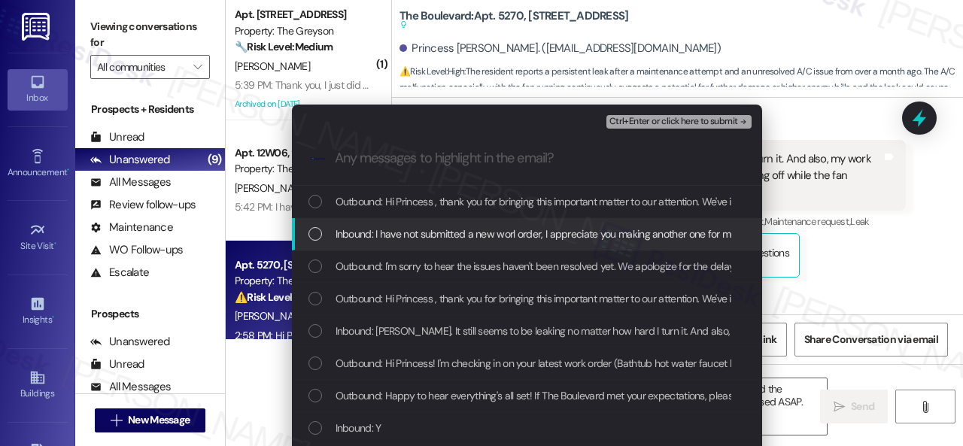
click at [398, 229] on span "Inbound: I have not submitted a new worl order, I appreciate you making another…" at bounding box center [537, 234] width 402 height 17
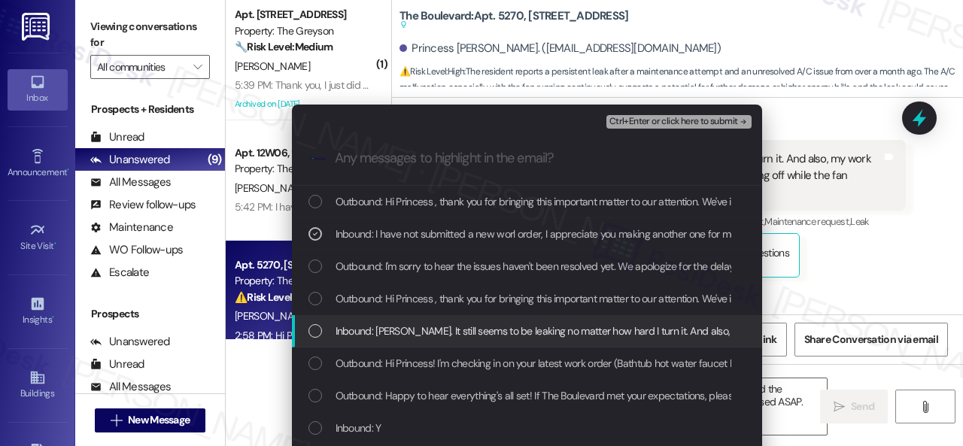
click at [384, 329] on span "Inbound: Hi, Sarah. It still seems to be leaking no matter how hard I turn it. …" at bounding box center [797, 331] width 922 height 17
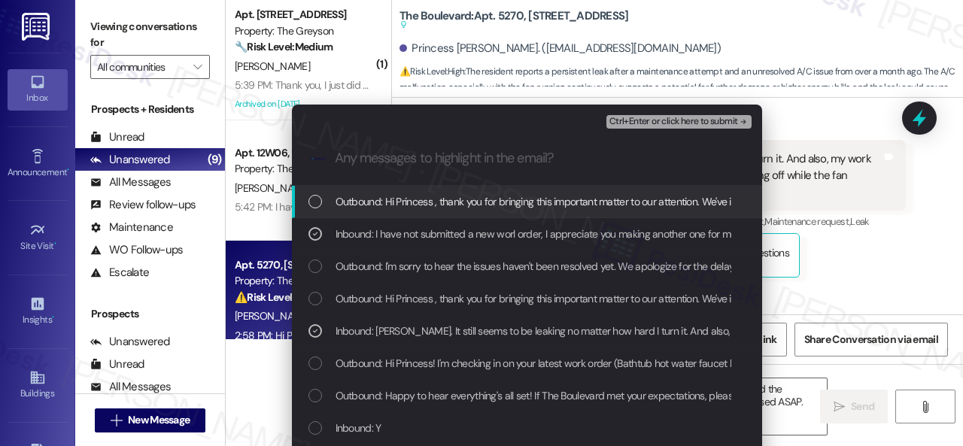
click at [650, 120] on span "Ctrl+Enter or click here to submit" at bounding box center [673, 122] width 129 height 11
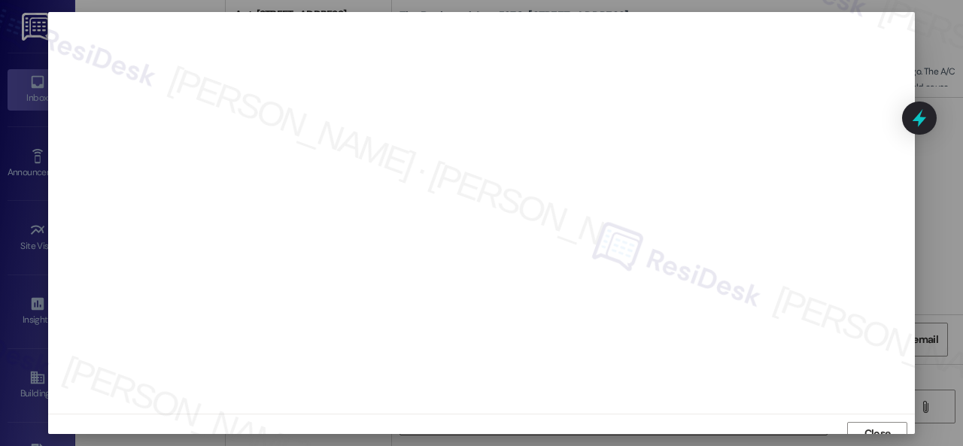
scroll to position [11, 0]
click at [873, 427] on span "Close" at bounding box center [877, 423] width 26 height 16
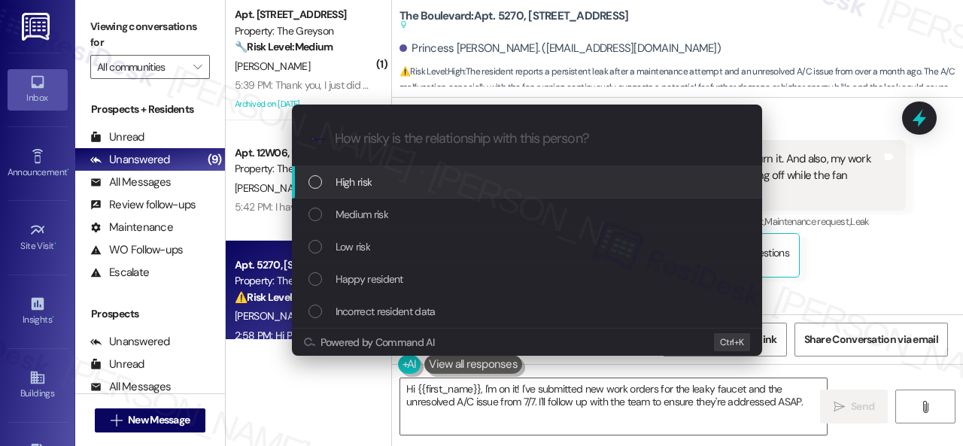
click at [346, 183] on span "High risk" at bounding box center [354, 182] width 37 height 17
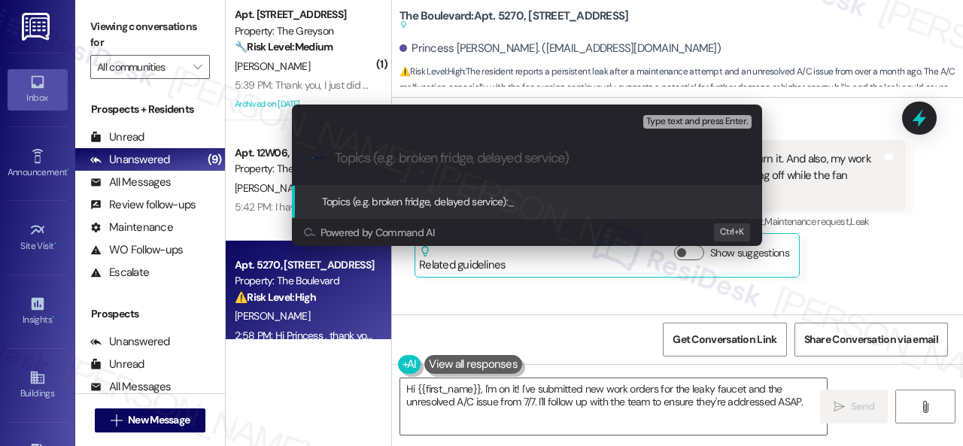
paste input "Work Orders filed by ResiDesk 294231 & 294232"
type input "Work Orders filed by ResiDesk 294231 & 294232"
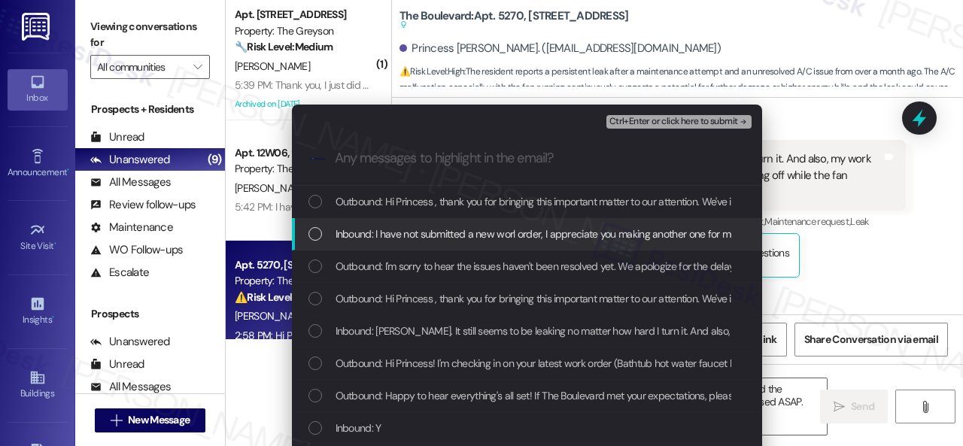
click at [396, 231] on span "Inbound: I have not submitted a new worl order, I appreciate you making another…" at bounding box center [537, 234] width 402 height 17
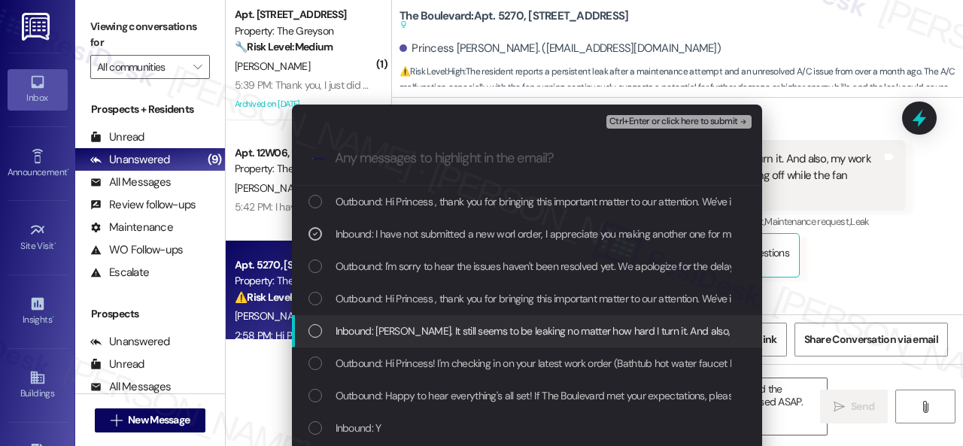
click at [409, 338] on span "Inbound: Hi, Sarah. It still seems to be leaking no matter how hard I turn it. …" at bounding box center [797, 331] width 922 height 17
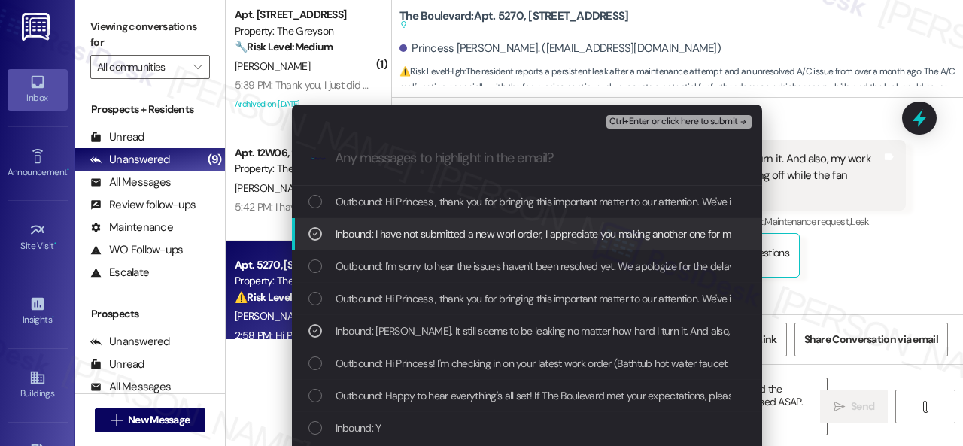
click at [638, 117] on span "Ctrl+Enter or click here to submit" at bounding box center [673, 122] width 129 height 11
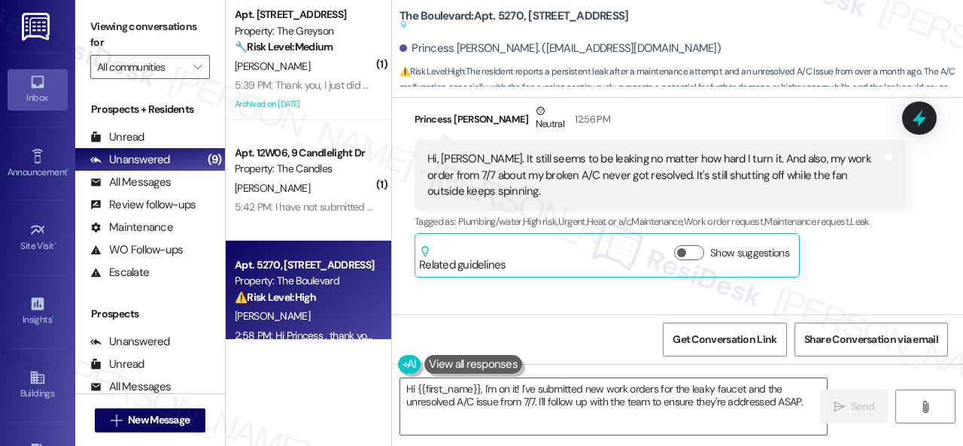
scroll to position [7171, 0]
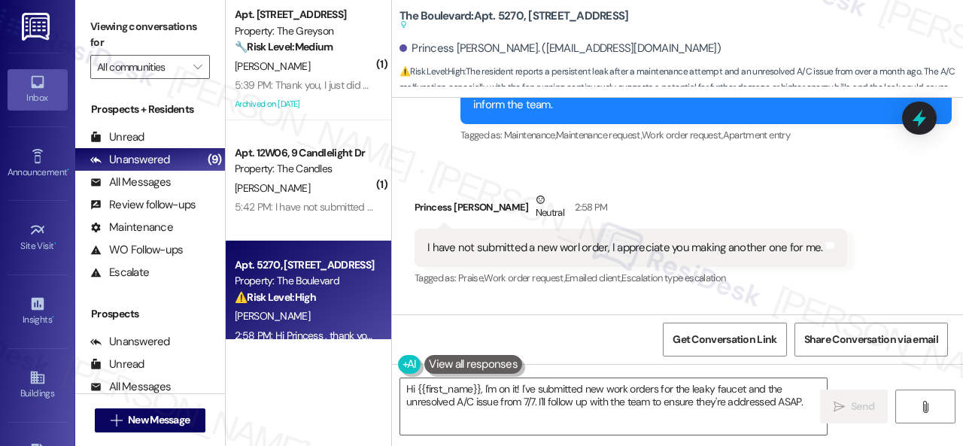
click at [727, 199] on div "Received via SMS Princess Becker-Ricketts Neutral 2:58 PM I have not submitted …" at bounding box center [630, 241] width 455 height 120
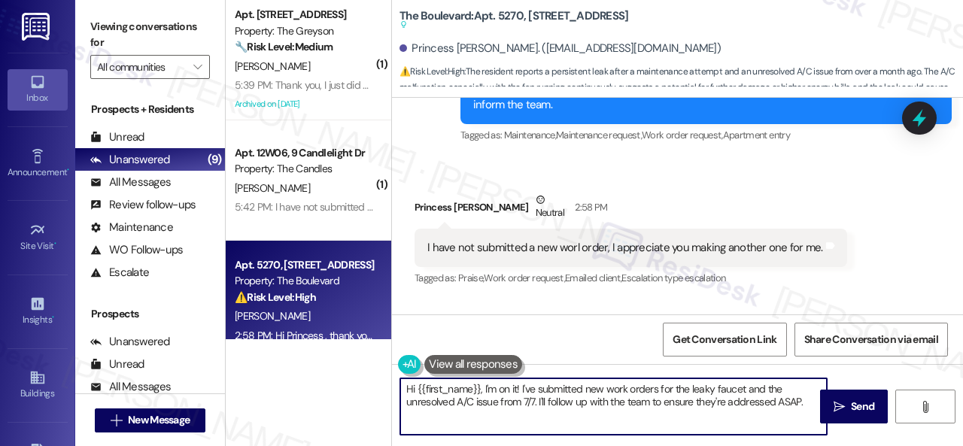
drag, startPoint x: 808, startPoint y: 401, endPoint x: 323, endPoint y: 356, distance: 486.6
click at [323, 356] on div "( 1 ) Apt. 4312RL, 4460 Mountain Laurel Road Property: The Greyson 🔧 Risk Level…" at bounding box center [594, 223] width 737 height 446
paste textarea "Thank you. I've submitted work orders on your behalf and notified the site team…"
drag, startPoint x: 454, startPoint y: 387, endPoint x: 352, endPoint y: 386, distance: 102.3
click at [352, 386] on div "( 1 ) Apt. 4312RL, 4460 Mountain Laurel Road Property: The Greyson 🔧 Risk Level…" at bounding box center [594, 223] width 737 height 446
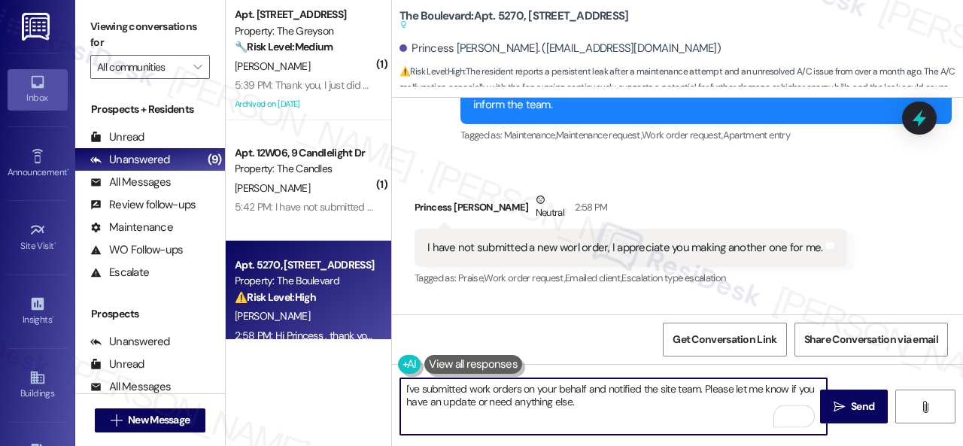
click at [588, 404] on textarea "I've submitted work orders on your behalf and notified the site team. Please le…" at bounding box center [613, 406] width 427 height 56
type textarea "I've submitted work orders on your behalf and notified the site team. Please le…"
click at [838, 406] on icon "" at bounding box center [839, 407] width 11 height 12
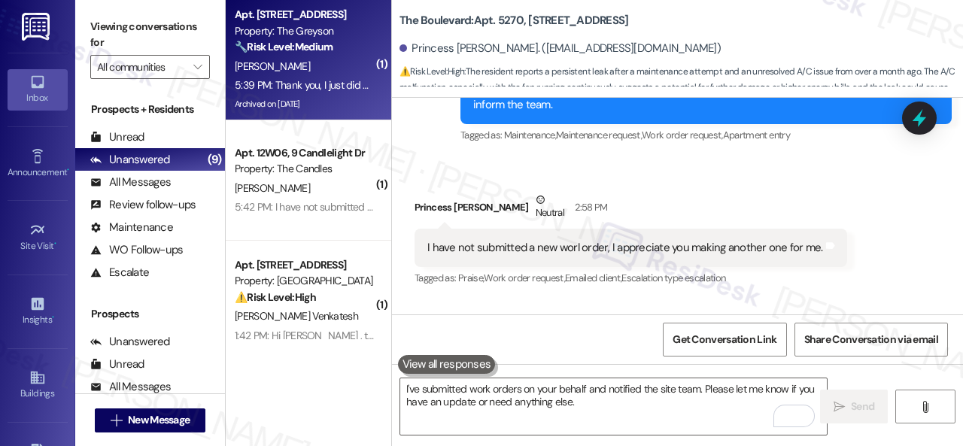
click at [355, 50] on div "🔧 Risk Level: Medium The resident is referencing a previous interaction and app…" at bounding box center [304, 47] width 139 height 16
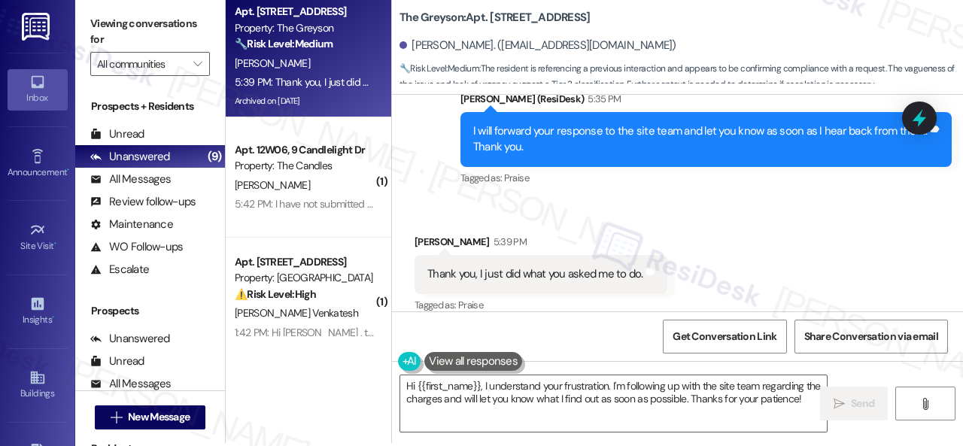
scroll to position [5, 0]
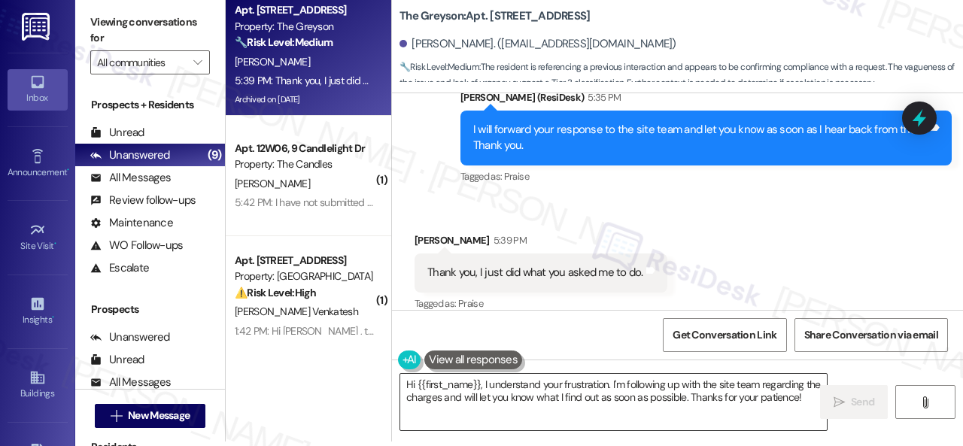
click at [697, 398] on textarea "Hi {{first_name}}, I understand your frustration. I'm following up with the sit…" at bounding box center [613, 402] width 427 height 56
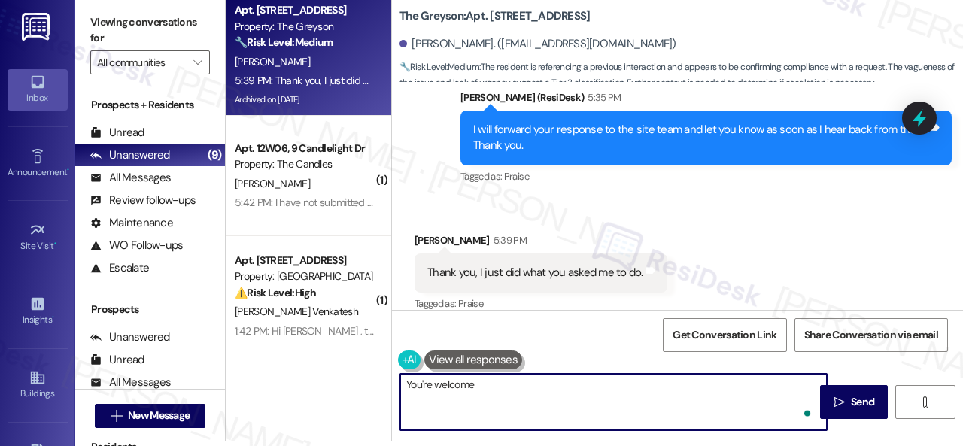
type textarea "You're welcome!"
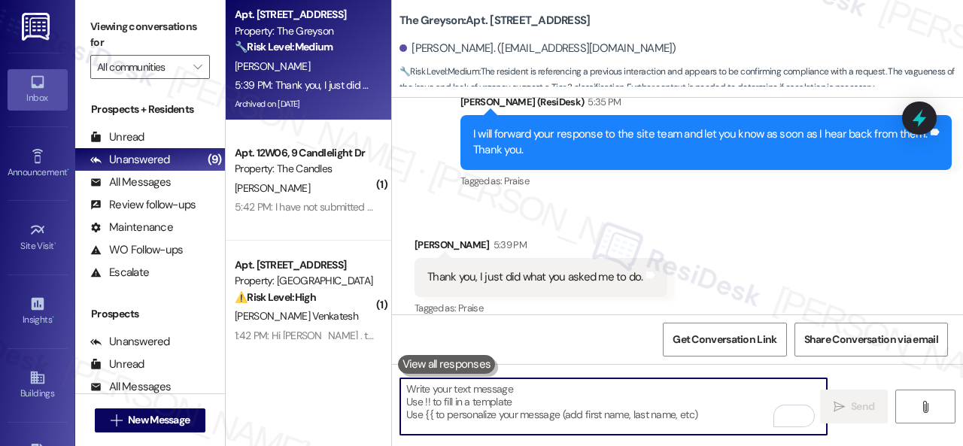
scroll to position [15061, 0]
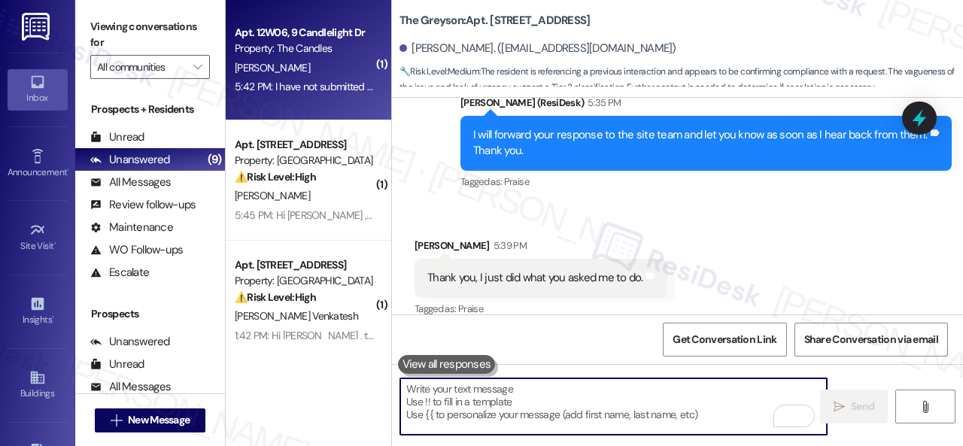
click at [324, 62] on div "N. Johnson" at bounding box center [304, 68] width 142 height 19
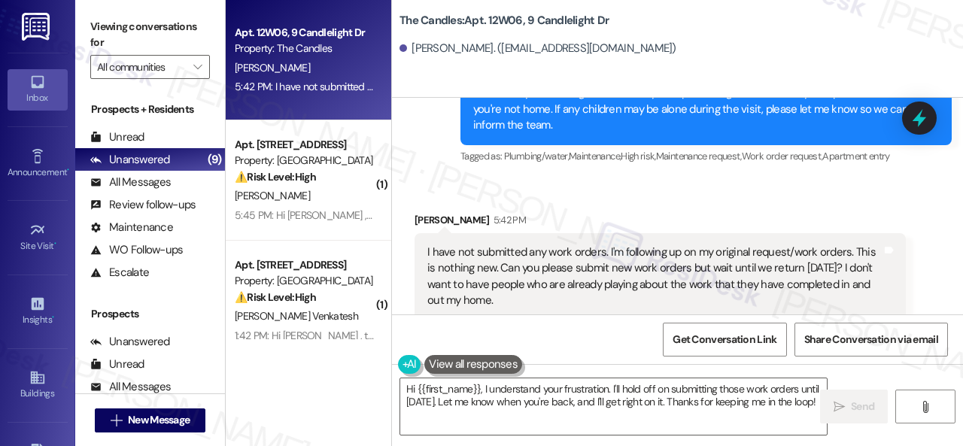
scroll to position [4300, 0]
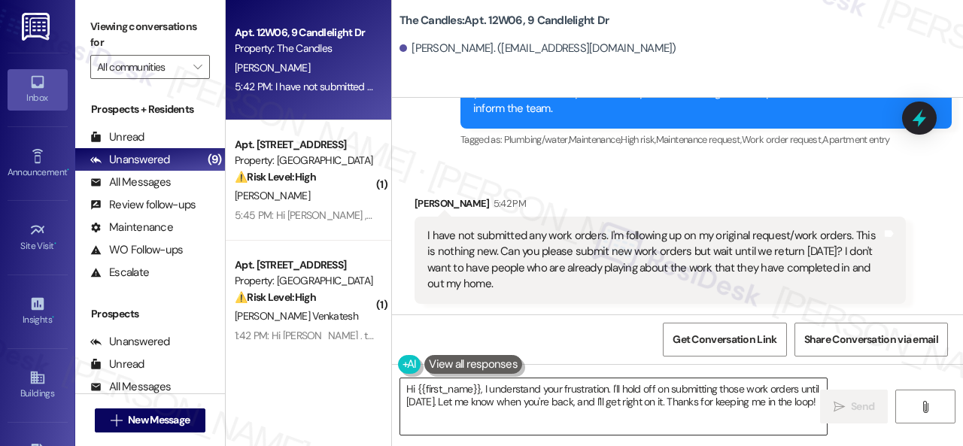
click at [582, 399] on textarea "Hi {{first_name}}, I understand your frustration. I'll hold off on submitting t…" at bounding box center [613, 406] width 427 height 56
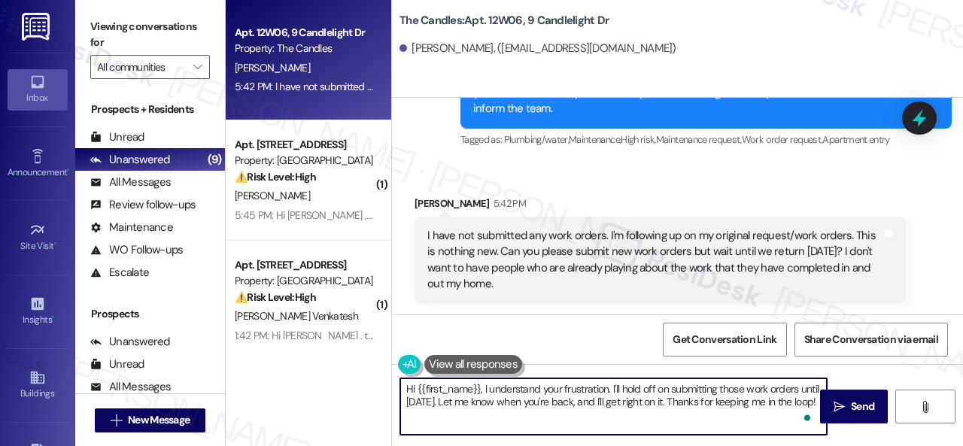
drag, startPoint x: 377, startPoint y: 393, endPoint x: 341, endPoint y: 378, distance: 39.1
click at [341, 378] on div "Apt. 12W06, 9 Candlelight Dr Property: The Candles N. Johnson 5:42 PM: I have n…" at bounding box center [594, 223] width 737 height 446
paste textarea "I apologize if I cannot confirm when the maintenance team will come by your apa…"
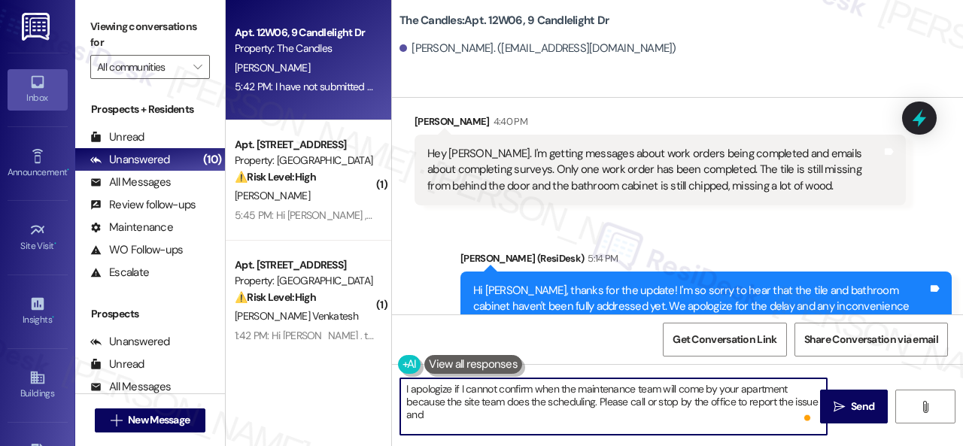
scroll to position [3924, 0]
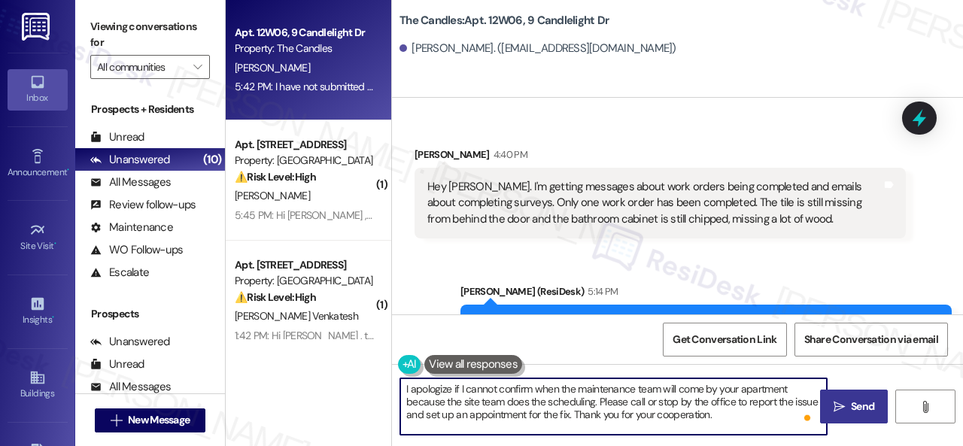
type textarea "I apologize if I cannot confirm when the maintenance team will come by your apa…"
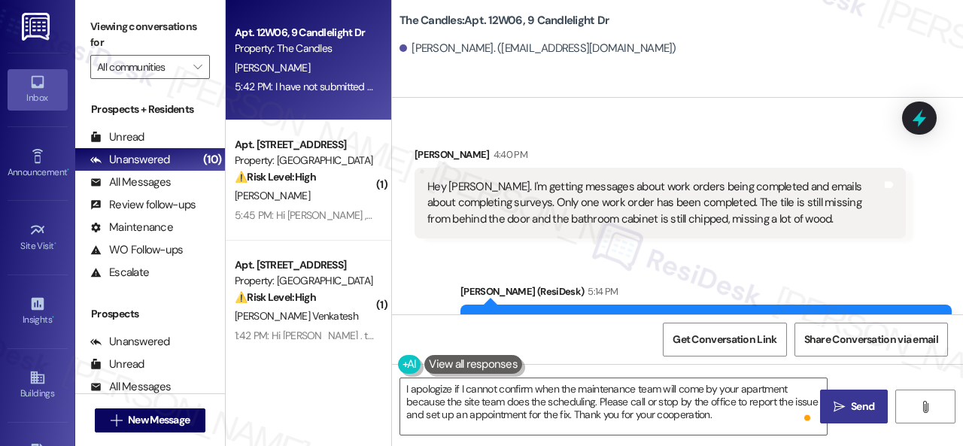
click at [834, 407] on icon "" at bounding box center [839, 407] width 11 height 12
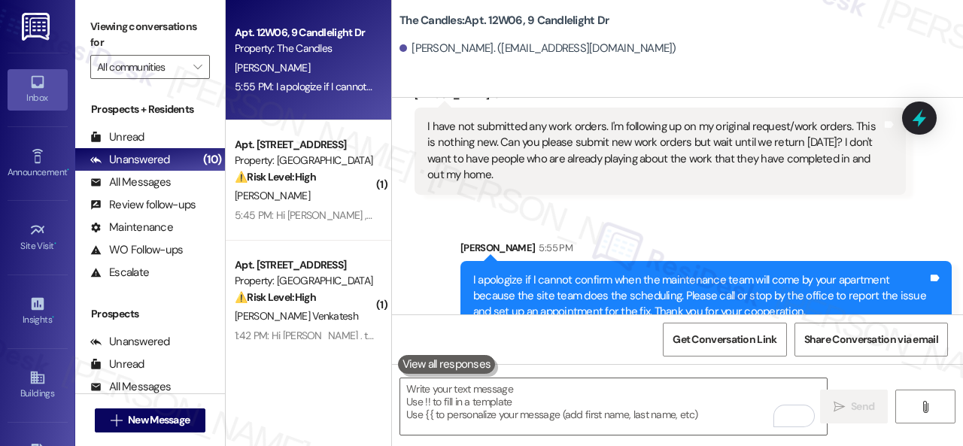
scroll to position [4437, 0]
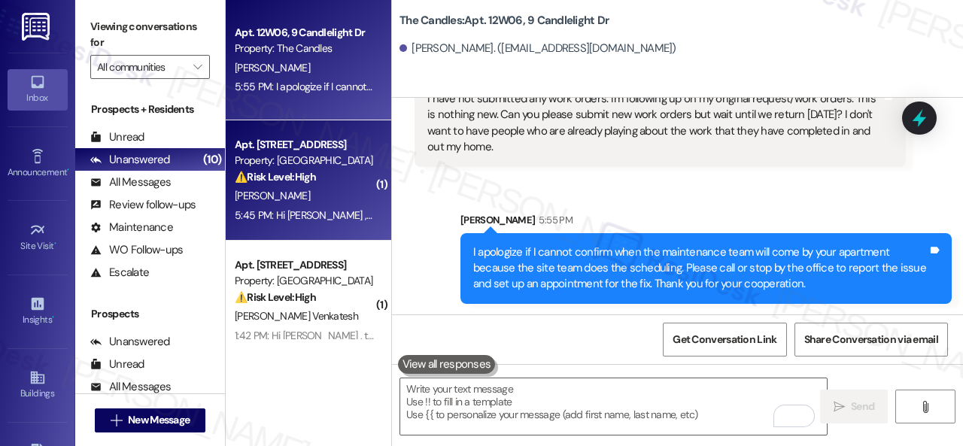
click at [324, 198] on div "T. Willett" at bounding box center [304, 196] width 142 height 19
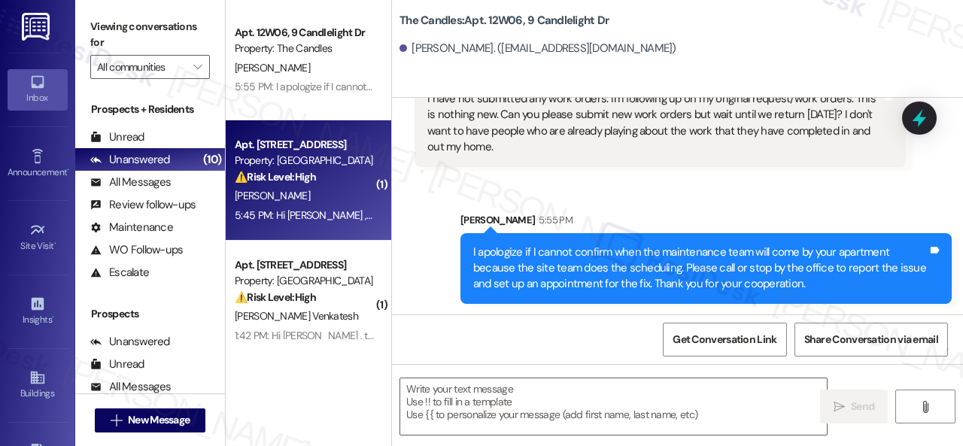
type textarea "Fetching suggested responses. Please feel free to read through the conversation…"
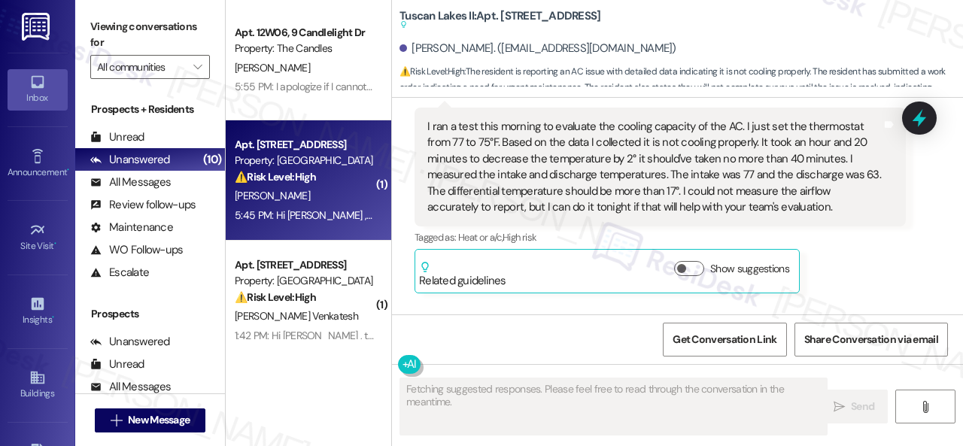
scroll to position [3206, 0]
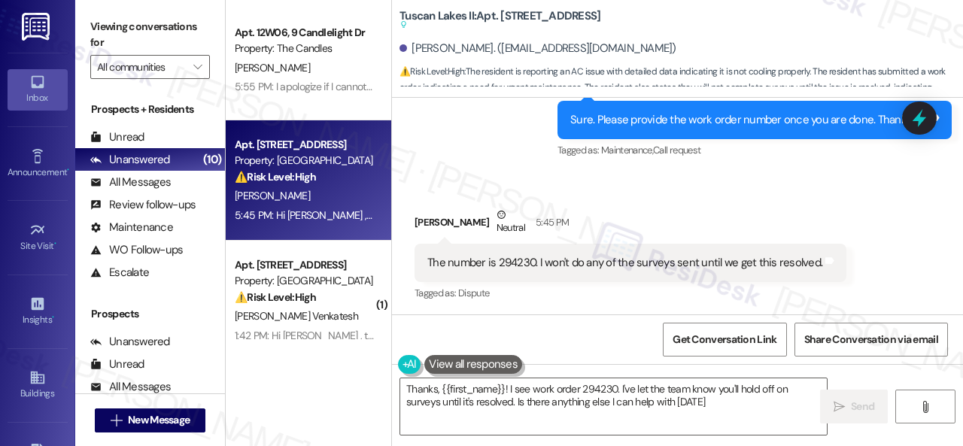
type textarea "Thanks, {{first_name}}! I see work order 294230. I've let the team know you'll …"
click at [519, 261] on div "The number is 294230. I won't do any of the surveys sent until we get this reso…" at bounding box center [624, 263] width 395 height 16
copy div "294230"
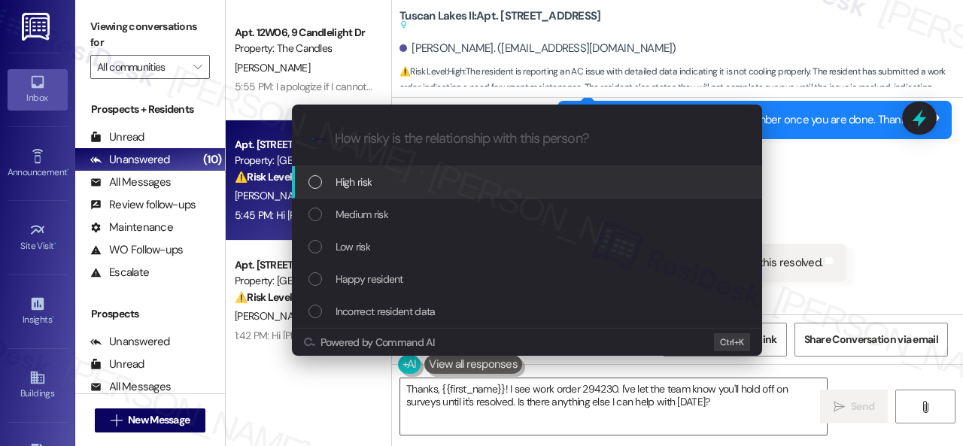
click at [355, 188] on span "High risk" at bounding box center [354, 182] width 37 height 17
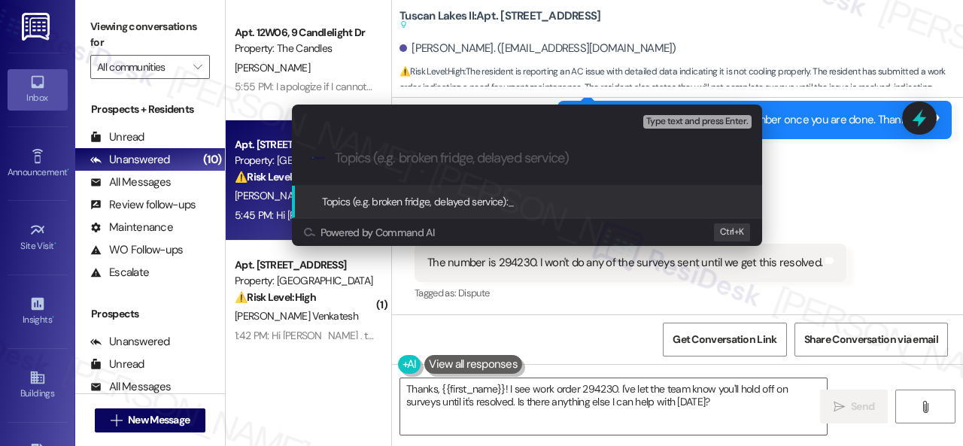
paste input "New Work Order Submitted 294230"
type input "New Work Order Submitted 294230"
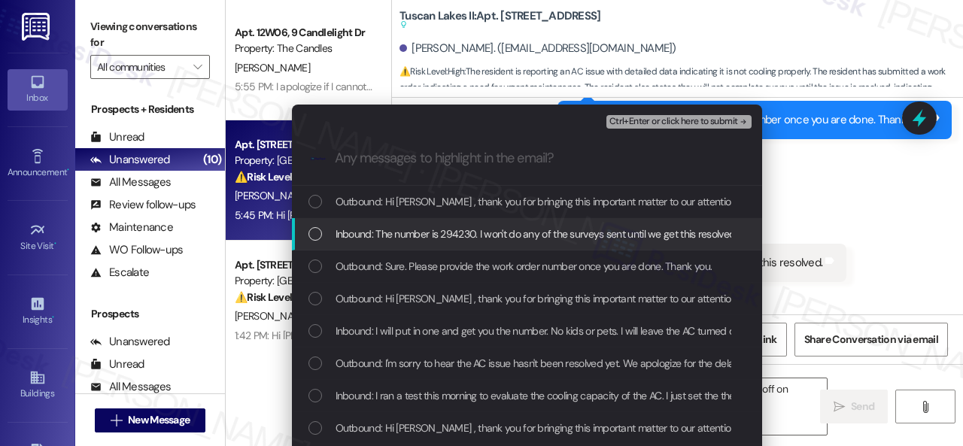
click at [418, 232] on span "Inbound: The number is 294230. I won't do any of the surveys sent until we get …" at bounding box center [537, 234] width 402 height 17
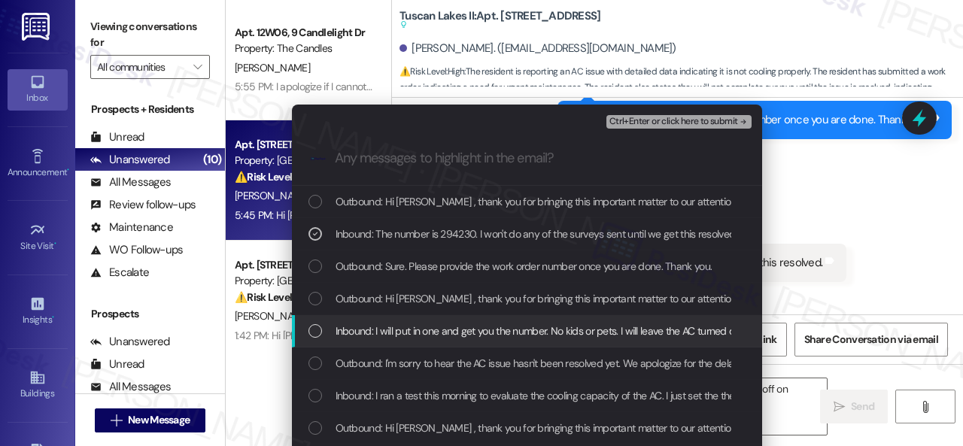
click at [531, 329] on span "Inbound: I will put in one and get you the number. No kids or pets. I will leav…" at bounding box center [742, 331] width 813 height 17
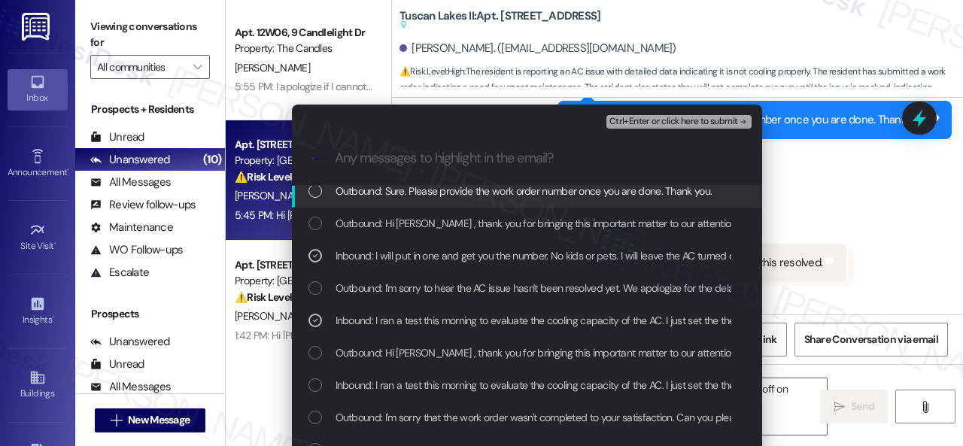
click at [652, 122] on span "Ctrl+Enter or click here to submit" at bounding box center [673, 122] width 129 height 11
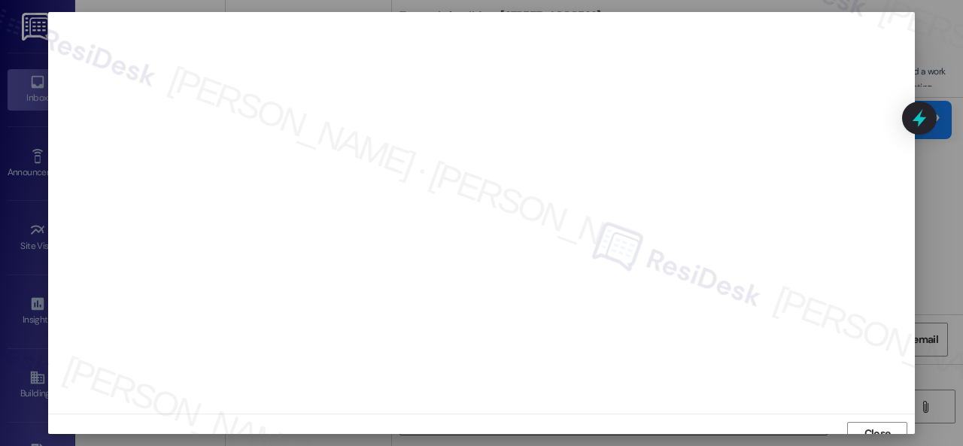
scroll to position [11, 0]
click at [865, 422] on span "Close" at bounding box center [877, 423] width 26 height 16
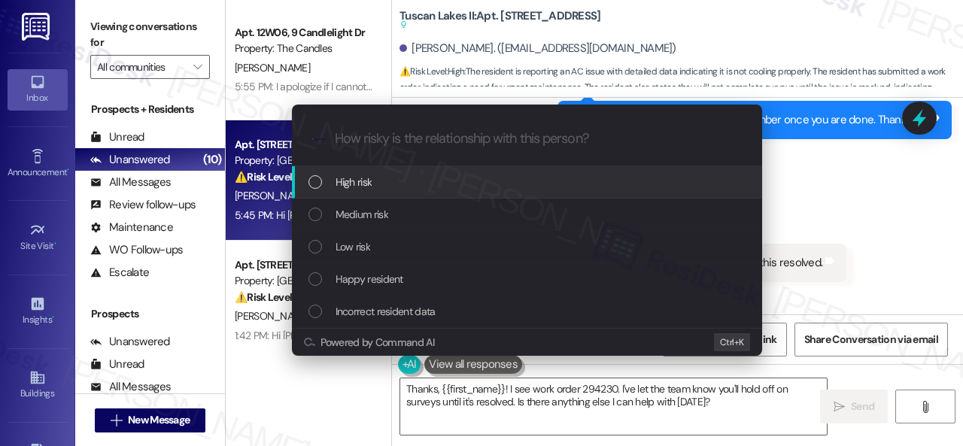
click at [352, 183] on span "High risk" at bounding box center [354, 182] width 37 height 17
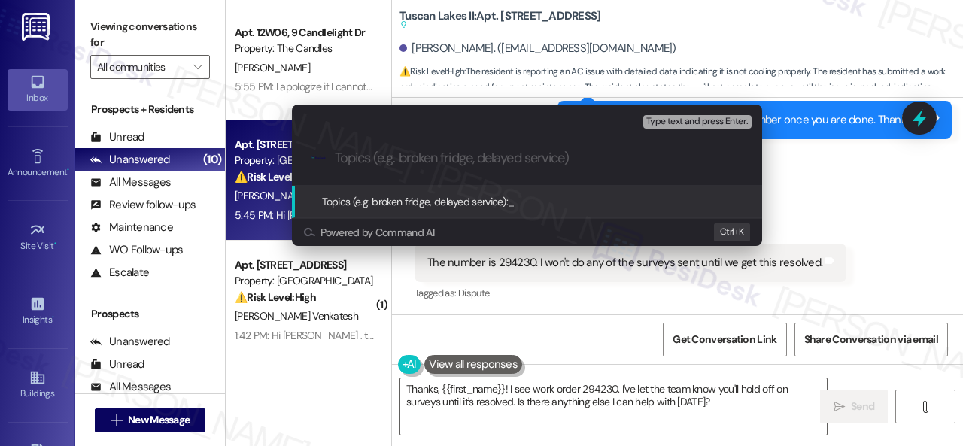
paste input "New Work Order Submitted 294230"
type input "New Work Order Submitted 294230"
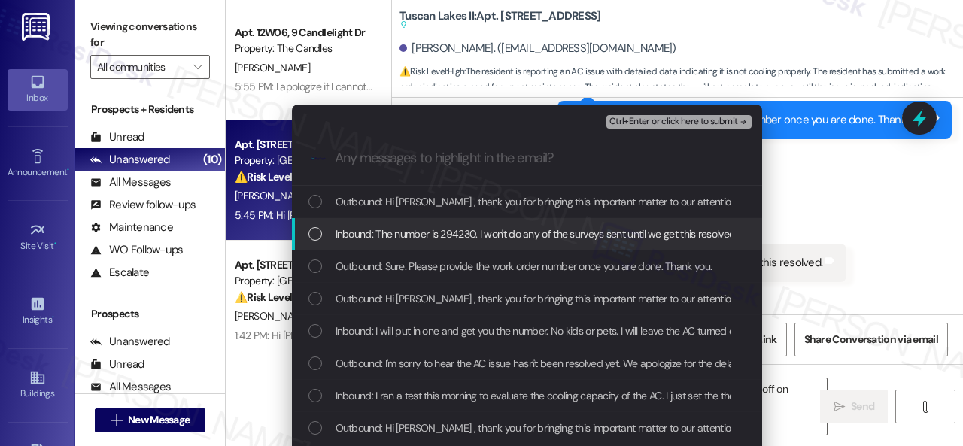
click at [438, 232] on span "Inbound: The number is 294230. I won't do any of the surveys sent until we get …" at bounding box center [537, 234] width 402 height 17
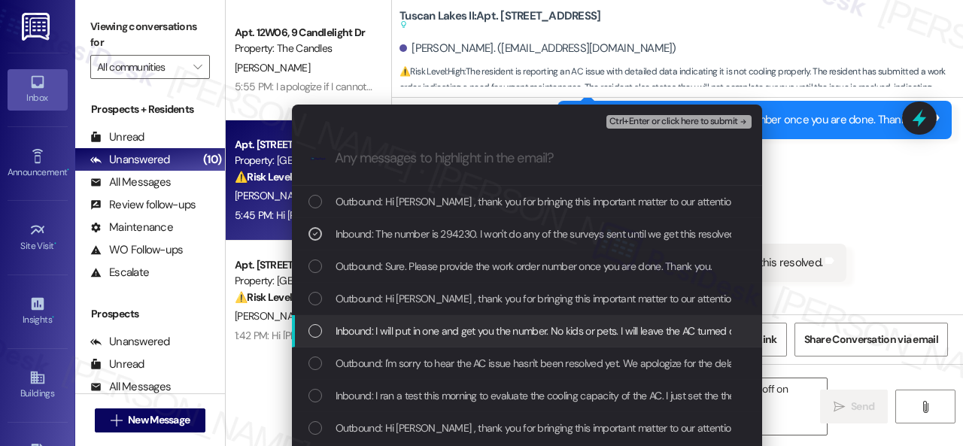
click at [418, 330] on span "Inbound: I will put in one and get you the number. No kids or pets. I will leav…" at bounding box center [742, 331] width 813 height 17
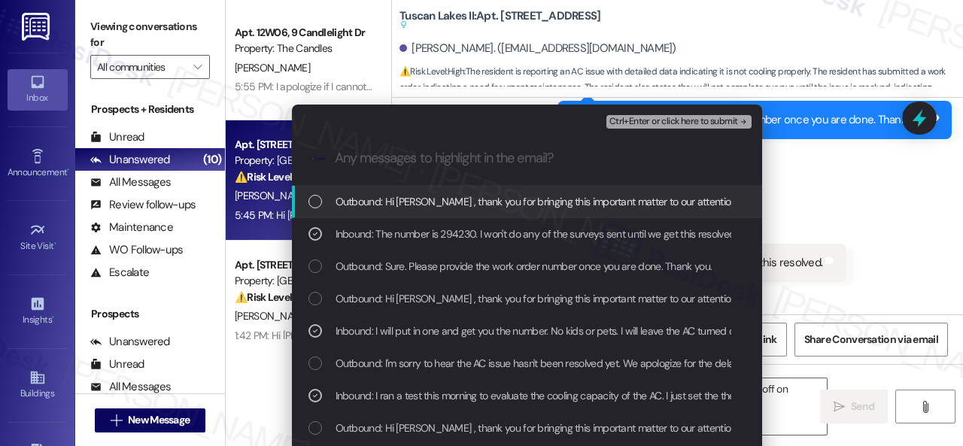
click at [618, 125] on span "Ctrl+Enter or click here to submit" at bounding box center [673, 122] width 129 height 11
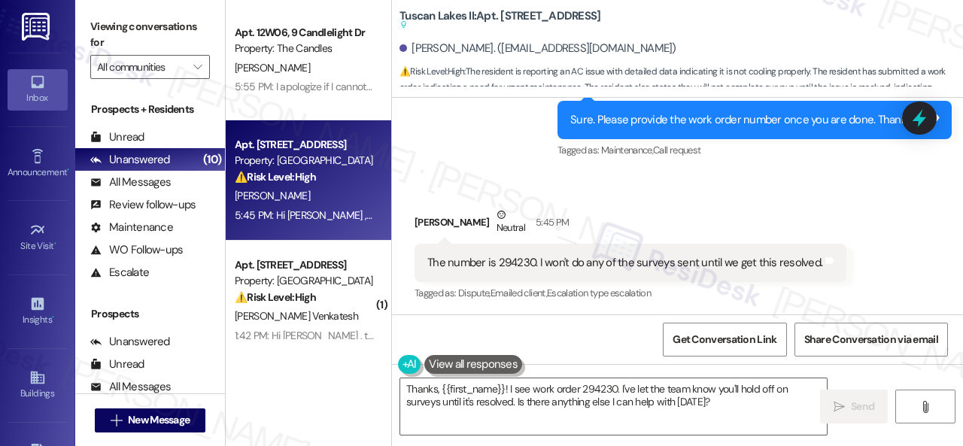
click at [661, 205] on div "Received via SMS Thomas Willett Neutral 5:45 PM The number is 294230. I won't d…" at bounding box center [630, 256] width 454 height 120
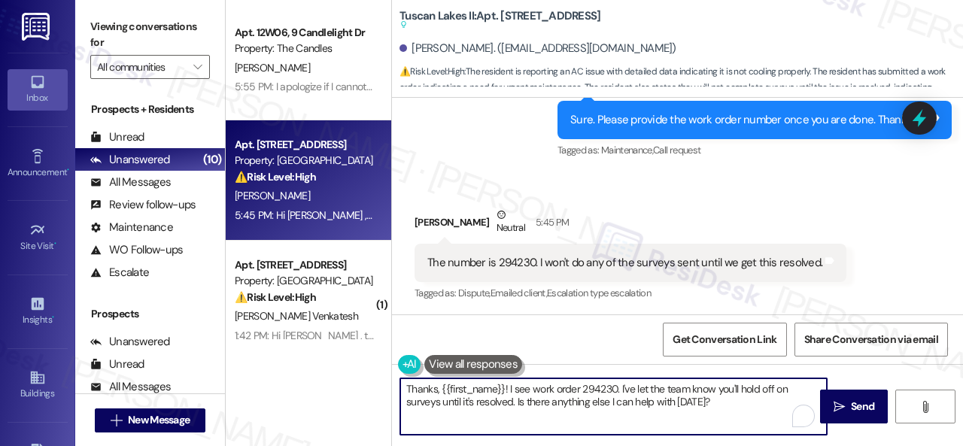
drag, startPoint x: 664, startPoint y: 402, endPoint x: 299, endPoint y: 381, distance: 365.5
click at [299, 381] on div "Apt. 12W06, 9 Candlelight Dr Property: The Candles N. Johnson 5:55 PM: I apolog…" at bounding box center [594, 223] width 737 height 446
paste textarea "you. I've notified the site team about your work order. Let me know when you ha…"
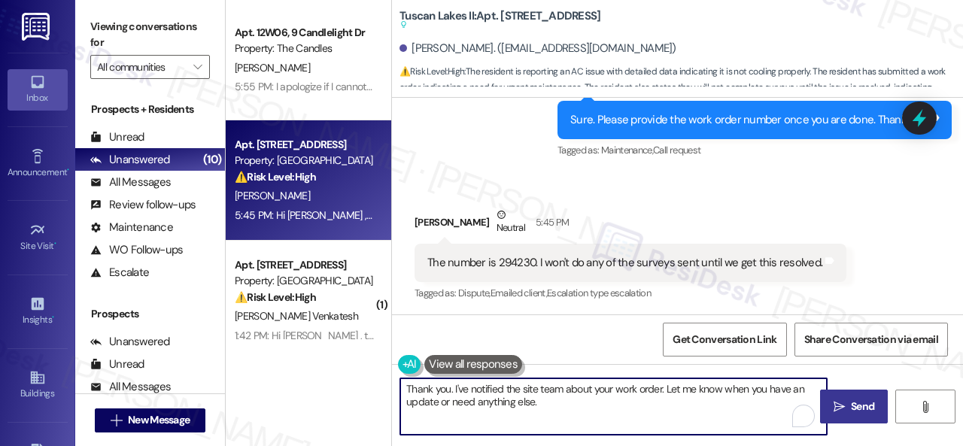
type textarea "Thank you. I've notified the site team about your work order. Let me know when …"
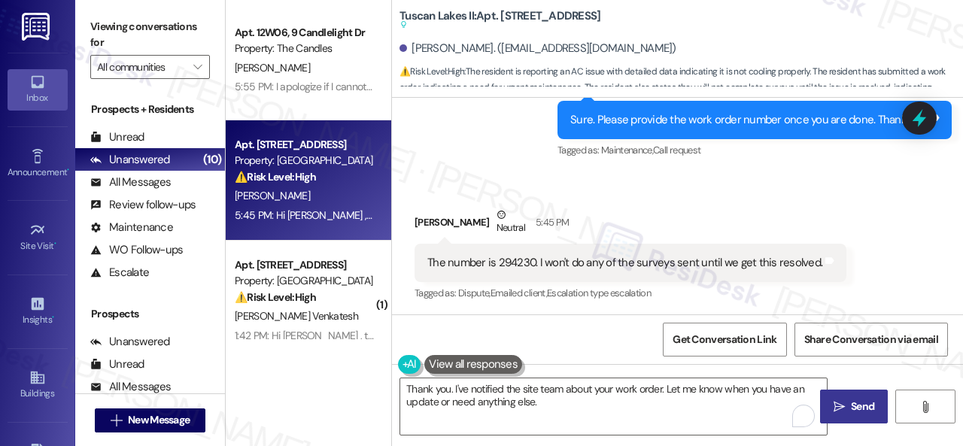
click at [855, 402] on span "Send" at bounding box center [862, 407] width 23 height 16
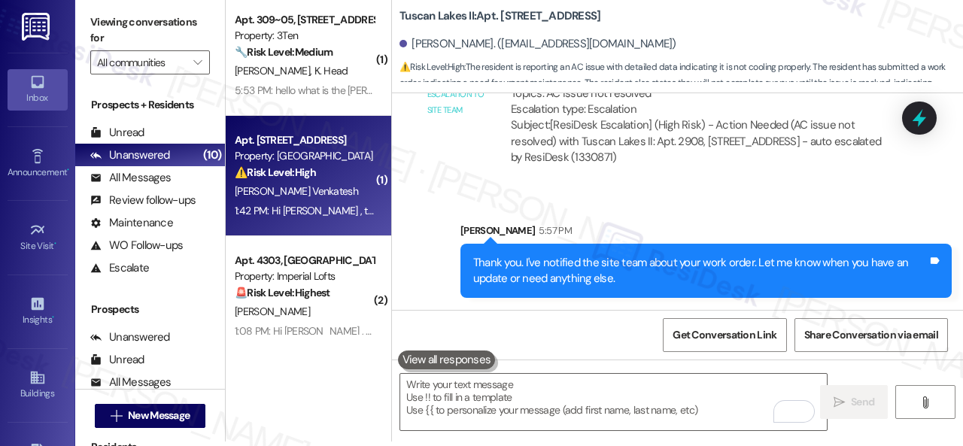
scroll to position [0, 0]
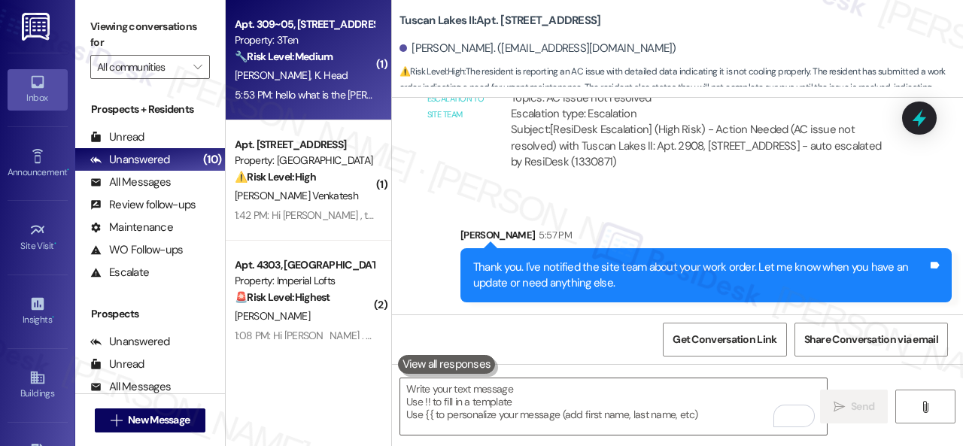
click at [346, 80] on div "J. Sanders K. Head" at bounding box center [304, 75] width 142 height 19
type textarea "Fetching suggested responses. Please feel free to read through the conversation…"
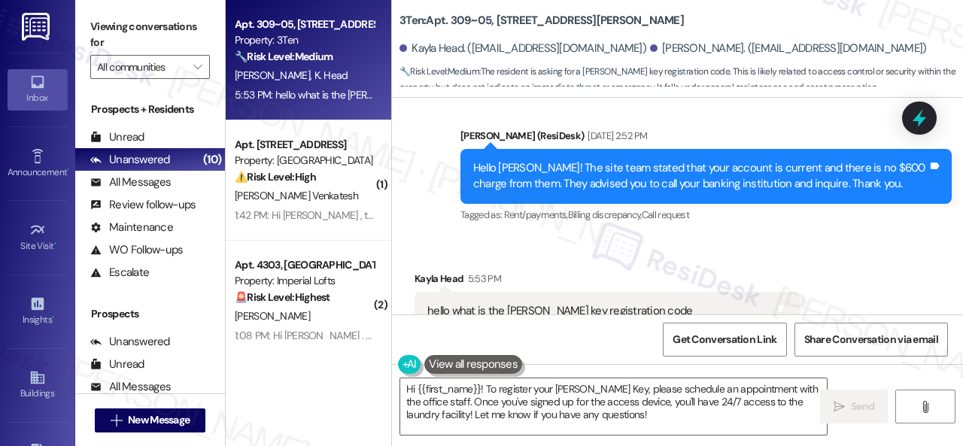
scroll to position [15174, 0]
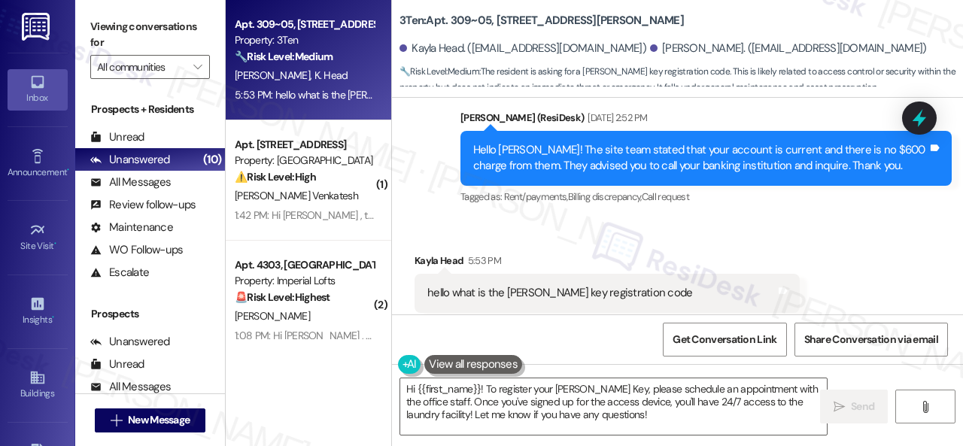
drag, startPoint x: 647, startPoint y: 141, endPoint x: 645, endPoint y: 153, distance: 12.1
click at [647, 241] on div "Received via SMS Kayla Head 5:53 PM hello what is the paxton key registration c…" at bounding box center [607, 404] width 408 height 327
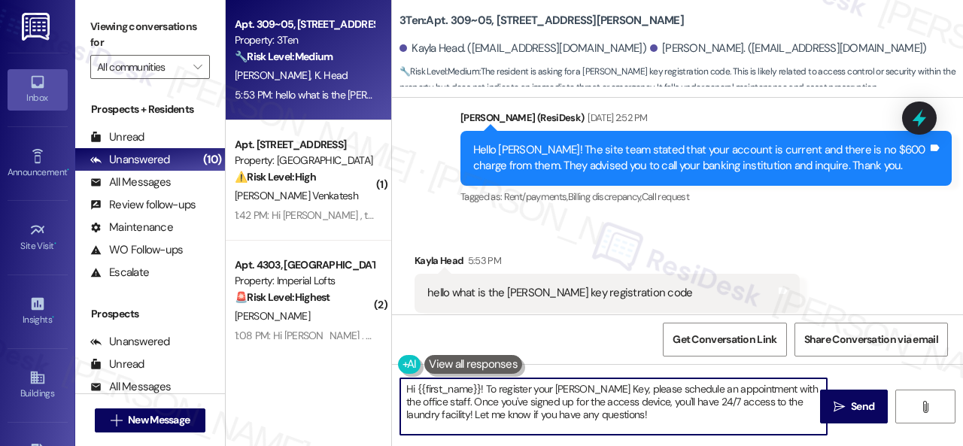
drag, startPoint x: 418, startPoint y: 390, endPoint x: 680, endPoint y: 410, distance: 263.3
click at [680, 428] on textarea "Hi {{first_name}}! To register your Paxton Key, please schedule an appointment …" at bounding box center [613, 406] width 427 height 56
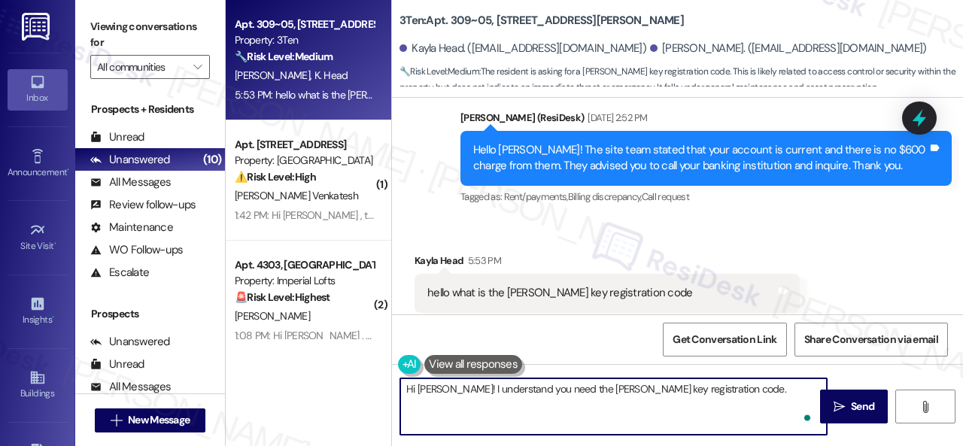
paste textarea "I will forward your inquiry to the site team and get back to you as soon as I r…"
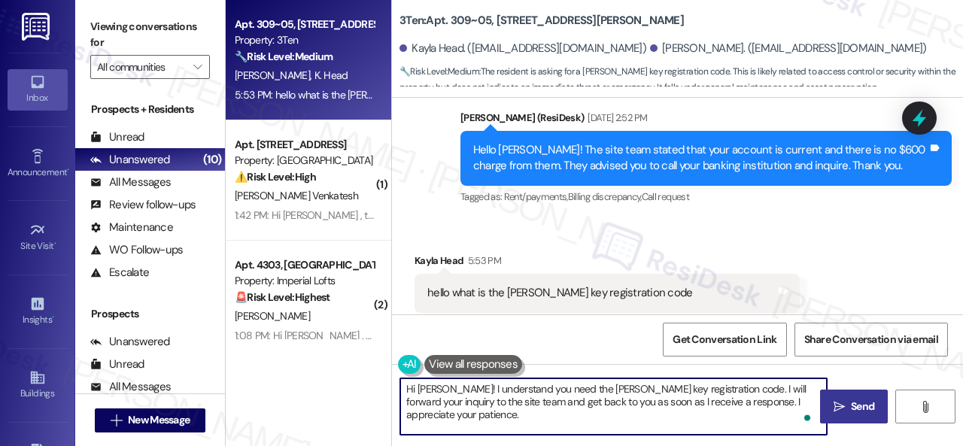
type textarea "Hi Kayla! I understand you need the Paxton key registration code. I will forwar…"
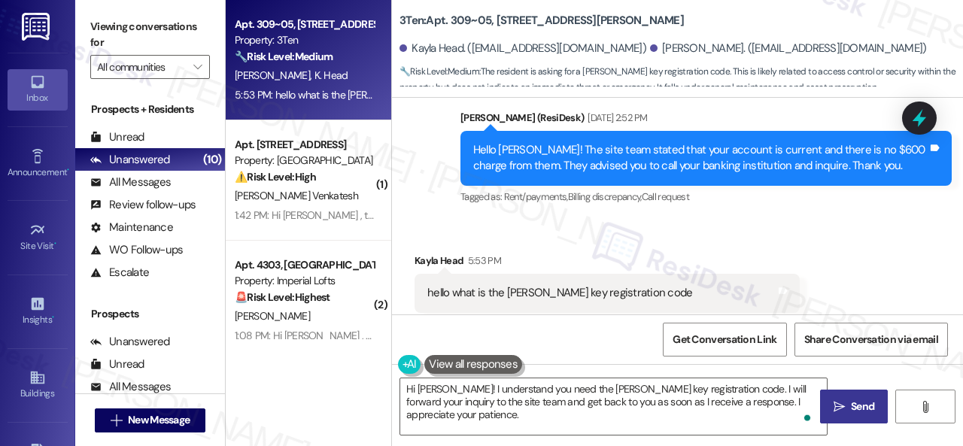
click at [852, 415] on button " Send" at bounding box center [854, 407] width 68 height 34
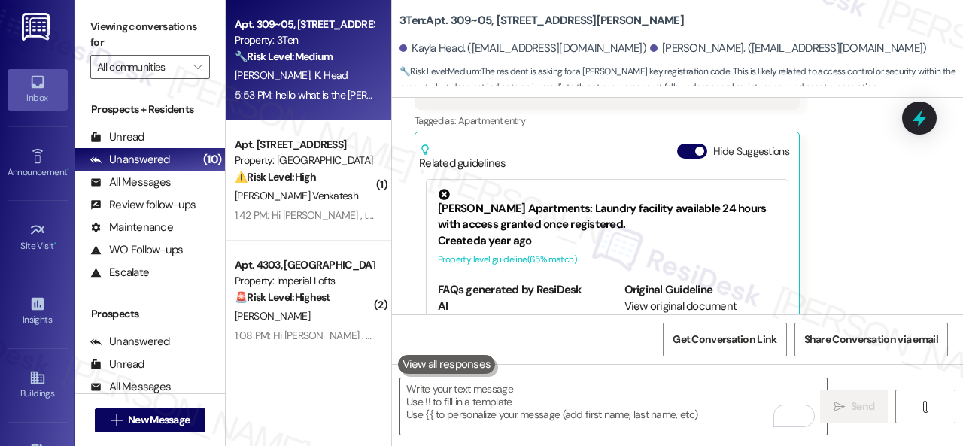
scroll to position [15445, 0]
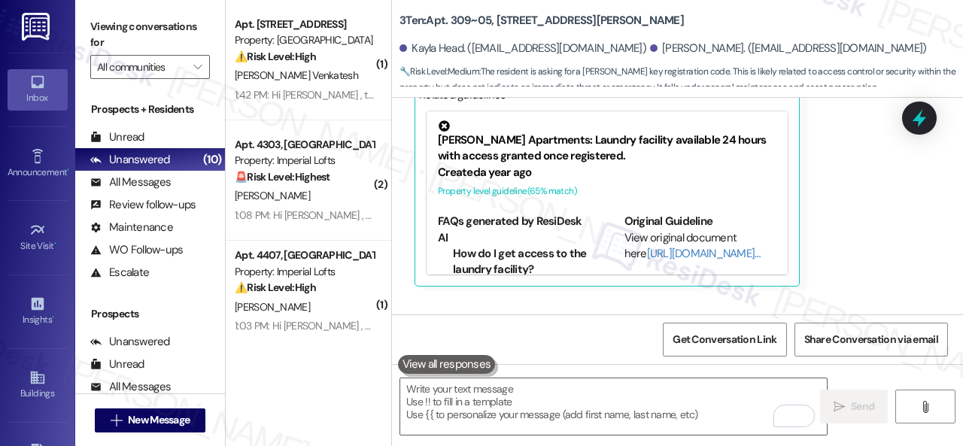
drag, startPoint x: 637, startPoint y: 266, endPoint x: 772, endPoint y: 264, distance: 134.7
click at [772, 364] on div "Hi Kayla! I understand you need the Paxton key registration code. I will forwar…" at bounding box center [700, 388] width 454 height 48
copy div "Paxton key registration code."
click at [803, 175] on div "Received via SMS Kayla Head 5:53 PM hello what is the paxton key registration c…" at bounding box center [607, 133] width 408 height 327
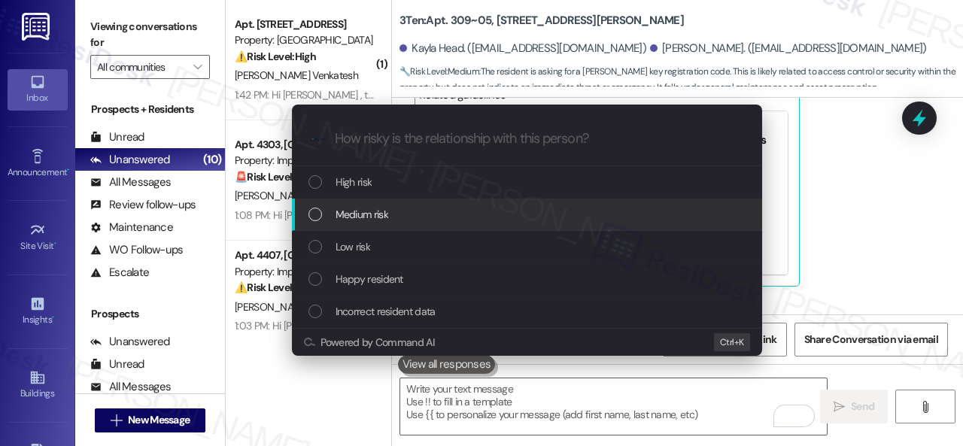
click at [355, 214] on span "Medium risk" at bounding box center [362, 214] width 53 height 17
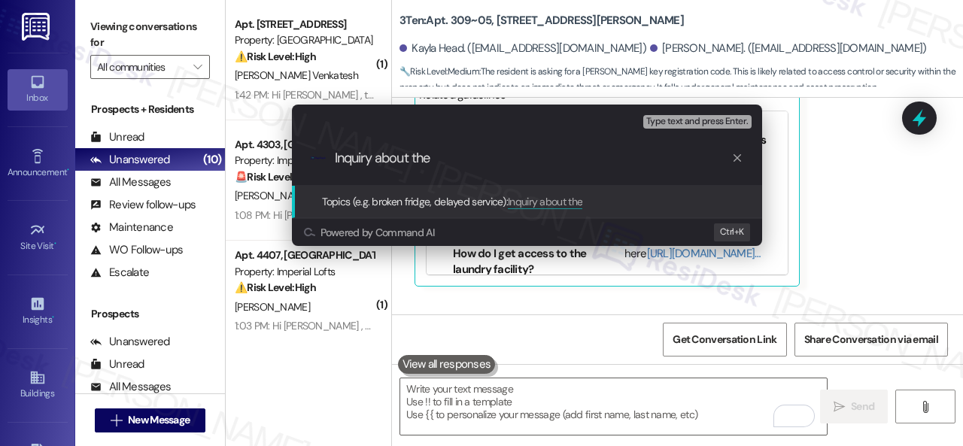
paste input "Paxton key registration code."
type input "Inquiry about the Paxton key registration code."
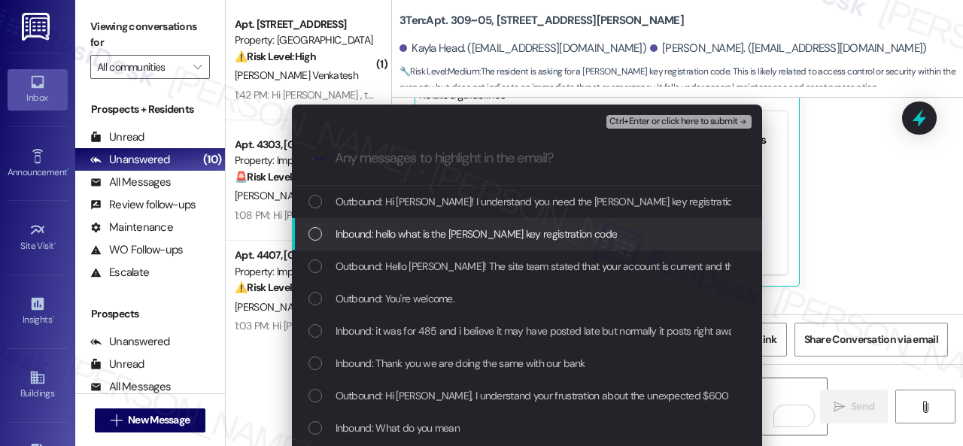
click at [417, 232] on span "Inbound: hello what is the paxton key registration code" at bounding box center [477, 234] width 282 height 17
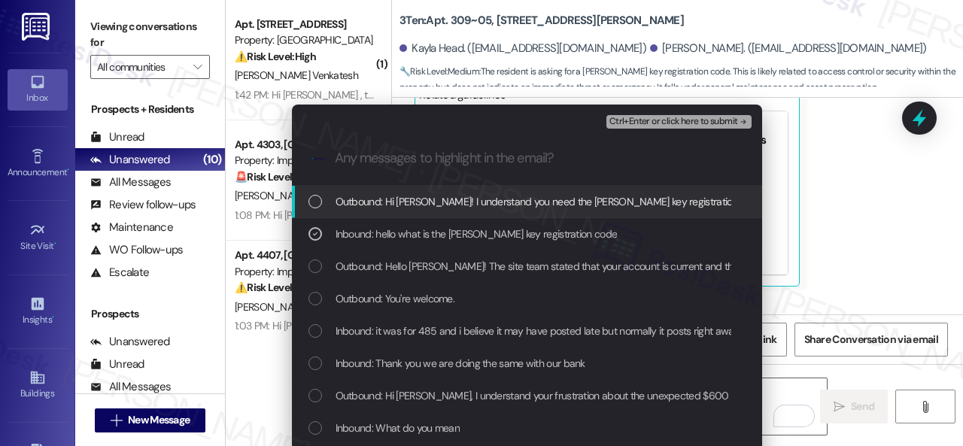
click at [639, 123] on span "Ctrl+Enter or click here to submit" at bounding box center [673, 122] width 129 height 11
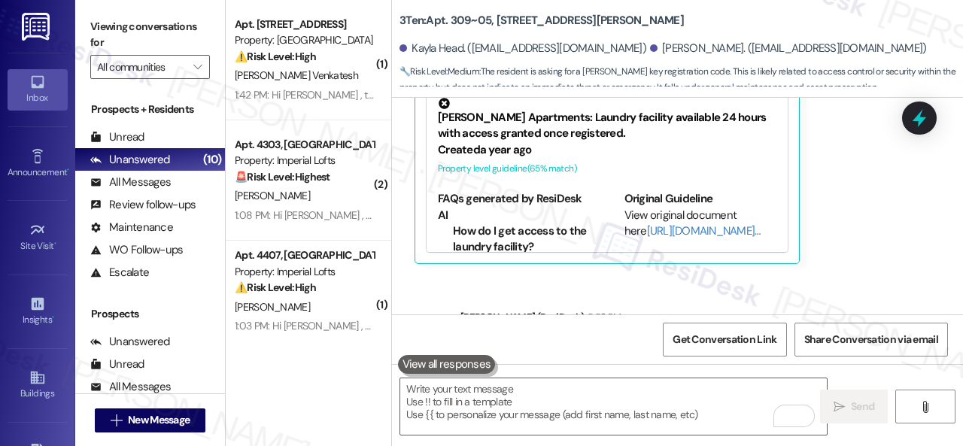
scroll to position [5, 0]
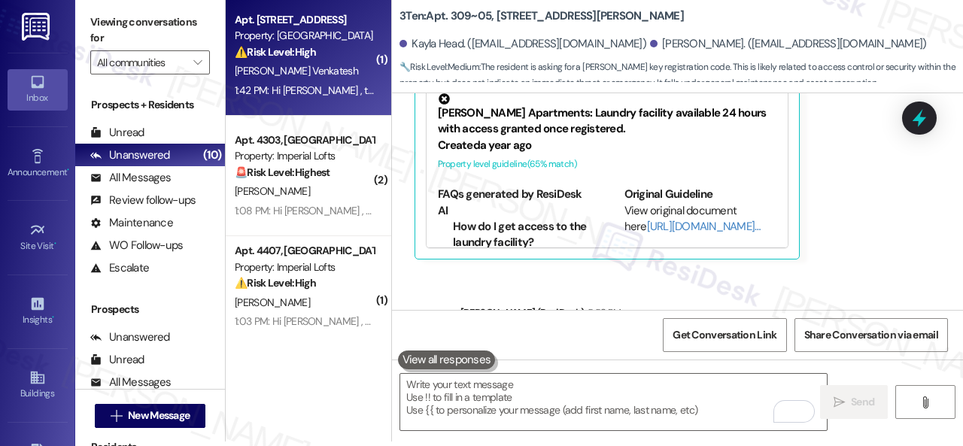
click at [339, 79] on div "S. Madihalli Venkatesh" at bounding box center [304, 71] width 142 height 19
type textarea "Fetching suggested responses. Please feel free to read through the conversation…"
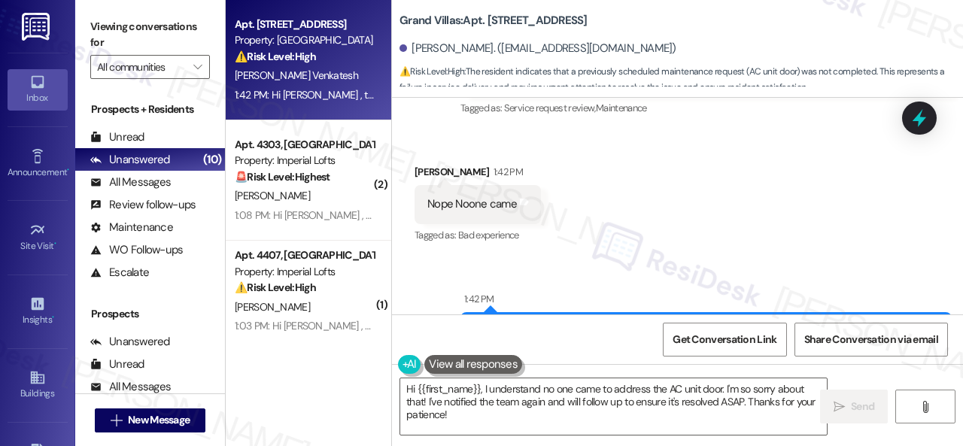
scroll to position [5233, 0]
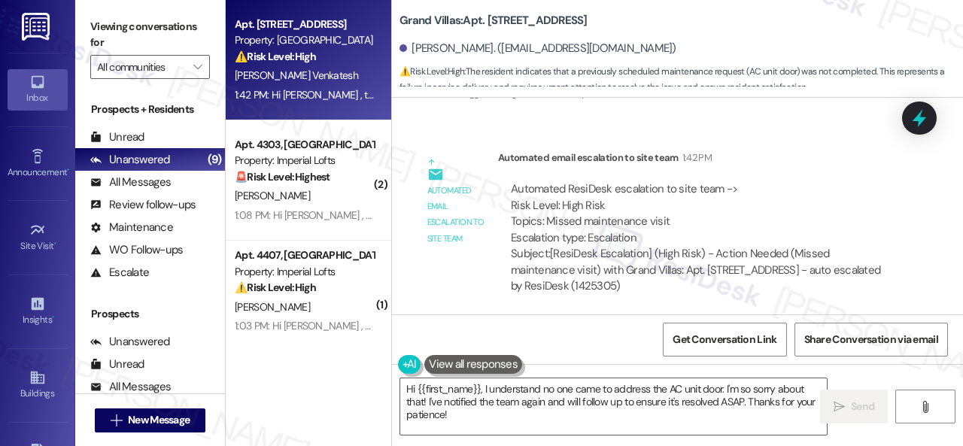
click at [432, 126] on div "Lease started Jul 10, 2025 at 8:00 PM Announcement, sent via SMS Sarah (ResiDes…" at bounding box center [677, 206] width 571 height 217
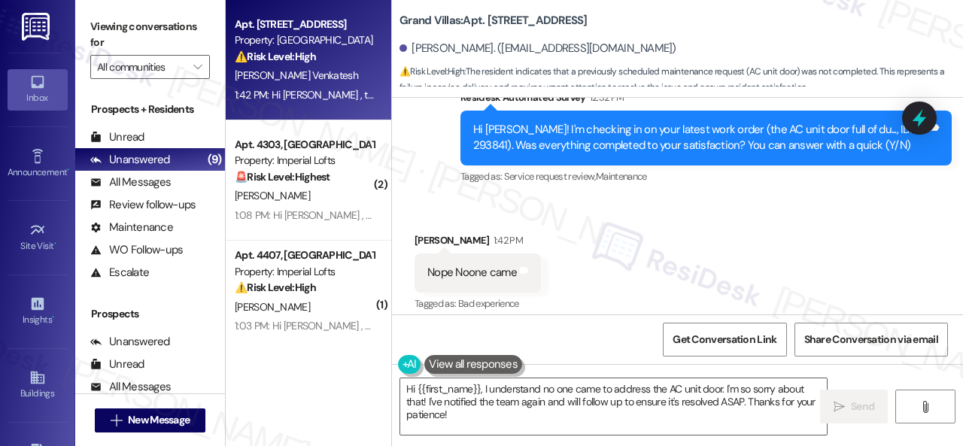
scroll to position [4782, 0]
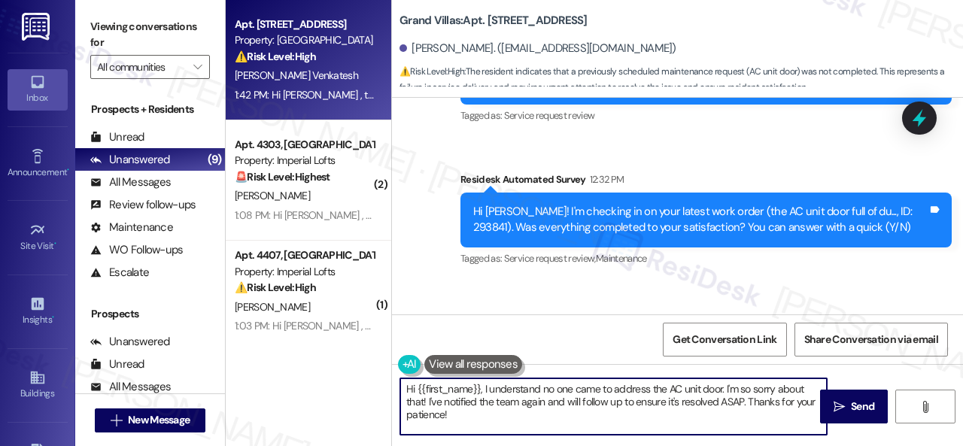
drag, startPoint x: 362, startPoint y: 386, endPoint x: 340, endPoint y: 377, distance: 23.6
click at [340, 377] on div "Apt. 3509, 1550 Katy Gap Rd Property: Grand Villas ⚠️ Risk Level: High The resi…" at bounding box center [594, 223] width 737 height 446
paste textarea "I'm sorry to hear the issue hasn't been resolved yet. We apologize for the dela…"
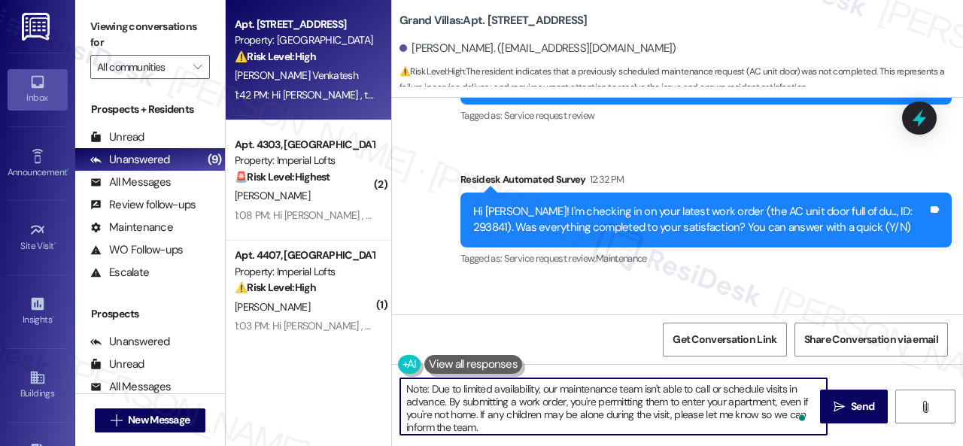
scroll to position [0, 0]
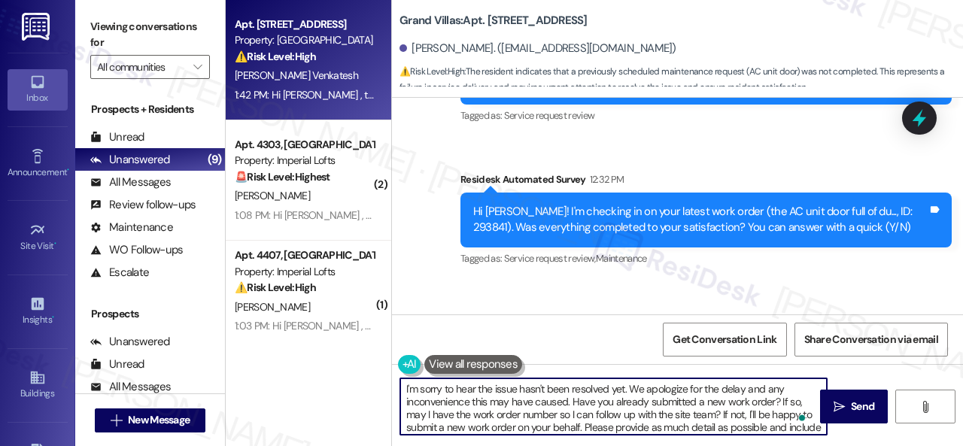
click at [494, 388] on textarea "I'm sorry to hear the issue hasn't been resolved yet. We apologize for the dela…" at bounding box center [613, 406] width 427 height 56
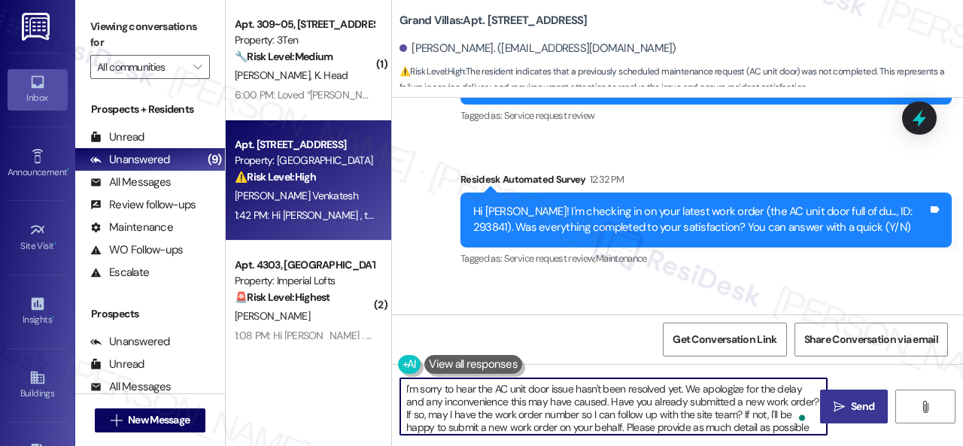
type textarea "I'm sorry to hear the AC unit door issue hasn't been resolved yet. We apologize…"
click at [838, 406] on icon "" at bounding box center [839, 407] width 11 height 12
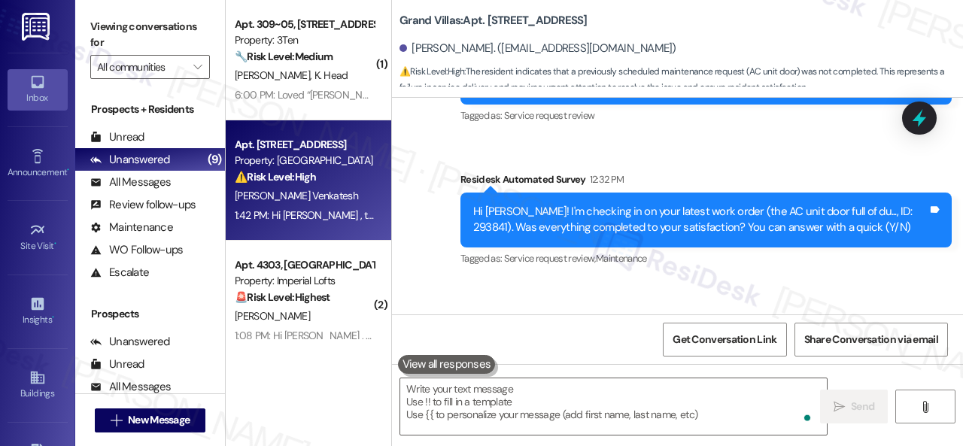
scroll to position [4871, 0]
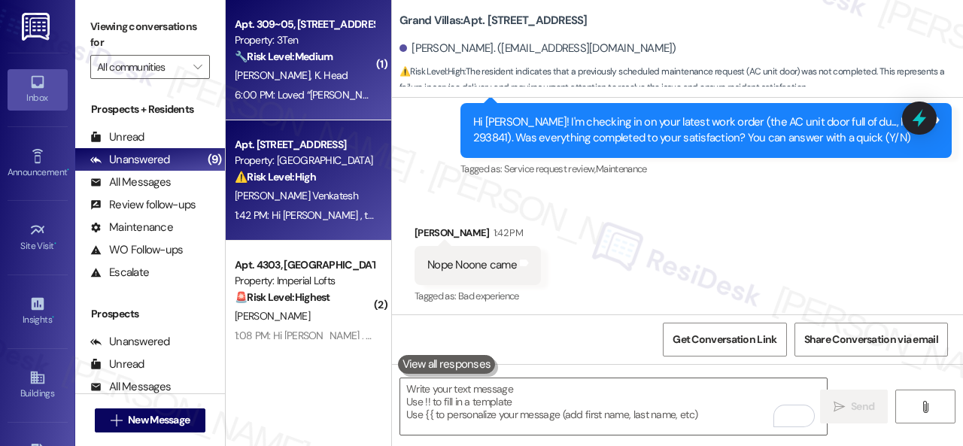
click at [345, 76] on div "J. Sanders K. Head" at bounding box center [304, 75] width 142 height 19
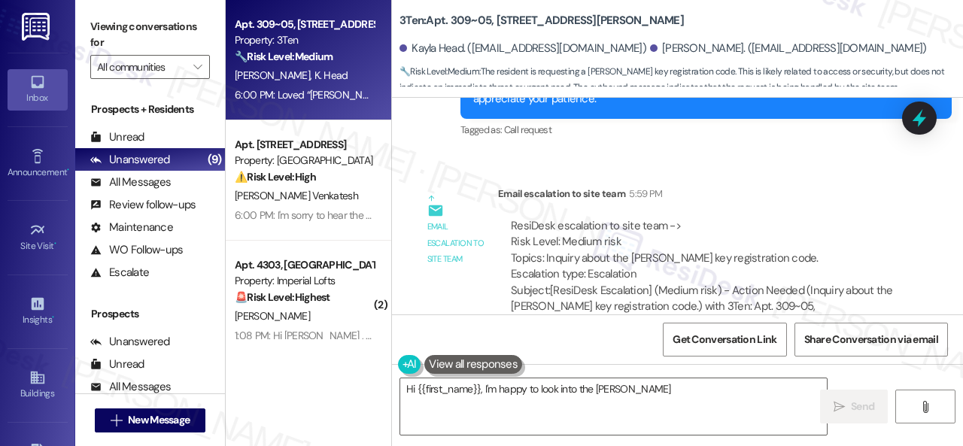
scroll to position [15647, 0]
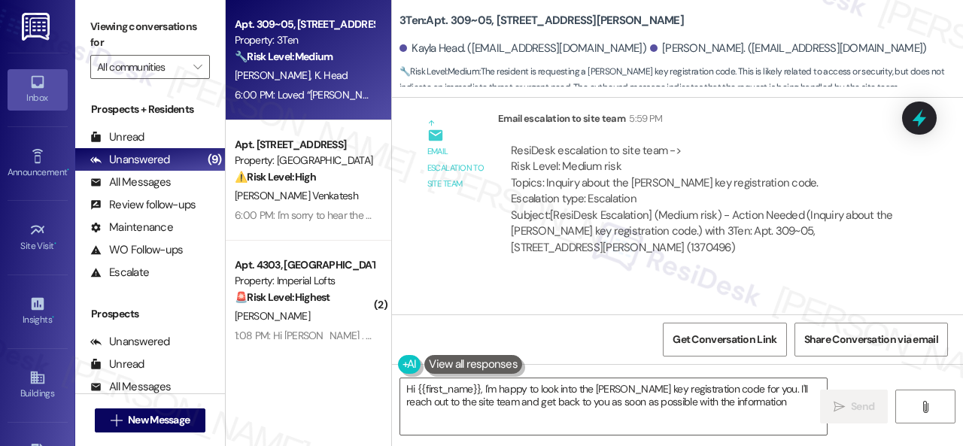
type textarea "Hi {{first_name}}, I'm happy to look into the Paxton key registration code for …"
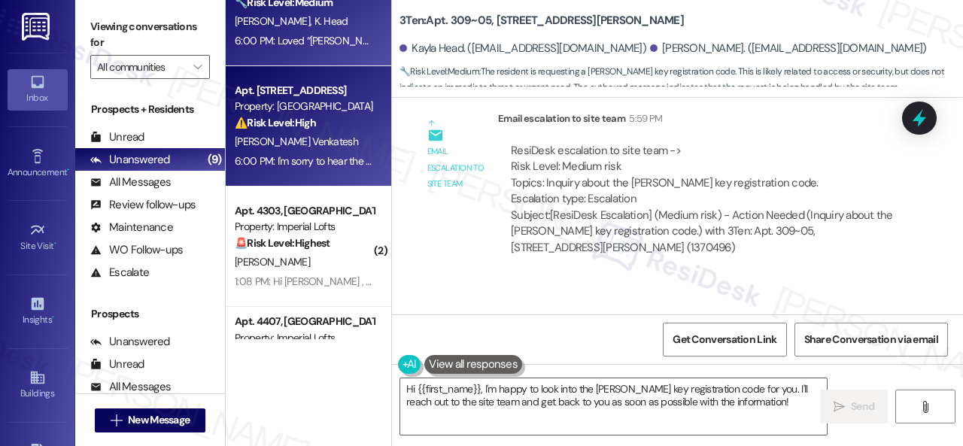
scroll to position [75, 0]
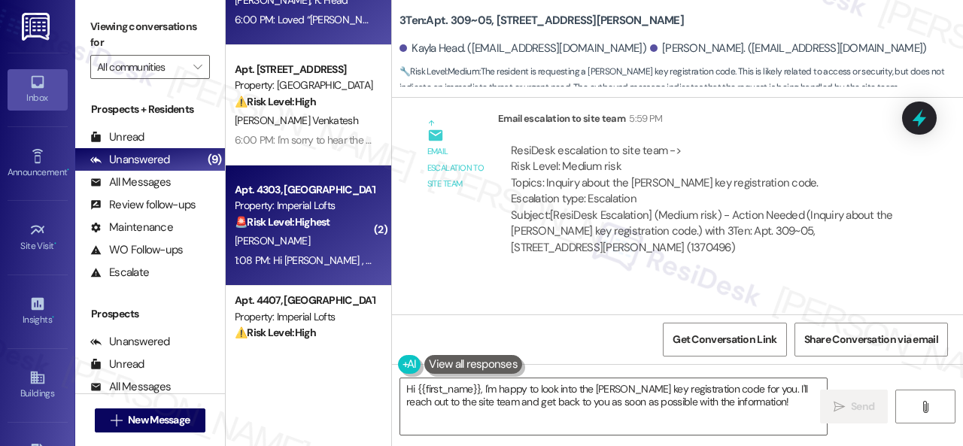
click at [341, 229] on div "🚨 Risk Level: Highest The resident is asking if the power is back on, indicatin…" at bounding box center [304, 222] width 139 height 16
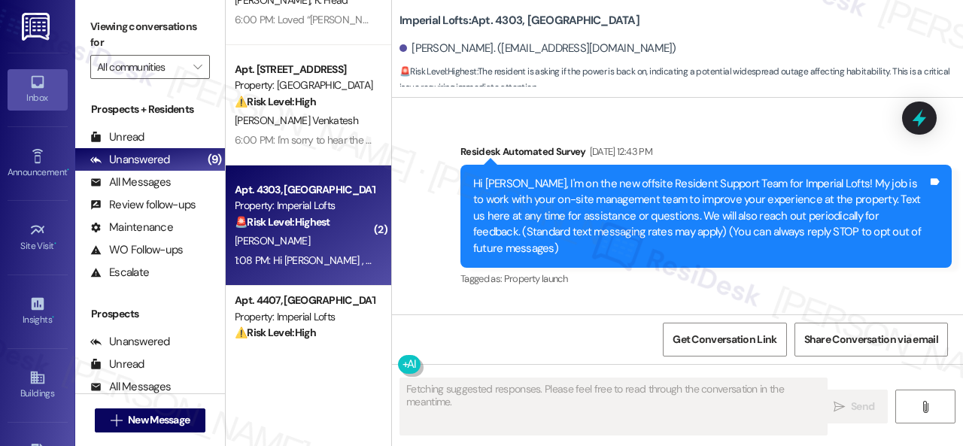
scroll to position [11668, 0]
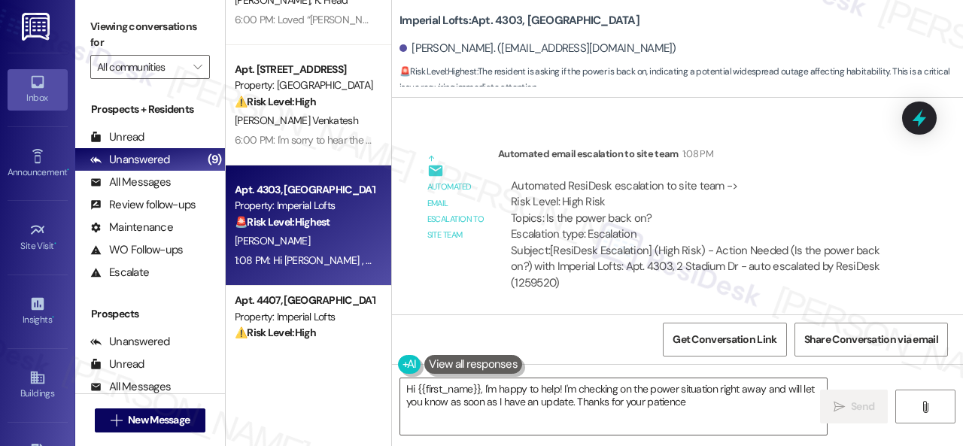
type textarea "Hi {{first_name}}, I'm happy to help! I'm checking on the power situation right…"
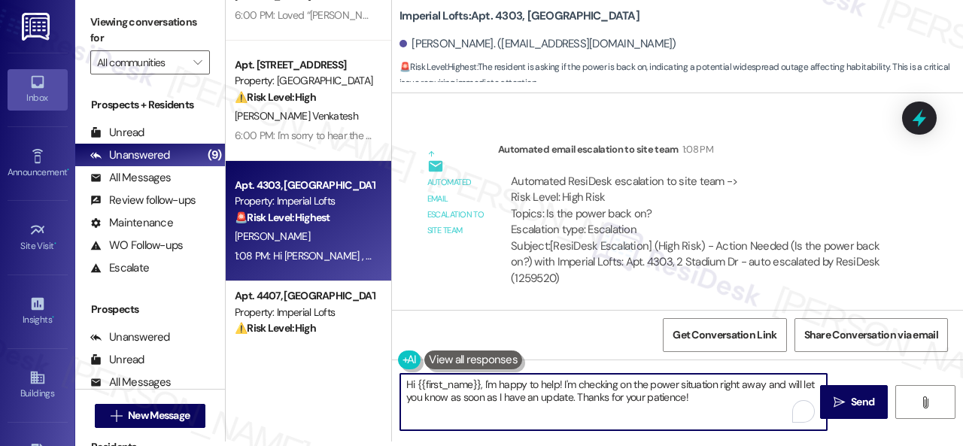
drag, startPoint x: 697, startPoint y: 399, endPoint x: 565, endPoint y: 395, distance: 132.5
click at [565, 395] on textarea "Hi {{first_name}}, I'm happy to help! I'm checking on the power situation right…" at bounding box center [613, 402] width 427 height 56
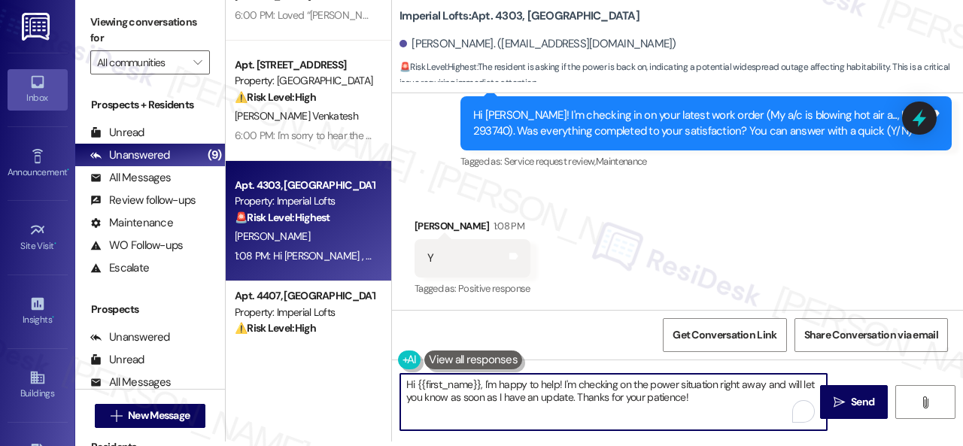
scroll to position [11142, 0]
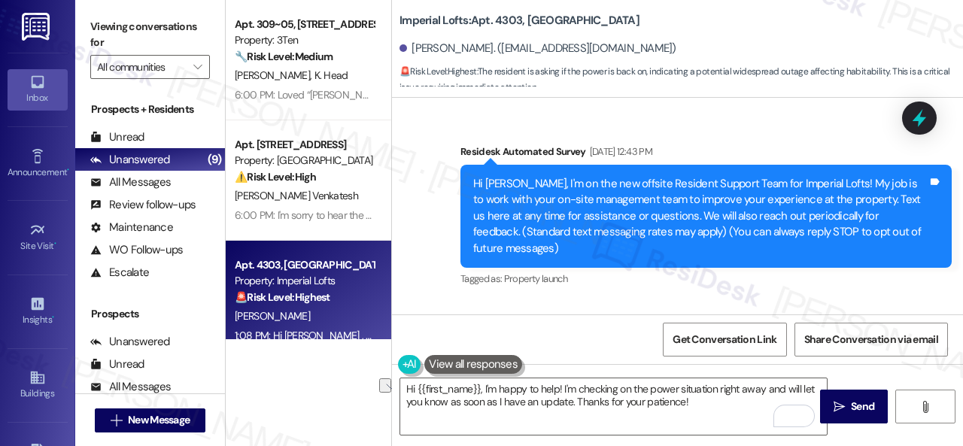
scroll to position [11142, 0]
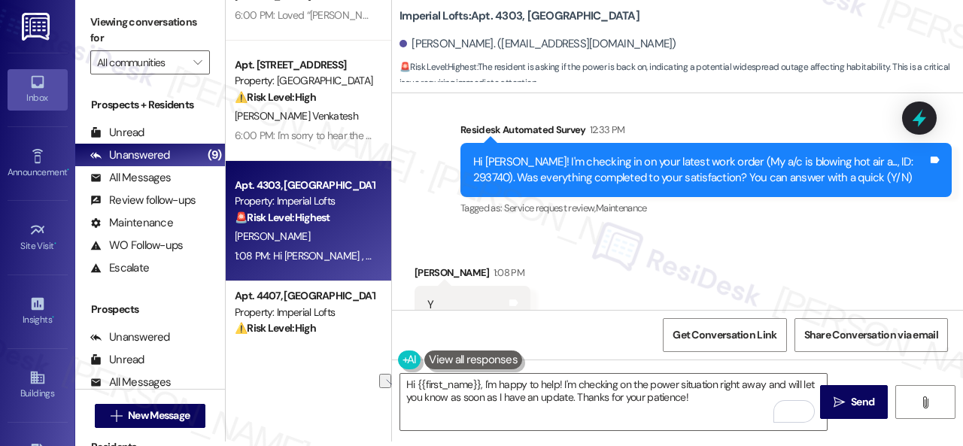
click at [630, 278] on div "Received via SMS Michael Gatterson 1:08 PM Y Tags and notes Tagged as: Positive…" at bounding box center [677, 347] width 571 height 233
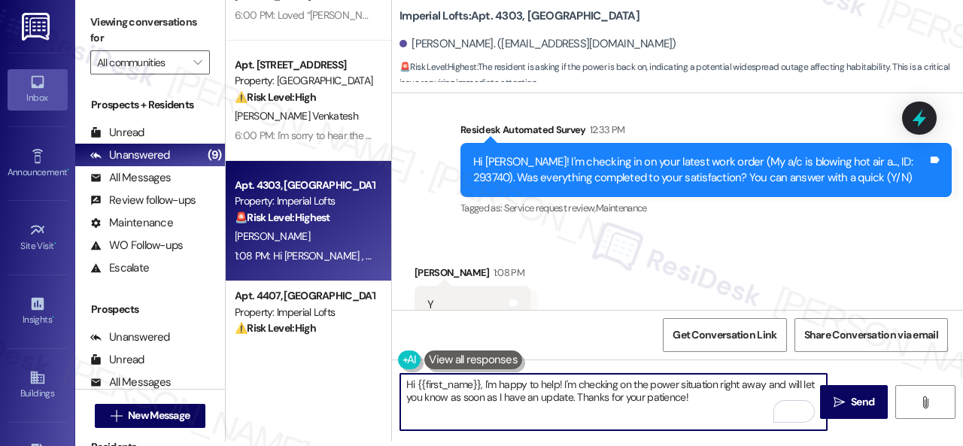
drag, startPoint x: 703, startPoint y: 404, endPoint x: 316, endPoint y: 354, distance: 389.9
click at [312, 354] on div "Apt. 309~05, 310 Dickinson Rd Property: 3Ten 🔧 Risk Level: Medium The resident …" at bounding box center [594, 218] width 737 height 446
paste textarea "I apologize for the late reply."
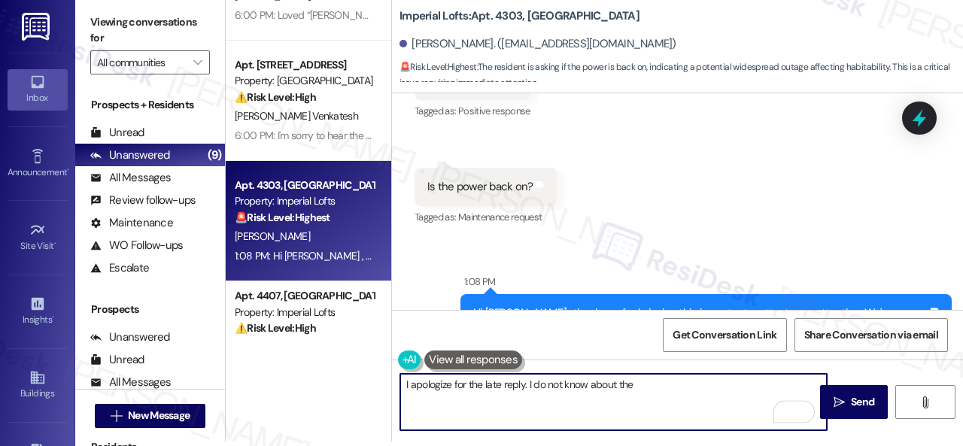
scroll to position [11368, 0]
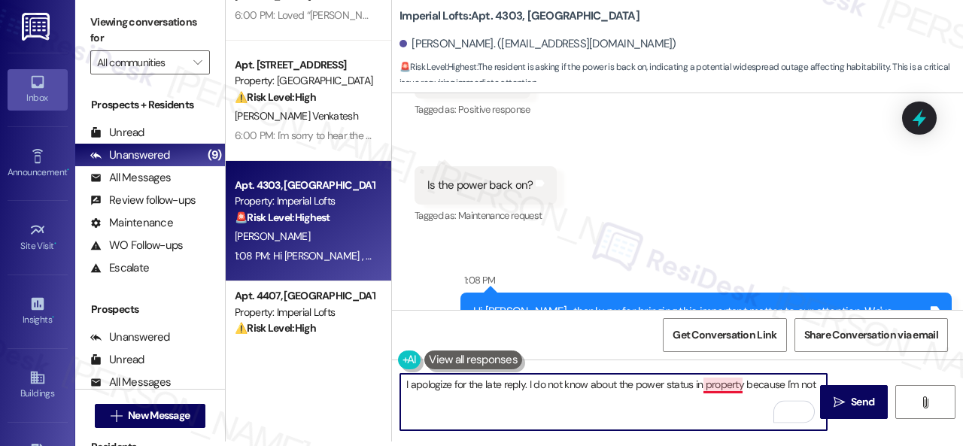
click at [731, 387] on textarea "I apologize for the late reply. I do not know about the power status in propert…" at bounding box center [613, 402] width 427 height 56
click at [633, 390] on textarea "I apologize for the late reply. I do not know about the power status in the pro…" at bounding box center [613, 402] width 427 height 56
click at [600, 395] on textarea "I apologize for the late reply. I do not know about the power status in the pro…" at bounding box center [613, 402] width 427 height 56
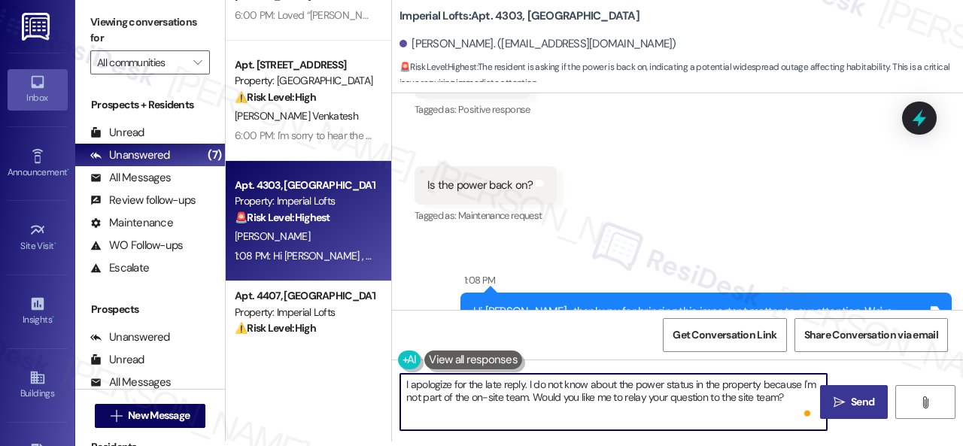
type textarea "I apologize for the late reply. I do not know about the power status in the pro…"
click at [851, 401] on span "Send" at bounding box center [862, 402] width 23 height 16
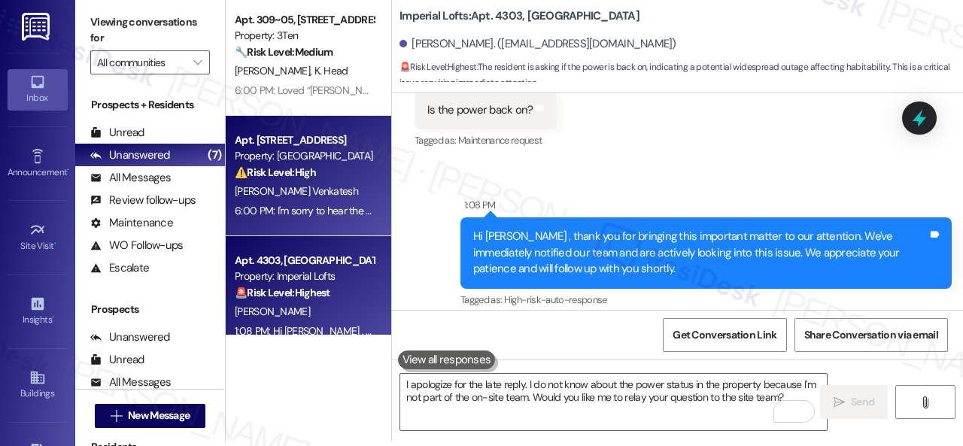
scroll to position [226, 0]
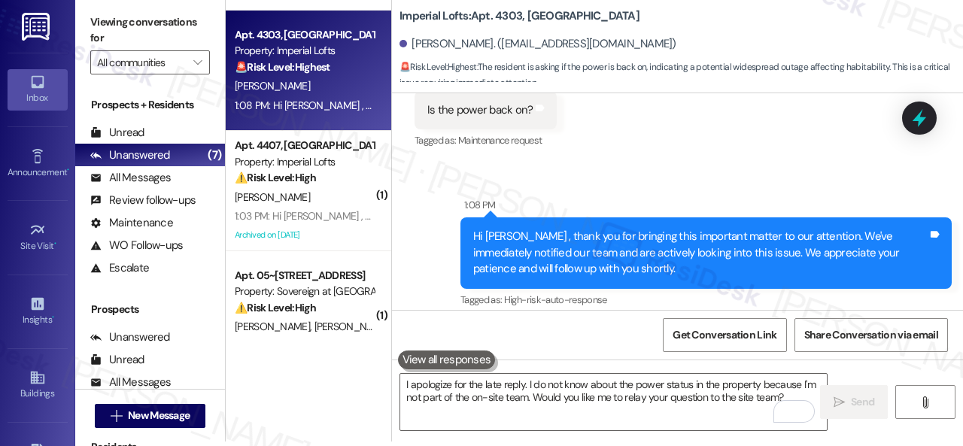
drag, startPoint x: 349, startPoint y: 202, endPoint x: 459, endPoint y: 205, distance: 109.9
click at [349, 202] on div "S. Stone" at bounding box center [304, 197] width 142 height 19
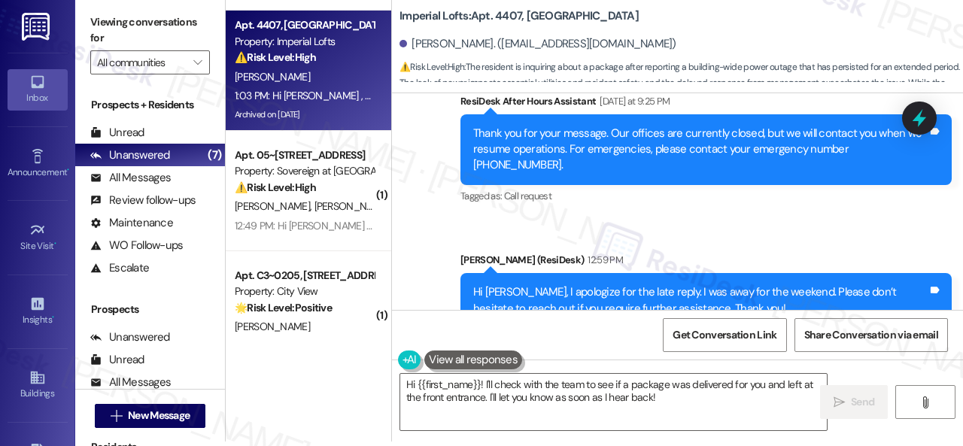
scroll to position [21983, 0]
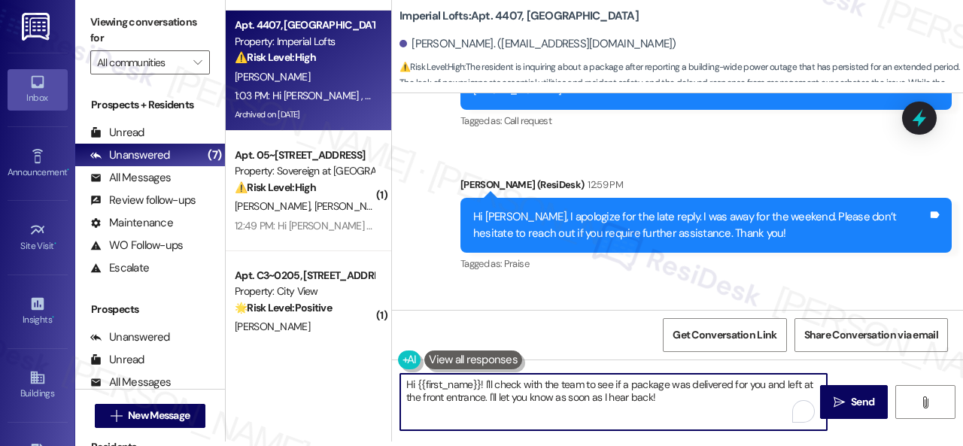
drag, startPoint x: 483, startPoint y: 381, endPoint x: 347, endPoint y: 369, distance: 136.8
click at [346, 371] on div "Apt. 309~05, 310 Dickinson Rd Property: 3Ten 🔧 Risk Level: Medium The resident …" at bounding box center [594, 218] width 737 height 446
type textarea "I'll check with the team to see if a package was delivered for you and left at …"
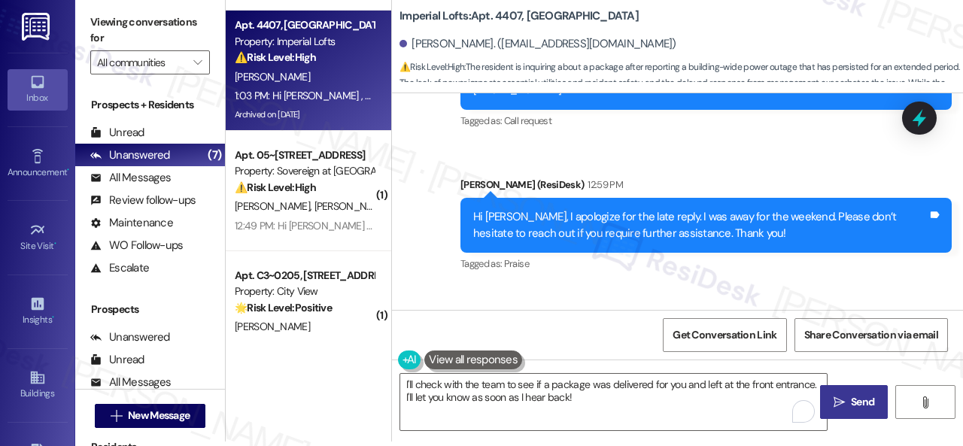
click at [862, 398] on span "Send" at bounding box center [862, 402] width 23 height 16
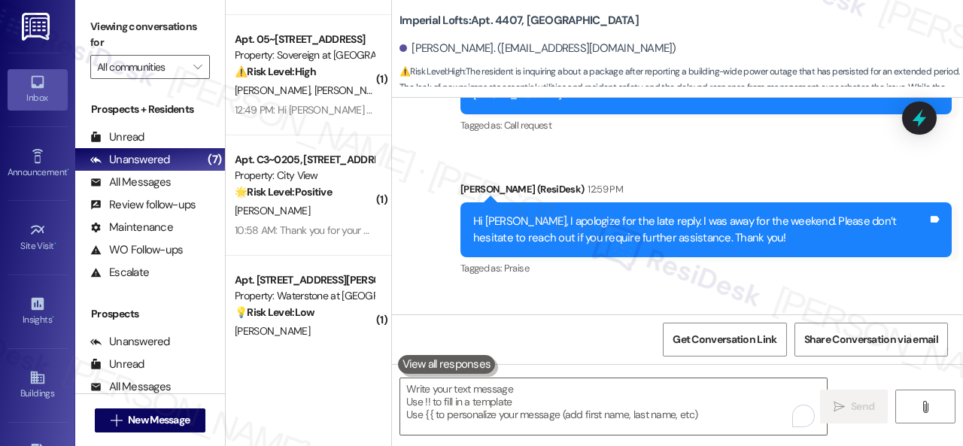
scroll to position [21923, 0]
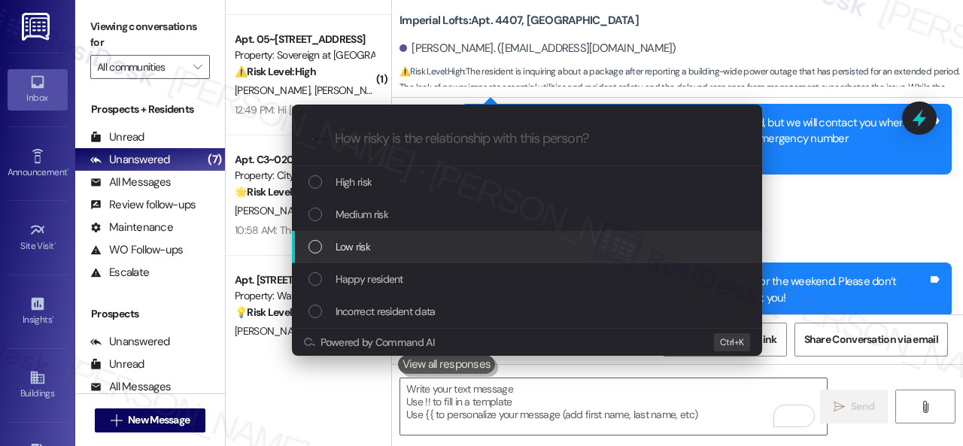
click at [348, 245] on span "Low risk" at bounding box center [353, 246] width 35 height 17
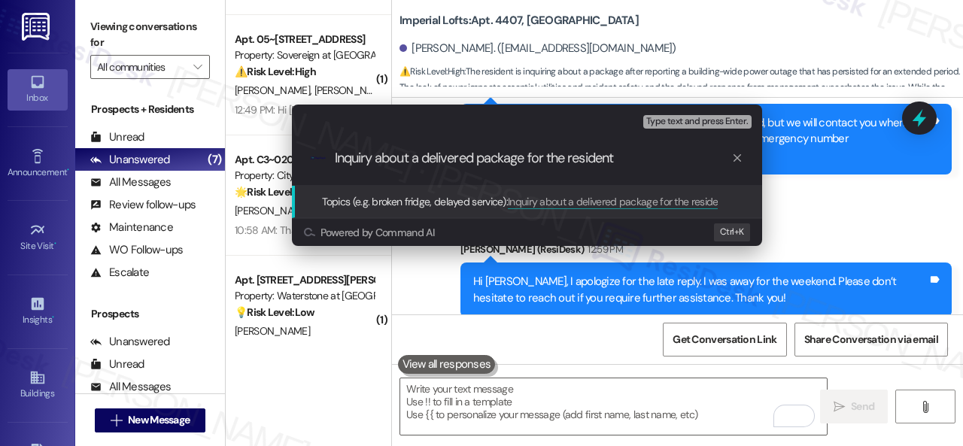
type input "Inquiry about a delivered package for the resident."
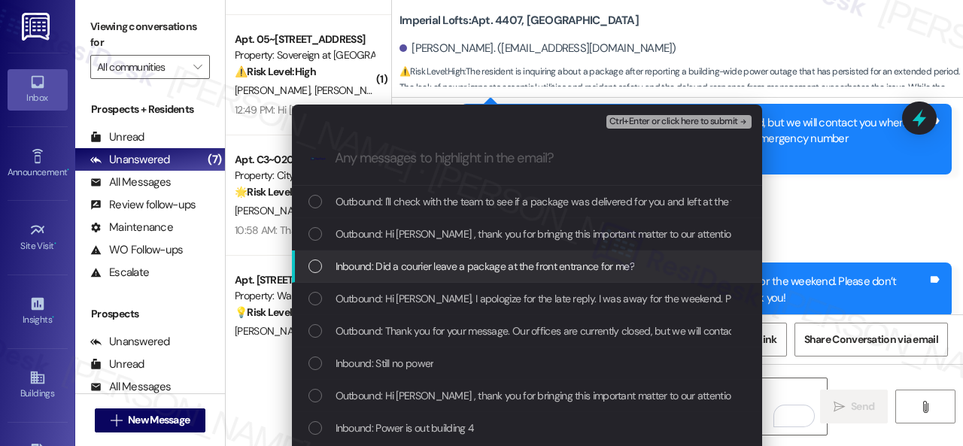
click at [475, 267] on span "Inbound: Did a courier leave a package at the front entrance for me?" at bounding box center [485, 266] width 299 height 17
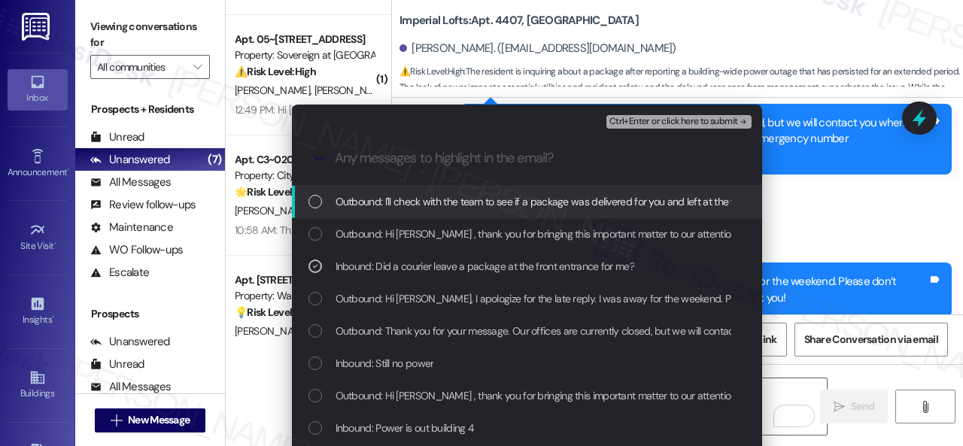
click at [639, 119] on span "Ctrl+Enter or click here to submit" at bounding box center [673, 122] width 129 height 11
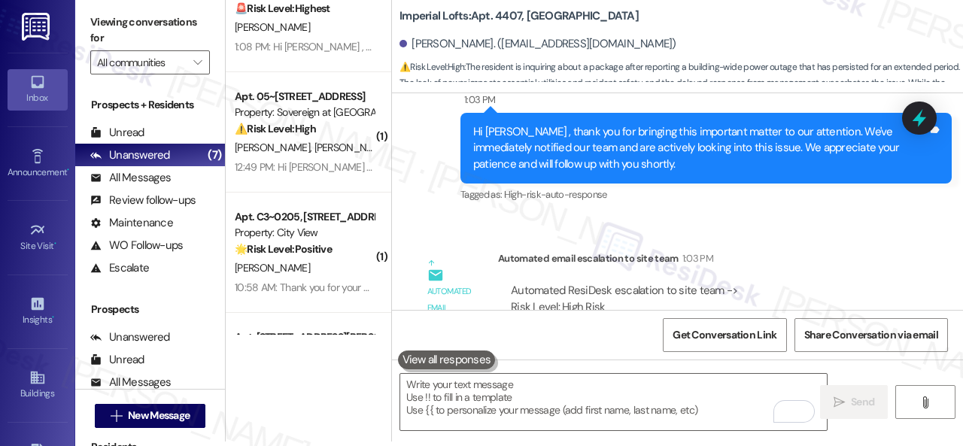
scroll to position [0, 0]
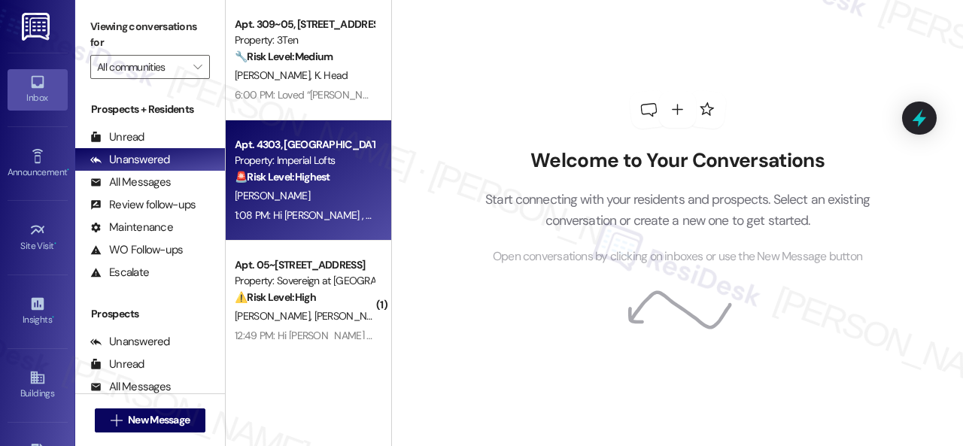
click at [333, 186] on div "Apt. 4303, 2 Stadium Dr Property: Imperial Lofts 🚨 Risk Level: Highest The resi…" at bounding box center [304, 160] width 142 height 51
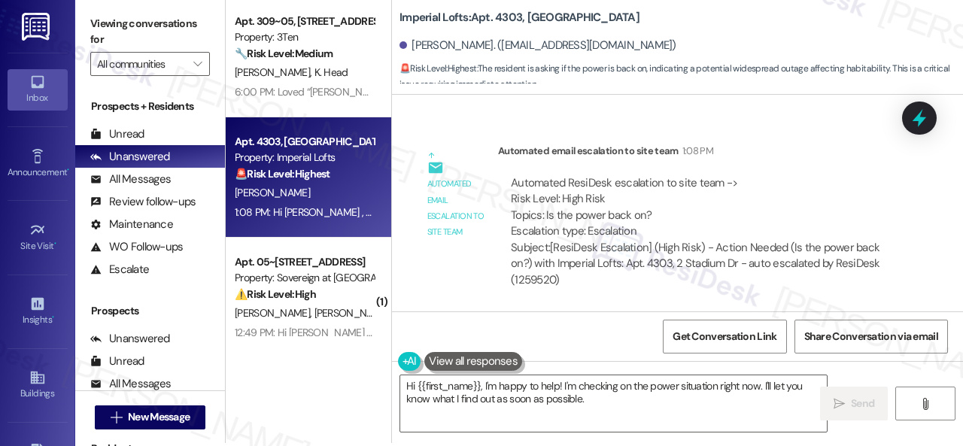
scroll to position [5, 0]
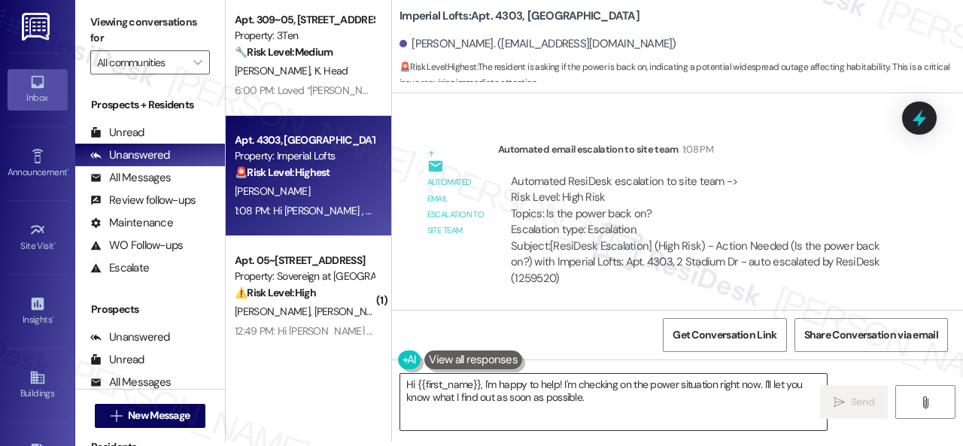
click at [580, 409] on textarea "Hi {{first_name}}, I'm happy to help! I'm checking on the power situation right…" at bounding box center [613, 402] width 427 height 56
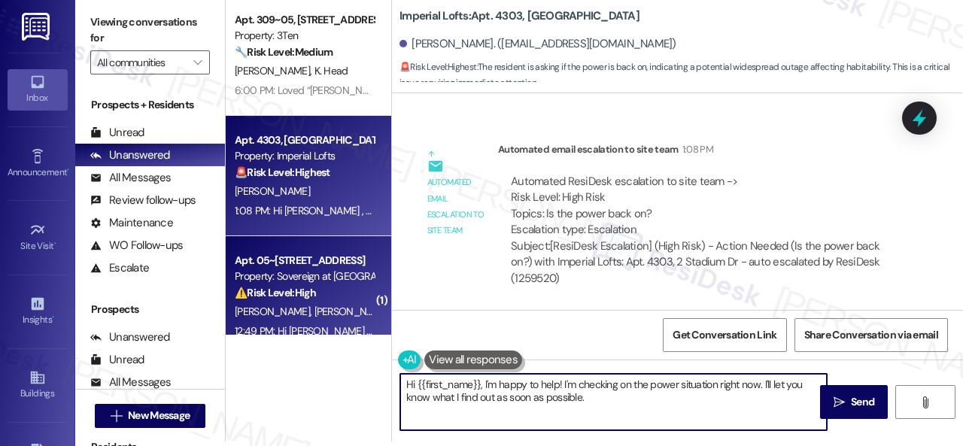
drag, startPoint x: 601, startPoint y: 396, endPoint x: 292, endPoint y: 326, distance: 317.0
click at [293, 326] on div "Apt. 309~05, [STREET_ADDRESS][PERSON_NAME] Property: 3Ten 🔧 Risk Level: Medium …" at bounding box center [594, 218] width 737 height 446
paste textarea "I'm sorry for the delayed response. Please don’t hesitate to reach out if you r…"
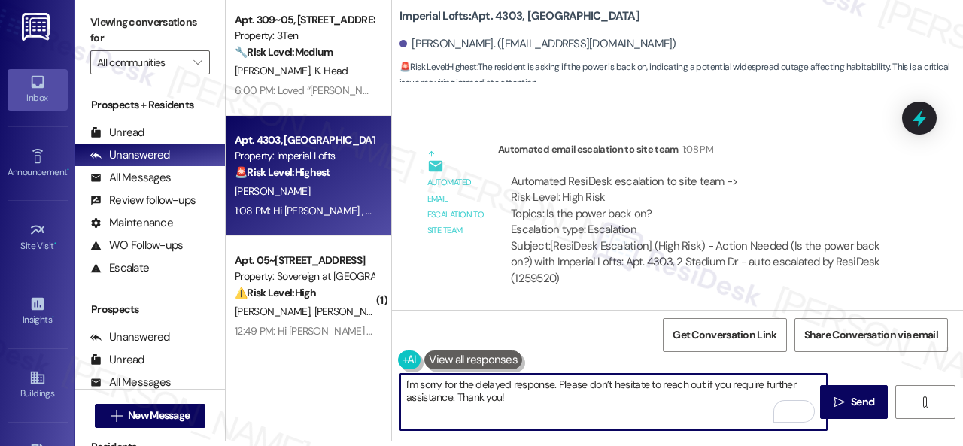
drag, startPoint x: 452, startPoint y: 397, endPoint x: 393, endPoint y: 395, distance: 59.5
click at [393, 395] on div "I'm sorry for the delayed response. Please don’t hesitate to reach out if you r…" at bounding box center [606, 402] width 428 height 58
click at [644, 390] on textarea "I'm sorry for the delayed response. Please don’t hesitate to reach out if you r…" at bounding box center [613, 402] width 427 height 56
type textarea "I'm sorry for the delayed response. Please don’t hesitate to reach out if you r…"
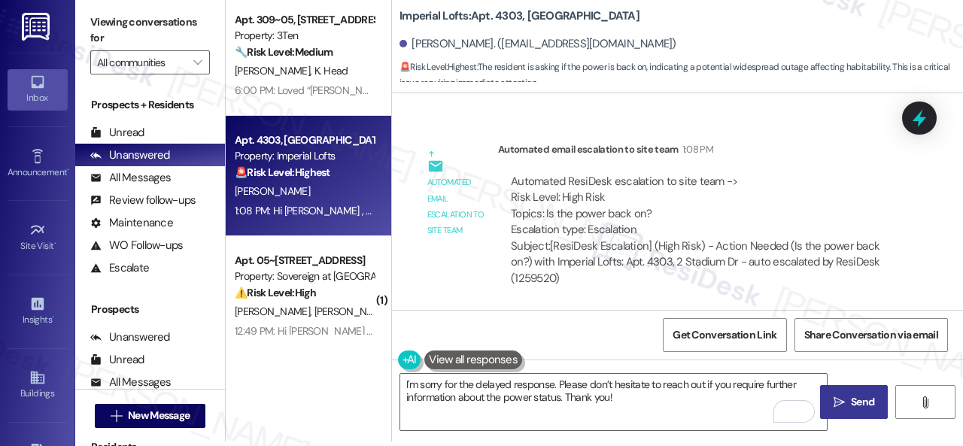
click at [834, 409] on span " Send" at bounding box center [854, 402] width 47 height 16
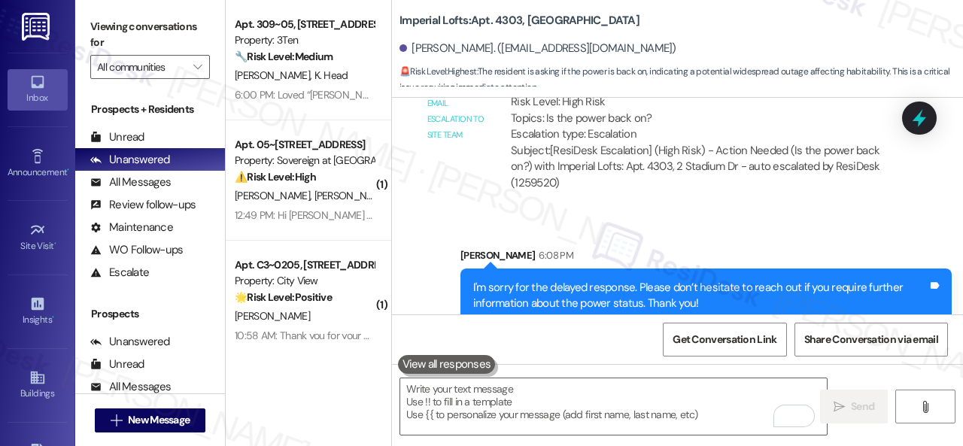
scroll to position [11790, 0]
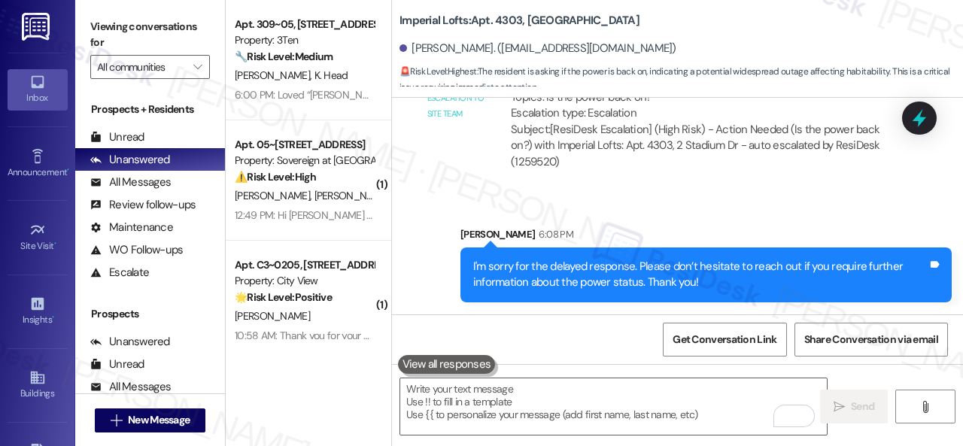
drag, startPoint x: 360, startPoint y: 196, endPoint x: 386, endPoint y: 204, distance: 27.4
click at [360, 196] on div "[PERSON_NAME] [PERSON_NAME]" at bounding box center [304, 196] width 142 height 19
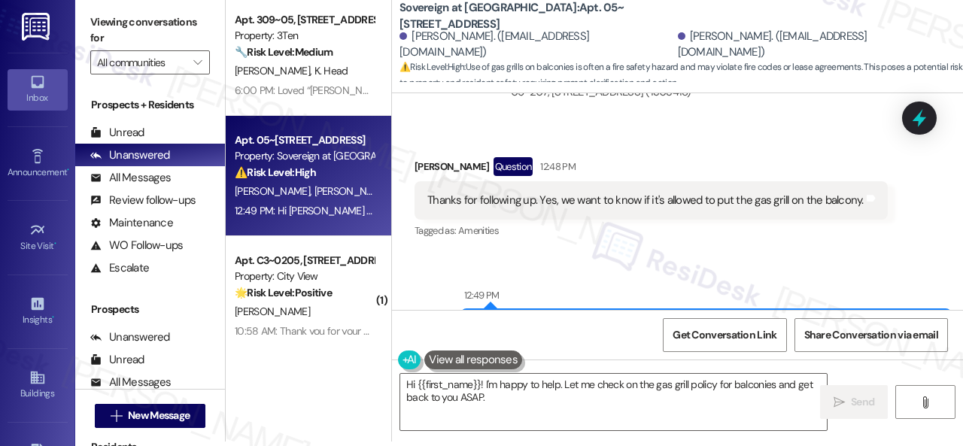
scroll to position [10411, 0]
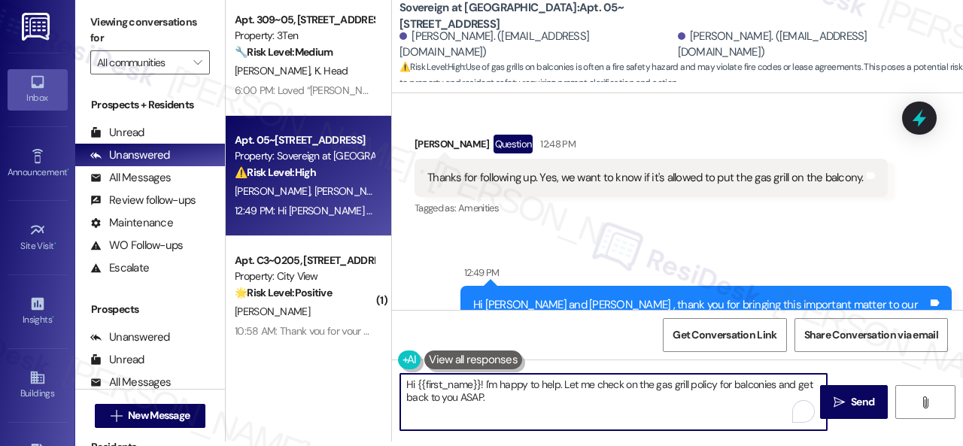
drag, startPoint x: 497, startPoint y: 398, endPoint x: 361, endPoint y: 365, distance: 139.4
click at [361, 365] on div "Apt. 309~05, [STREET_ADDRESS][PERSON_NAME] Property: 3Ten 🔧 Risk Level: Medium …" at bounding box center [594, 218] width 737 height 446
type textarea "You're welcome. I'll let you know once I have the answer. Thank you!"
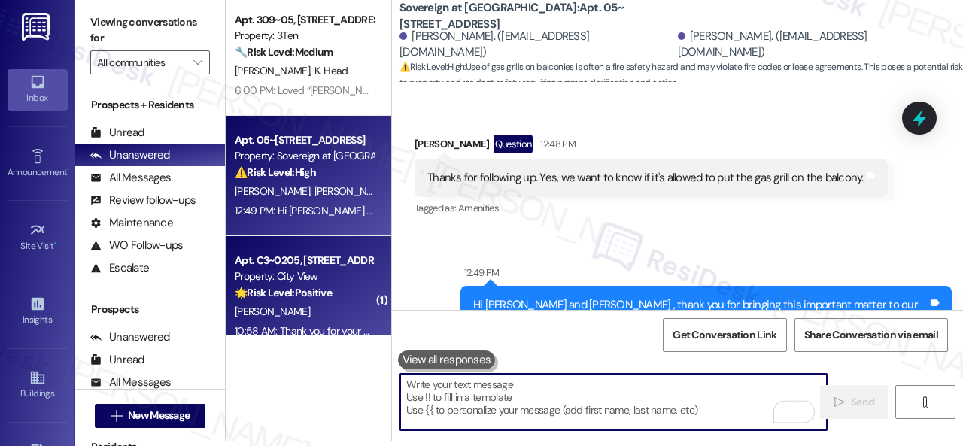
scroll to position [10251, 0]
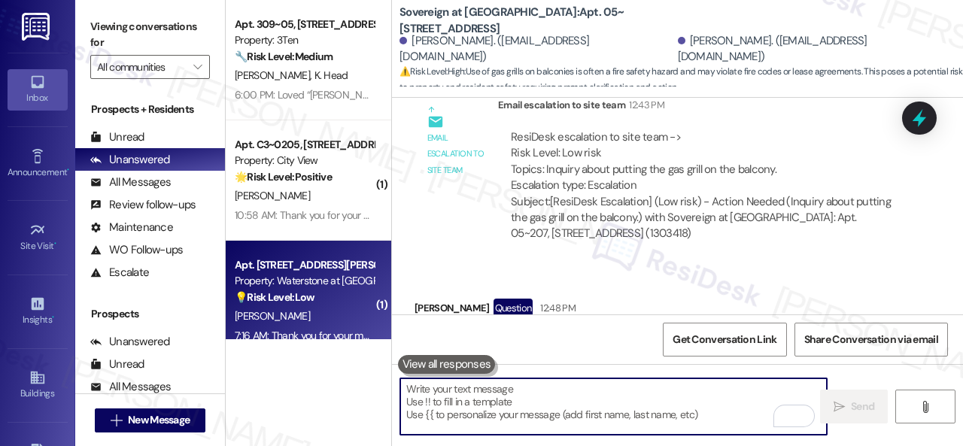
click at [330, 302] on div "💡 Risk Level: Low The resident is requesting a correction to their last name in…" at bounding box center [304, 298] width 139 height 16
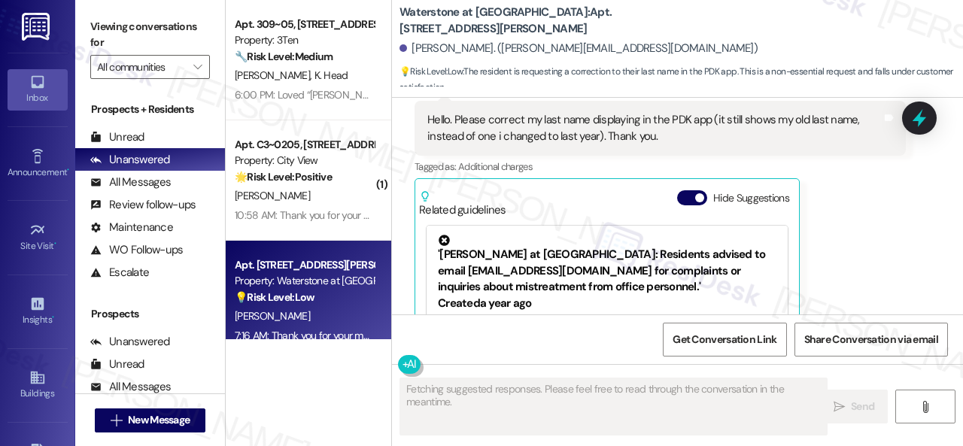
scroll to position [12743, 0]
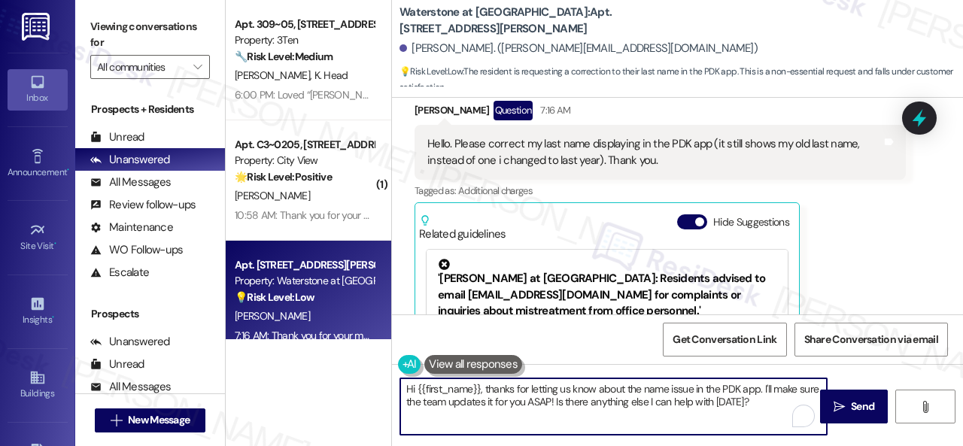
drag, startPoint x: 761, startPoint y: 391, endPoint x: 768, endPoint y: 400, distance: 11.3
click at [768, 400] on textarea "Hi {{first_name}}, thanks for letting us know about the name issue in the PDK a…" at bounding box center [613, 406] width 427 height 56
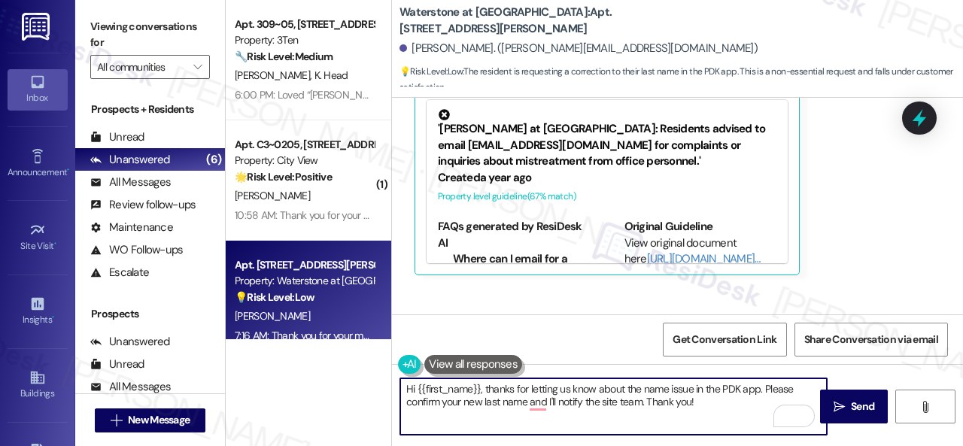
scroll to position [12893, 0]
type textarea "Hi {{first_name}}, thanks for letting us know about the name issue in the PDK a…"
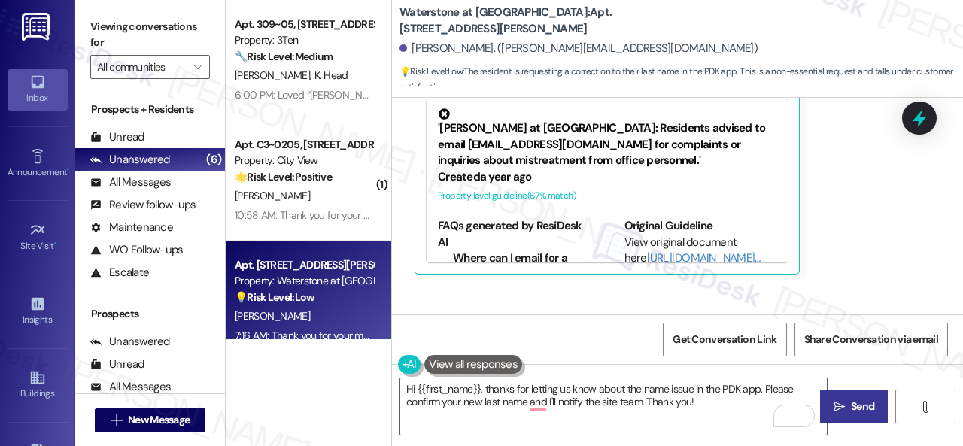
click at [848, 409] on span "Send" at bounding box center [862, 407] width 29 height 16
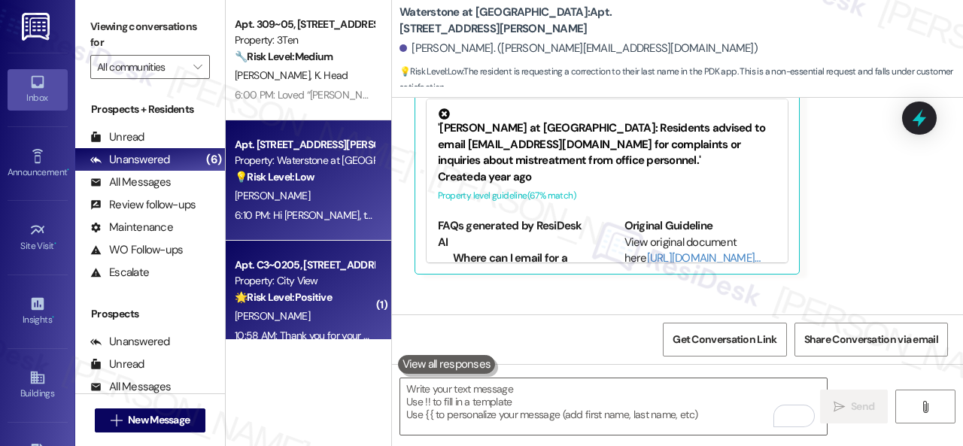
click at [317, 308] on div "[PERSON_NAME]" at bounding box center [304, 316] width 142 height 19
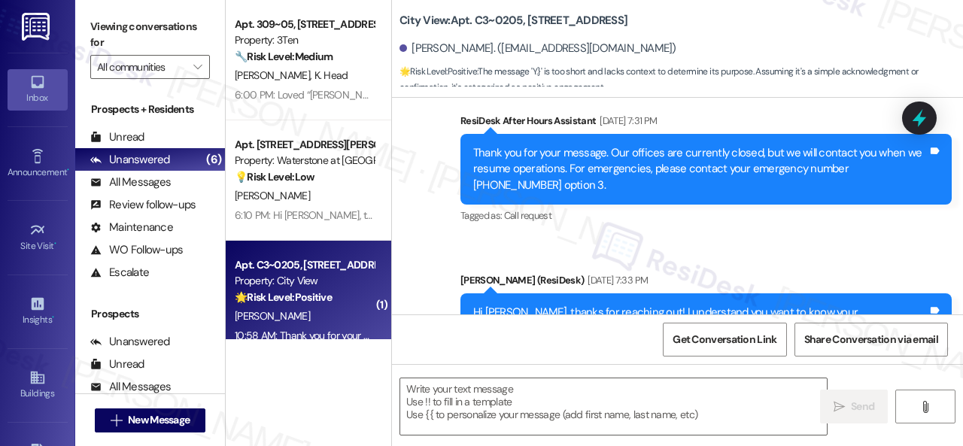
type textarea "Fetching suggested responses. Please feel free to read through the conversation…"
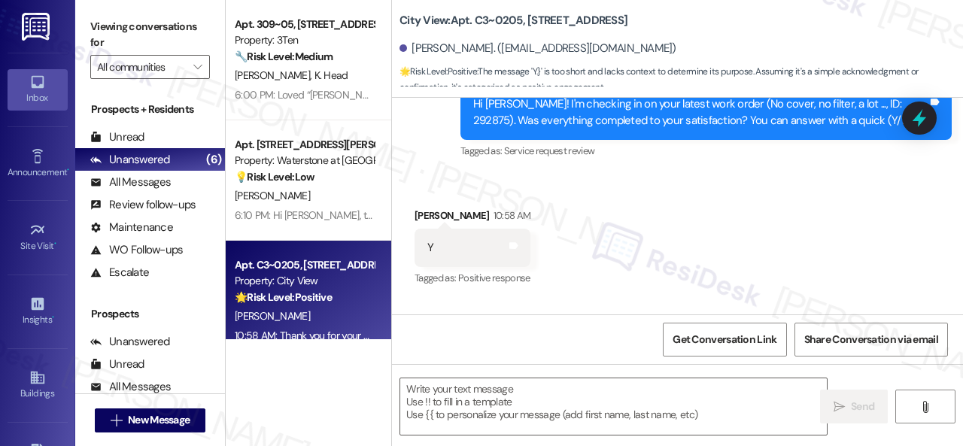
scroll to position [2764, 0]
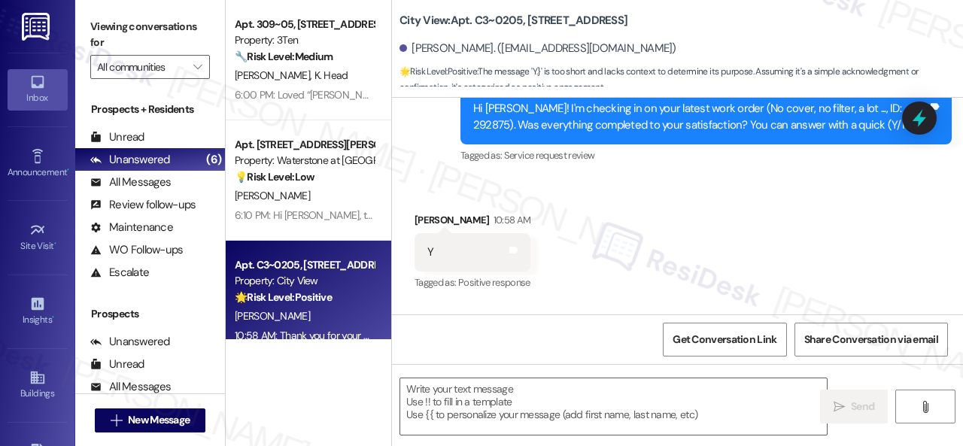
click at [439, 190] on div "Received via SMS [PERSON_NAME] 10:58 AM Y Tags and notes Tagged as: Positive re…" at bounding box center [677, 241] width 571 height 127
click at [515, 392] on textarea at bounding box center [613, 406] width 427 height 56
paste textarea "Glad to hear that everything is all set! If {{property}} met your expectations,…"
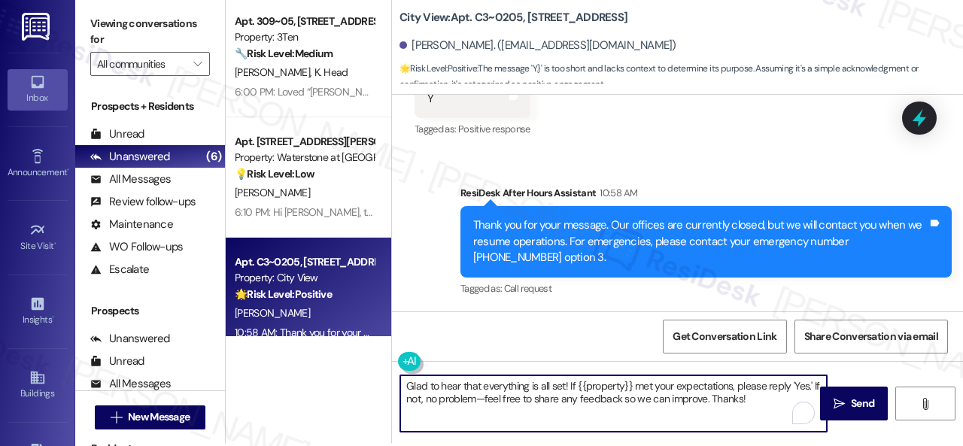
scroll to position [5, 0]
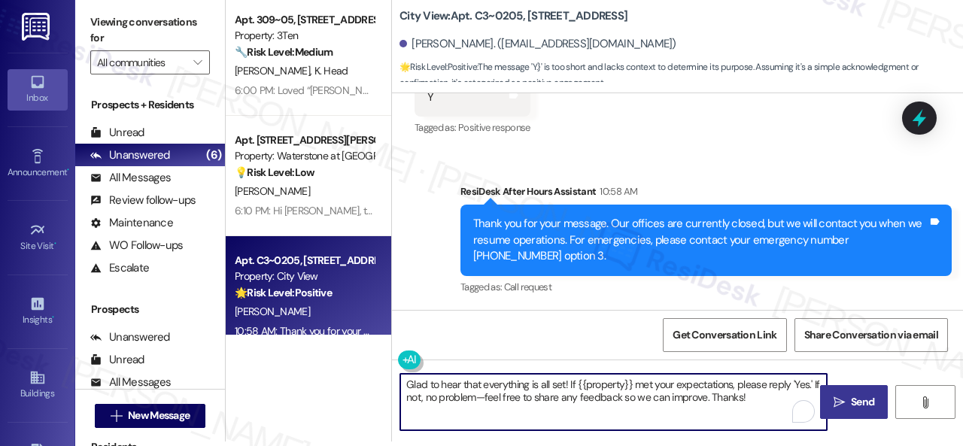
type textarea "Glad to hear that everything is all set! If {{property}} met your expectations,…"
click at [851, 408] on span "Send" at bounding box center [862, 402] width 23 height 16
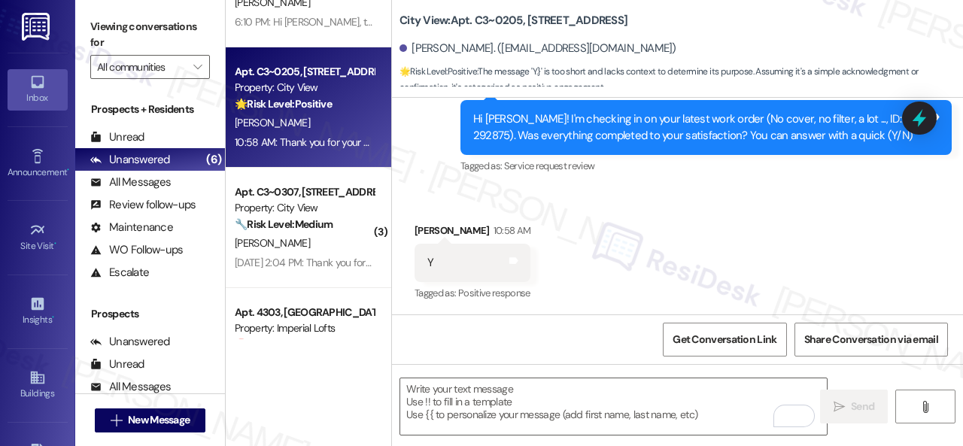
scroll to position [226, 0]
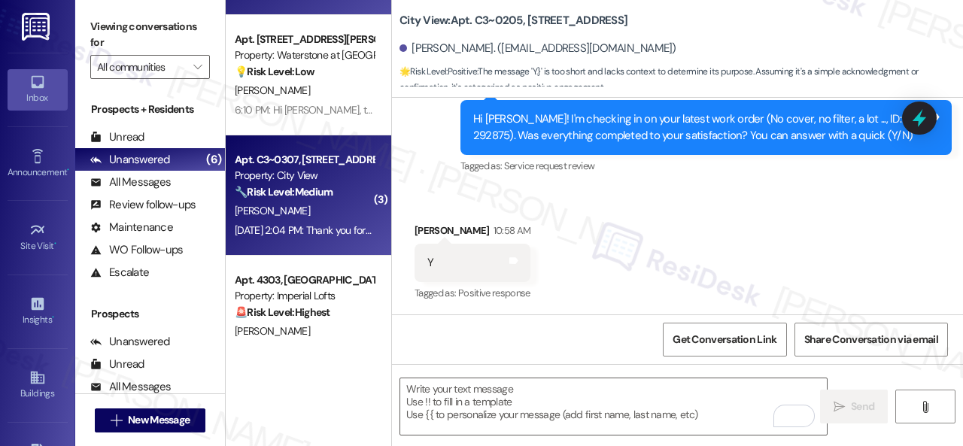
click at [315, 202] on div "[PERSON_NAME]" at bounding box center [304, 211] width 142 height 19
type textarea "Fetching suggested responses. Please feel free to read through the conversation…"
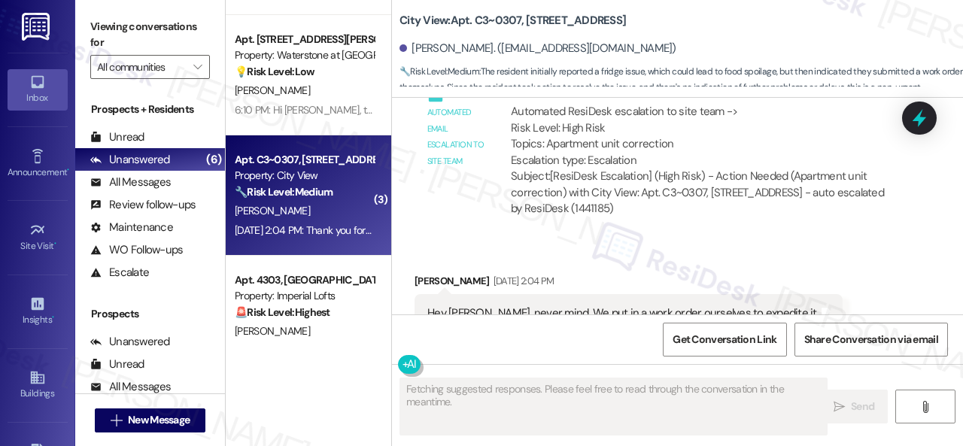
scroll to position [2821, 0]
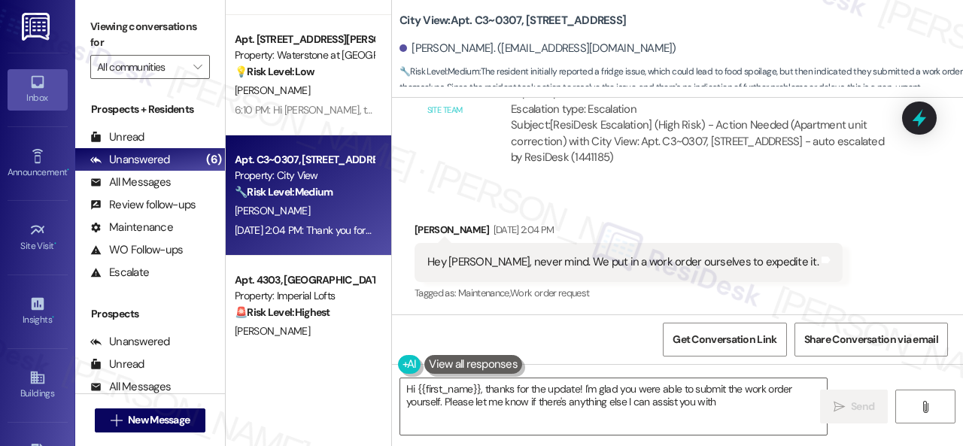
type textarea "Hi {{first_name}}, thanks for the update! I'm glad you were able to submit the …"
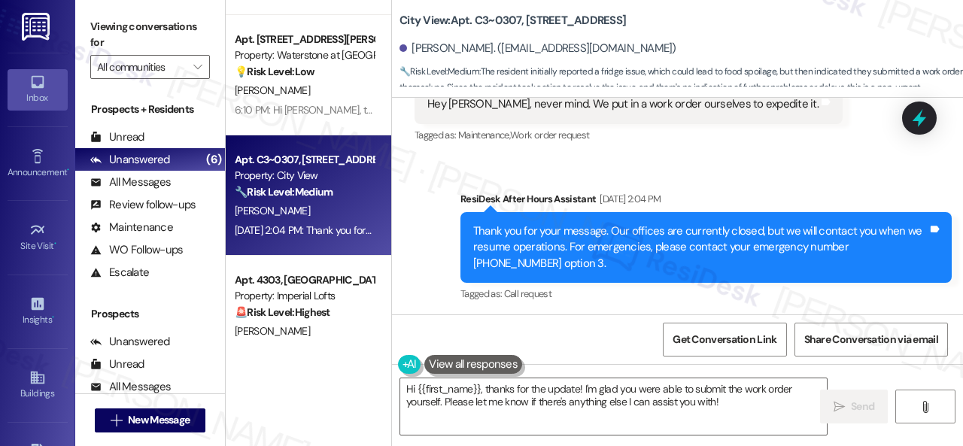
scroll to position [2981, 0]
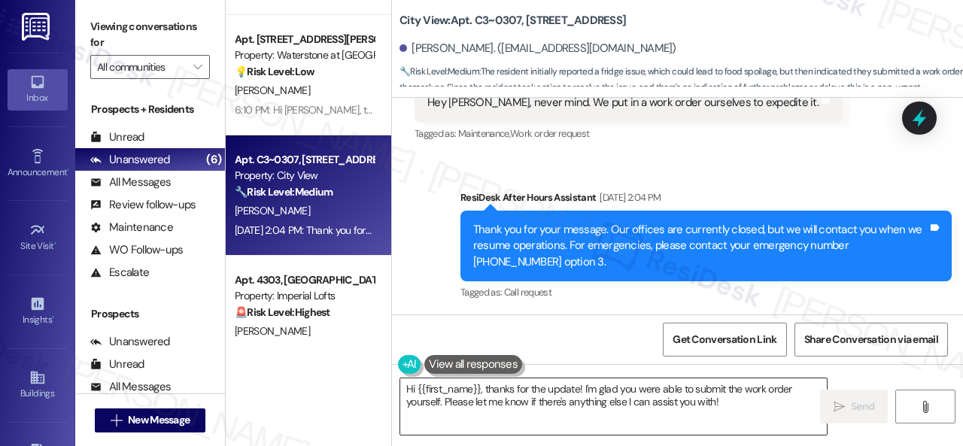
drag, startPoint x: 734, startPoint y: 411, endPoint x: 756, endPoint y: 411, distance: 22.6
click at [734, 411] on textarea "Hi {{first_name}}, thanks for the update! I'm glad you were able to submit the …" at bounding box center [613, 406] width 427 height 56
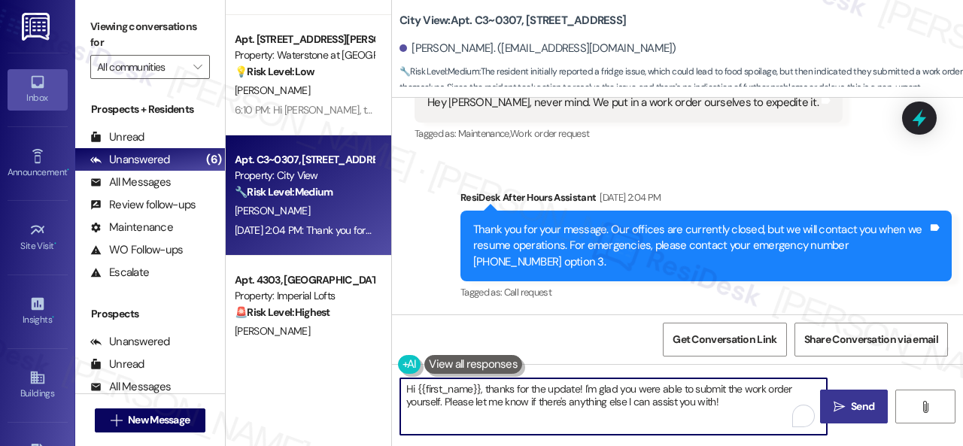
click at [851, 399] on span "Send" at bounding box center [862, 407] width 23 height 16
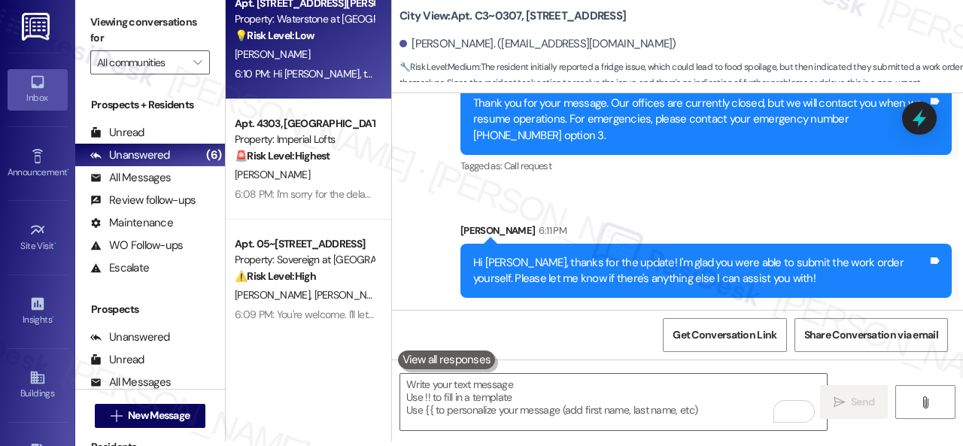
scroll to position [382, 0]
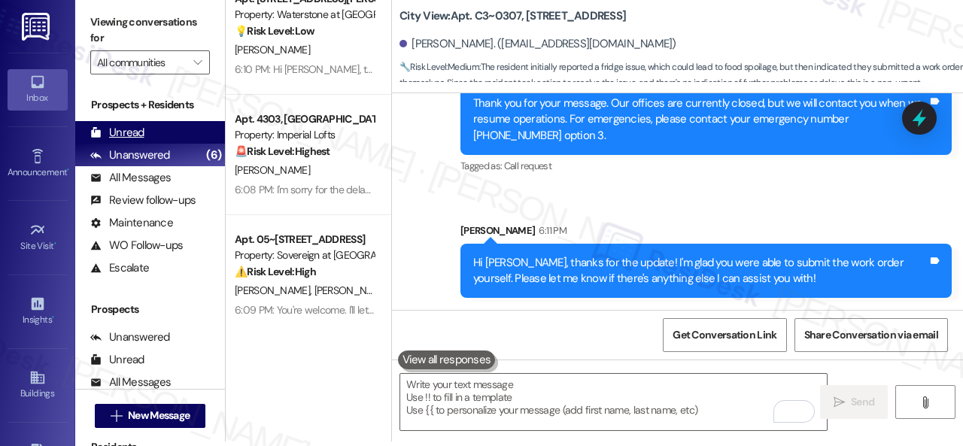
click at [123, 139] on div "Unread" at bounding box center [117, 133] width 54 height 16
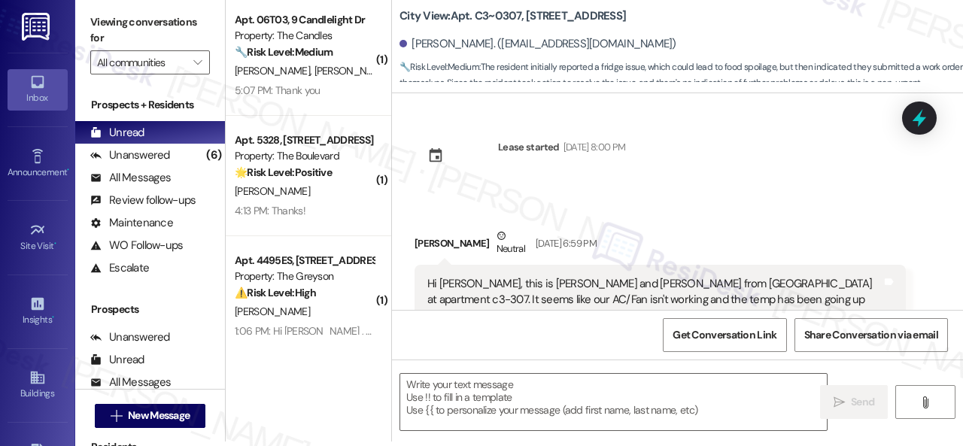
type textarea "Fetching suggested responses. Please feel free to read through the conversation…"
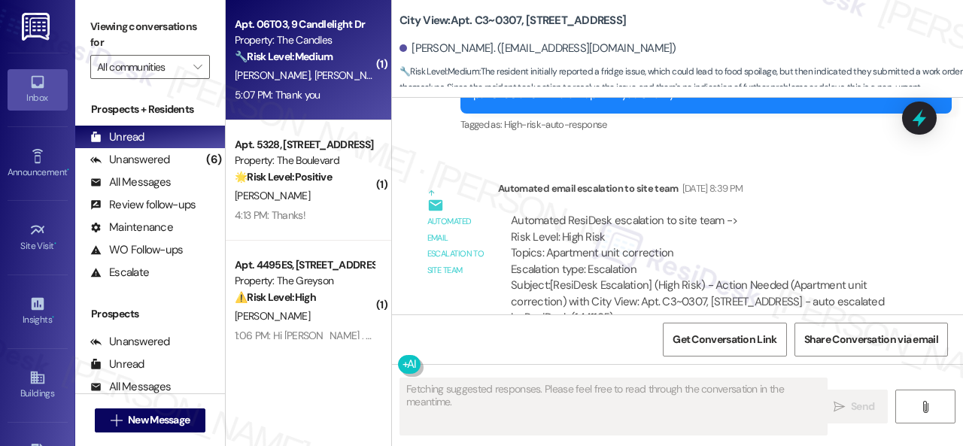
scroll to position [2821, 0]
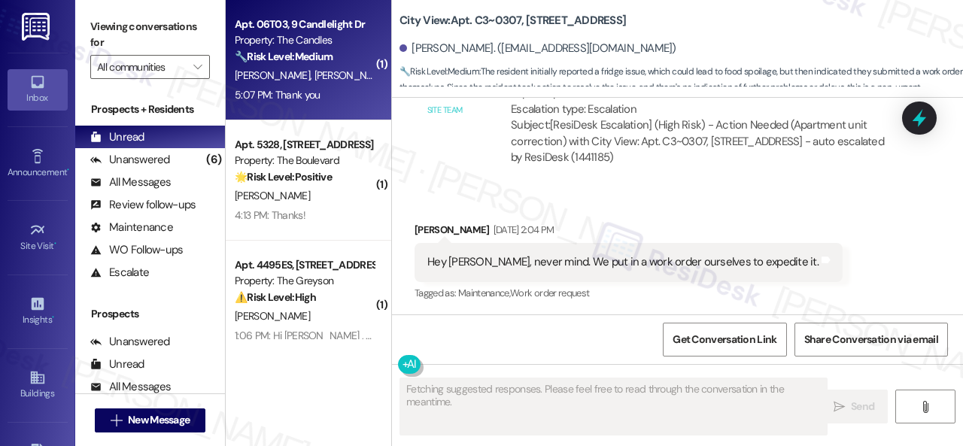
click at [357, 80] on div "[PERSON_NAME] [PERSON_NAME]" at bounding box center [304, 75] width 142 height 19
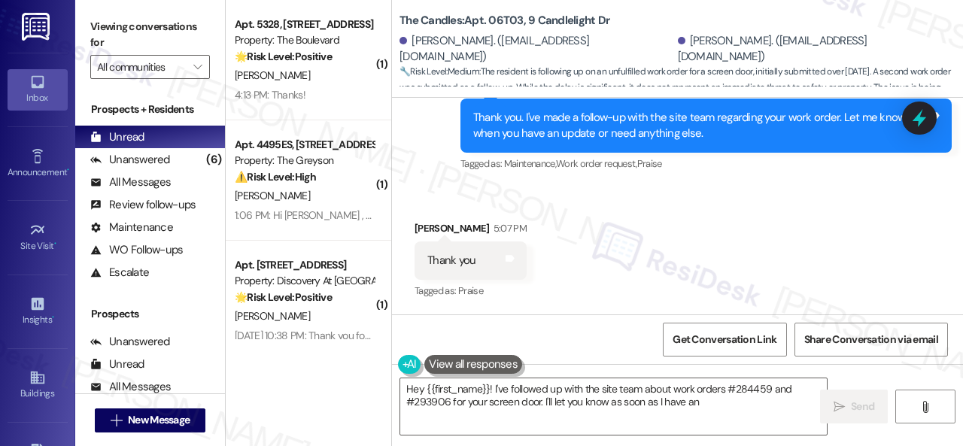
scroll to position [2079, 0]
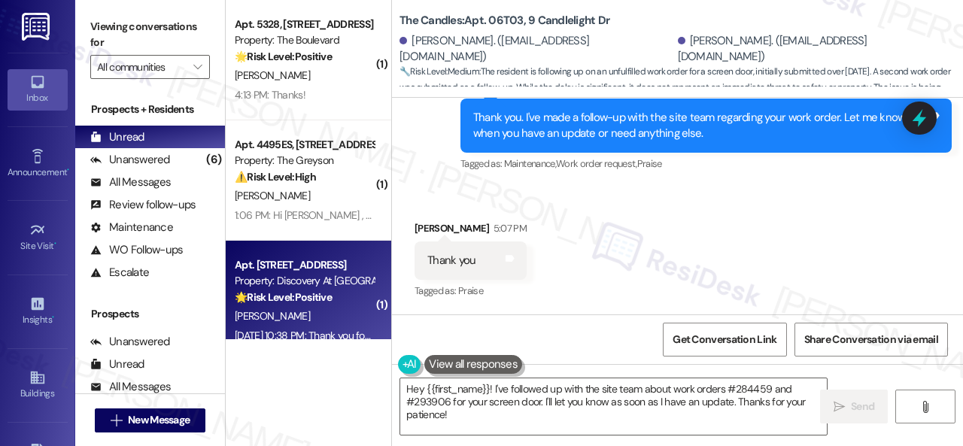
click at [293, 338] on div "( 1 ) Apt. [STREET_ADDRESS] Property: The Boulevard 🌟 Risk Level: Positive This…" at bounding box center [594, 223] width 737 height 446
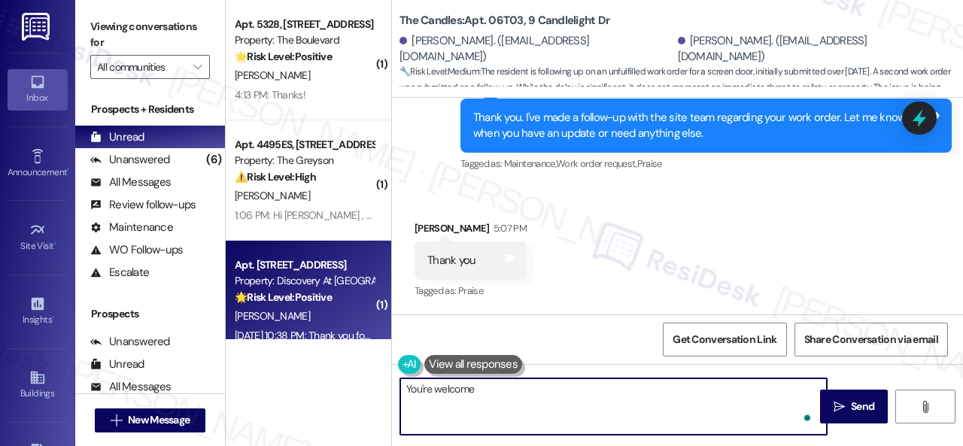
type textarea "You're welcome!"
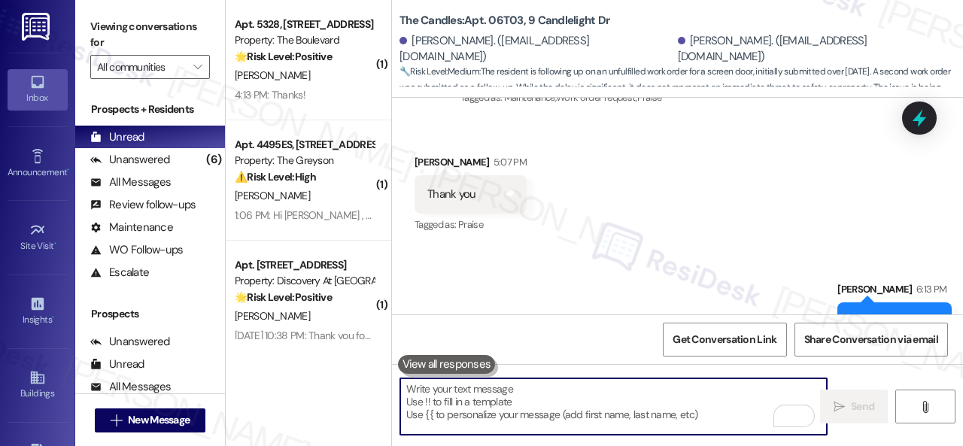
scroll to position [2183, 0]
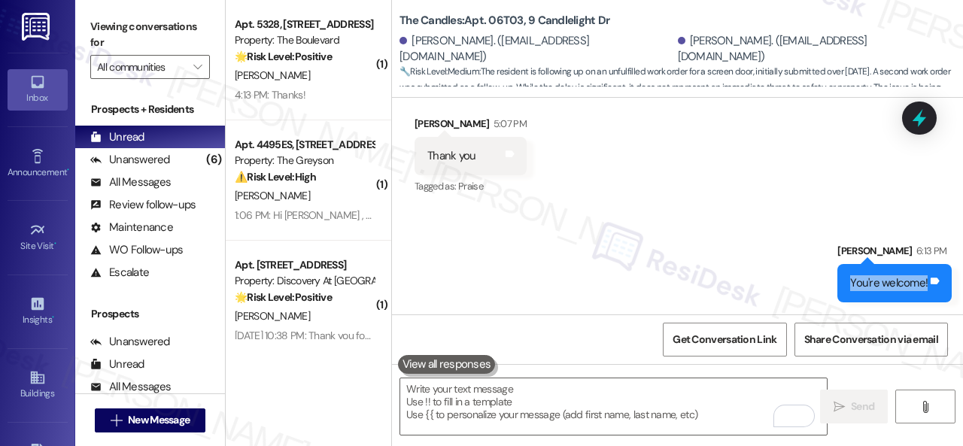
drag, startPoint x: 840, startPoint y: 284, endPoint x: 917, endPoint y: 285, distance: 77.5
click at [917, 285] on div "You're welcome!" at bounding box center [889, 283] width 80 height 16
copy div "You're welcome!"
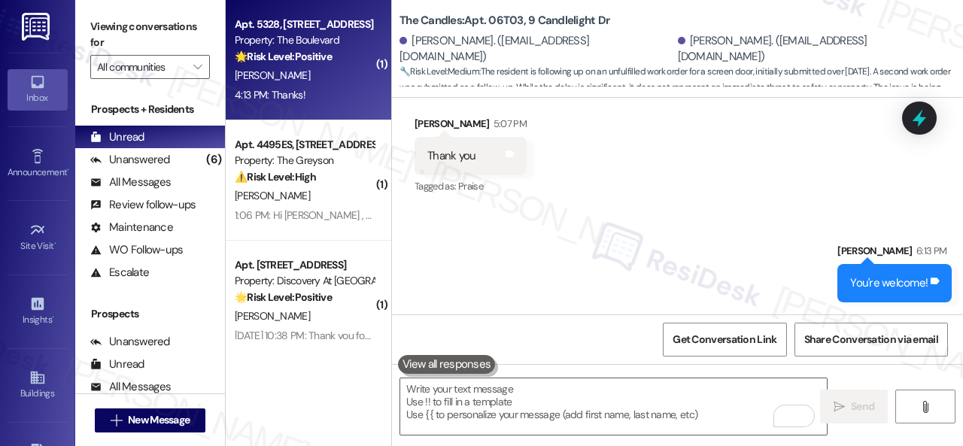
click at [333, 96] on div "4:13 PM: Thanks! 4:13 PM: Thanks!" at bounding box center [304, 95] width 142 height 19
type textarea "Fetching suggested responses. Please feel free to read through the conversation…"
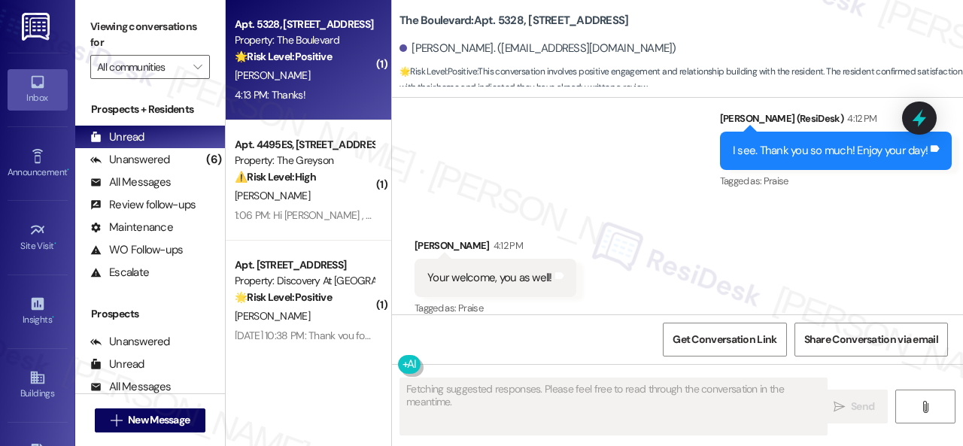
scroll to position [3416, 0]
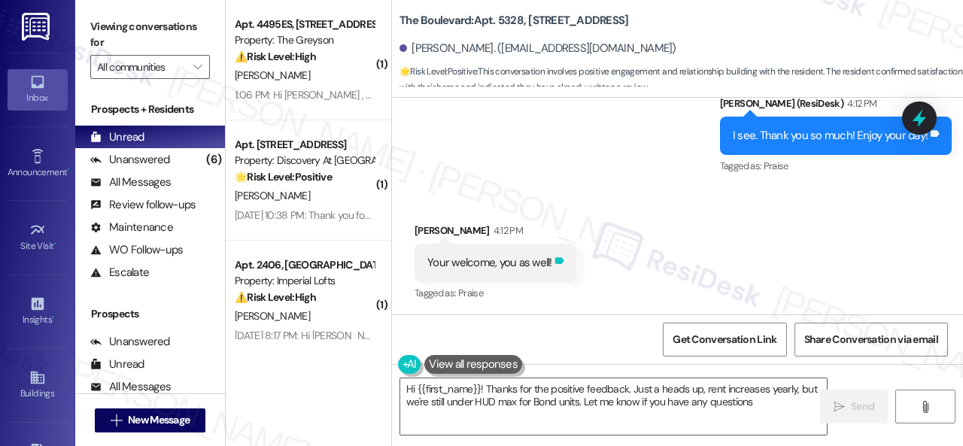
type textarea "Hi {{first_name}}! Thanks for the positive feedback. Just a heads up, rent incr…"
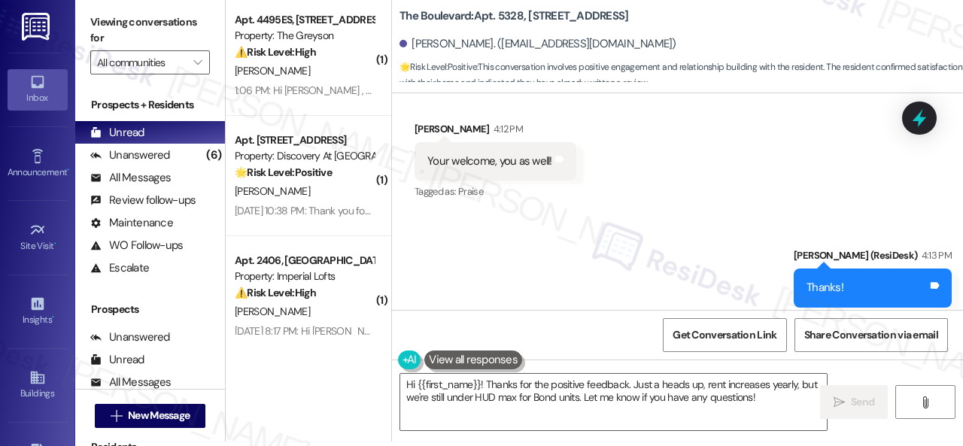
scroll to position [3543, 0]
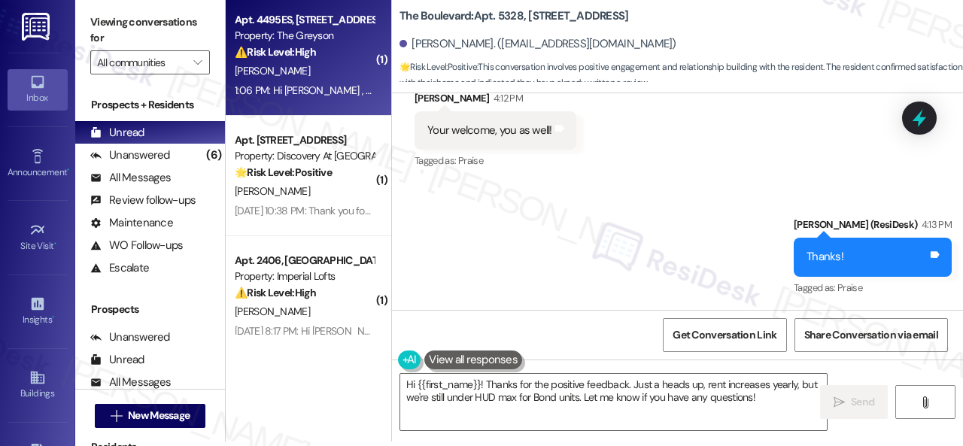
click at [327, 71] on div "[PERSON_NAME]" at bounding box center [304, 71] width 142 height 19
type textarea "Fetching suggested responses. Please feel free to read through the conversation…"
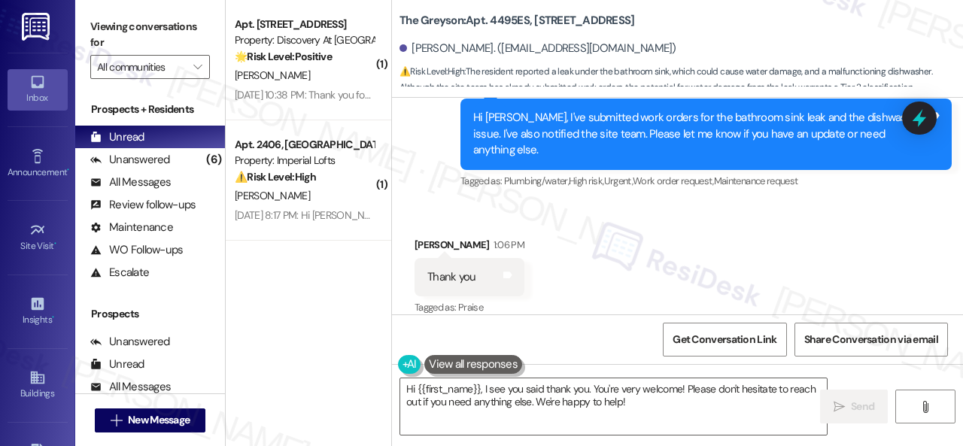
scroll to position [3120, 0]
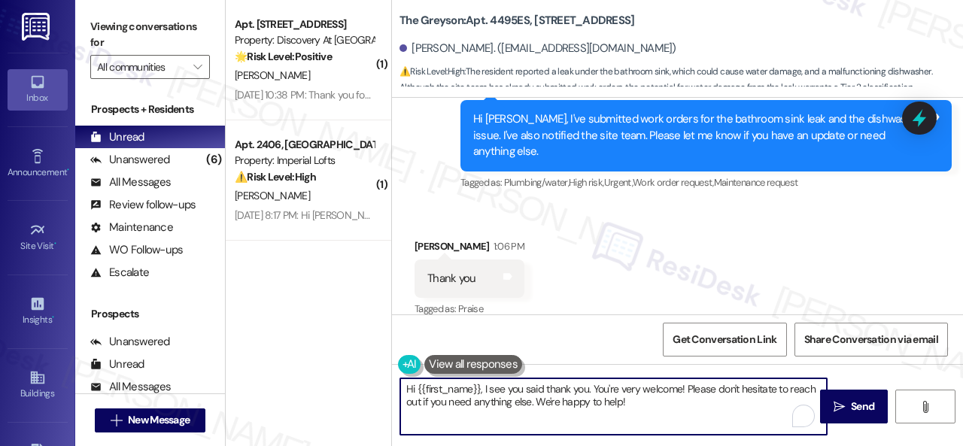
drag, startPoint x: 654, startPoint y: 410, endPoint x: 372, endPoint y: 362, distance: 286.2
click at [372, 362] on div "( 1 ) Apt. [STREET_ADDRESS] Property: Discovery At Kingwood 🌟 Risk Level: Posit…" at bounding box center [594, 223] width 737 height 446
paste textarea "You're welcome"
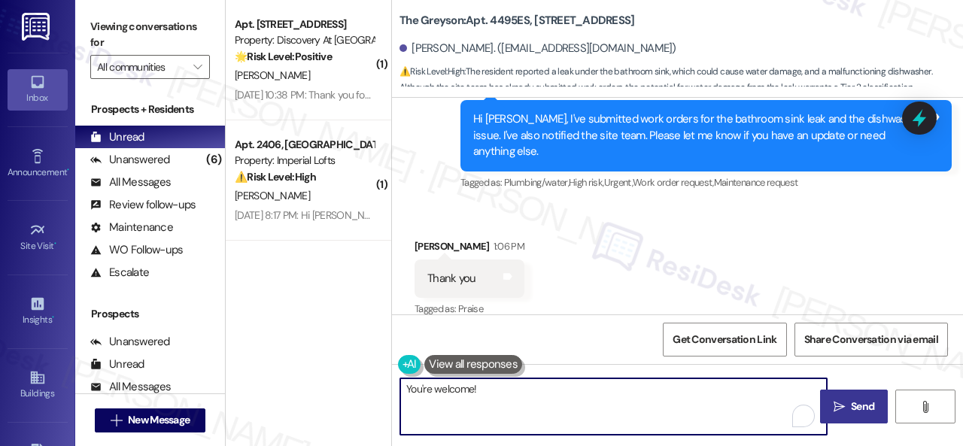
type textarea "You're welcome!"
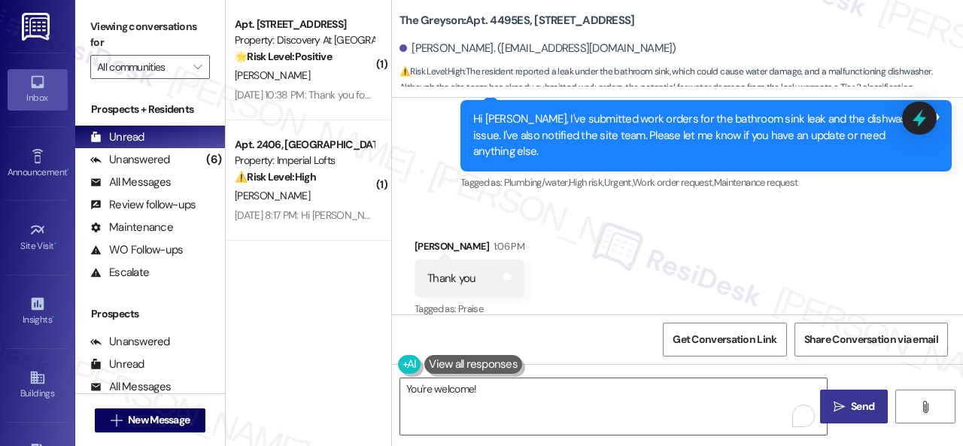
click at [858, 402] on span "Send" at bounding box center [862, 407] width 23 height 16
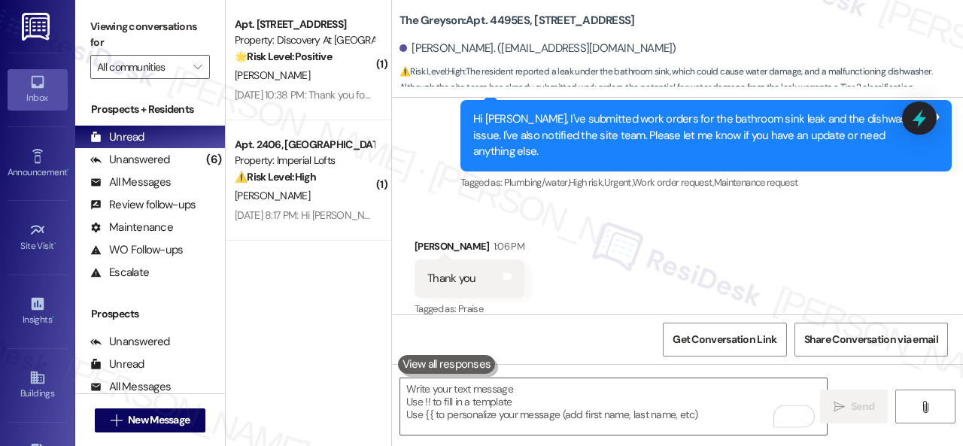
scroll to position [3134, 0]
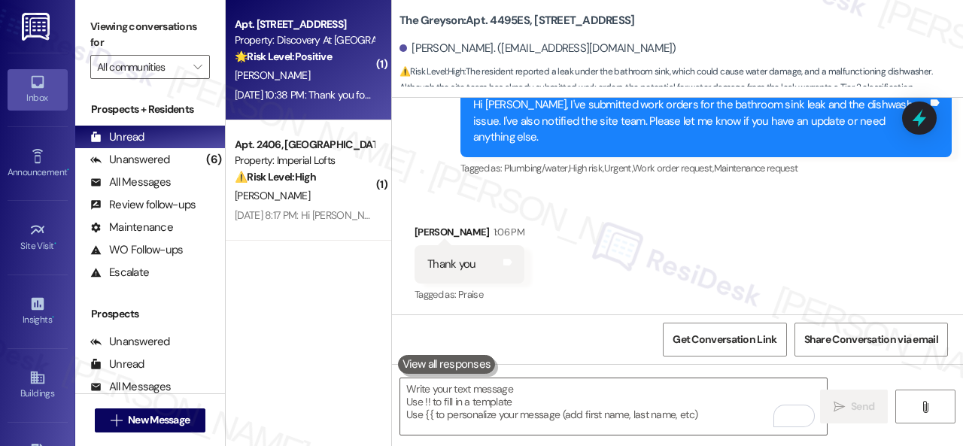
click at [348, 80] on div "[PERSON_NAME]" at bounding box center [304, 75] width 142 height 19
type textarea "Fetching suggested responses. Please feel free to read through the conversation…"
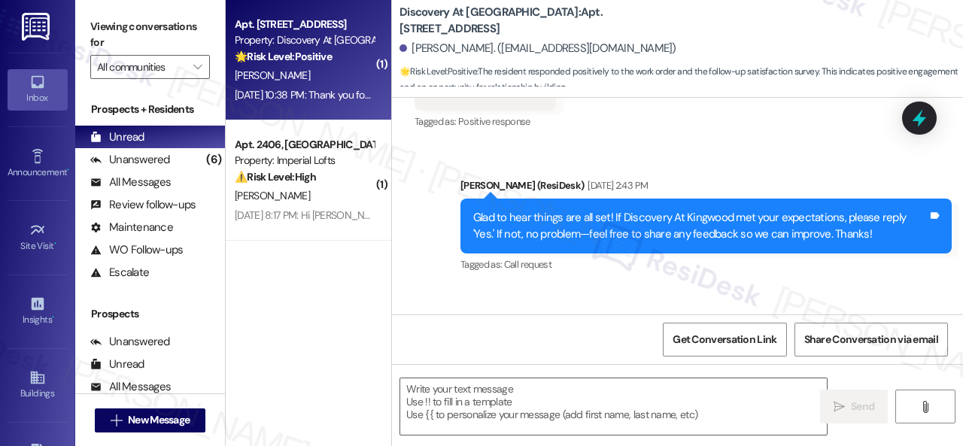
type textarea "Fetching suggested responses. Please feel free to read through the conversation…"
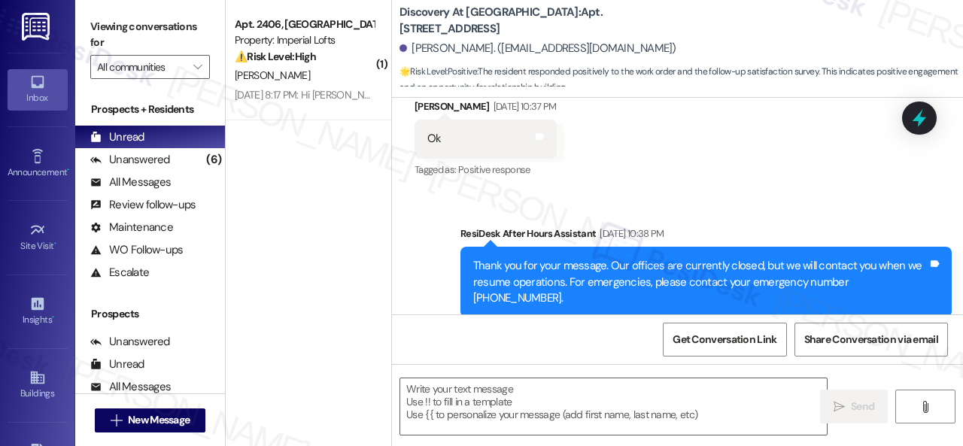
scroll to position [584, 0]
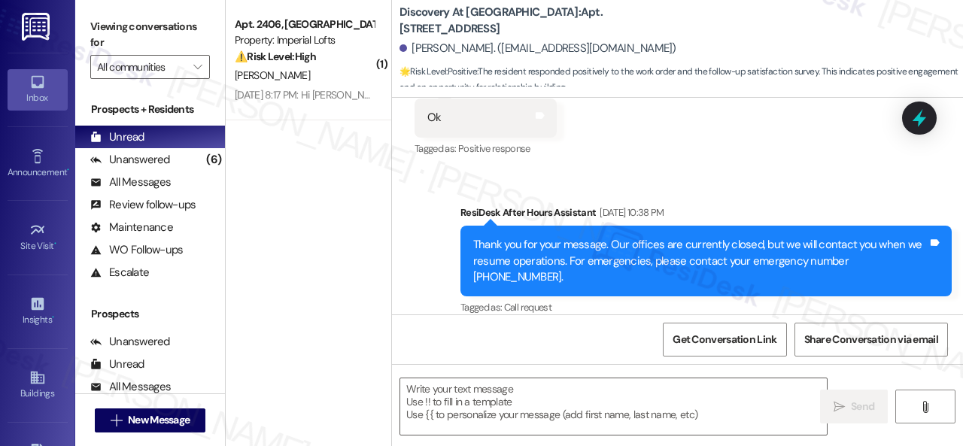
click at [438, 237] on div "Sent via SMS ResiDesk After Hours Assistant [DATE] 10:38 PM Thank you for your …" at bounding box center [677, 250] width 571 height 159
click at [530, 409] on textarea at bounding box center [613, 406] width 427 height 56
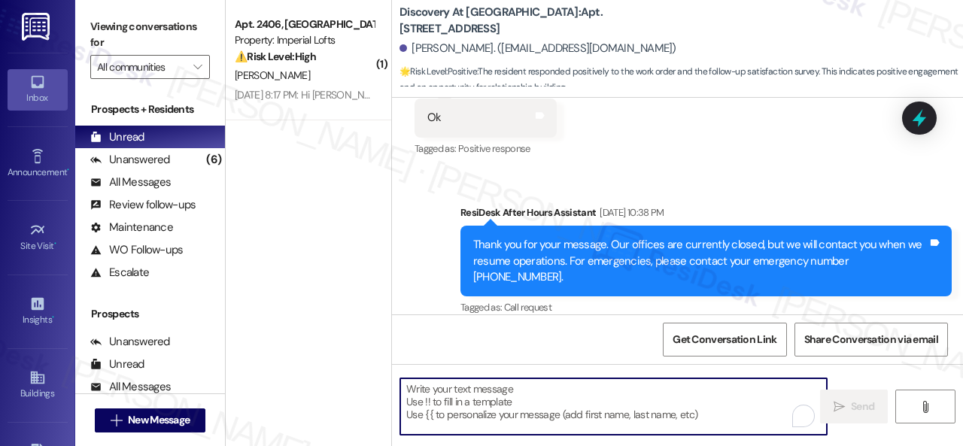
paste textarea "Thanks for your feedback. We appreciate it. Enjoy your day!"
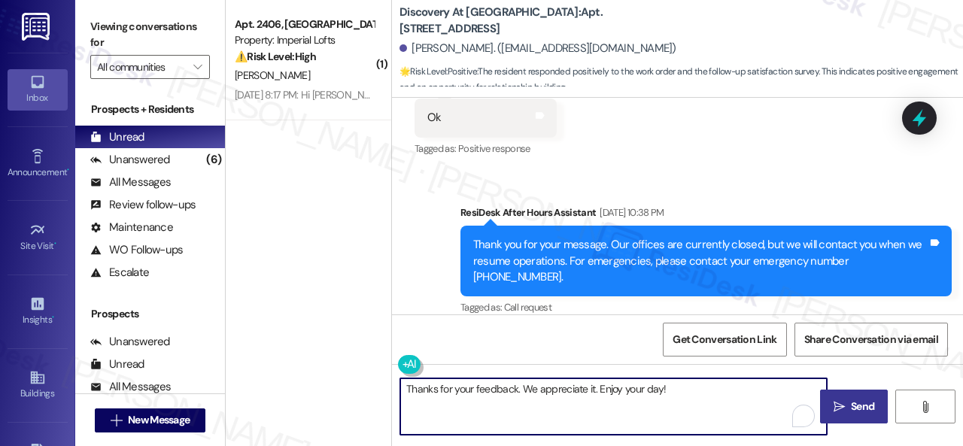
type textarea "Thanks for your feedback. We appreciate it. Enjoy your day!"
click at [864, 412] on span "Send" at bounding box center [862, 407] width 23 height 16
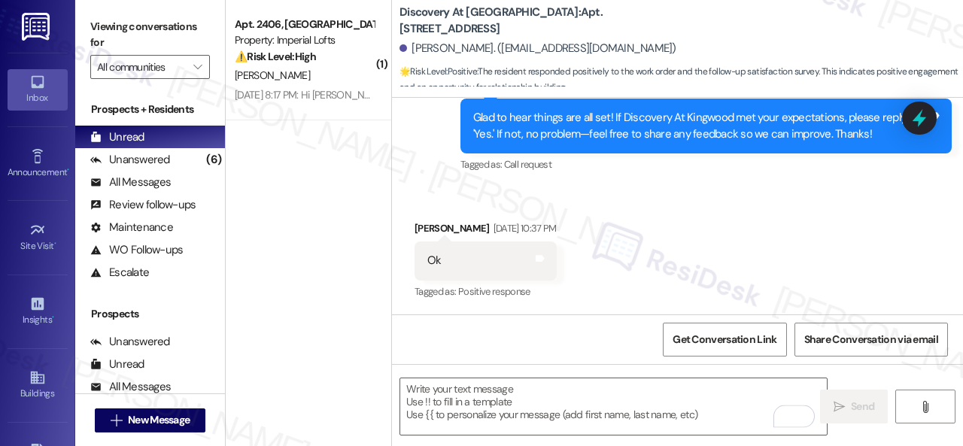
scroll to position [440, 0]
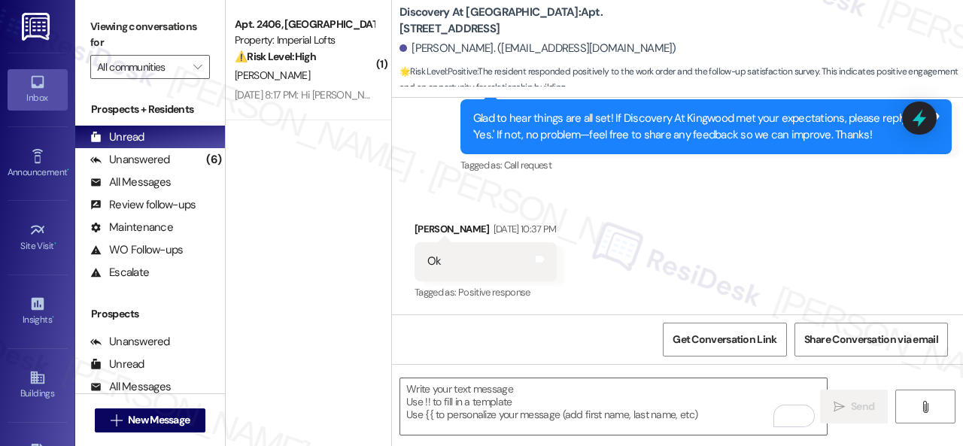
click at [331, 74] on div "[PERSON_NAME]" at bounding box center [304, 75] width 142 height 19
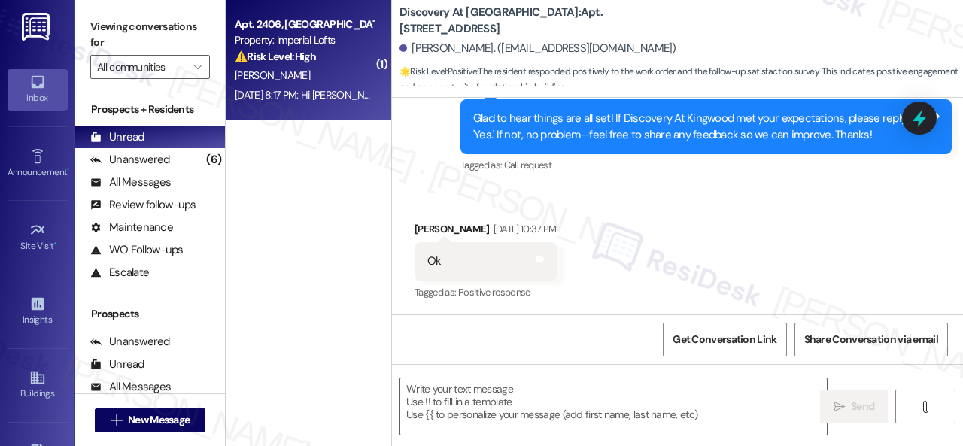
type textarea "Fetching suggested responses. Please feel free to read through the conversation…"
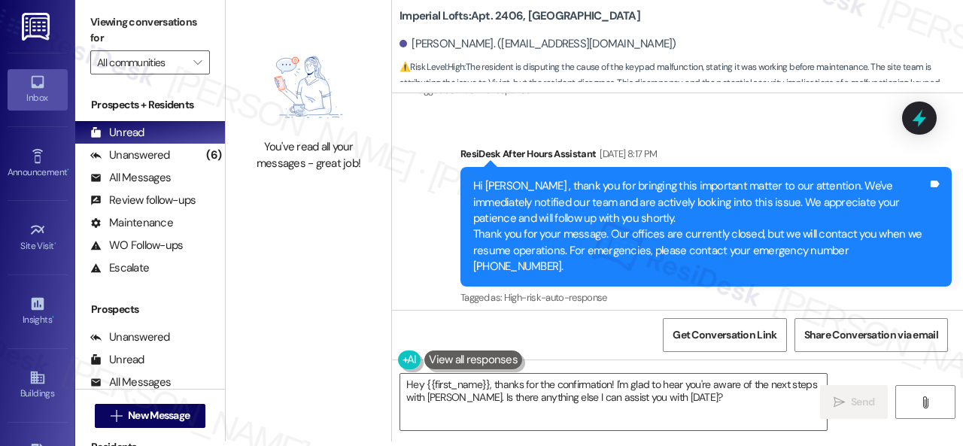
scroll to position [4406, 0]
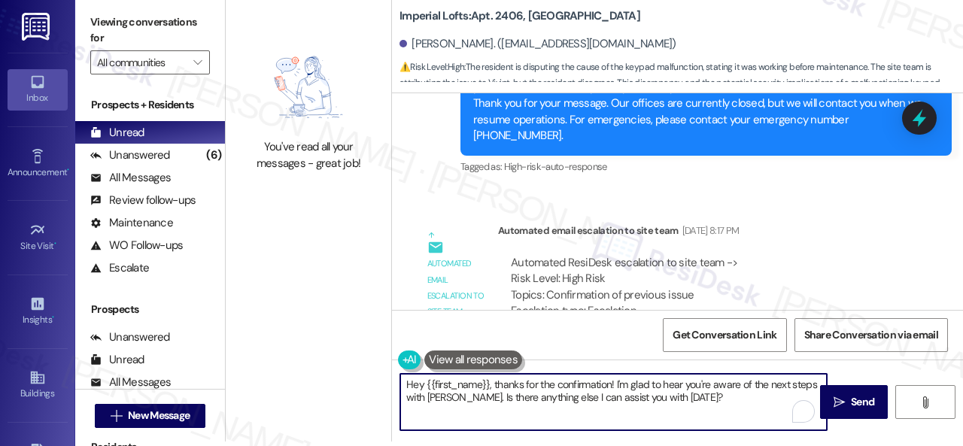
drag, startPoint x: 680, startPoint y: 398, endPoint x: 225, endPoint y: 325, distance: 461.0
click at [220, 338] on div "Viewing conversations for All communities  Prospects + Residents Unread (0) Un…" at bounding box center [519, 218] width 888 height 446
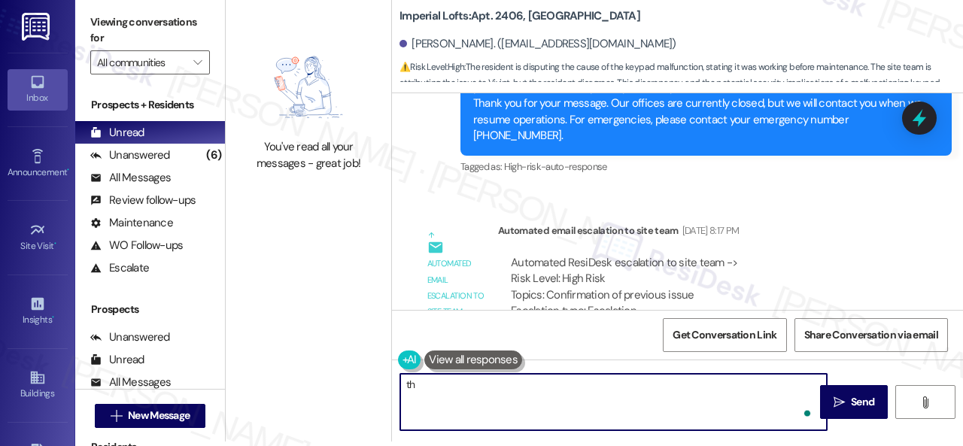
type textarea "t"
type textarea "Thanks."
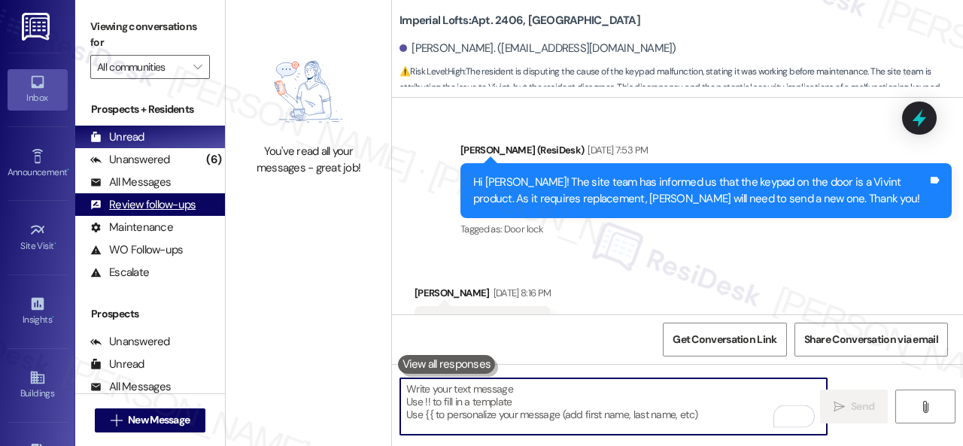
scroll to position [4012, 0]
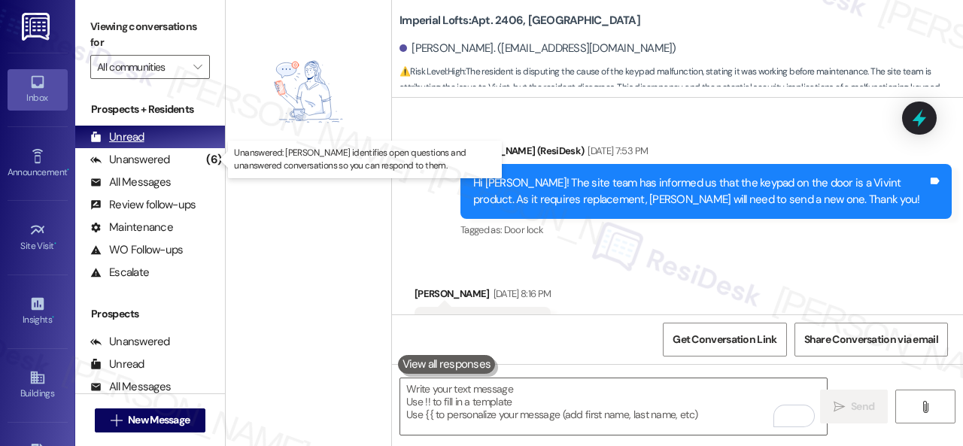
drag, startPoint x: 153, startPoint y: 156, endPoint x: 211, endPoint y: 144, distance: 59.0
click at [153, 155] on div "Unanswered" at bounding box center [130, 160] width 80 height 16
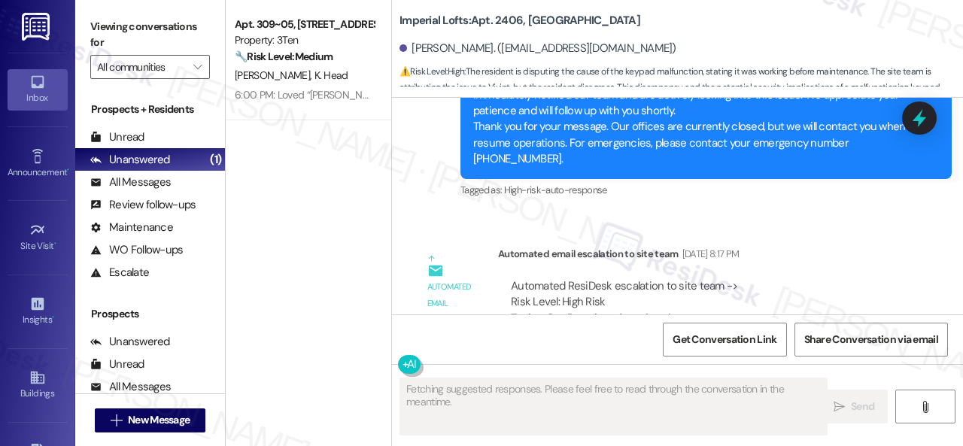
scroll to position [4388, 0]
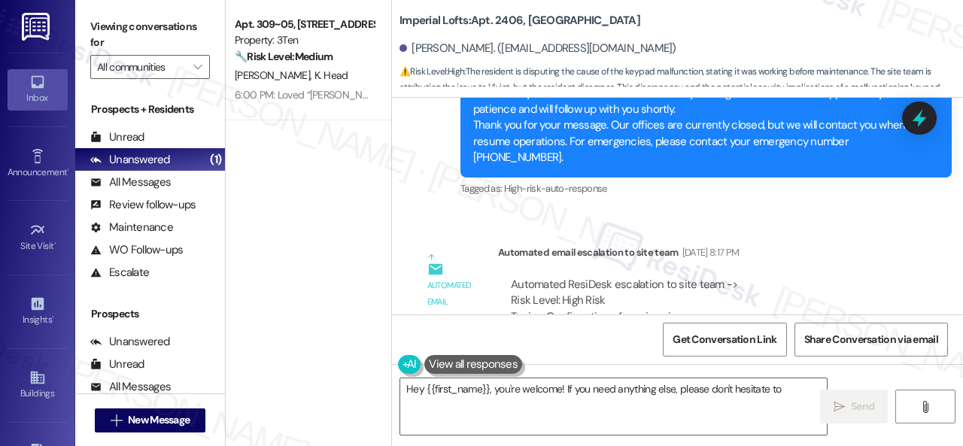
type textarea "Hey {{first_name}}, you're welcome! If you need anything else, please don't hes…"
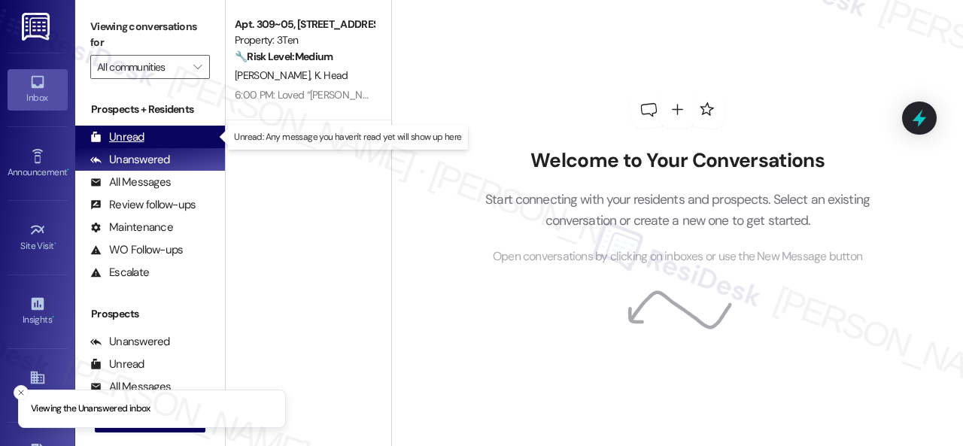
click at [134, 144] on div "Unread" at bounding box center [117, 137] width 54 height 16
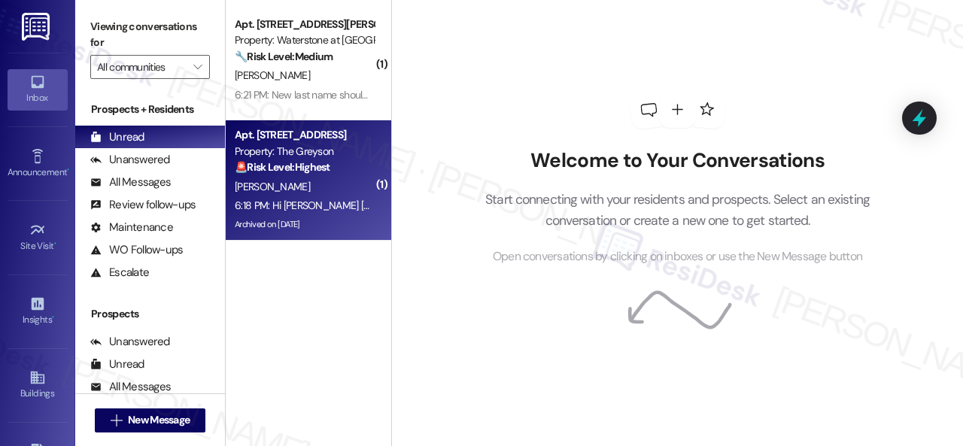
click at [352, 189] on div "[PERSON_NAME]" at bounding box center [304, 187] width 142 height 19
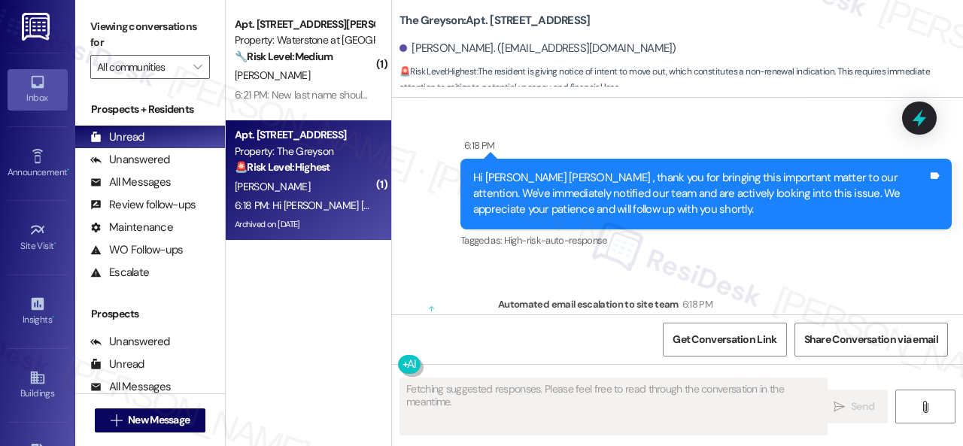
scroll to position [16045, 0]
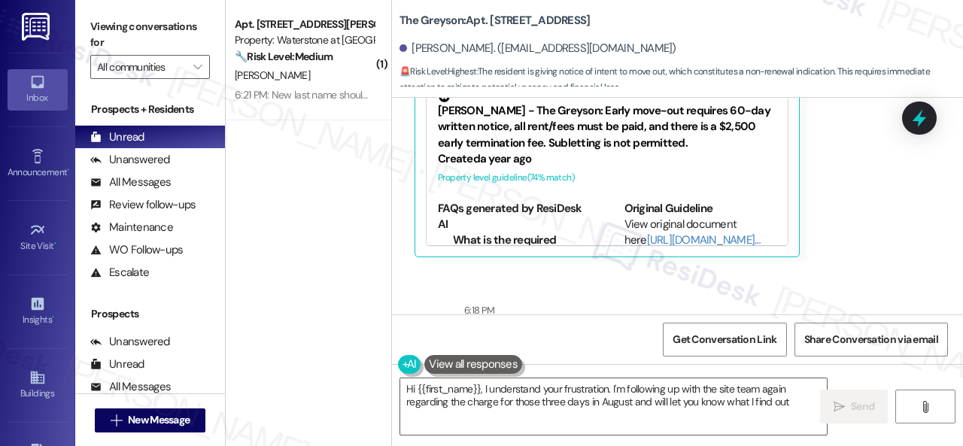
type textarea "Hi {{first_name}}, I understand your frustration. I'm following up with the sit…"
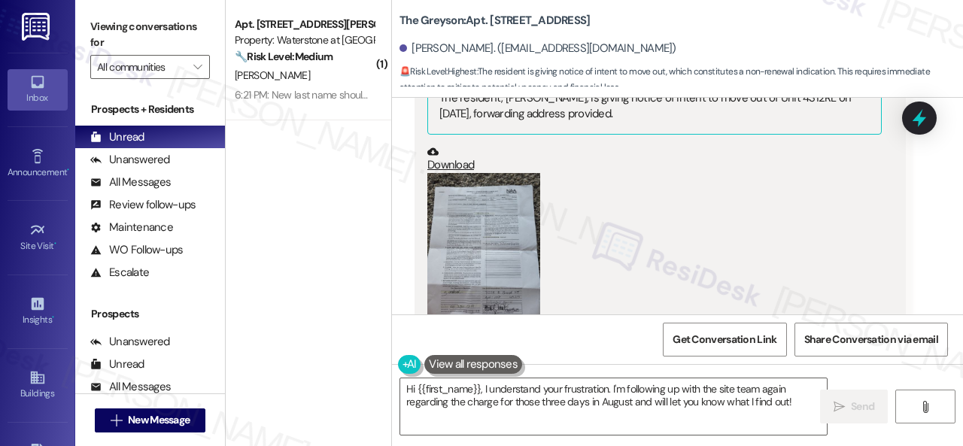
scroll to position [15594, 0]
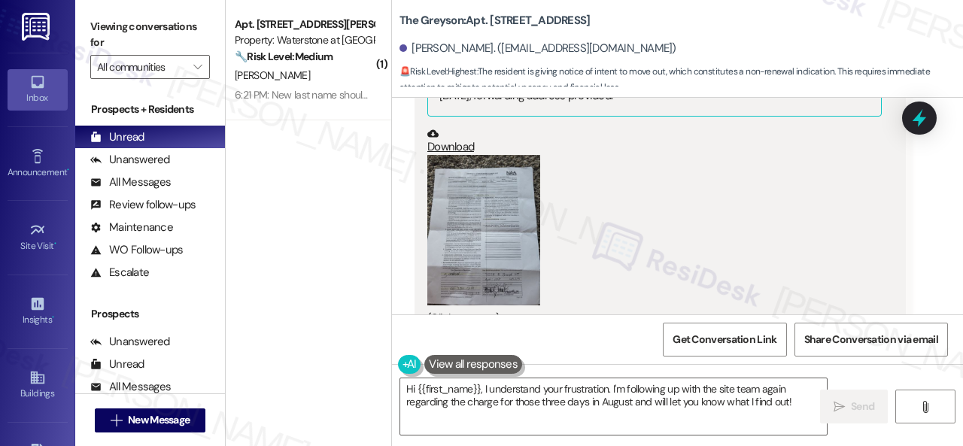
click at [530, 254] on button "Zoom image" at bounding box center [483, 230] width 113 height 150
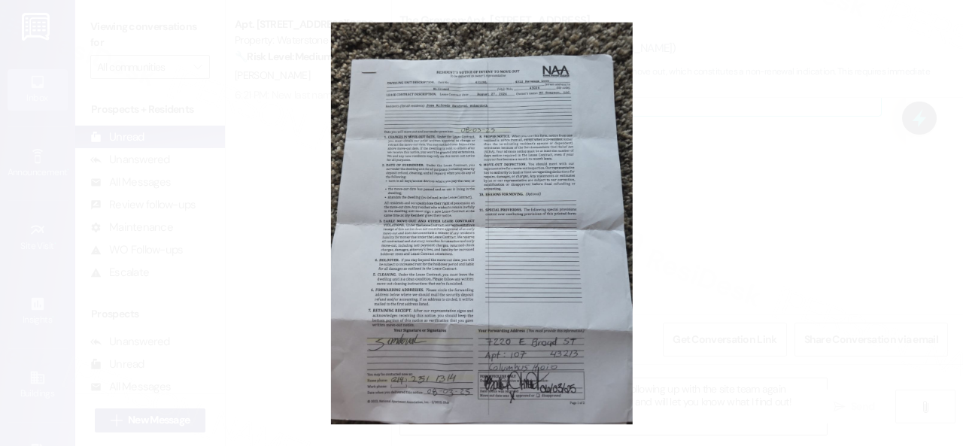
click at [551, 238] on button "Unzoom image" at bounding box center [481, 223] width 963 height 446
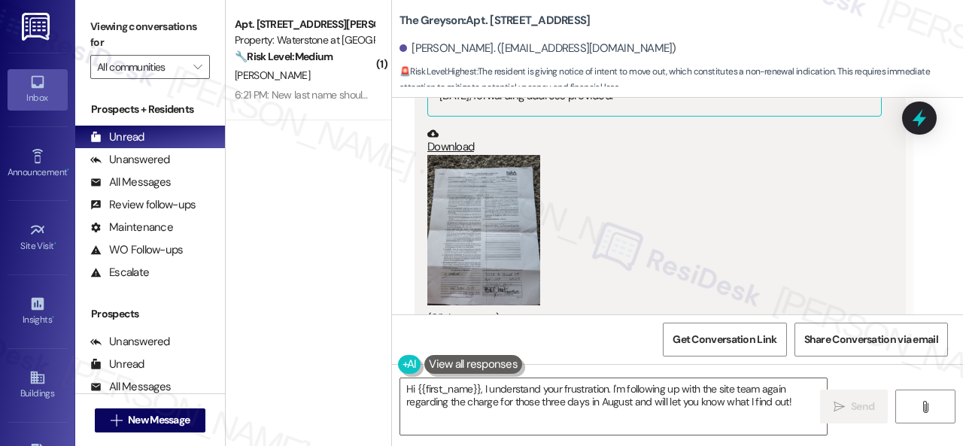
click at [527, 235] on button "Zoom image" at bounding box center [483, 230] width 113 height 150
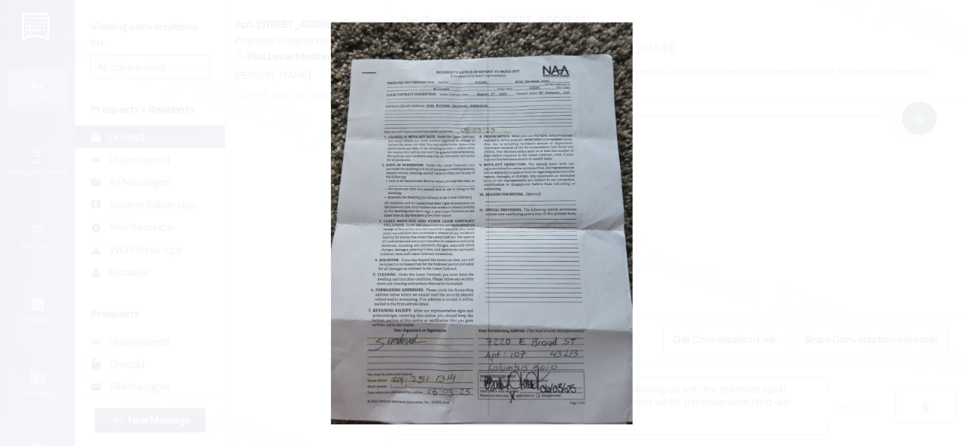
click at [796, 259] on button "Unzoom image" at bounding box center [481, 223] width 963 height 446
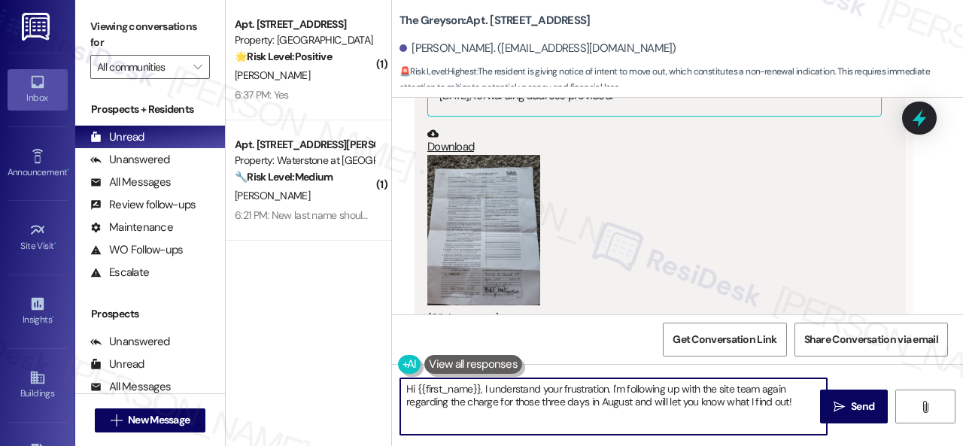
drag, startPoint x: 405, startPoint y: 390, endPoint x: 962, endPoint y: 475, distance: 564.0
click at [962, 445] on html "Inbox Go to Inbox Announcement • Send A Text Announcement Site Visit • Go to Si…" at bounding box center [481, 223] width 963 height 446
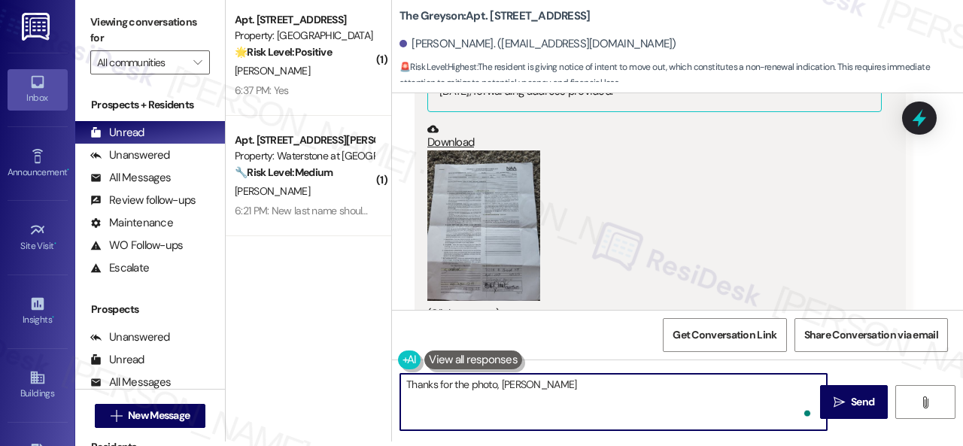
type textarea "Thanks for the photo, Jose."
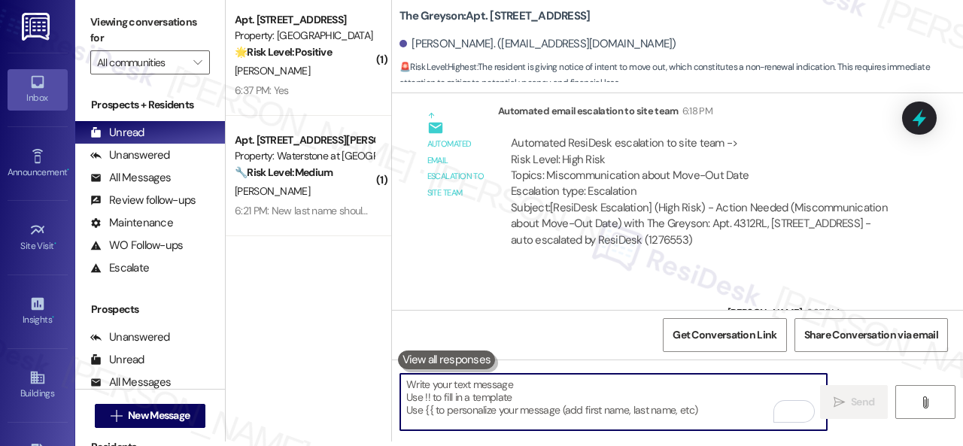
scroll to position [16301, 0]
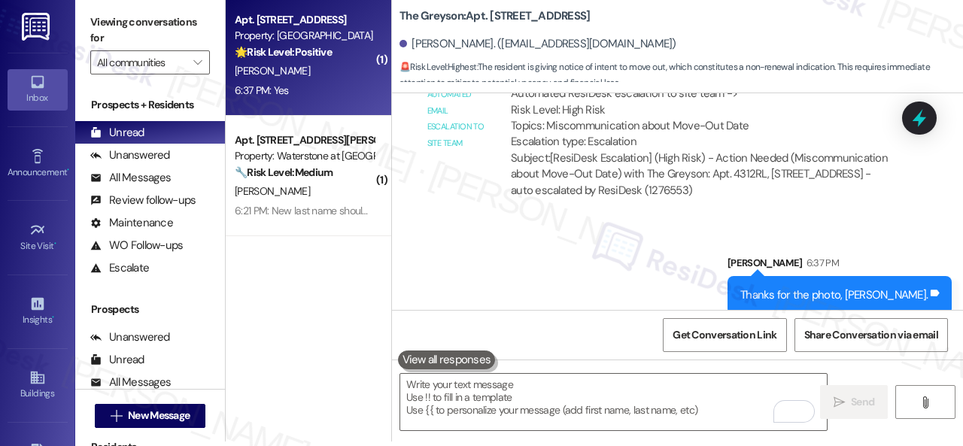
click at [311, 88] on div "6:37 PM: Yes 6:37 PM: Yes" at bounding box center [304, 90] width 142 height 19
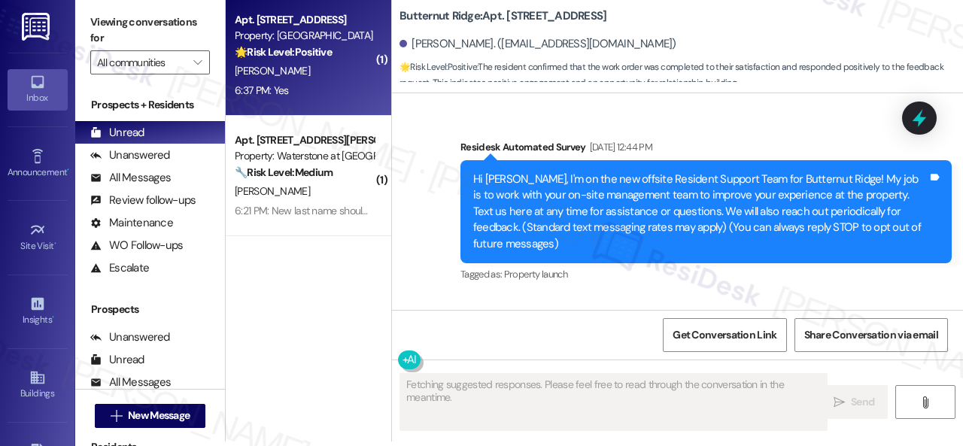
type textarea "Fetching suggested responses. Please feel free to read through the conversation…"
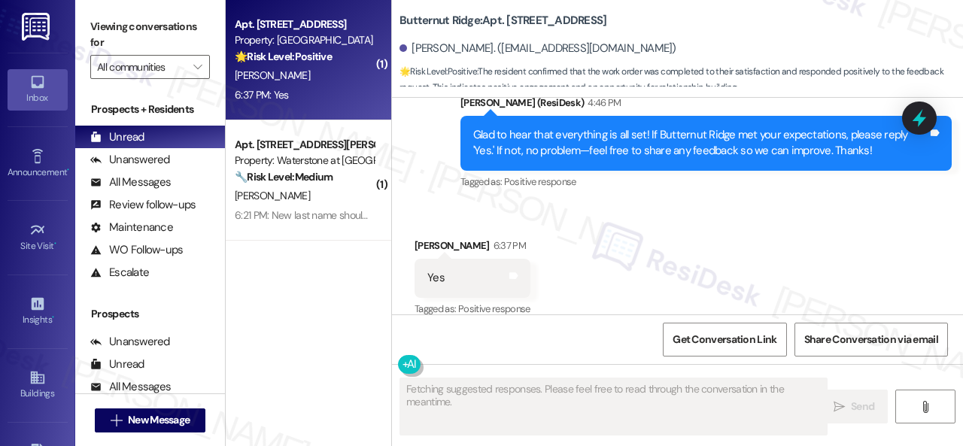
scroll to position [3410, 0]
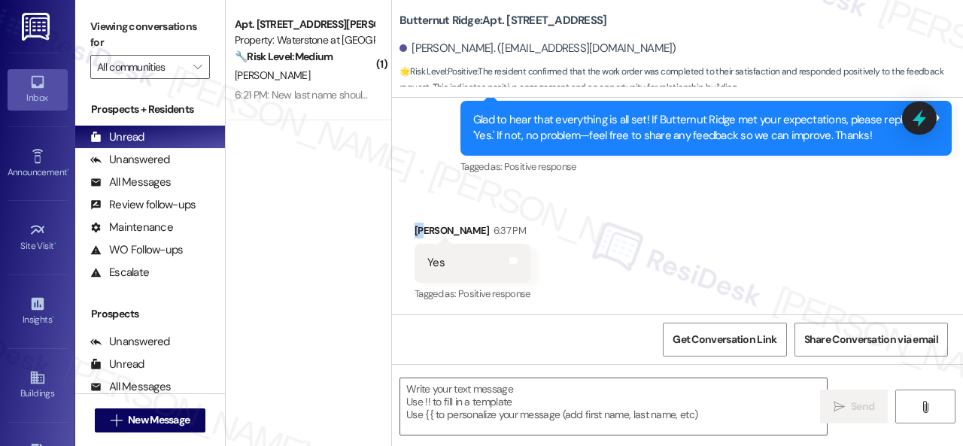
drag, startPoint x: 425, startPoint y: 200, endPoint x: 509, endPoint y: 364, distance: 184.0
click at [426, 201] on div "Received via SMS Christine Bronson 6:37 PM Yes Tags and notes Tagged as: Positi…" at bounding box center [677, 252] width 571 height 127
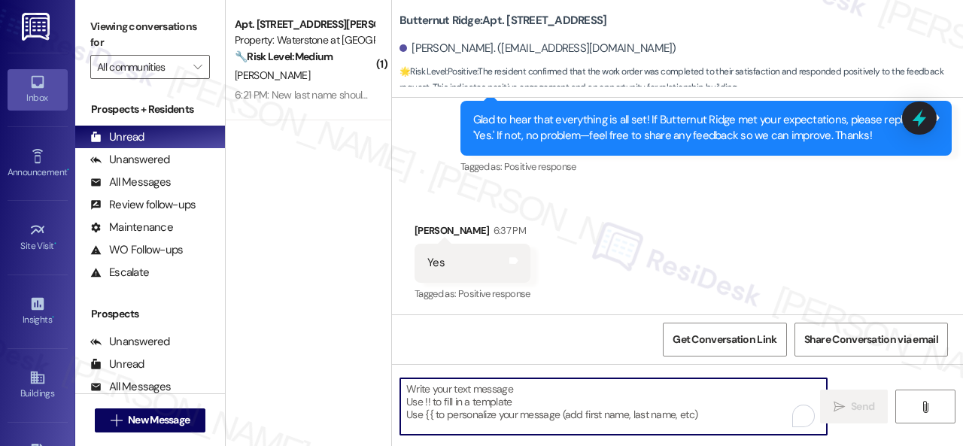
paste textarea "I'm glad you are satisfied with your home. Have you written a review for us bef…"
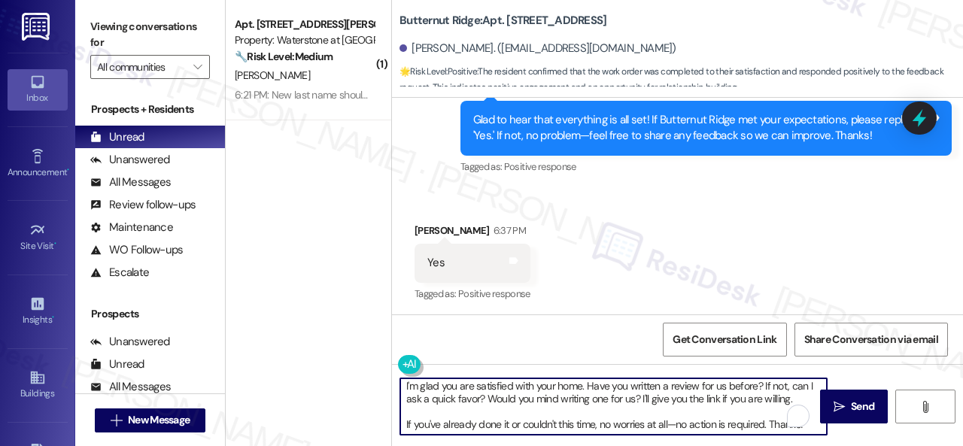
scroll to position [3, 0]
type textarea "I'm glad you are satisfied with your home. Have you written a review for us bef…"
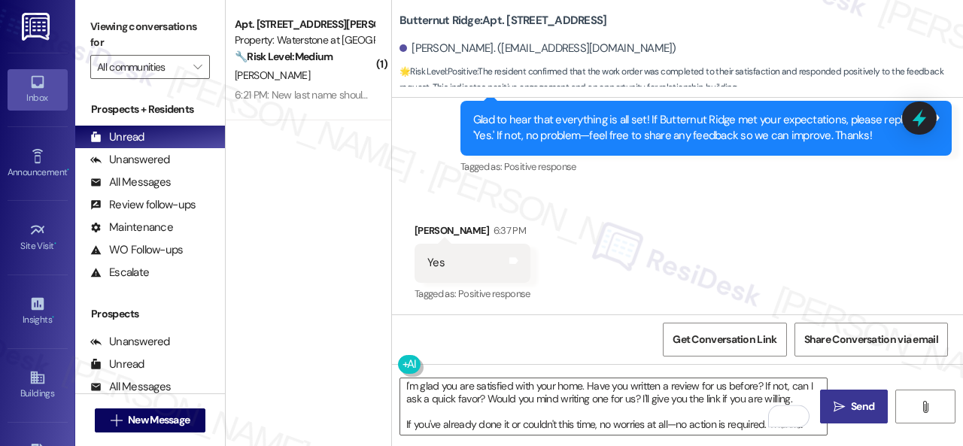
click at [851, 406] on span "Send" at bounding box center [862, 407] width 23 height 16
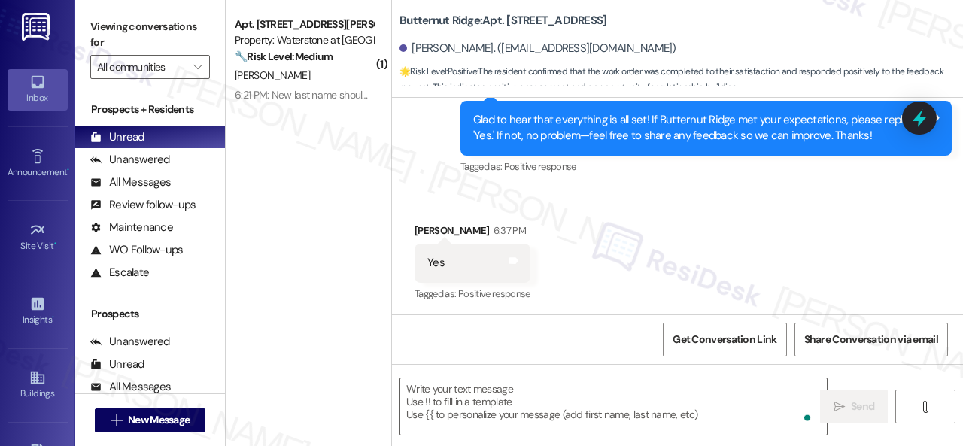
scroll to position [0, 0]
click at [426, 153] on div "Sent via SMS Sarah (ResiDesk) 4:46 PM Glad to hear that everything is all set! …" at bounding box center [677, 117] width 571 height 143
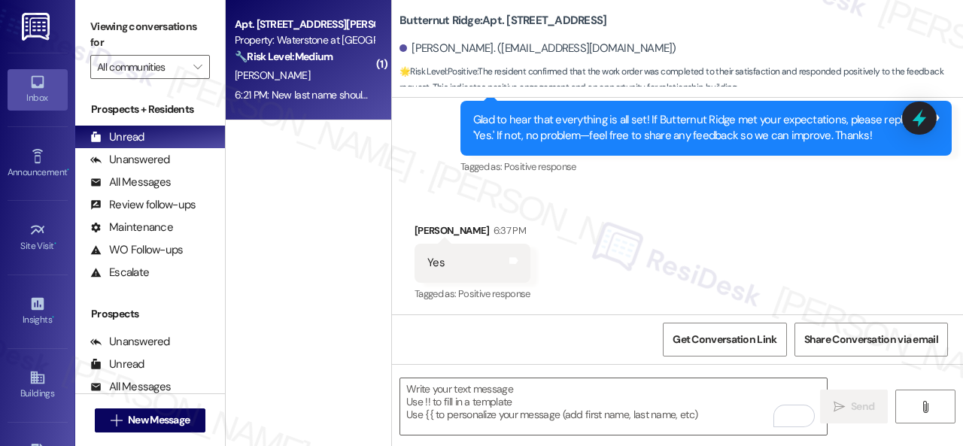
click at [320, 68] on div "M. Witkowska" at bounding box center [304, 75] width 142 height 19
type textarea "Fetching suggested responses. Please feel free to read through the conversation…"
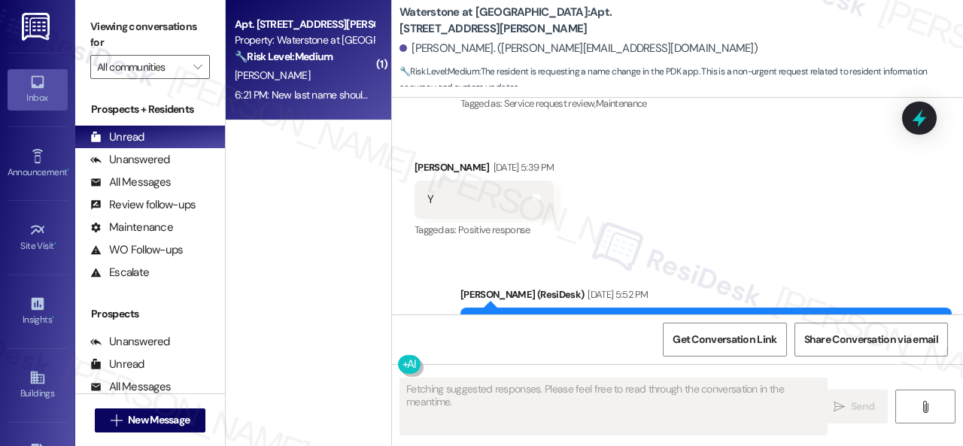
scroll to position [13143, 0]
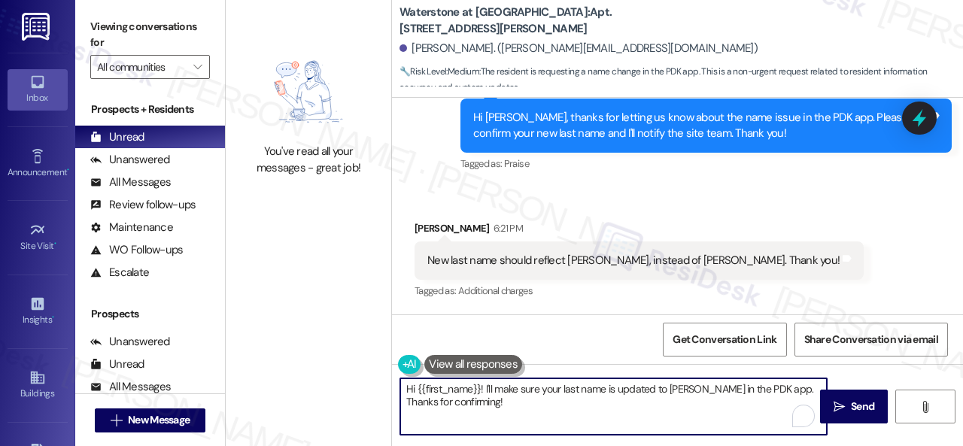
drag, startPoint x: 488, startPoint y: 402, endPoint x: 363, endPoint y: 368, distance: 128.9
click at [363, 368] on div "You've read all your messages - great job! Waterstone at Cinco Ranch: Apt. 1710…" at bounding box center [594, 223] width 737 height 446
type textarea "Thank you. I'll forward your request to the site team."
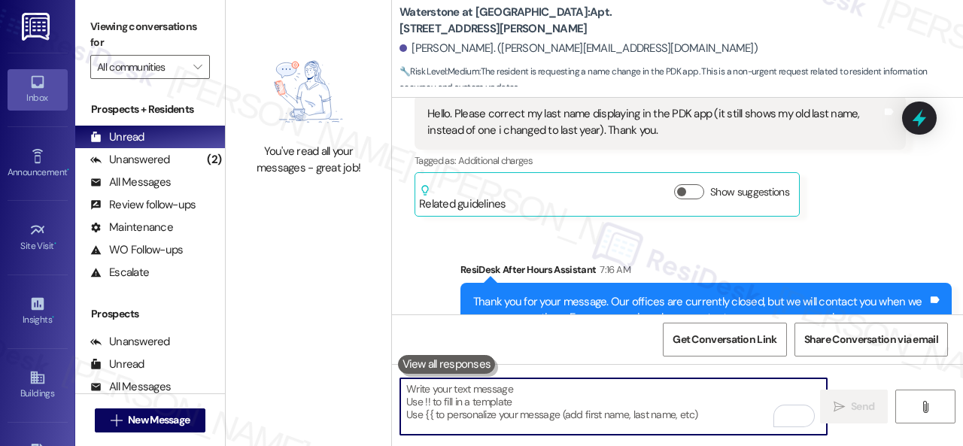
scroll to position [12767, 0]
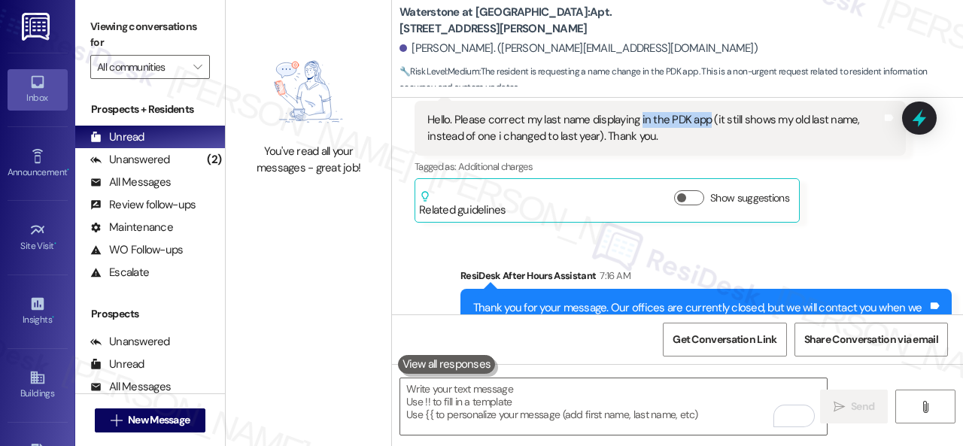
drag, startPoint x: 639, startPoint y: 150, endPoint x: 705, endPoint y: 151, distance: 65.5
click at [705, 144] on div "Hello. Please correct my last name displaying in the PDK app (it still shows my…" at bounding box center [654, 128] width 454 height 32
copy div "in the PDK app"
click at [864, 234] on div "Received via SMS Monika Witkowska Question 7:16 AM Hello. Please correct my las…" at bounding box center [660, 149] width 514 height 169
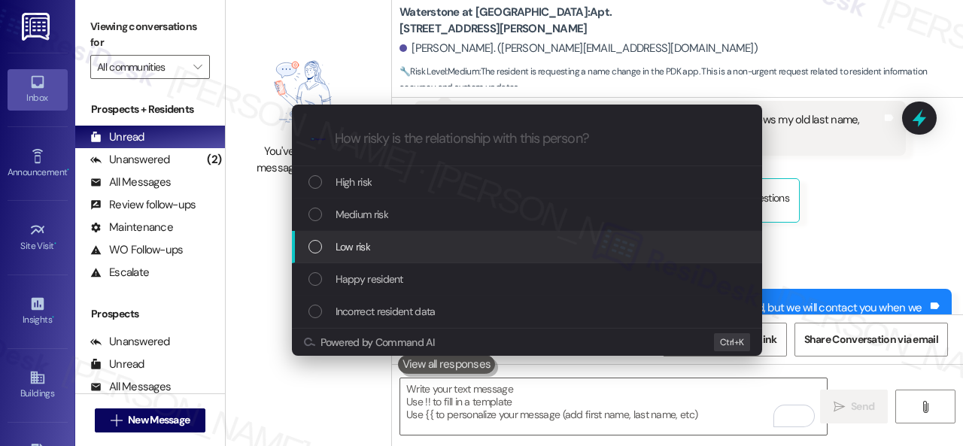
click at [365, 252] on span "Low risk" at bounding box center [353, 246] width 35 height 17
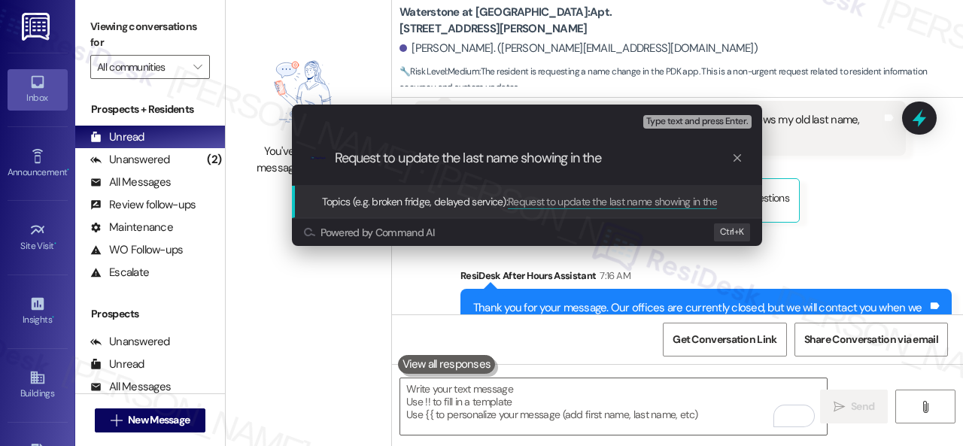
paste input "in the PDK app"
drag, startPoint x: 575, startPoint y: 156, endPoint x: 607, endPoint y: 156, distance: 32.3
click at [607, 156] on input "Request to update the last name showing in the in the PDK app" at bounding box center [533, 158] width 396 height 16
click at [668, 160] on input "Request to update the last name showing in the PDK app" at bounding box center [533, 158] width 396 height 16
type input "Request to update the last name showing in the PDK app."
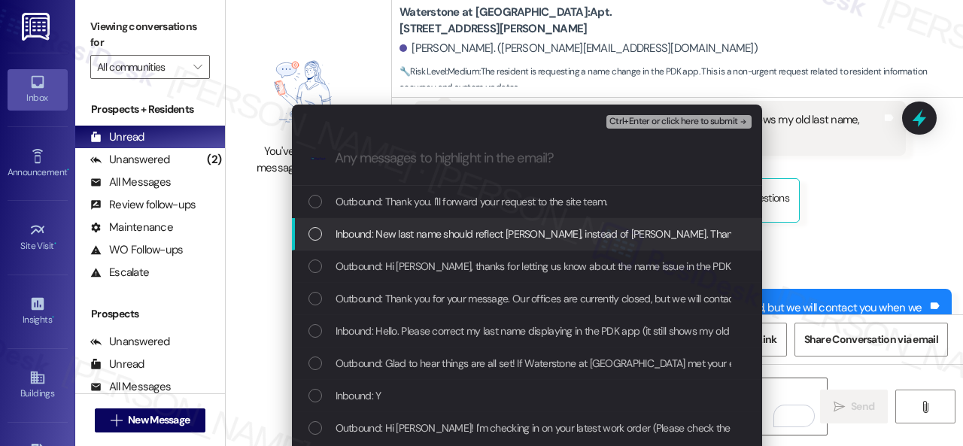
click at [501, 226] on span "Inbound: New last name should reflect Witkowska, instead of Latigo. Thank you!" at bounding box center [547, 234] width 423 height 17
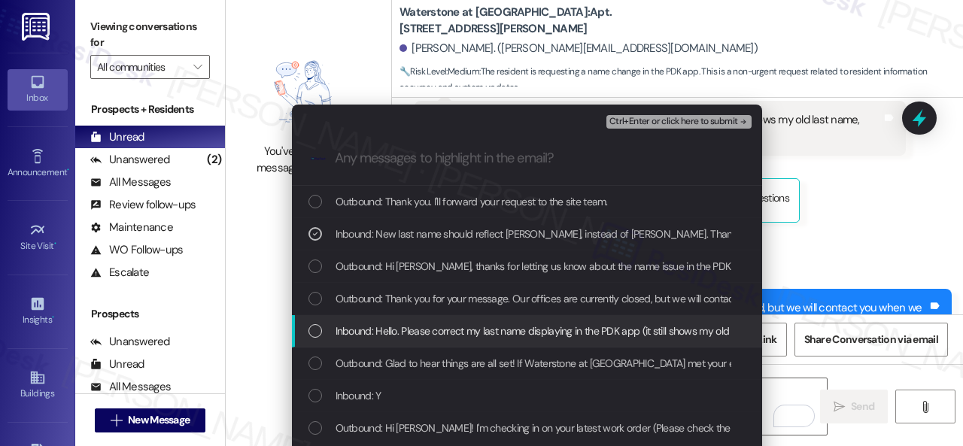
click at [494, 333] on span "Inbound: Hello. Please correct my last name displaying in the PDK app (it still…" at bounding box center [664, 331] width 656 height 17
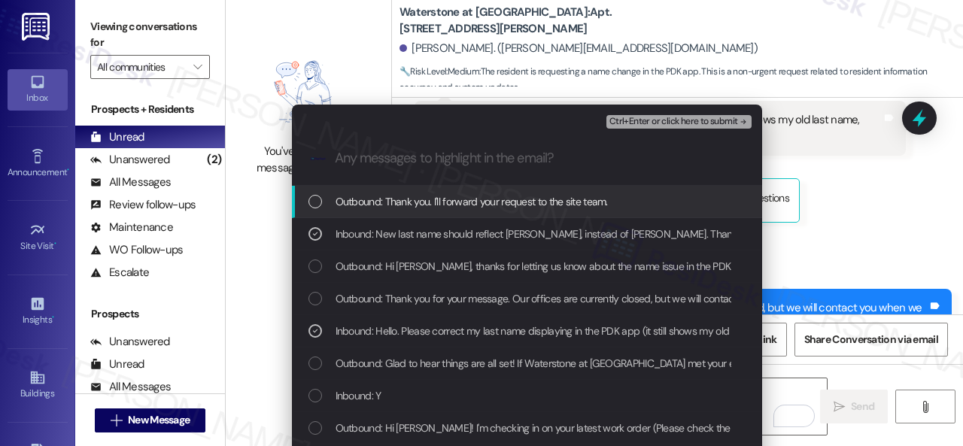
click at [712, 117] on span "Ctrl+Enter or click here to submit" at bounding box center [673, 122] width 129 height 11
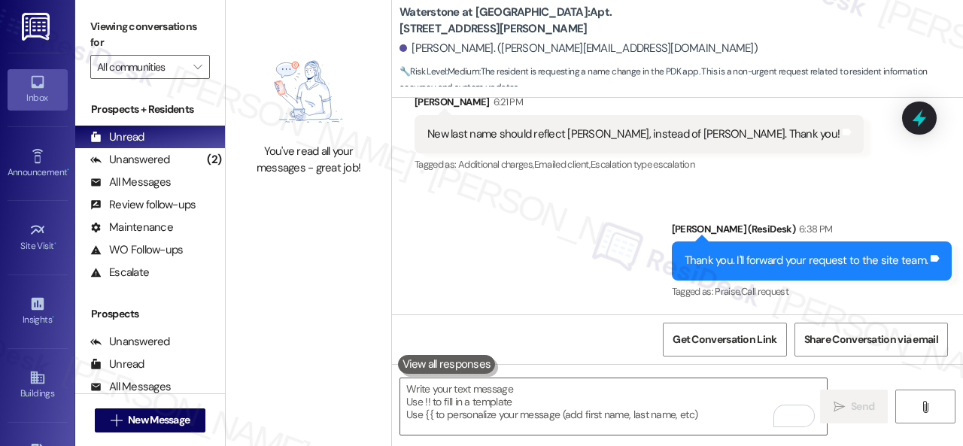
scroll to position [13272, 0]
click at [135, 159] on div "Unanswered" at bounding box center [130, 160] width 80 height 16
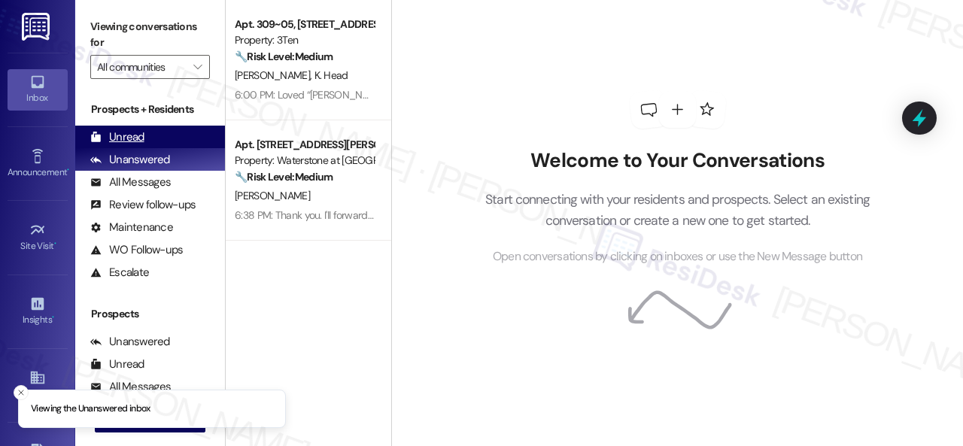
click at [117, 130] on div "Unread" at bounding box center [117, 137] width 54 height 16
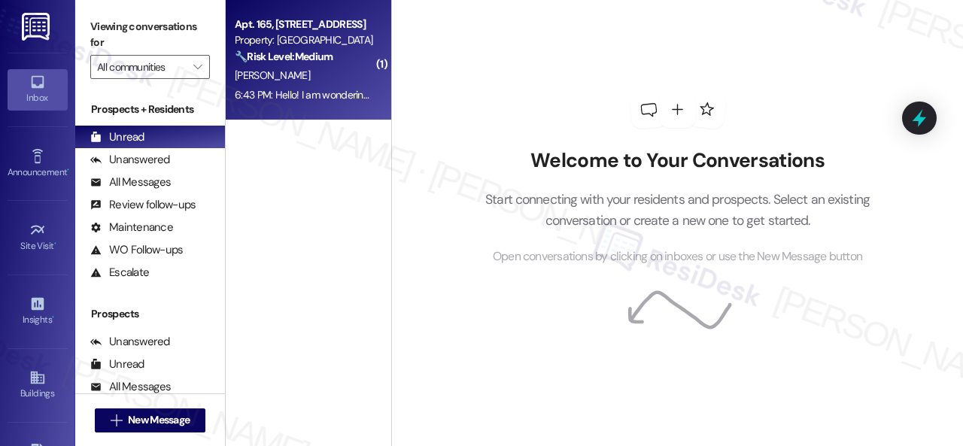
click at [325, 90] on div "6:43 PM: Hello! I am wondering when the laundry room on the 100's side will be …" at bounding box center [454, 95] width 439 height 14
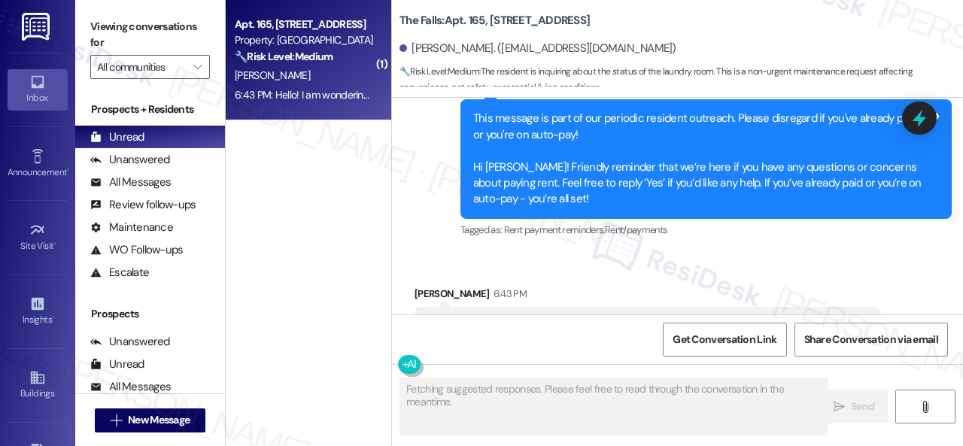
scroll to position [3444, 0]
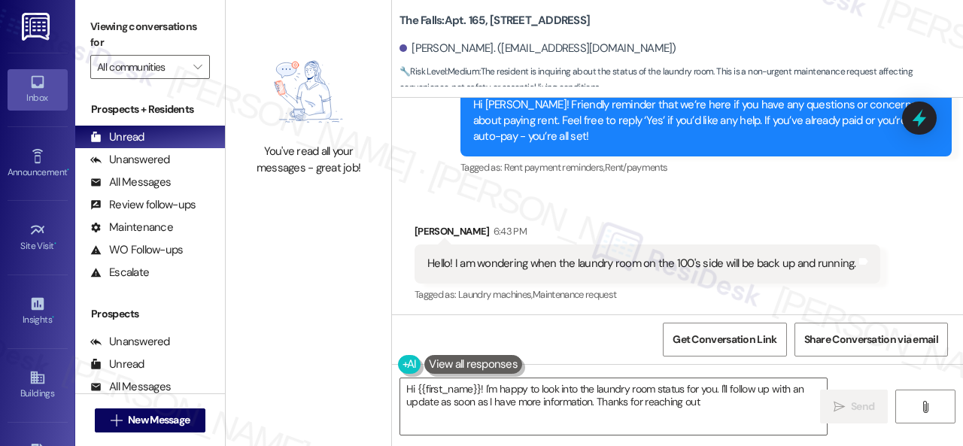
type textarea "Hi {{first_name}}! I'm happy to look into the laundry room status for you. I'll…"
click at [746, 412] on textarea "Hi {{first_name}}! I'm happy to look into the laundry room status for you. I'll…" at bounding box center [613, 406] width 427 height 56
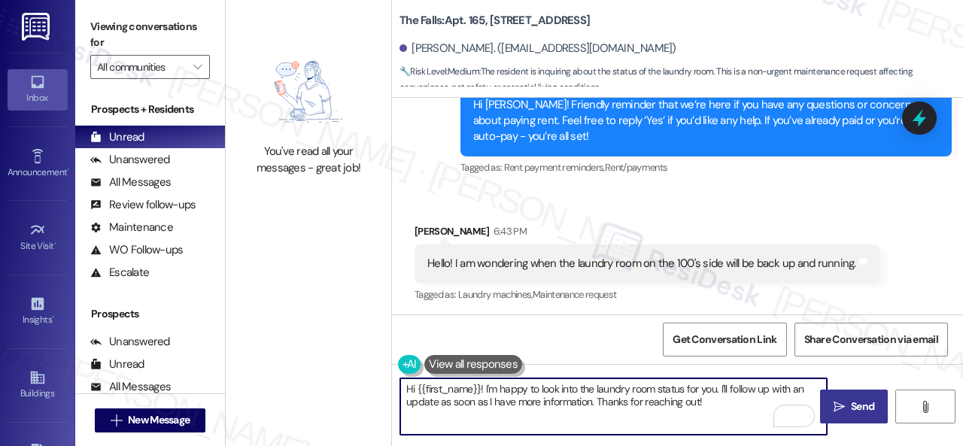
click at [837, 399] on span " Send" at bounding box center [854, 407] width 47 height 16
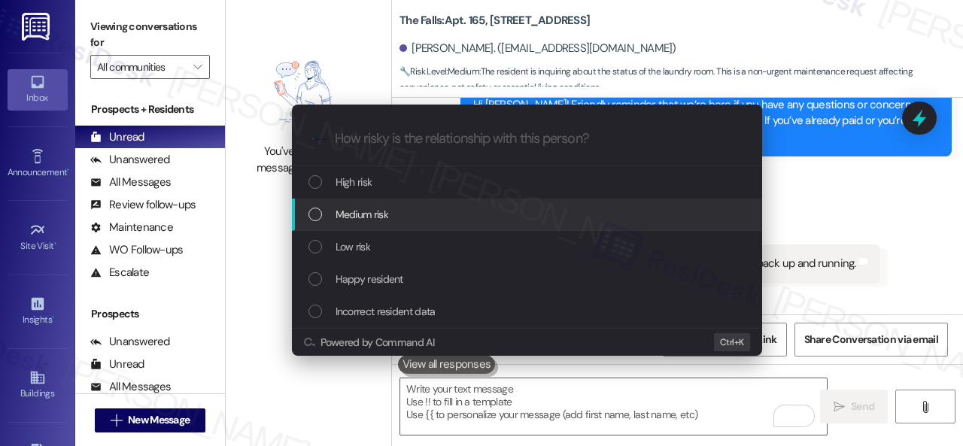
click at [355, 215] on span "Medium risk" at bounding box center [362, 214] width 53 height 17
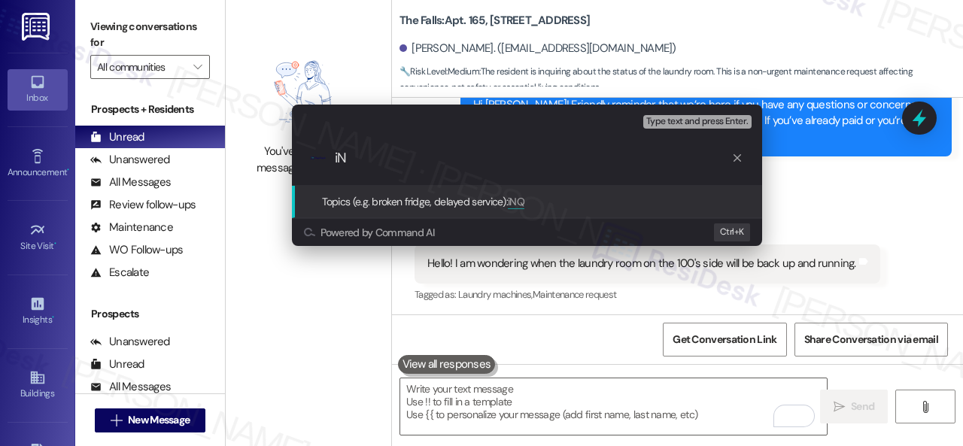
type input "i"
type input "I"
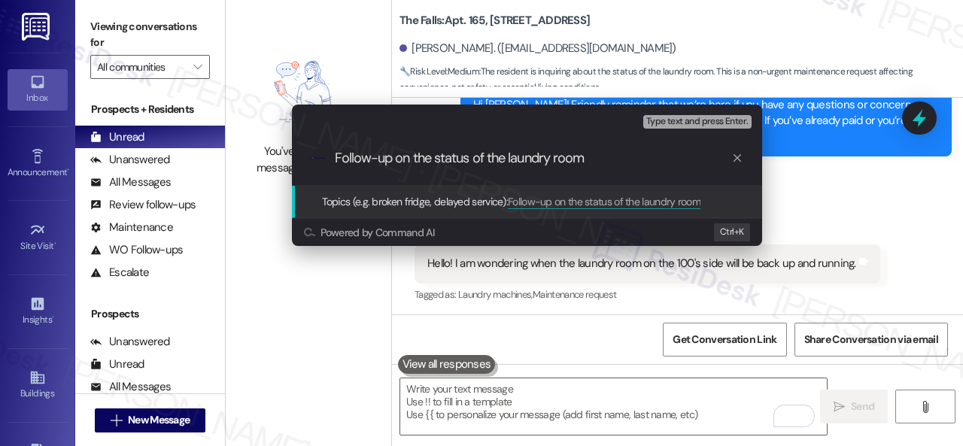
type input "Follow-up on the status of the laundry room."
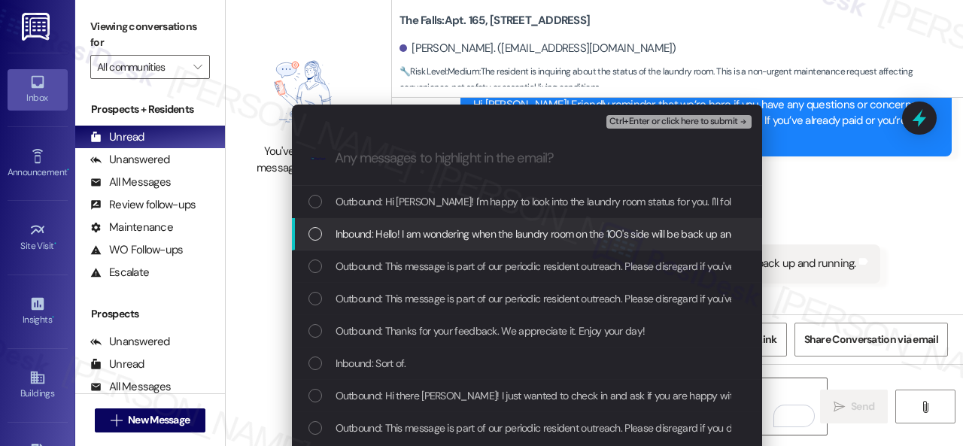
click at [406, 226] on span "Inbound: Hello! I am wondering when the laundry room on the 100's side will be …" at bounding box center [555, 234] width 439 height 17
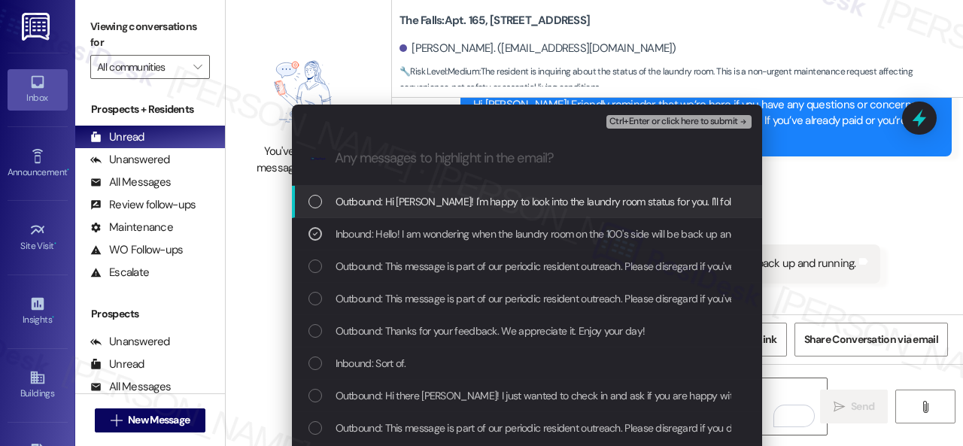
click at [635, 123] on span "Ctrl+Enter or click here to submit" at bounding box center [673, 122] width 129 height 11
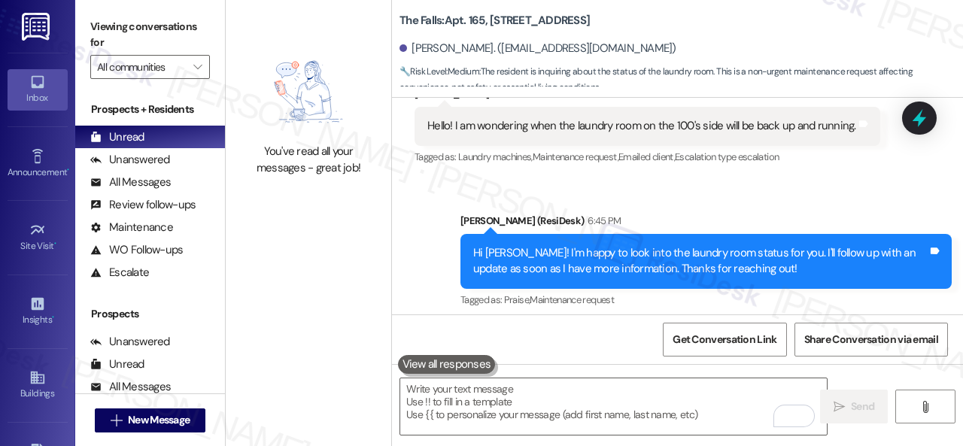
scroll to position [3589, 0]
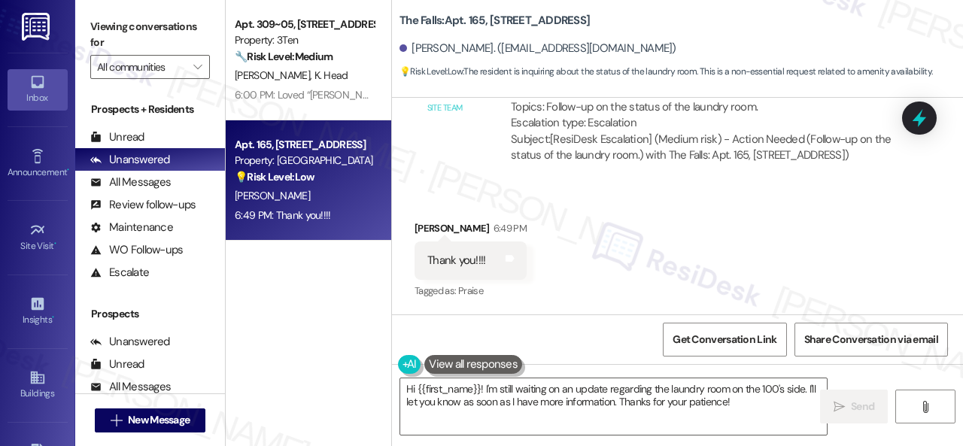
scroll to position [3917, 0]
click at [394, 375] on div "Hi {{first_name}}! I'm still waiting on an update regarding the laundry room on…" at bounding box center [677, 420] width 571 height 113
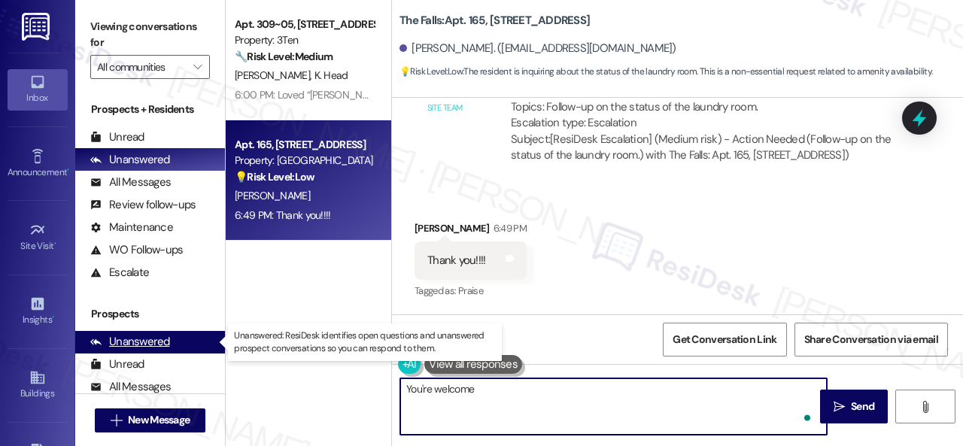
type textarea "You're welcome!"
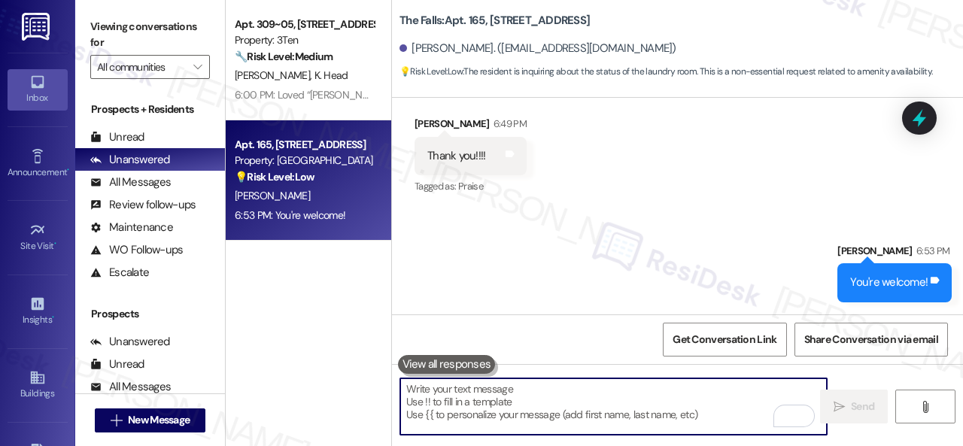
scroll to position [5, 0]
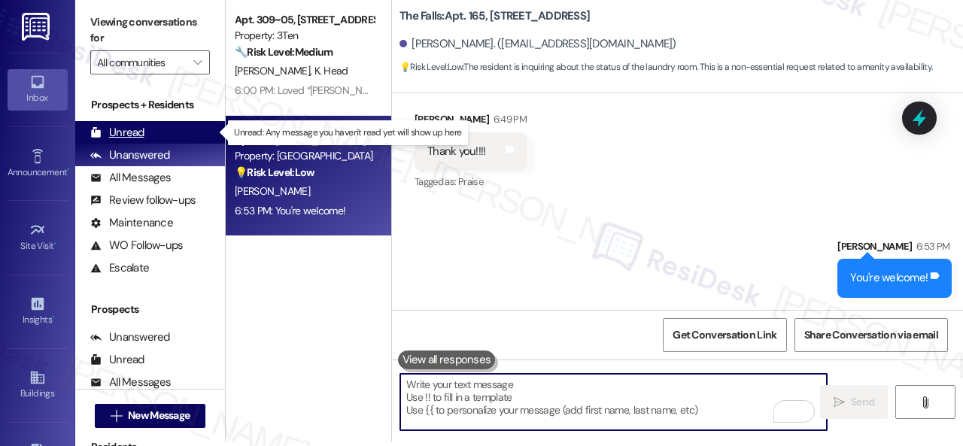
click at [128, 135] on div "Unread" at bounding box center [117, 133] width 54 height 16
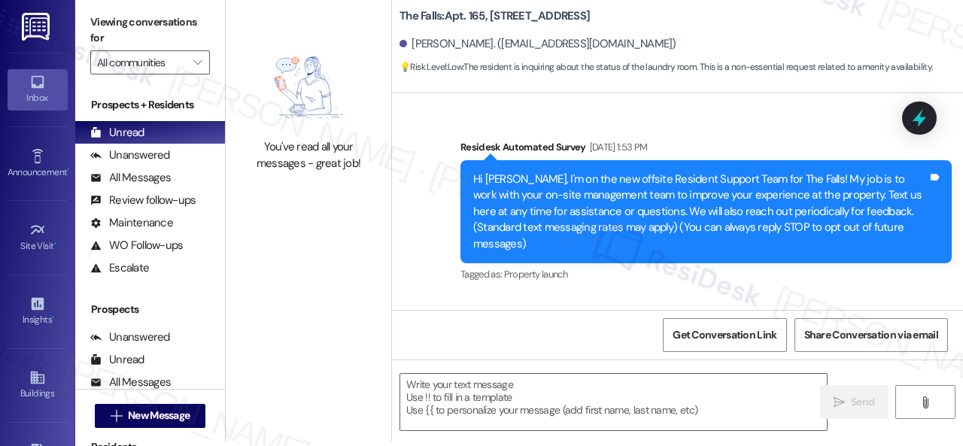
type textarea "Fetching suggested responses. Please feel free to read through the conversation…"
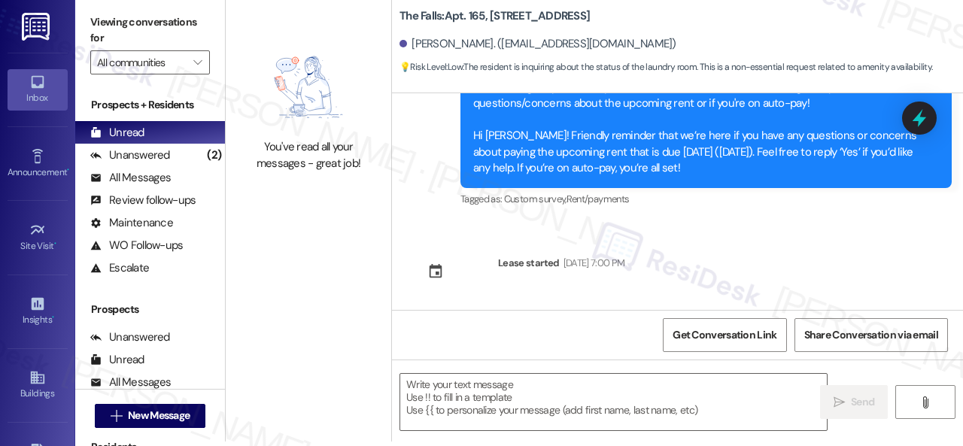
scroll to position [2465, 0]
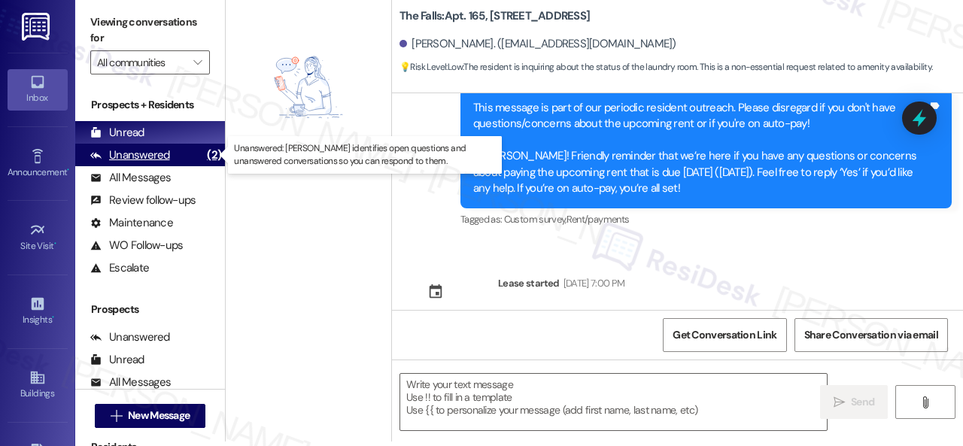
click at [159, 150] on div "Unanswered" at bounding box center [130, 155] width 80 height 16
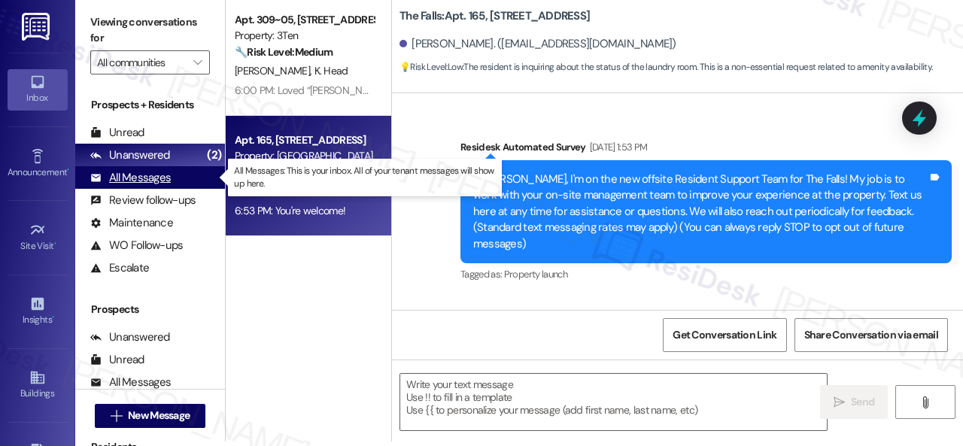
type textarea "Fetching suggested responses. Please feel free to read through the conversation…"
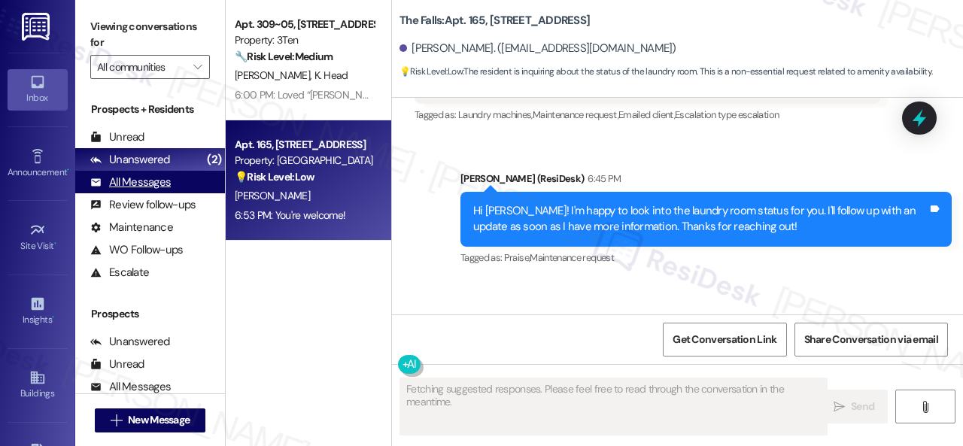
scroll to position [3916, 0]
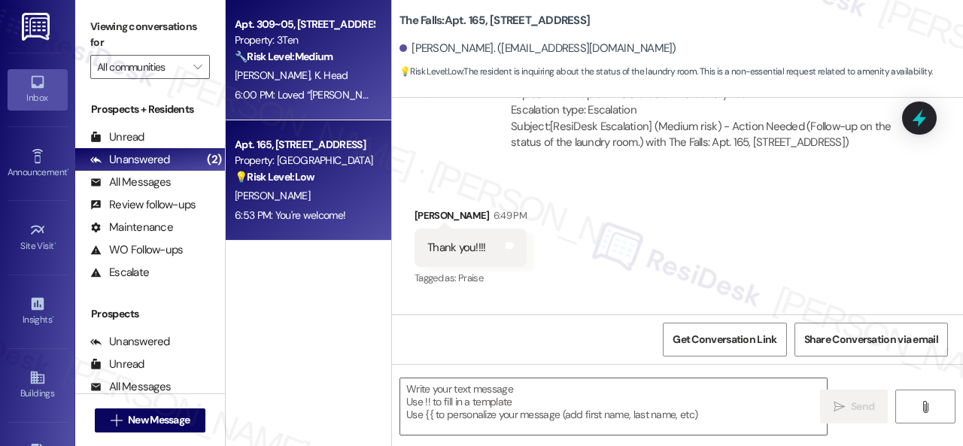
click at [327, 63] on strong "🔧 Risk Level: Medium" at bounding box center [284, 57] width 98 height 14
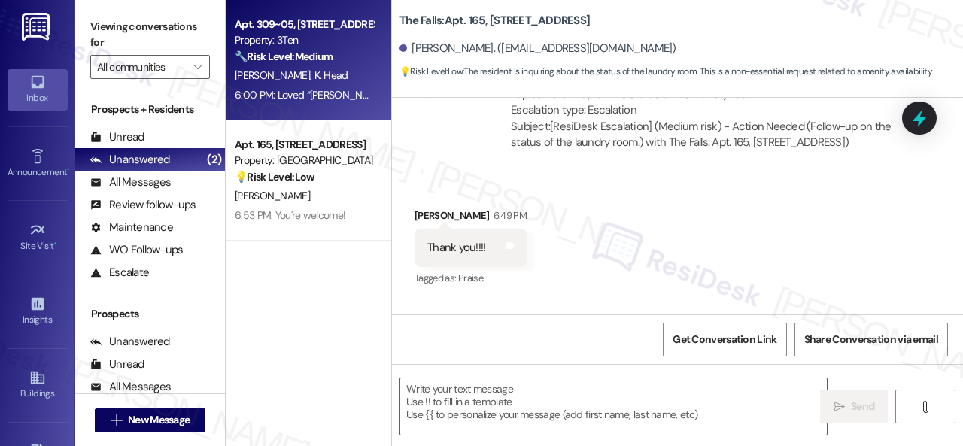
type textarea "Fetching suggested responses. Please feel free to read through the conversation…"
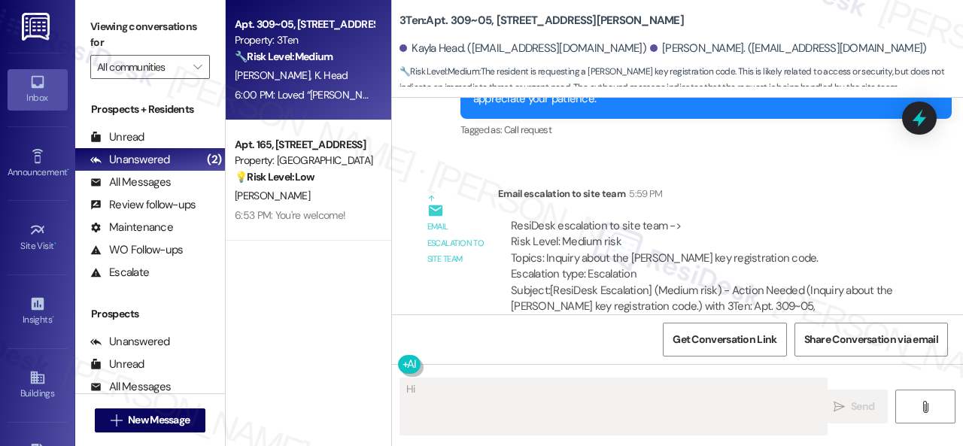
scroll to position [15647, 0]
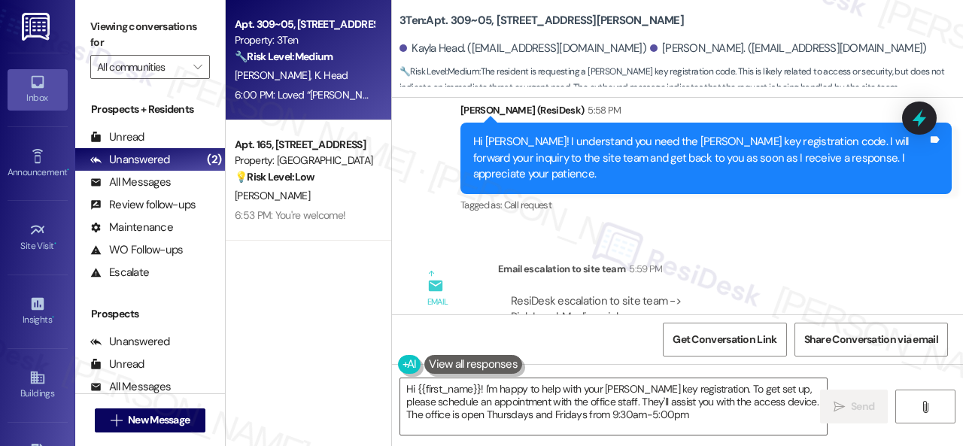
type textarea "Hi {{first_name}}! I'm happy to help with your [PERSON_NAME] key registration. …"
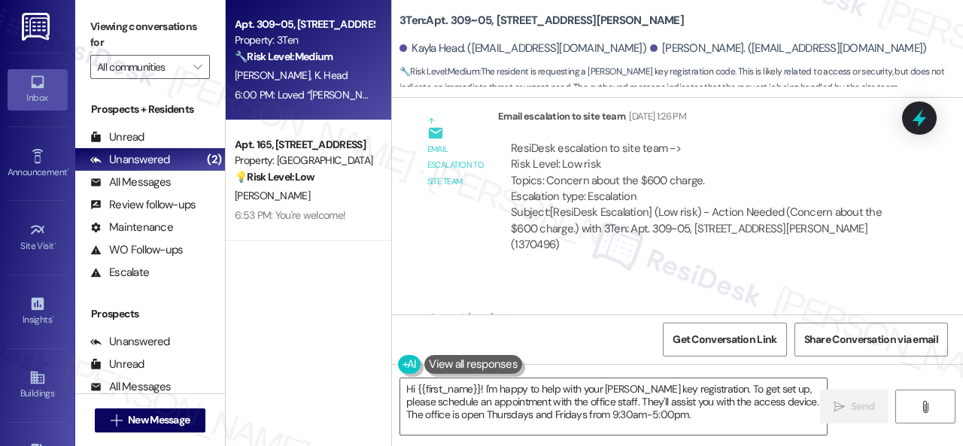
scroll to position [14293, 0]
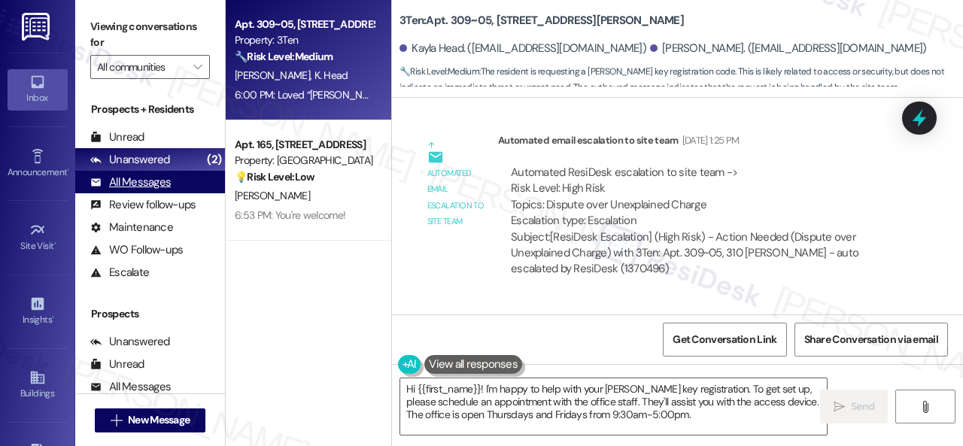
click at [132, 181] on div "All Messages" at bounding box center [130, 183] width 80 height 16
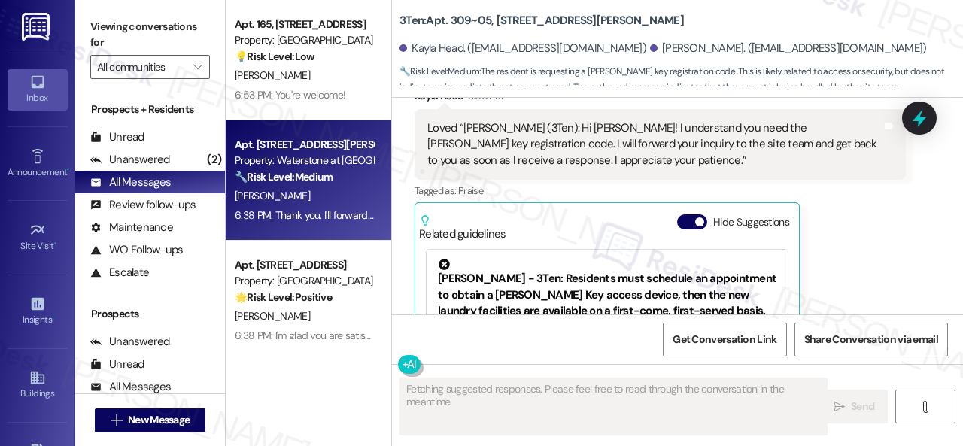
scroll to position [451, 0]
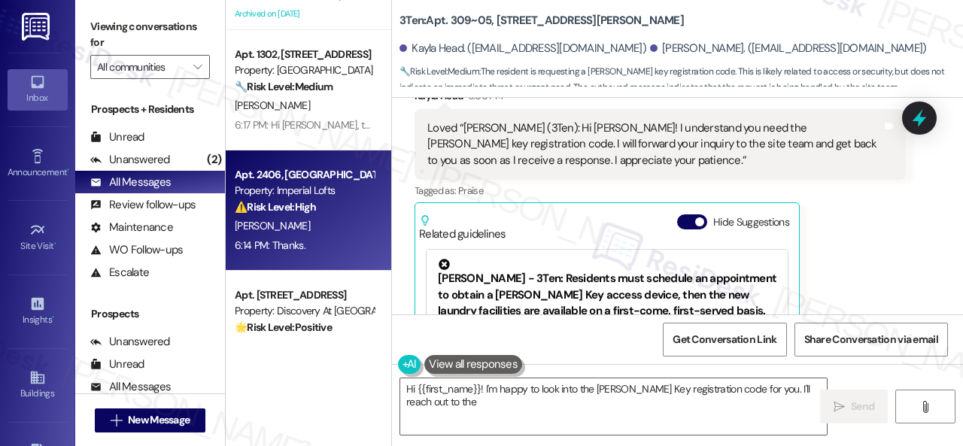
type textarea "Hi {{first_name}}! I'm happy to look into the [PERSON_NAME] Key registration co…"
click at [348, 221] on div "[PERSON_NAME]" at bounding box center [304, 226] width 142 height 19
type textarea "Fetching suggested responses. Please feel free to read through the conversation…"
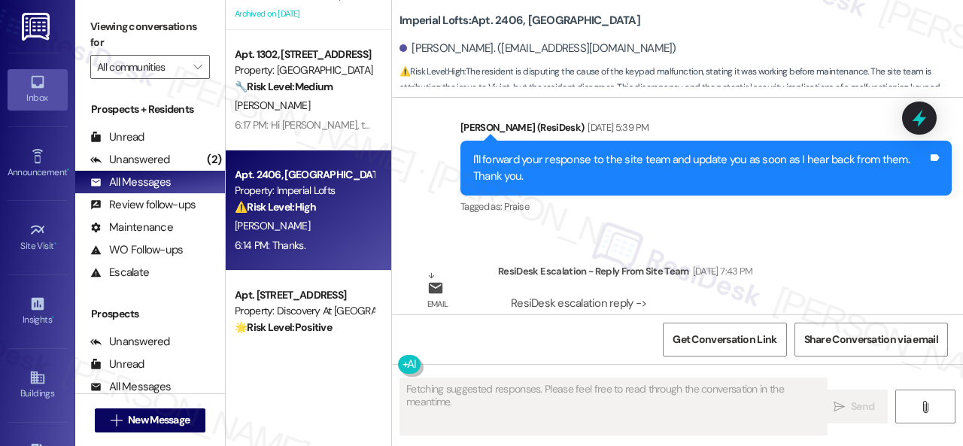
scroll to position [3636, 0]
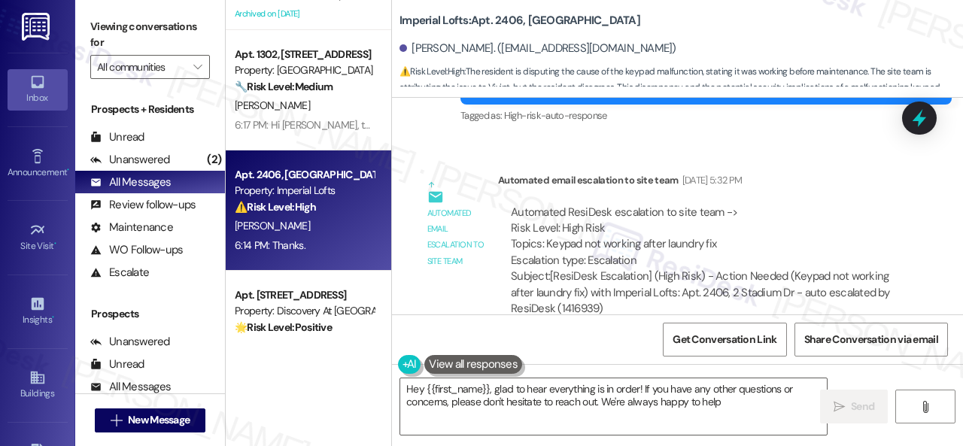
type textarea "Hey {{first_name}}, glad to hear everything is in order! If you have any other …"
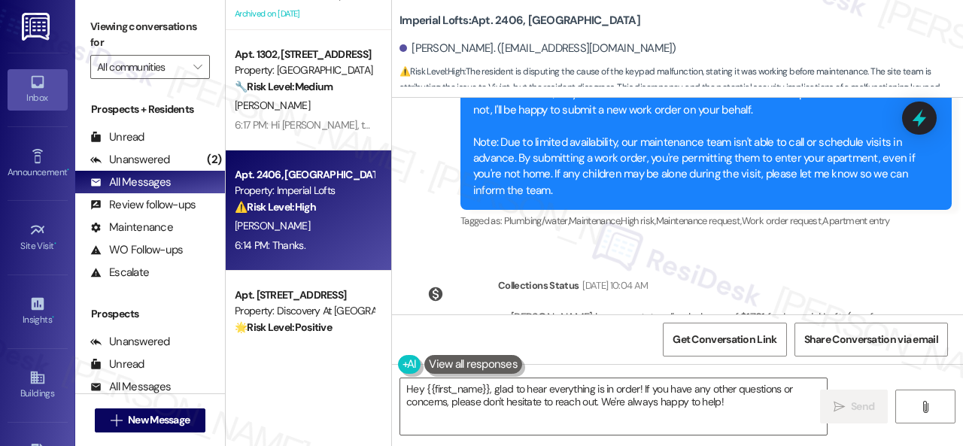
scroll to position [1229, 0]
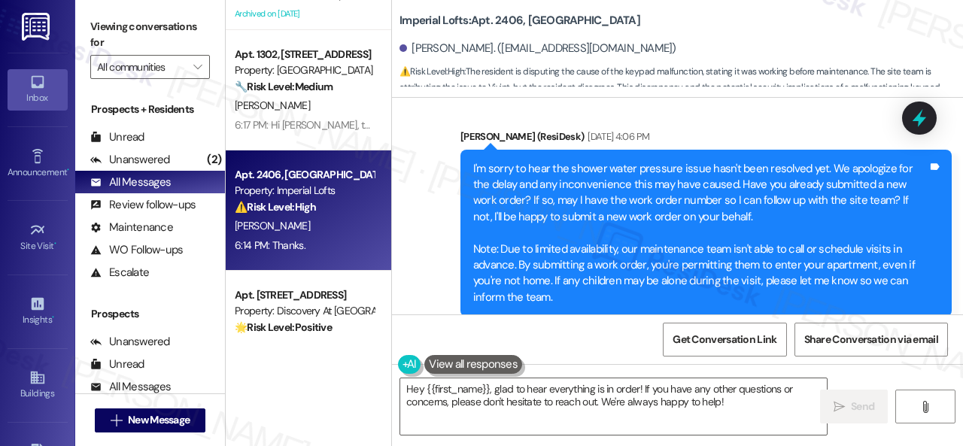
click at [444, 150] on div "Sent via SMS [PERSON_NAME] (ResiDesk) [DATE] 4:06 PM I'm sorry to hear the show…" at bounding box center [677, 223] width 571 height 256
click at [134, 162] on div "Unanswered" at bounding box center [130, 160] width 80 height 16
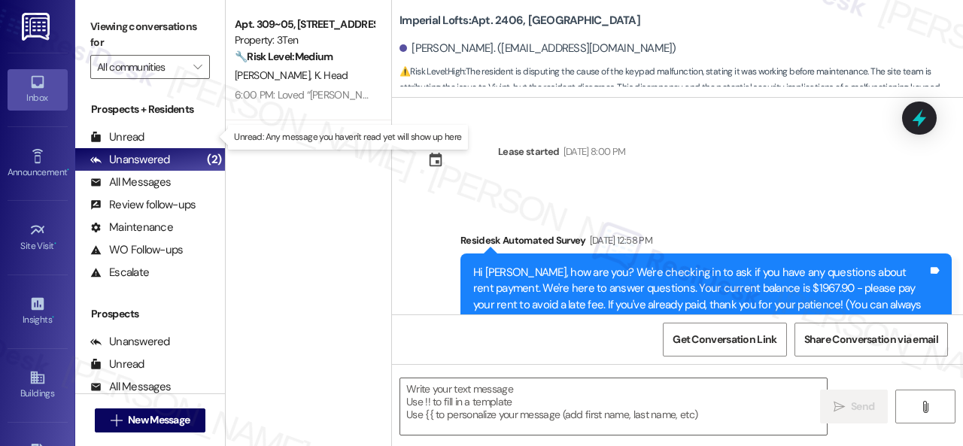
type textarea "Fetching suggested responses. Please feel free to read through the conversation…"
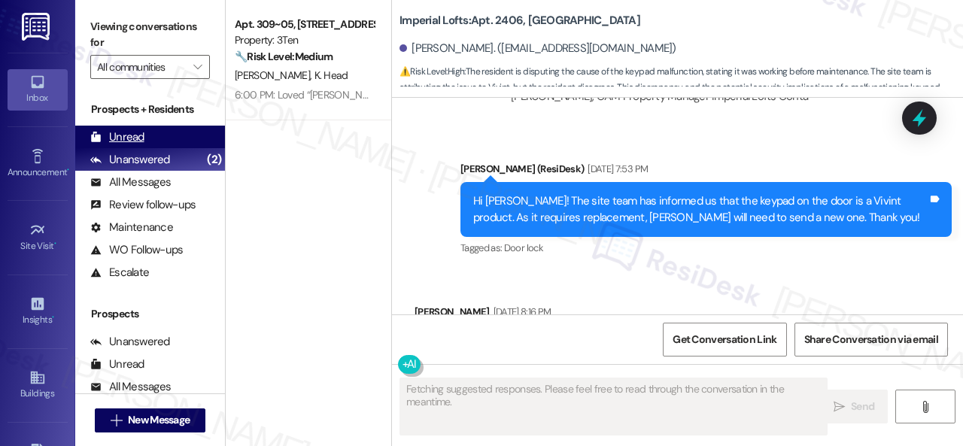
click at [124, 138] on div "Unread" at bounding box center [117, 137] width 54 height 16
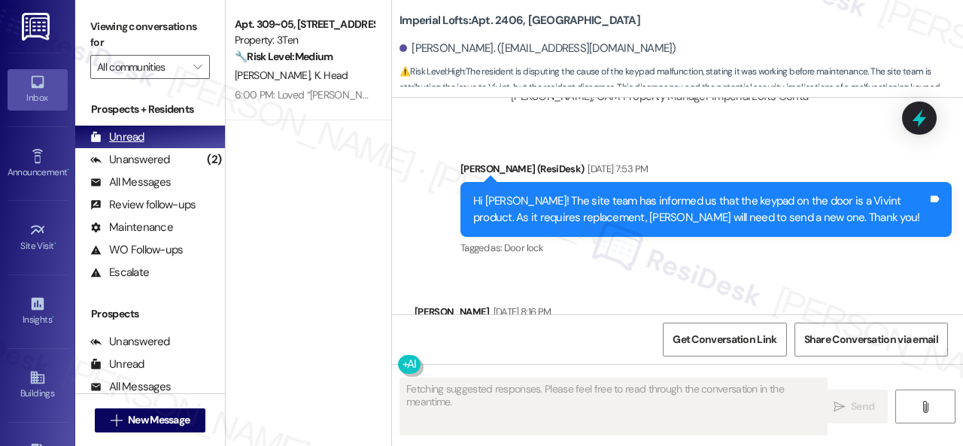
scroll to position [4012, 0]
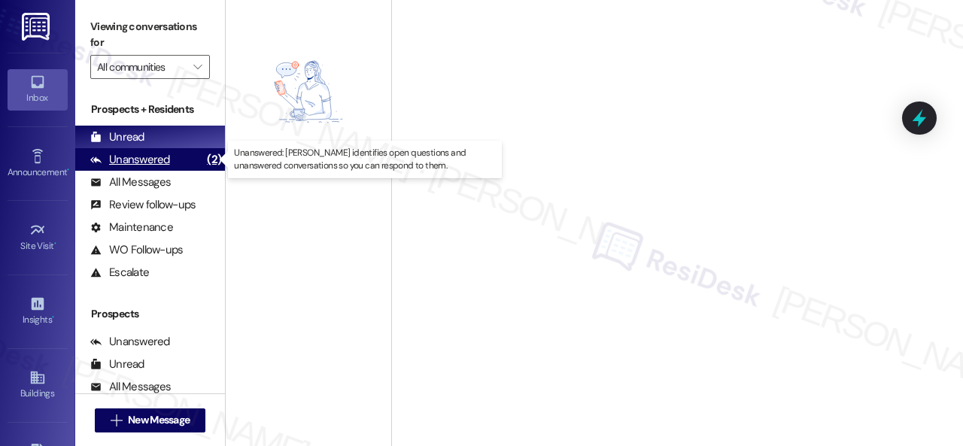
click at [107, 162] on div "Unanswered" at bounding box center [130, 160] width 80 height 16
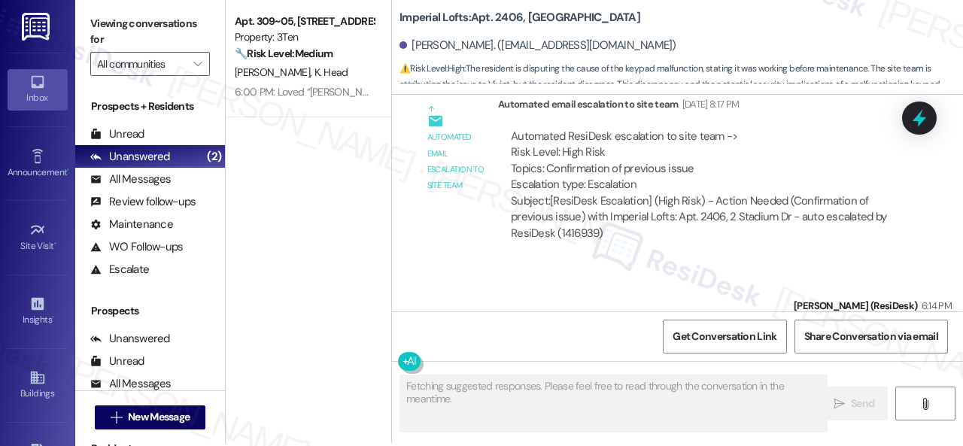
scroll to position [5, 0]
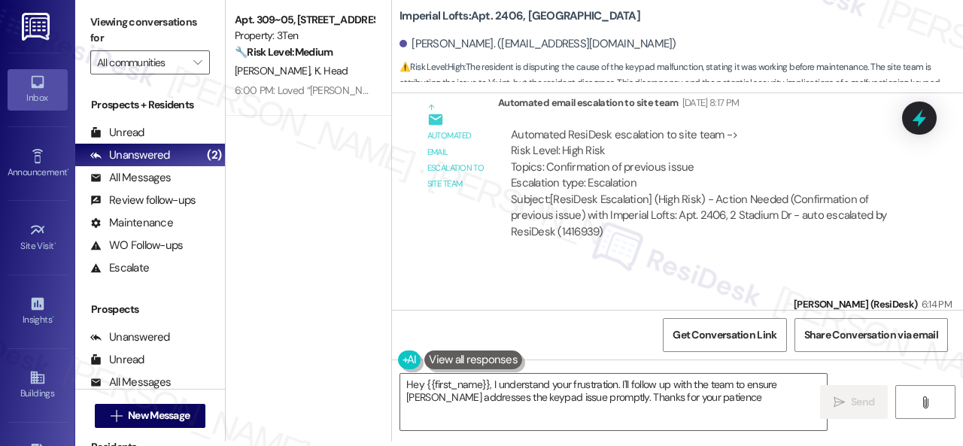
type textarea "Hey {{first_name}}, I understand your frustration. I'll follow up with the team…"
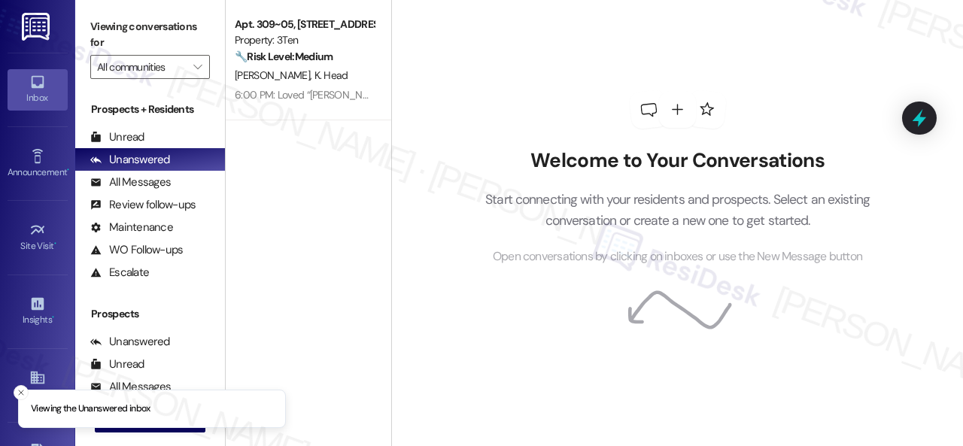
click at [322, 184] on div "Apt. 309~05, [STREET_ADDRESS][PERSON_NAME] Property: 3Ten 🔧 Risk Level: Medium …" at bounding box center [309, 169] width 166 height 339
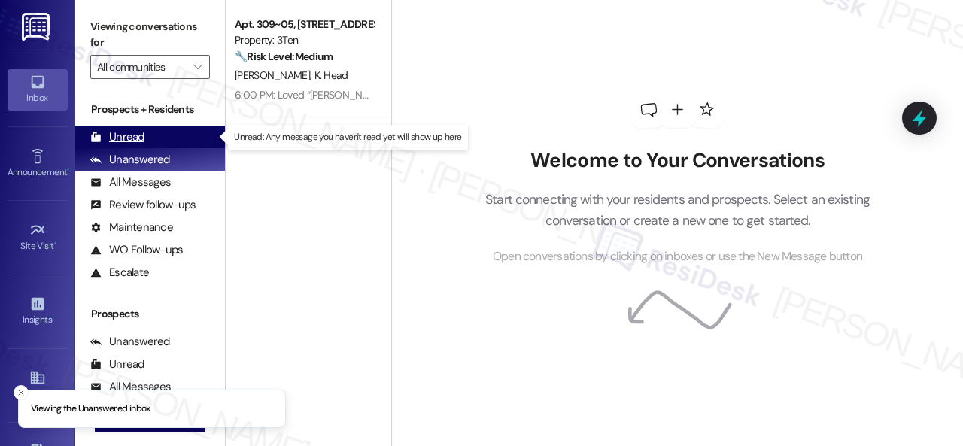
click at [107, 132] on div "Unread" at bounding box center [117, 137] width 54 height 16
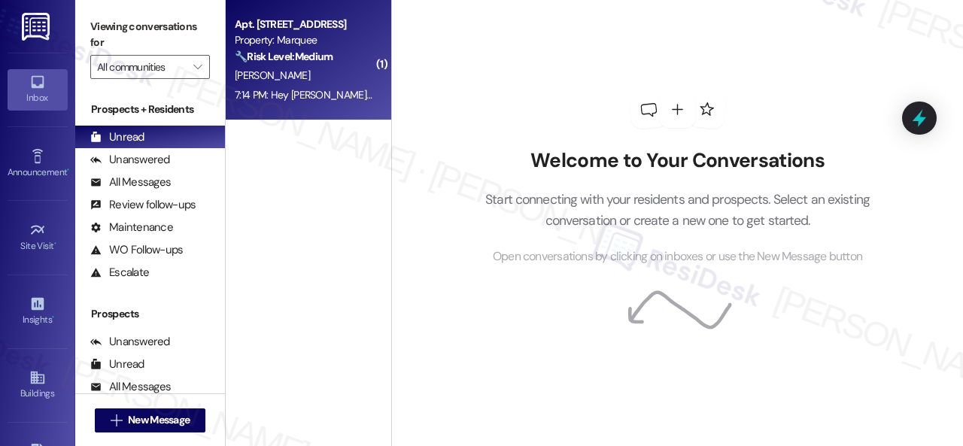
click at [345, 94] on div "7:14 PM: Hey [PERSON_NAME], we appreciate your text! We'll be back at 11AM to h…" at bounding box center [550, 95] width 630 height 14
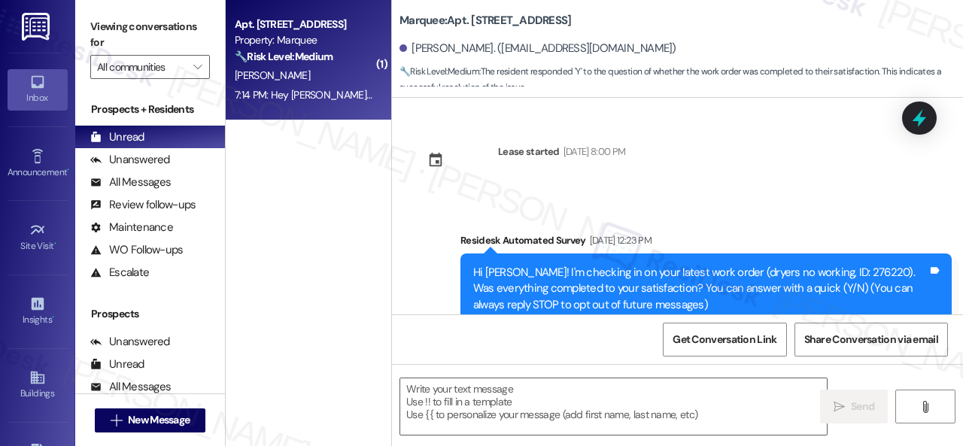
type textarea "Fetching suggested responses. Please feel free to read through the conversation…"
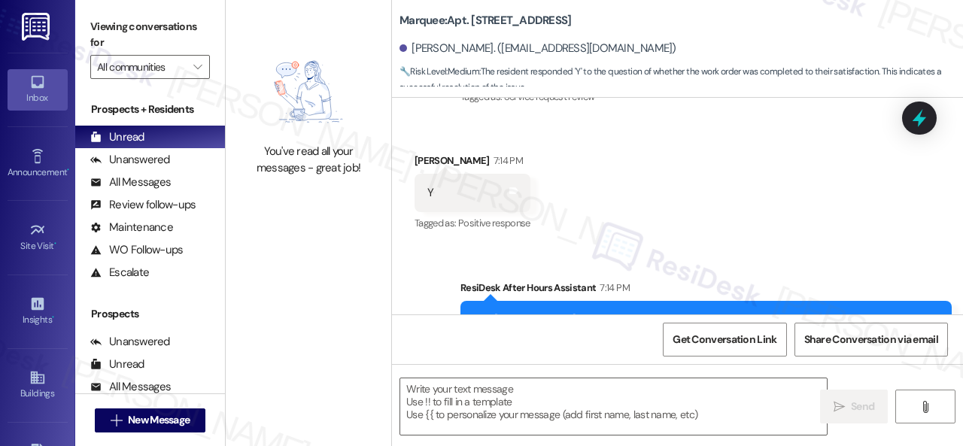
scroll to position [1273, 0]
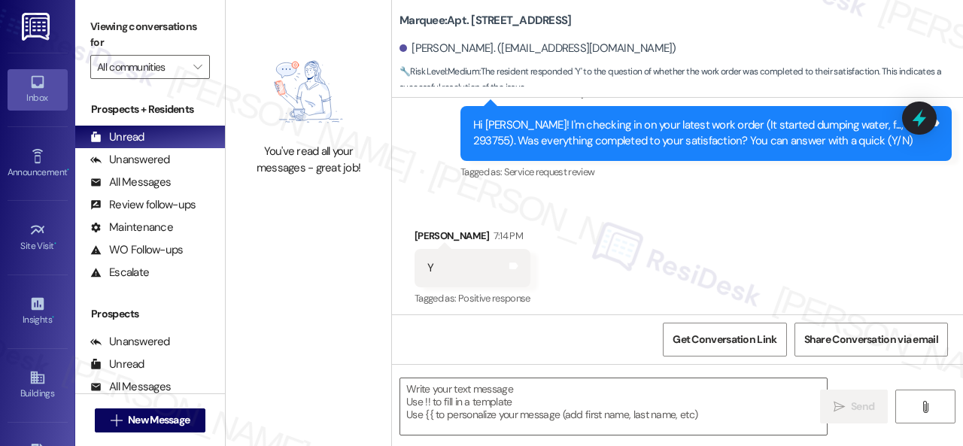
click at [698, 222] on div "Received via SMS [PERSON_NAME] 7:14 PM Y Tags and notes Tagged as: Positive res…" at bounding box center [677, 257] width 571 height 127
click at [428, 169] on div "Survey, sent via SMS Residesk Automated Survey [DATE] 12:59 PM Hi [PERSON_NAME]…" at bounding box center [677, 43] width 571 height 302
click at [545, 385] on textarea at bounding box center [613, 406] width 427 height 56
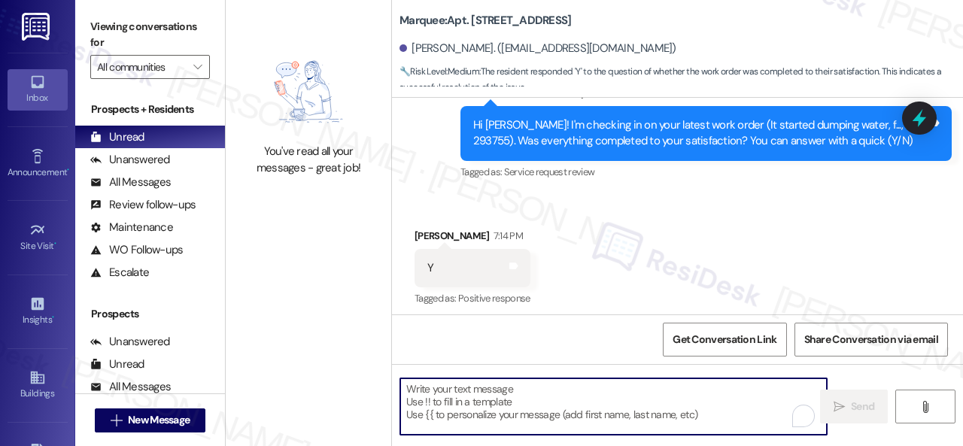
paste textarea "Glad to hear that everything is all set! If {{property}} met your expectations,…"
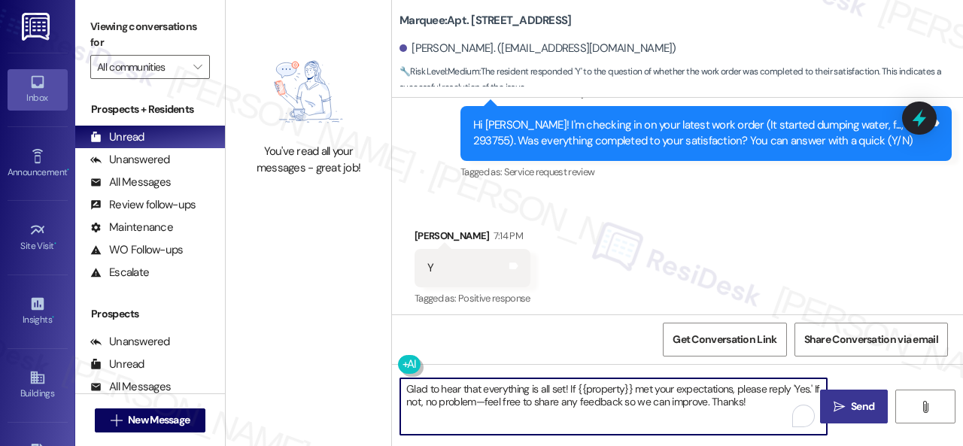
type textarea "Glad to hear that everything is all set! If {{property}} met your expectations,…"
click at [852, 407] on span "Send" at bounding box center [862, 407] width 23 height 16
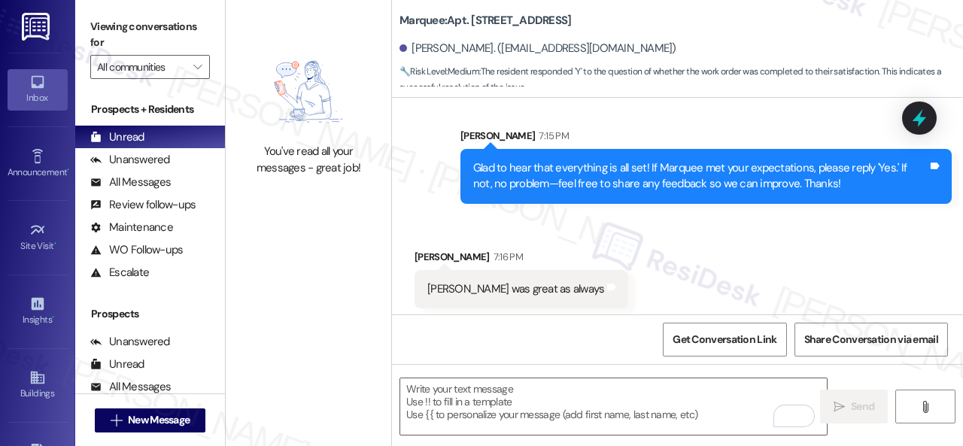
scroll to position [1648, 0]
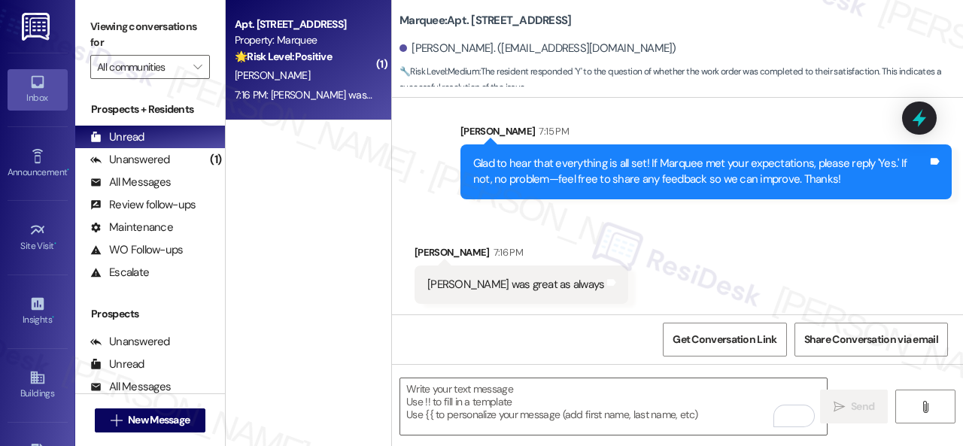
click at [664, 207] on div "Sent via SMS [PERSON_NAME] 7:15 PM Glad to hear that everything is all set! If …" at bounding box center [706, 161] width 514 height 99
click at [478, 234] on div "Received via SMS [PERSON_NAME] 7:16 PM [PERSON_NAME] was great as always Tags a…" at bounding box center [521, 274] width 236 height 82
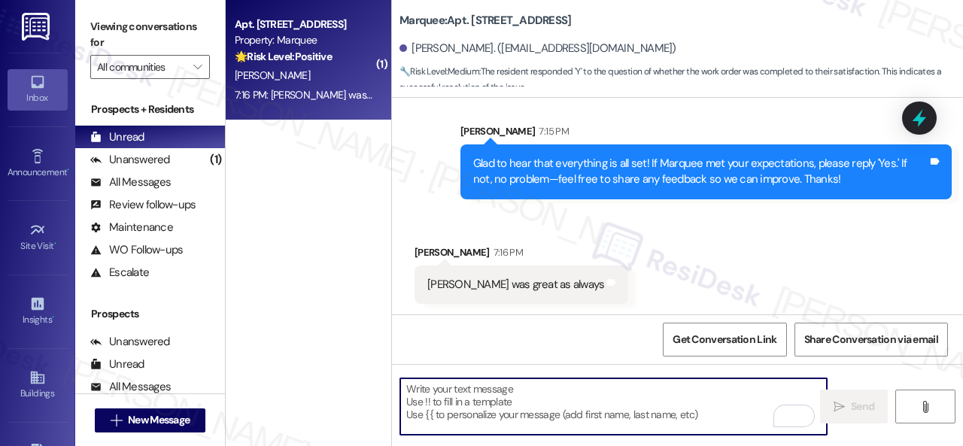
drag, startPoint x: 504, startPoint y: 407, endPoint x: 512, endPoint y: 410, distance: 8.1
click at [511, 409] on textarea "To enrich screen reader interactions, please activate Accessibility in Grammarl…" at bounding box center [613, 406] width 427 height 56
paste textarea "I'm glad you are satisfied with your home. Have you written a review for us bef…"
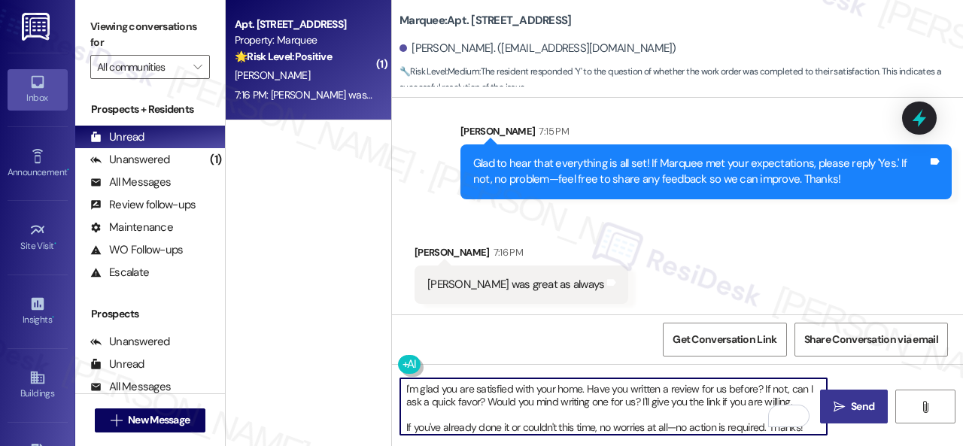
scroll to position [3, 0]
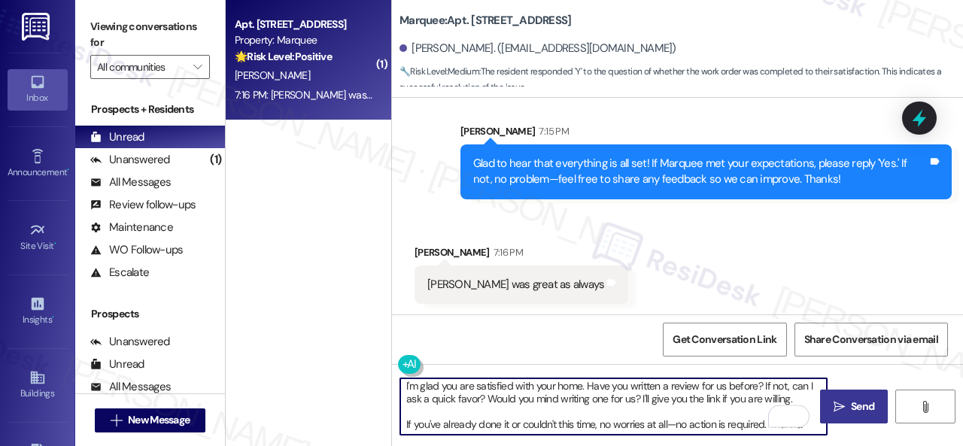
type textarea "I'm glad you are satisfied with your home. Have you written a review for us bef…"
click at [842, 402] on span " Send" at bounding box center [854, 407] width 47 height 16
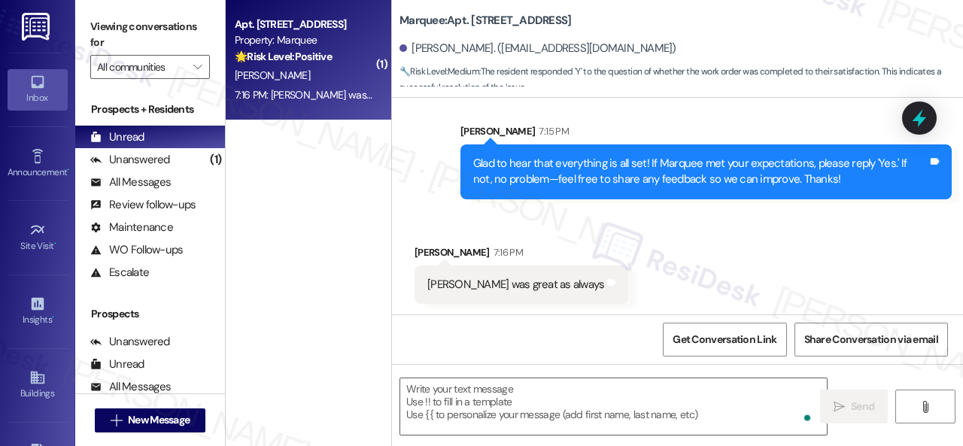
scroll to position [0, 0]
click at [639, 258] on div "Received via SMS [PERSON_NAME] 7:16 PM [PERSON_NAME] was great as always Tags a…" at bounding box center [677, 263] width 571 height 105
click at [330, 76] on div "[PERSON_NAME]" at bounding box center [304, 75] width 142 height 19
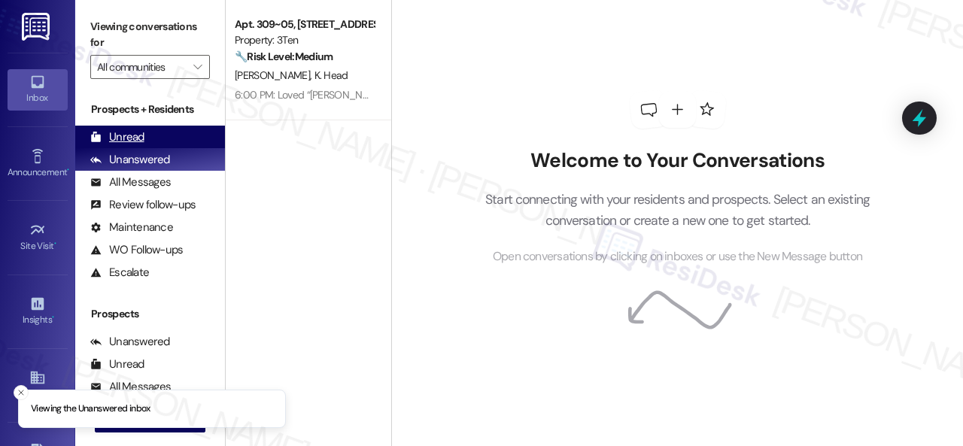
click at [132, 136] on div "Unread" at bounding box center [117, 137] width 54 height 16
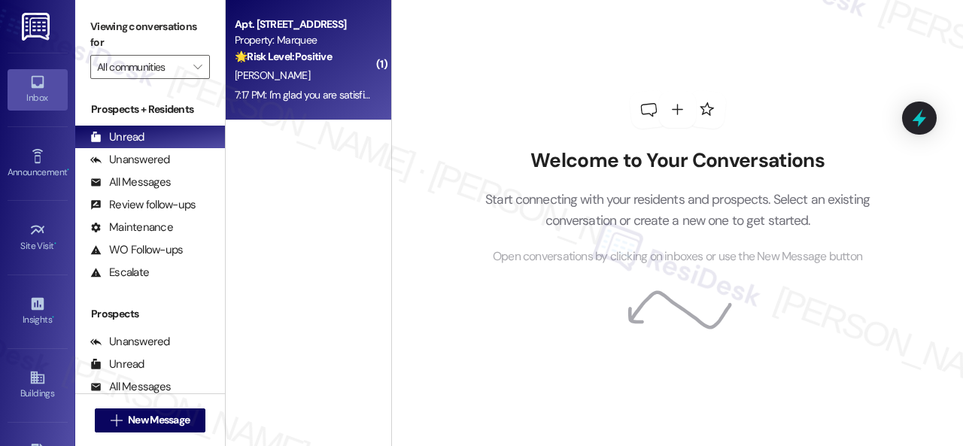
click at [299, 69] on div "[PERSON_NAME]" at bounding box center [304, 75] width 142 height 19
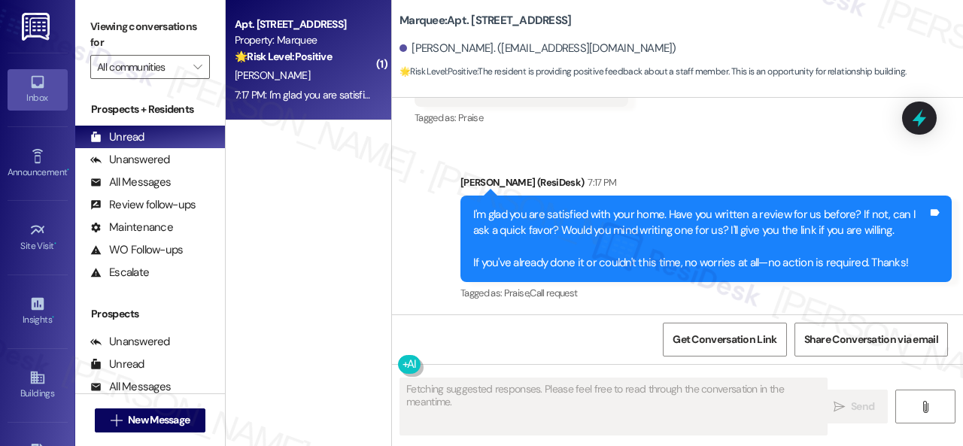
scroll to position [1869, 0]
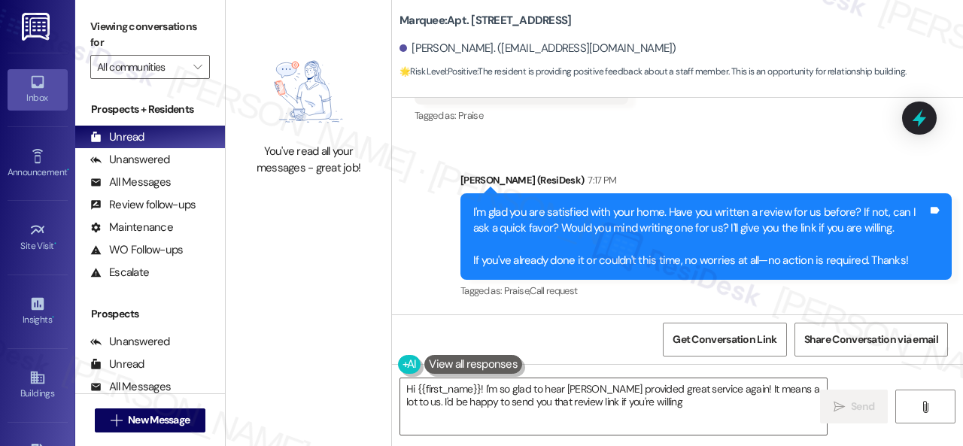
type textarea "Hi {{first_name}}! I'm so glad to hear [PERSON_NAME] provided great service aga…"
